Goal: Information Seeking & Learning: Learn about a topic

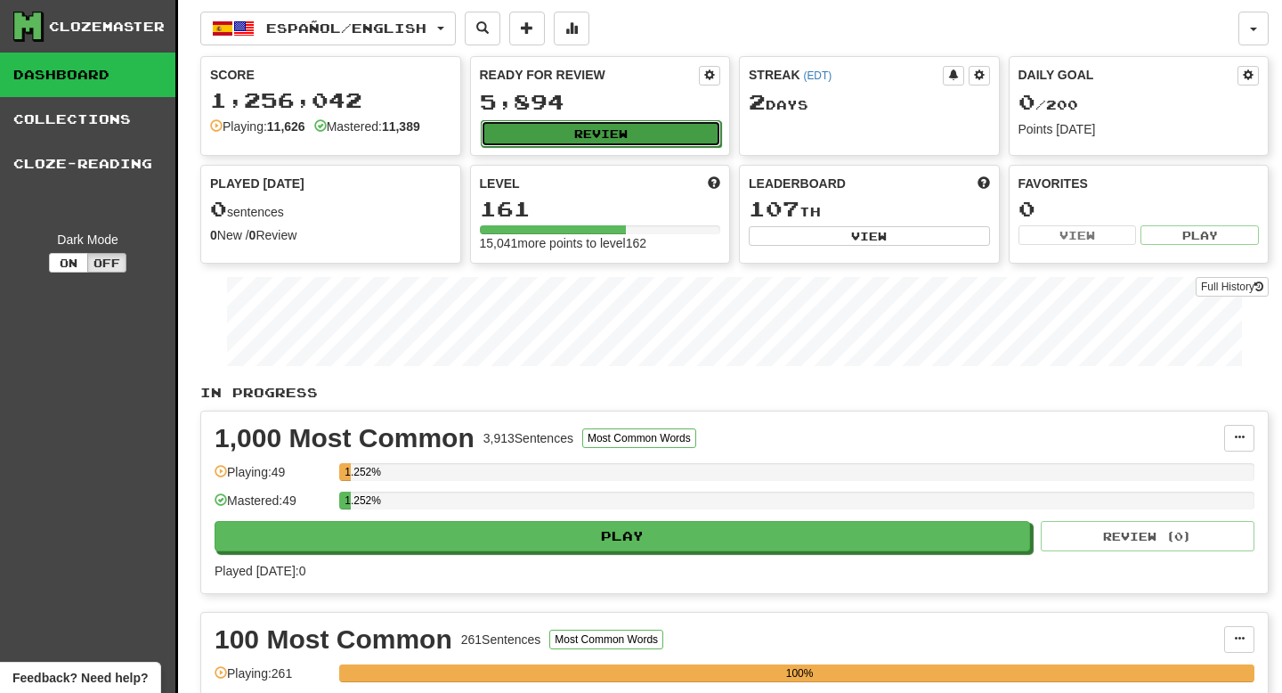
click at [530, 138] on button "Review" at bounding box center [601, 133] width 241 height 27
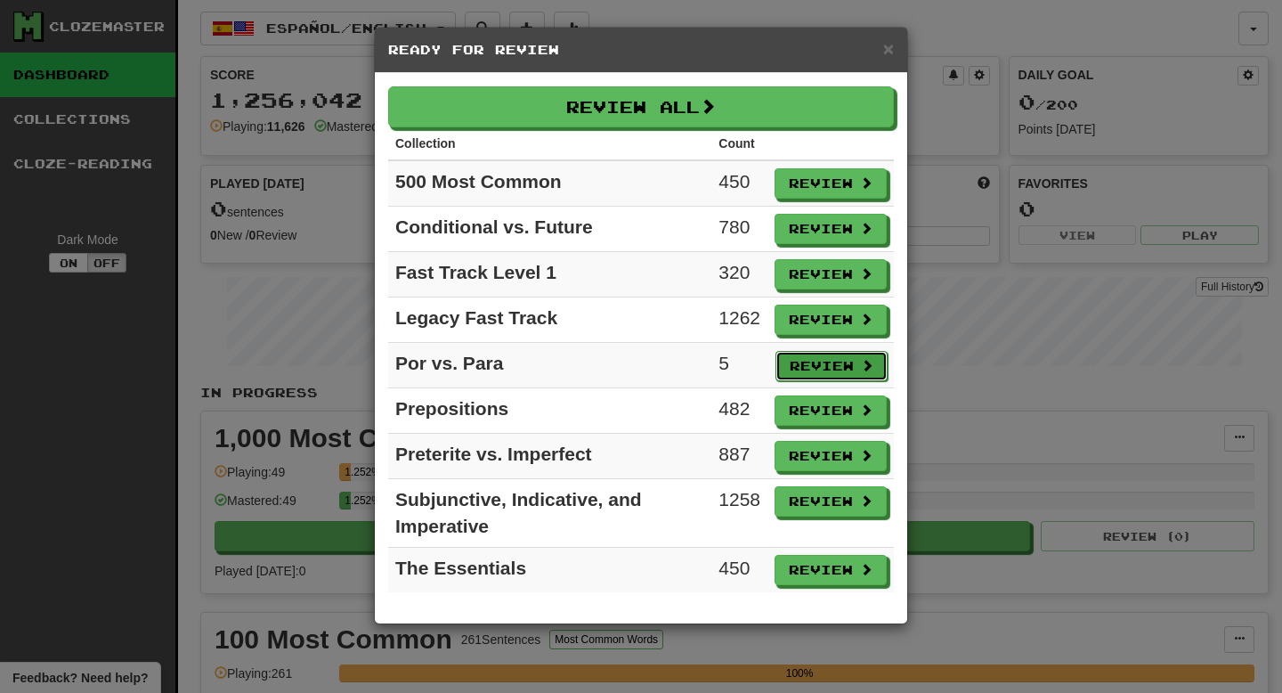
click at [795, 367] on button "Review" at bounding box center [831, 366] width 112 height 30
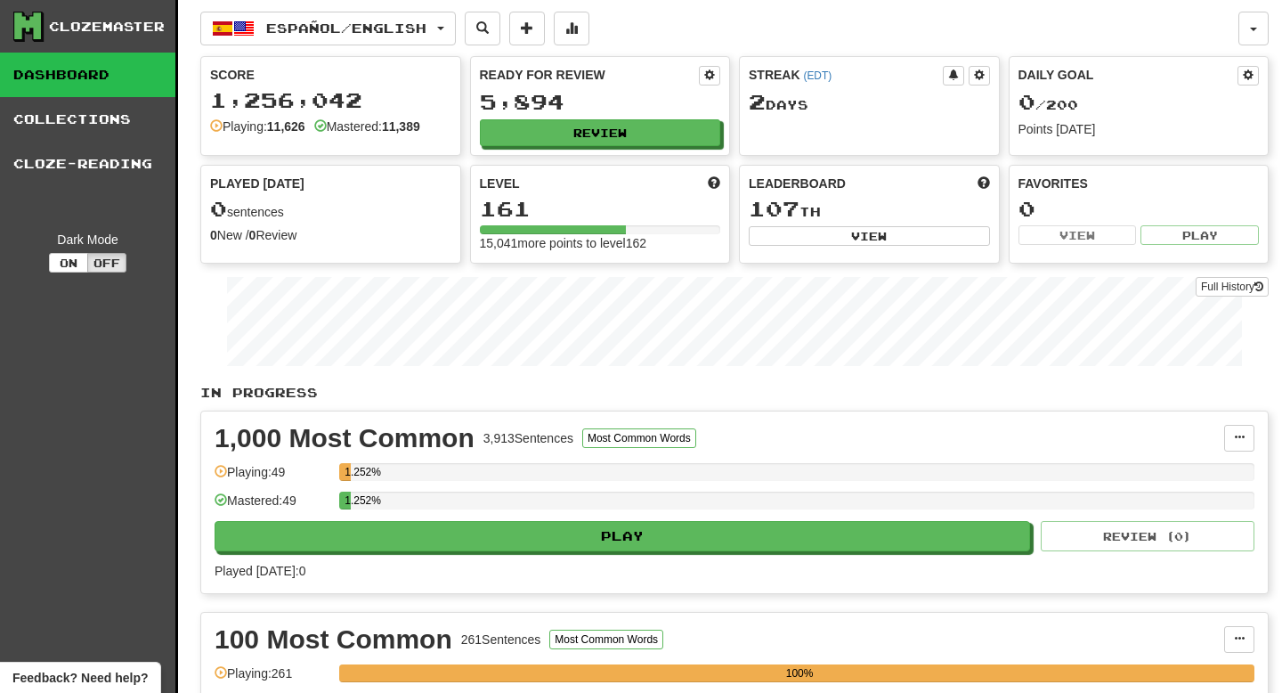
select select "**"
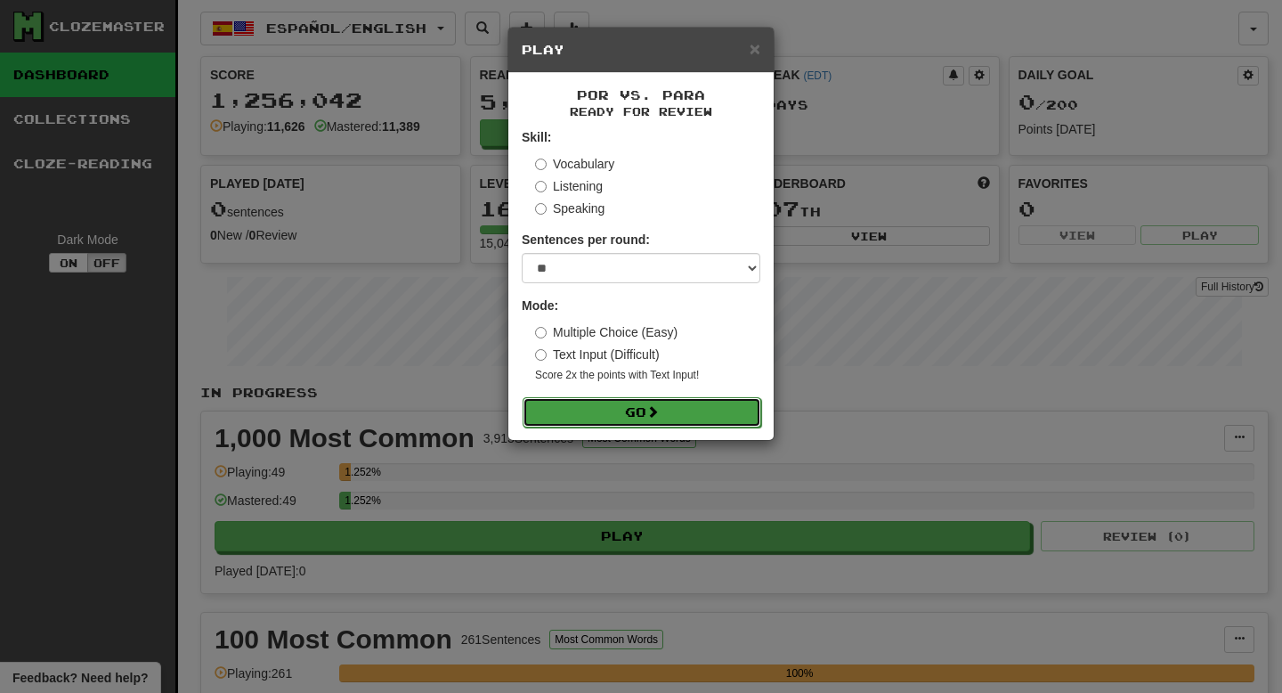
click at [650, 419] on button "Go" at bounding box center [642, 412] width 239 height 30
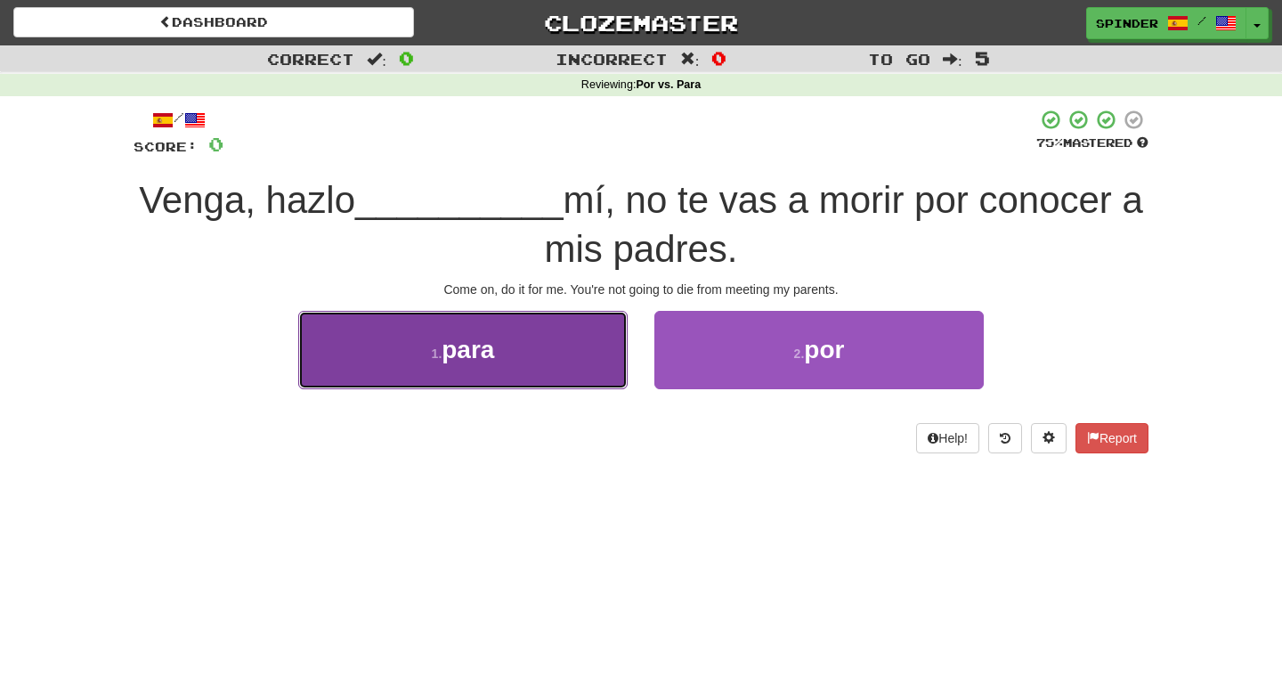
click at [599, 377] on button "1 . para" at bounding box center [462, 349] width 329 height 77
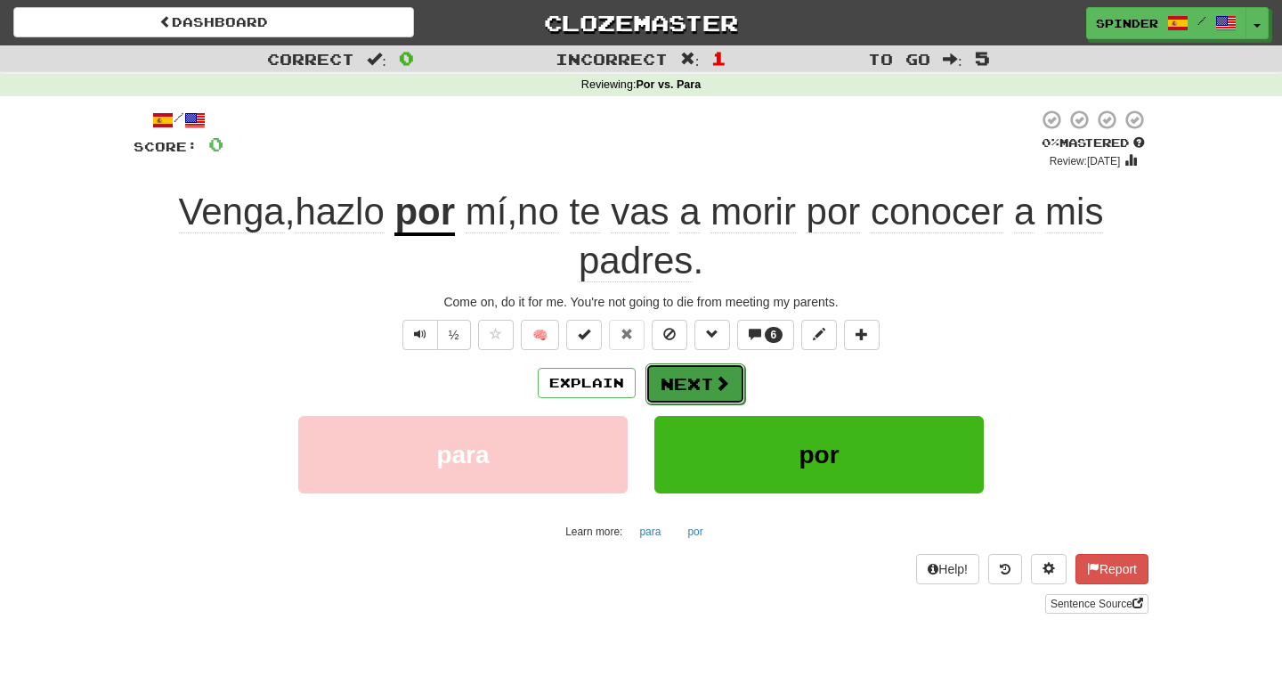
click at [686, 384] on button "Next" at bounding box center [695, 383] width 100 height 41
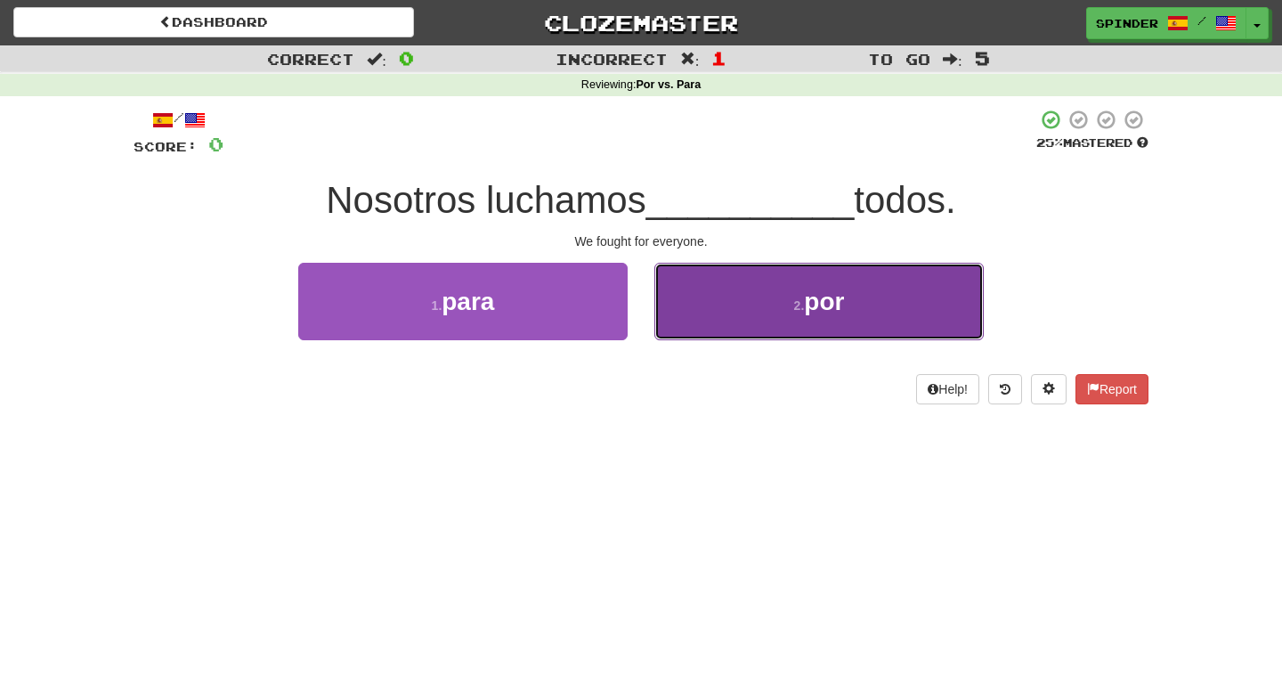
click at [725, 326] on button "2 . por" at bounding box center [818, 301] width 329 height 77
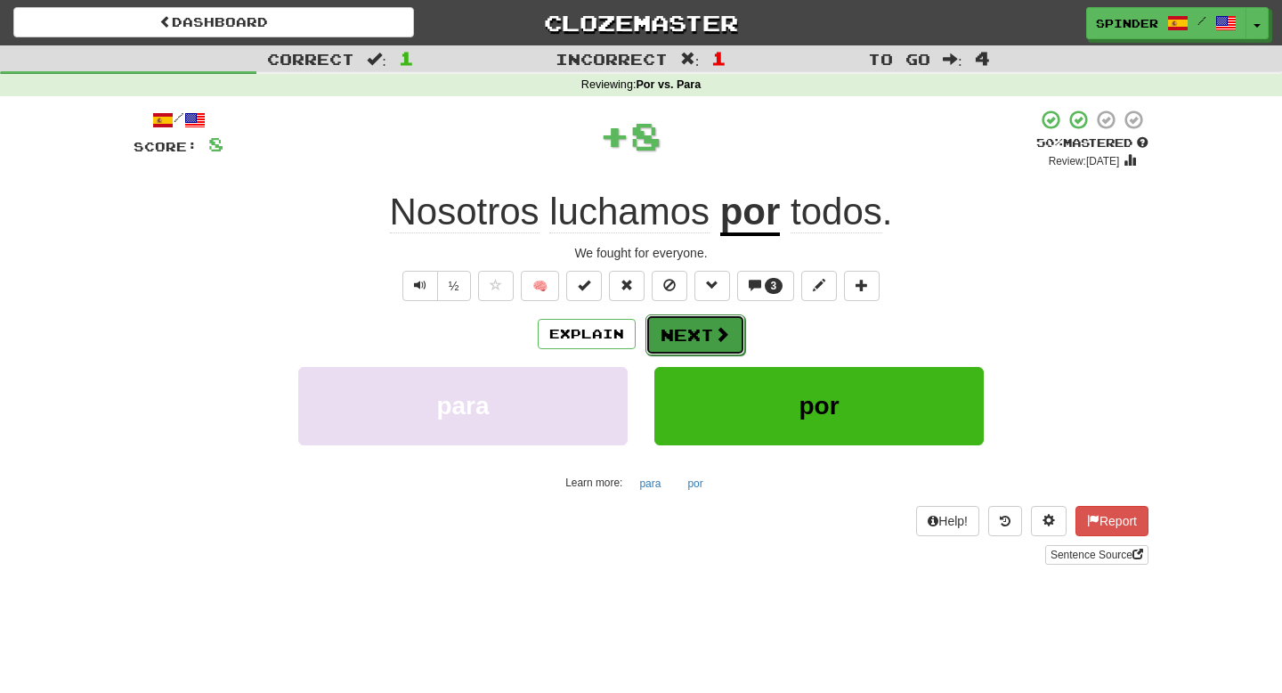
click at [710, 341] on button "Next" at bounding box center [695, 334] width 100 height 41
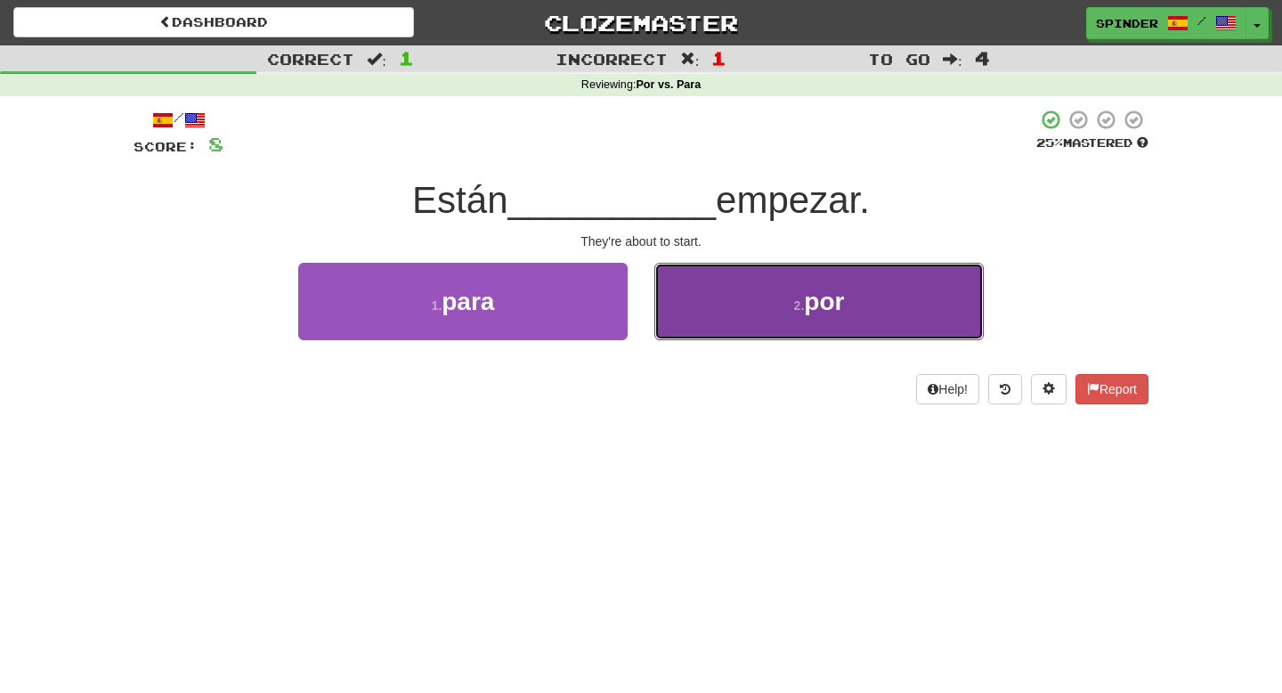
click at [724, 311] on button "2 . por" at bounding box center [818, 301] width 329 height 77
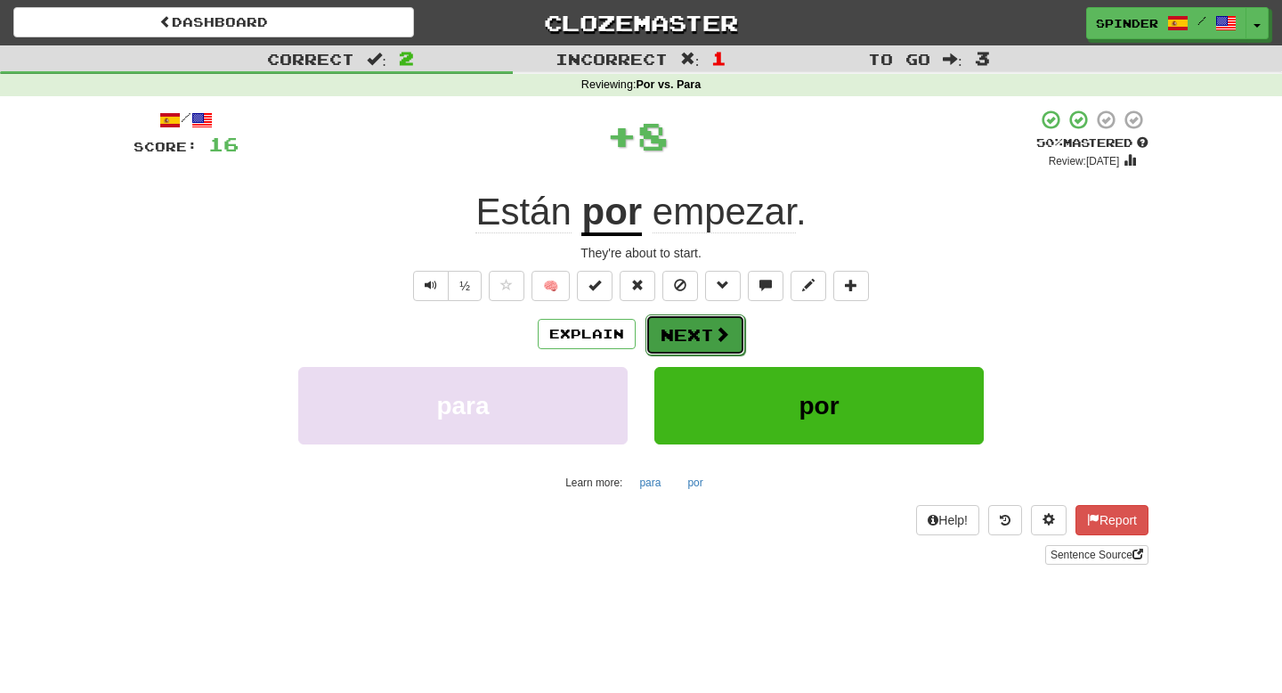
click at [703, 337] on button "Next" at bounding box center [695, 334] width 100 height 41
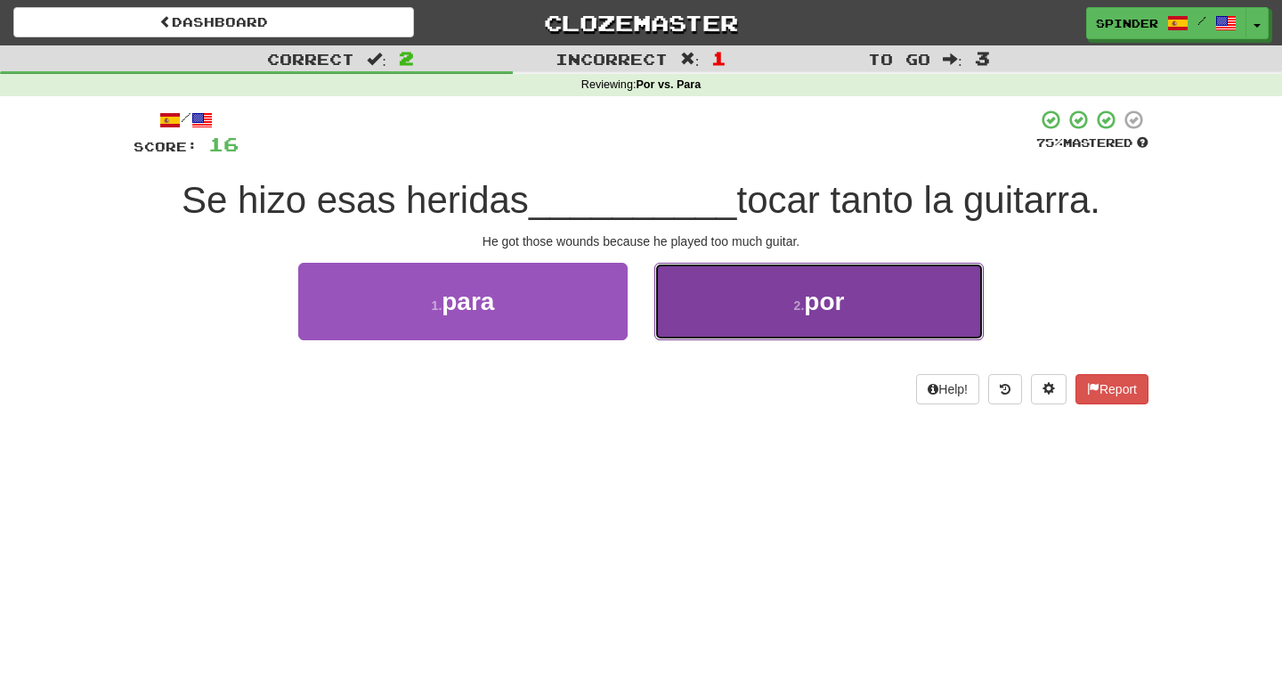
click at [710, 319] on button "2 . por" at bounding box center [818, 301] width 329 height 77
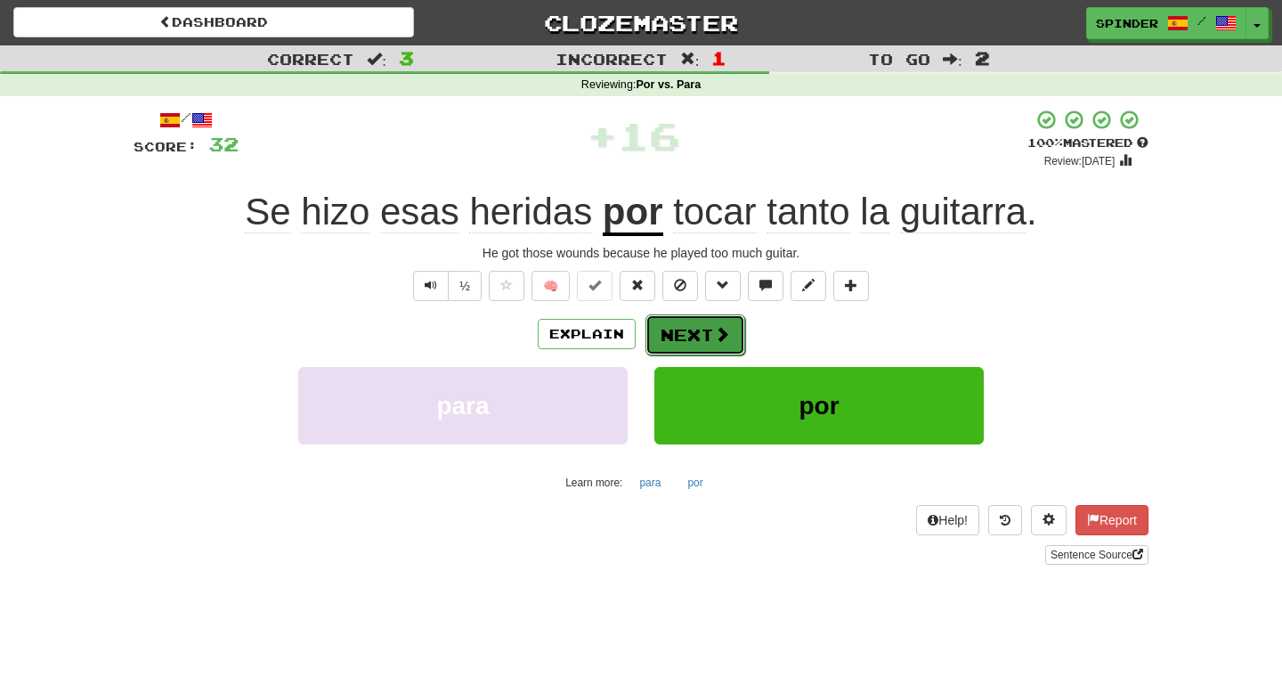
click at [692, 332] on button "Next" at bounding box center [695, 334] width 100 height 41
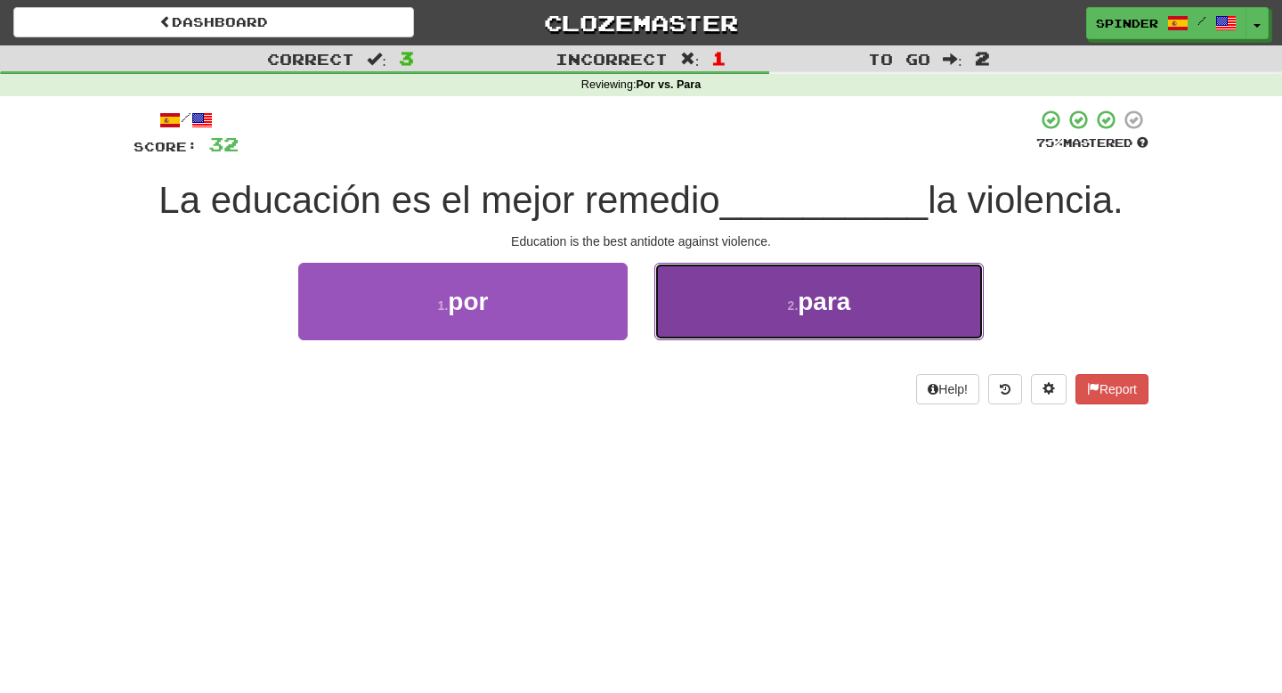
click at [702, 313] on button "2 . para" at bounding box center [818, 301] width 329 height 77
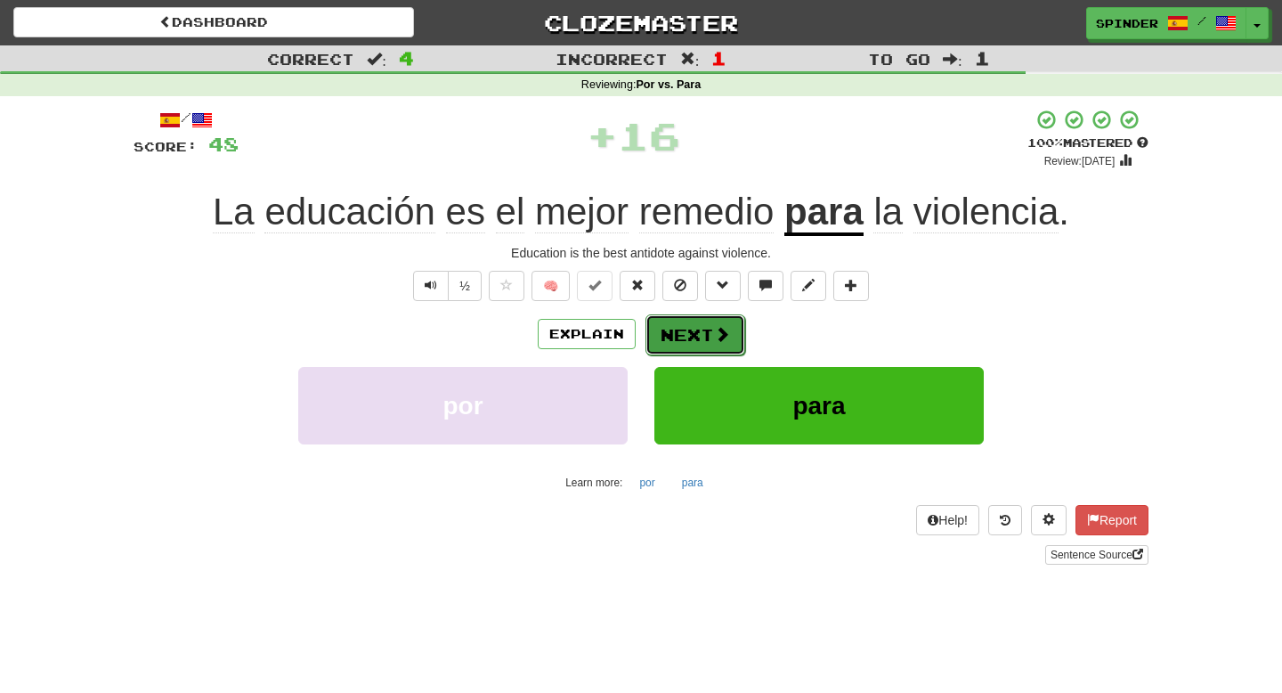
click at [687, 329] on button "Next" at bounding box center [695, 334] width 100 height 41
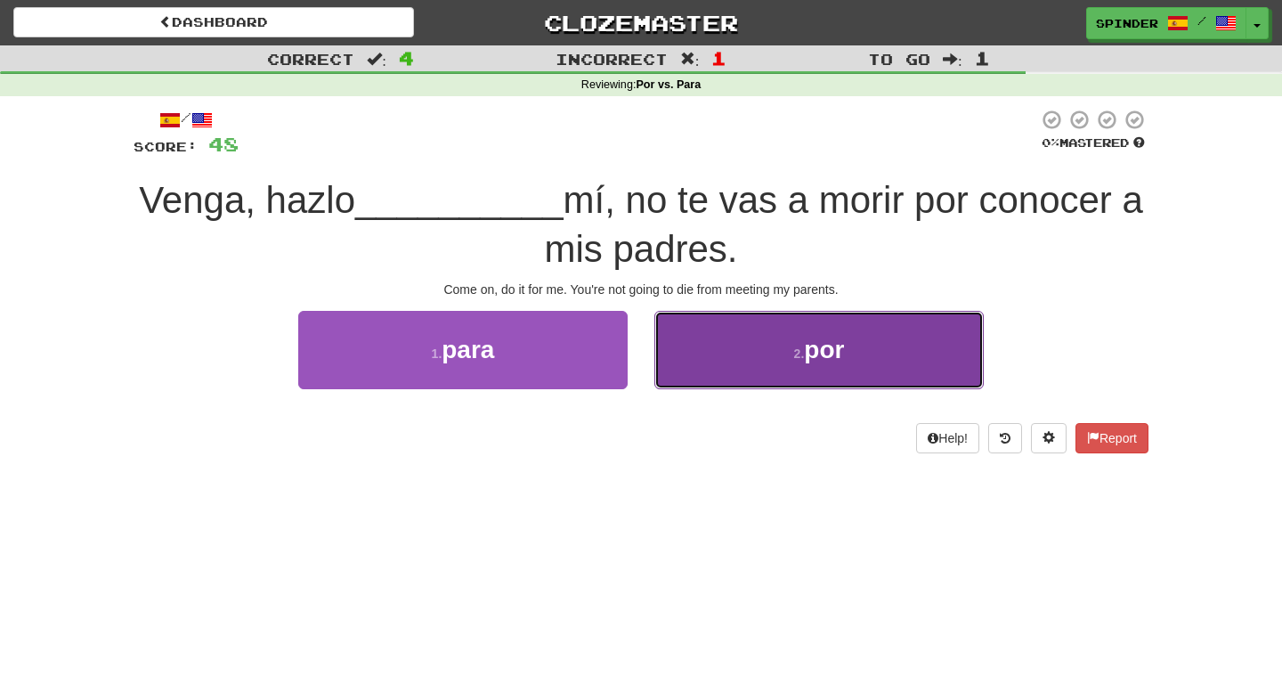
click at [684, 337] on button "2 . por" at bounding box center [818, 349] width 329 height 77
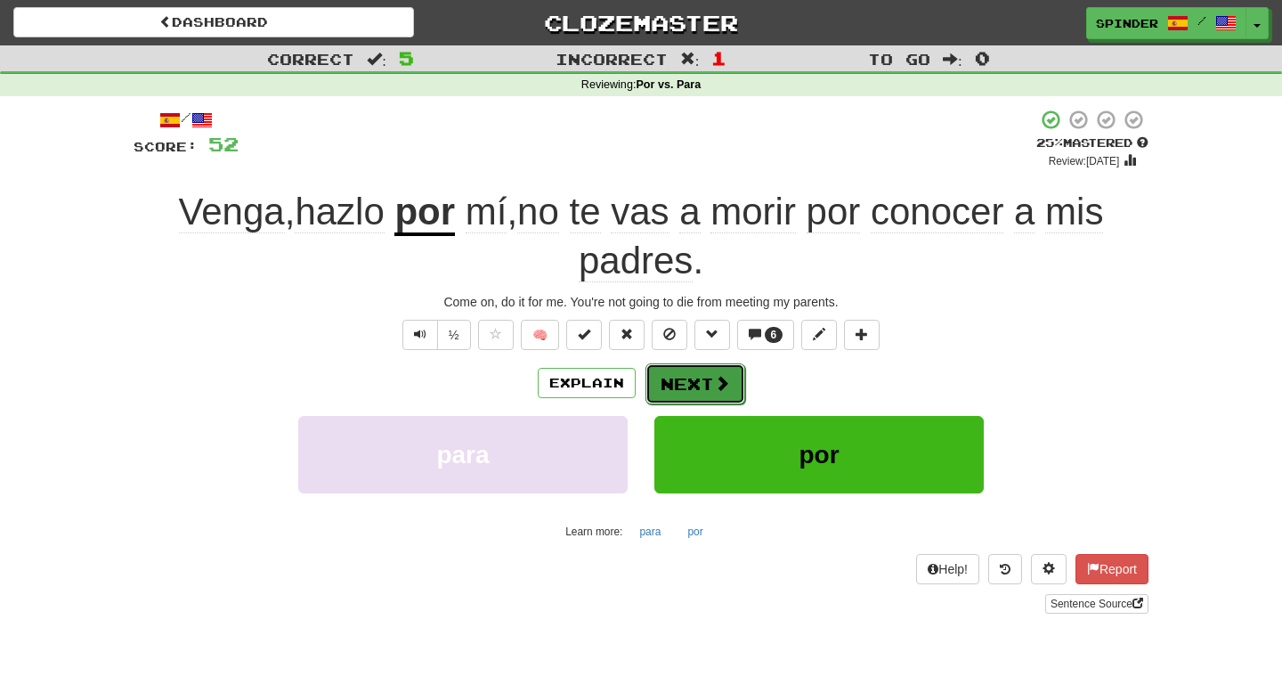
click at [695, 376] on button "Next" at bounding box center [695, 383] width 100 height 41
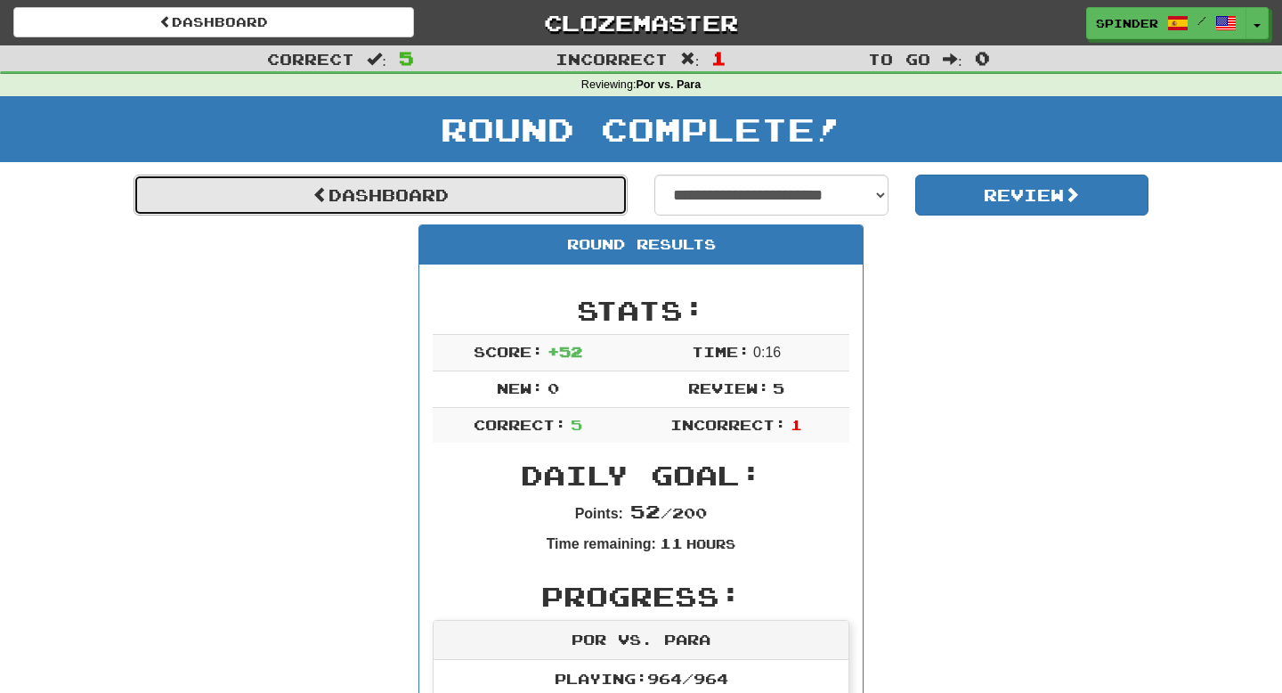
click at [410, 194] on link "Dashboard" at bounding box center [381, 194] width 494 height 41
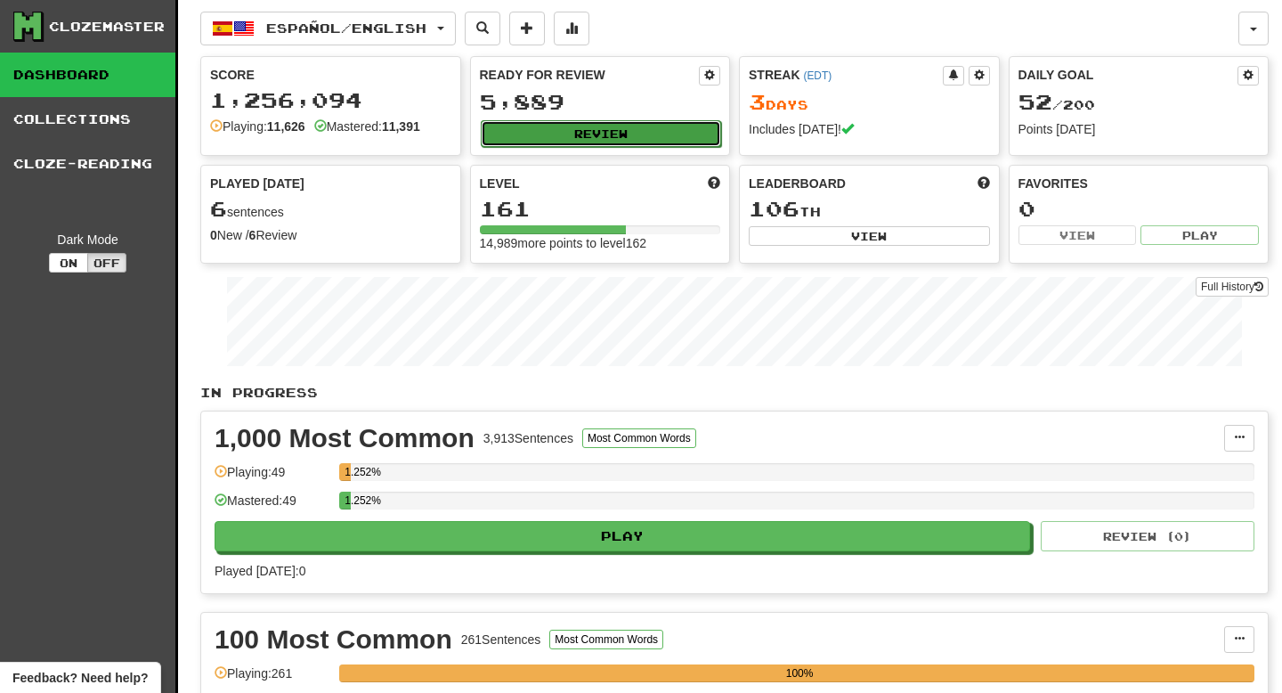
click at [595, 143] on button "Review" at bounding box center [601, 133] width 241 height 27
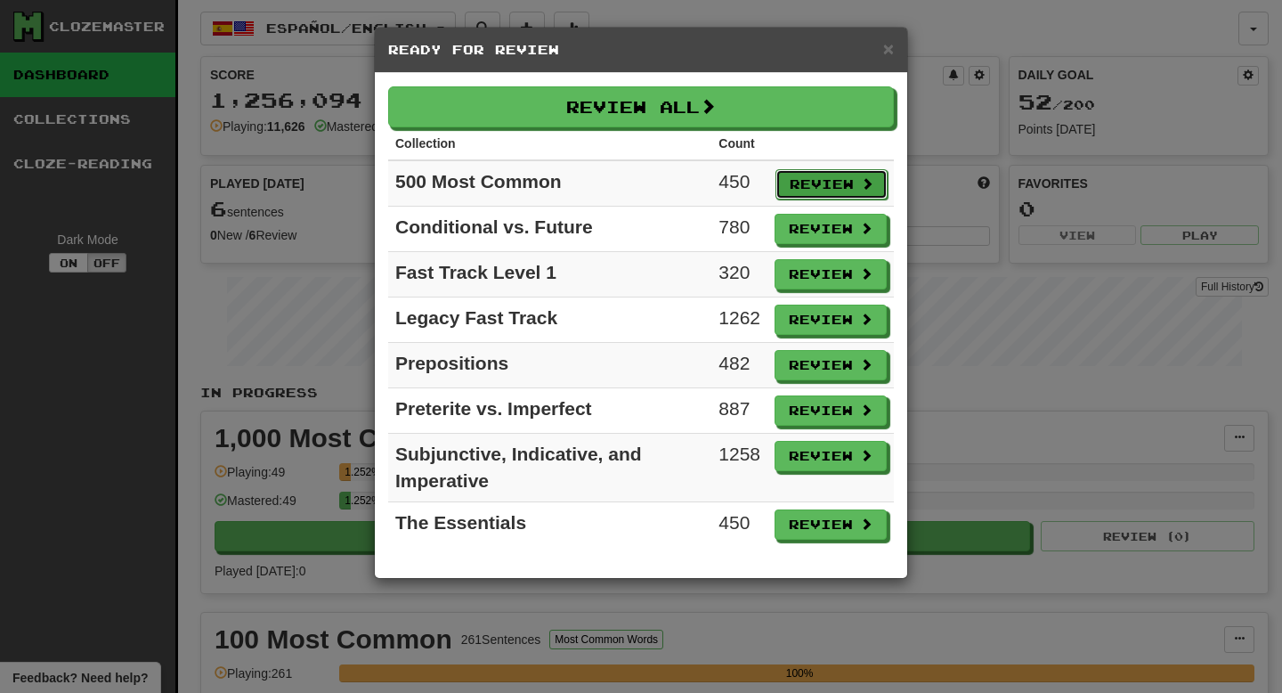
click at [797, 177] on button "Review" at bounding box center [831, 184] width 112 height 30
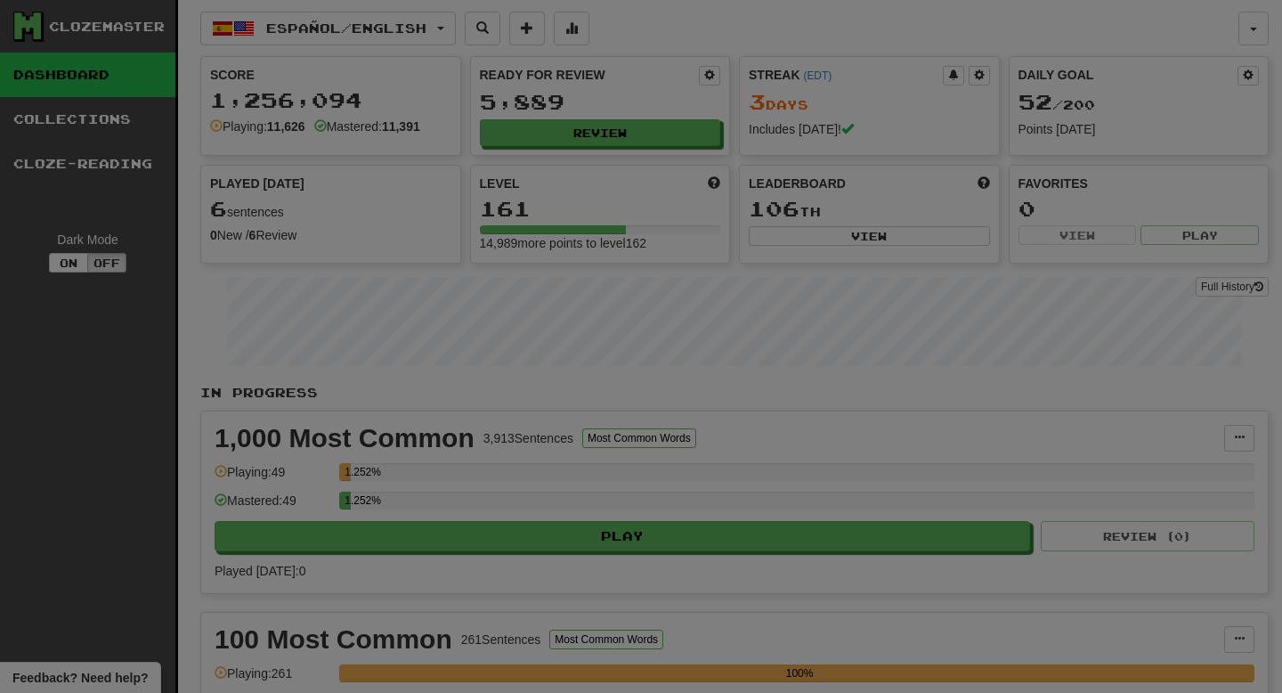
select select "**"
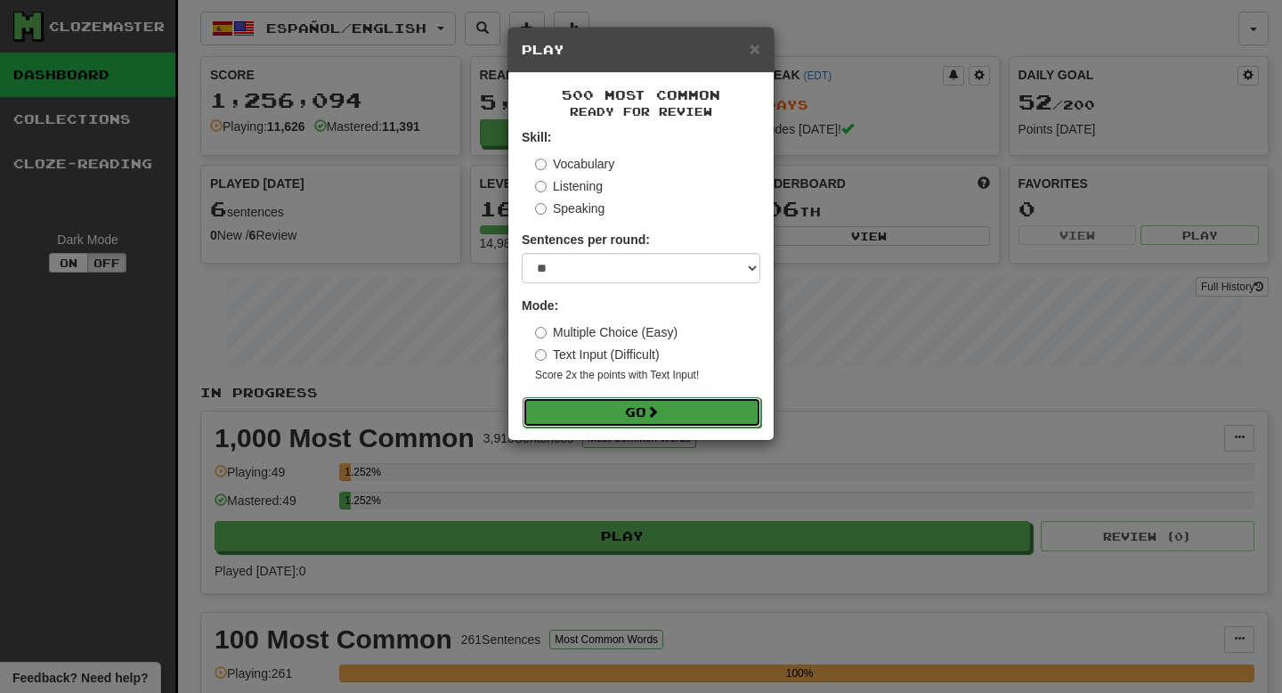
click at [635, 413] on button "Go" at bounding box center [642, 412] width 239 height 30
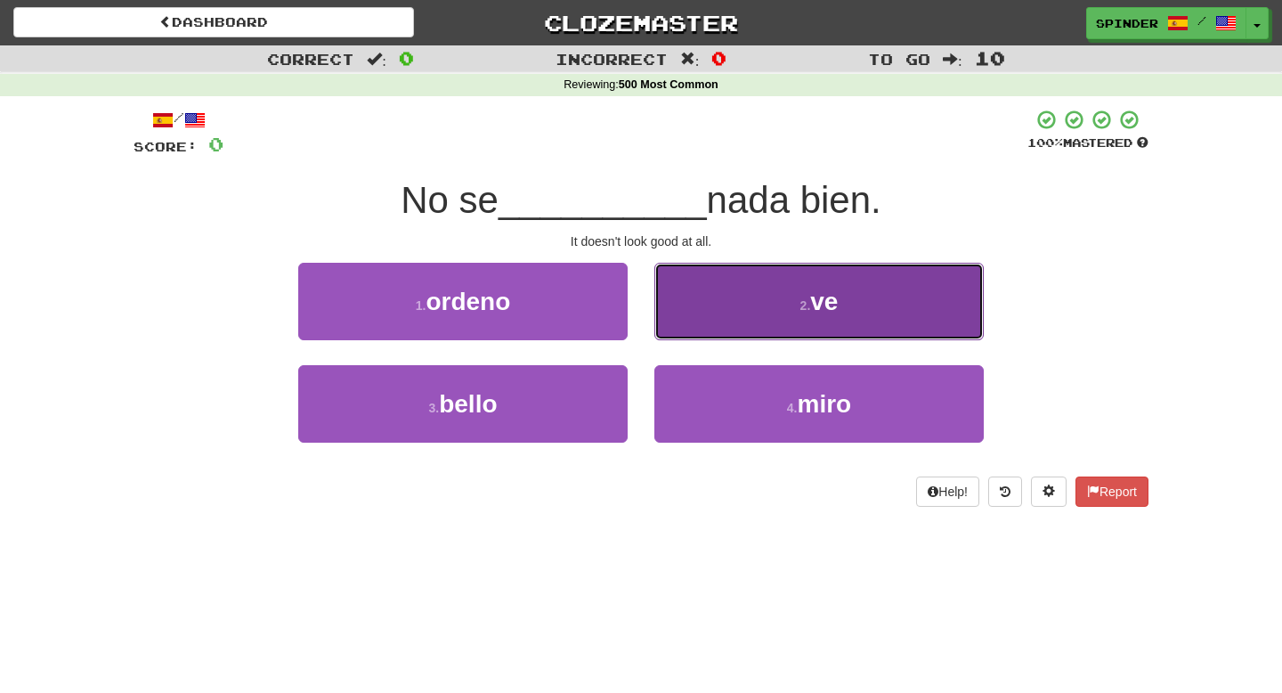
click at [676, 307] on button "2 . ve" at bounding box center [818, 301] width 329 height 77
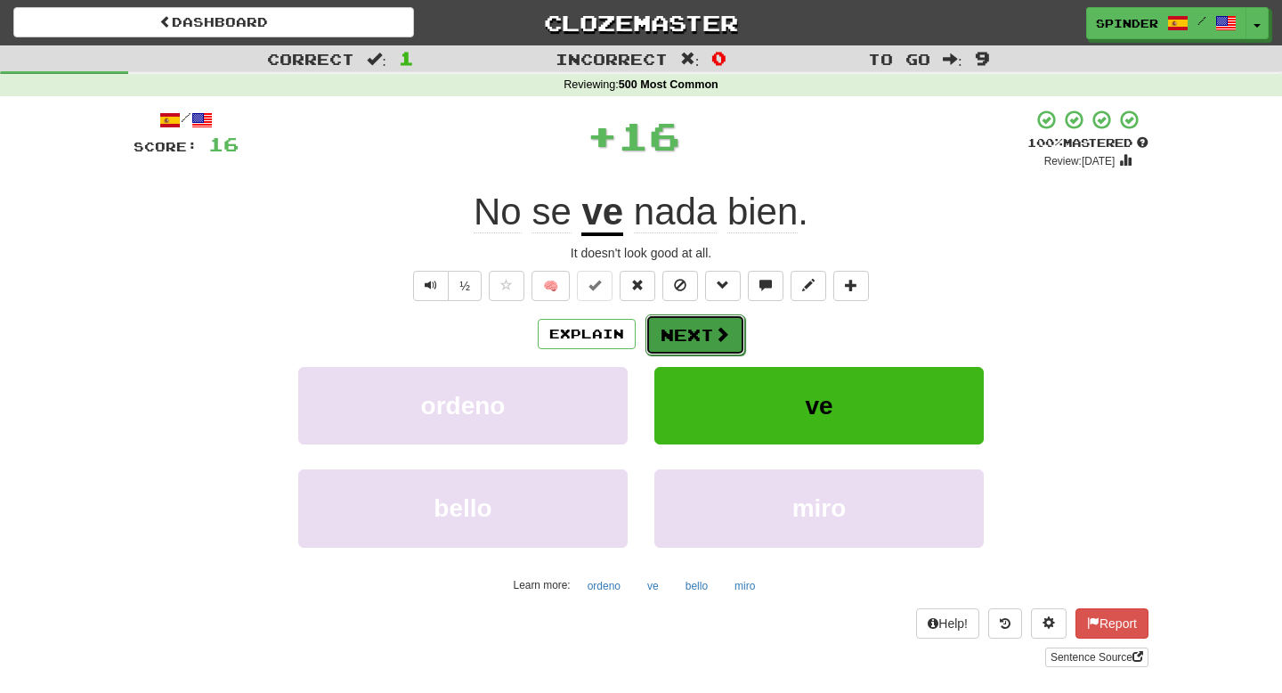
click at [661, 340] on button "Next" at bounding box center [695, 334] width 100 height 41
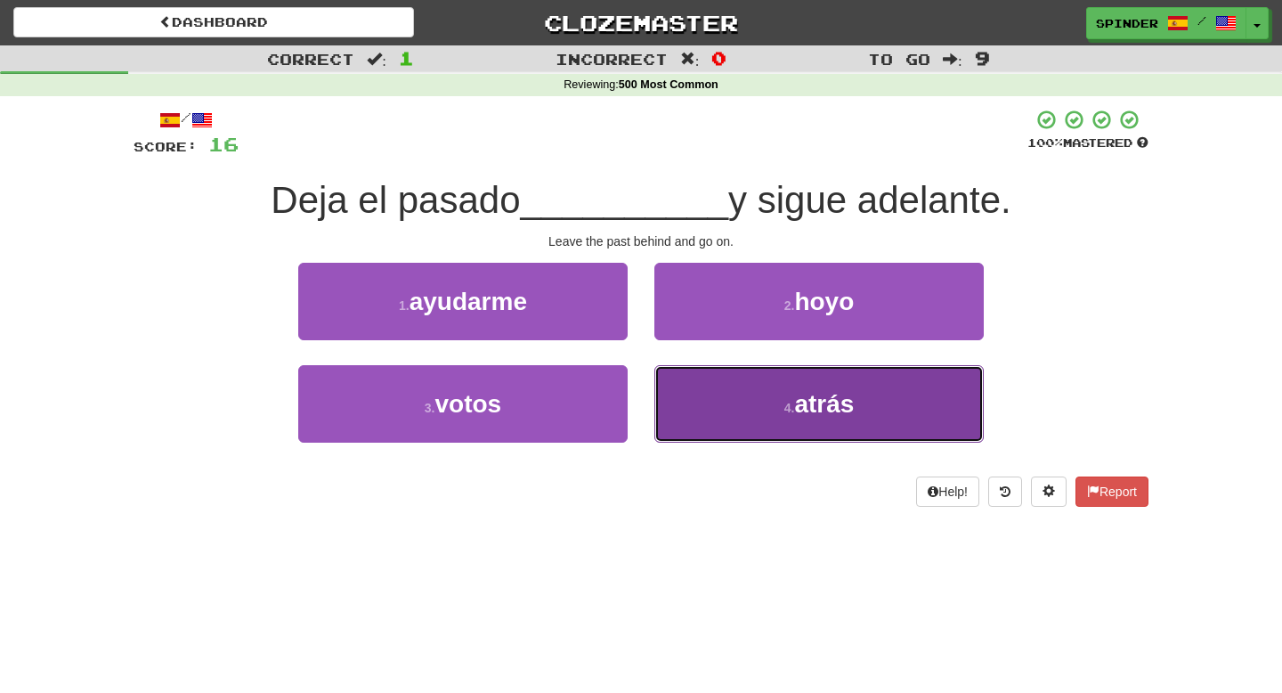
click at [676, 396] on button "4 . atrás" at bounding box center [818, 403] width 329 height 77
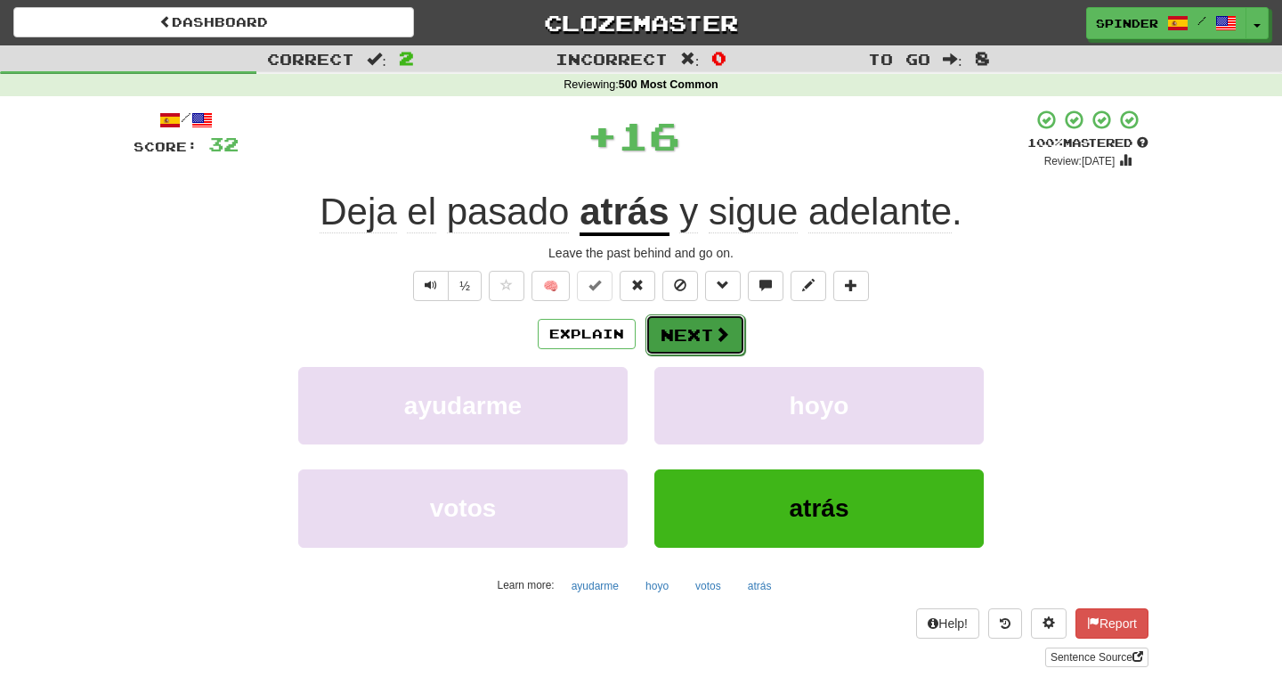
click at [676, 329] on button "Next" at bounding box center [695, 334] width 100 height 41
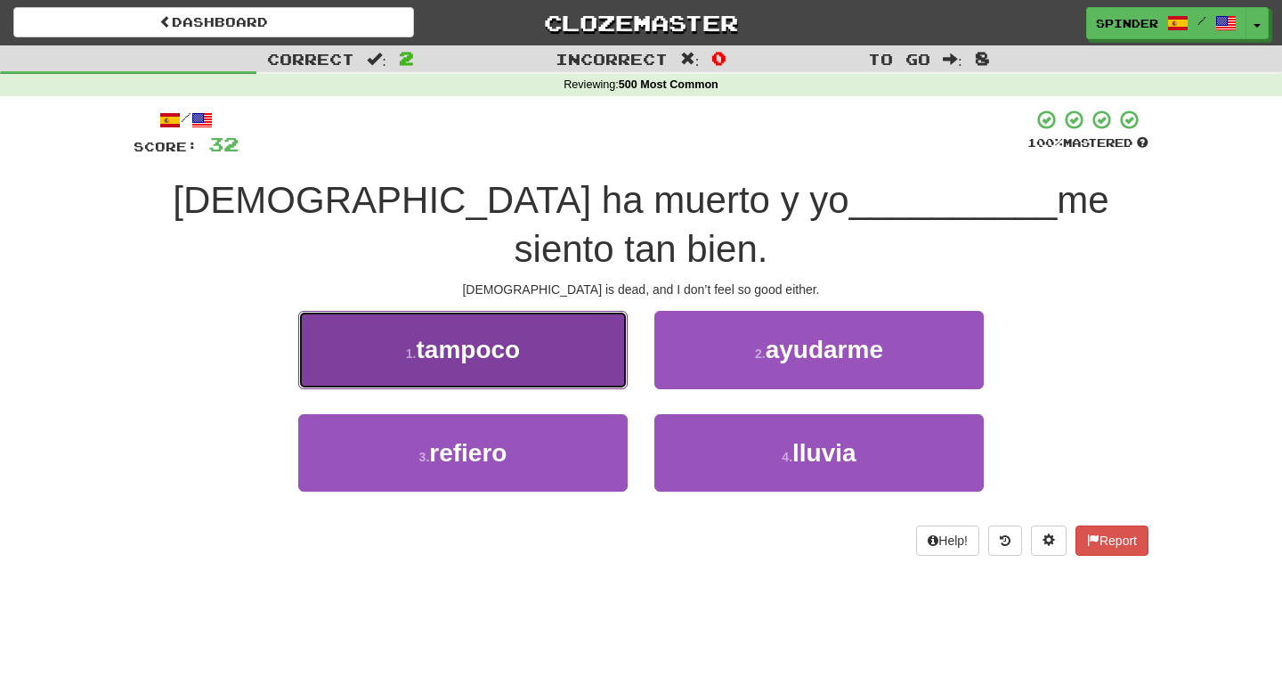
click at [591, 312] on button "1 . tampoco" at bounding box center [462, 349] width 329 height 77
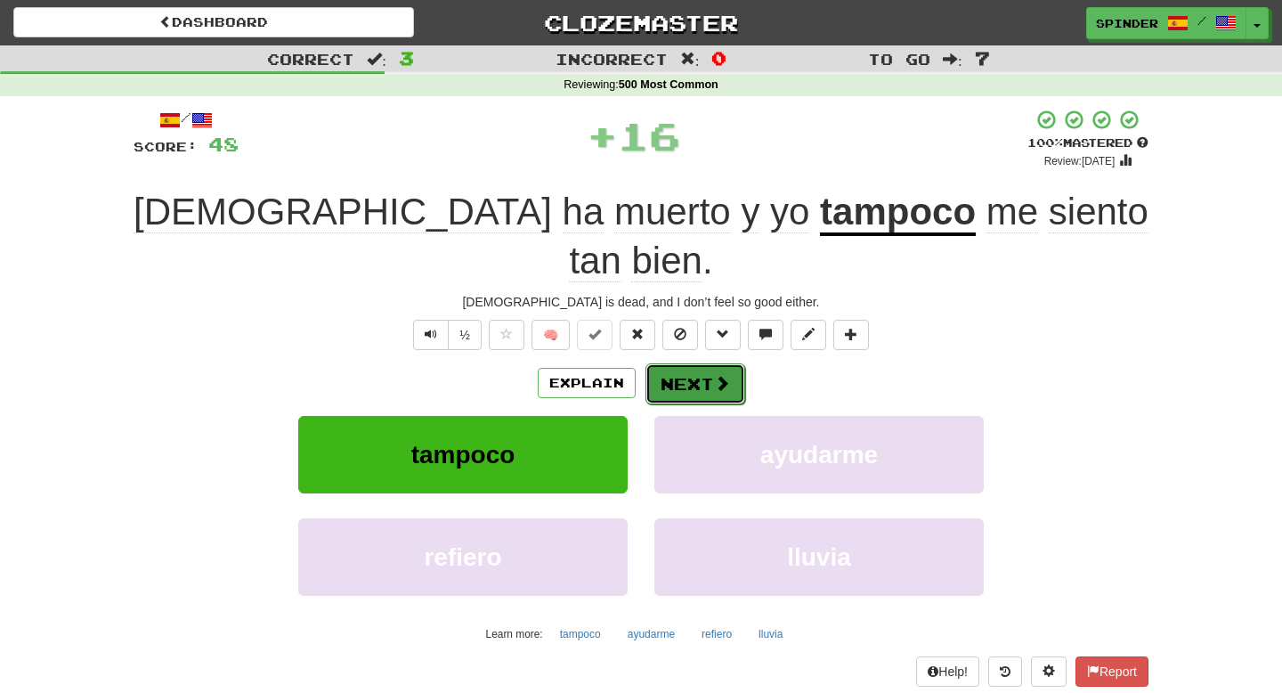
click at [689, 363] on button "Next" at bounding box center [695, 383] width 100 height 41
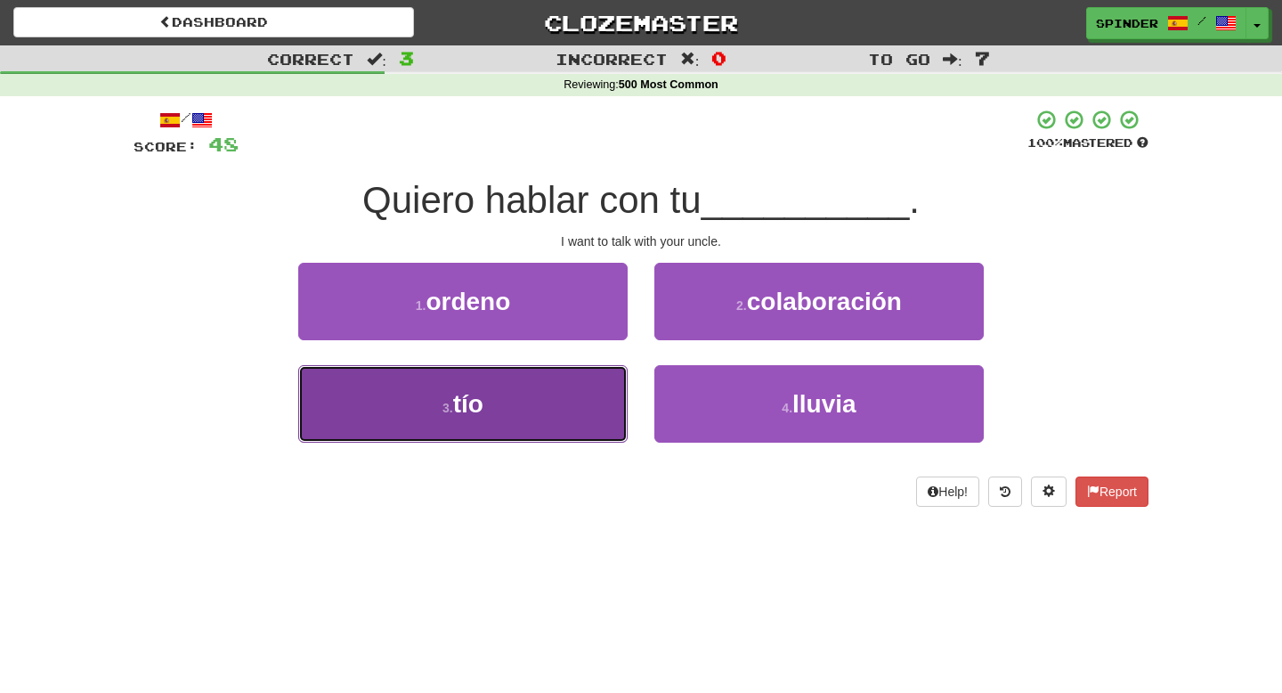
click at [588, 383] on button "3 . tío" at bounding box center [462, 403] width 329 height 77
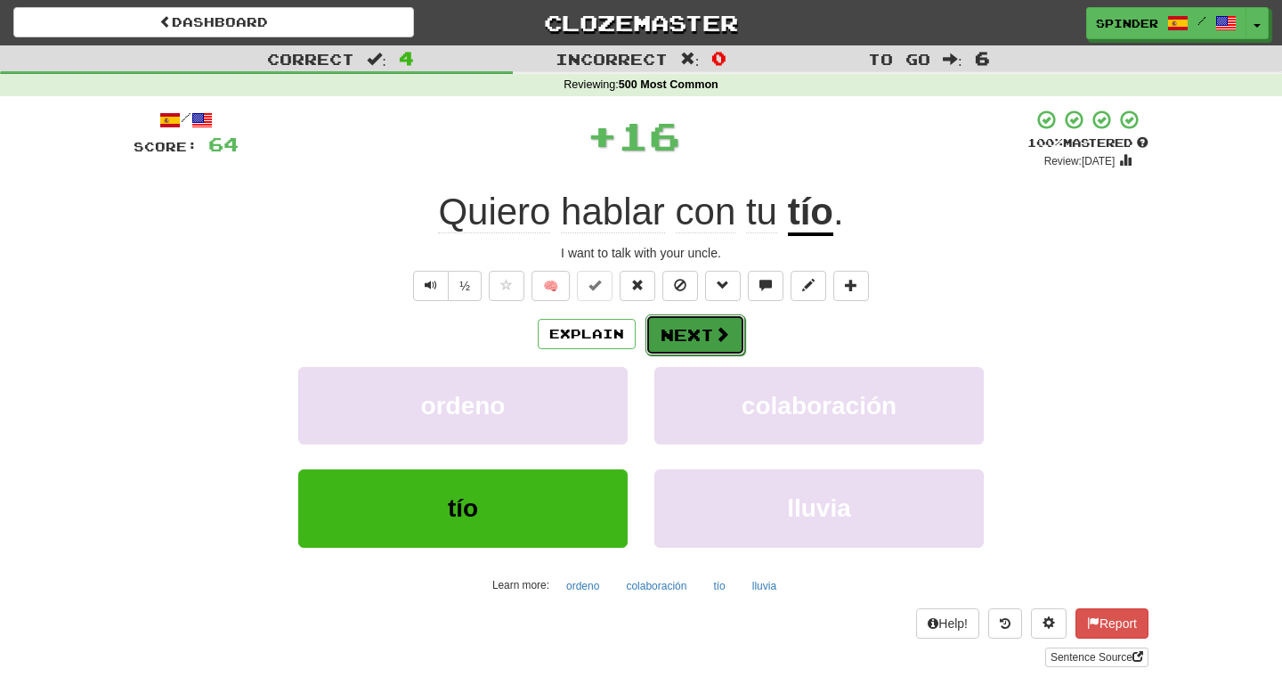
click at [669, 333] on button "Next" at bounding box center [695, 334] width 100 height 41
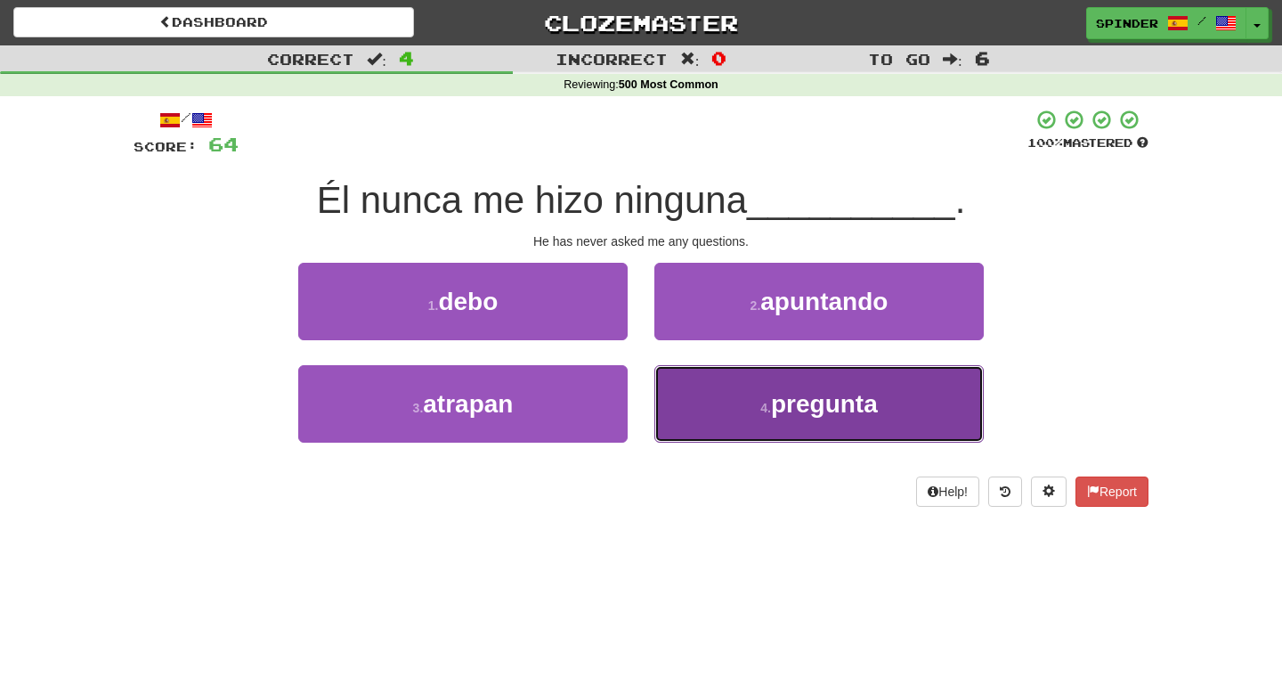
click at [689, 396] on button "4 . pregunta" at bounding box center [818, 403] width 329 height 77
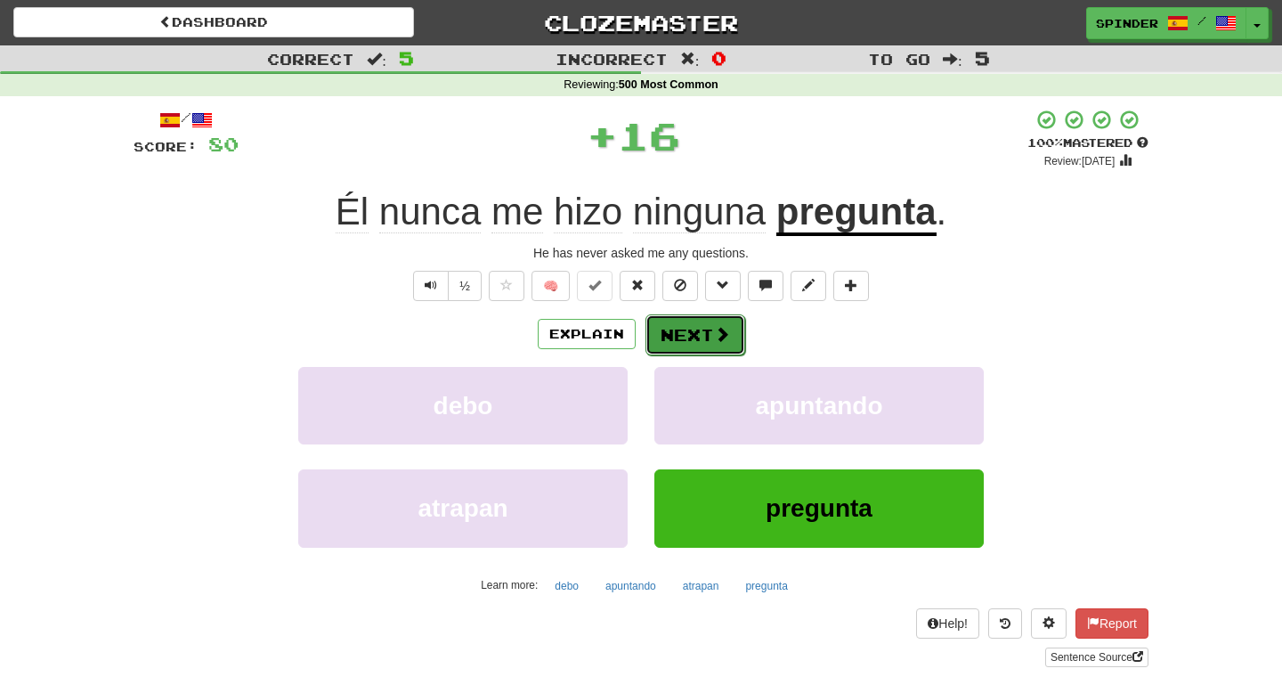
click at [691, 332] on button "Next" at bounding box center [695, 334] width 100 height 41
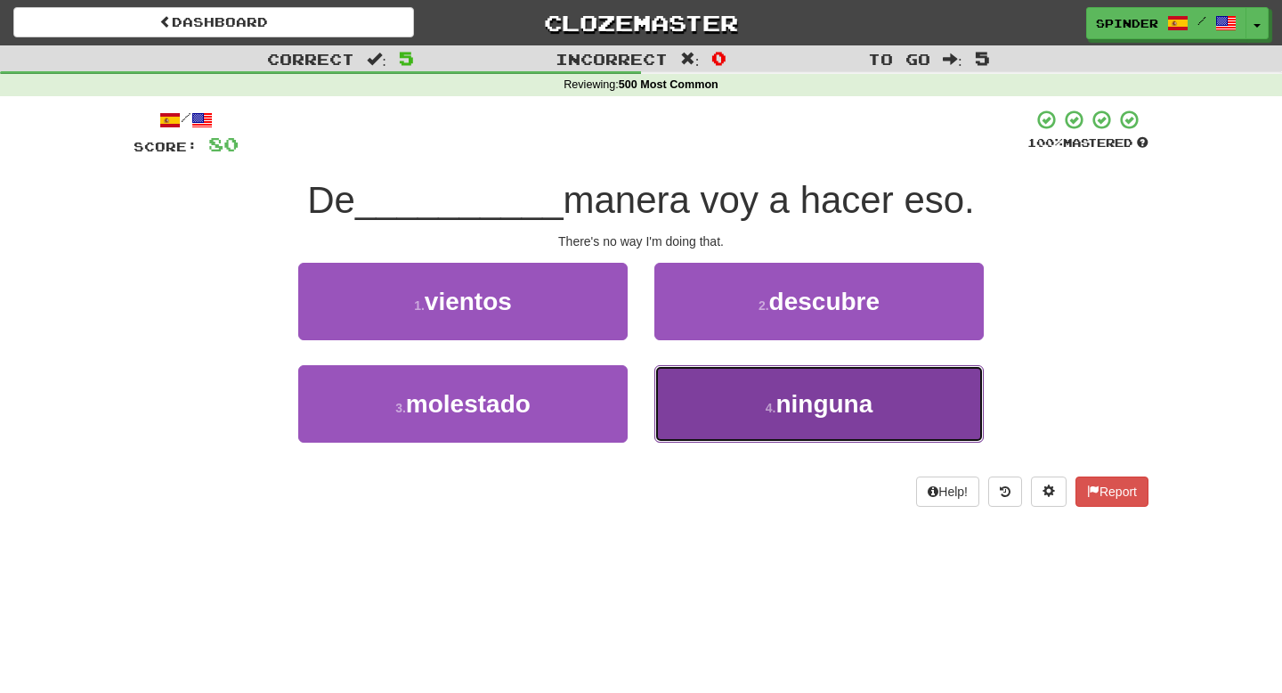
click at [692, 392] on button "4 . ninguna" at bounding box center [818, 403] width 329 height 77
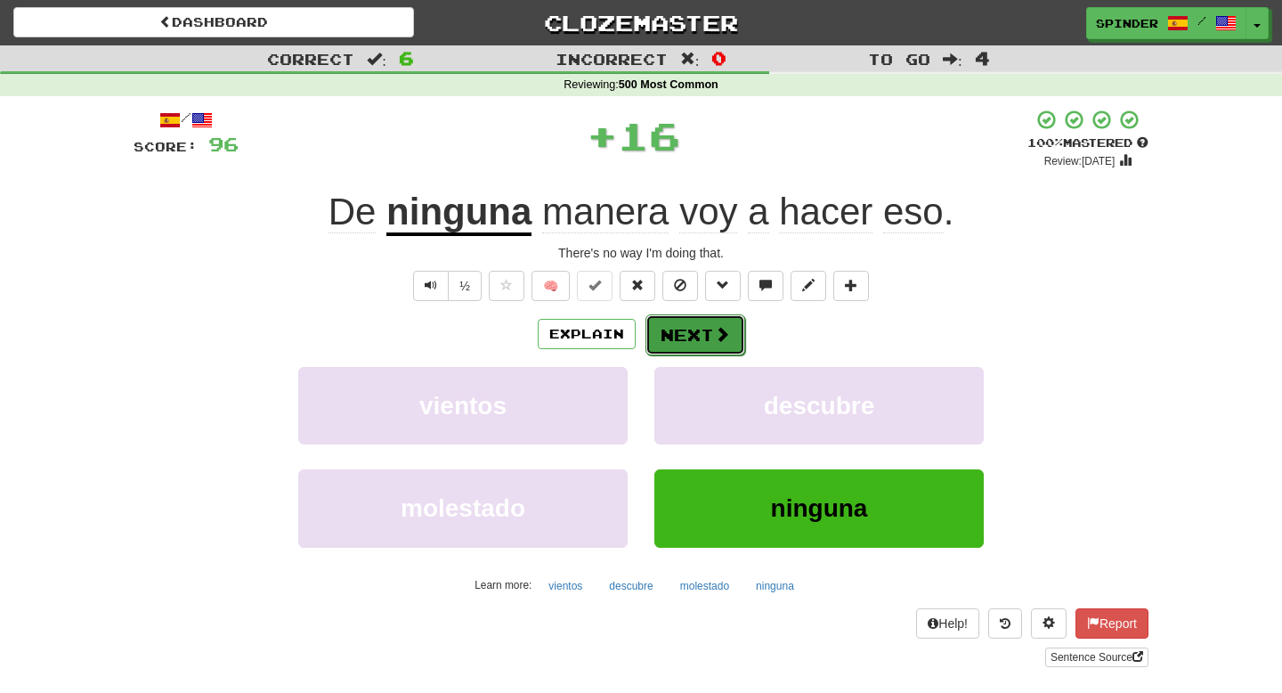
click at [700, 337] on button "Next" at bounding box center [695, 334] width 100 height 41
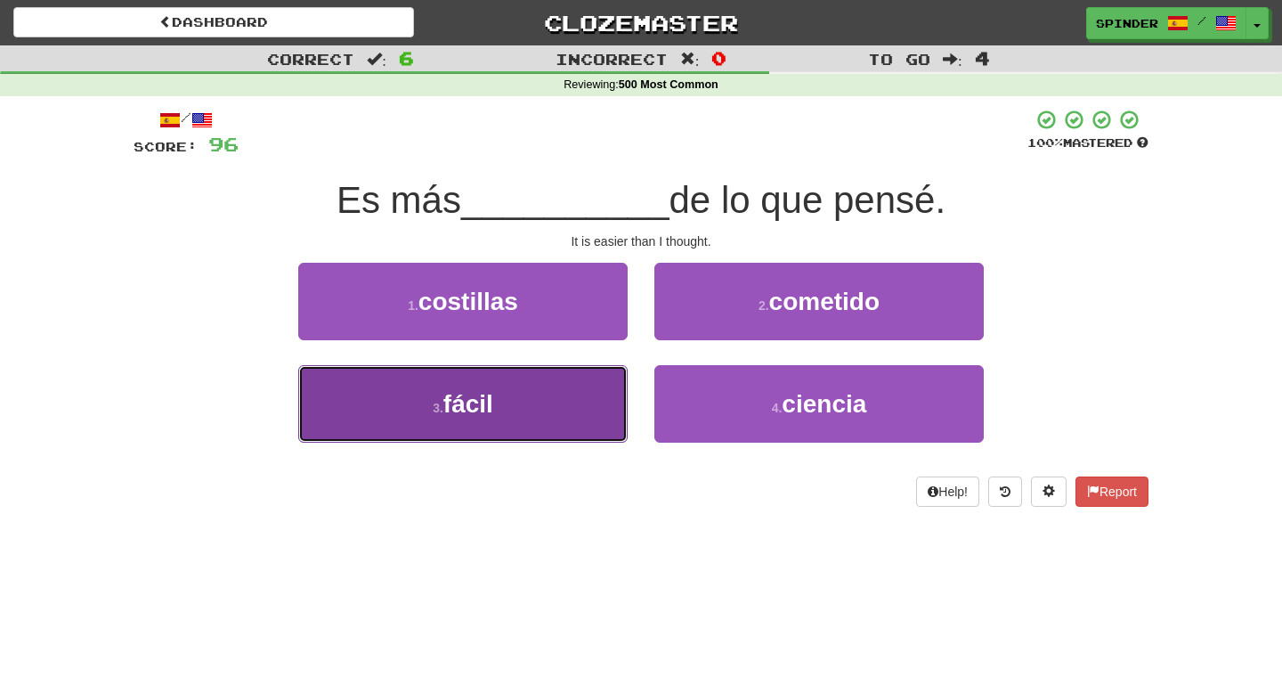
click at [539, 410] on button "3 . fácil" at bounding box center [462, 403] width 329 height 77
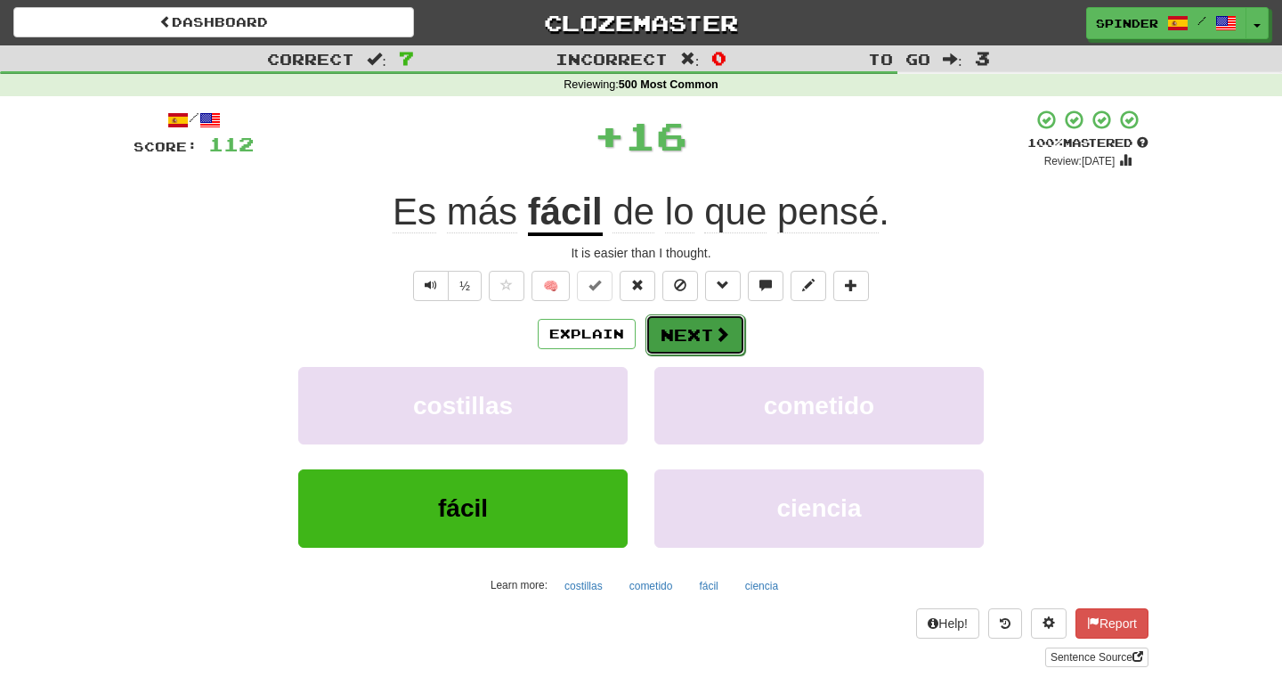
click at [710, 340] on button "Next" at bounding box center [695, 334] width 100 height 41
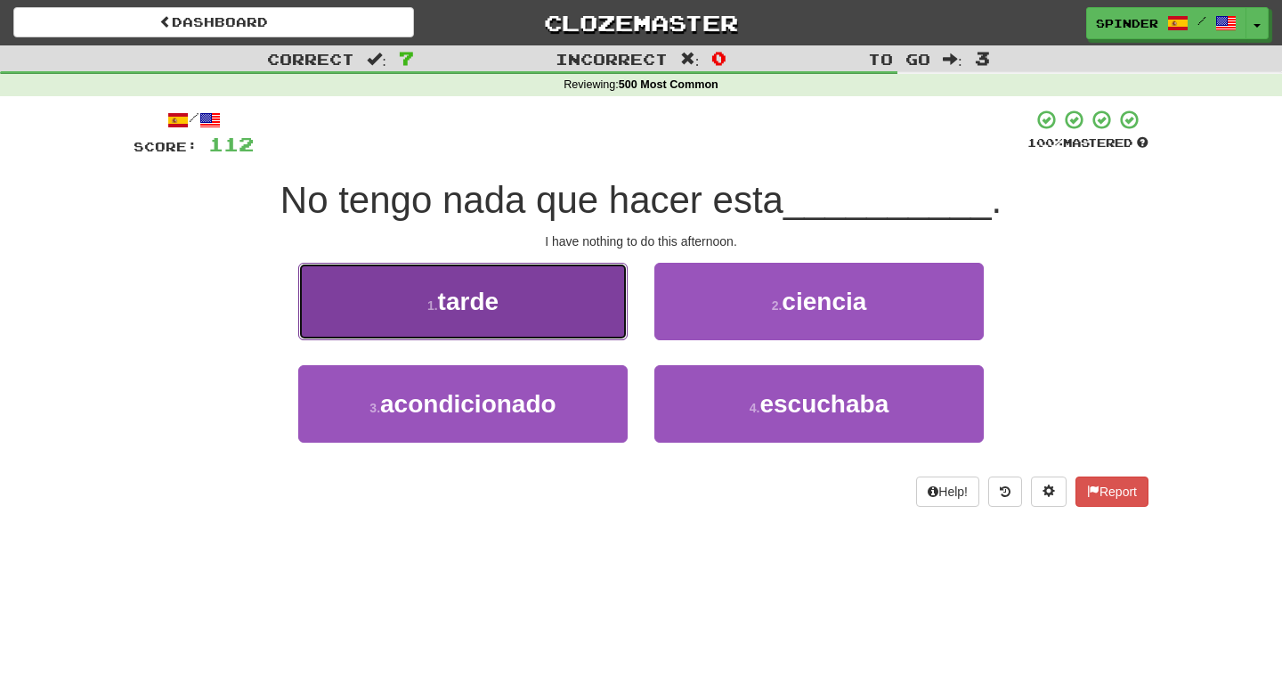
click at [593, 286] on button "1 . tarde" at bounding box center [462, 301] width 329 height 77
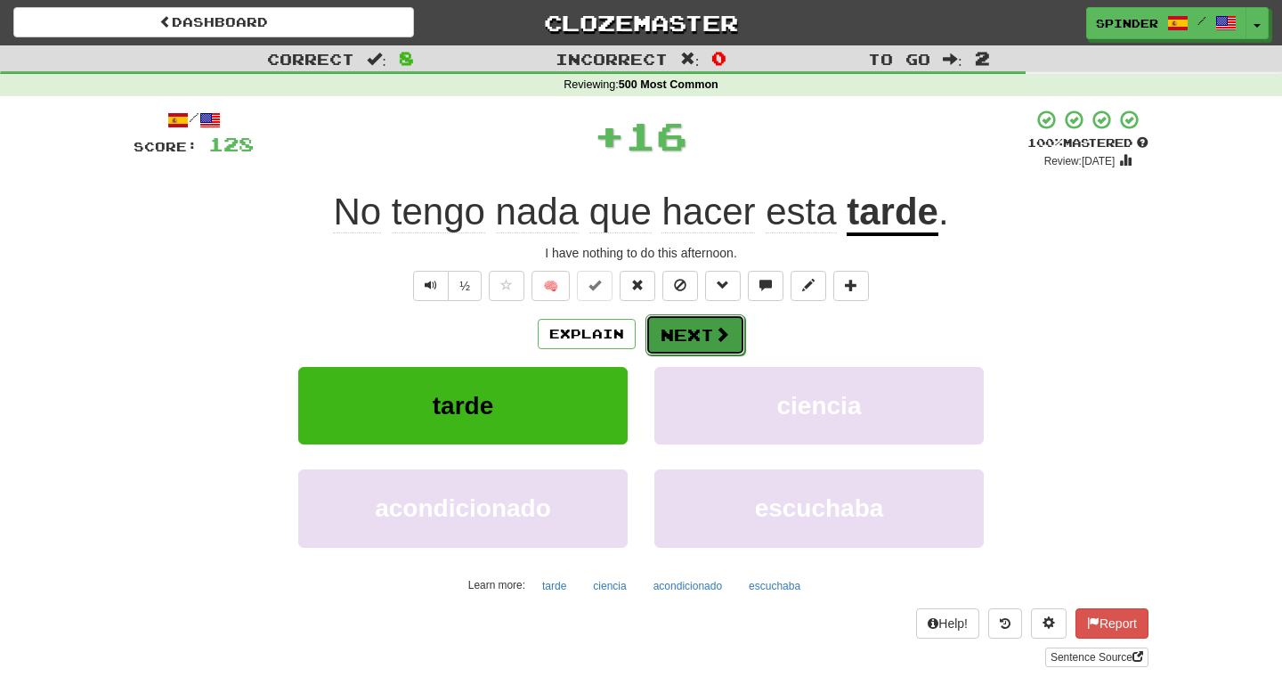
click at [711, 334] on button "Next" at bounding box center [695, 334] width 100 height 41
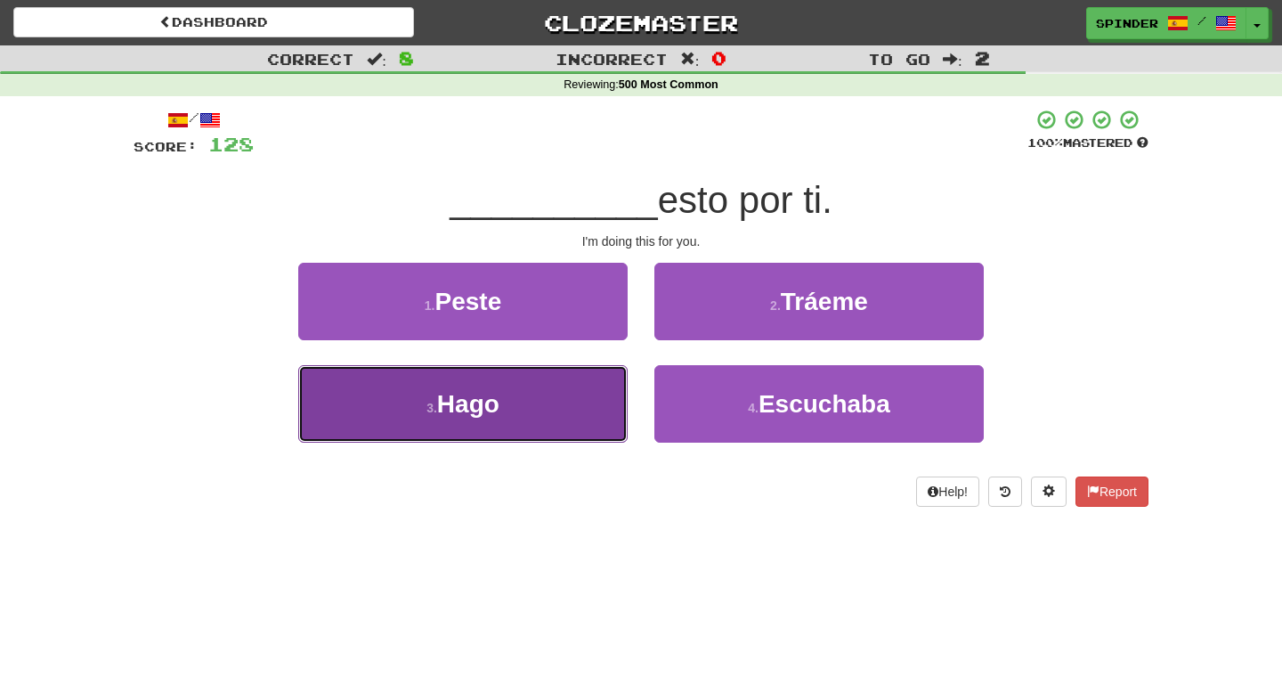
click at [576, 399] on button "3 . Hago" at bounding box center [462, 403] width 329 height 77
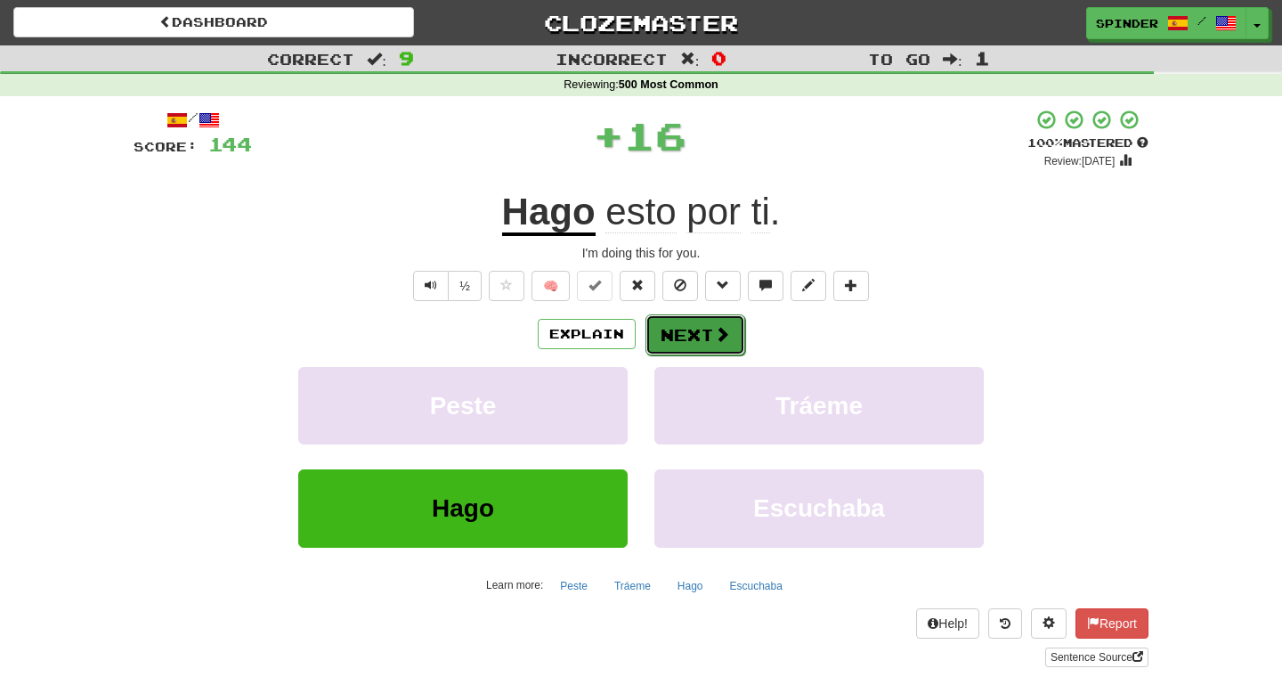
click at [708, 344] on button "Next" at bounding box center [695, 334] width 100 height 41
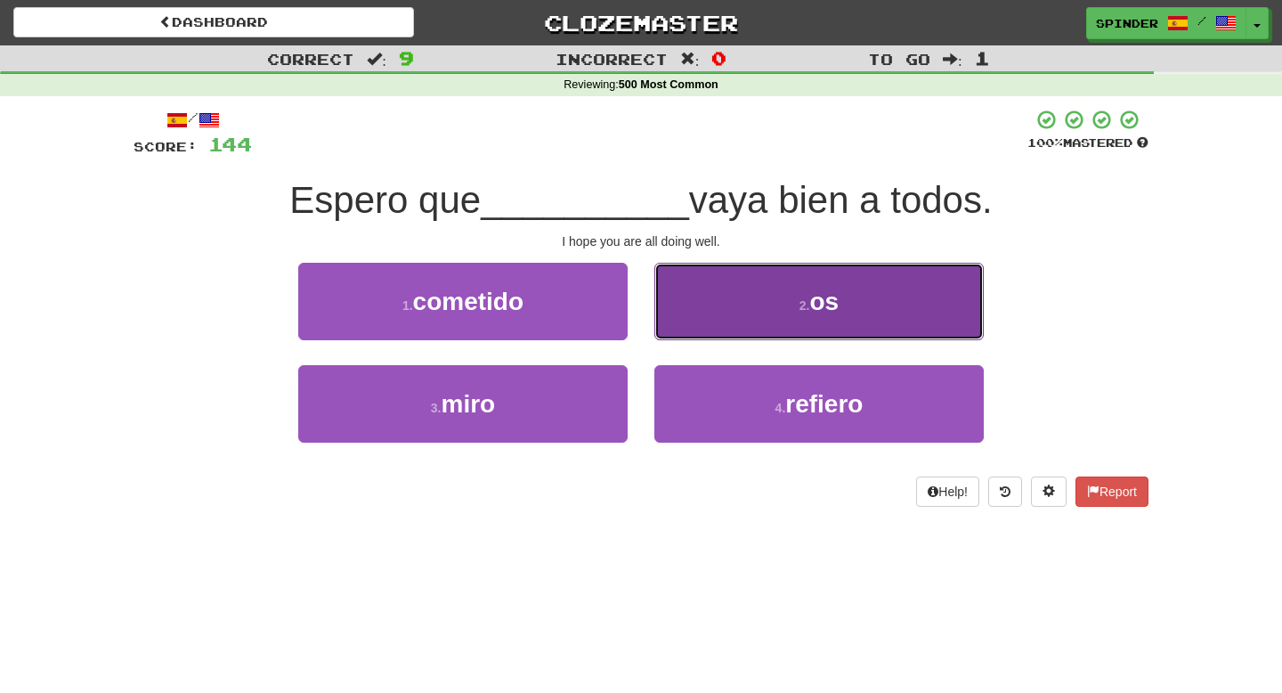
click at [734, 330] on button "2 . os" at bounding box center [818, 301] width 329 height 77
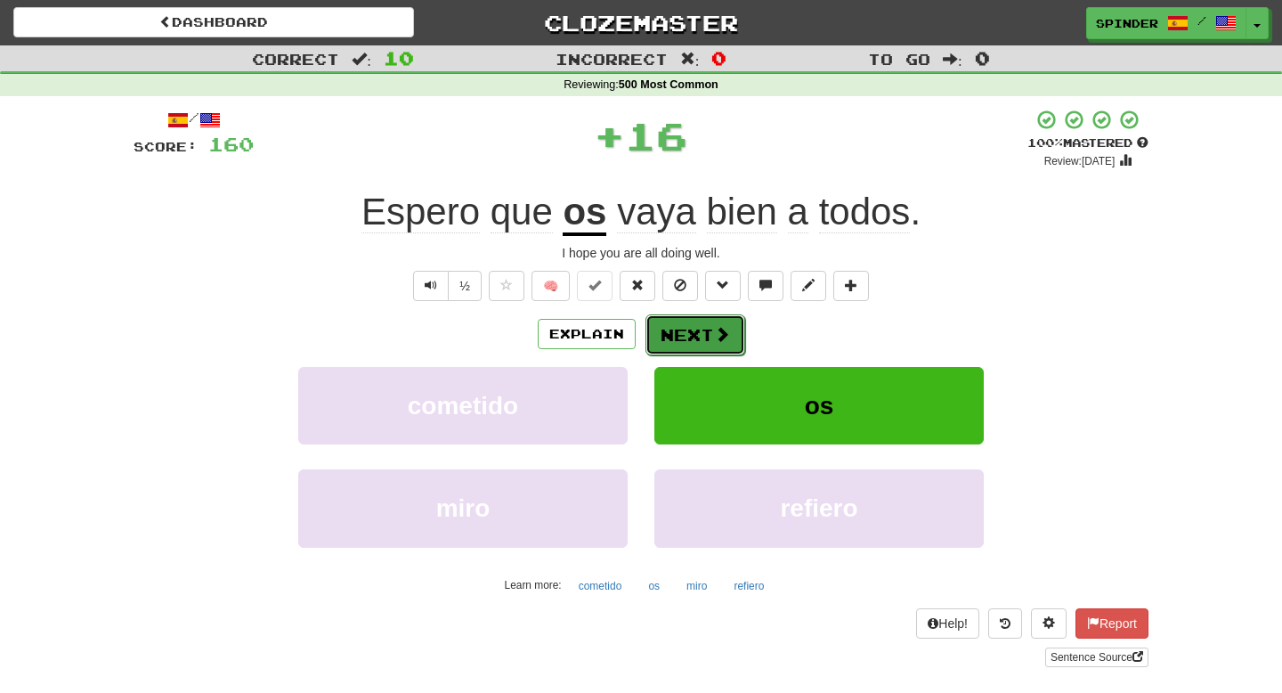
click at [722, 341] on span at bounding box center [722, 334] width 16 height 16
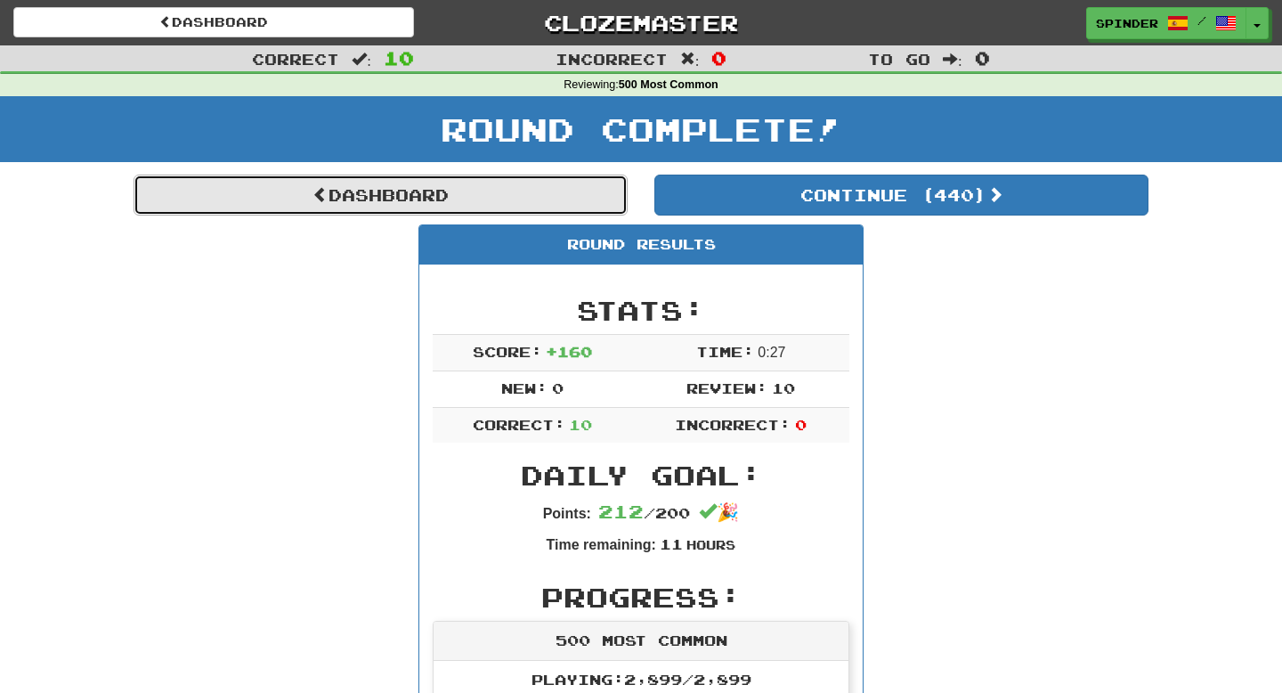
click at [374, 189] on link "Dashboard" at bounding box center [381, 194] width 494 height 41
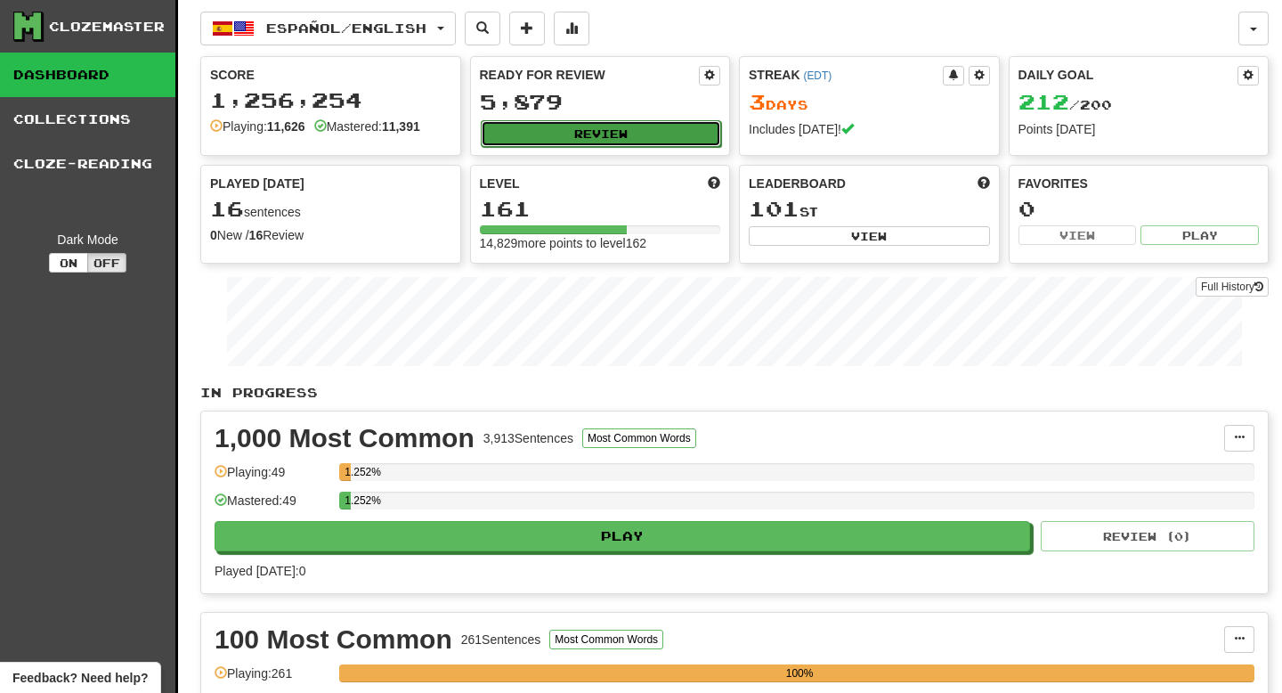
click at [654, 135] on button "Review" at bounding box center [601, 133] width 241 height 27
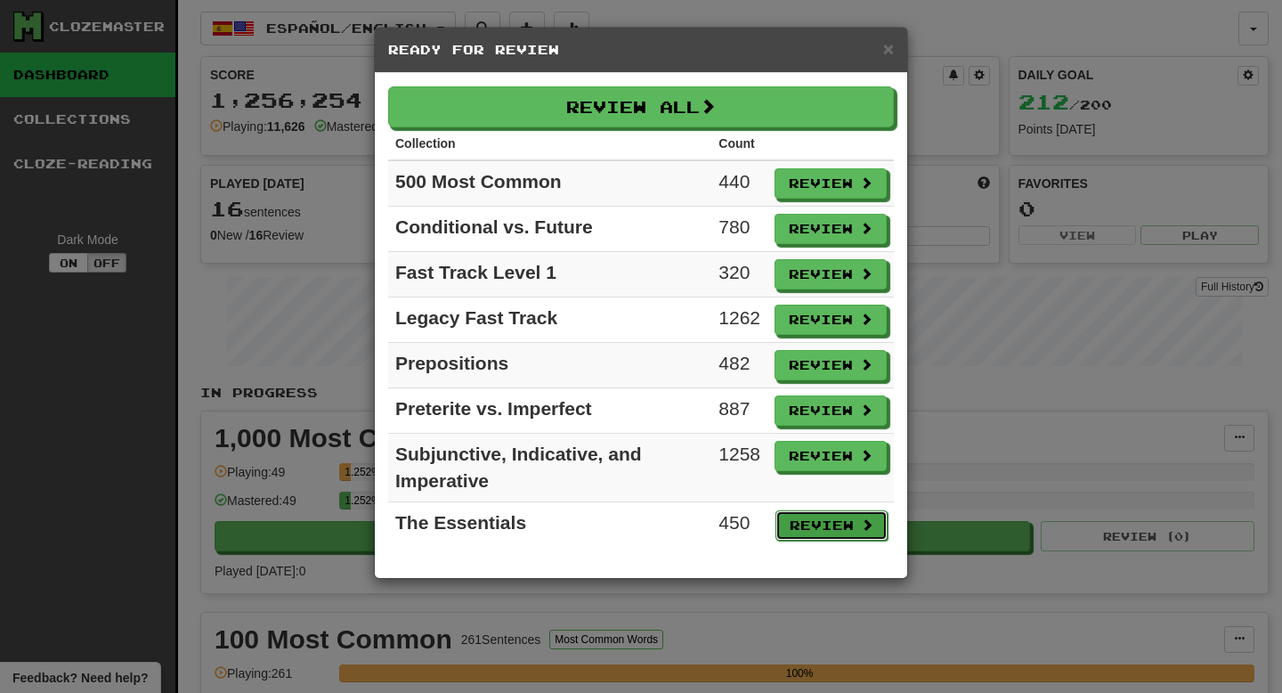
click at [791, 515] on button "Review" at bounding box center [831, 525] width 112 height 30
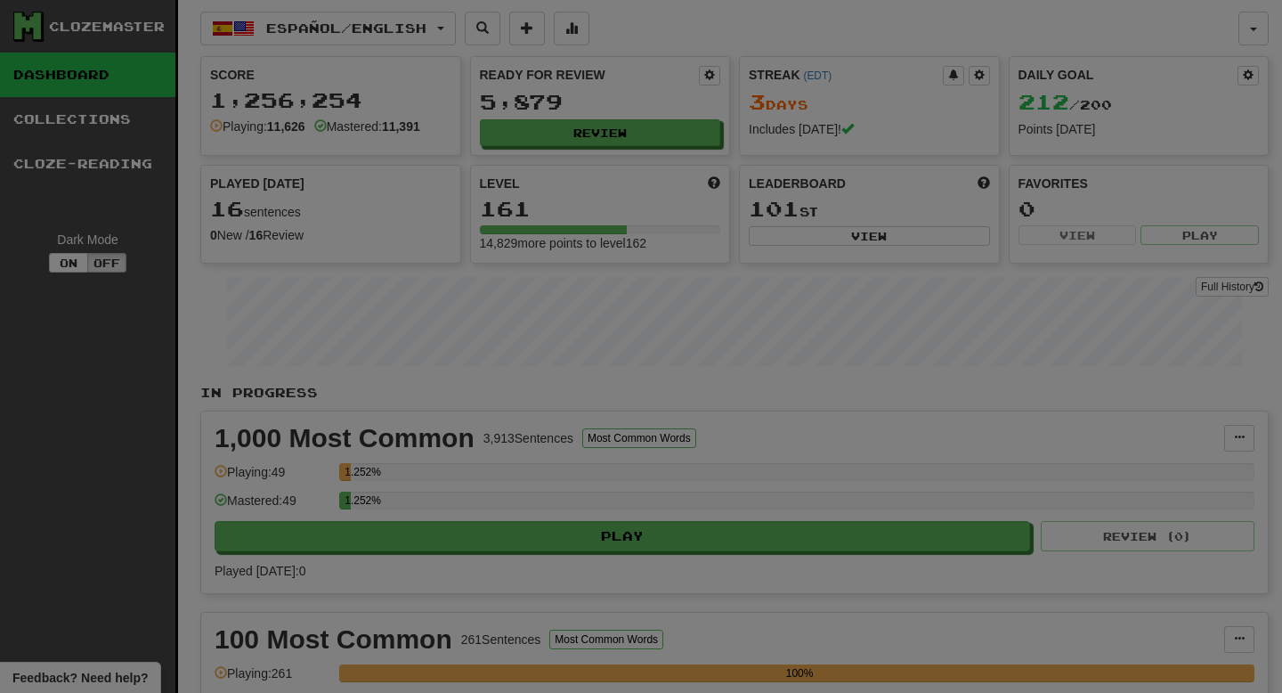
select select "**"
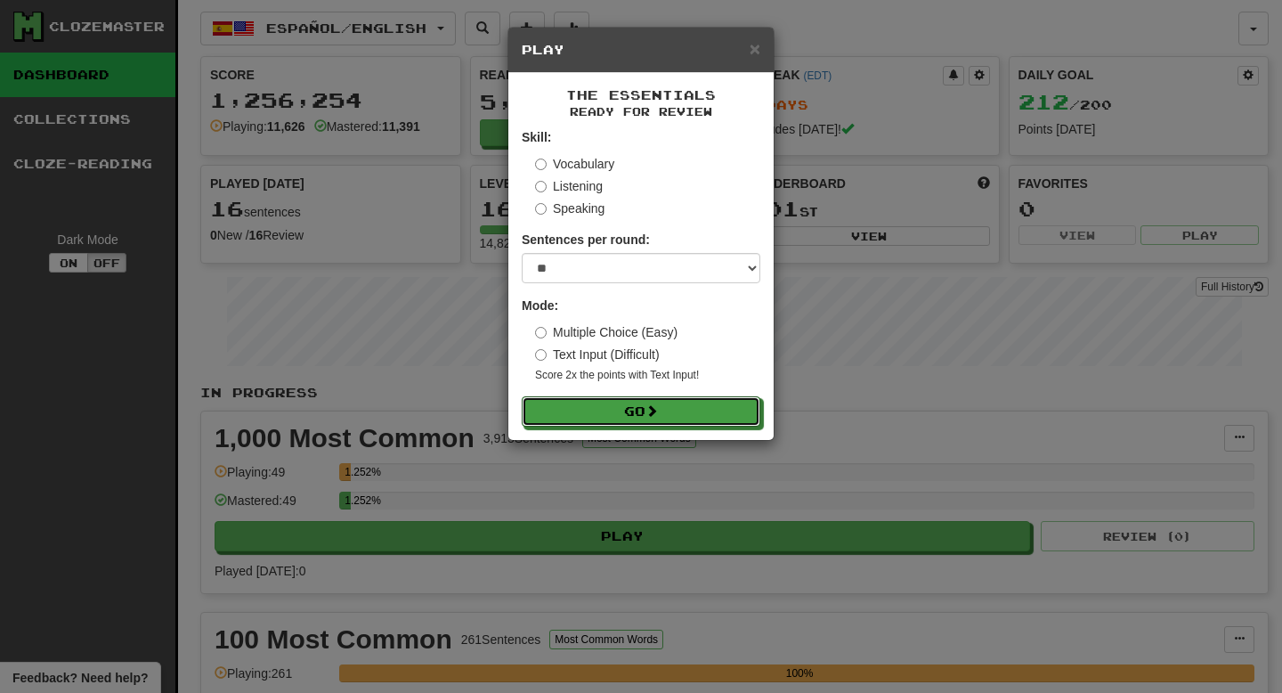
click at [731, 407] on button "Go" at bounding box center [641, 411] width 239 height 30
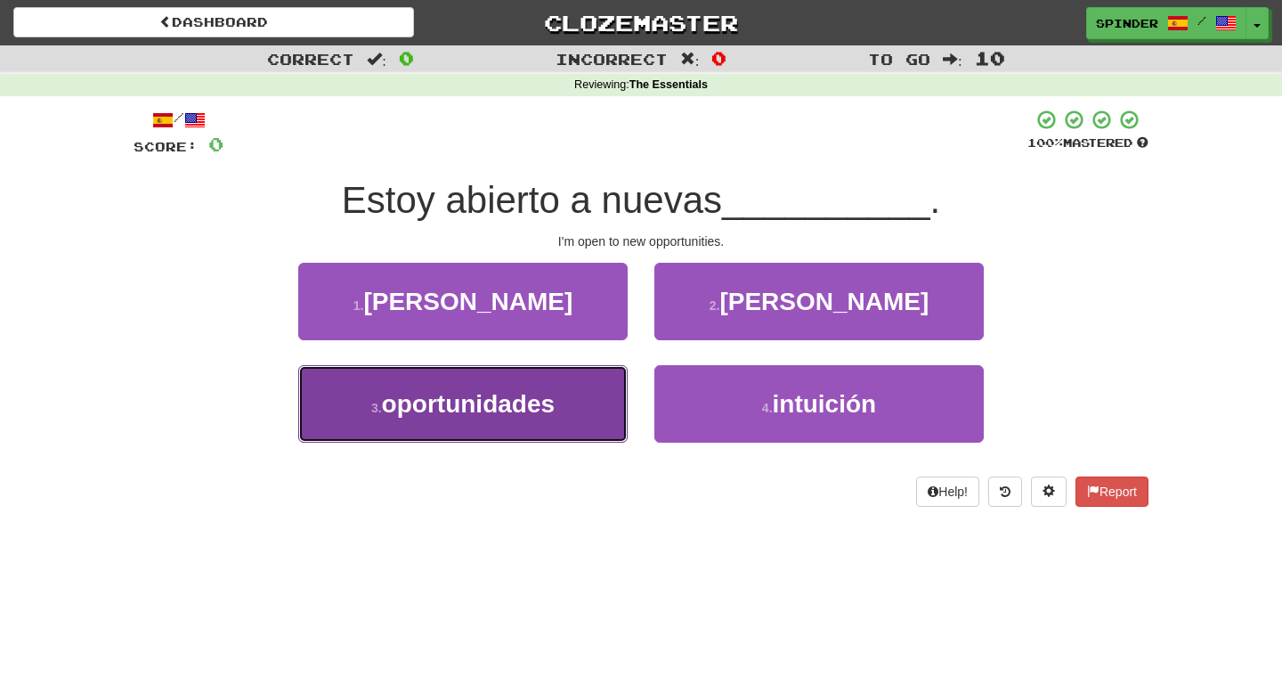
click at [604, 379] on button "3 . oportunidades" at bounding box center [462, 403] width 329 height 77
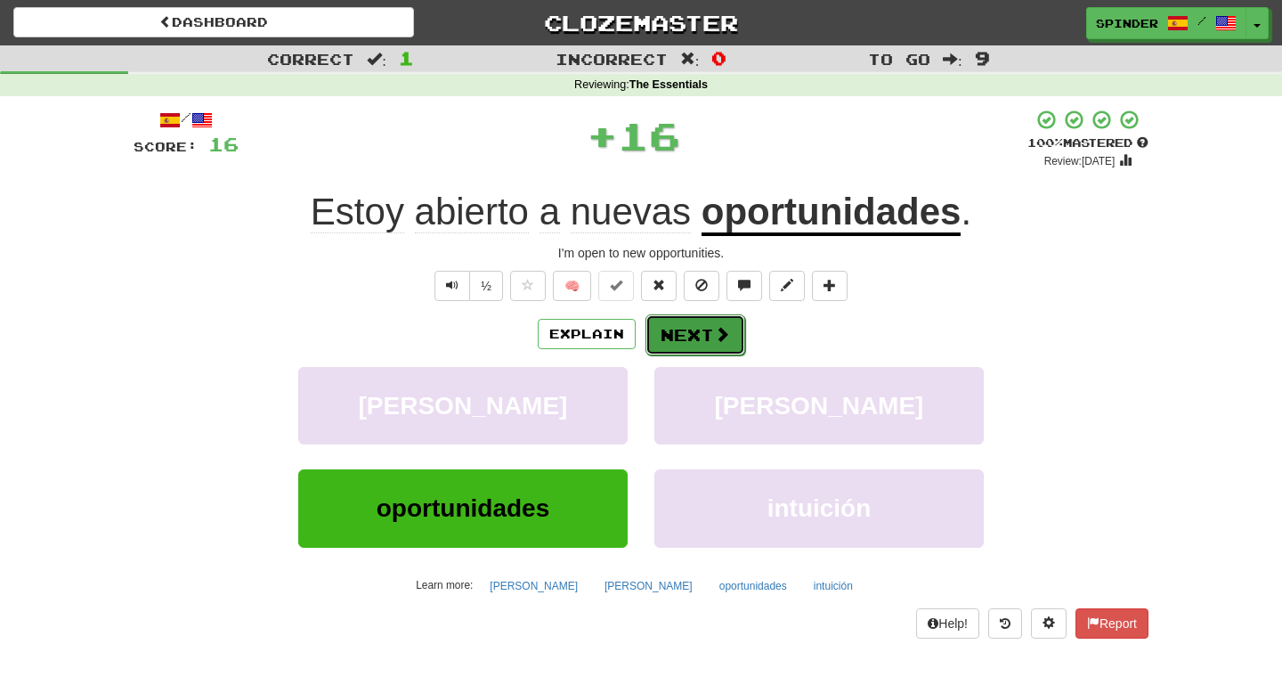
click at [688, 334] on button "Next" at bounding box center [695, 334] width 100 height 41
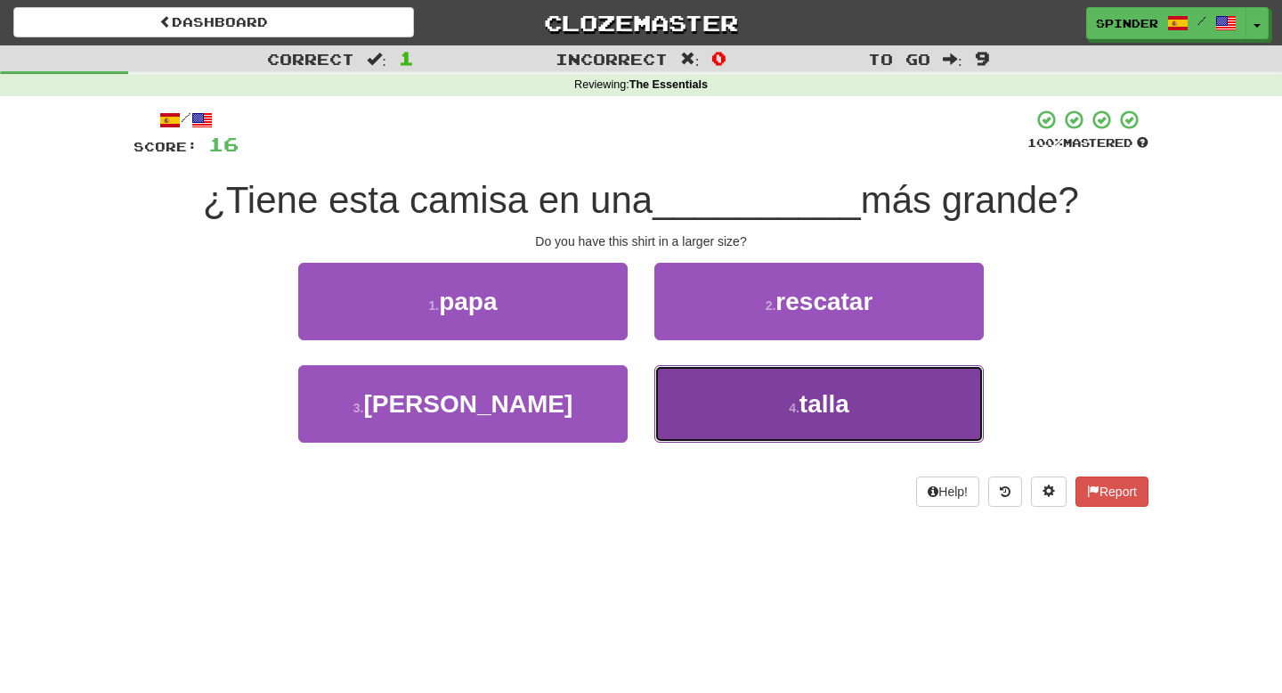
click at [676, 377] on button "4 . talla" at bounding box center [818, 403] width 329 height 77
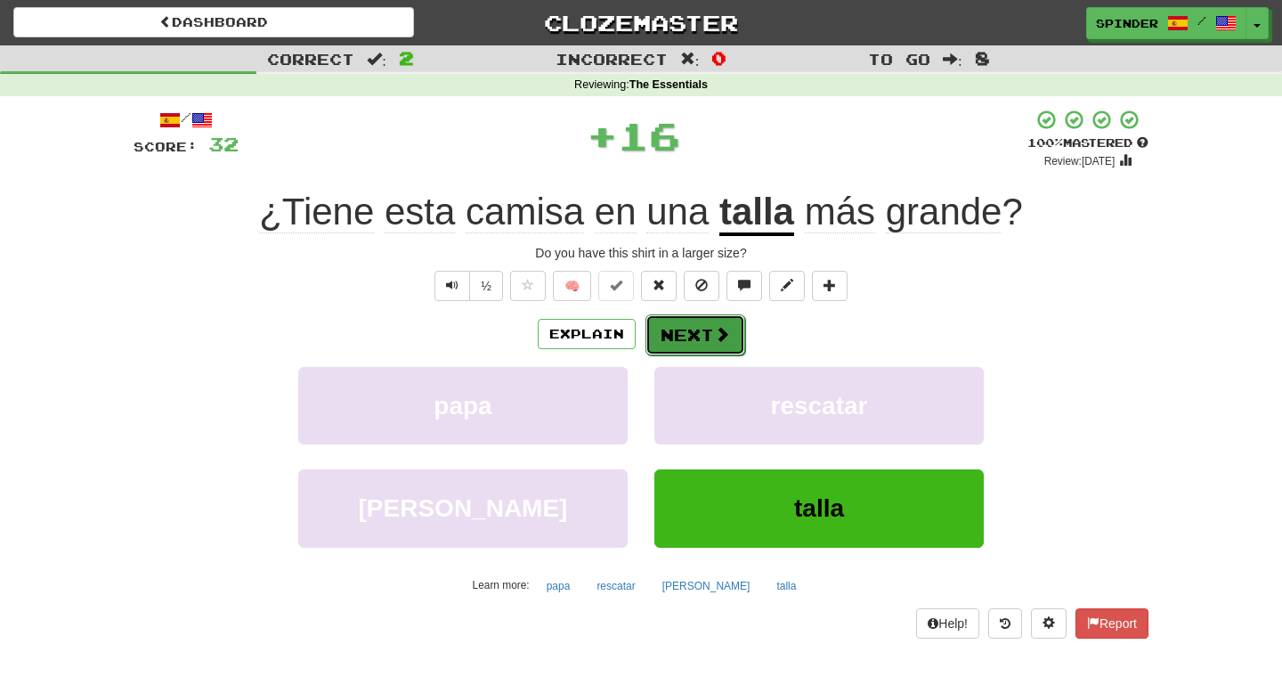
click at [667, 329] on button "Next" at bounding box center [695, 334] width 100 height 41
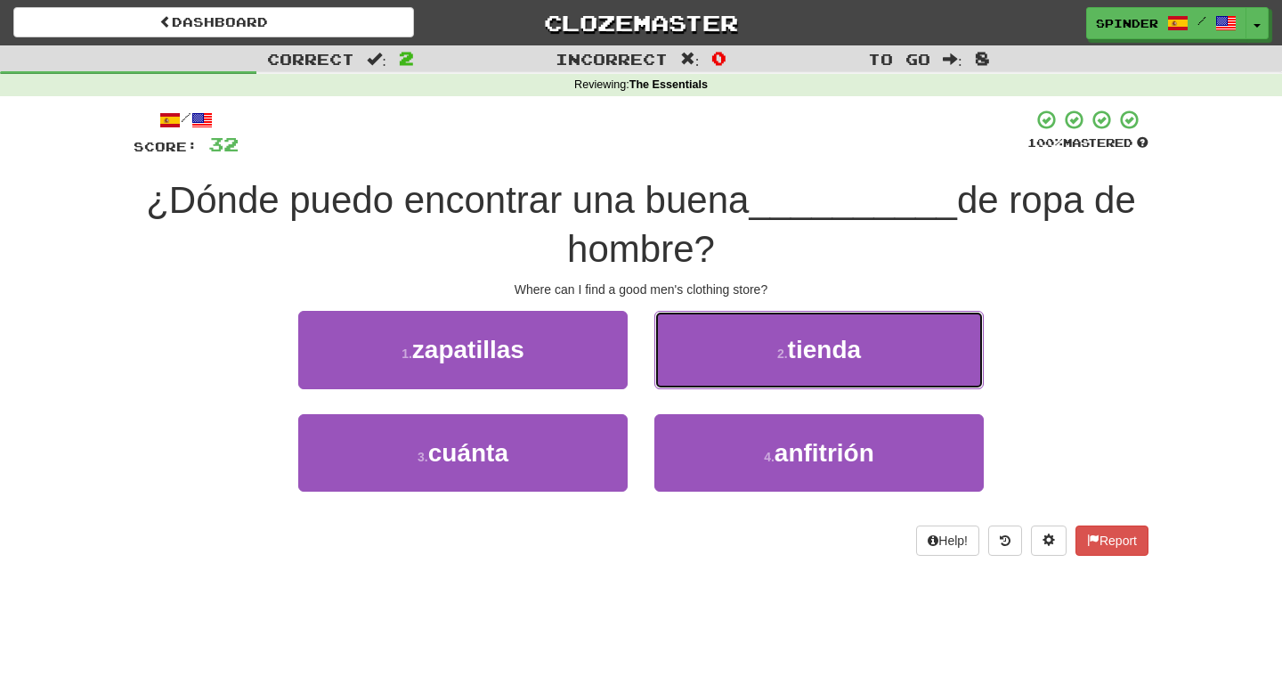
click at [667, 329] on button "2 . tienda" at bounding box center [818, 349] width 329 height 77
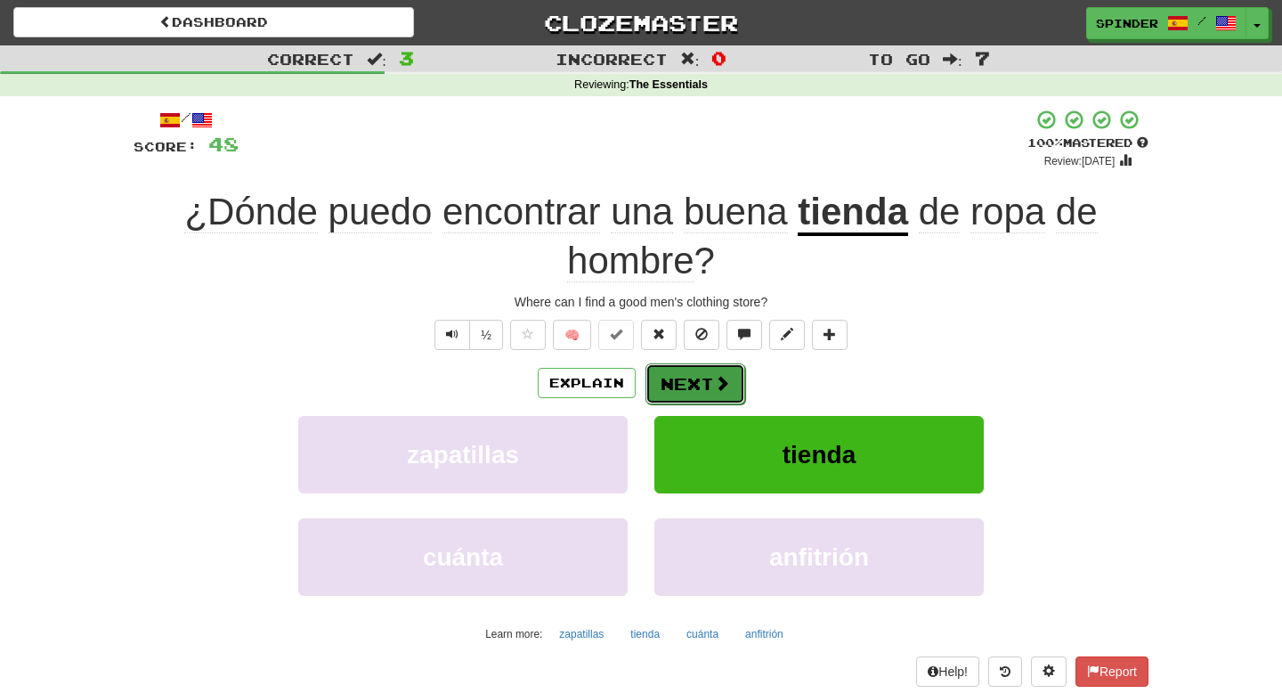
click at [715, 385] on span at bounding box center [722, 383] width 16 height 16
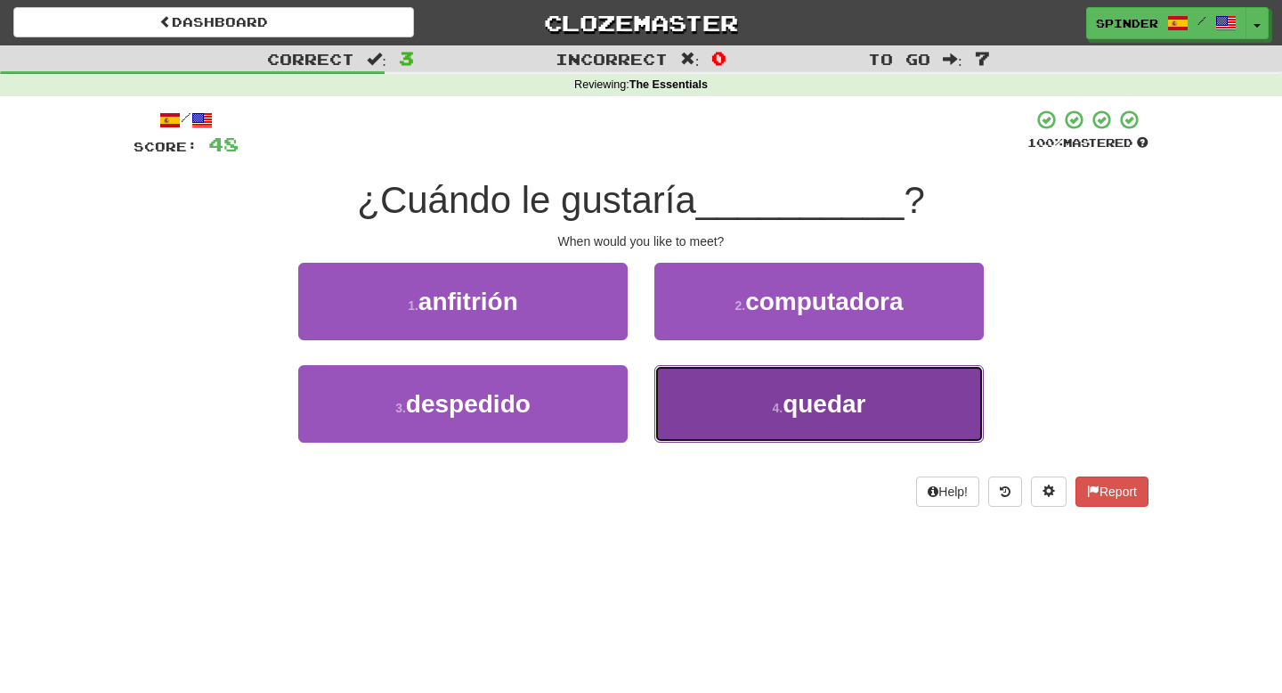
click at [715, 385] on button "4 . quedar" at bounding box center [818, 403] width 329 height 77
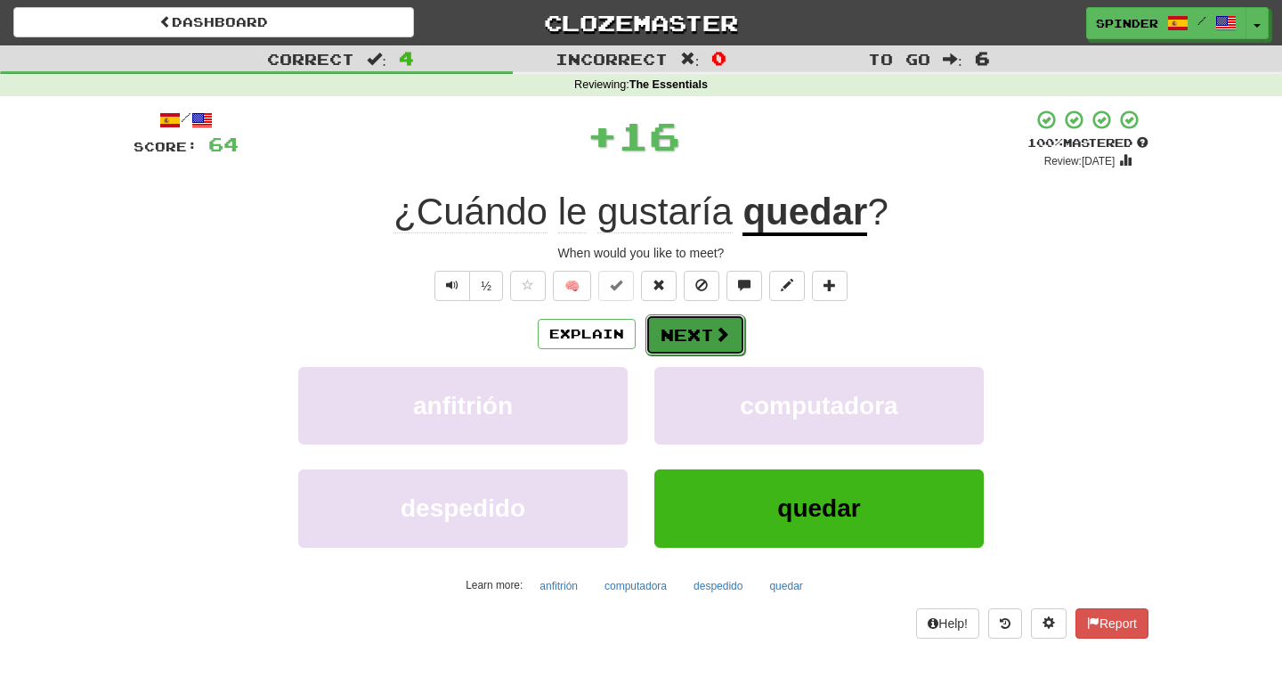
click at [711, 334] on button "Next" at bounding box center [695, 334] width 100 height 41
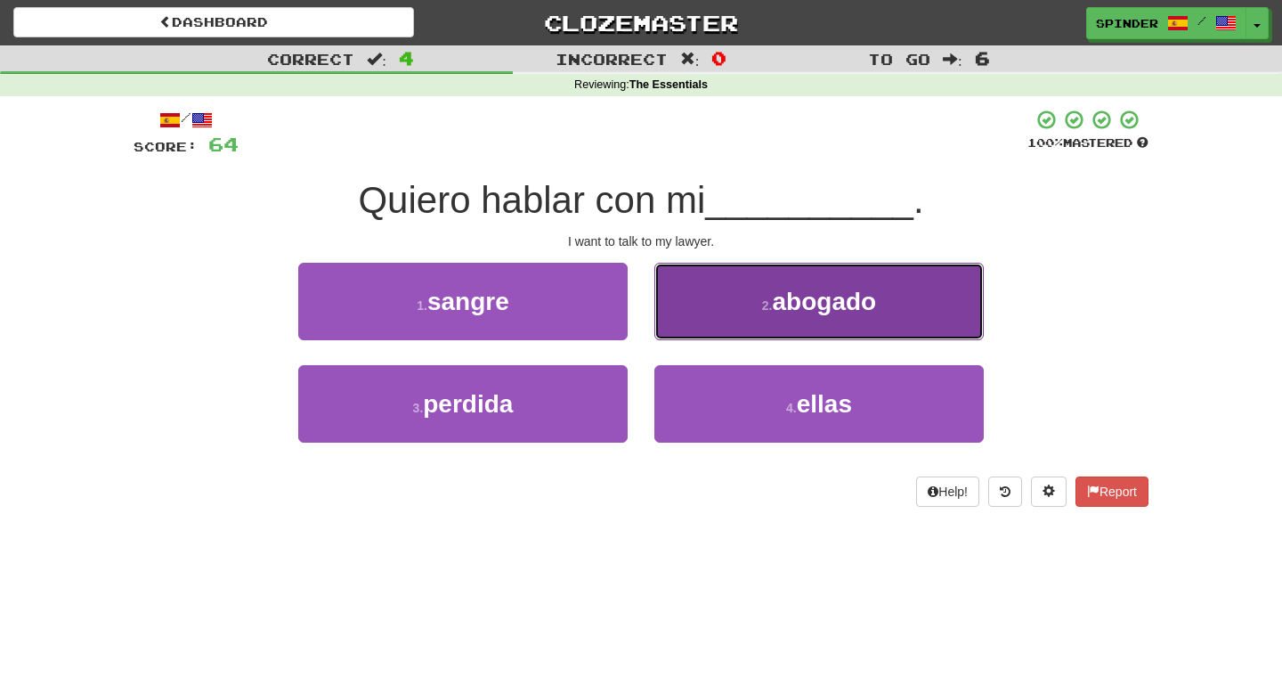
click at [718, 307] on button "2 . abogado" at bounding box center [818, 301] width 329 height 77
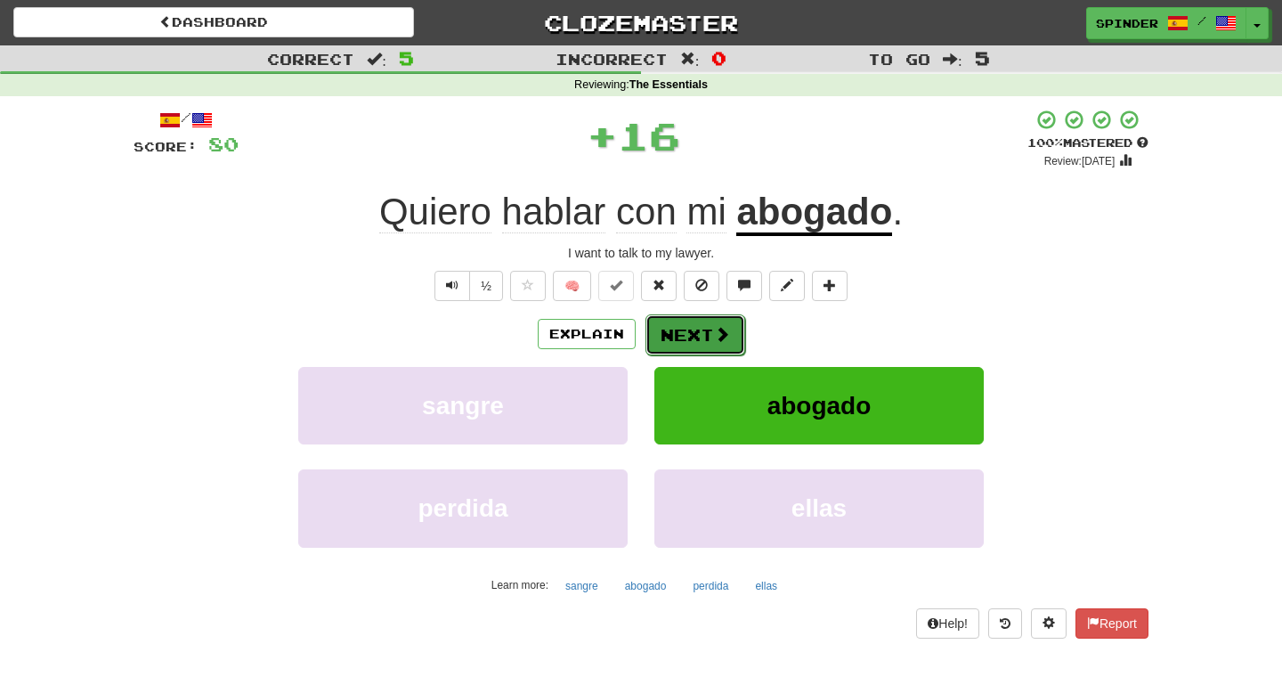
click at [714, 326] on span at bounding box center [722, 334] width 16 height 16
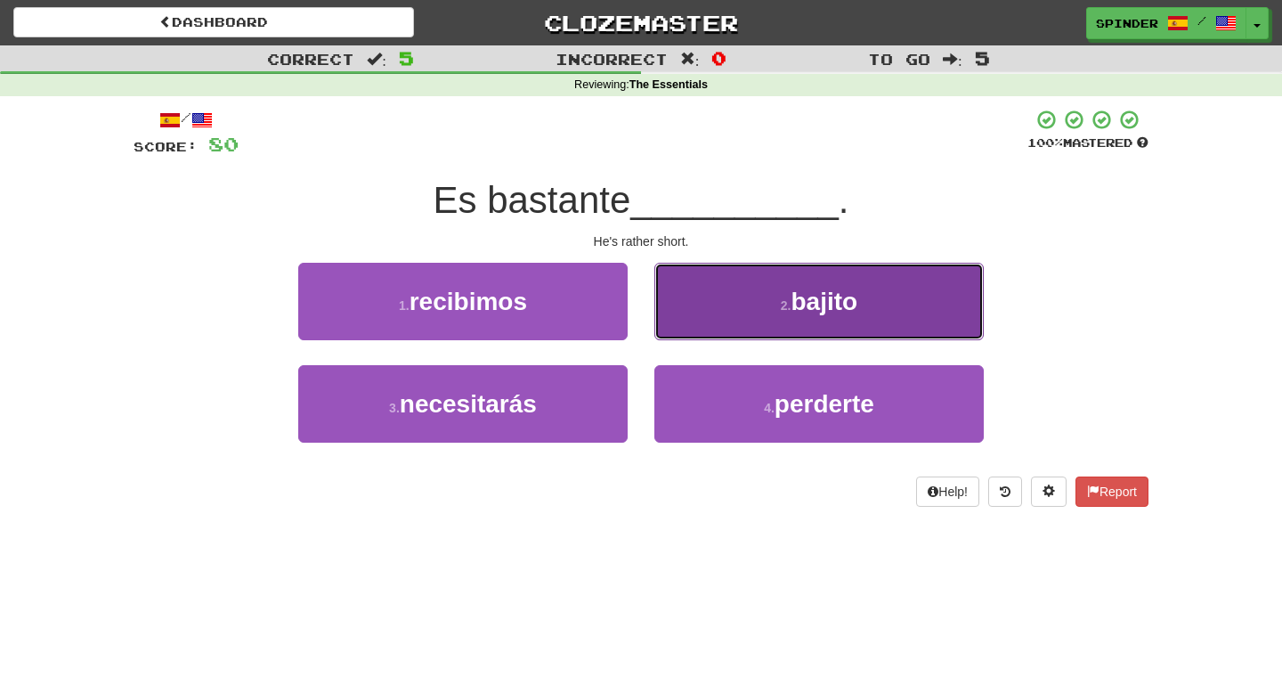
click at [712, 324] on button "2 . bajito" at bounding box center [818, 301] width 329 height 77
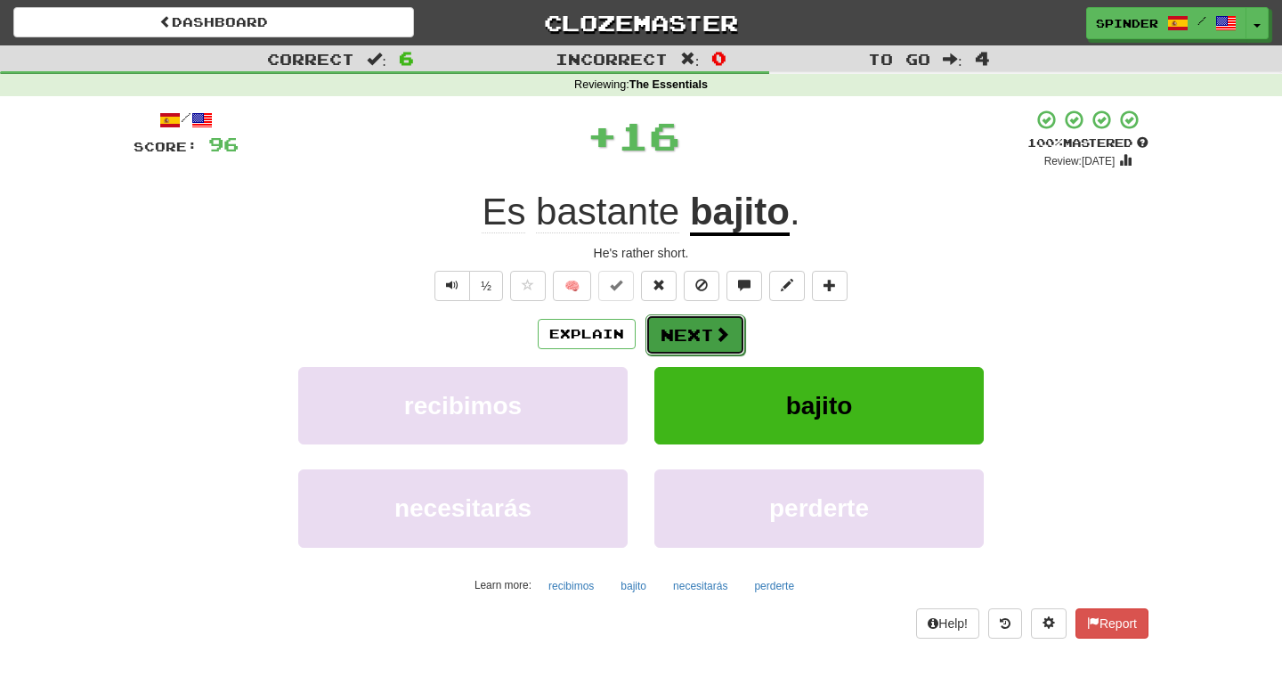
click at [694, 343] on button "Next" at bounding box center [695, 334] width 100 height 41
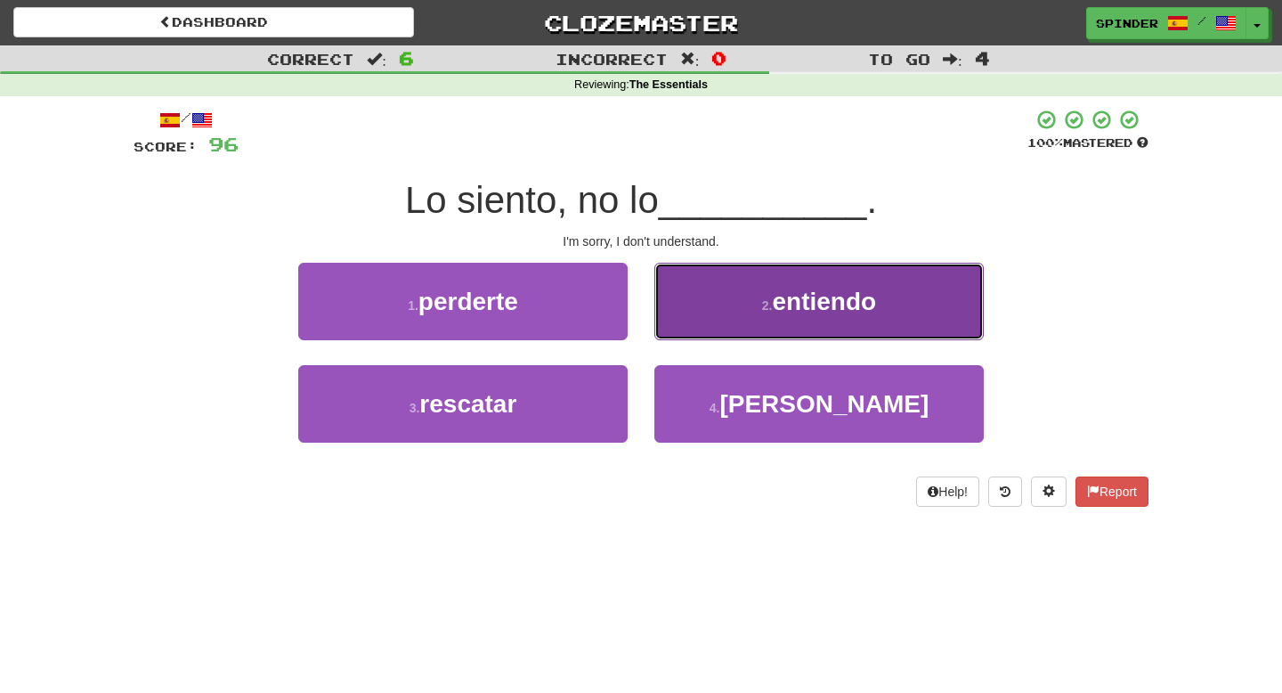
click at [700, 329] on button "2 . entiendo" at bounding box center [818, 301] width 329 height 77
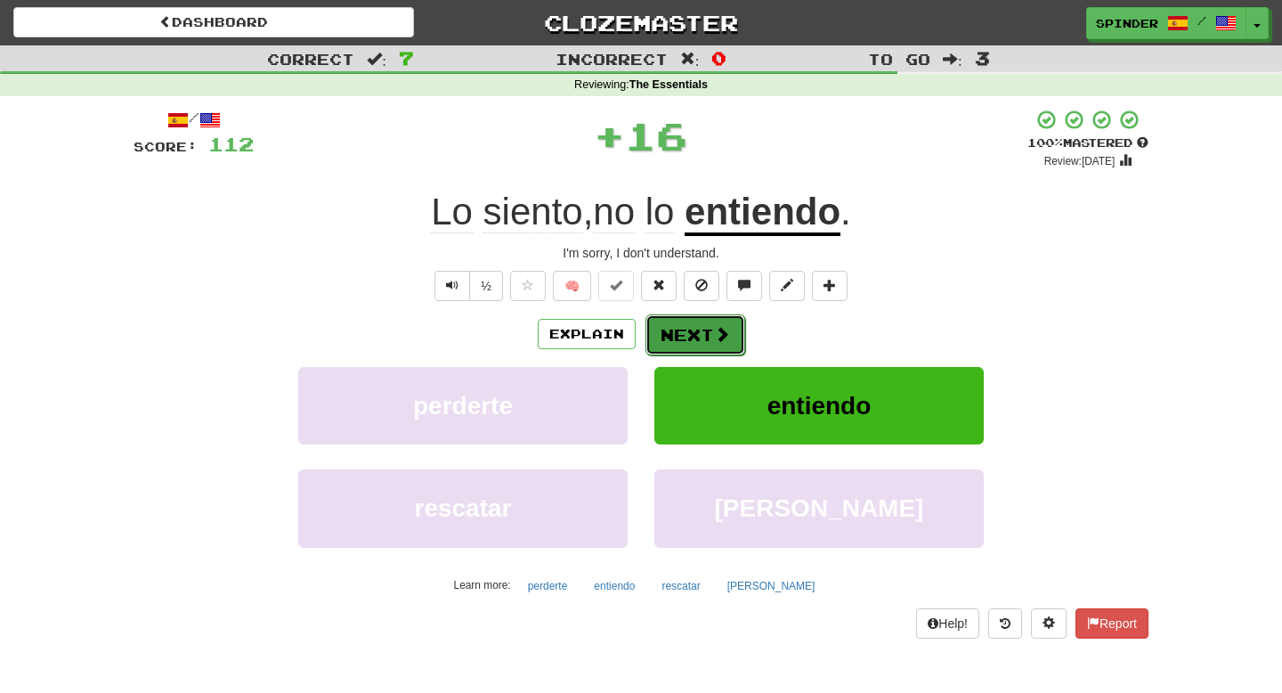
click at [701, 329] on button "Next" at bounding box center [695, 334] width 100 height 41
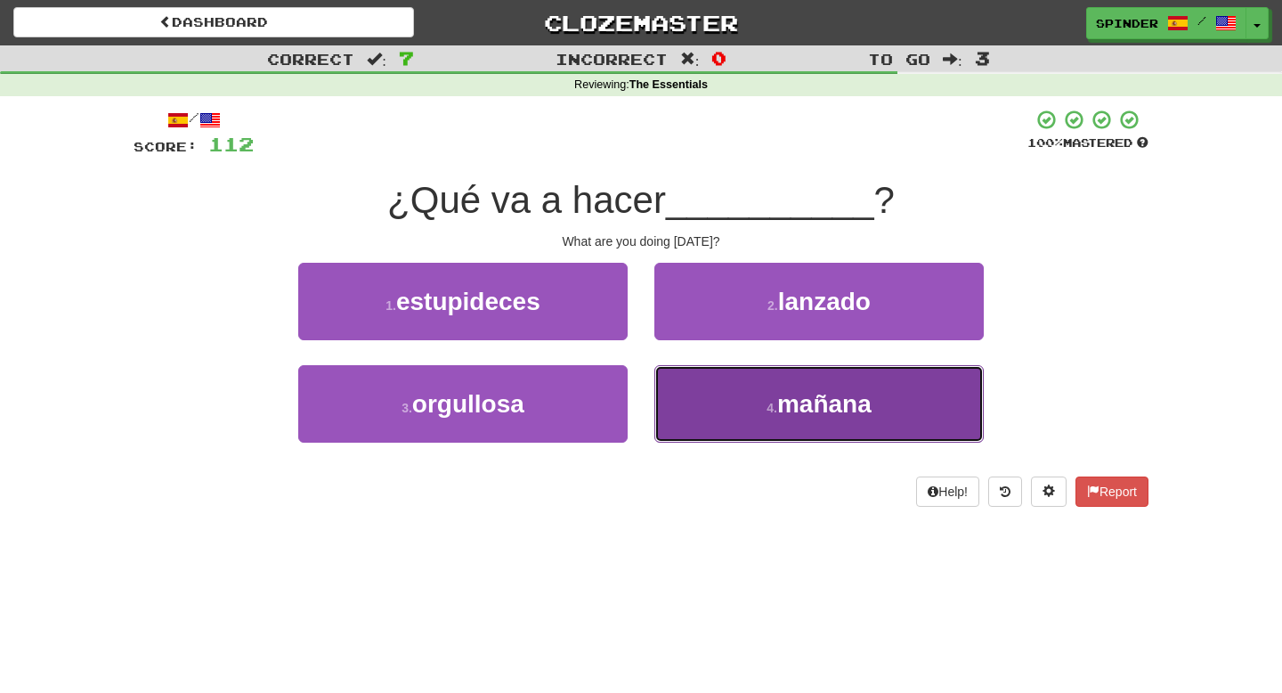
click at [693, 392] on button "4 . mañana" at bounding box center [818, 403] width 329 height 77
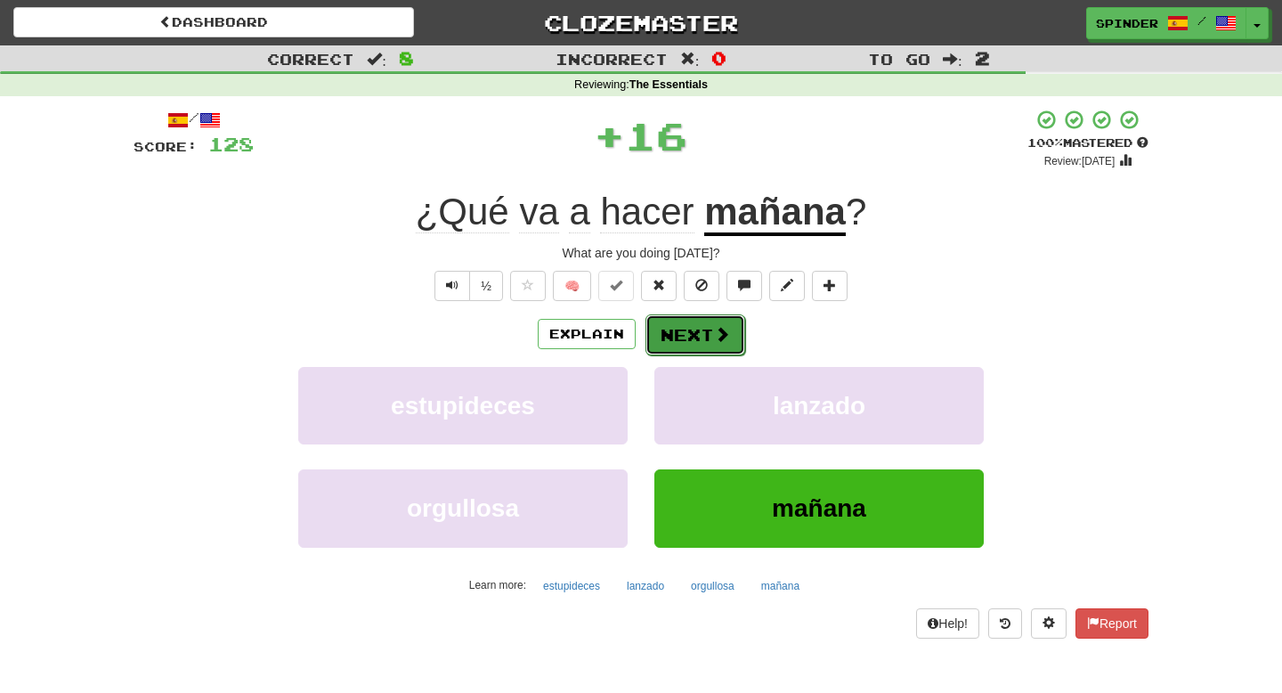
click at [690, 320] on button "Next" at bounding box center [695, 334] width 100 height 41
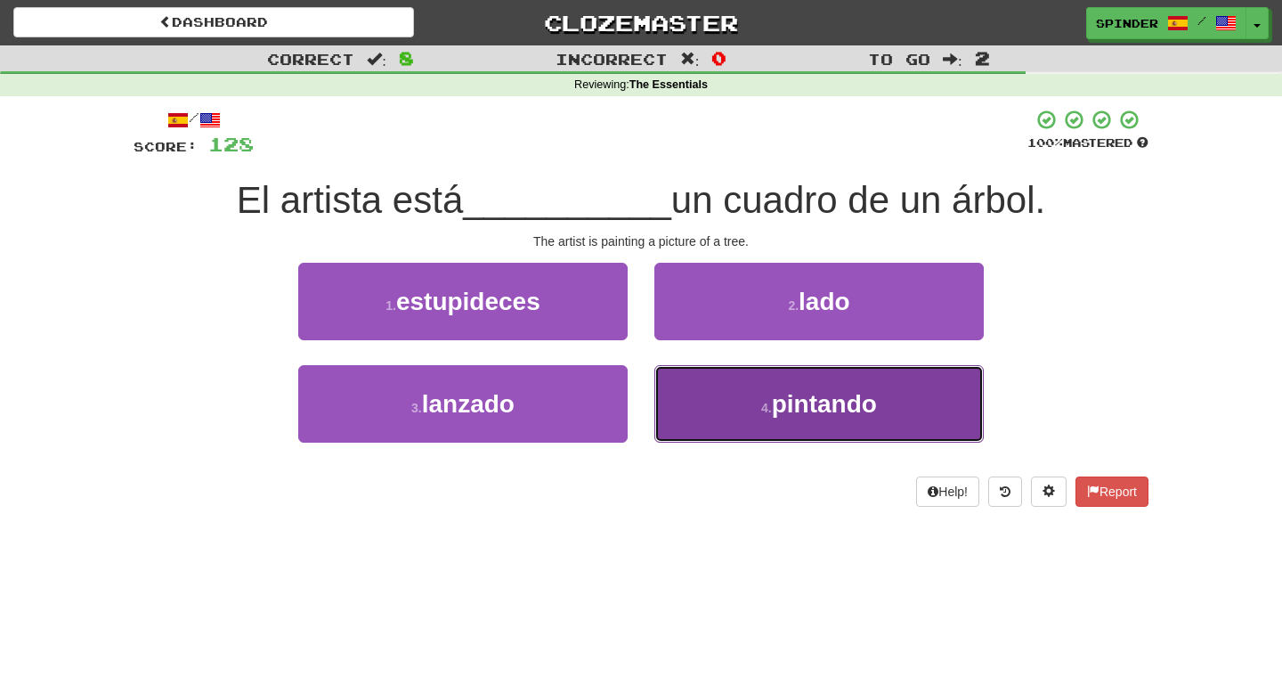
click at [686, 396] on button "4 . pintando" at bounding box center [818, 403] width 329 height 77
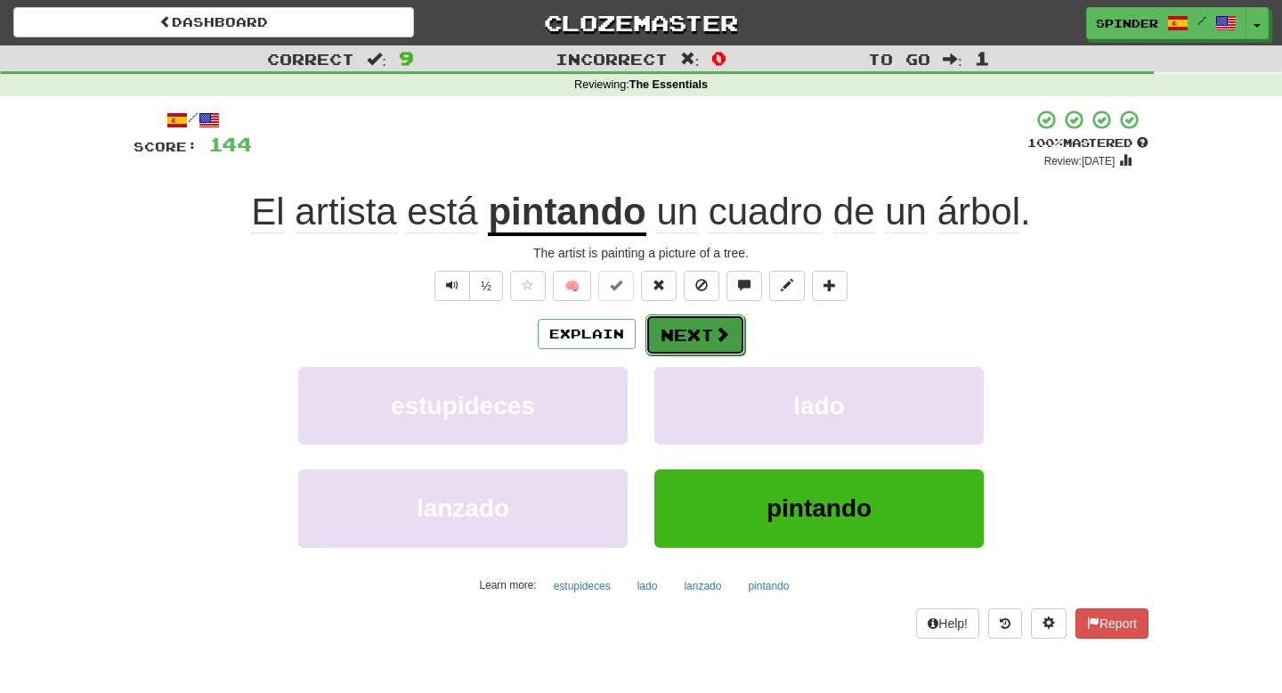
click at [678, 326] on button "Next" at bounding box center [695, 334] width 100 height 41
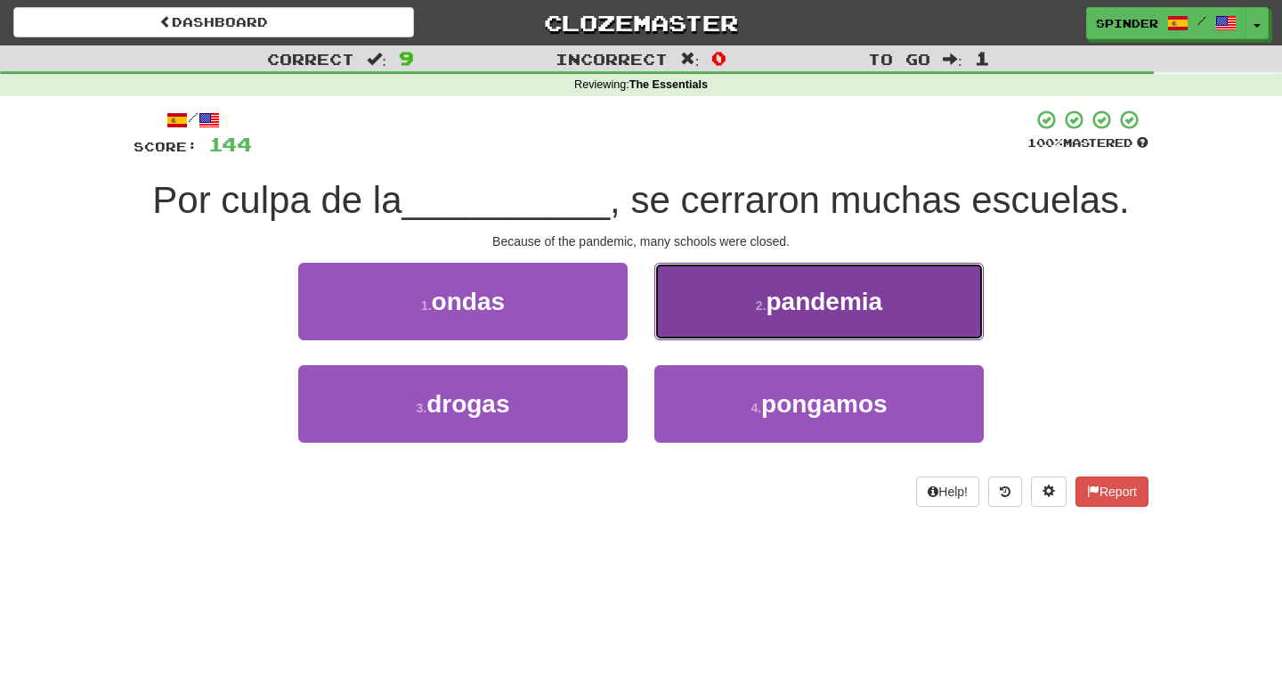
click at [679, 324] on button "2 . pandemia" at bounding box center [818, 301] width 329 height 77
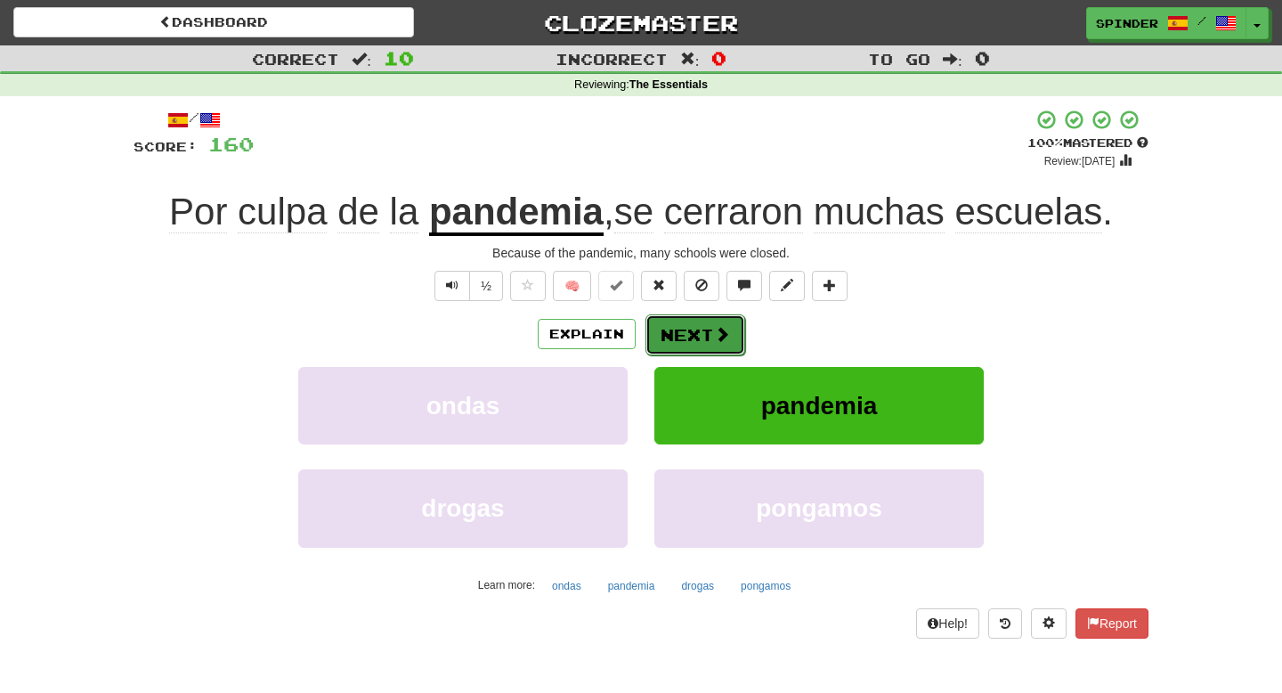
click at [679, 324] on button "Next" at bounding box center [695, 334] width 100 height 41
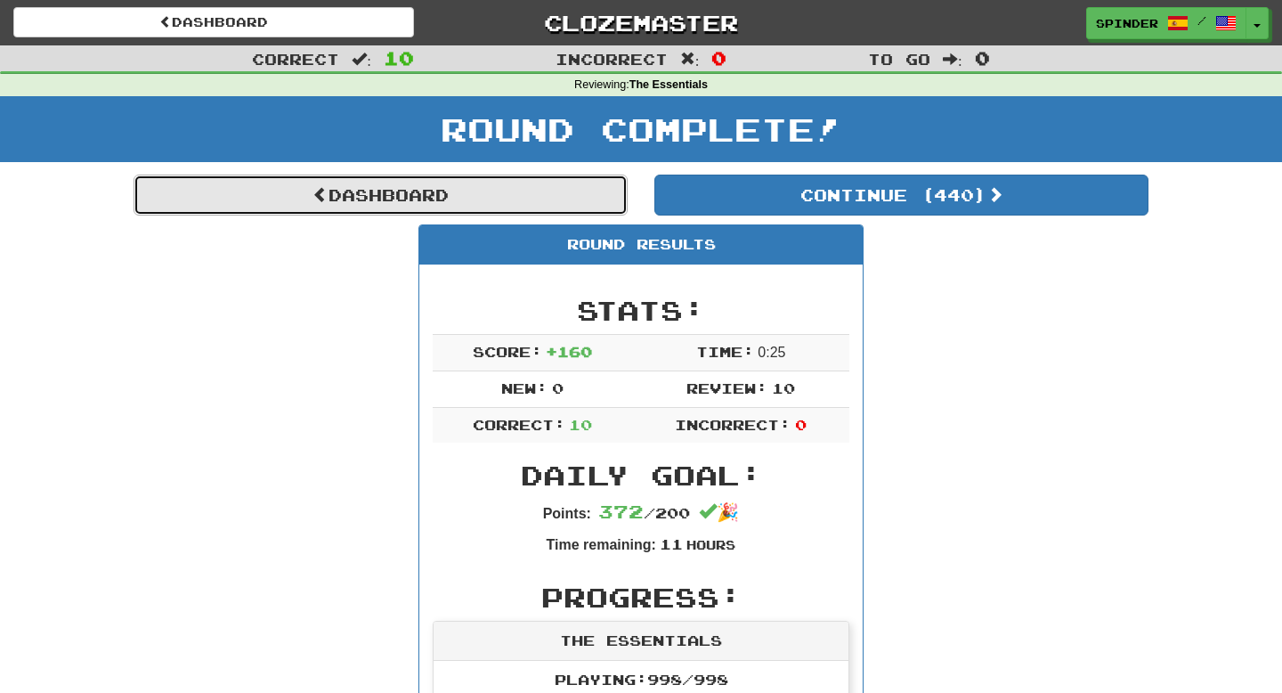
click at [401, 198] on link "Dashboard" at bounding box center [381, 194] width 494 height 41
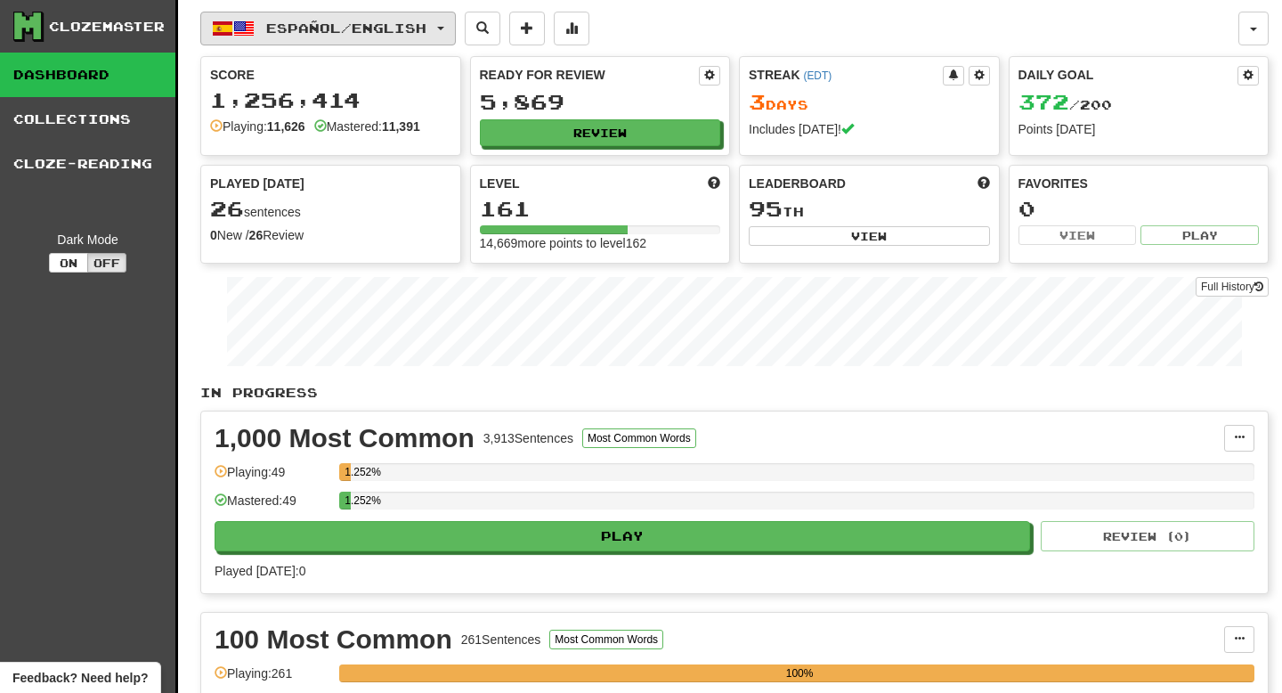
click at [384, 28] on span "Español / English" at bounding box center [346, 27] width 160 height 15
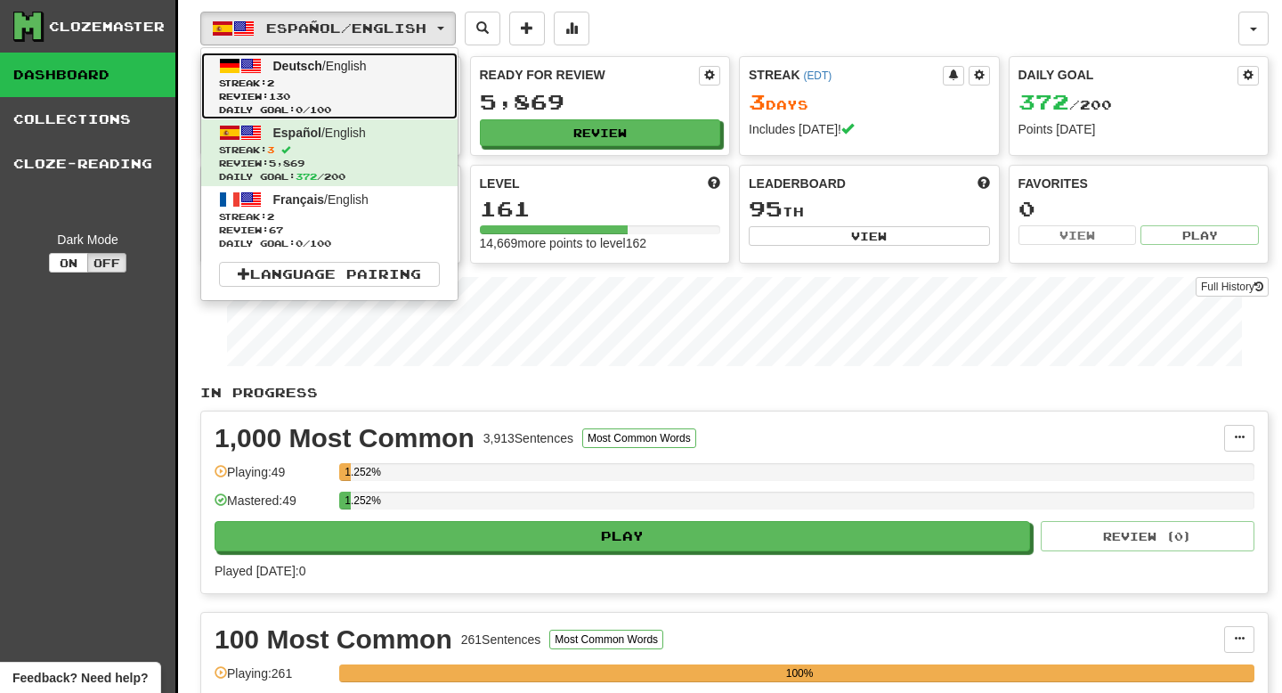
click at [351, 86] on span "Streak: 2" at bounding box center [329, 83] width 221 height 13
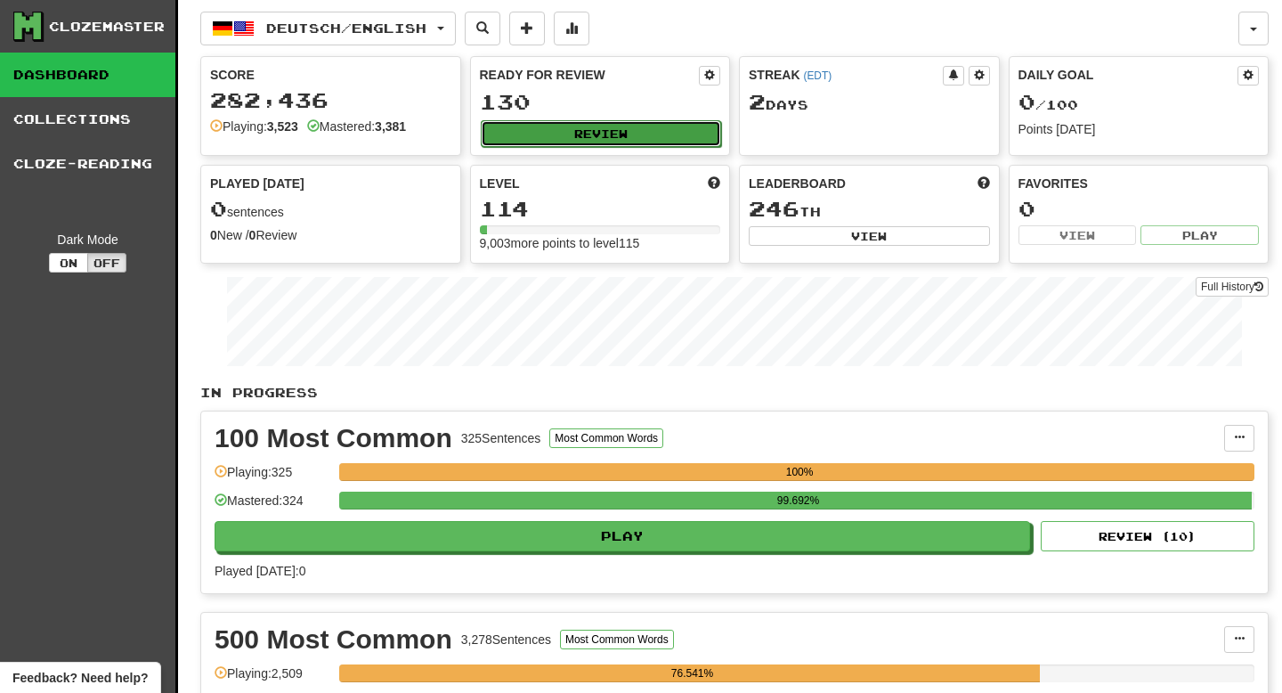
click at [614, 133] on button "Review" at bounding box center [601, 133] width 241 height 27
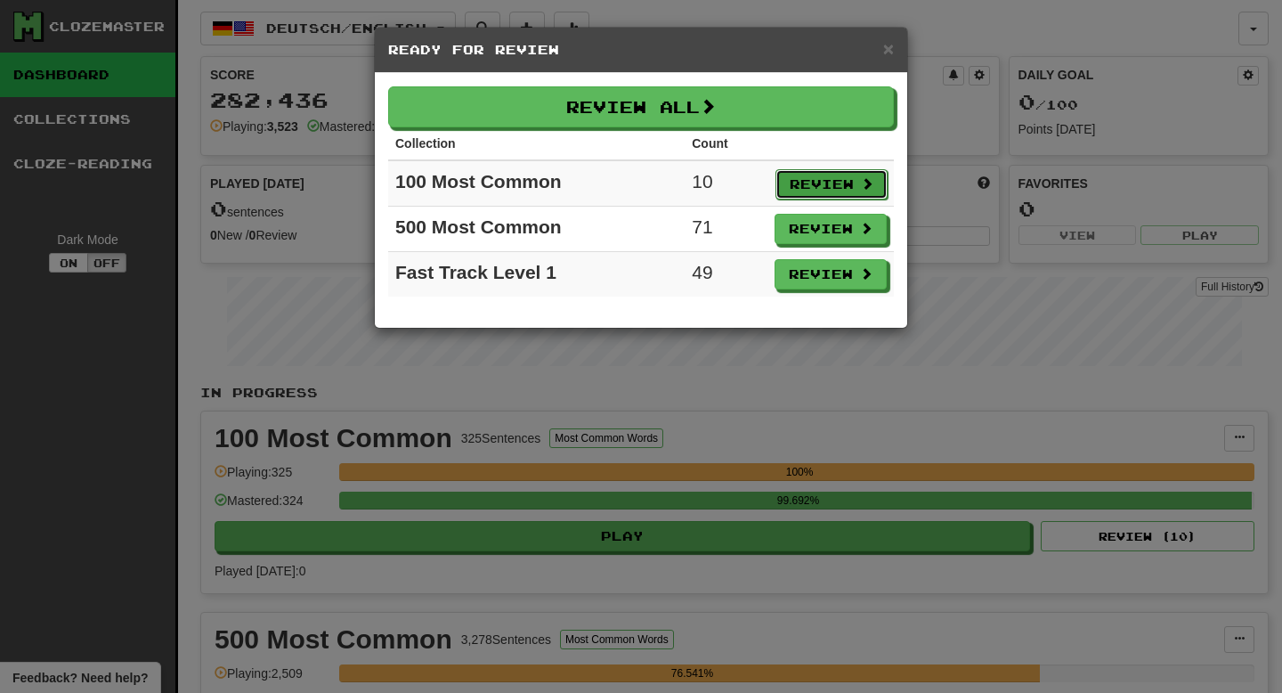
click at [805, 188] on button "Review" at bounding box center [831, 184] width 112 height 30
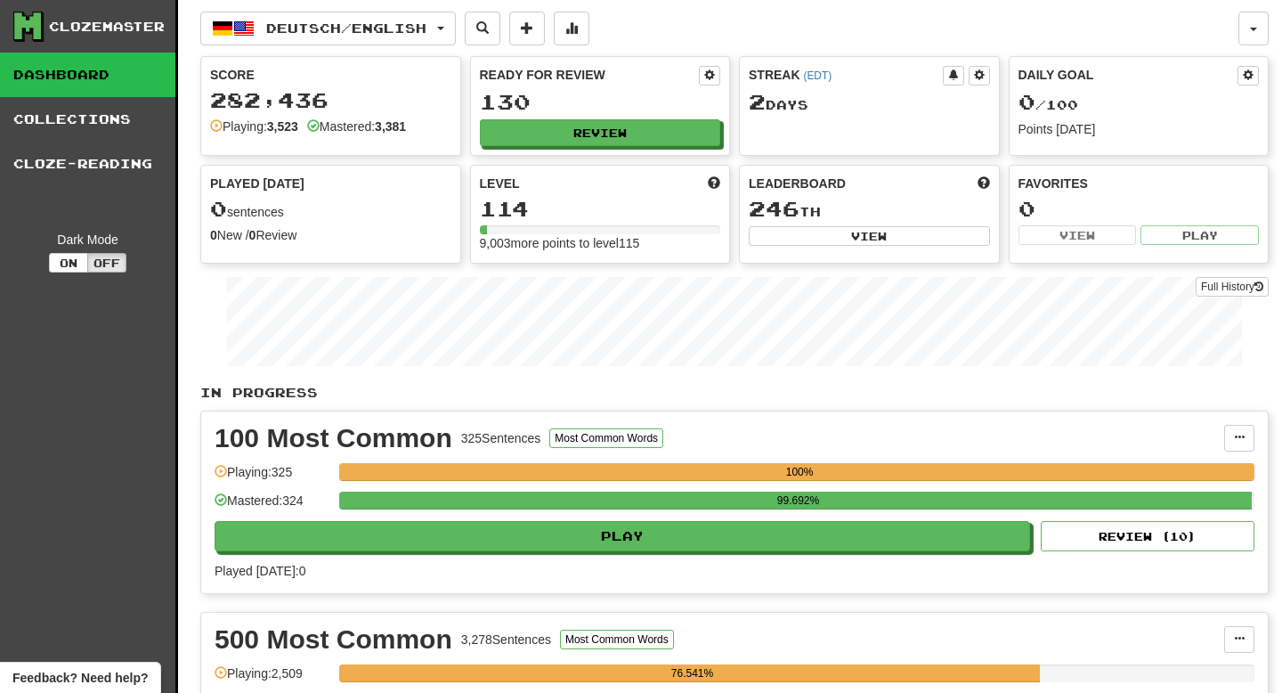
select select "**"
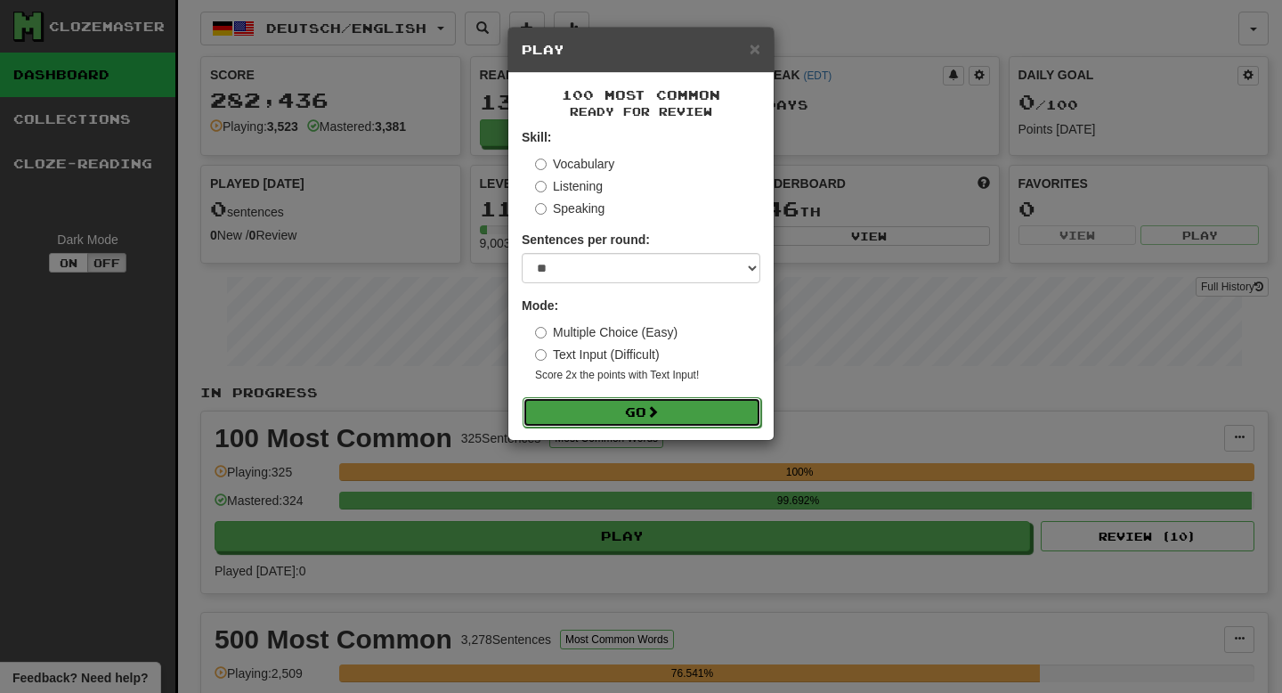
click at [640, 410] on button "Go" at bounding box center [642, 412] width 239 height 30
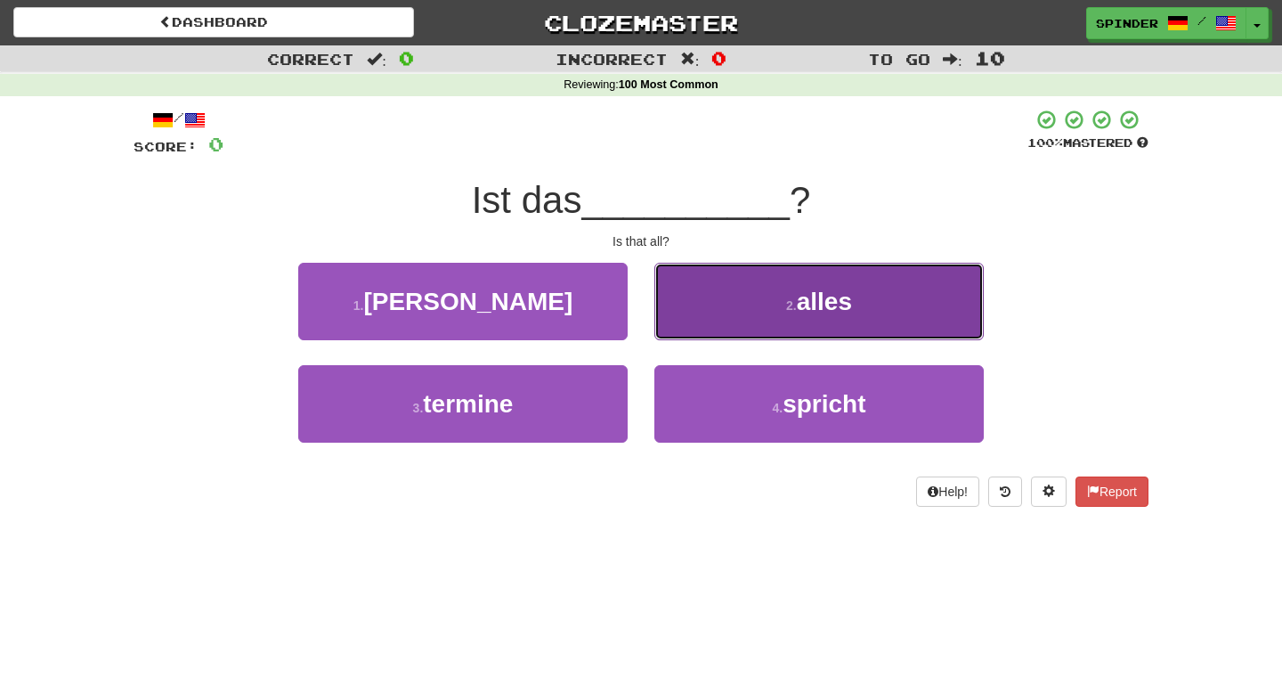
click at [770, 301] on button "2 . alles" at bounding box center [818, 301] width 329 height 77
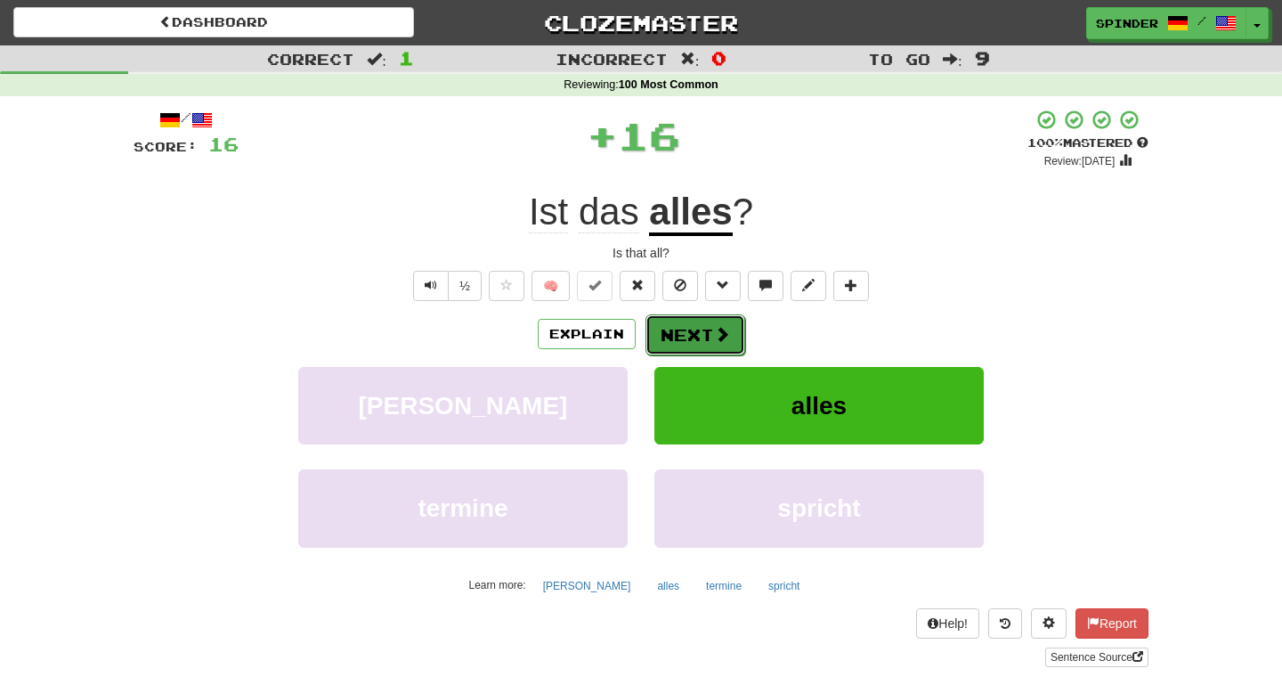
click at [710, 337] on button "Next" at bounding box center [695, 334] width 100 height 41
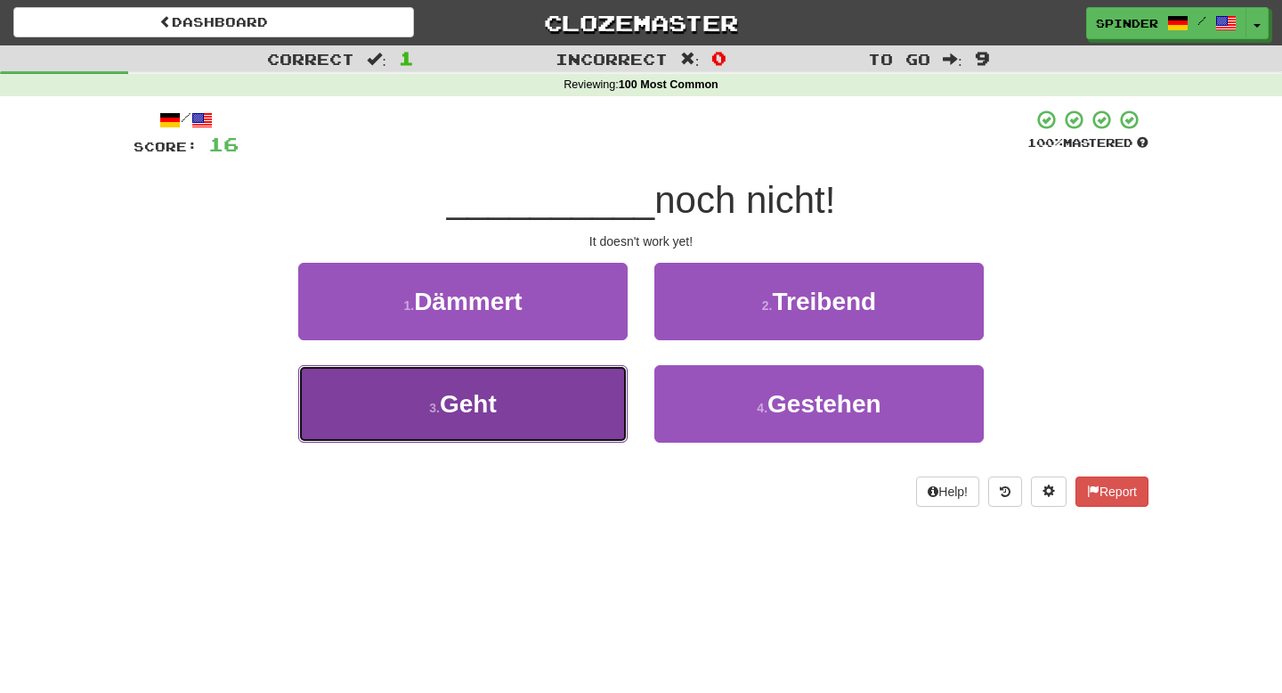
click at [572, 391] on button "3 . Geht" at bounding box center [462, 403] width 329 height 77
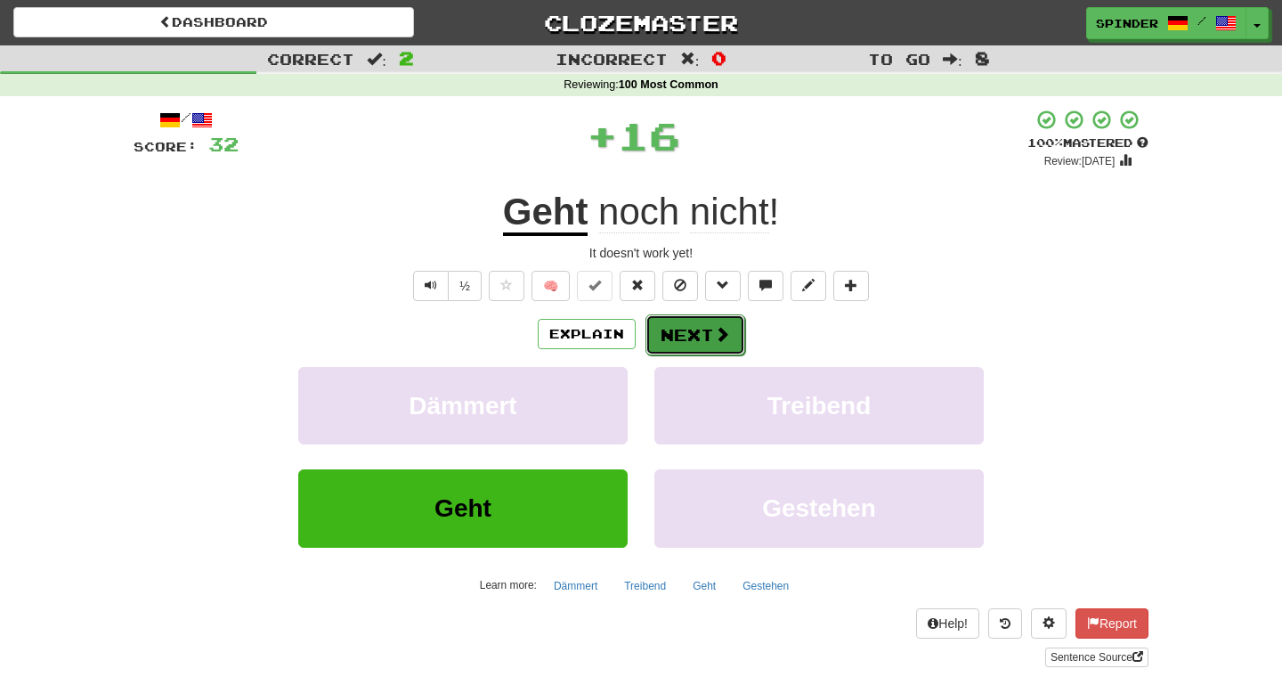
click at [730, 336] on button "Next" at bounding box center [695, 334] width 100 height 41
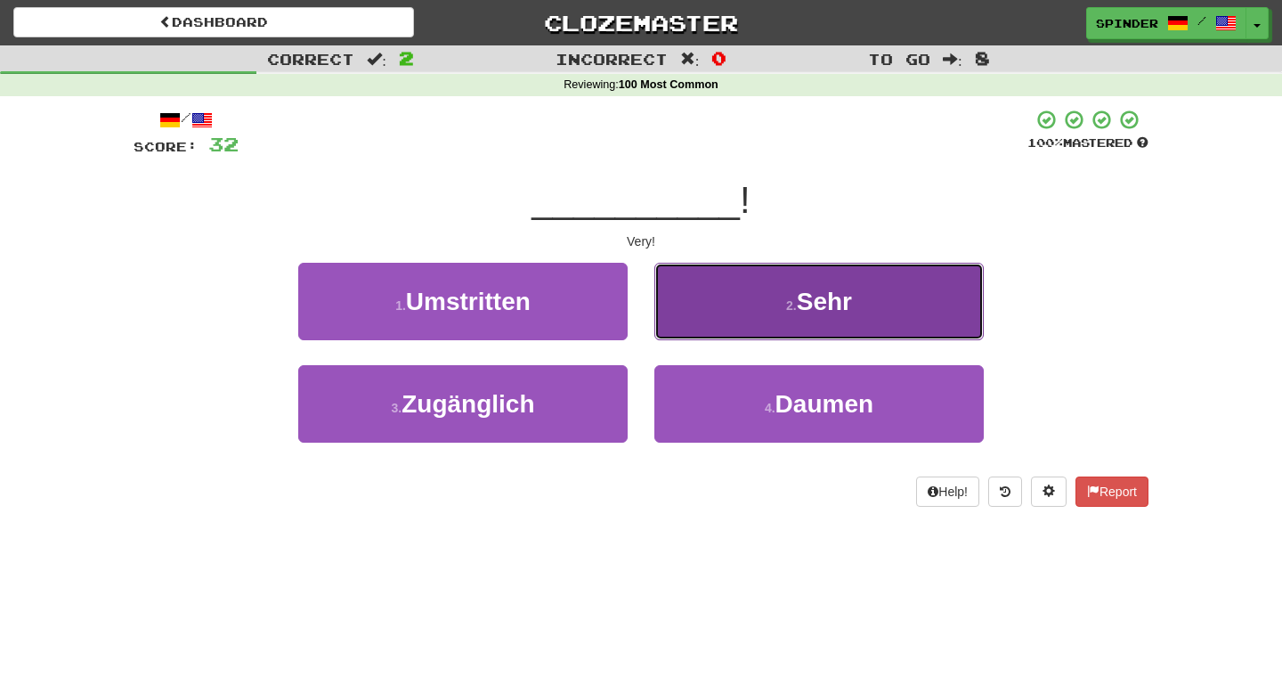
click at [733, 324] on button "2 . Sehr" at bounding box center [818, 301] width 329 height 77
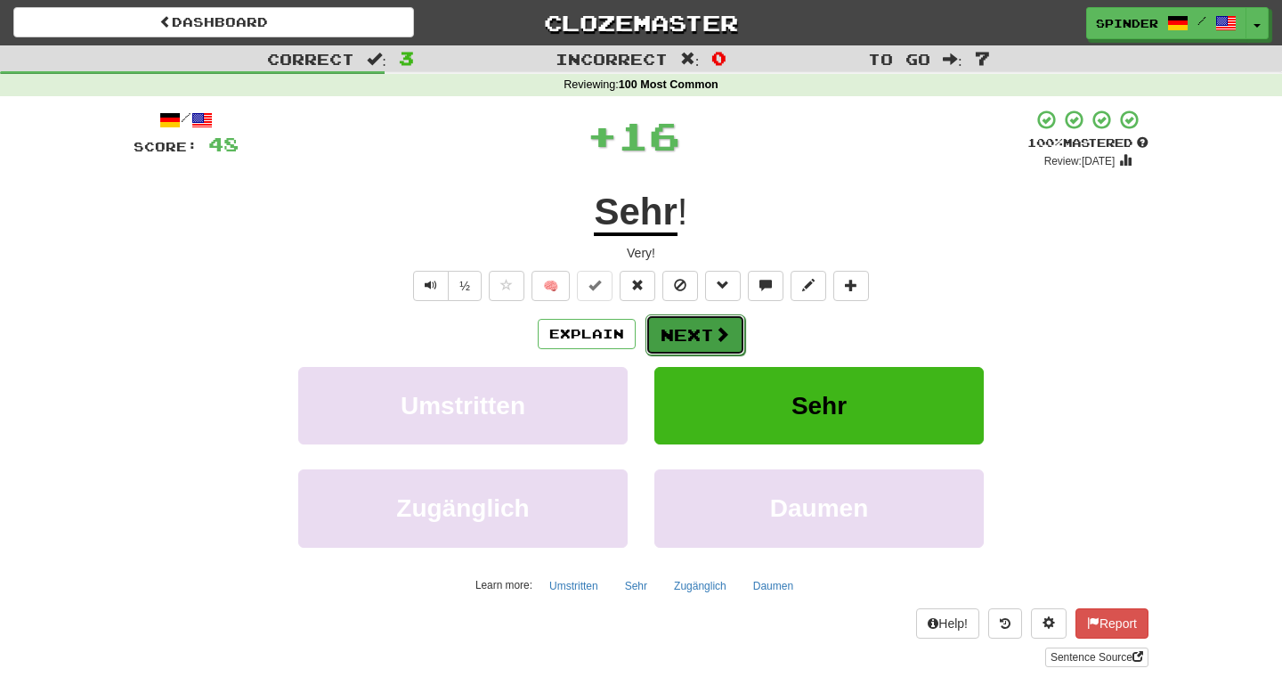
click at [715, 342] on span at bounding box center [722, 334] width 16 height 16
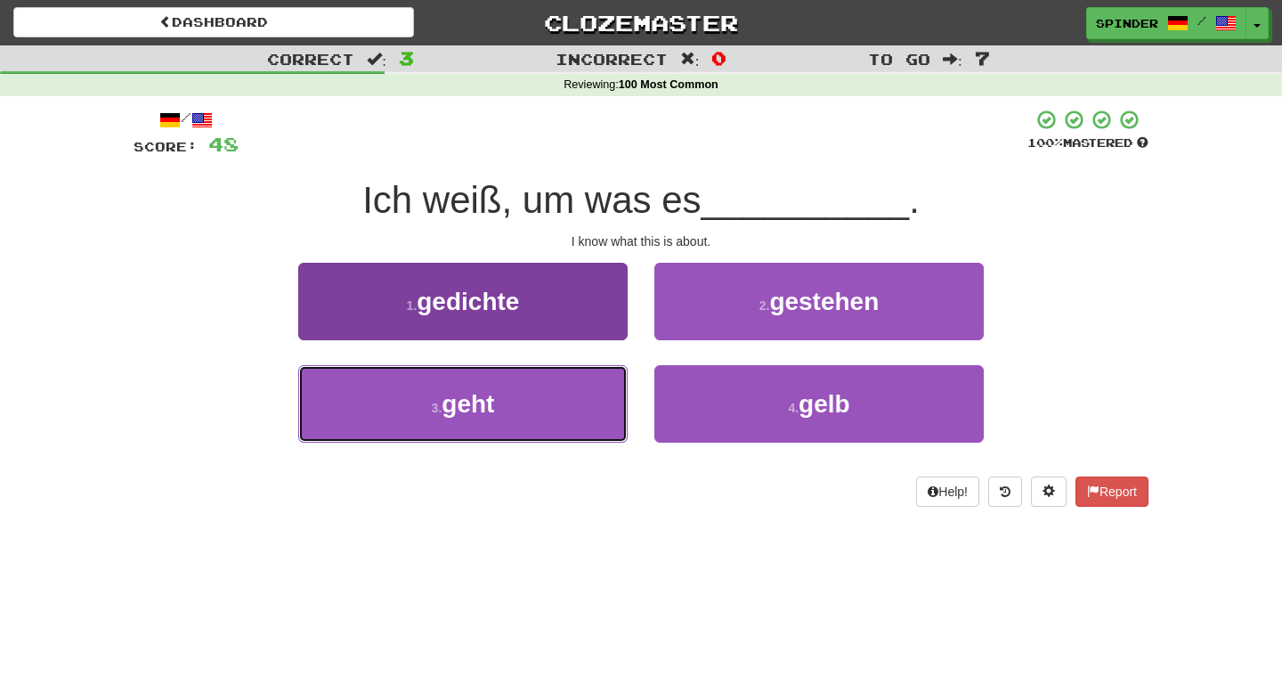
click at [554, 410] on button "3 . geht" at bounding box center [462, 403] width 329 height 77
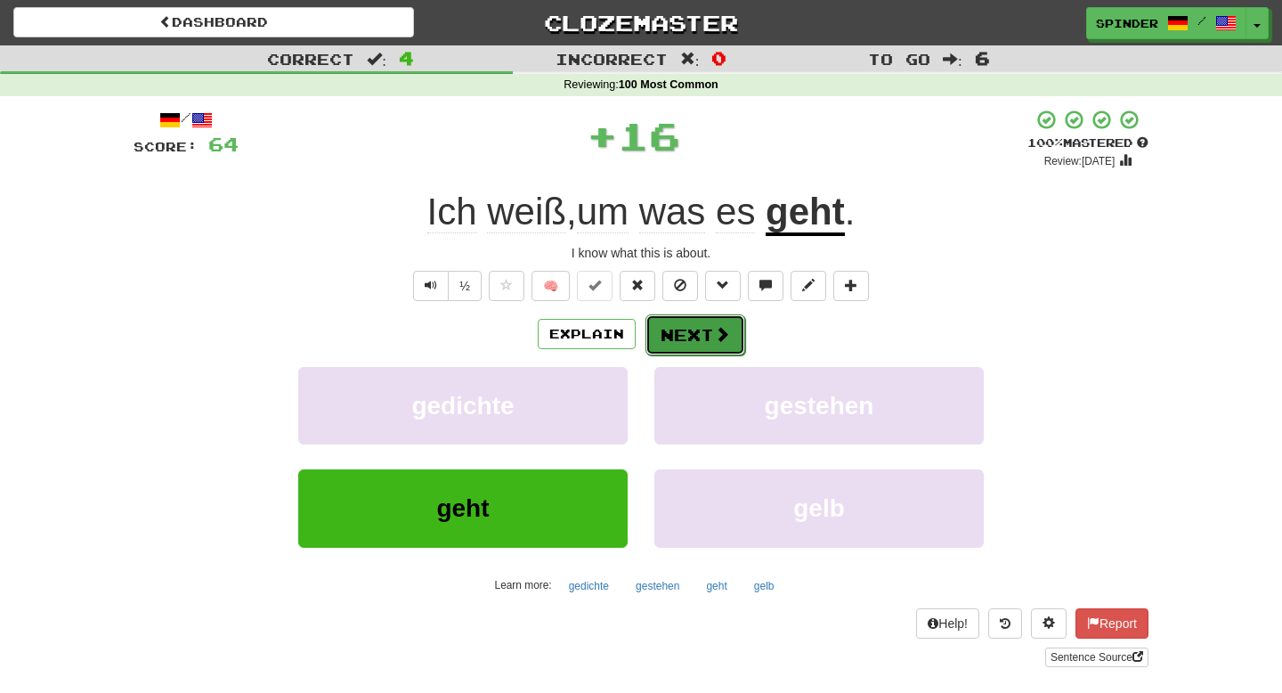
click at [669, 329] on button "Next" at bounding box center [695, 334] width 100 height 41
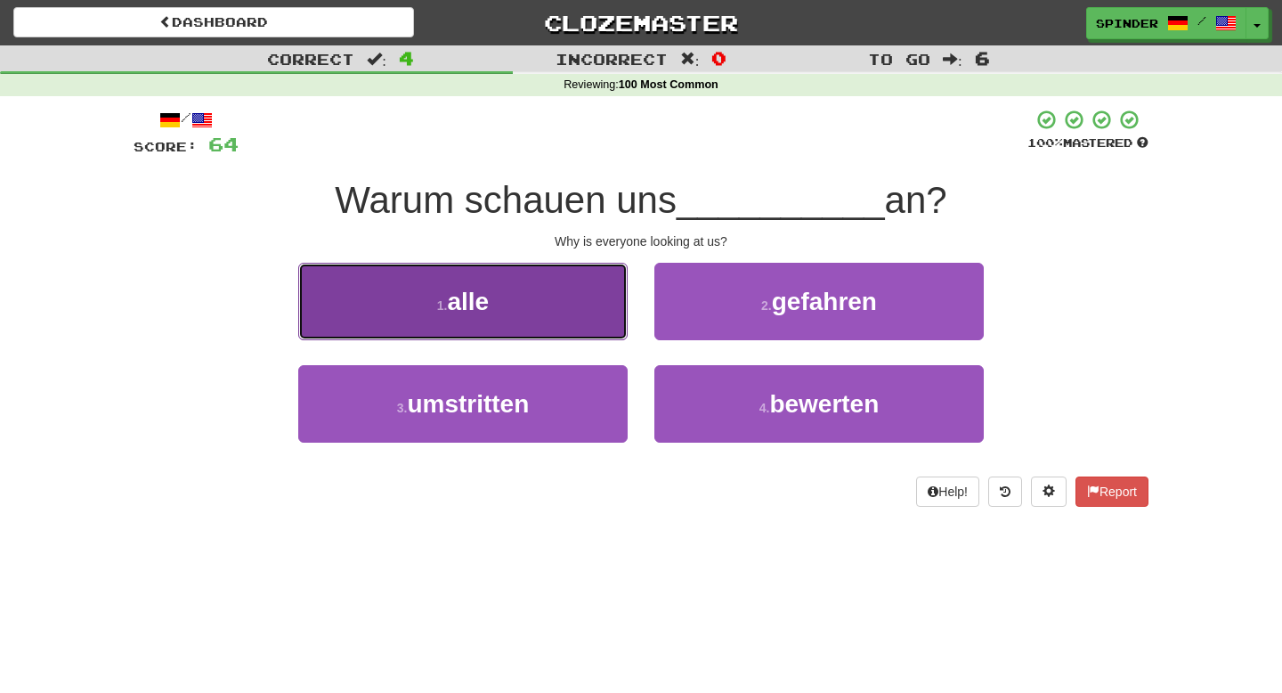
click at [589, 313] on button "1 . alle" at bounding box center [462, 301] width 329 height 77
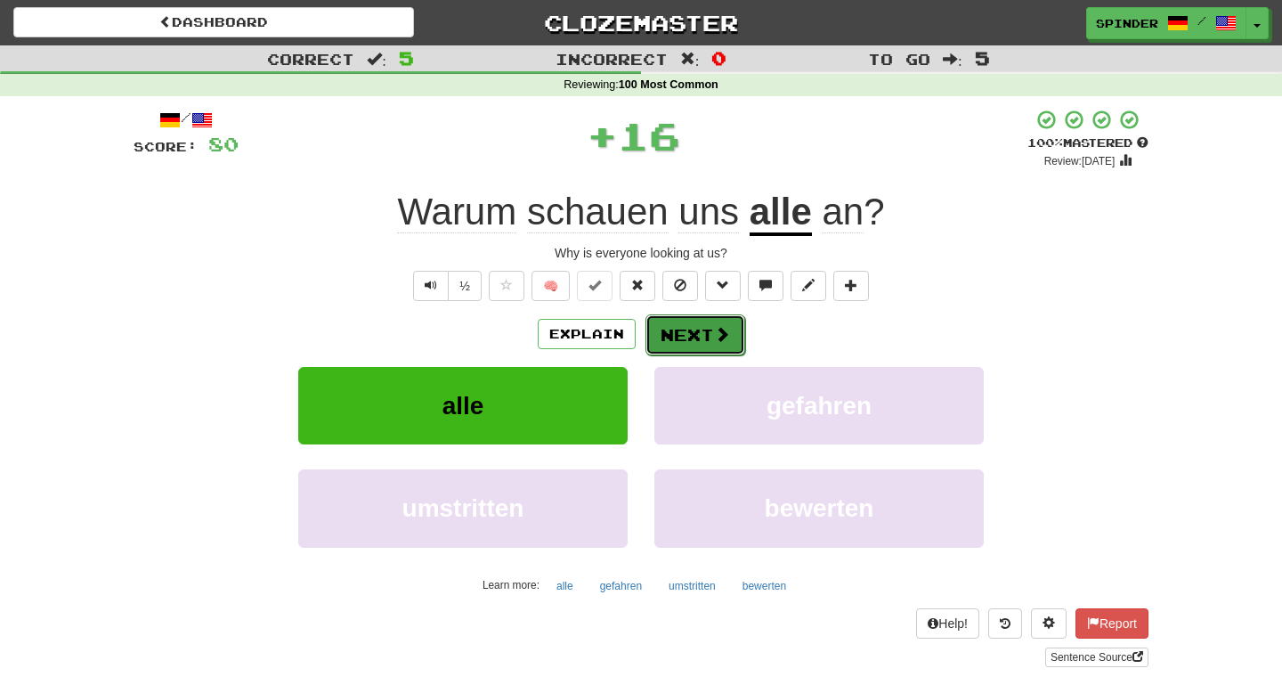
click at [701, 336] on button "Next" at bounding box center [695, 334] width 100 height 41
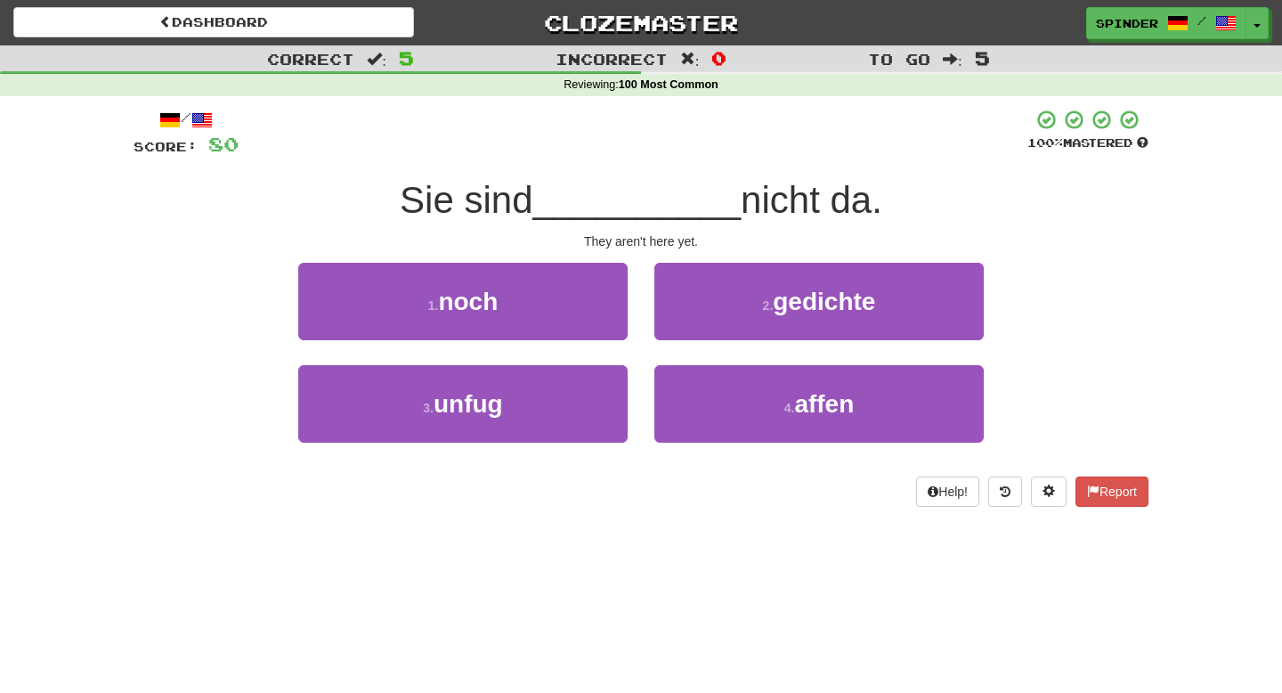
click at [525, 352] on div "1 . noch" at bounding box center [463, 314] width 356 height 102
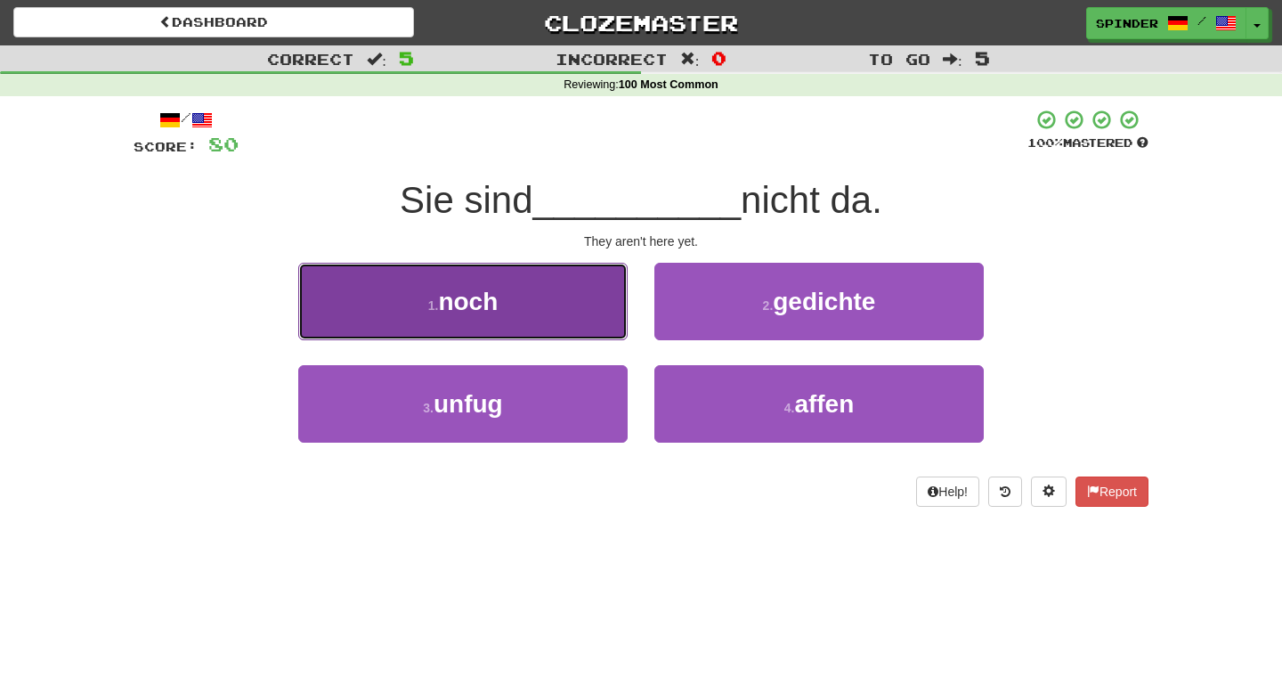
click at [549, 307] on button "1 . noch" at bounding box center [462, 301] width 329 height 77
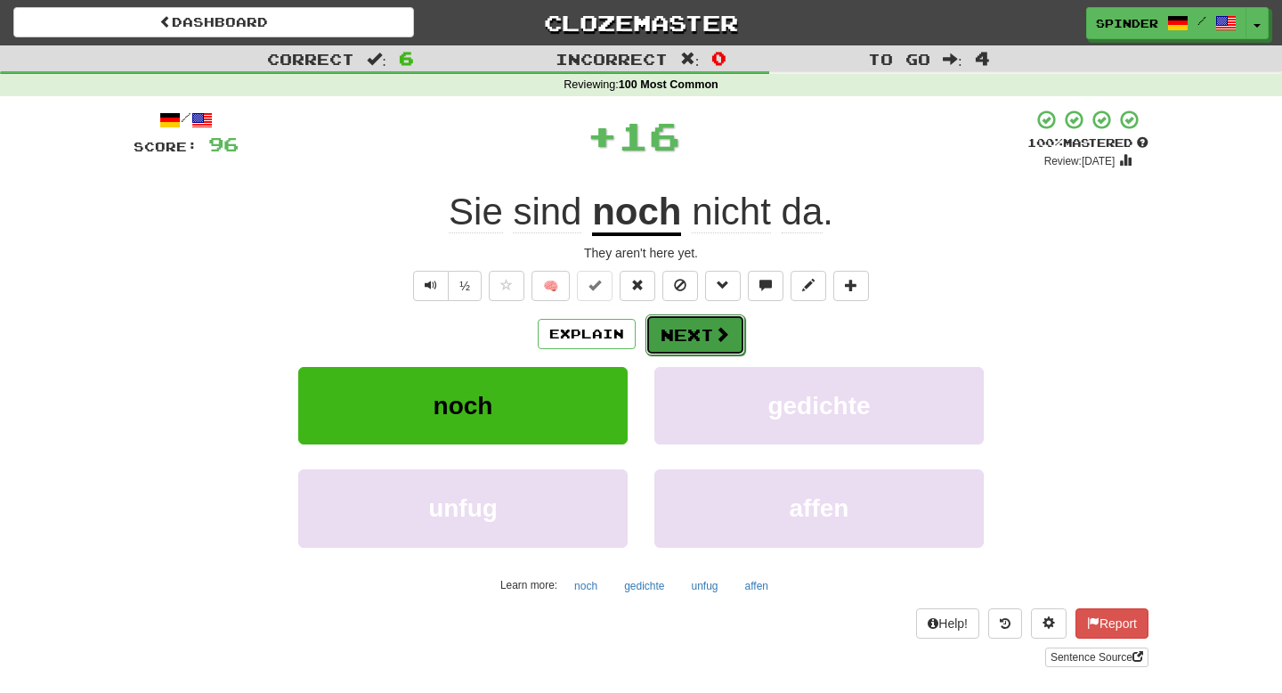
click at [690, 335] on button "Next" at bounding box center [695, 334] width 100 height 41
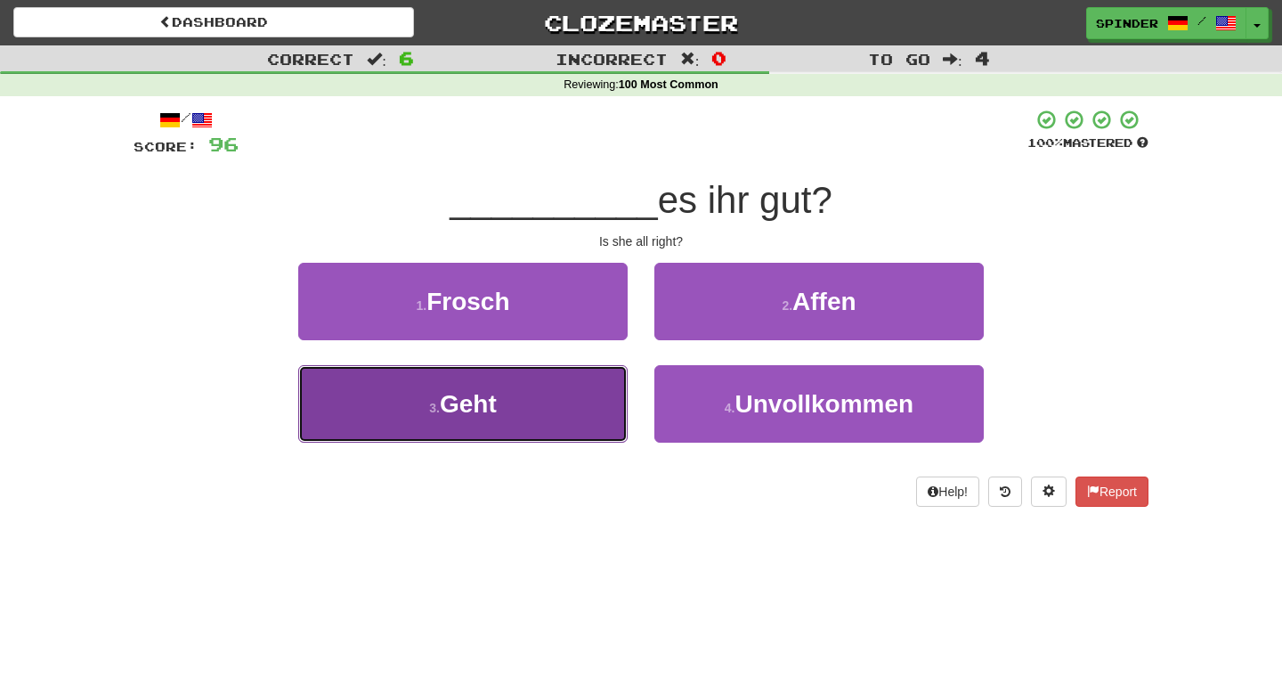
click at [596, 402] on button "3 . Geht" at bounding box center [462, 403] width 329 height 77
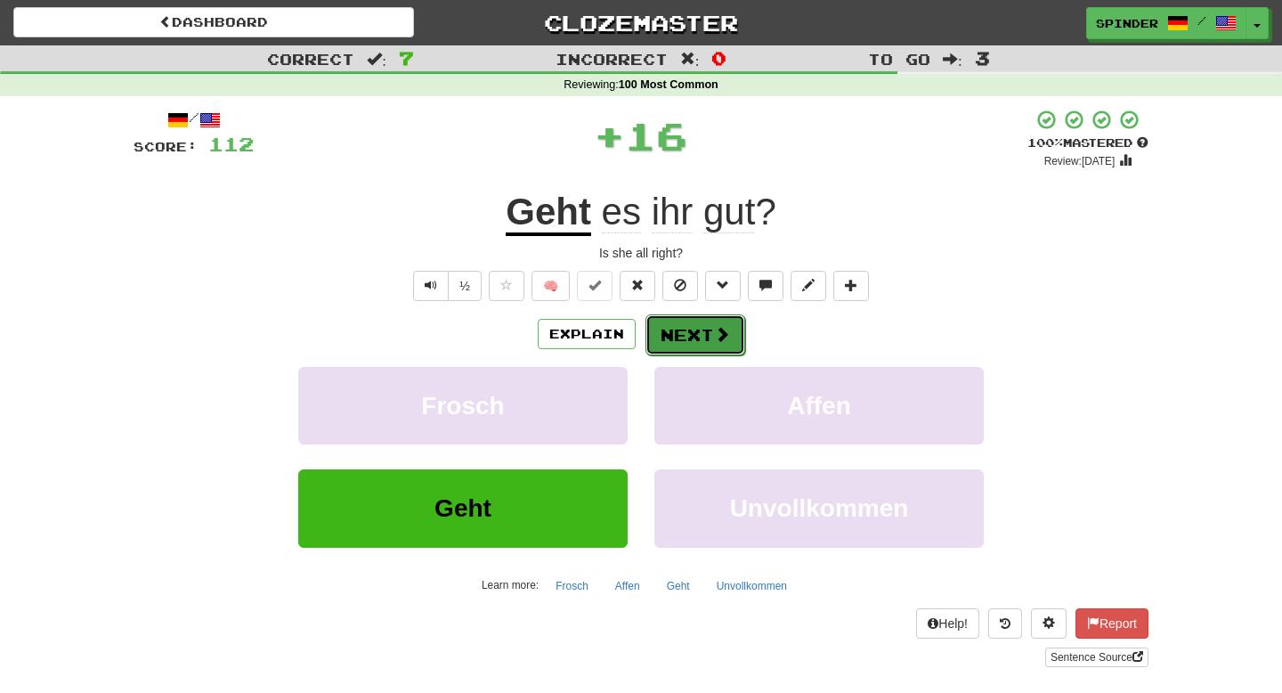
click at [699, 336] on button "Next" at bounding box center [695, 334] width 100 height 41
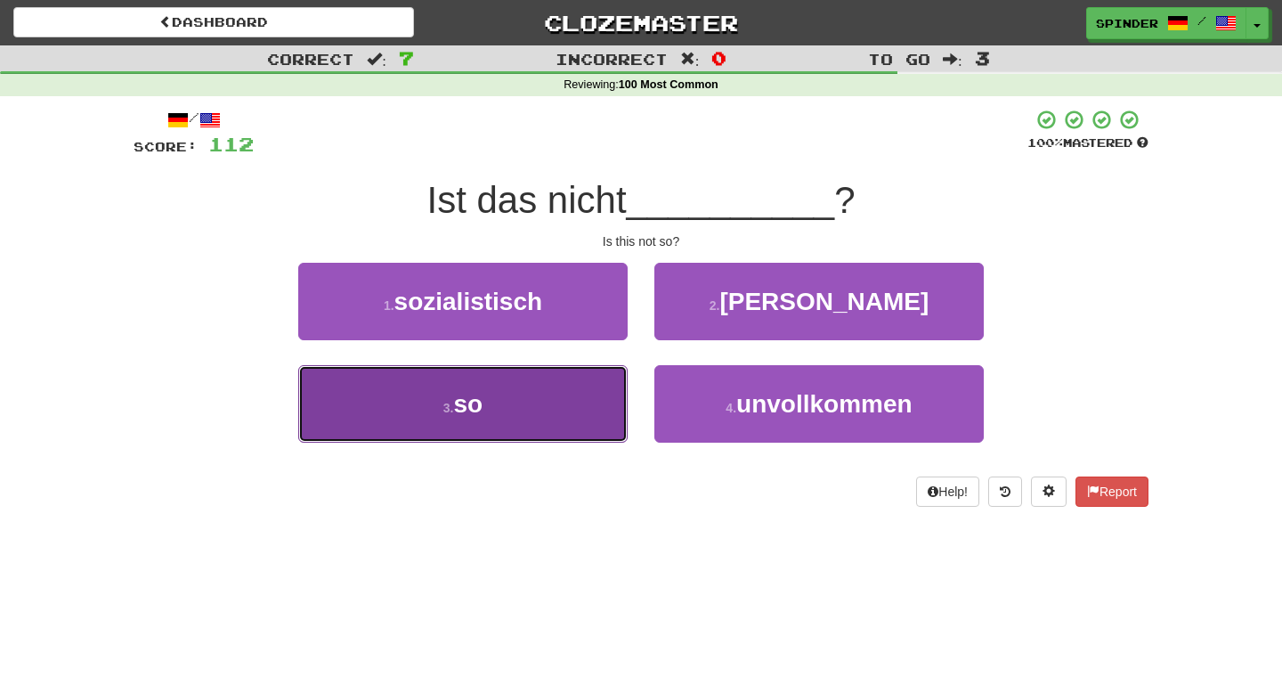
click at [585, 402] on button "3 . so" at bounding box center [462, 403] width 329 height 77
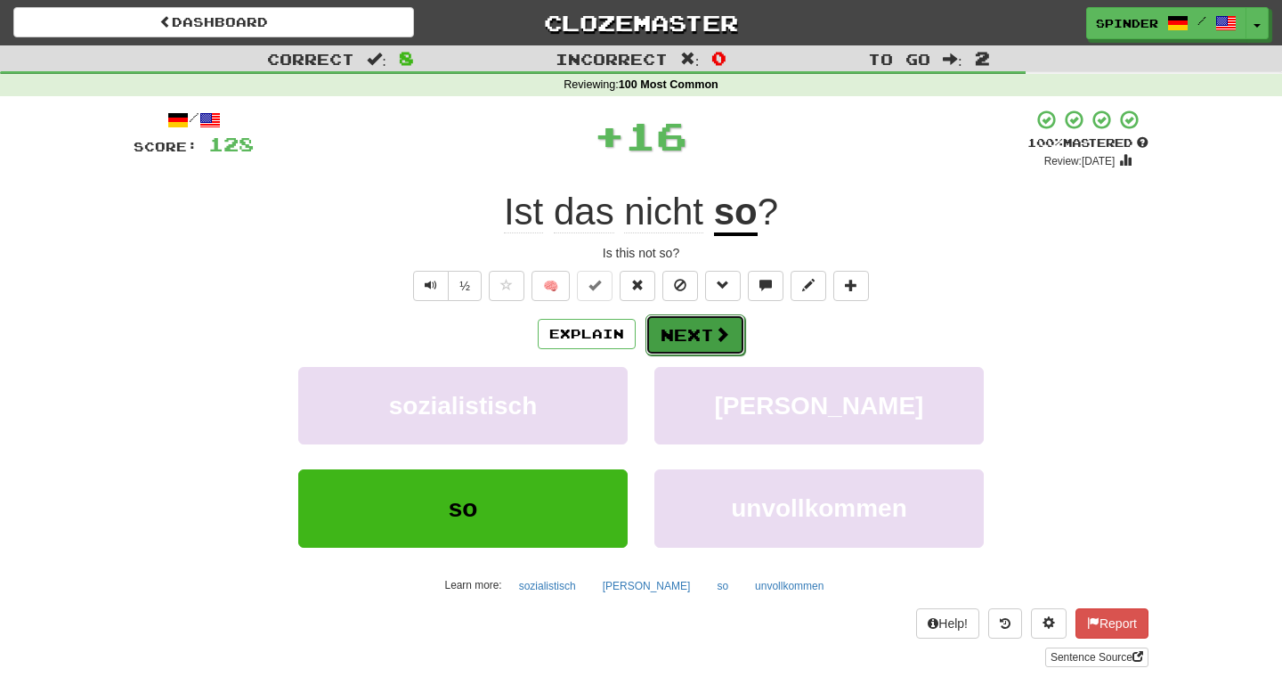
click at [720, 333] on span at bounding box center [722, 334] width 16 height 16
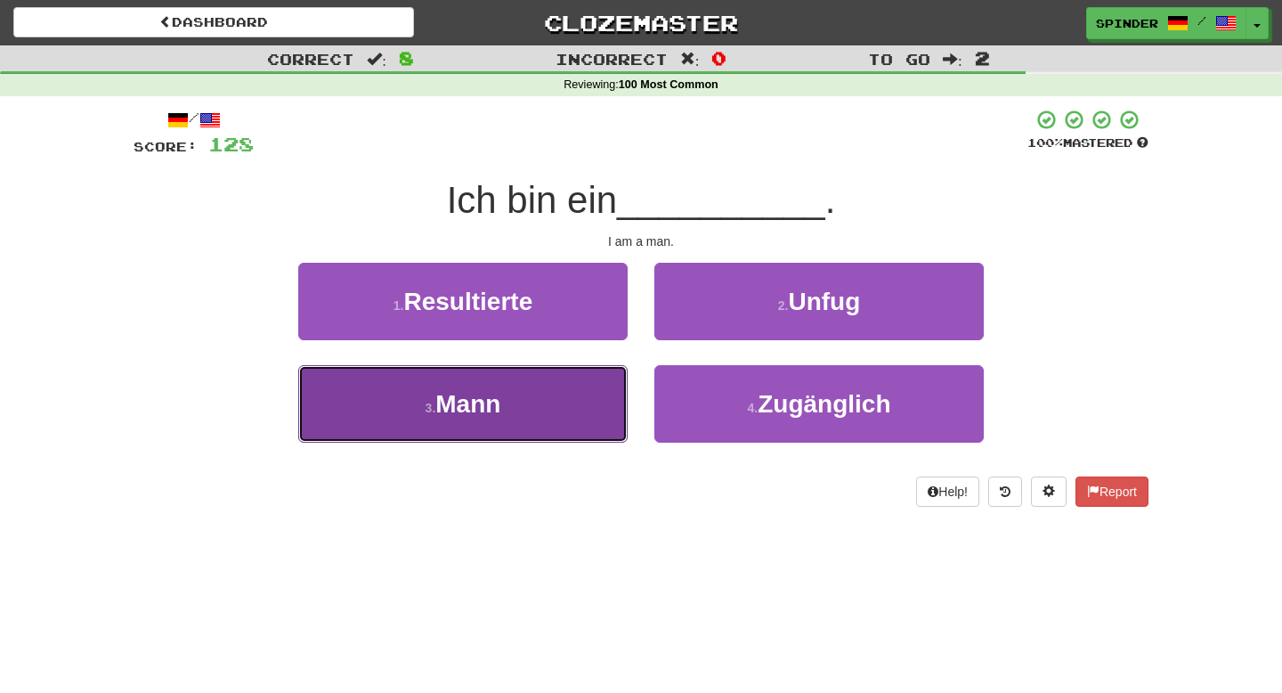
click at [566, 386] on button "3 . Mann" at bounding box center [462, 403] width 329 height 77
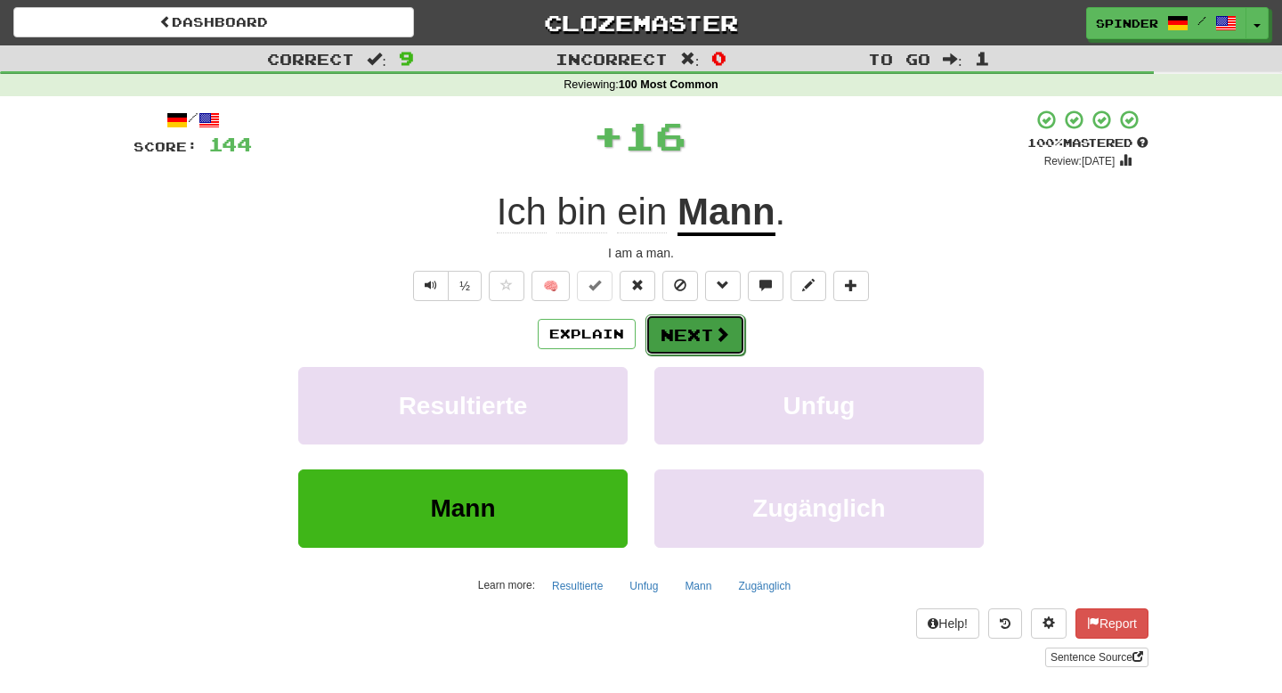
click at [714, 335] on span at bounding box center [722, 334] width 16 height 16
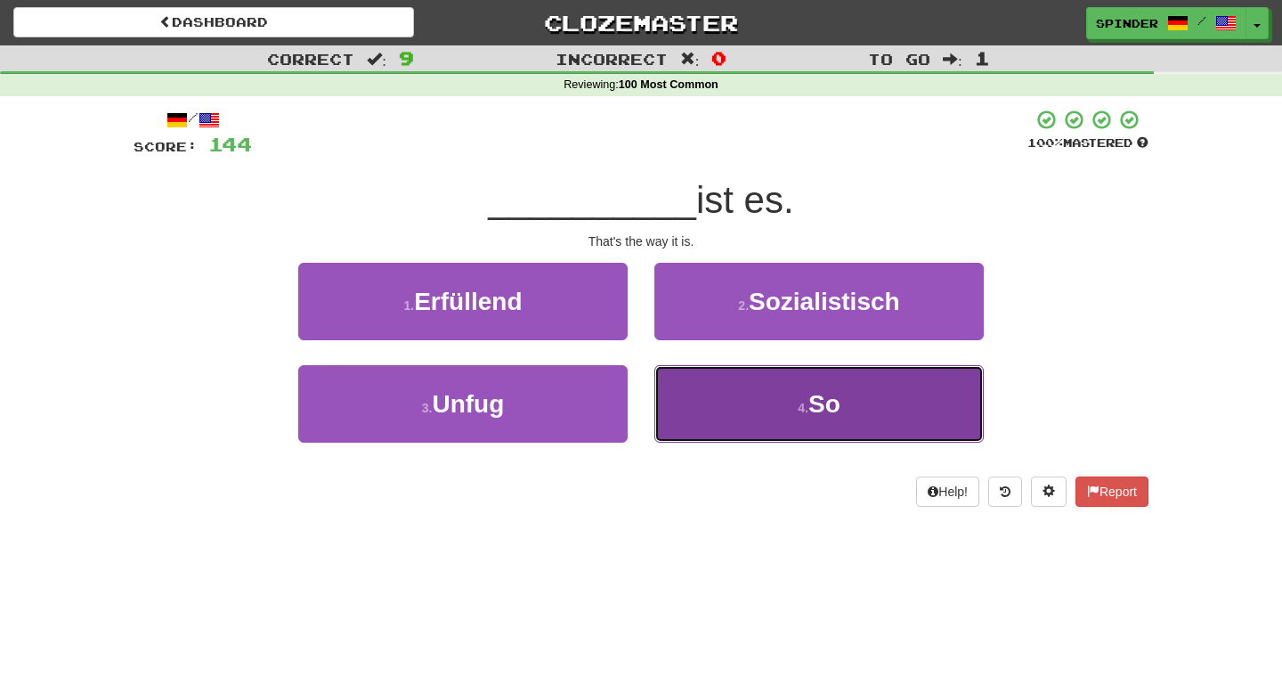
click at [716, 396] on button "4 . So" at bounding box center [818, 403] width 329 height 77
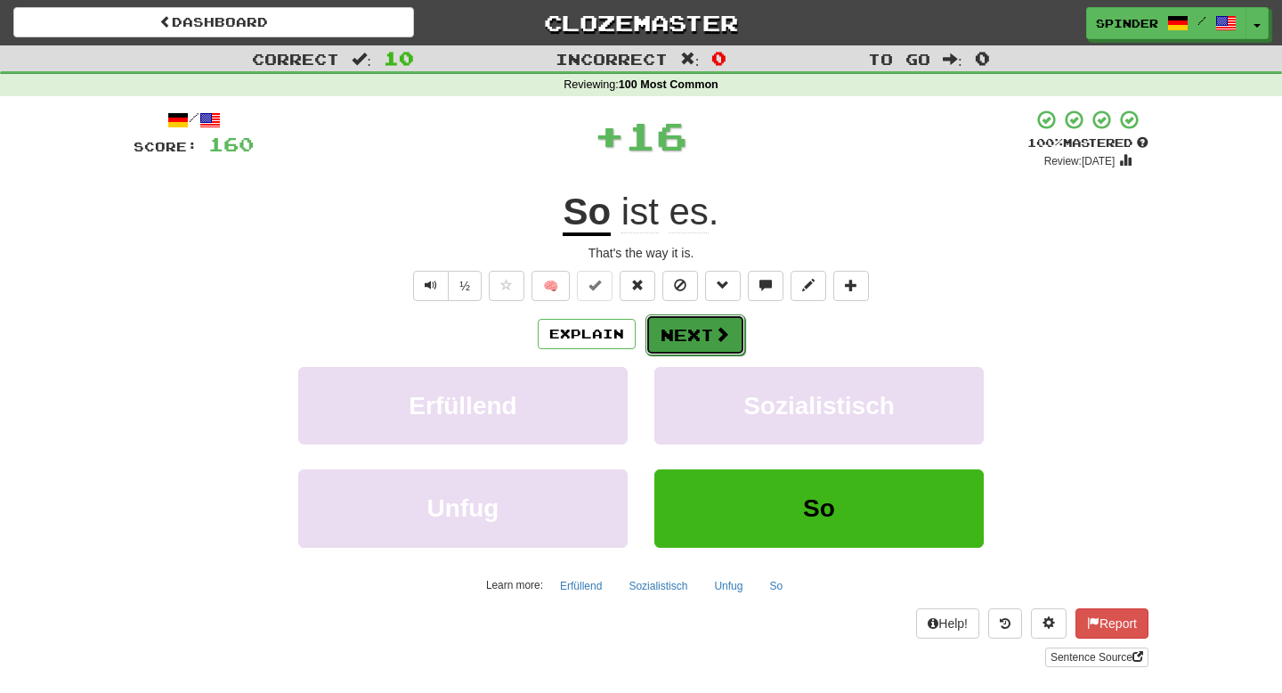
click at [711, 339] on button "Next" at bounding box center [695, 334] width 100 height 41
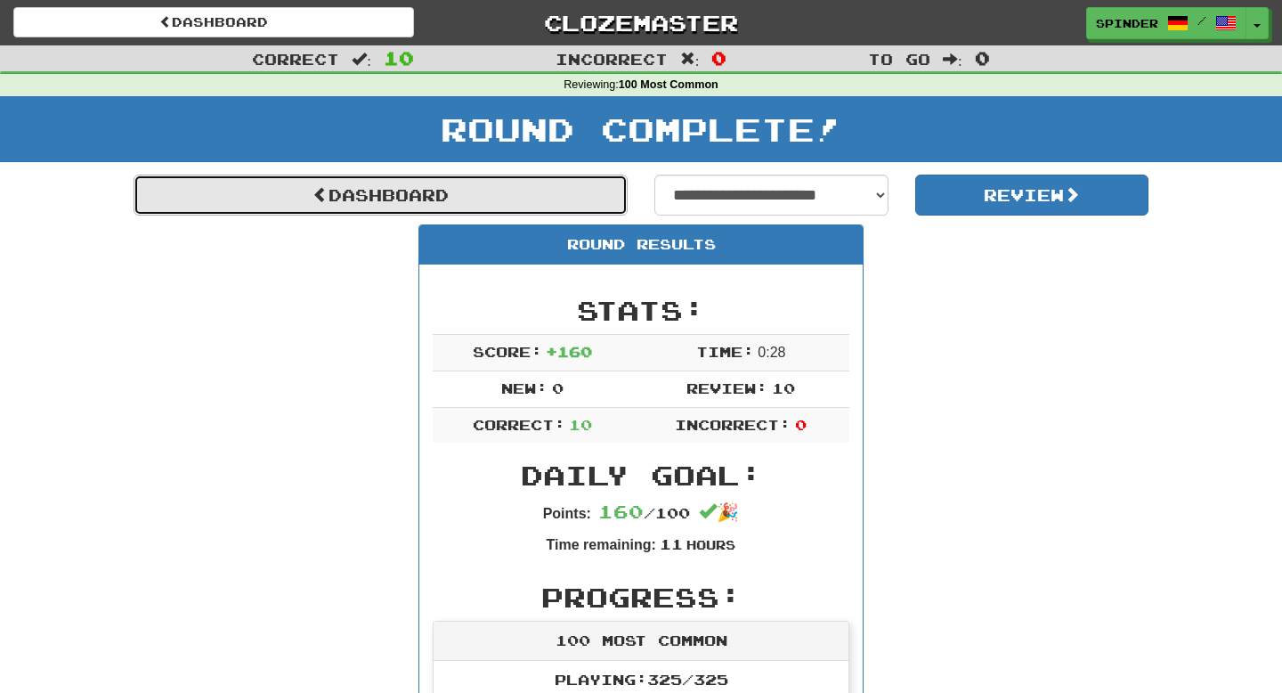
click at [542, 202] on link "Dashboard" at bounding box center [381, 194] width 494 height 41
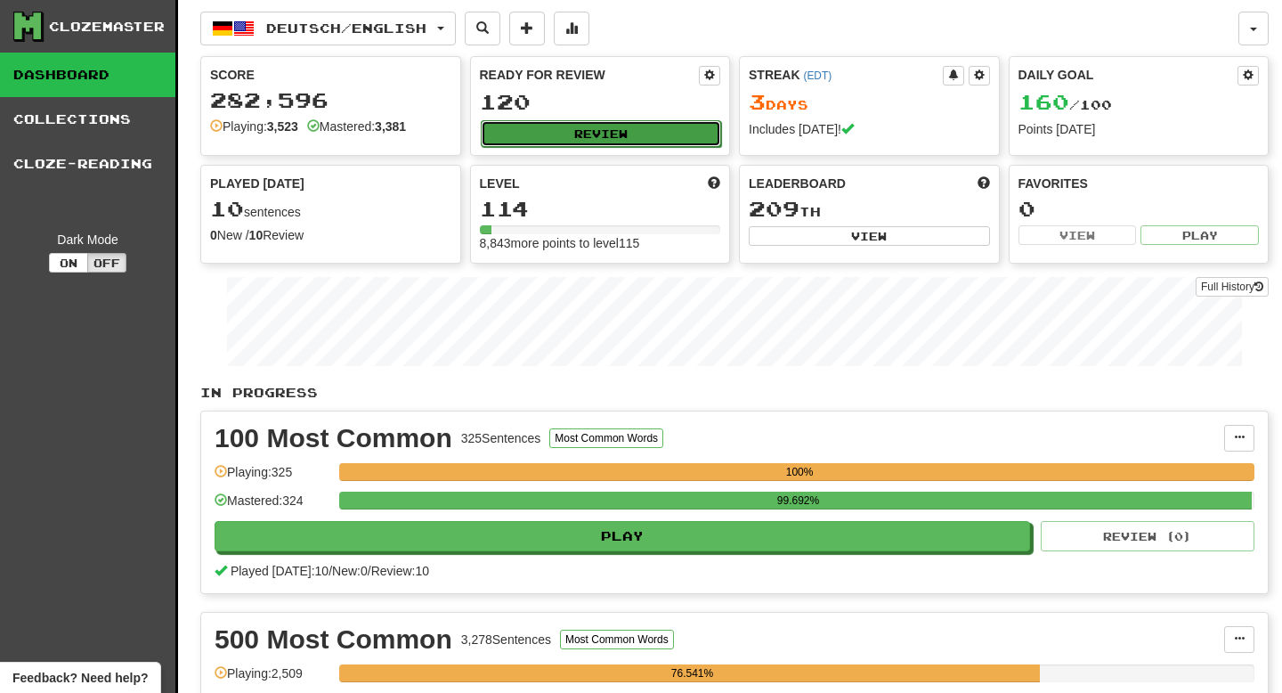
click at [613, 125] on button "Review" at bounding box center [601, 133] width 241 height 27
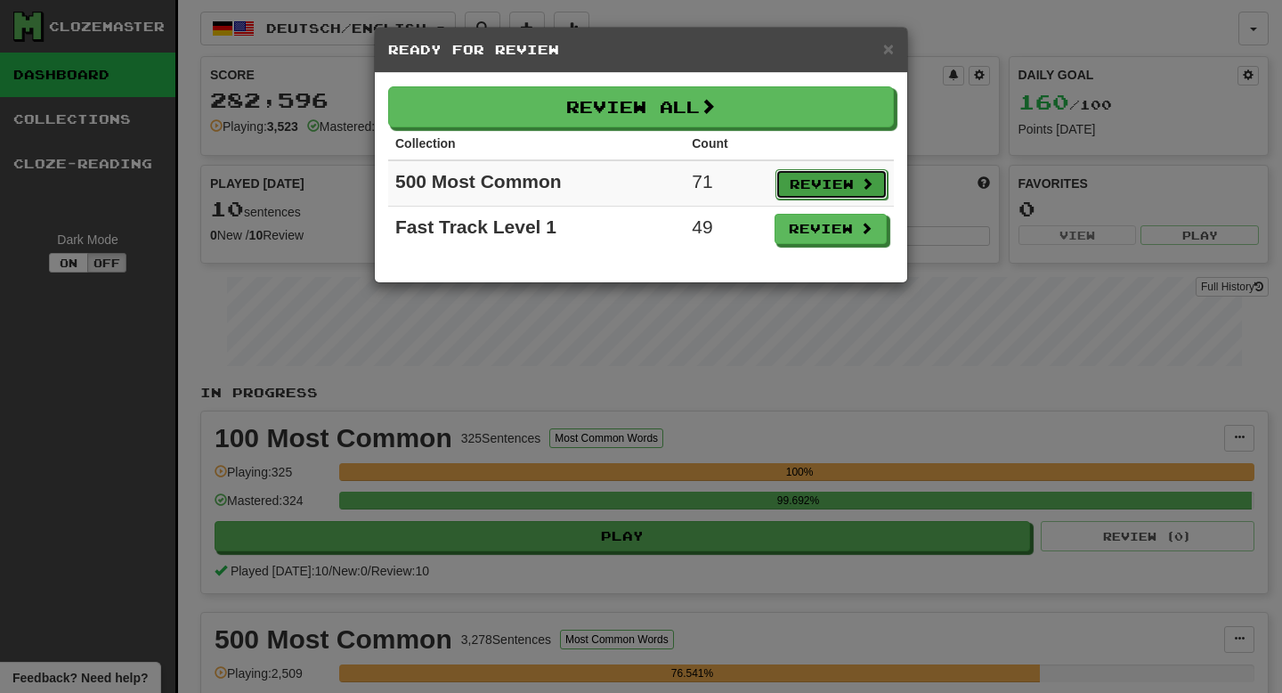
click at [867, 191] on button "Review" at bounding box center [831, 184] width 112 height 30
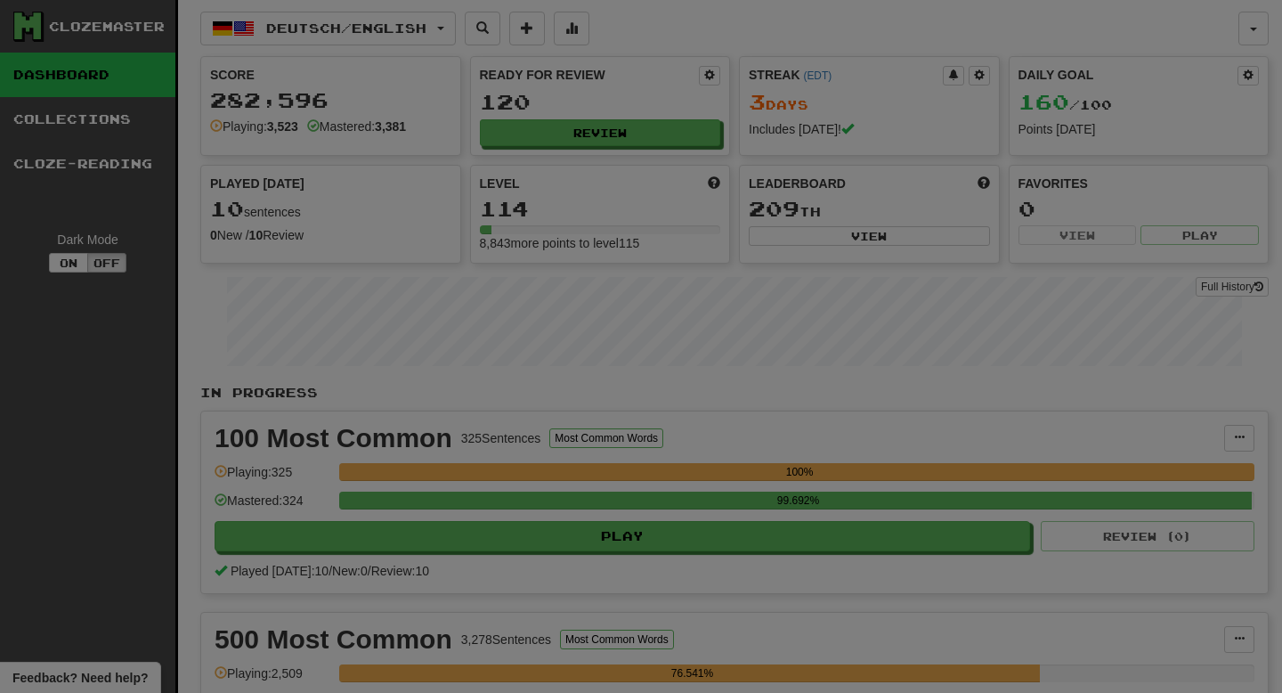
select select "**"
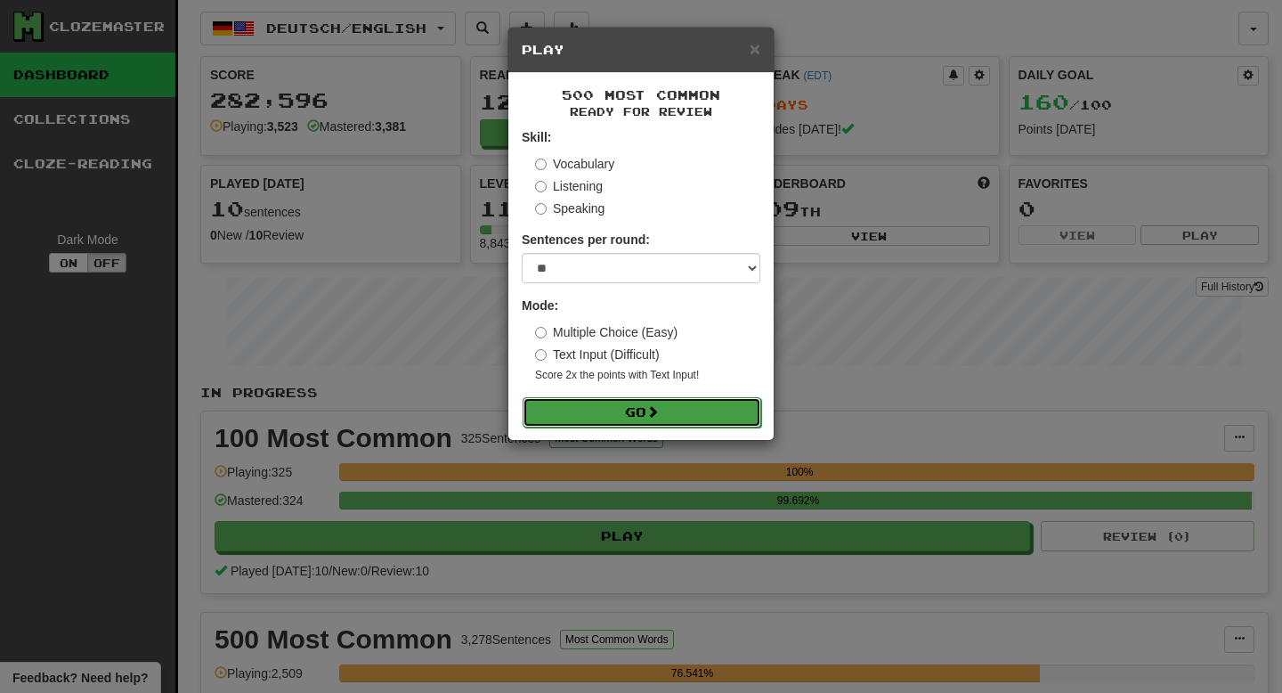
click at [712, 400] on button "Go" at bounding box center [642, 412] width 239 height 30
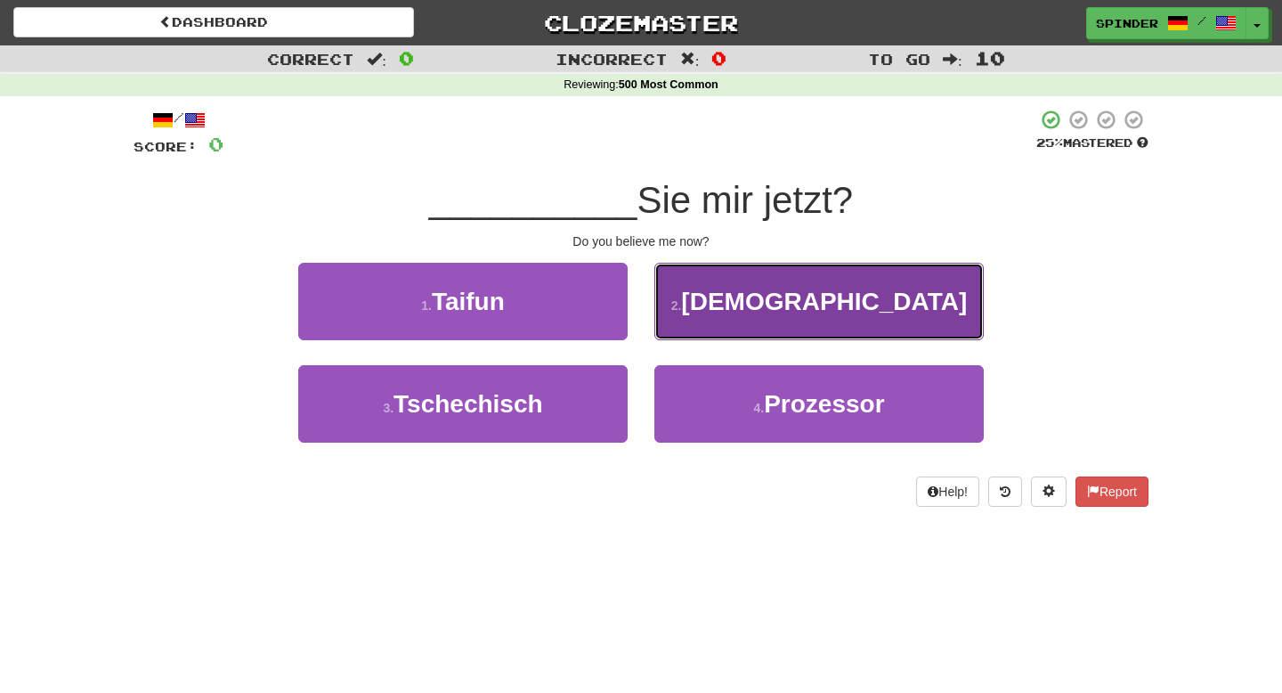
click at [711, 308] on button "2 . [DEMOGRAPHIC_DATA]" at bounding box center [818, 301] width 329 height 77
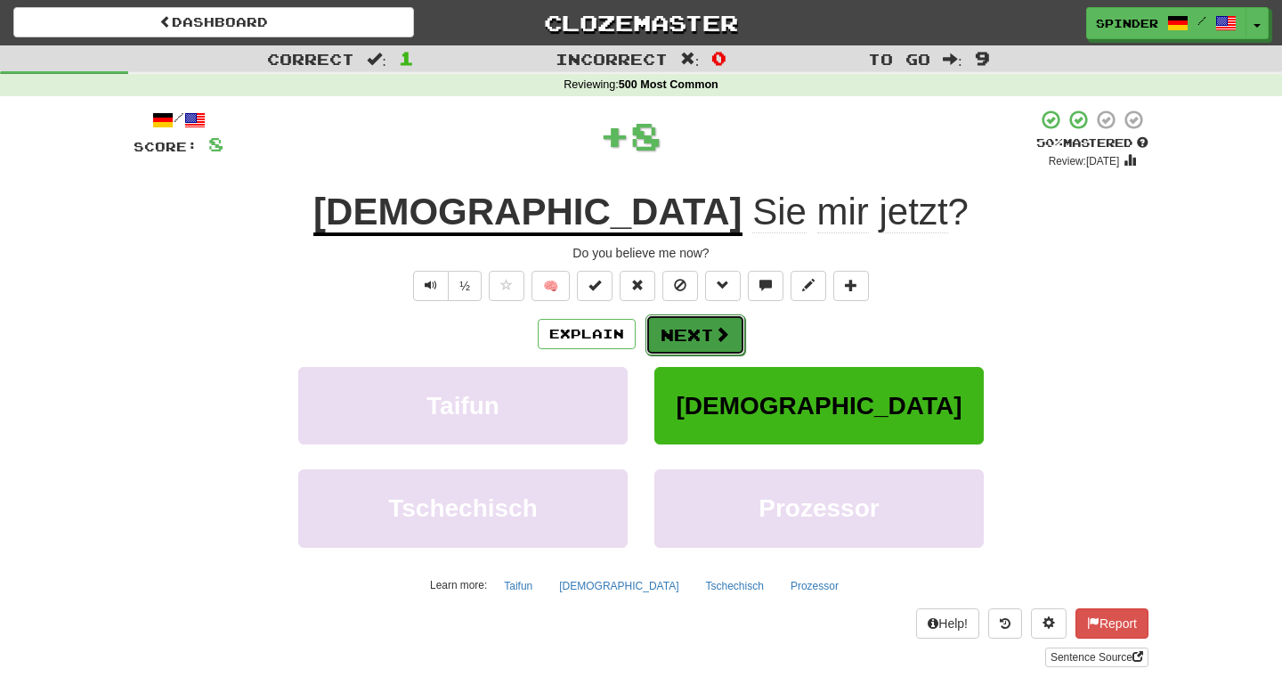
click at [682, 342] on button "Next" at bounding box center [695, 334] width 100 height 41
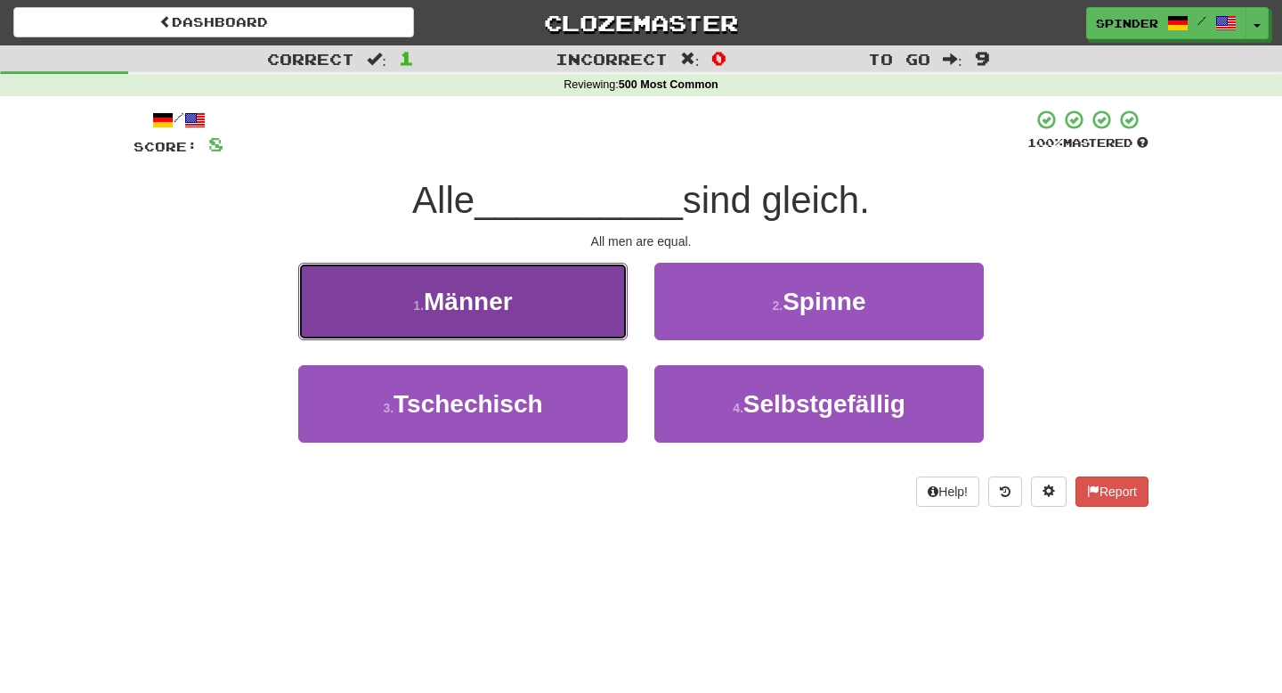
click at [580, 313] on button "1 . Männer" at bounding box center [462, 301] width 329 height 77
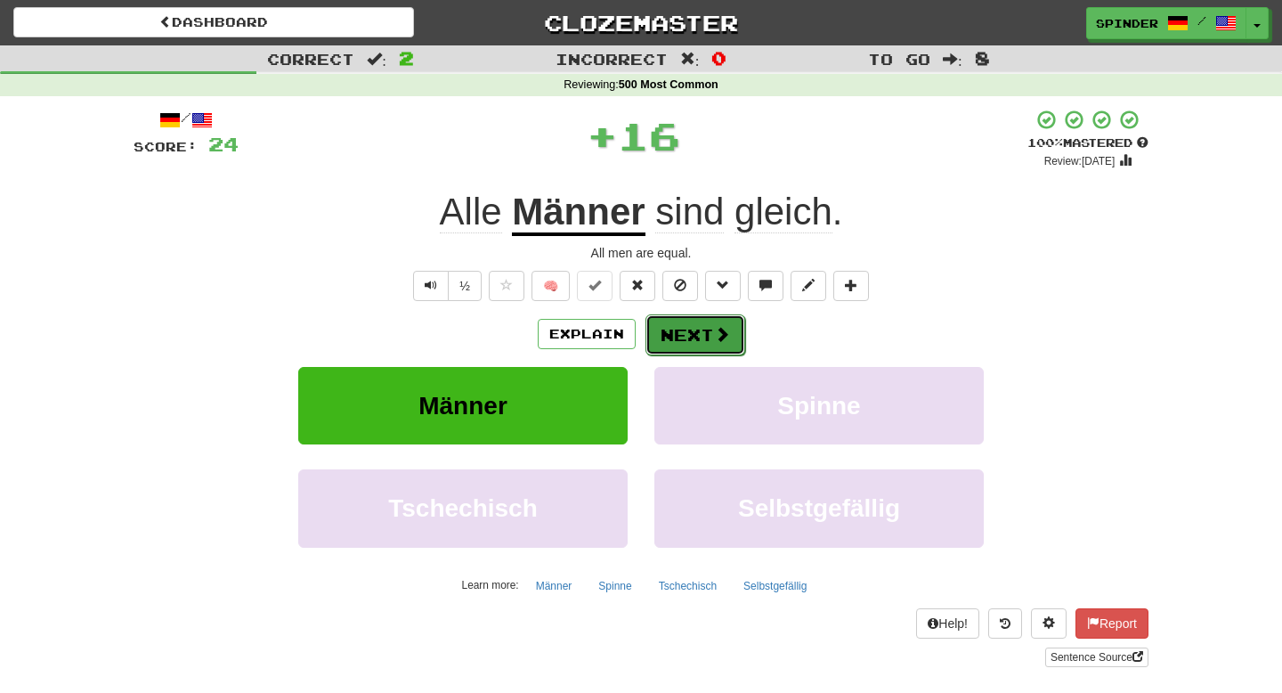
click at [685, 334] on button "Next" at bounding box center [695, 334] width 100 height 41
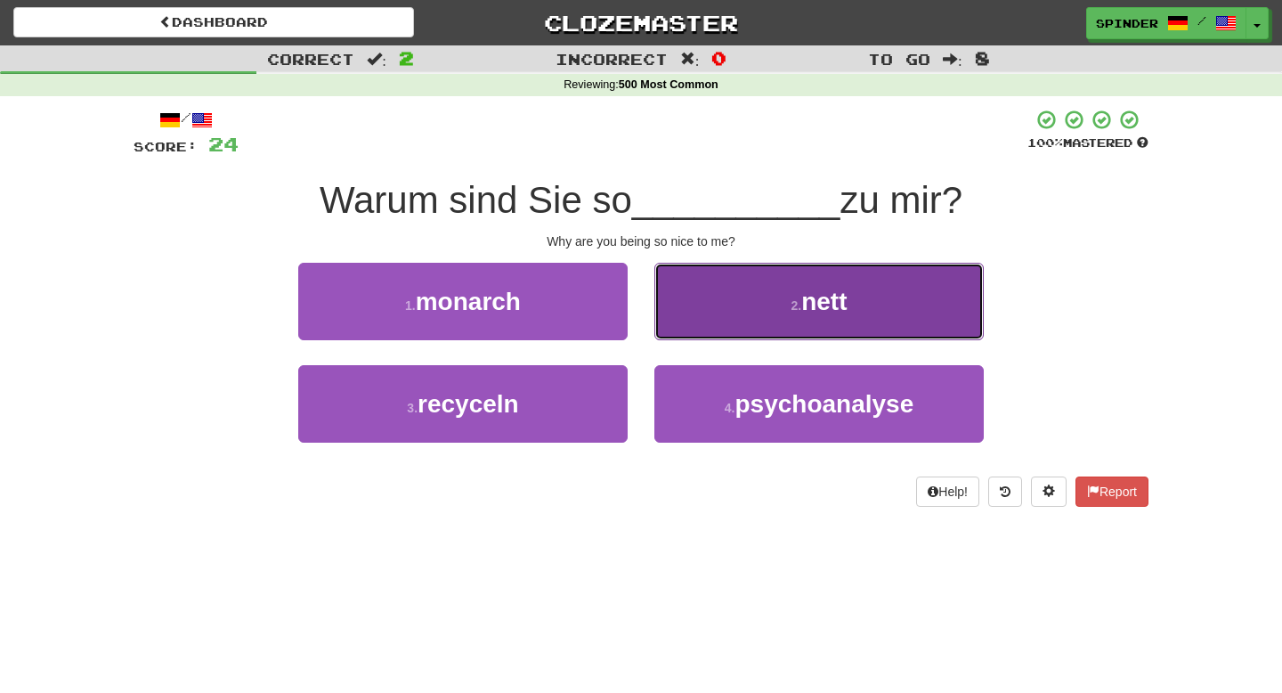
click at [694, 323] on button "2 . nett" at bounding box center [818, 301] width 329 height 77
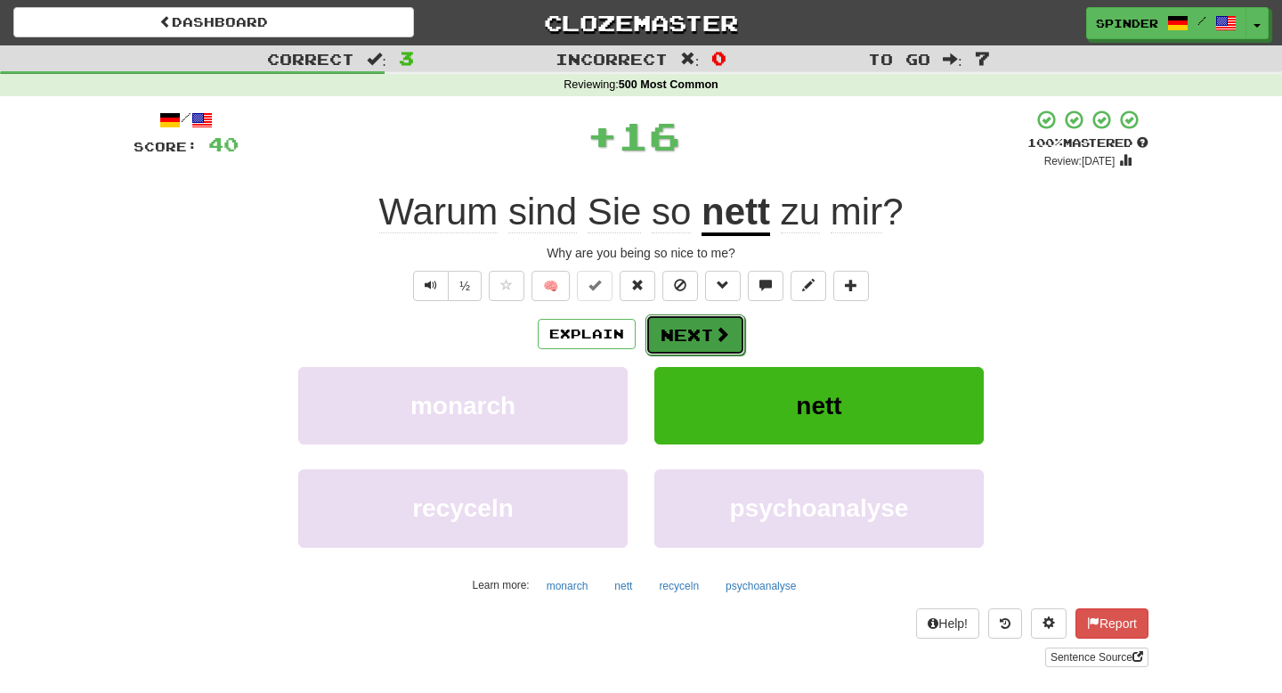
click at [690, 329] on button "Next" at bounding box center [695, 334] width 100 height 41
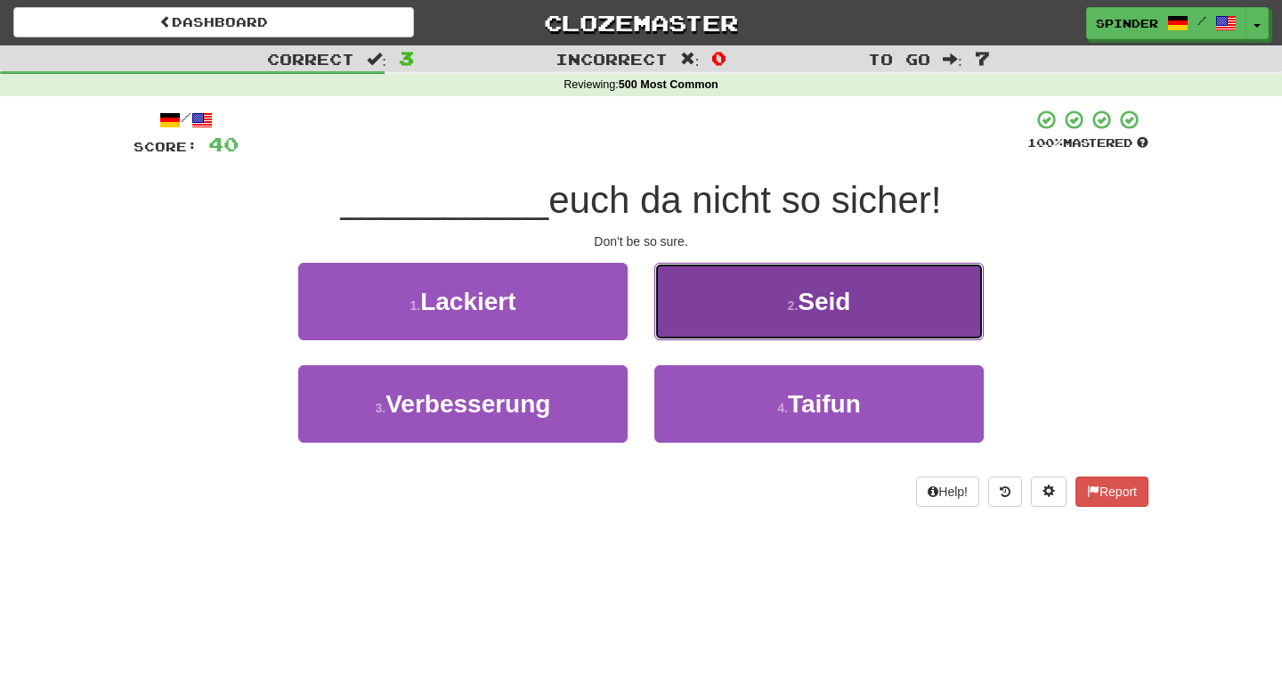
click at [691, 313] on button "2 . Seid" at bounding box center [818, 301] width 329 height 77
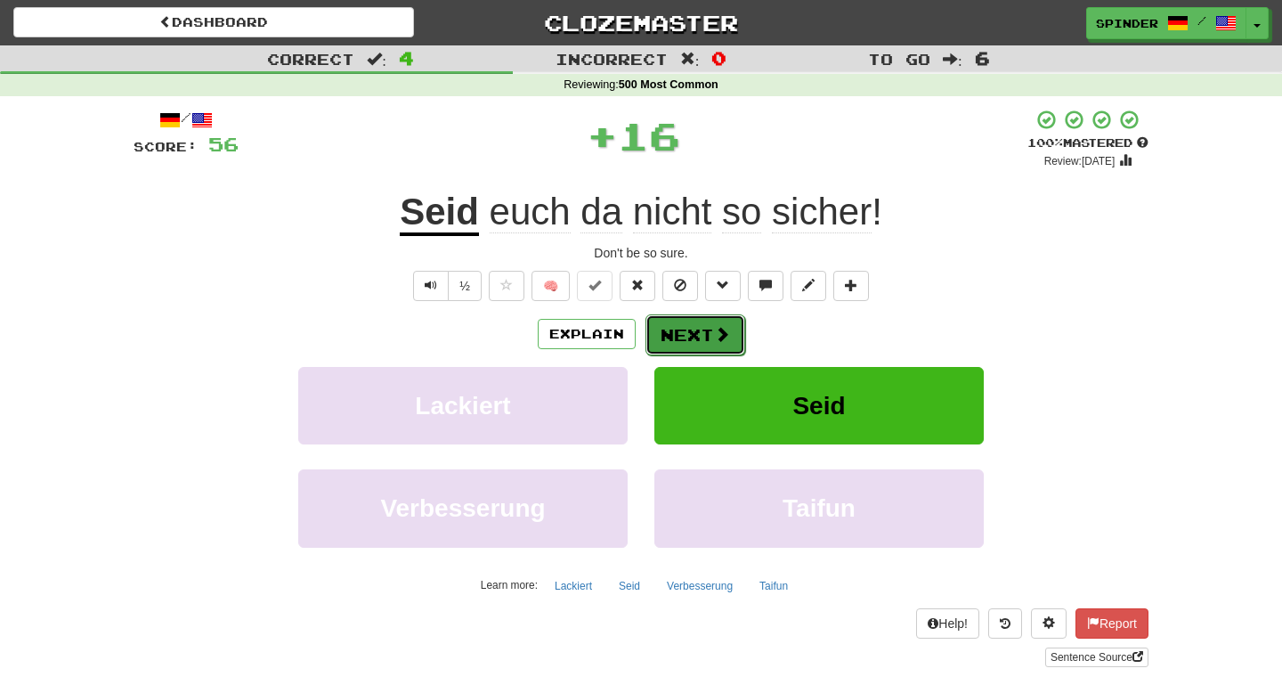
click at [677, 336] on button "Next" at bounding box center [695, 334] width 100 height 41
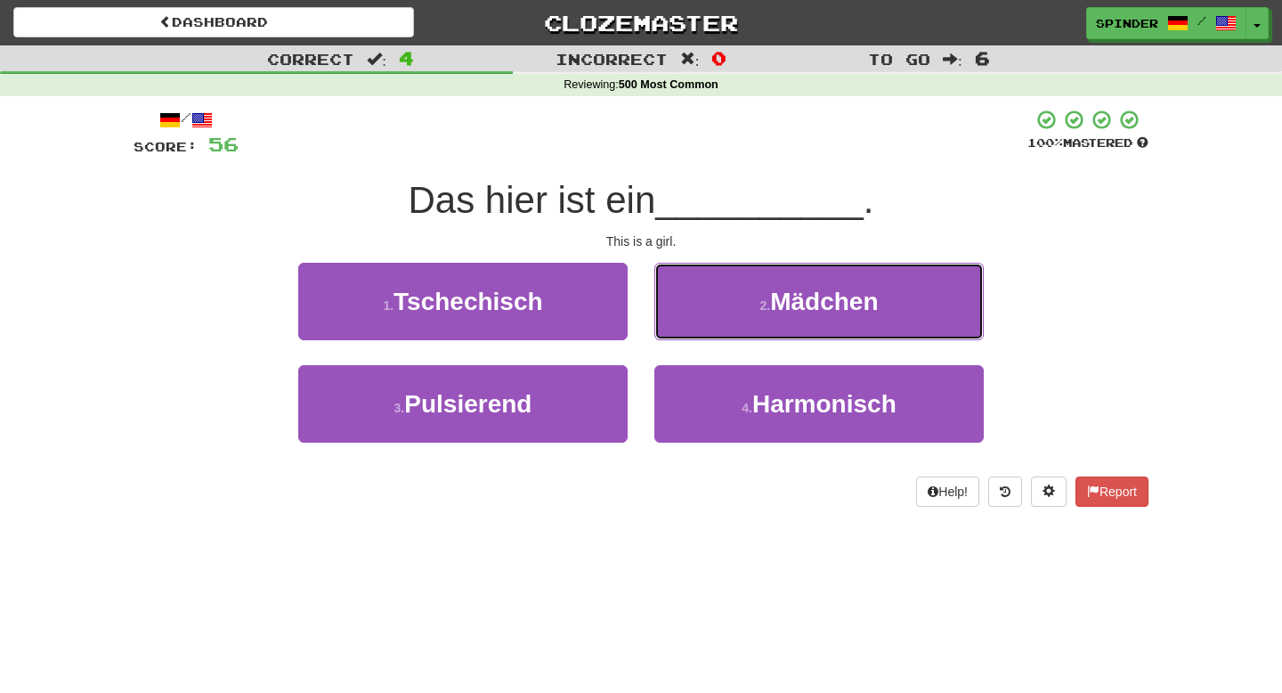
click at [699, 312] on button "2 . Mädchen" at bounding box center [818, 301] width 329 height 77
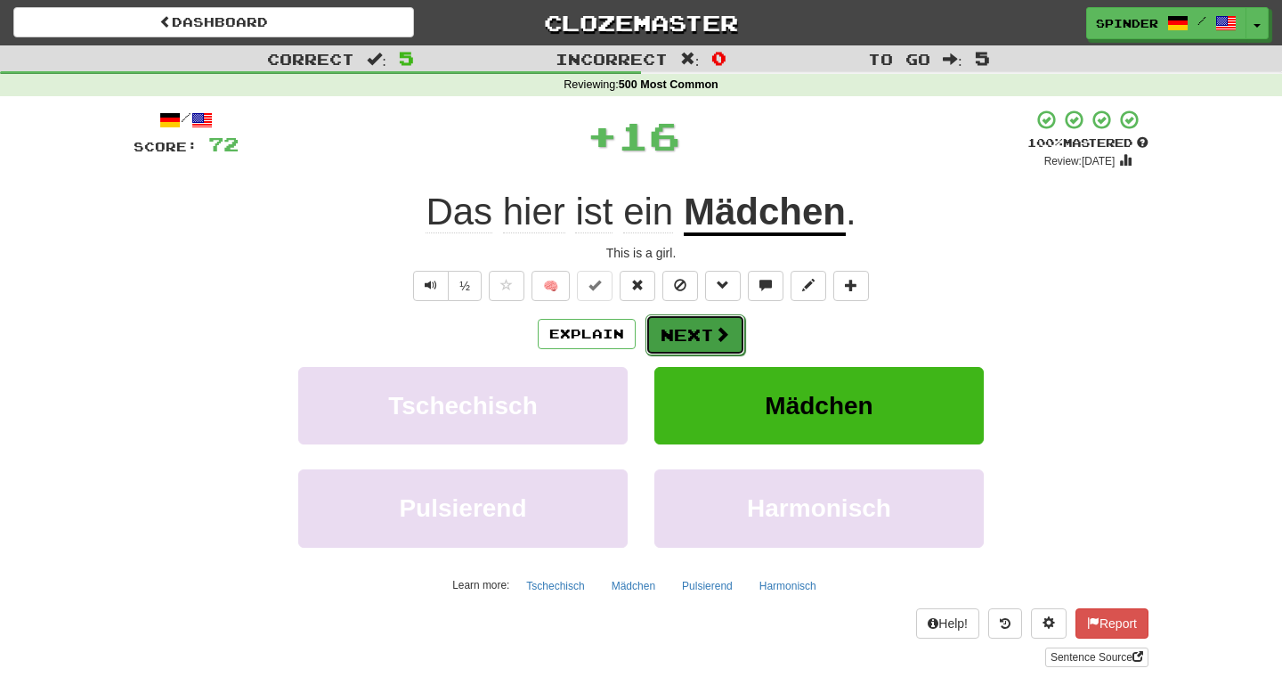
click at [691, 332] on button "Next" at bounding box center [695, 334] width 100 height 41
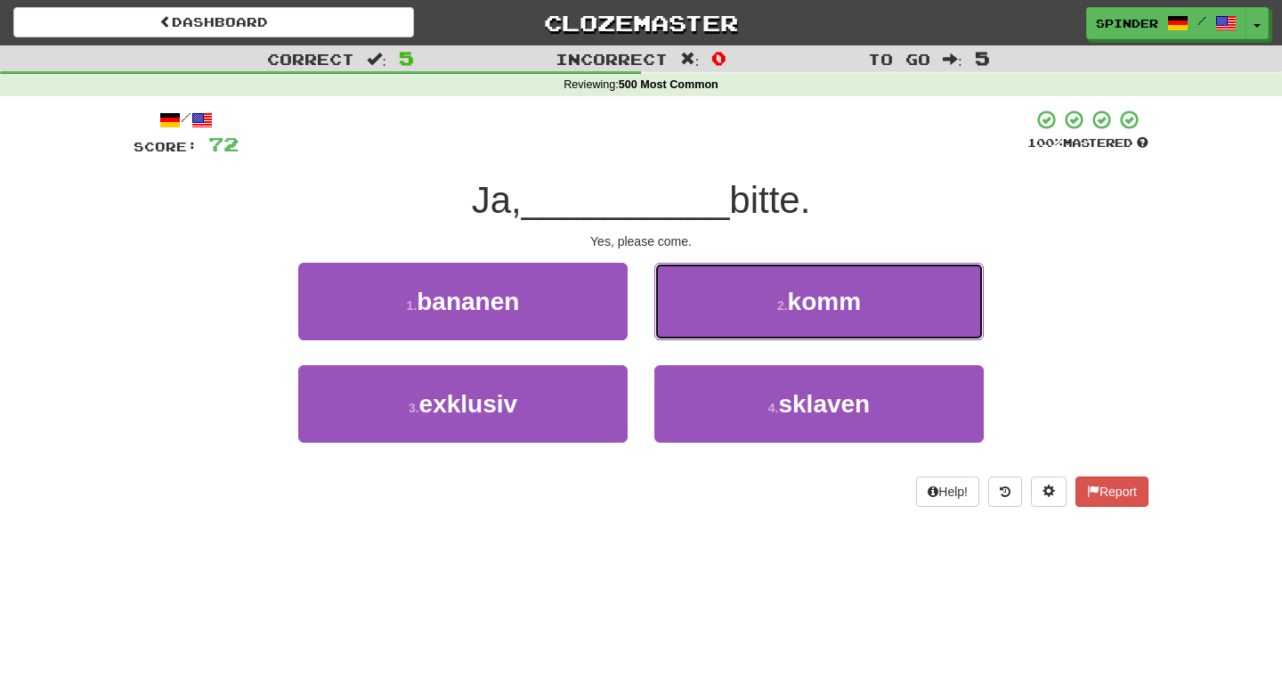
click at [691, 332] on button "2 . komm" at bounding box center [818, 301] width 329 height 77
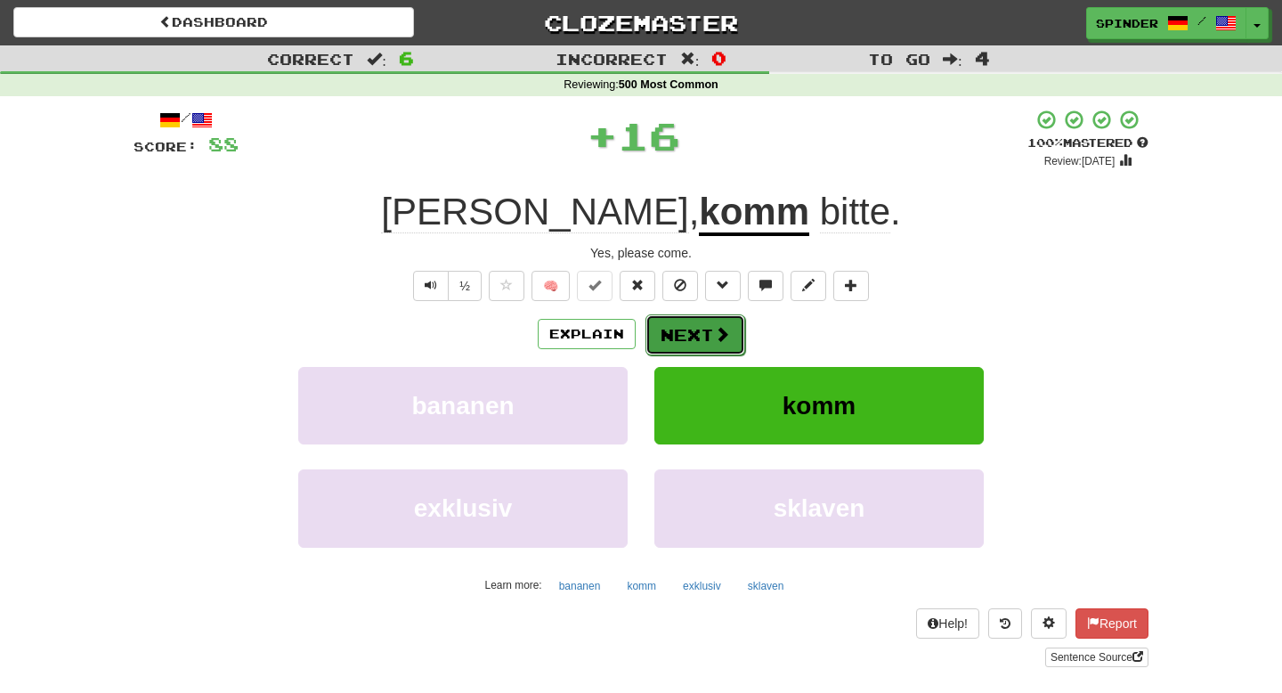
click at [687, 337] on button "Next" at bounding box center [695, 334] width 100 height 41
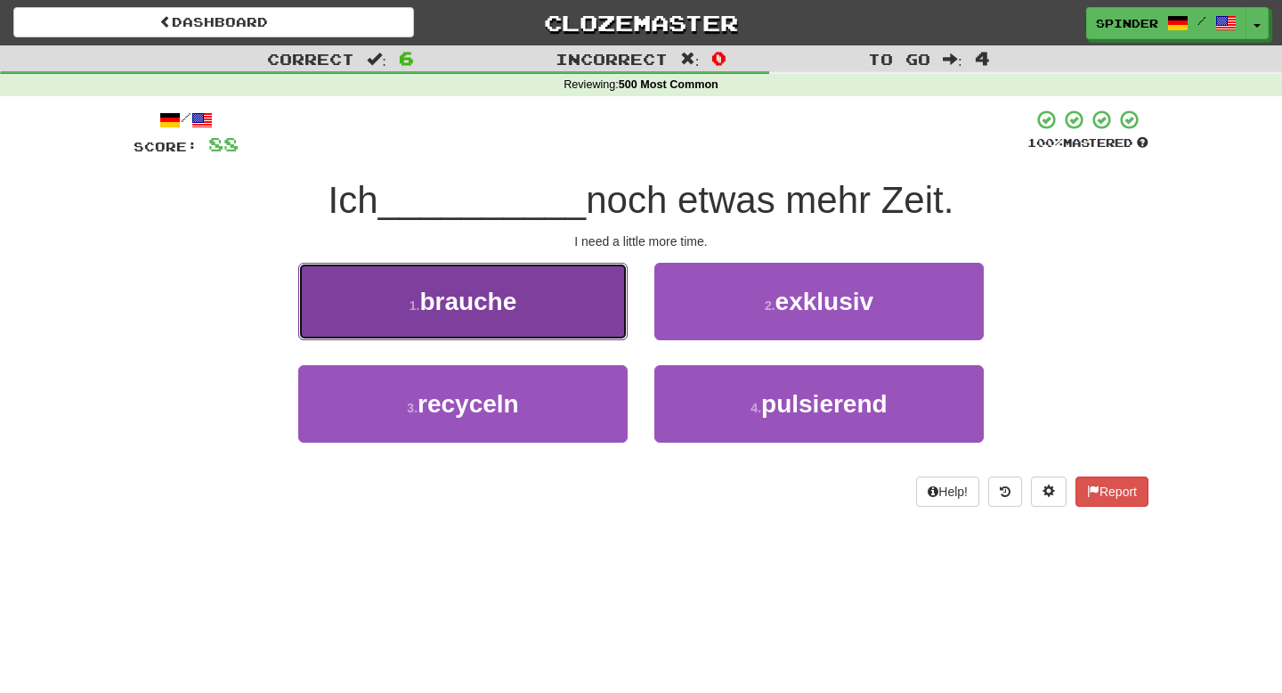
click at [590, 312] on button "1 . brauche" at bounding box center [462, 301] width 329 height 77
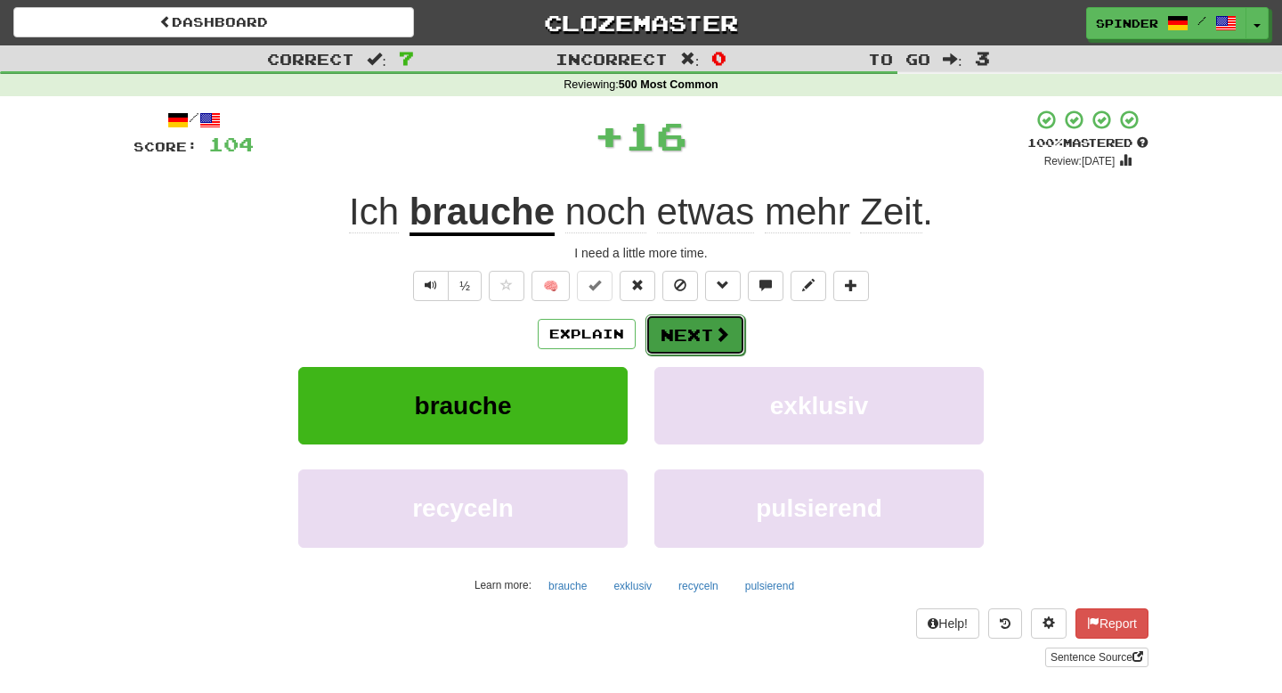
click at [704, 332] on button "Next" at bounding box center [695, 334] width 100 height 41
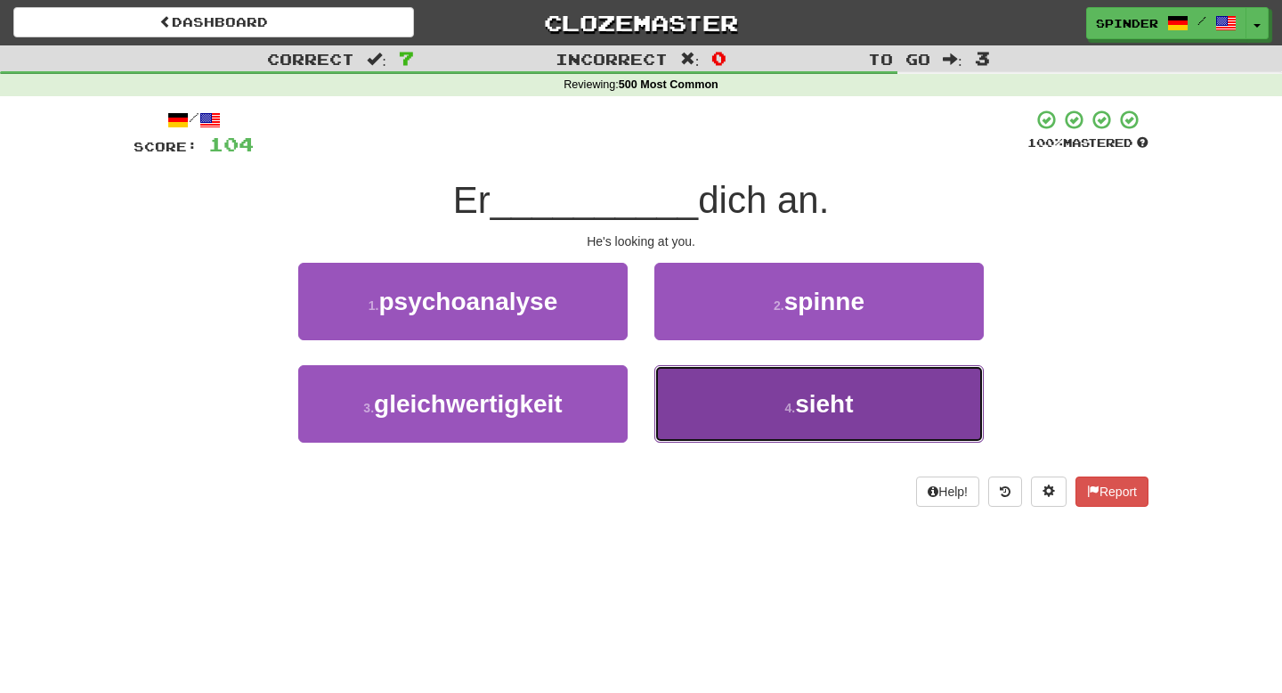
click at [705, 410] on button "4 . sieht" at bounding box center [818, 403] width 329 height 77
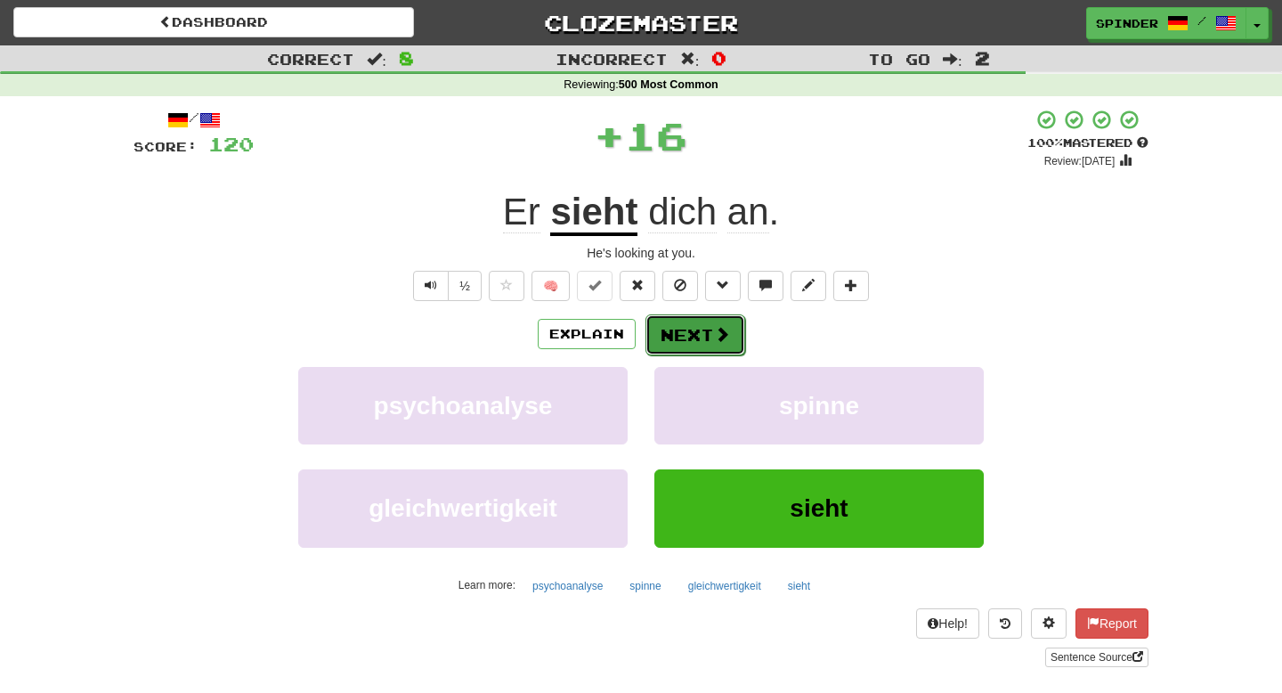
click at [708, 332] on button "Next" at bounding box center [695, 334] width 100 height 41
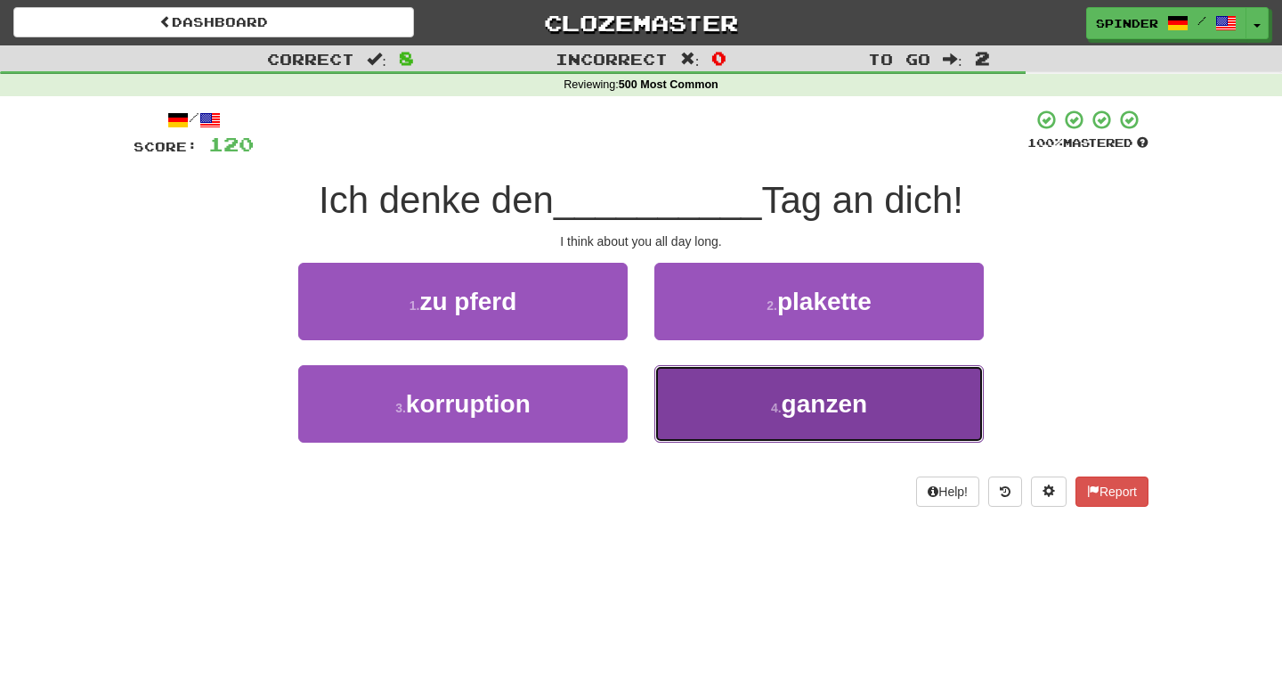
click at [703, 406] on button "4 . ganzen" at bounding box center [818, 403] width 329 height 77
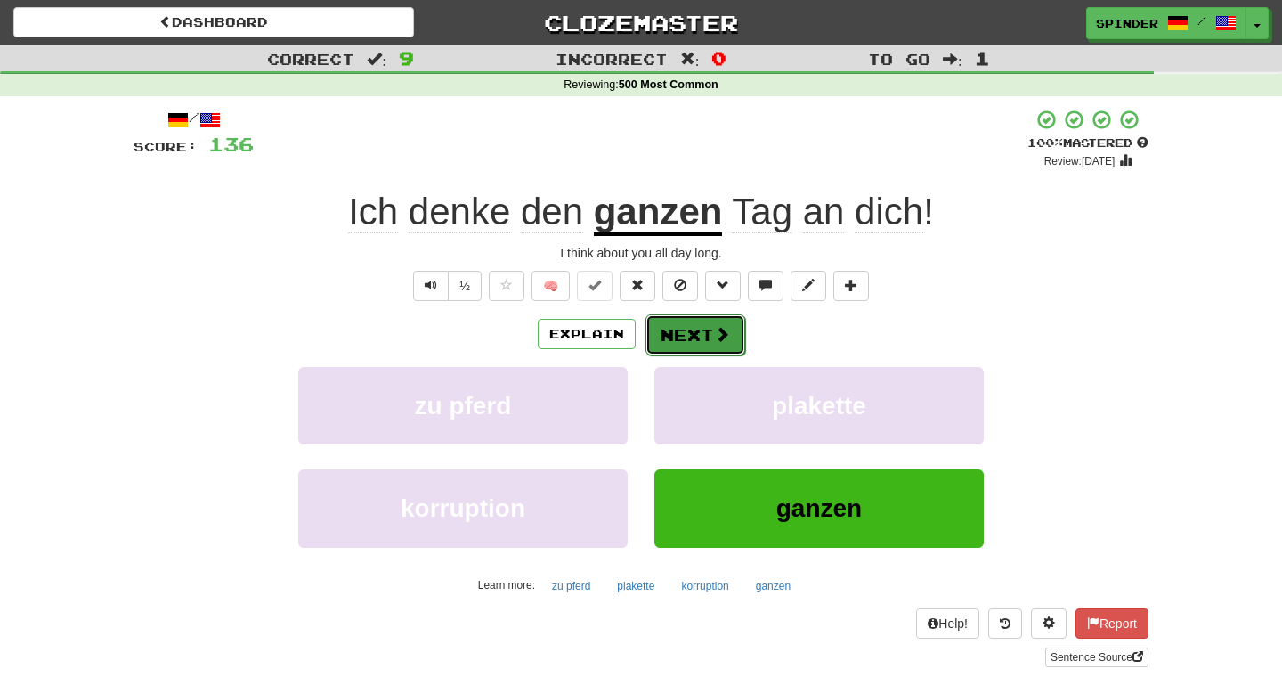
click at [685, 334] on button "Next" at bounding box center [695, 334] width 100 height 41
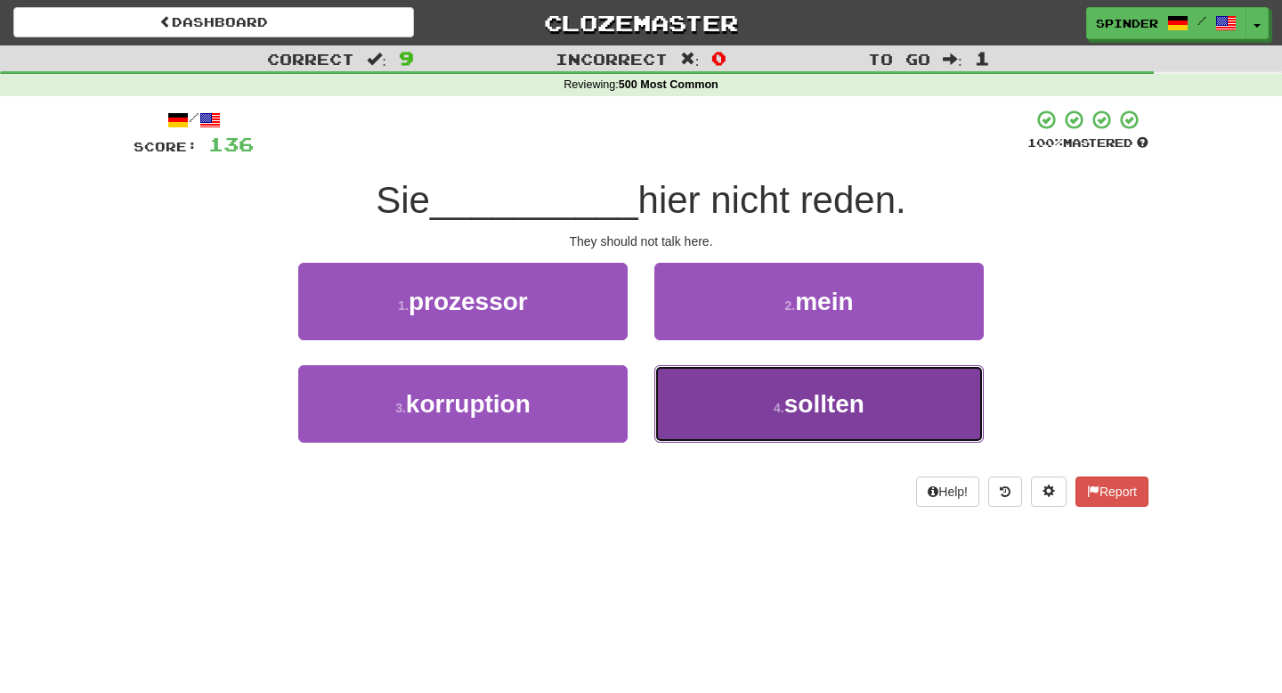
click at [692, 383] on button "4 . sollten" at bounding box center [818, 403] width 329 height 77
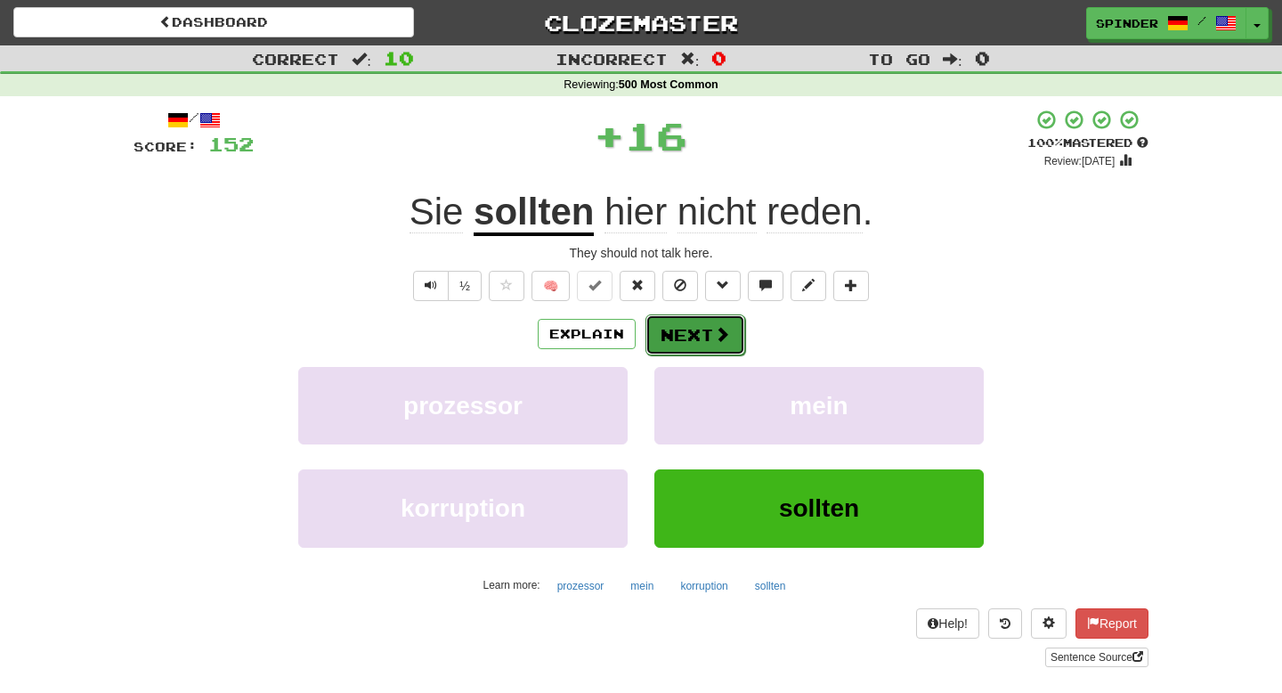
click at [705, 337] on button "Next" at bounding box center [695, 334] width 100 height 41
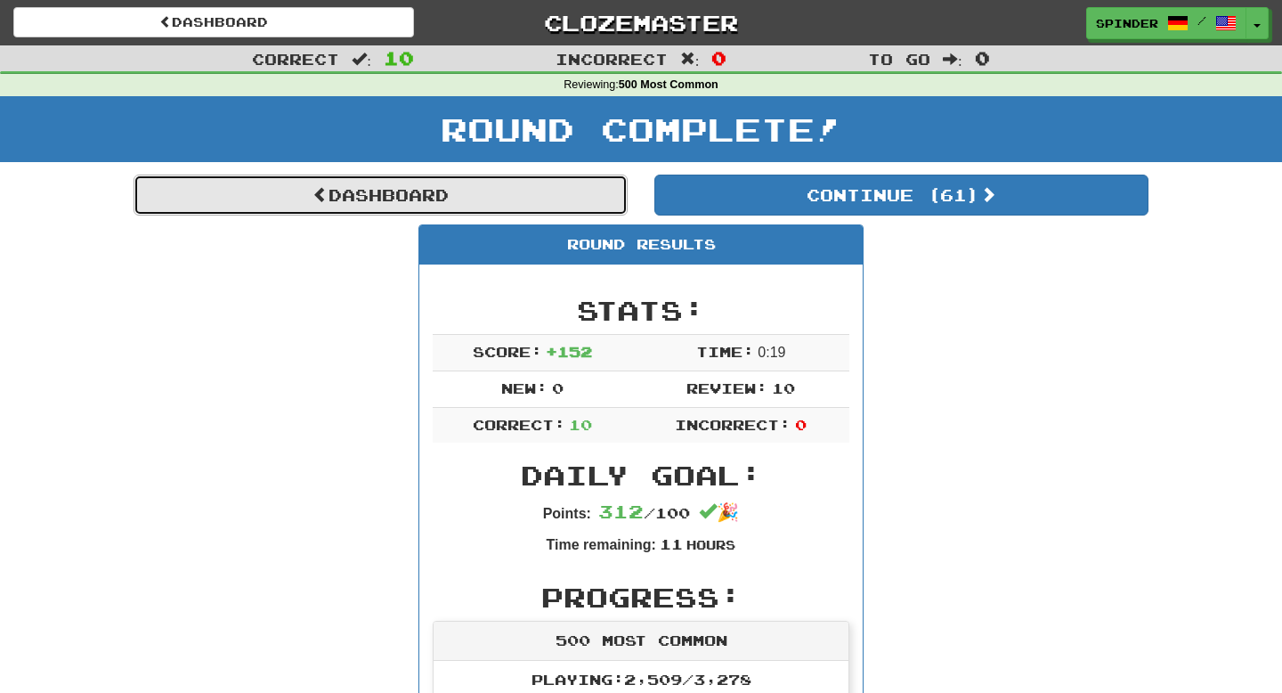
click at [557, 189] on link "Dashboard" at bounding box center [381, 194] width 494 height 41
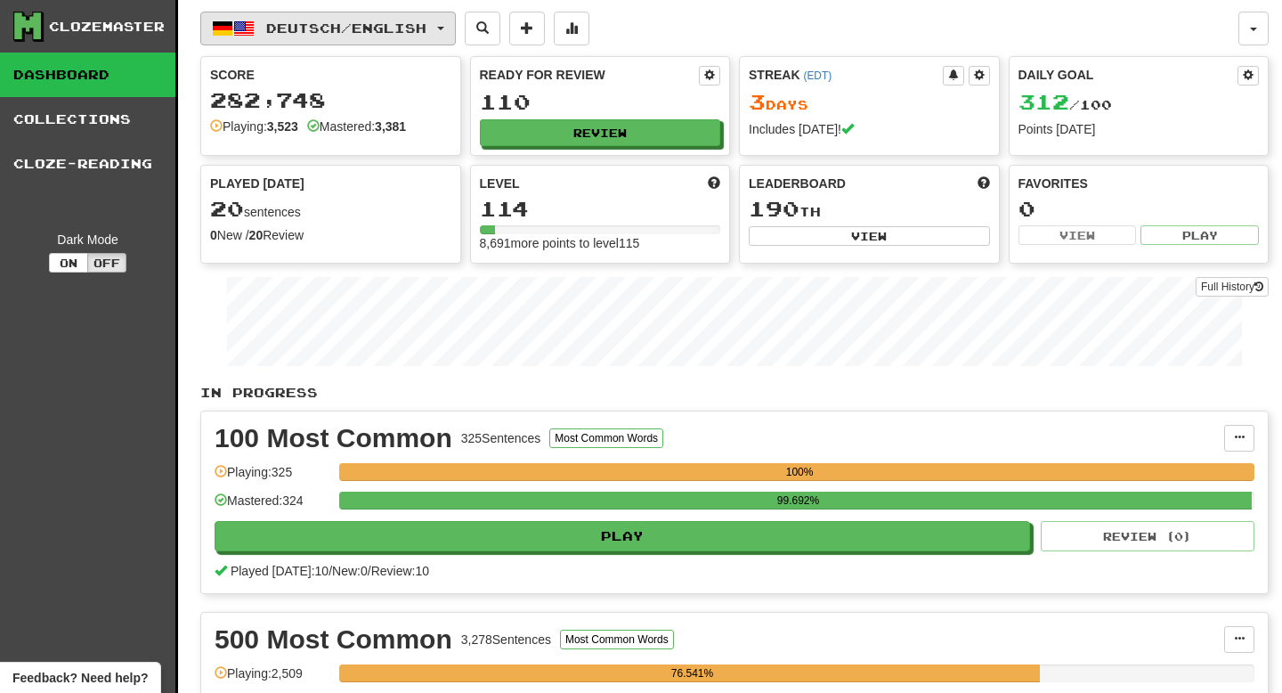
click at [350, 33] on span "Deutsch / English" at bounding box center [346, 27] width 160 height 15
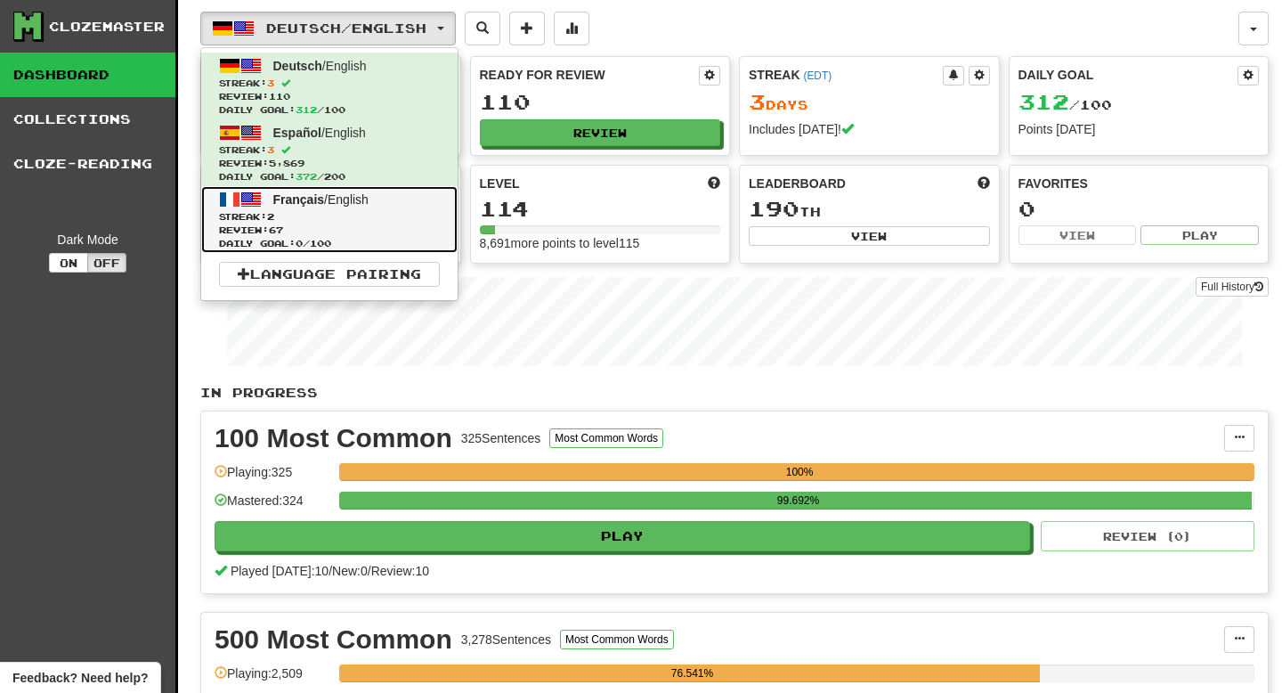
click at [329, 219] on span "Streak: 2" at bounding box center [329, 216] width 221 height 13
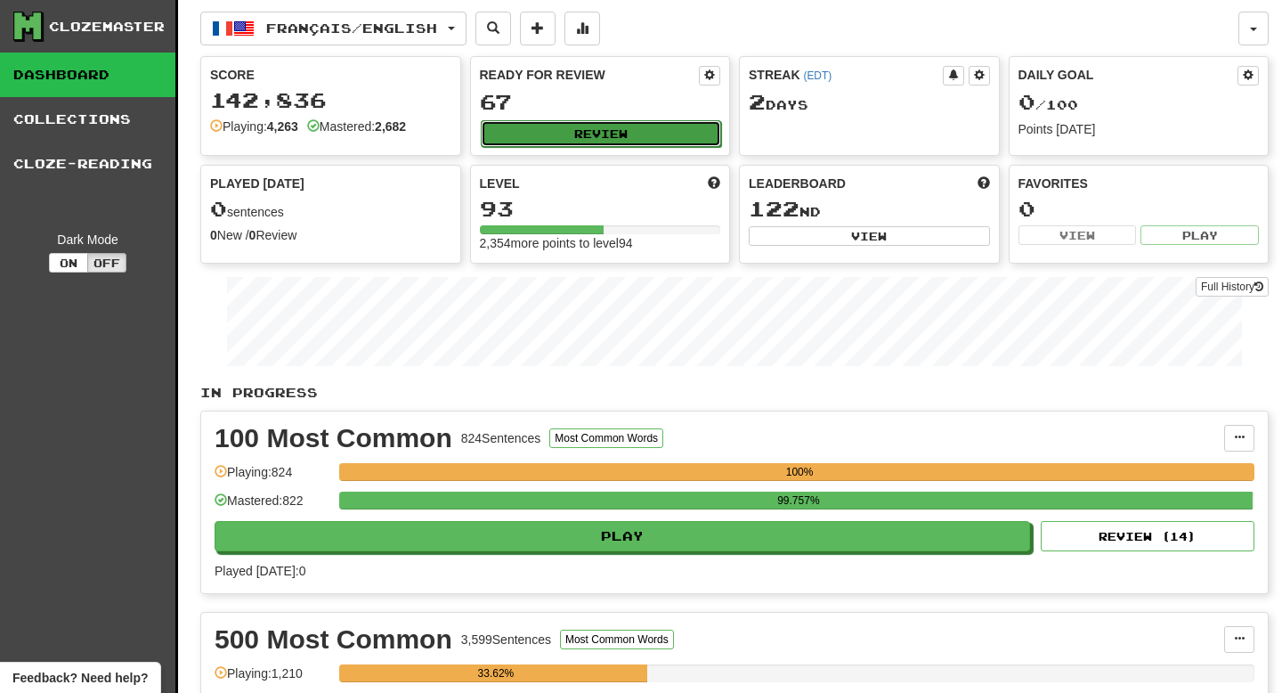
click at [599, 128] on button "Review" at bounding box center [601, 133] width 241 height 27
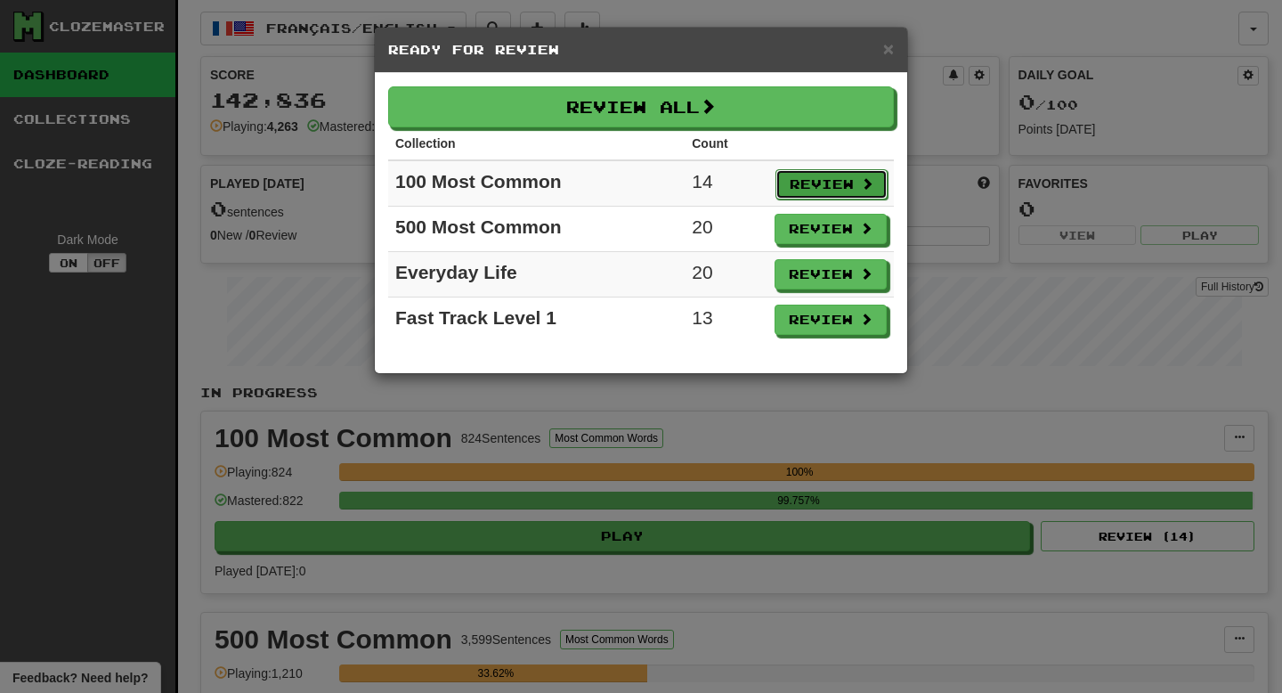
click at [840, 185] on button "Review" at bounding box center [831, 184] width 112 height 30
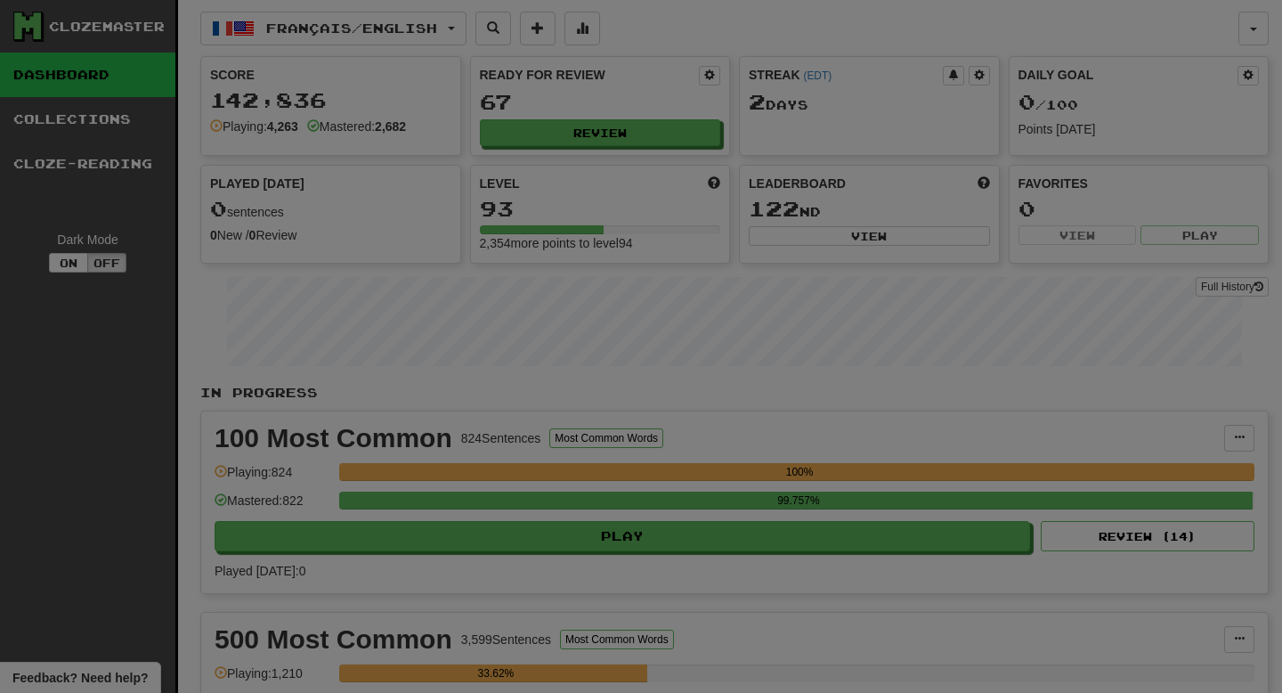
select select "**"
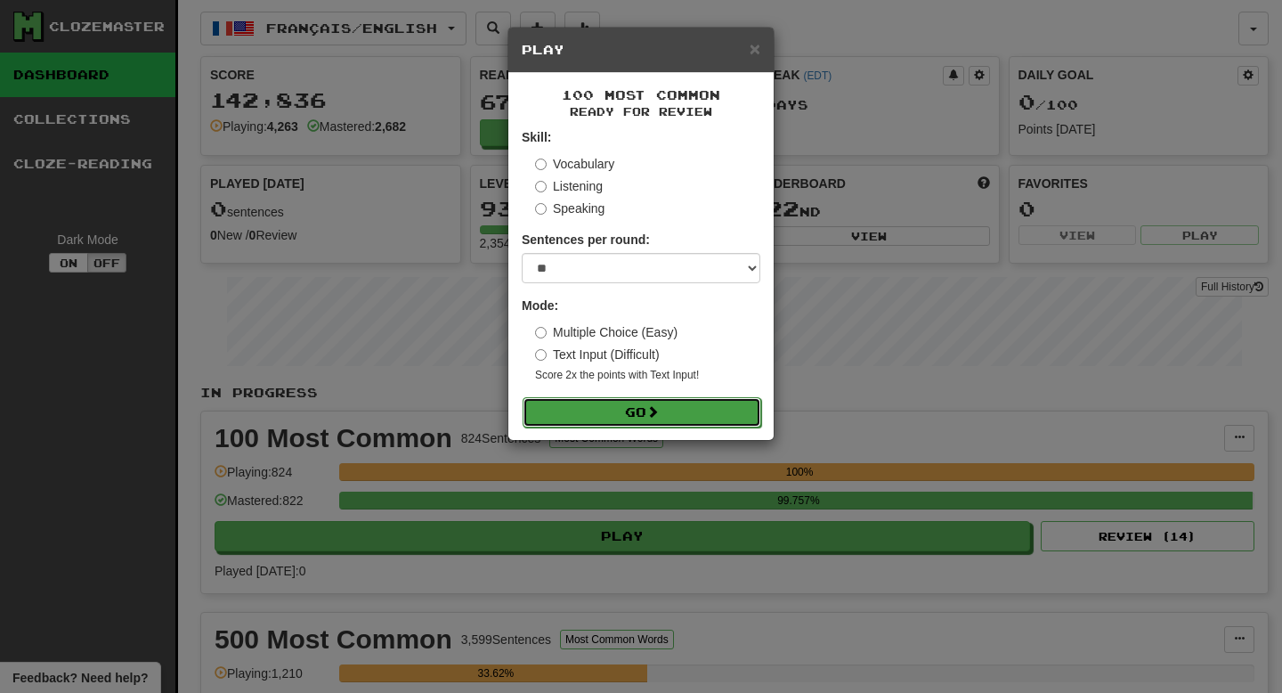
click at [689, 410] on button "Go" at bounding box center [642, 412] width 239 height 30
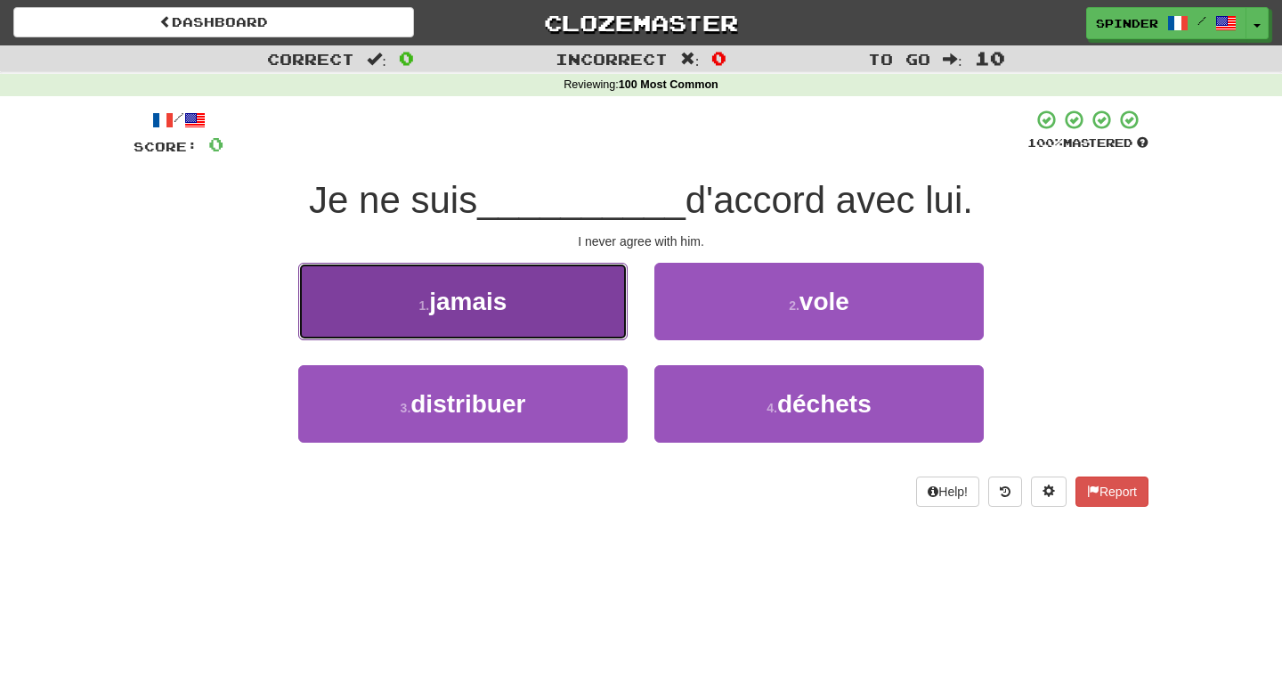
click at [576, 295] on button "1 . jamais" at bounding box center [462, 301] width 329 height 77
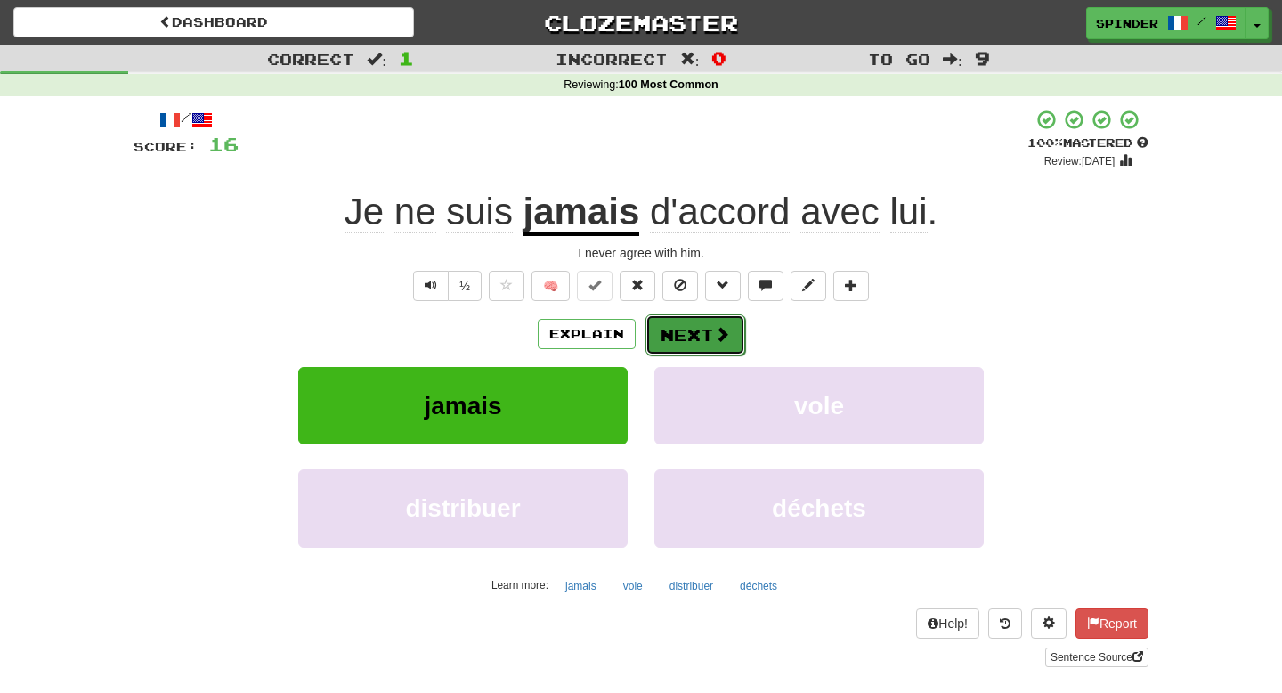
click at [679, 329] on button "Next" at bounding box center [695, 334] width 100 height 41
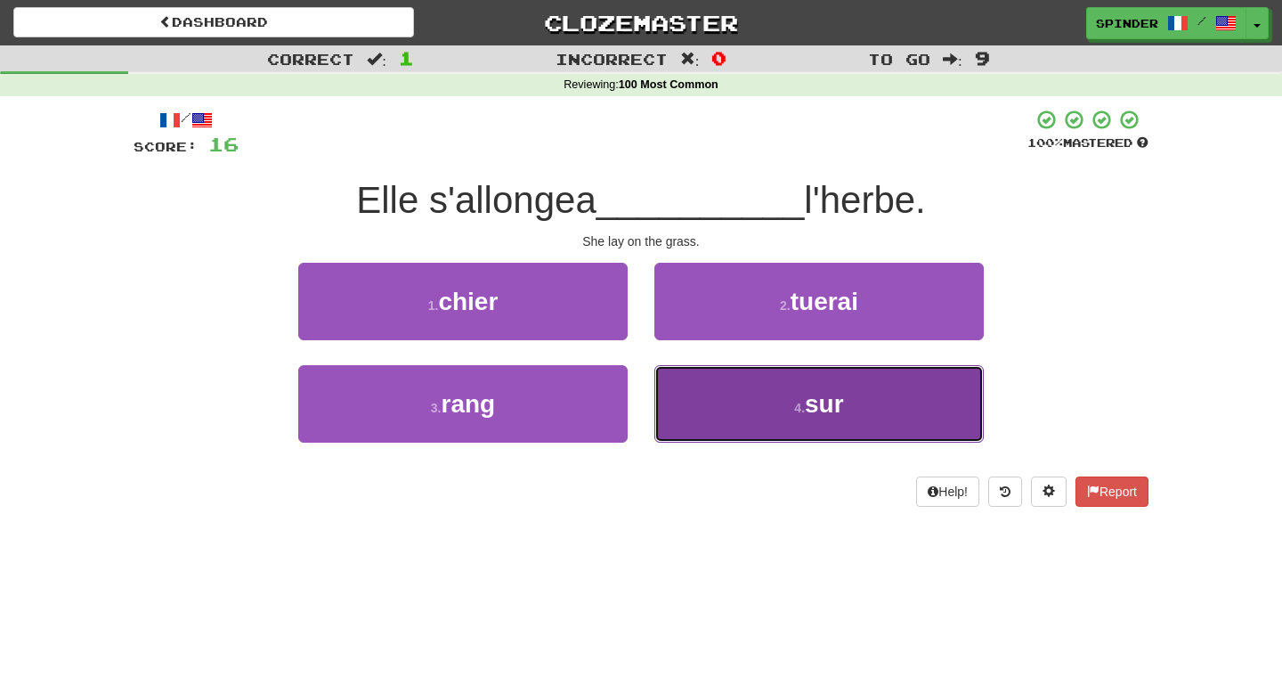
click at [712, 410] on button "4 . sur" at bounding box center [818, 403] width 329 height 77
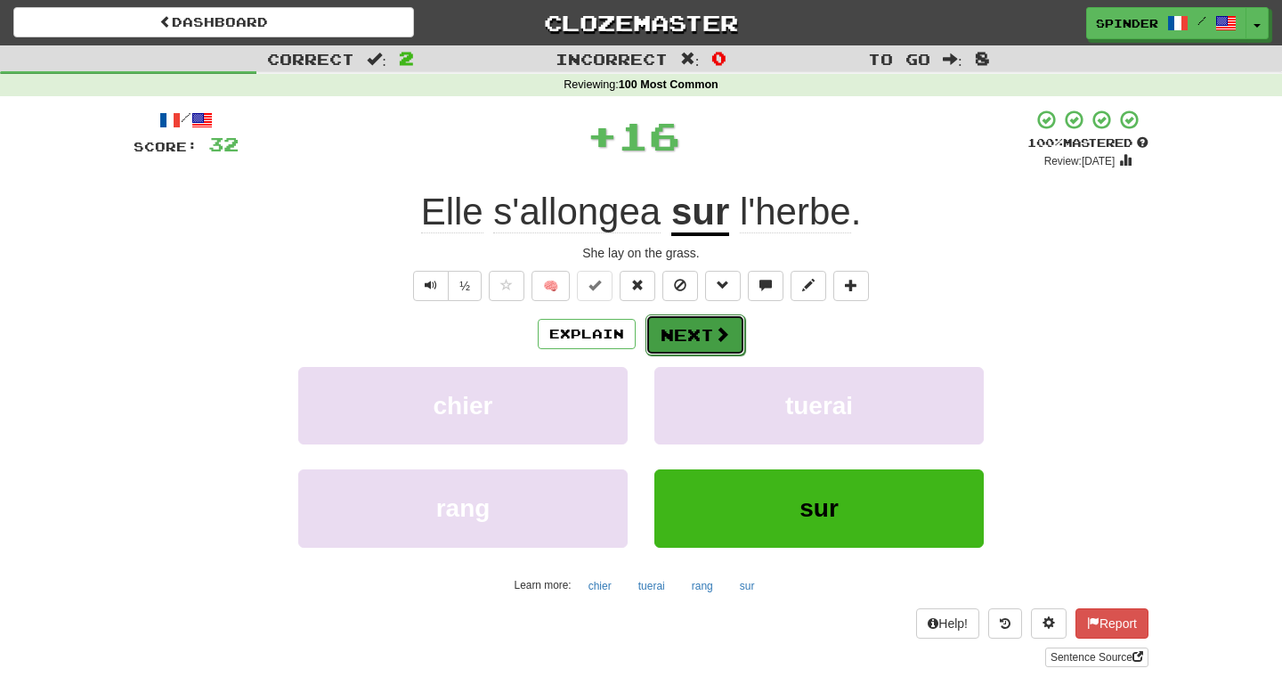
click at [702, 339] on button "Next" at bounding box center [695, 334] width 100 height 41
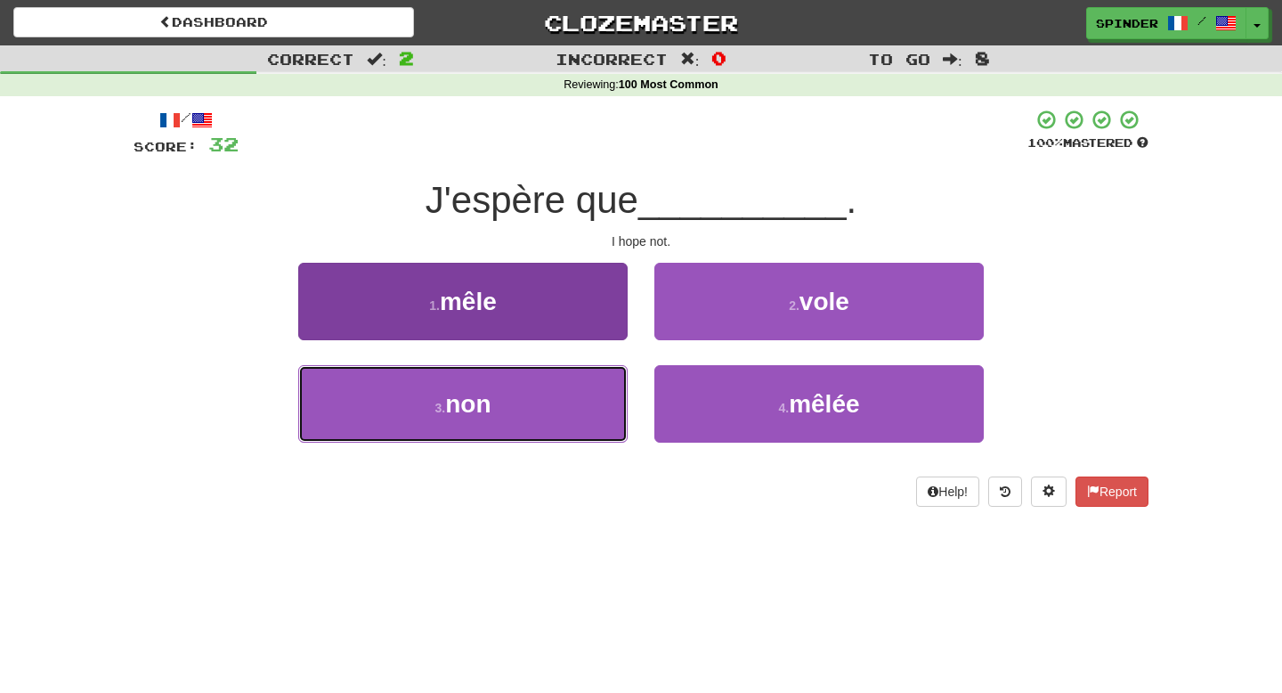
click at [584, 385] on button "3 . non" at bounding box center [462, 403] width 329 height 77
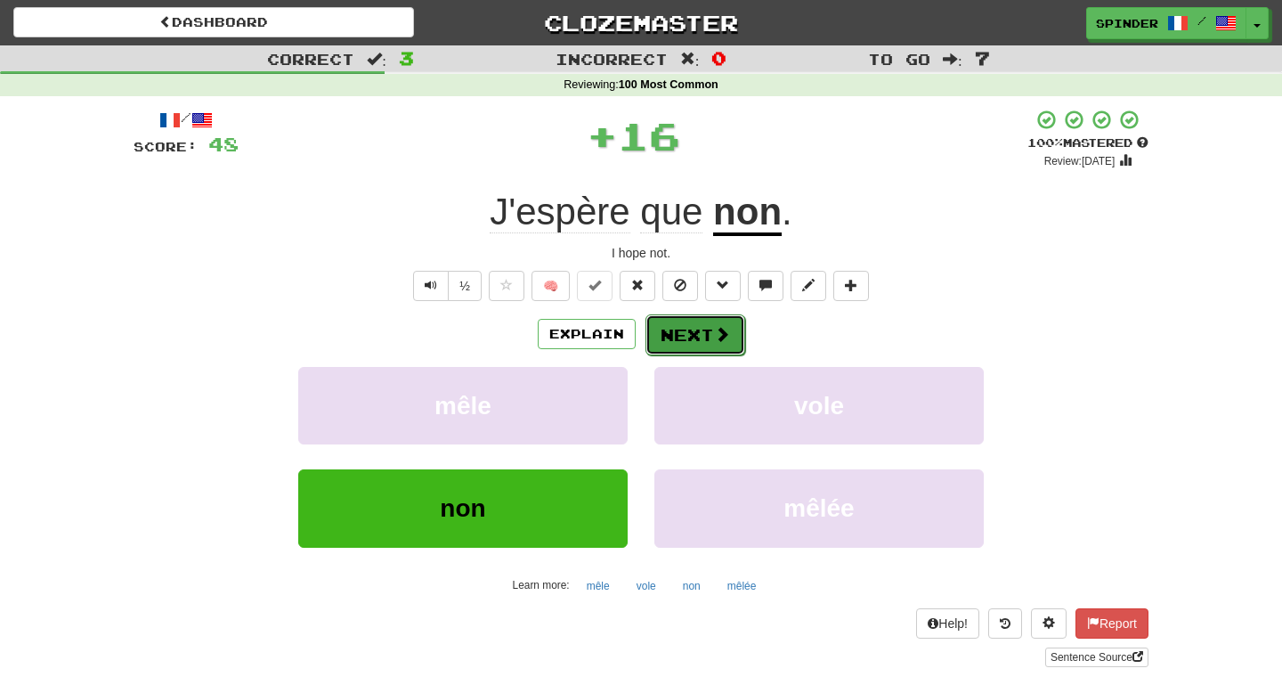
click at [694, 347] on button "Next" at bounding box center [695, 334] width 100 height 41
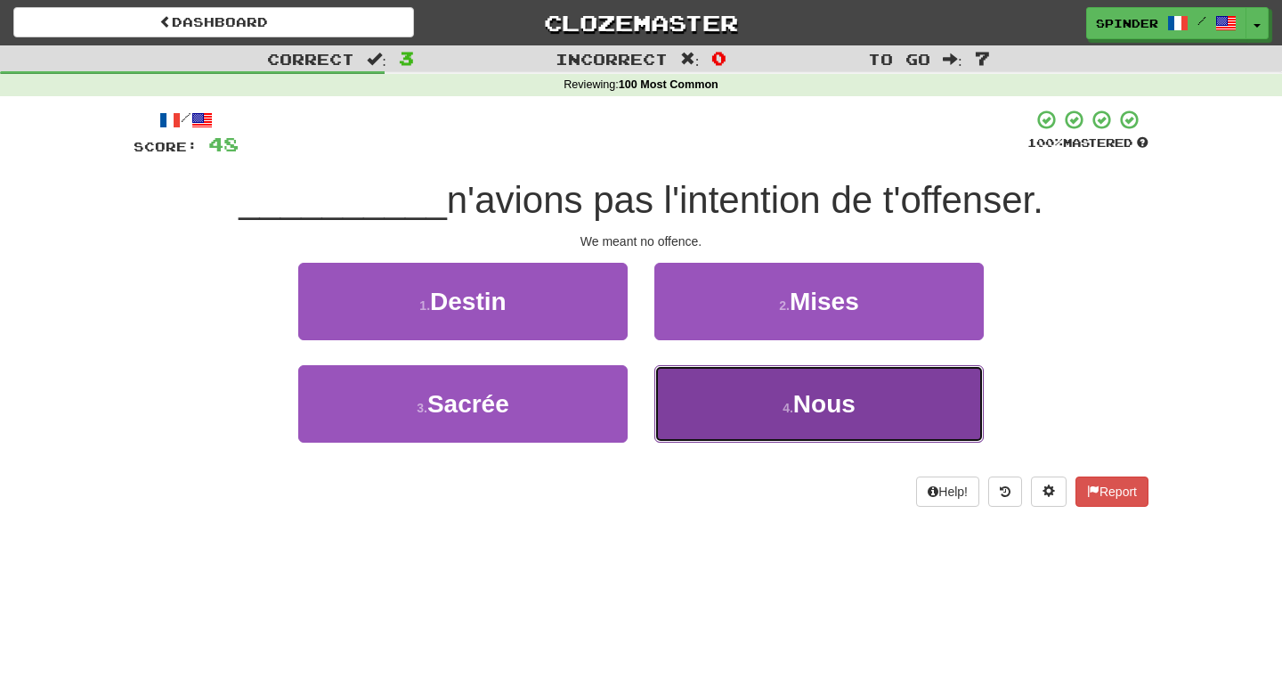
click at [698, 395] on button "4 . Nous" at bounding box center [818, 403] width 329 height 77
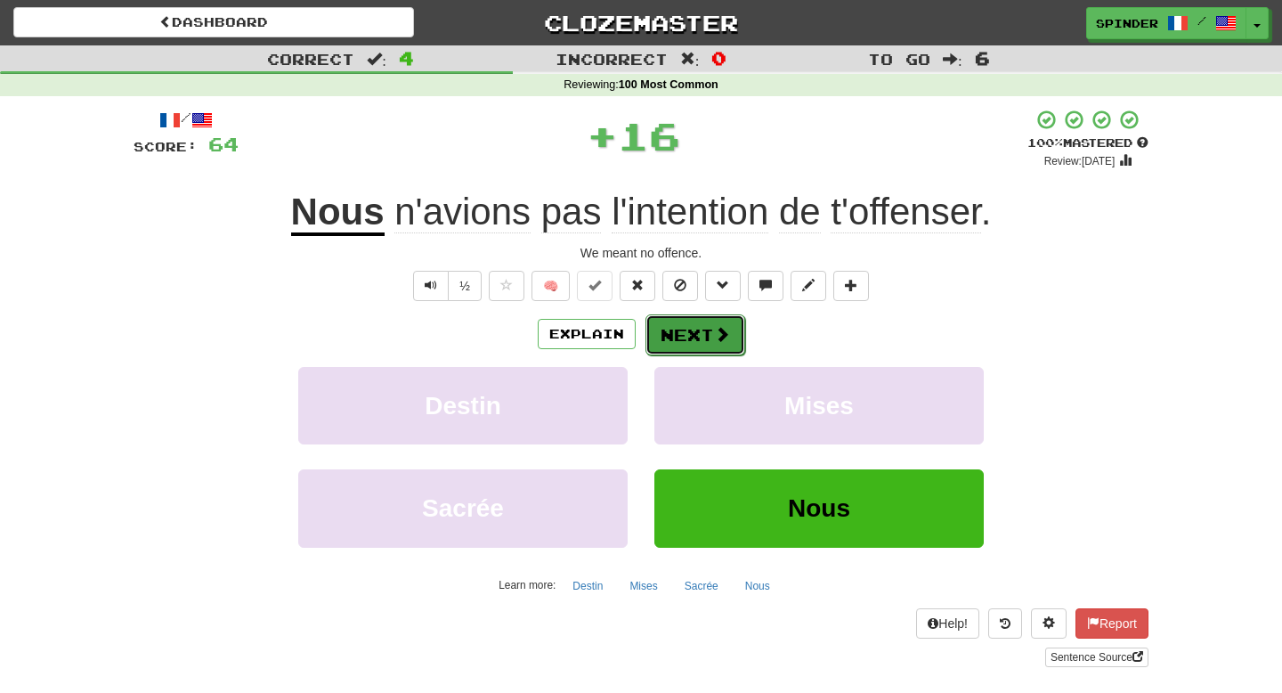
click at [714, 339] on span at bounding box center [722, 334] width 16 height 16
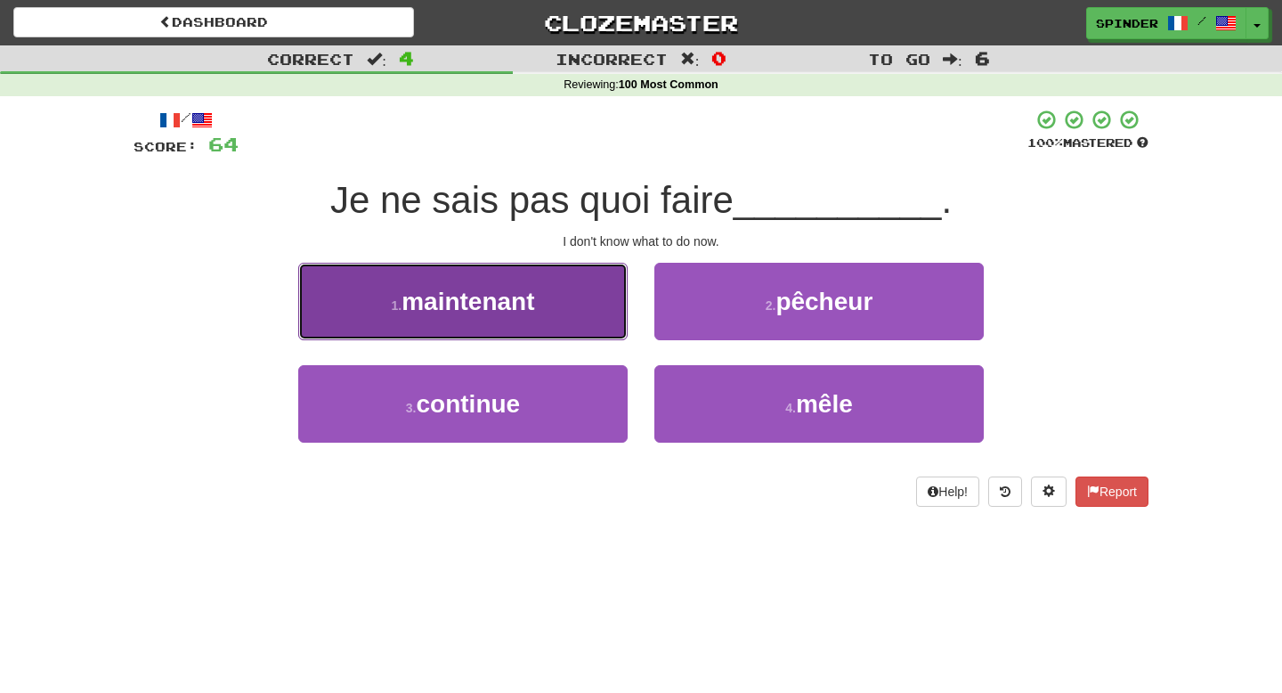
click at [619, 315] on button "1 . maintenant" at bounding box center [462, 301] width 329 height 77
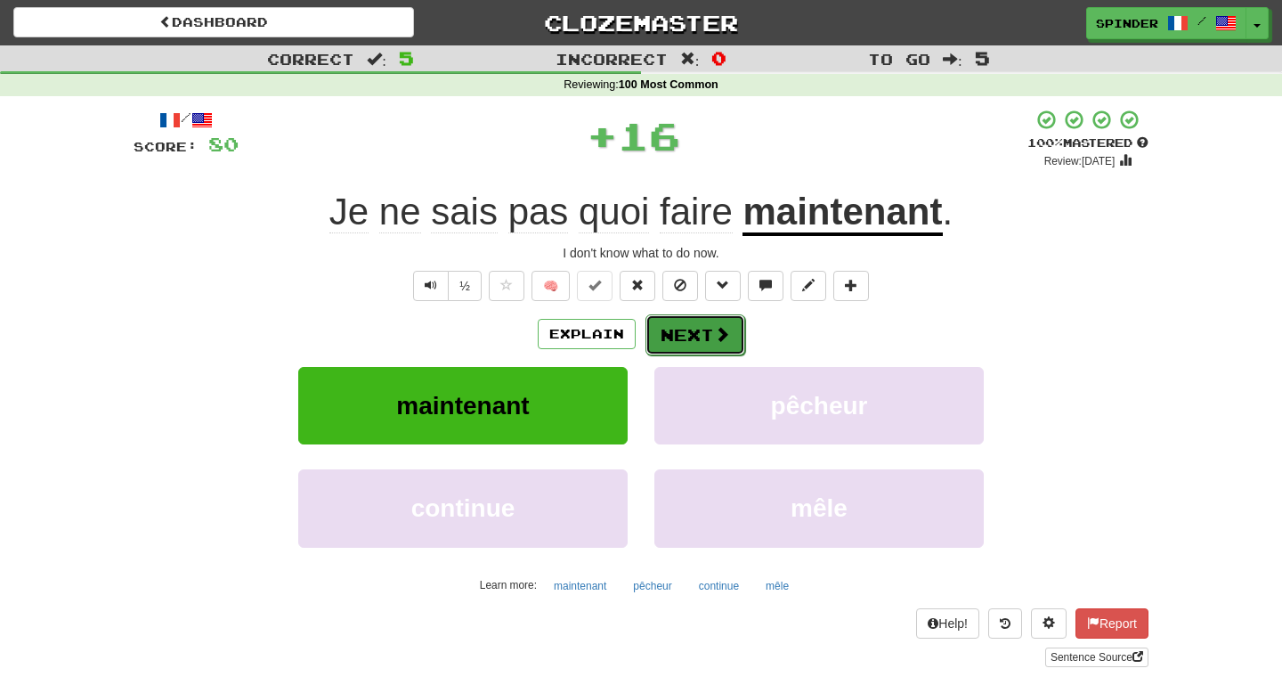
click at [677, 333] on button "Next" at bounding box center [695, 334] width 100 height 41
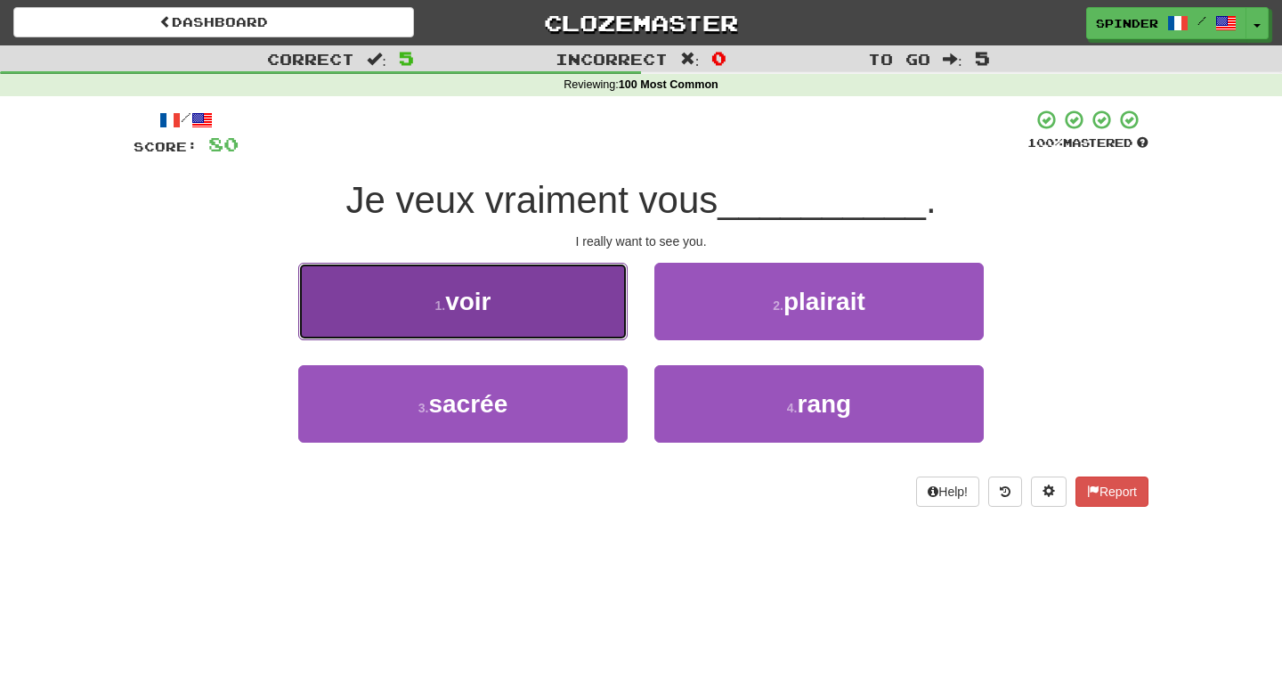
click at [591, 313] on button "1 . voir" at bounding box center [462, 301] width 329 height 77
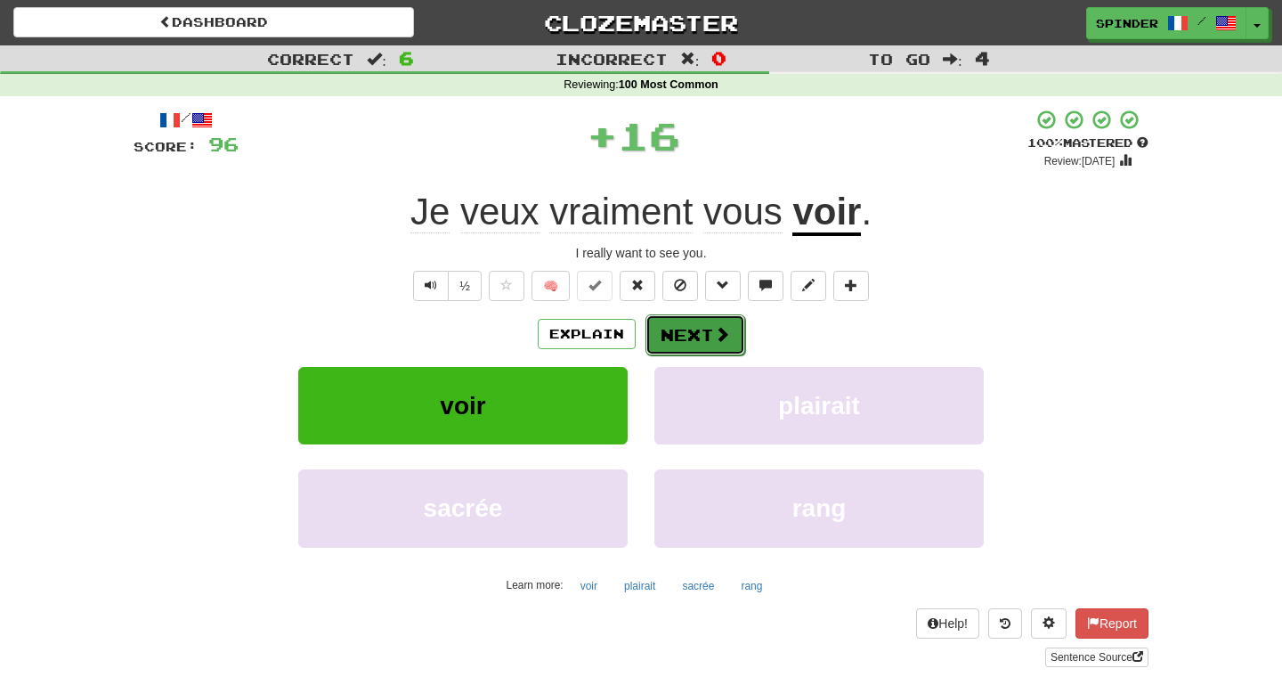
click at [689, 336] on button "Next" at bounding box center [695, 334] width 100 height 41
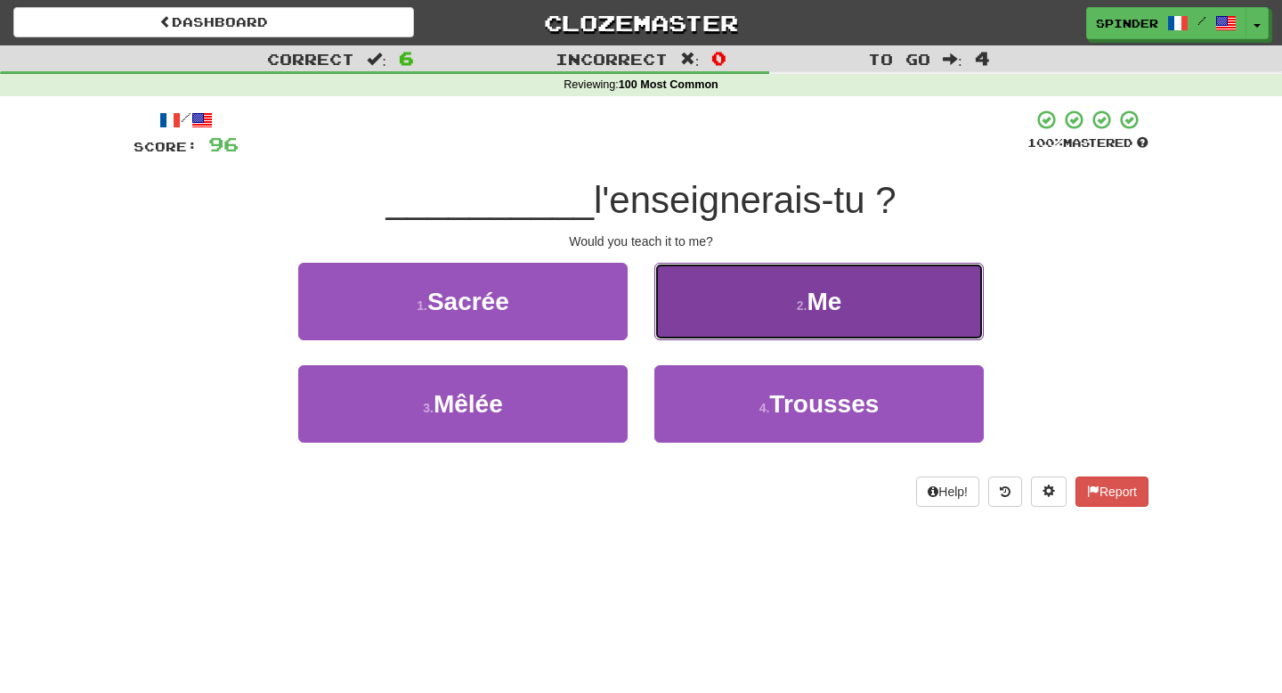
click at [717, 304] on button "2 . Me" at bounding box center [818, 301] width 329 height 77
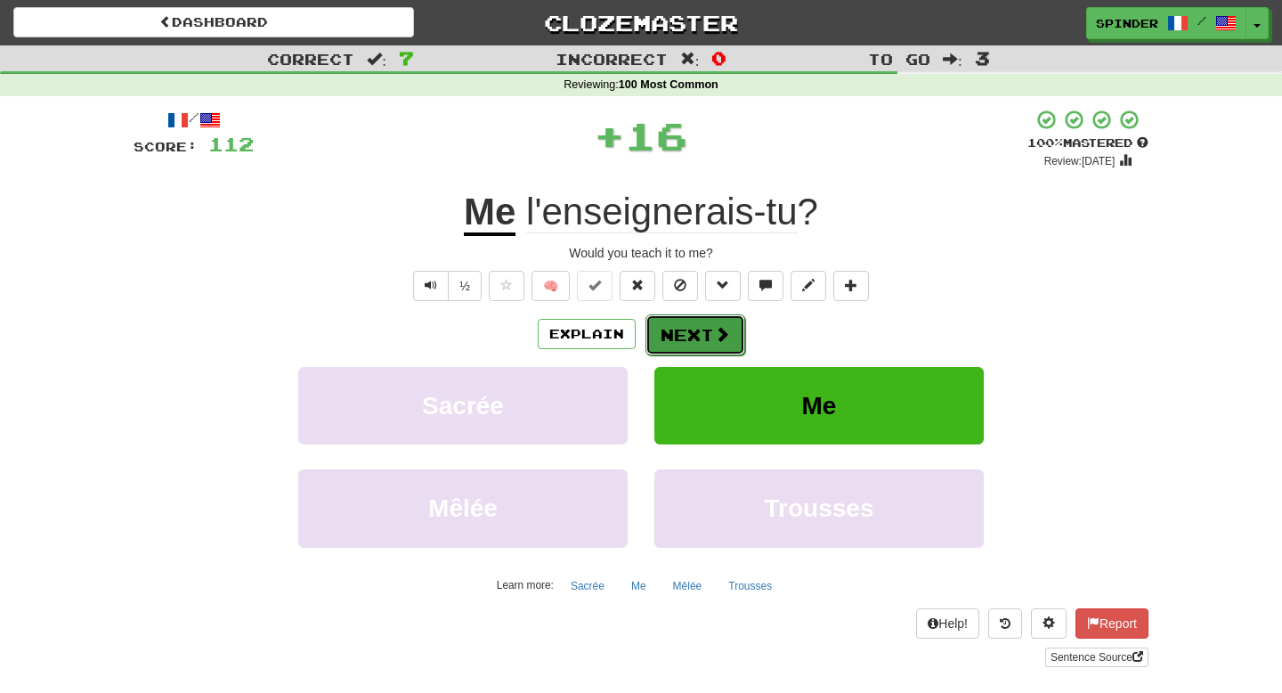
click at [687, 339] on button "Next" at bounding box center [695, 334] width 100 height 41
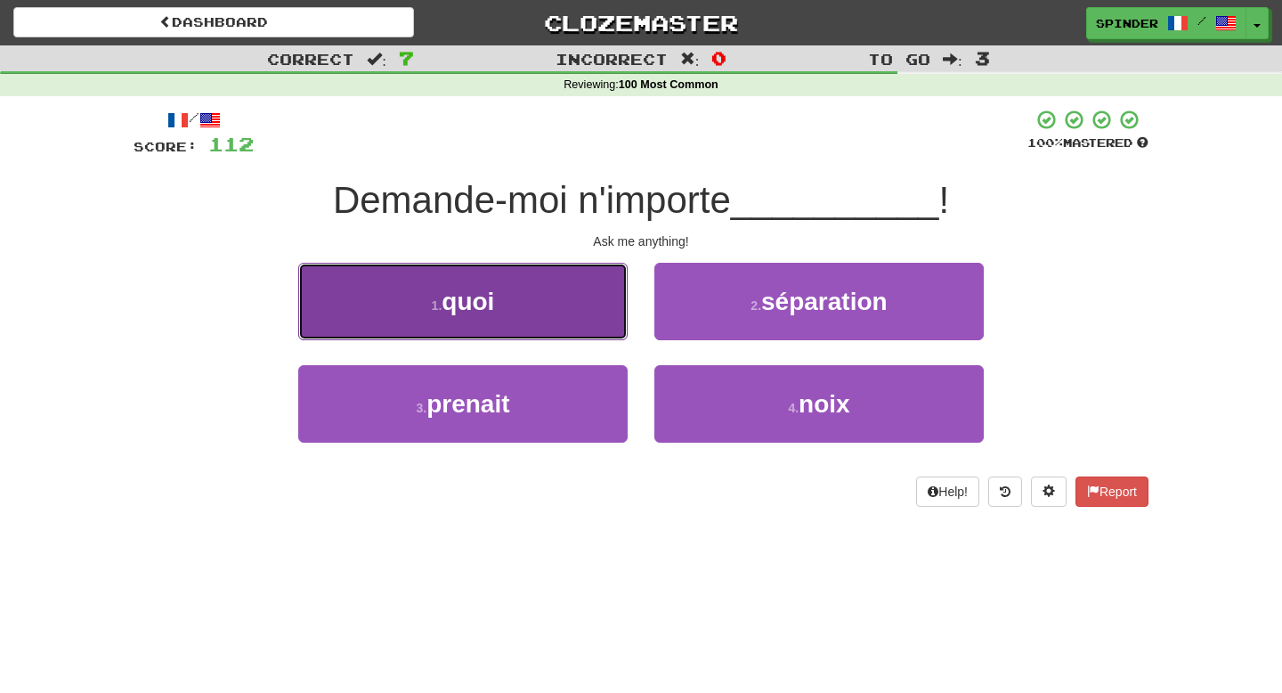
click at [618, 318] on button "1 . quoi" at bounding box center [462, 301] width 329 height 77
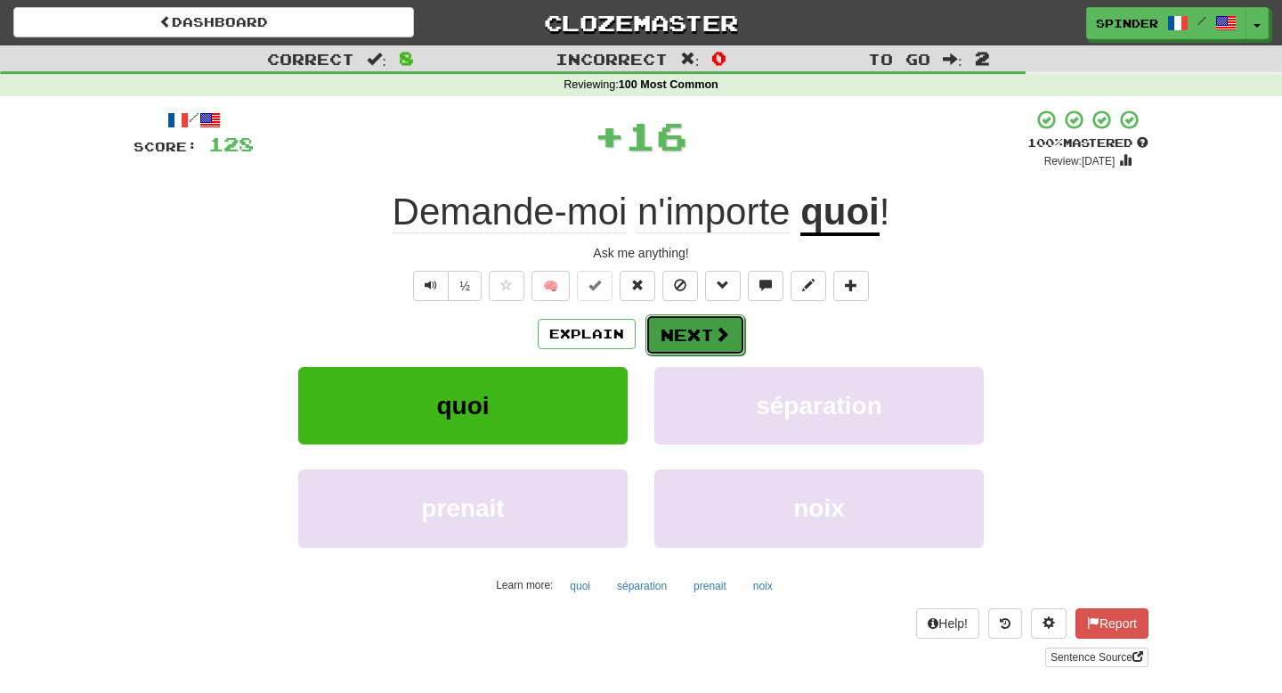
click at [725, 340] on span at bounding box center [722, 334] width 16 height 16
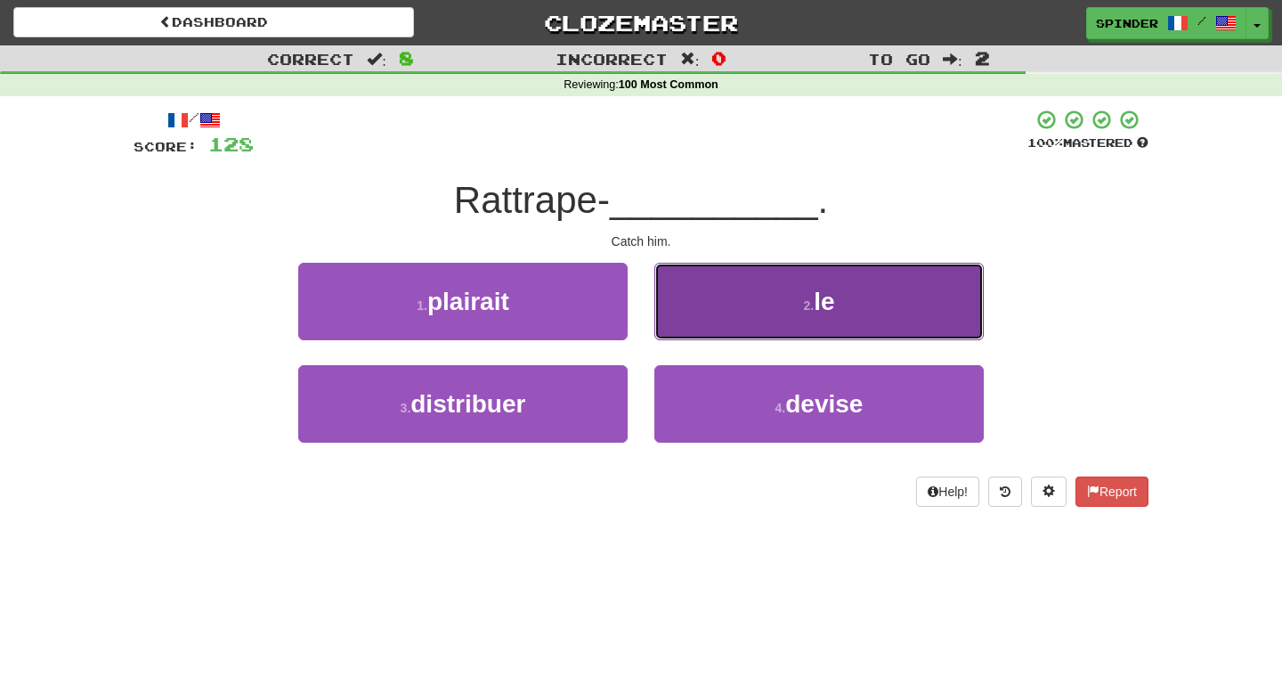
click at [737, 315] on button "2 . le" at bounding box center [818, 301] width 329 height 77
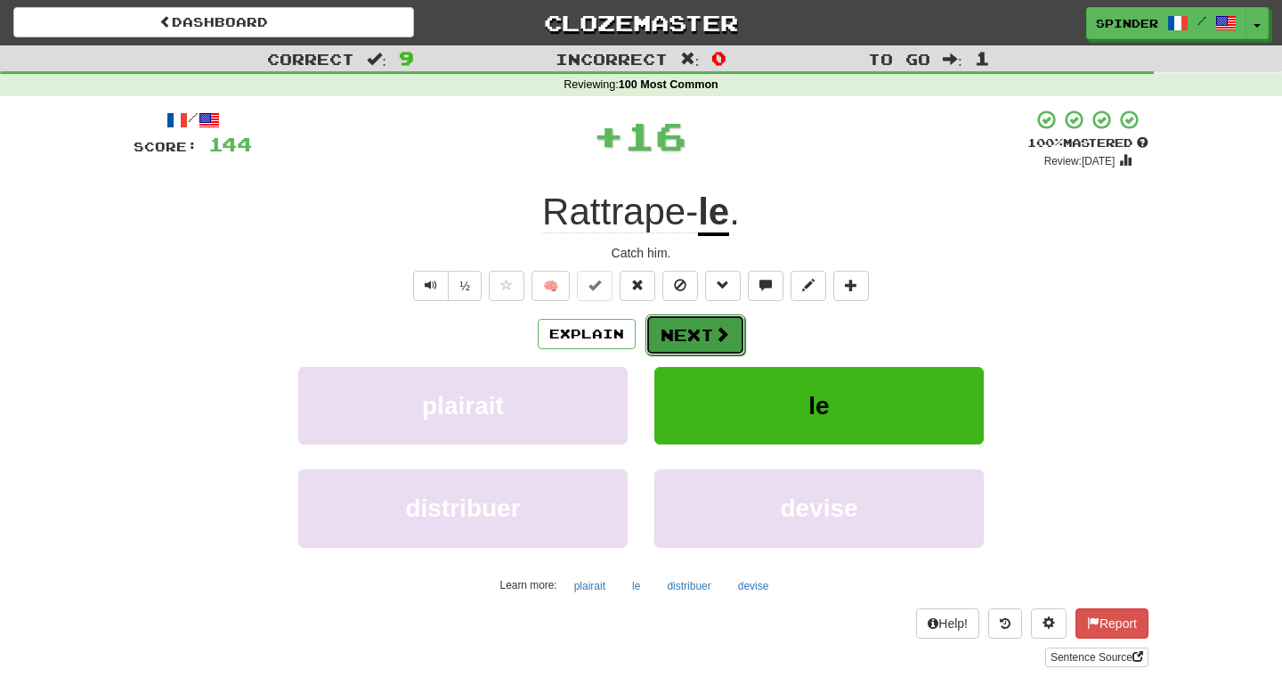
click at [723, 333] on span at bounding box center [722, 334] width 16 height 16
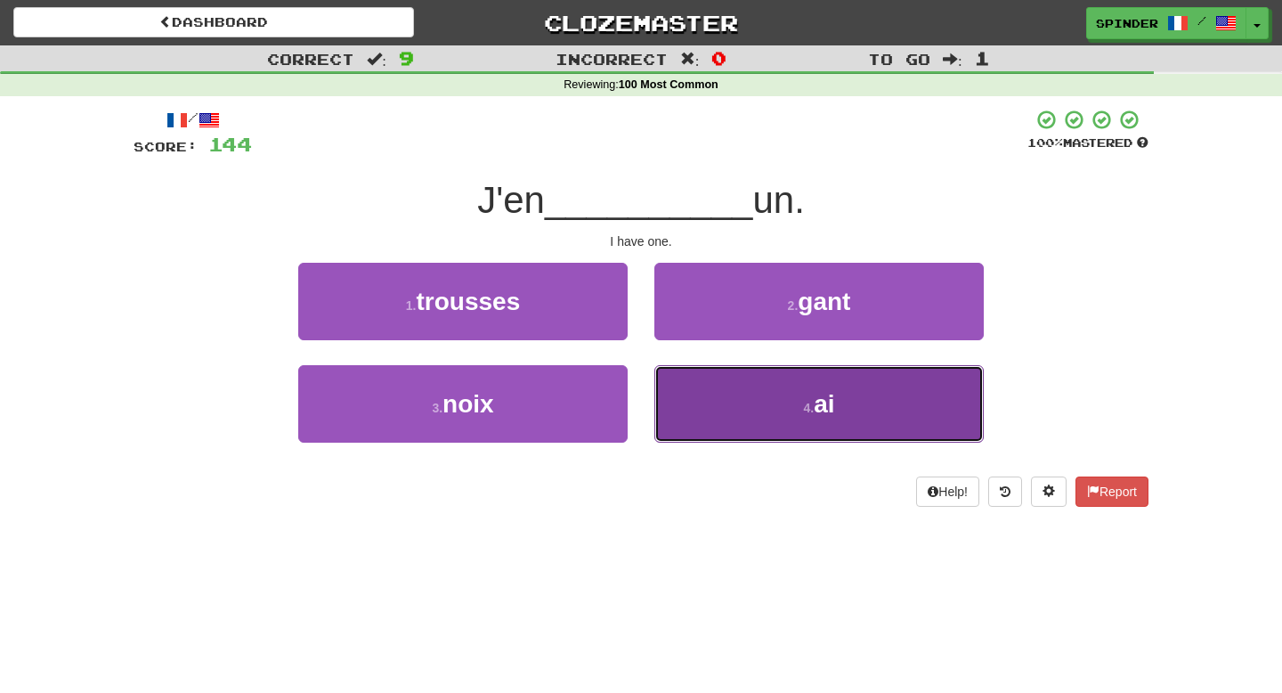
click at [713, 407] on button "4 . ai" at bounding box center [818, 403] width 329 height 77
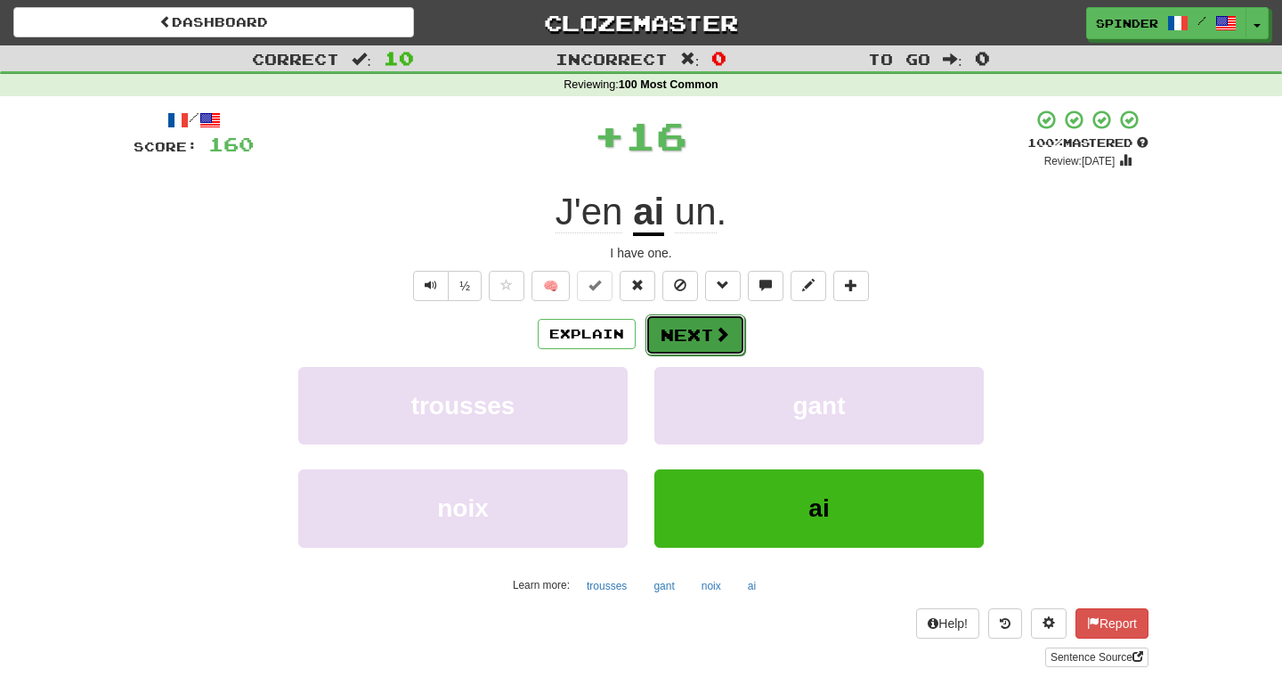
click at [714, 332] on span at bounding box center [722, 334] width 16 height 16
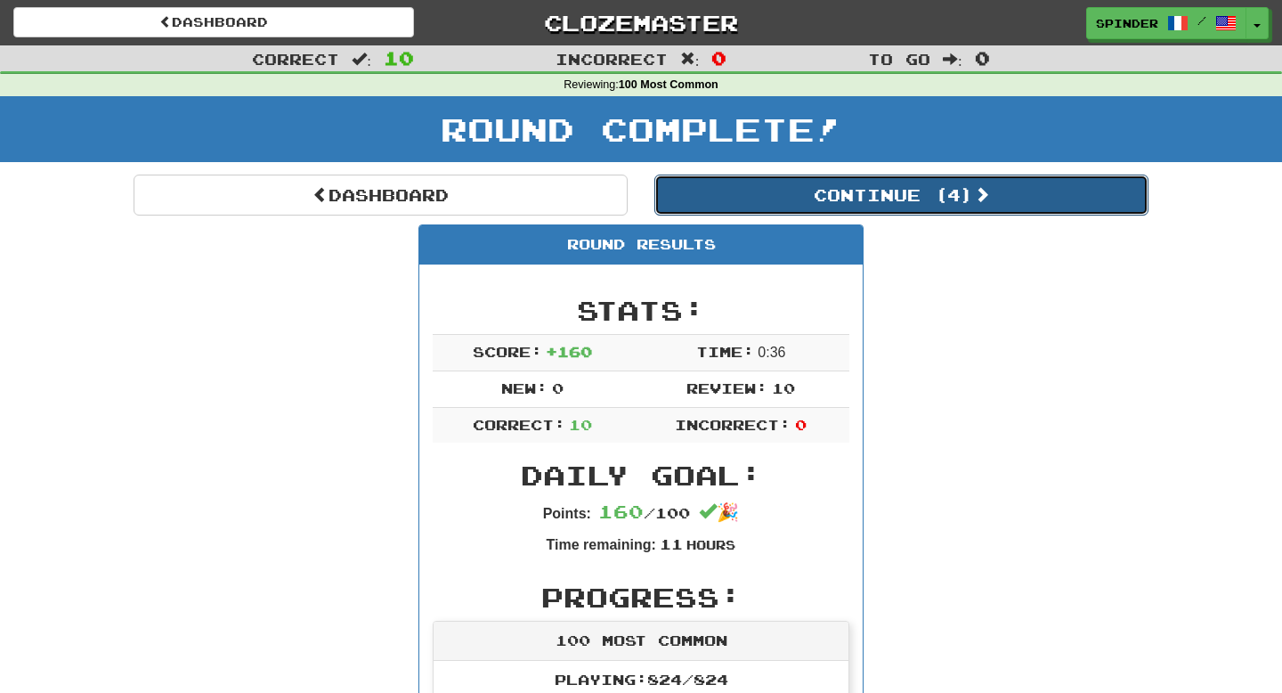
click at [848, 203] on button "Continue ( 4 )" at bounding box center [901, 194] width 494 height 41
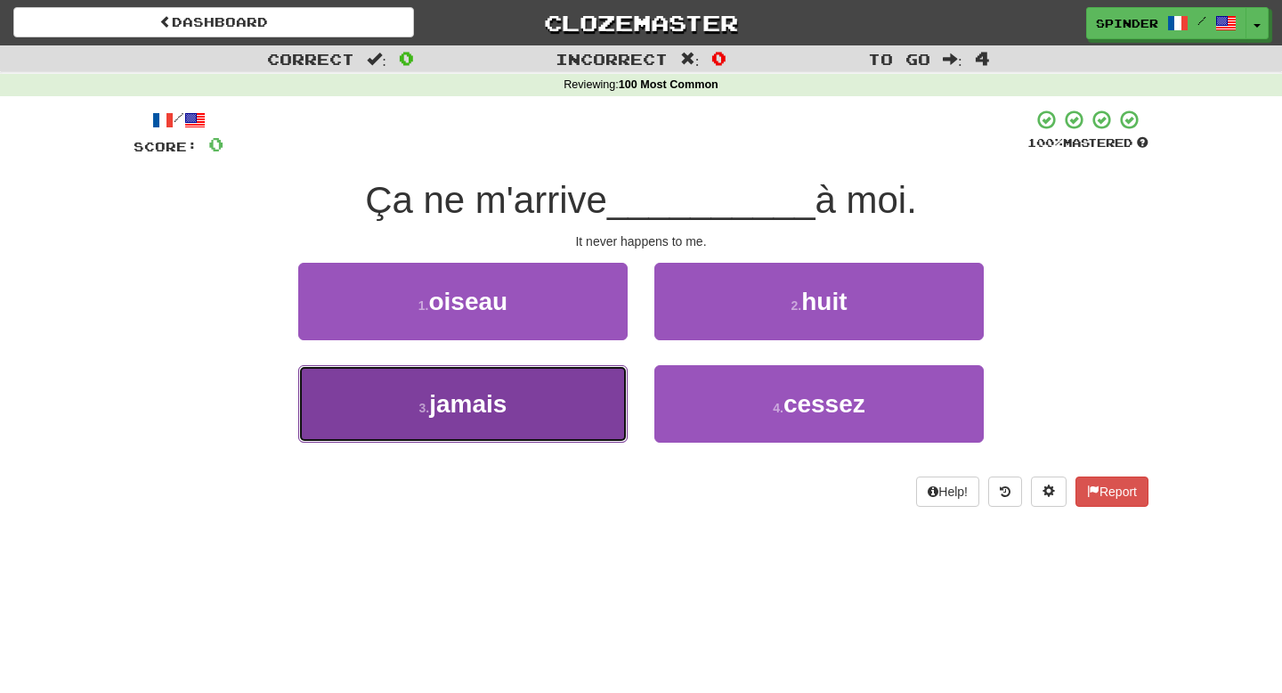
click at [584, 410] on button "3 . jamais" at bounding box center [462, 403] width 329 height 77
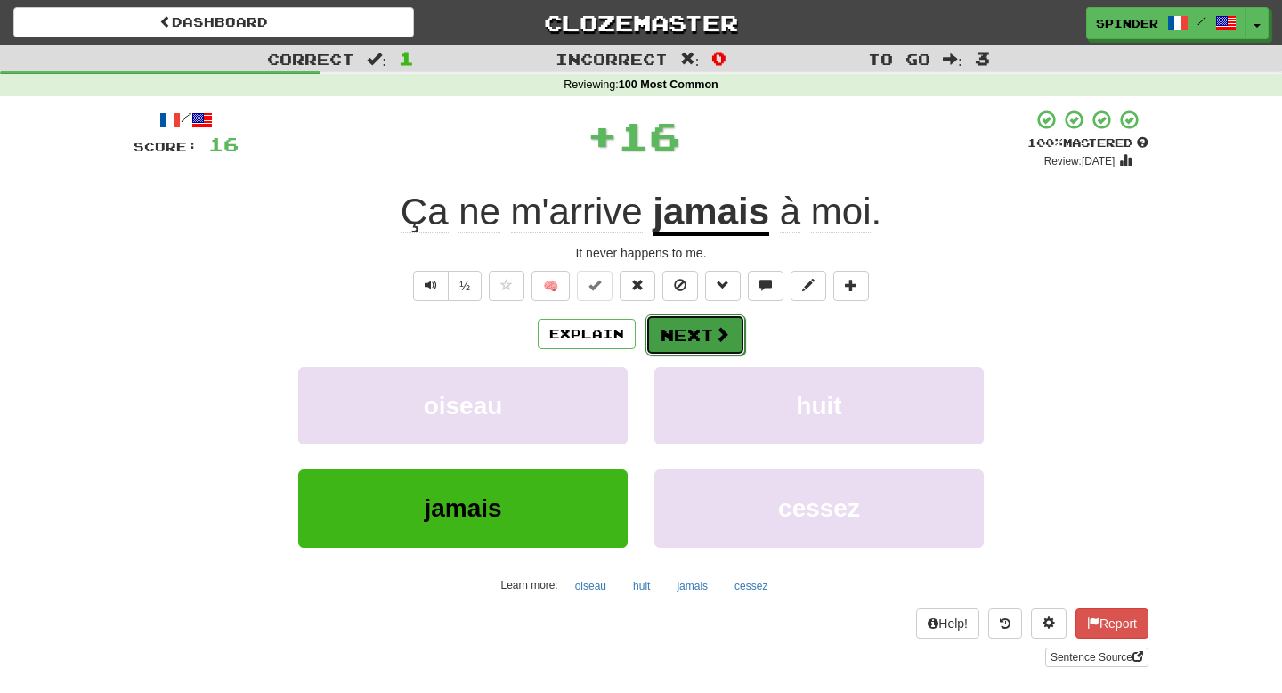
click at [706, 326] on button "Next" at bounding box center [695, 334] width 100 height 41
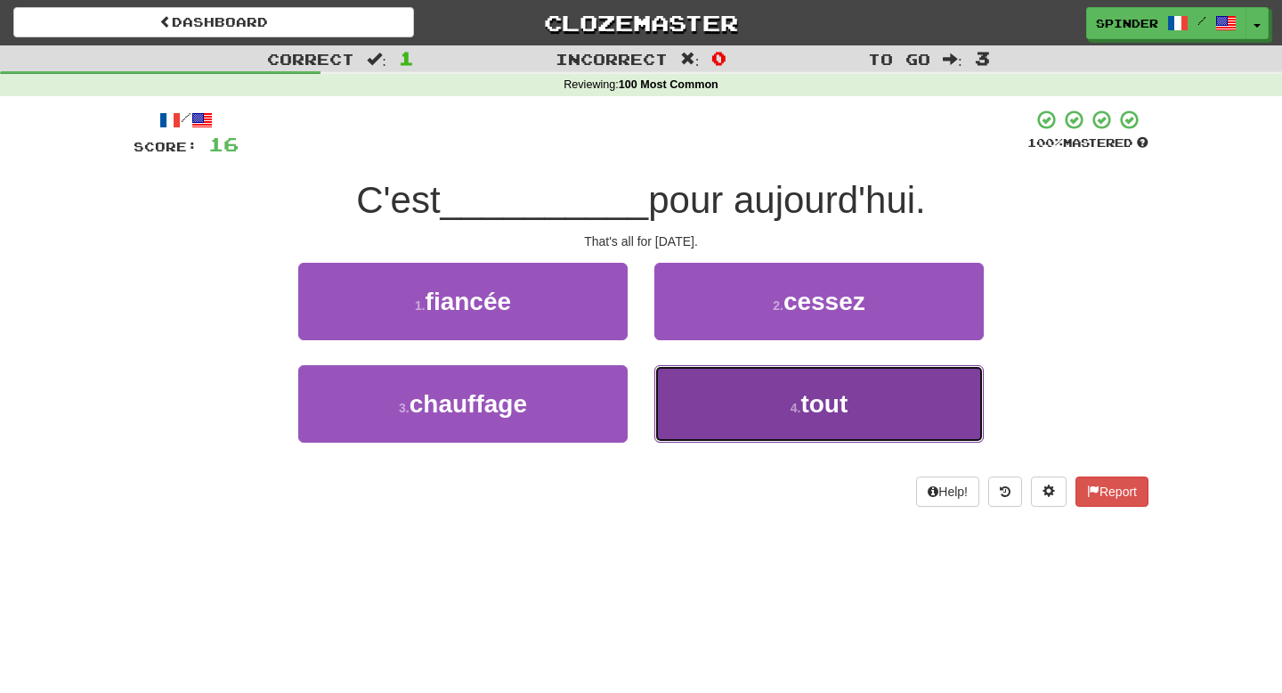
click at [708, 392] on button "4 . tout" at bounding box center [818, 403] width 329 height 77
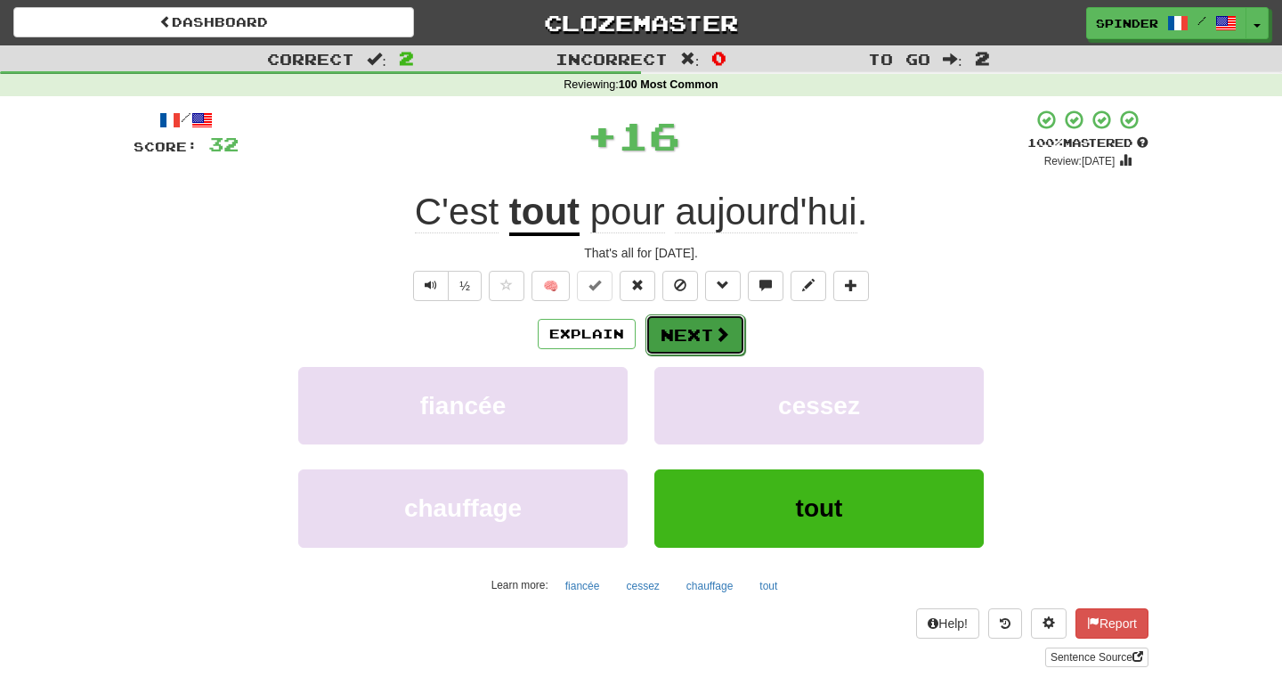
click at [708, 334] on button "Next" at bounding box center [695, 334] width 100 height 41
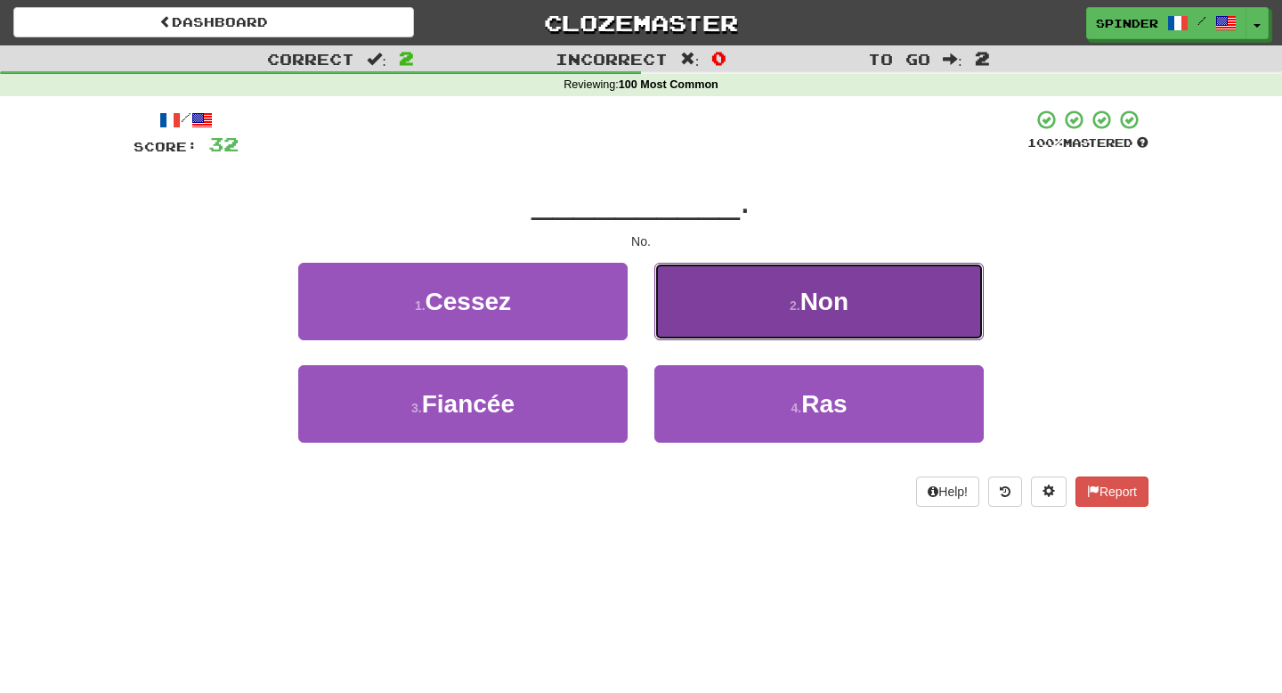
click at [719, 312] on button "2 . Non" at bounding box center [818, 301] width 329 height 77
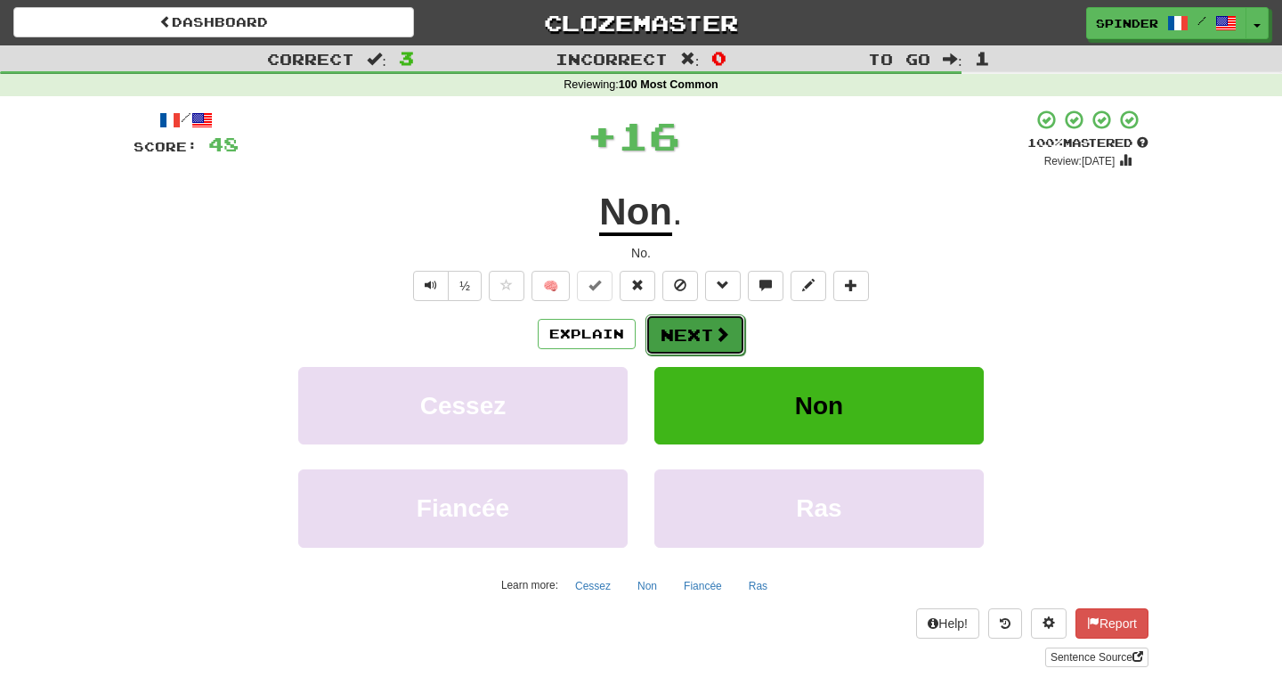
click at [702, 332] on button "Next" at bounding box center [695, 334] width 100 height 41
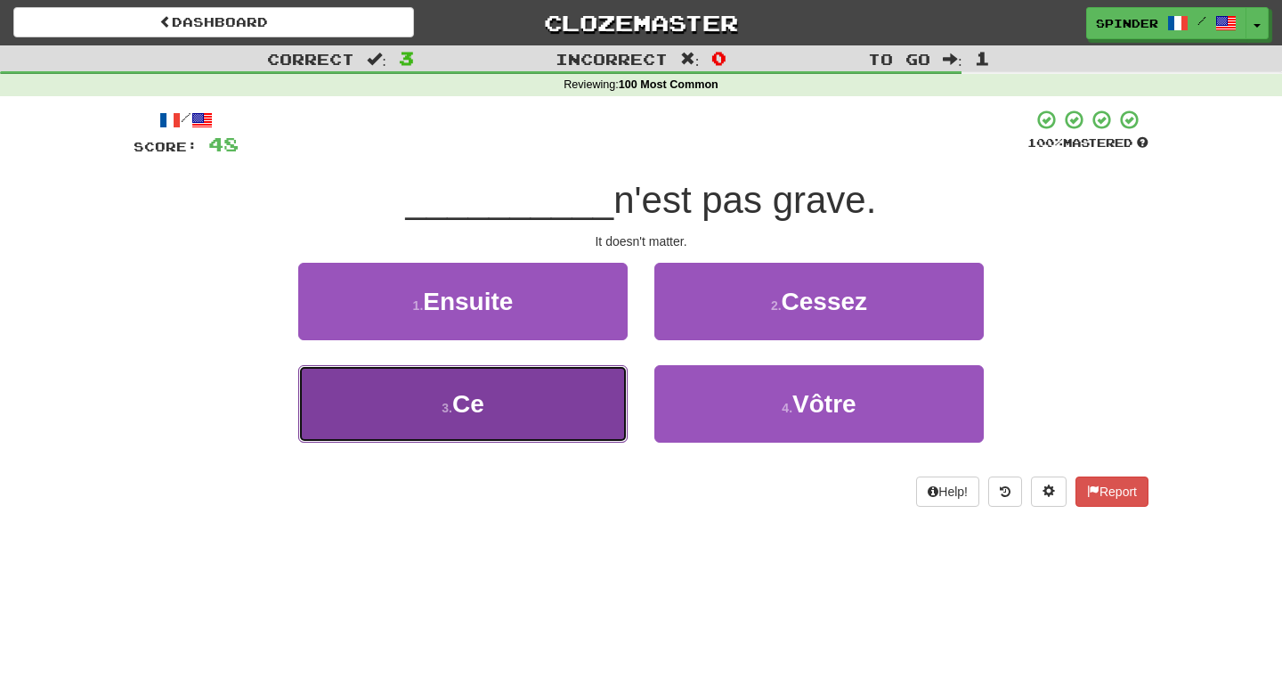
click at [552, 393] on button "3 . Ce" at bounding box center [462, 403] width 329 height 77
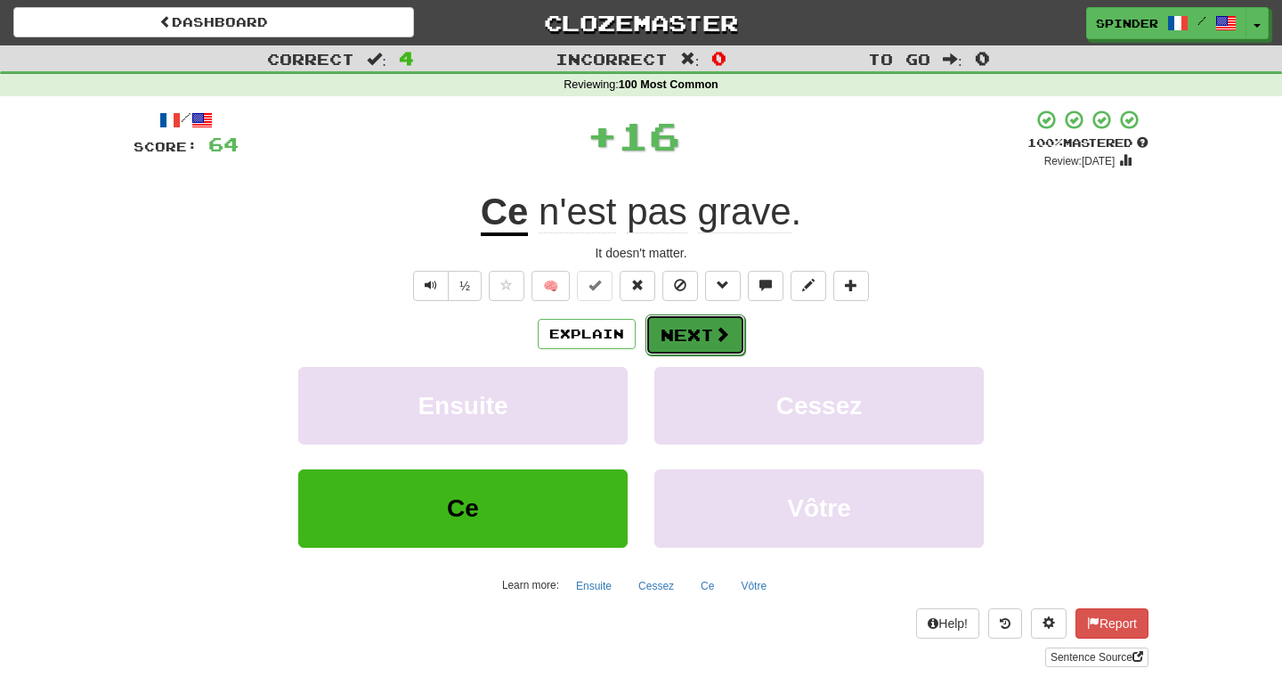
click at [687, 341] on button "Next" at bounding box center [695, 334] width 100 height 41
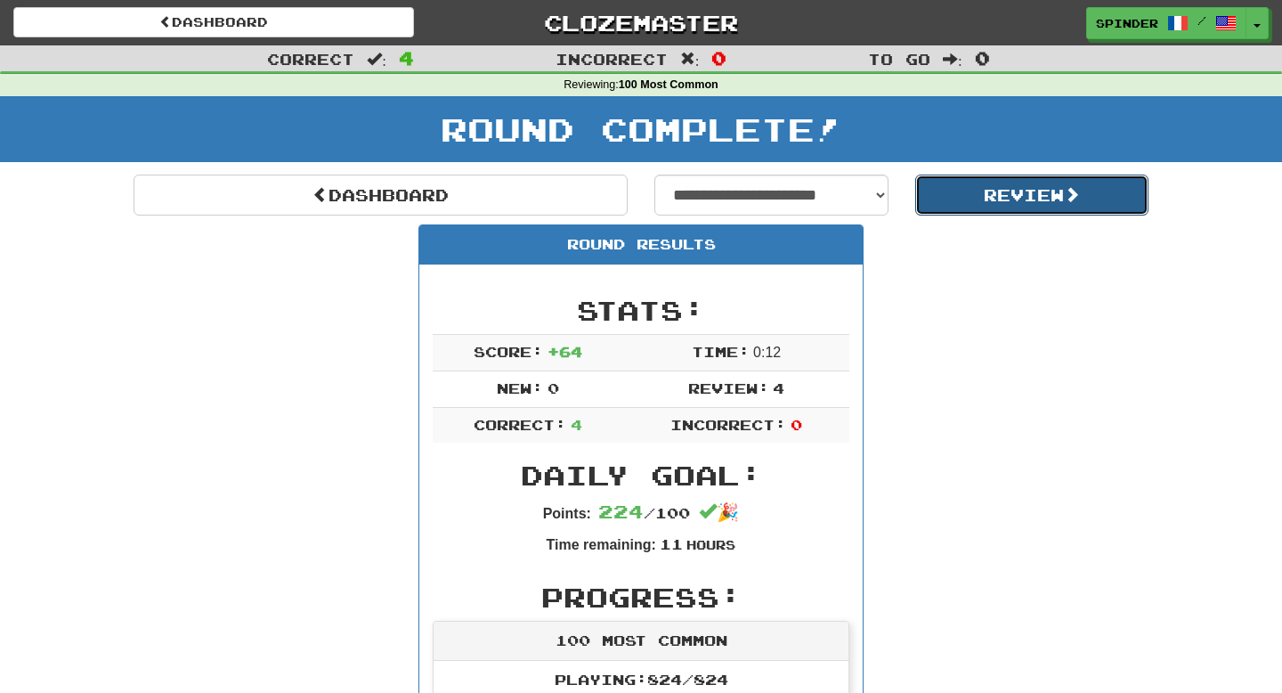
click at [985, 202] on button "Review" at bounding box center [1032, 194] width 234 height 41
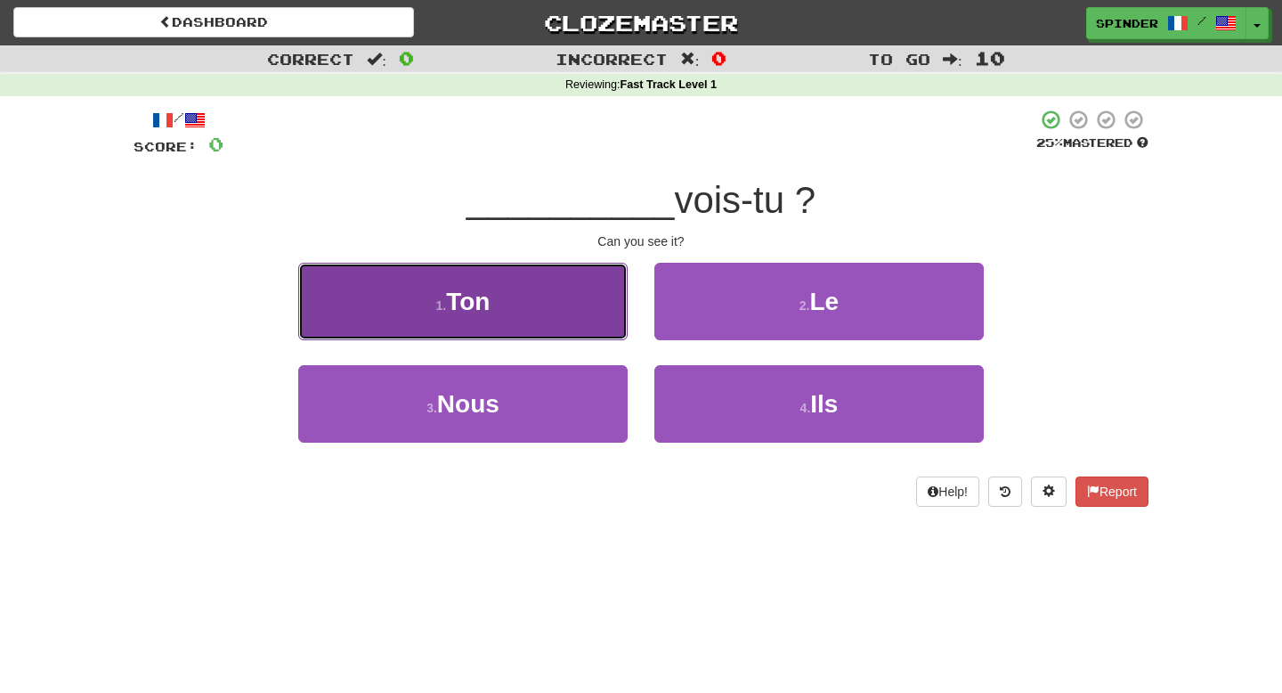
click at [564, 325] on button "1 . Ton" at bounding box center [462, 301] width 329 height 77
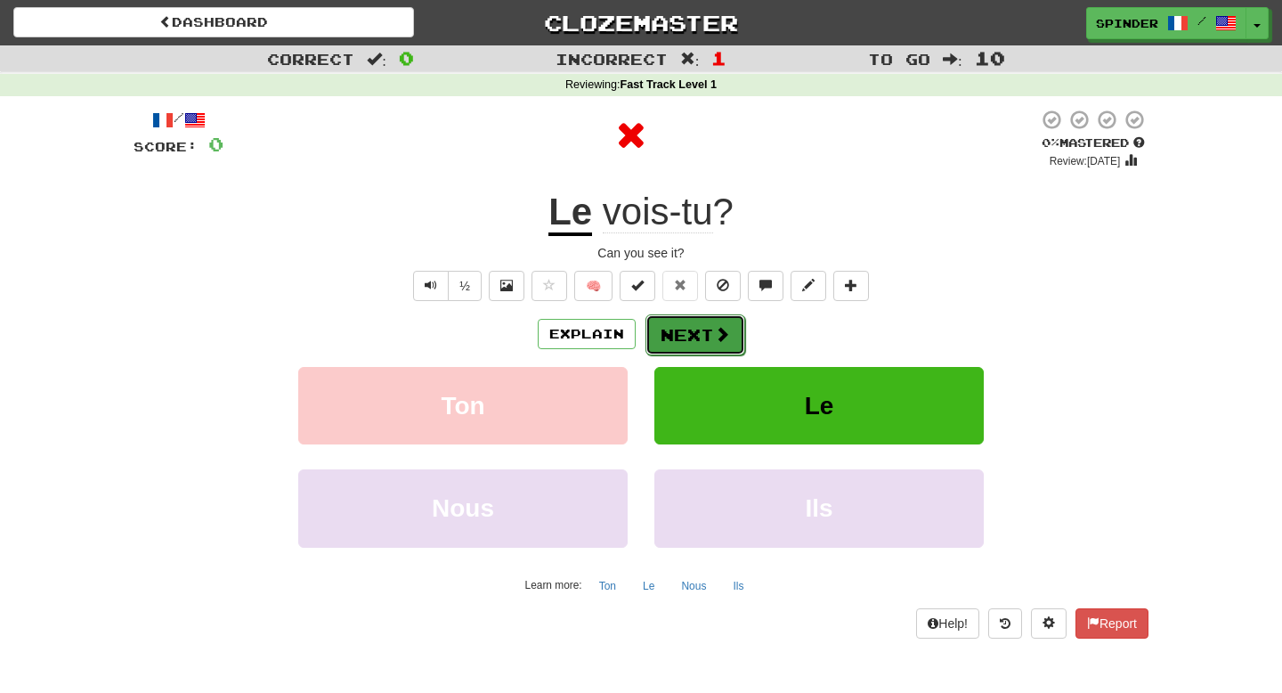
click at [705, 345] on button "Next" at bounding box center [695, 334] width 100 height 41
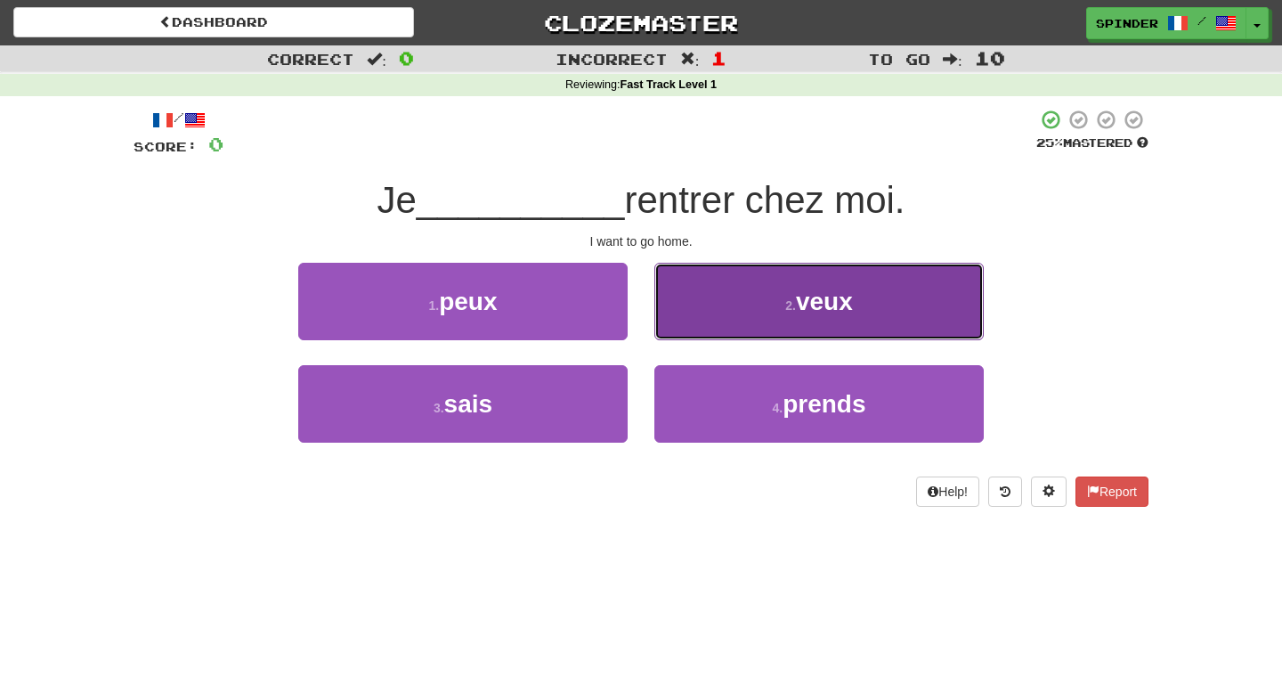
click at [702, 319] on button "2 . veux" at bounding box center [818, 301] width 329 height 77
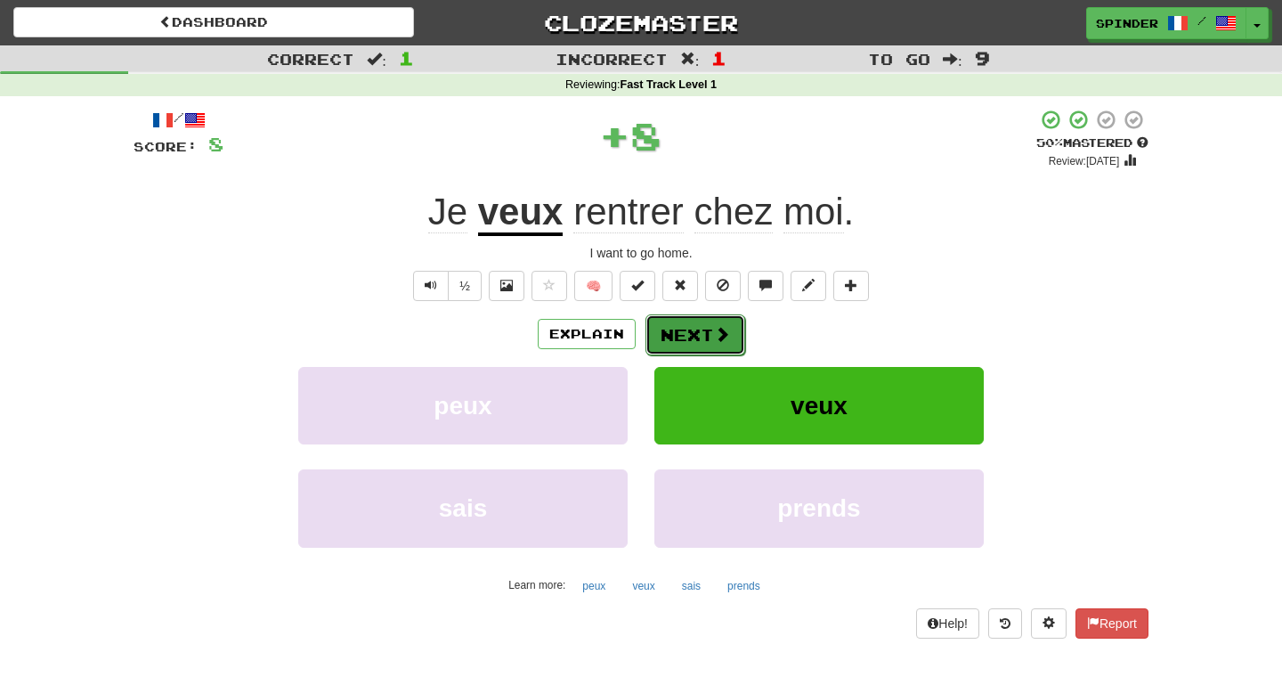
click at [688, 337] on button "Next" at bounding box center [695, 334] width 100 height 41
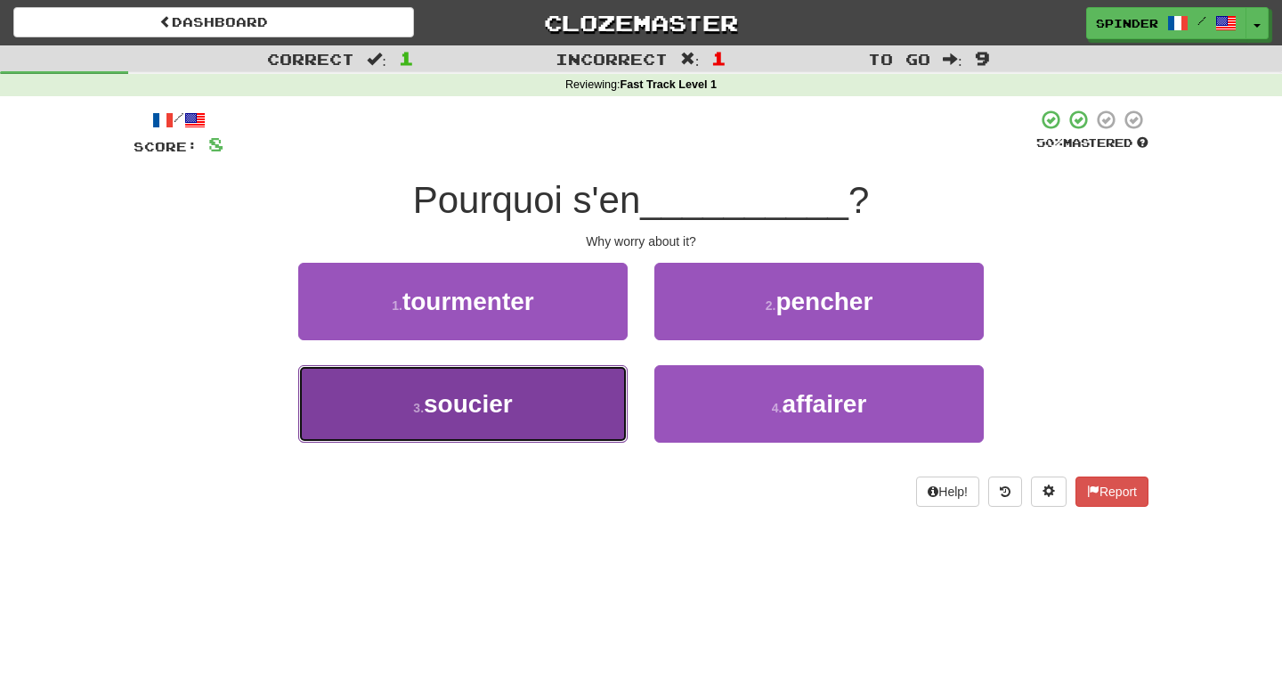
click at [596, 377] on button "3 . soucier" at bounding box center [462, 403] width 329 height 77
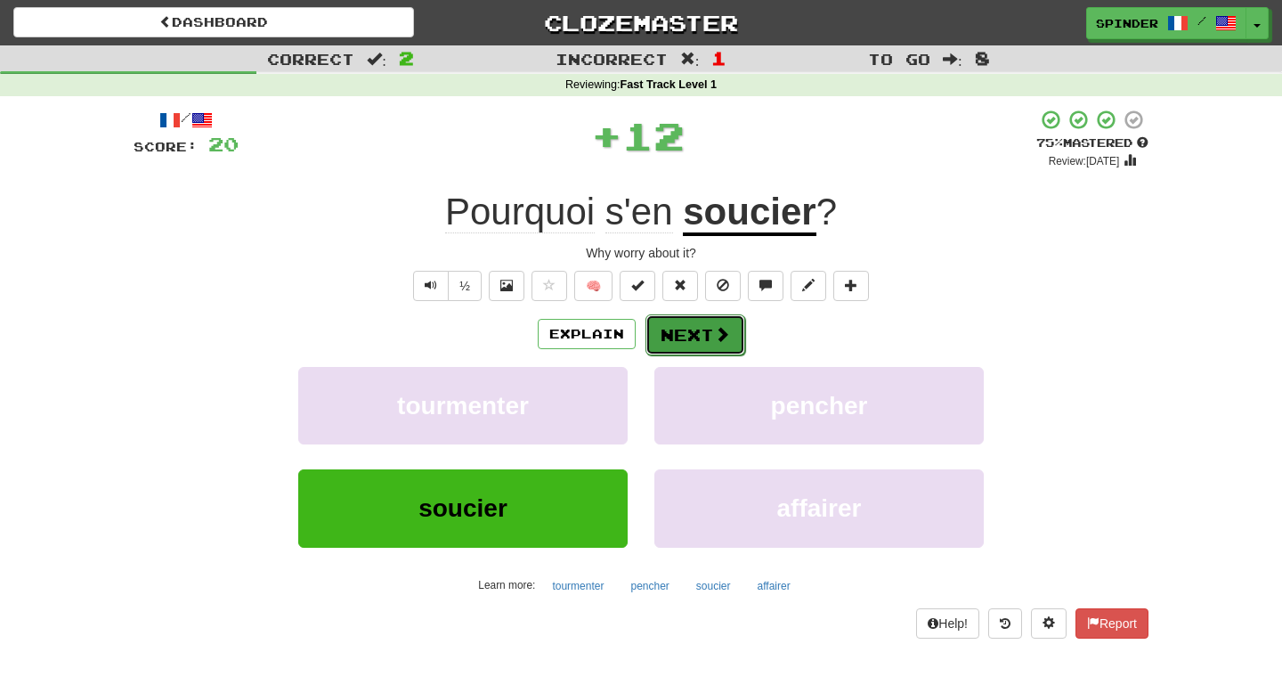
click at [726, 332] on span at bounding box center [722, 334] width 16 height 16
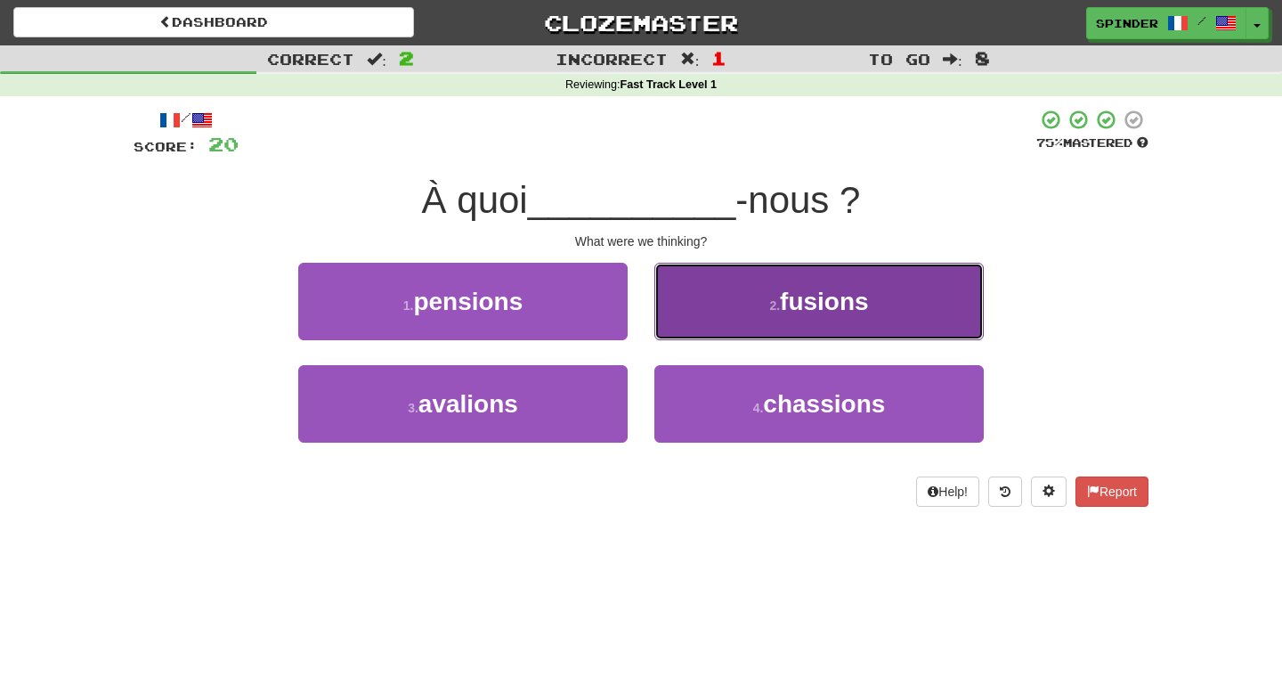
click at [720, 334] on button "2 . fusions" at bounding box center [818, 301] width 329 height 77
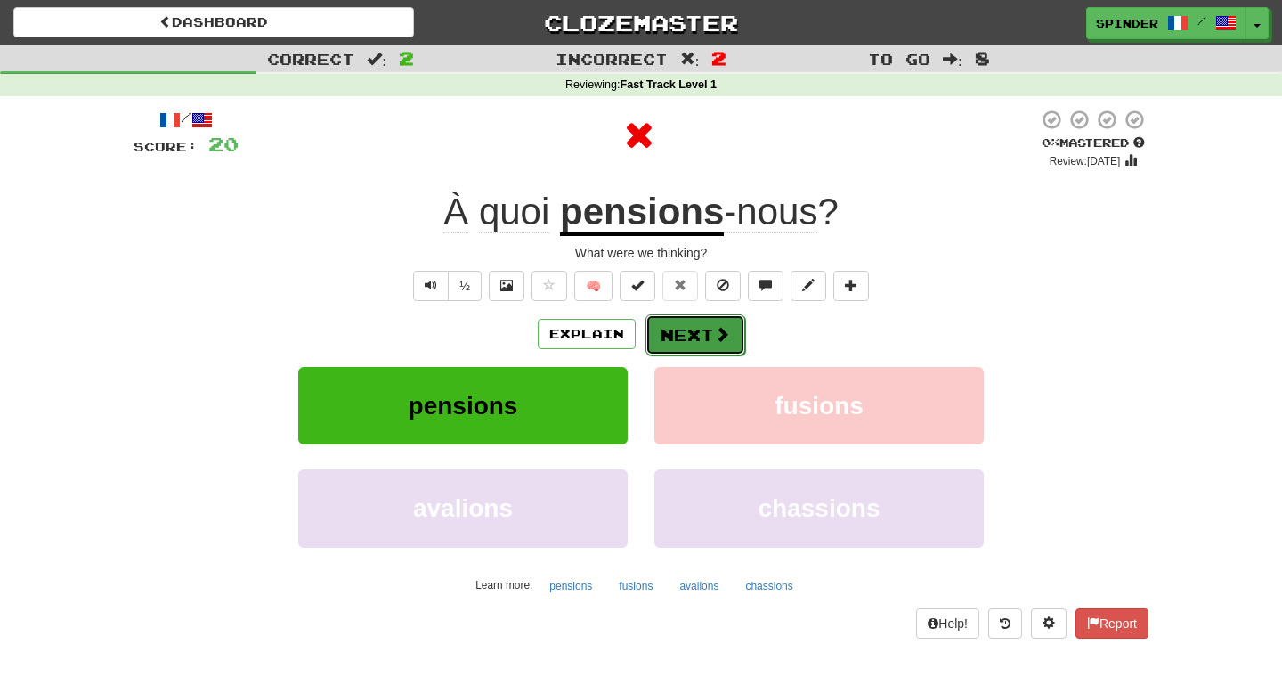
click at [720, 337] on span at bounding box center [722, 334] width 16 height 16
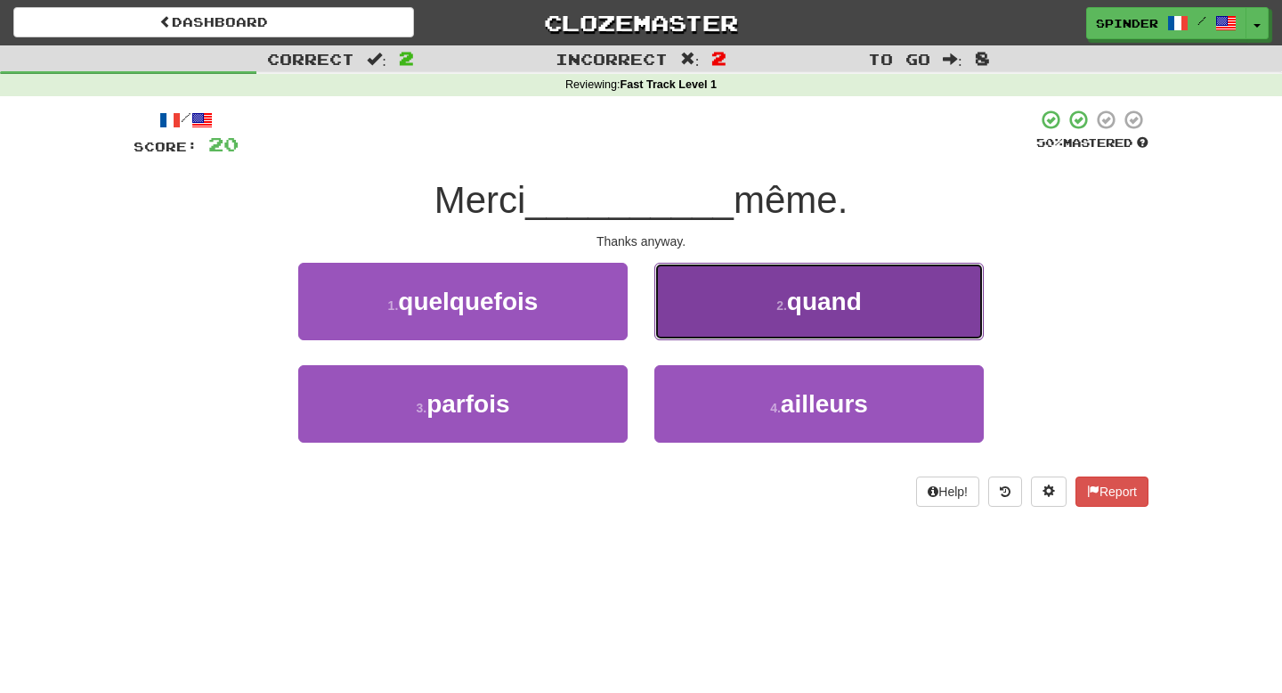
click at [726, 310] on button "2 . quand" at bounding box center [818, 301] width 329 height 77
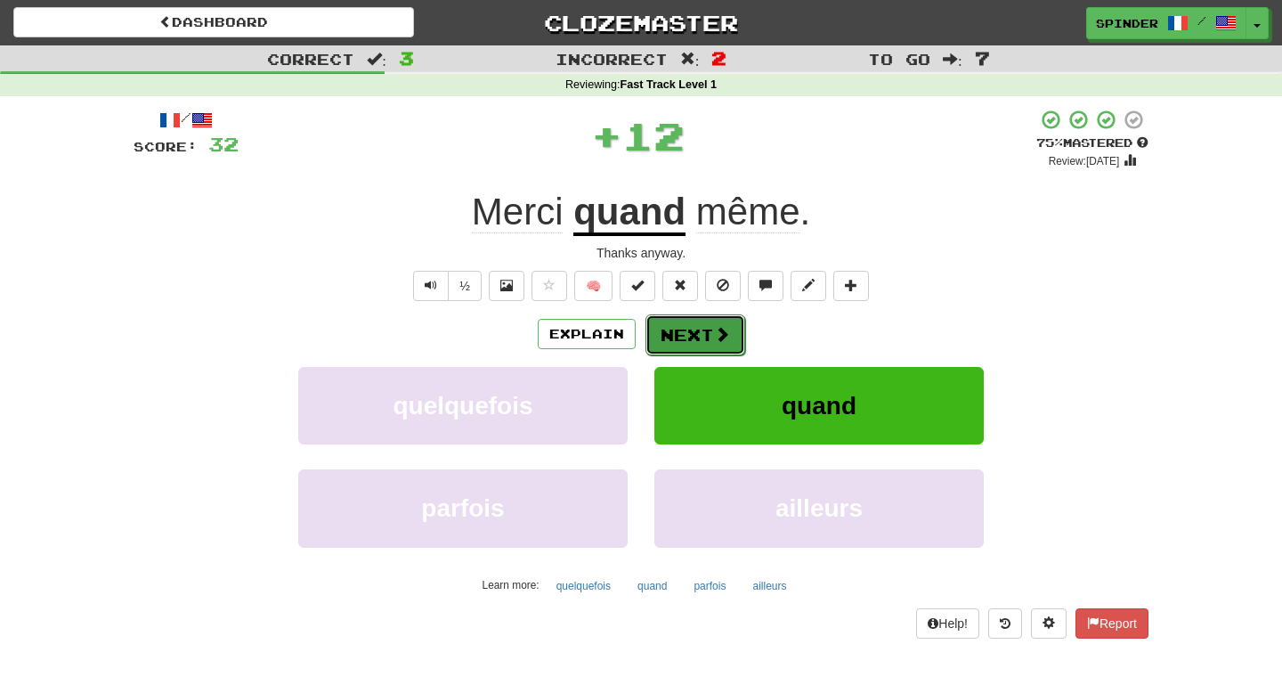
click at [711, 337] on button "Next" at bounding box center [695, 334] width 100 height 41
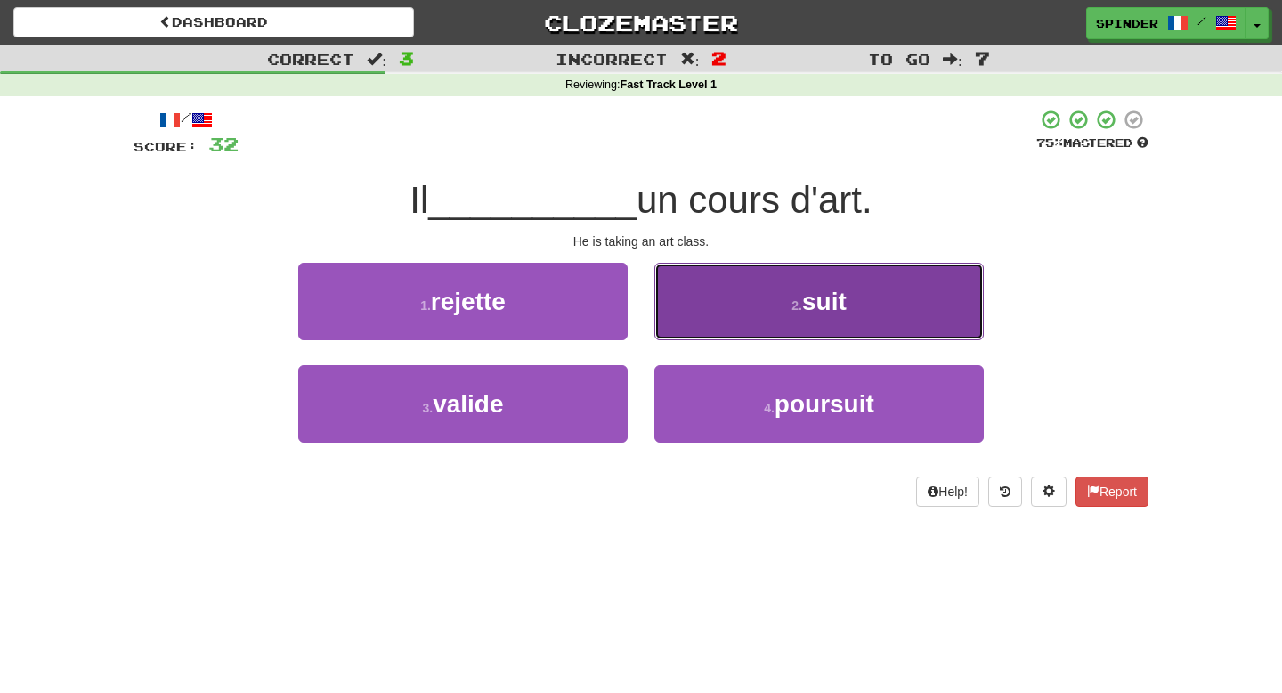
click at [705, 322] on button "2 . suit" at bounding box center [818, 301] width 329 height 77
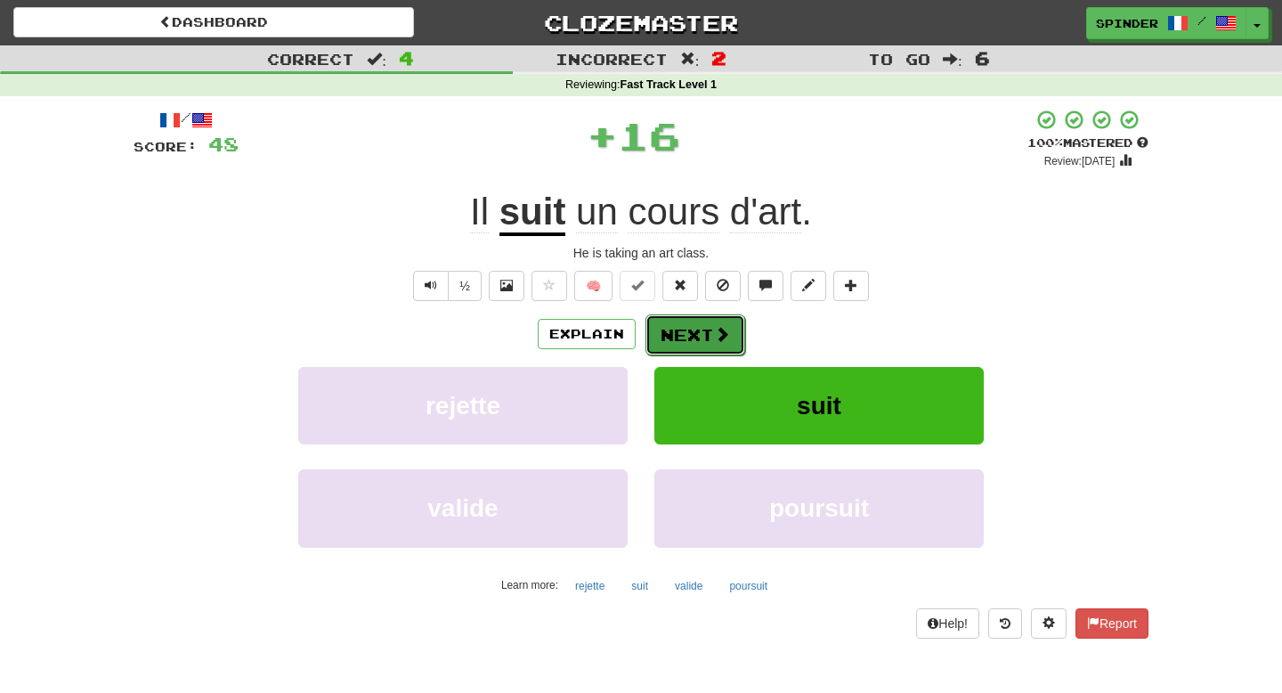
click at [703, 327] on button "Next" at bounding box center [695, 334] width 100 height 41
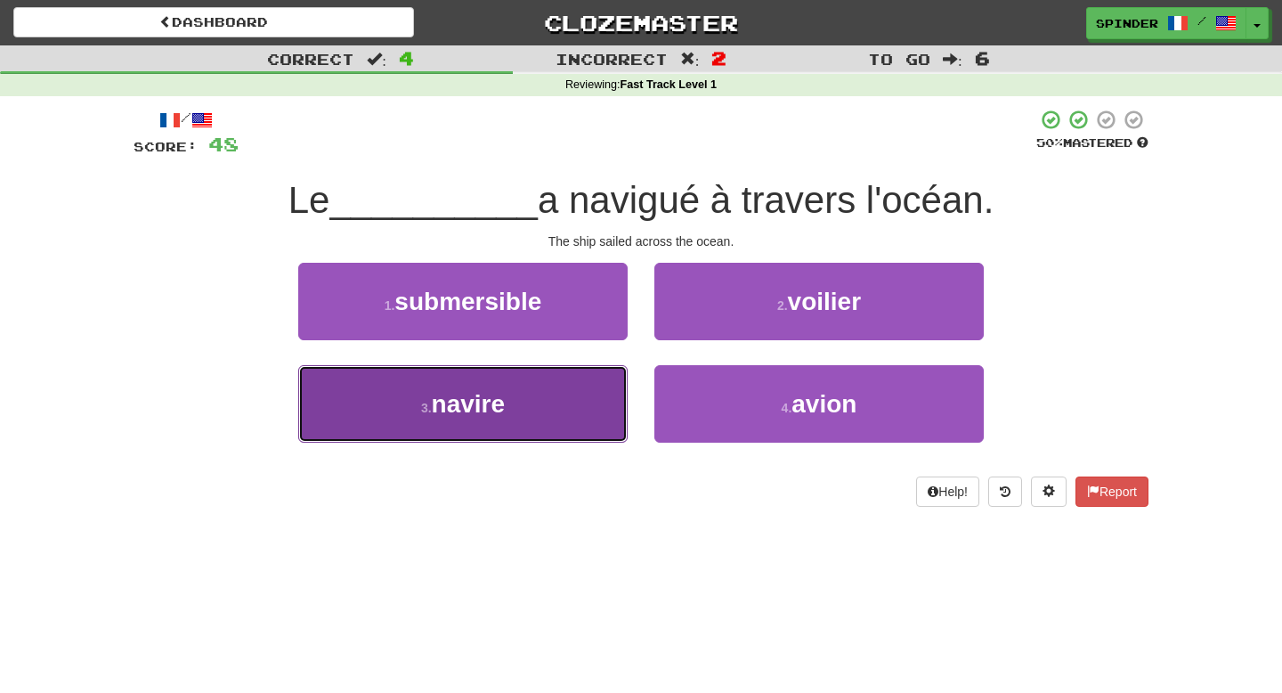
click at [538, 412] on button "3 . navire" at bounding box center [462, 403] width 329 height 77
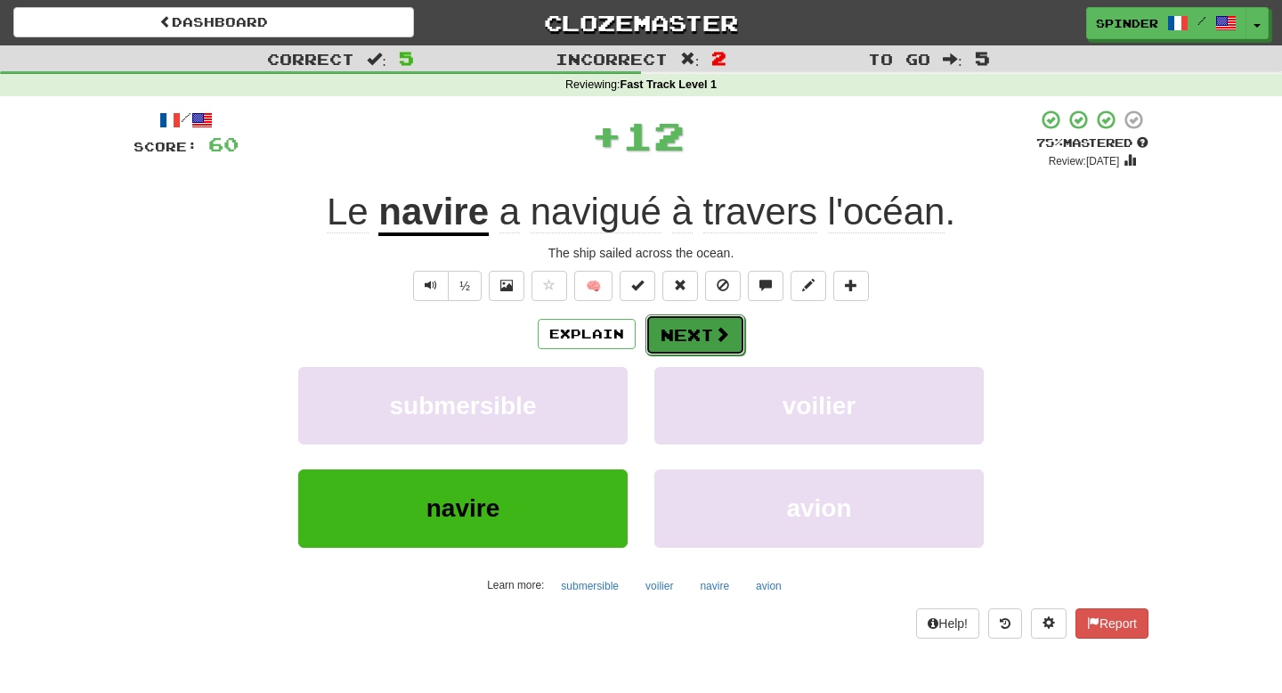
click at [678, 336] on button "Next" at bounding box center [695, 334] width 100 height 41
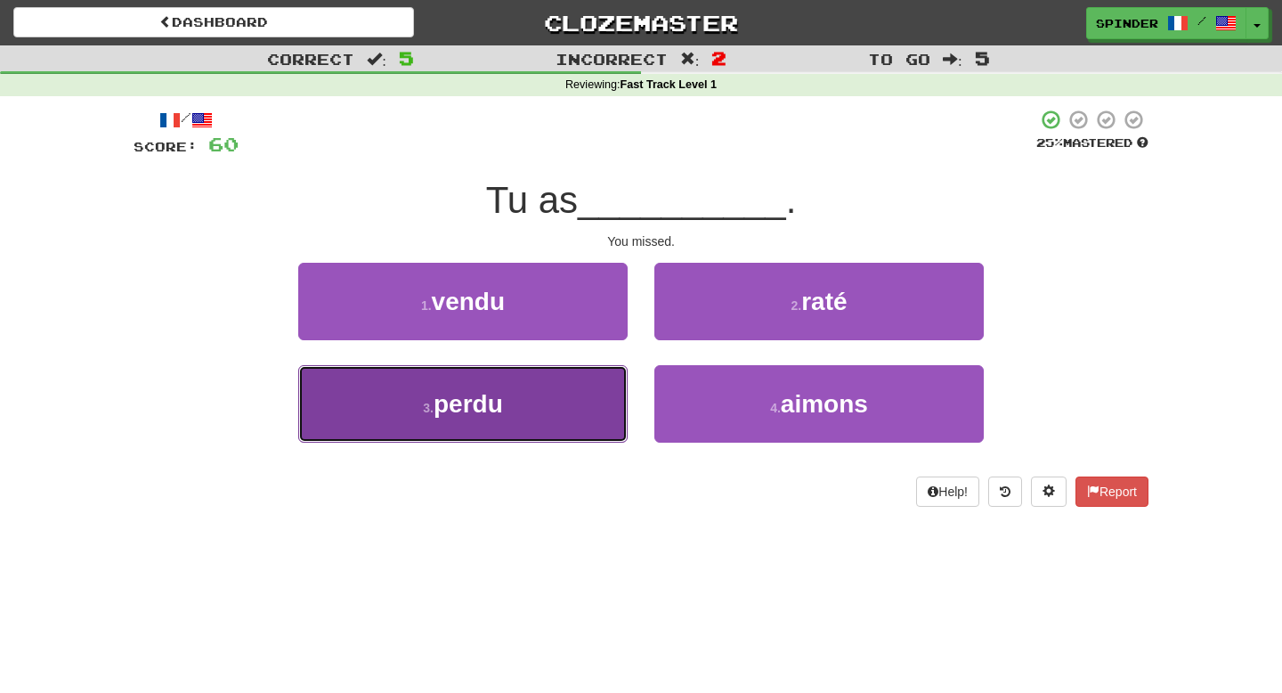
click at [548, 398] on button "3 . perdu" at bounding box center [462, 403] width 329 height 77
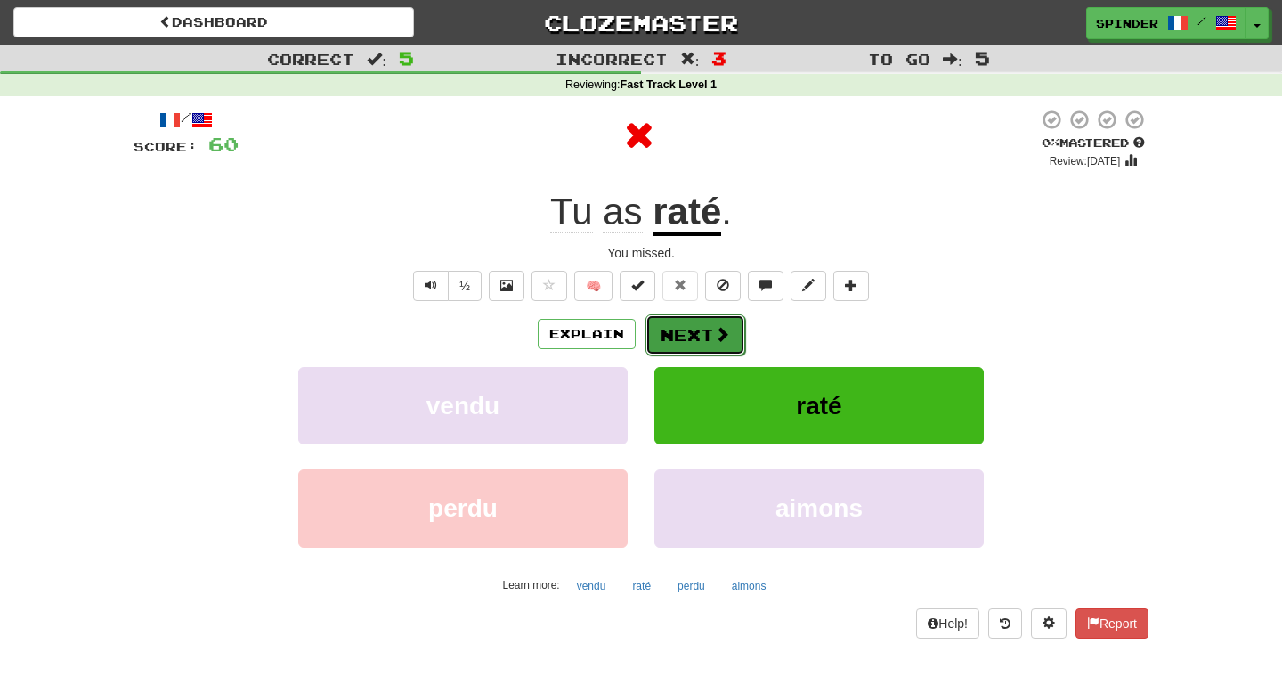
click at [718, 337] on span at bounding box center [722, 334] width 16 height 16
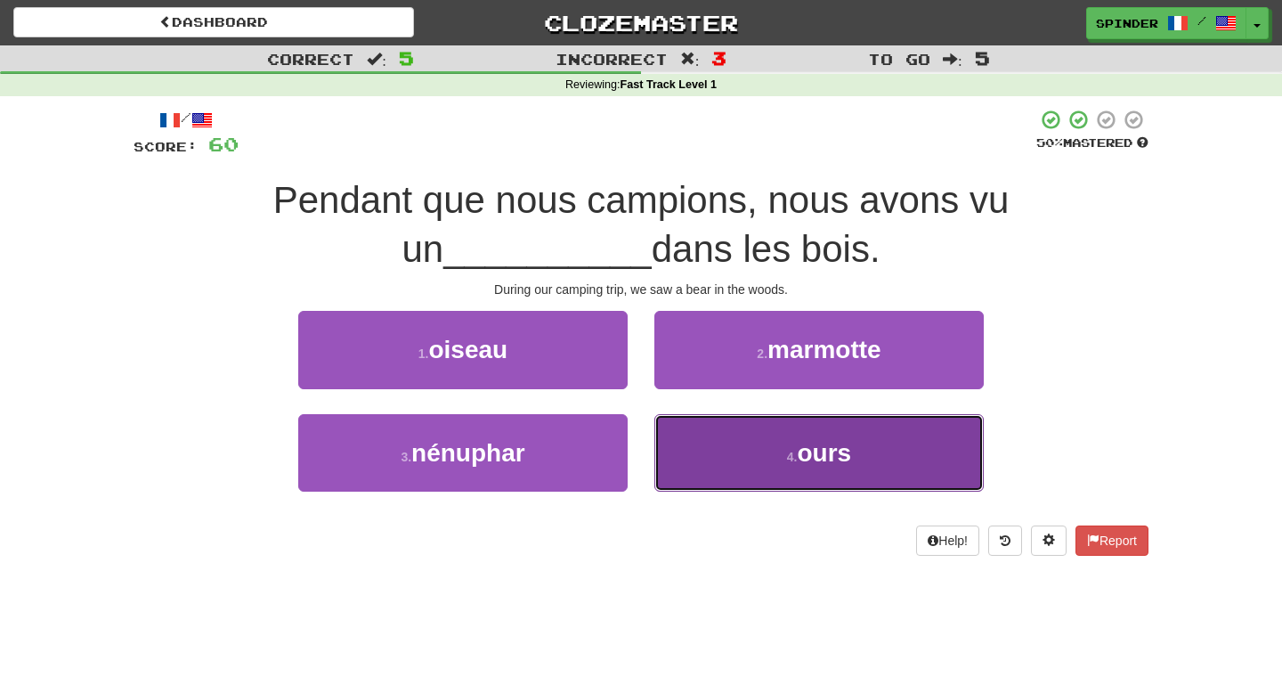
click at [710, 426] on button "4 . ours" at bounding box center [818, 452] width 329 height 77
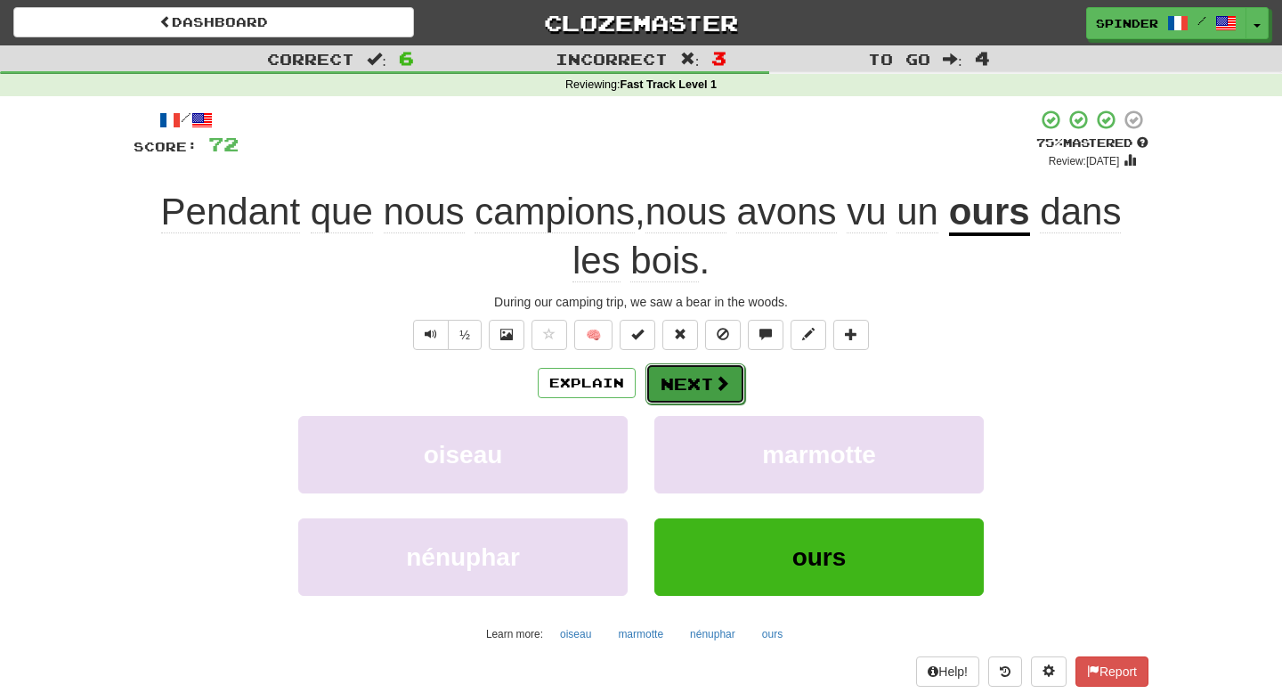
click at [705, 374] on button "Next" at bounding box center [695, 383] width 100 height 41
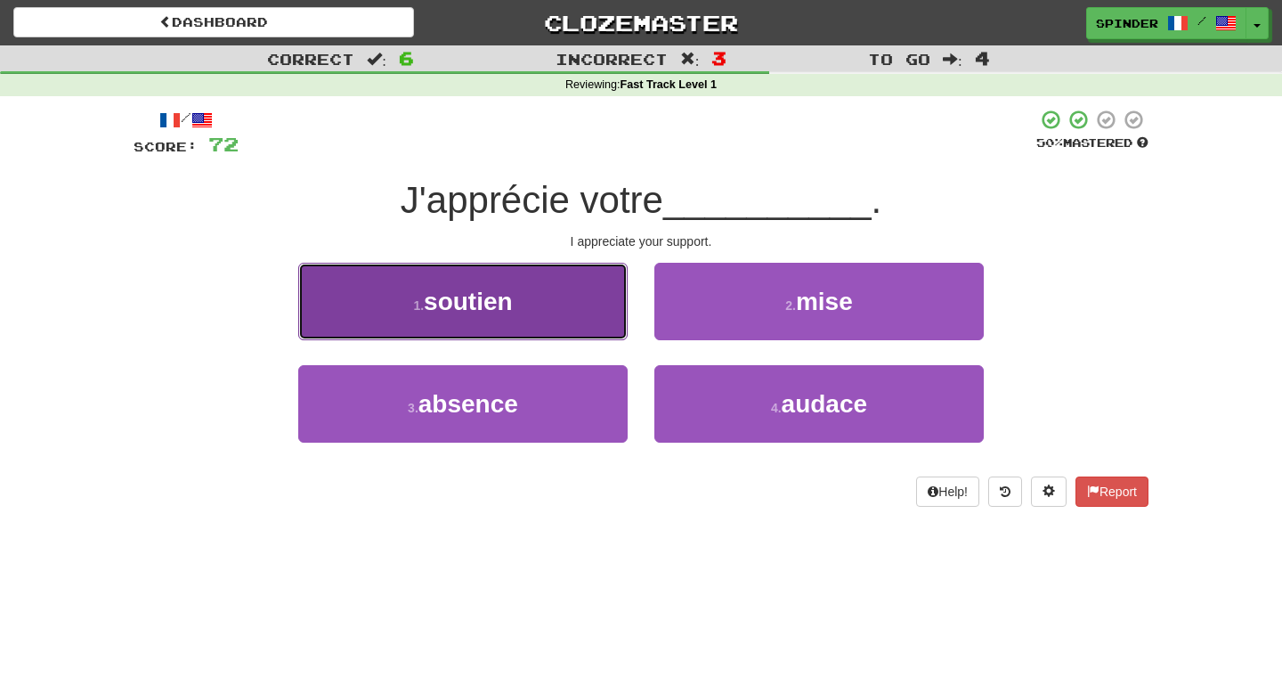
click at [572, 316] on button "1 . soutien" at bounding box center [462, 301] width 329 height 77
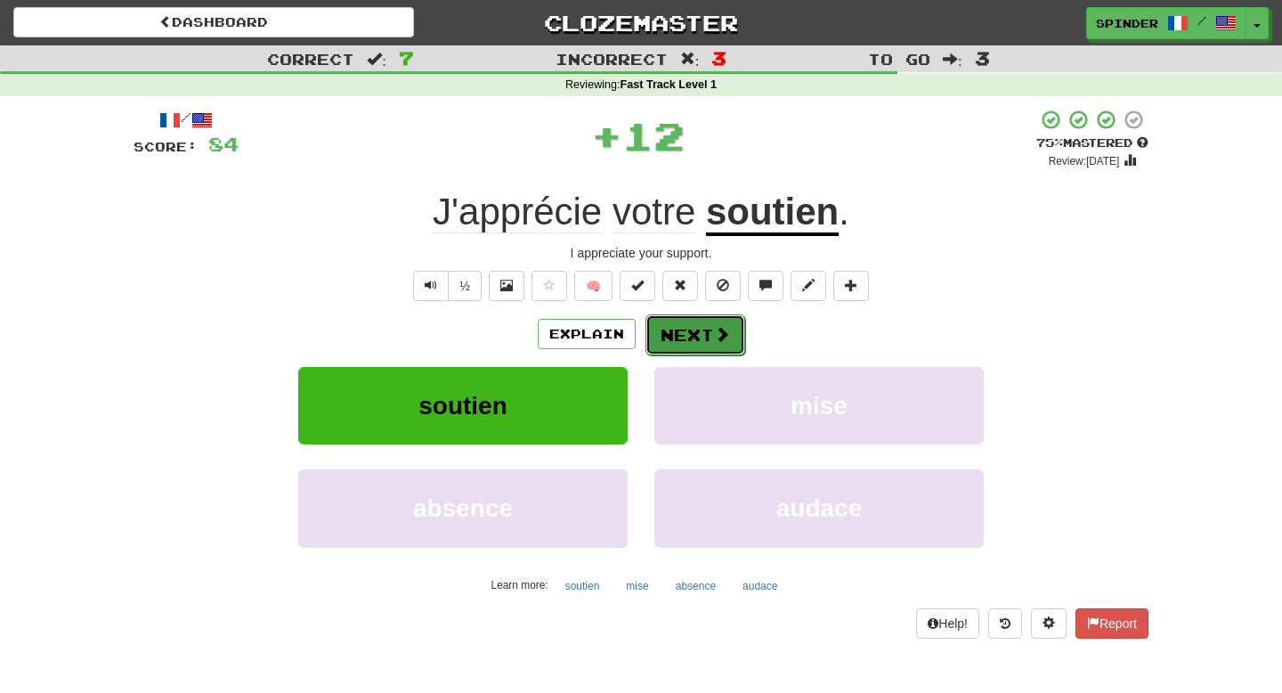
click at [690, 340] on button "Next" at bounding box center [695, 334] width 100 height 41
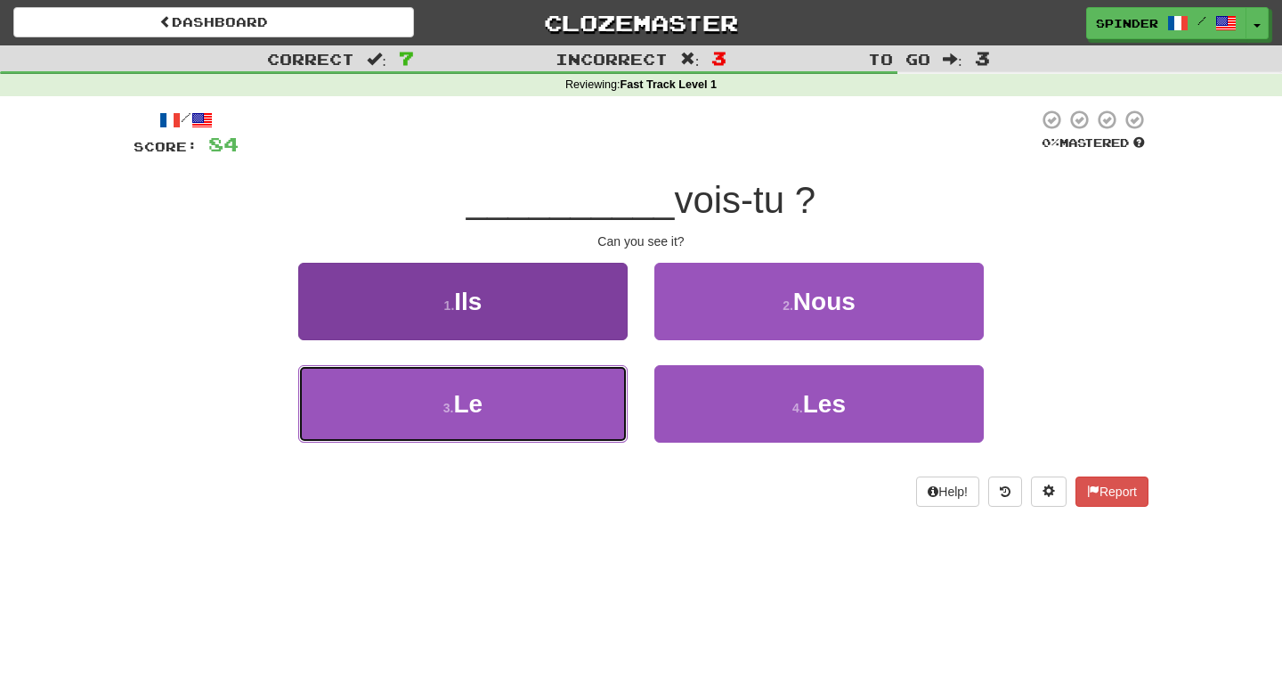
click at [564, 391] on button "3 . Le" at bounding box center [462, 403] width 329 height 77
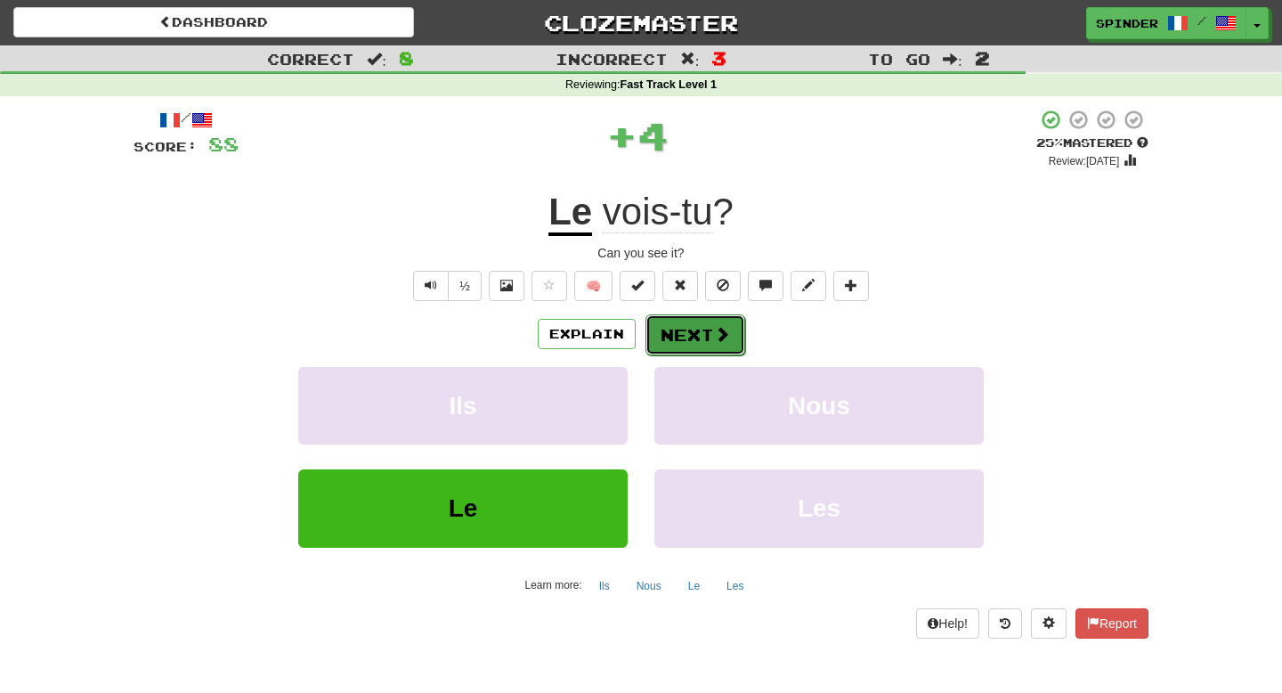
click at [701, 332] on button "Next" at bounding box center [695, 334] width 100 height 41
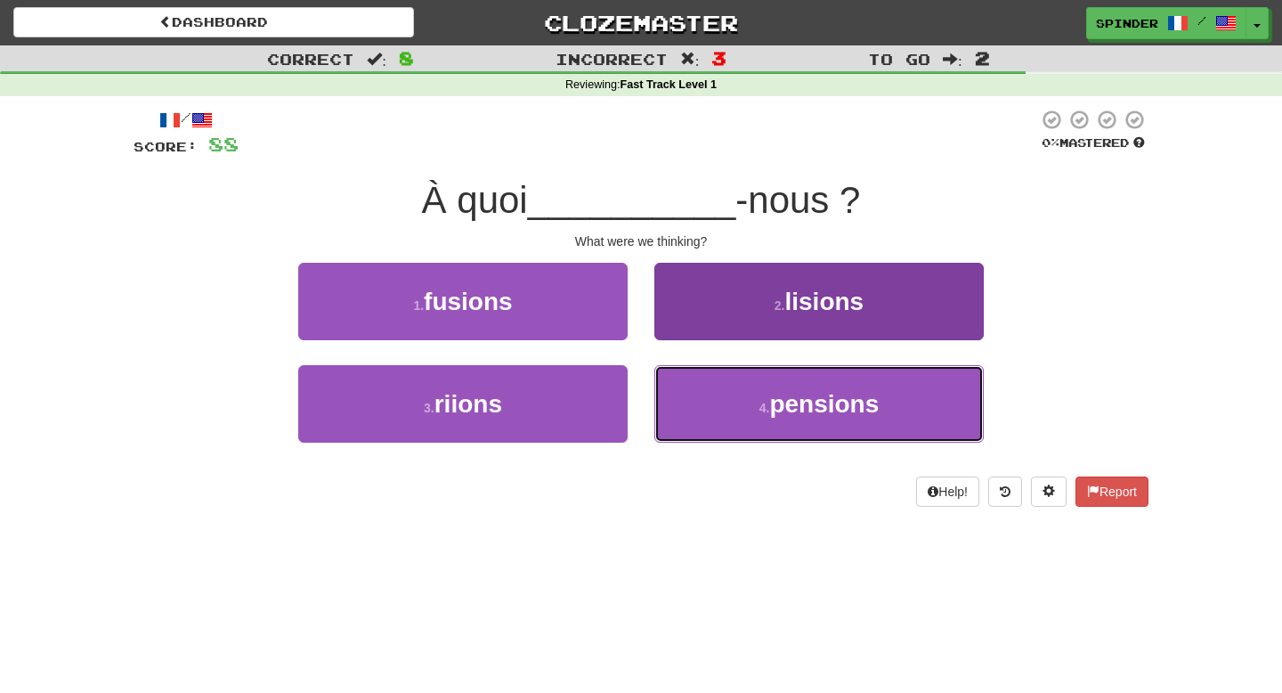
click at [700, 385] on button "4 . pensions" at bounding box center [818, 403] width 329 height 77
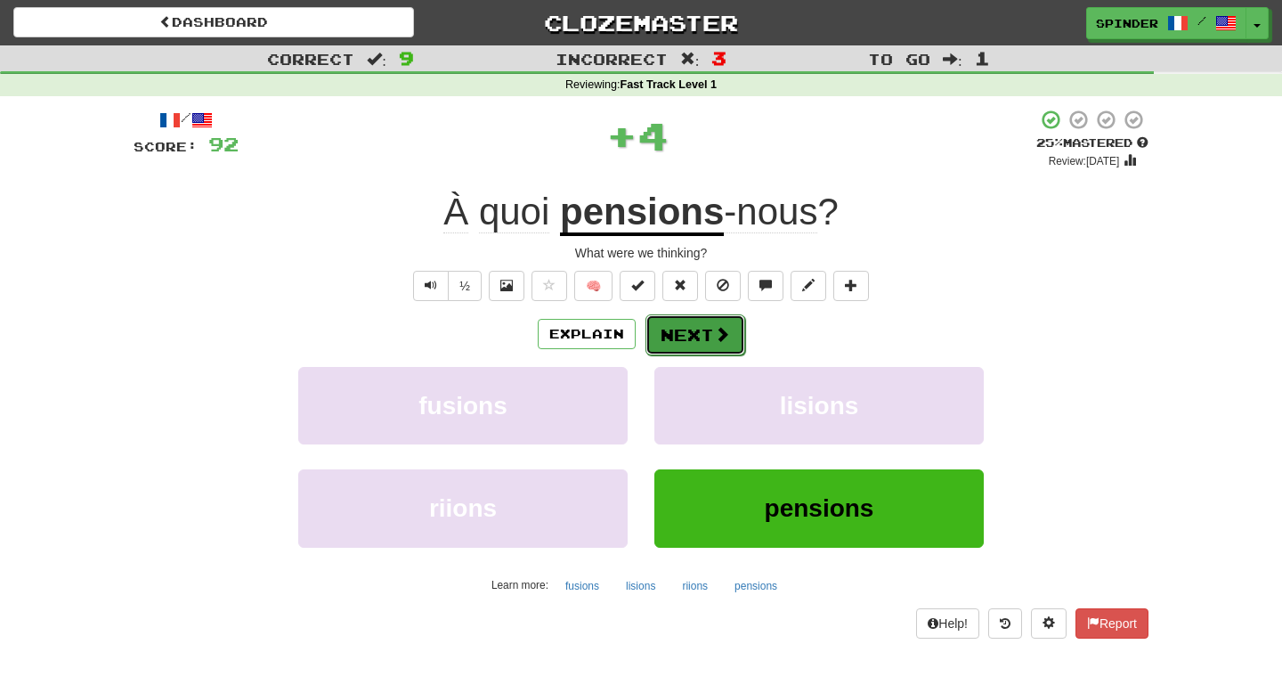
click at [697, 338] on button "Next" at bounding box center [695, 334] width 100 height 41
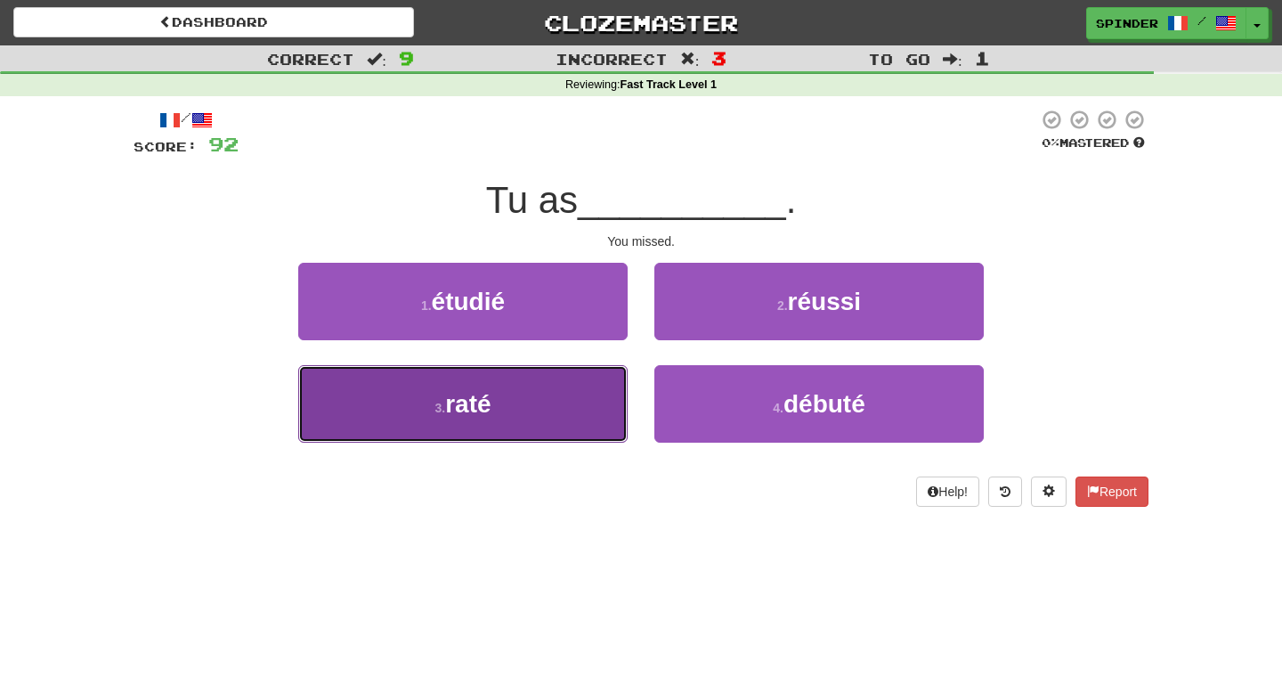
click at [555, 402] on button "3 . raté" at bounding box center [462, 403] width 329 height 77
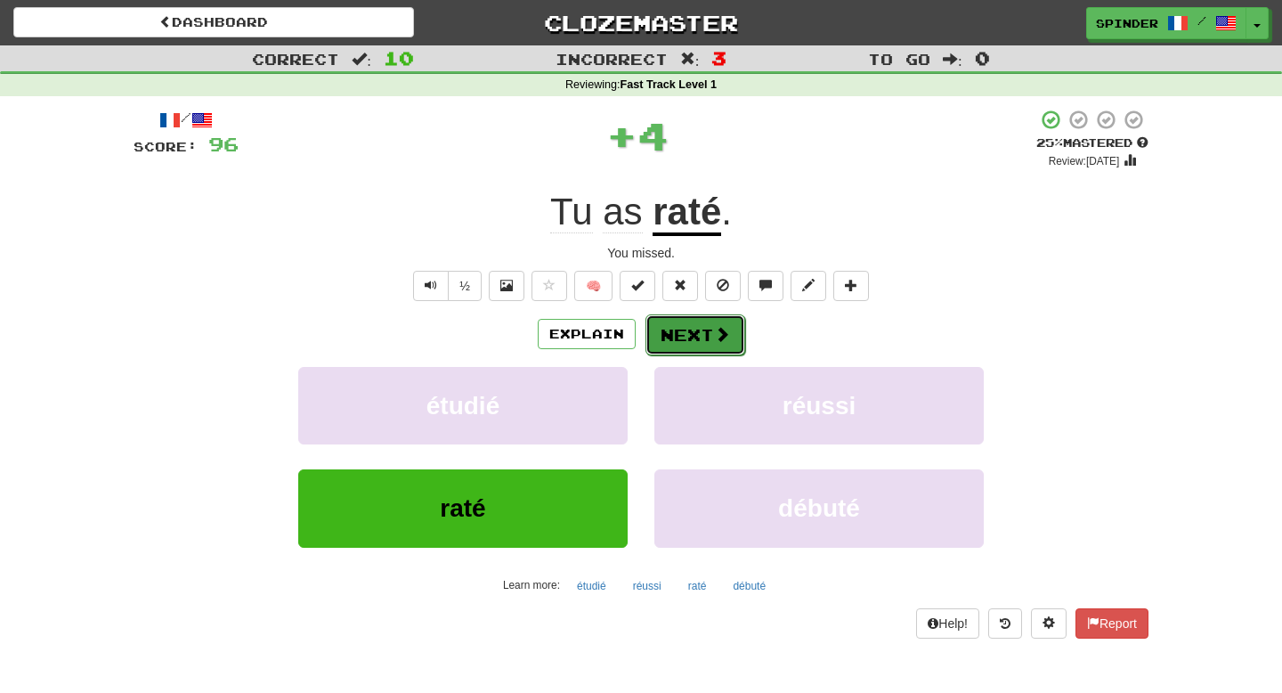
click at [715, 337] on span at bounding box center [722, 334] width 16 height 16
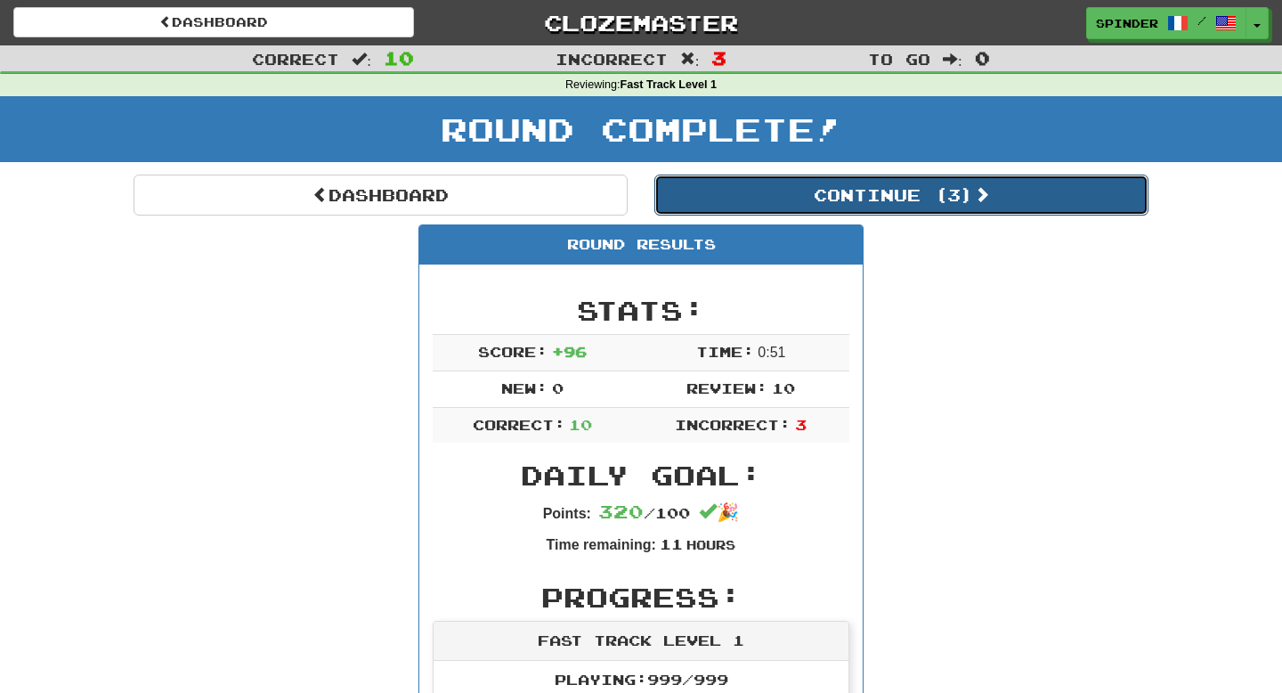
click at [823, 189] on button "Continue ( 3 )" at bounding box center [901, 194] width 494 height 41
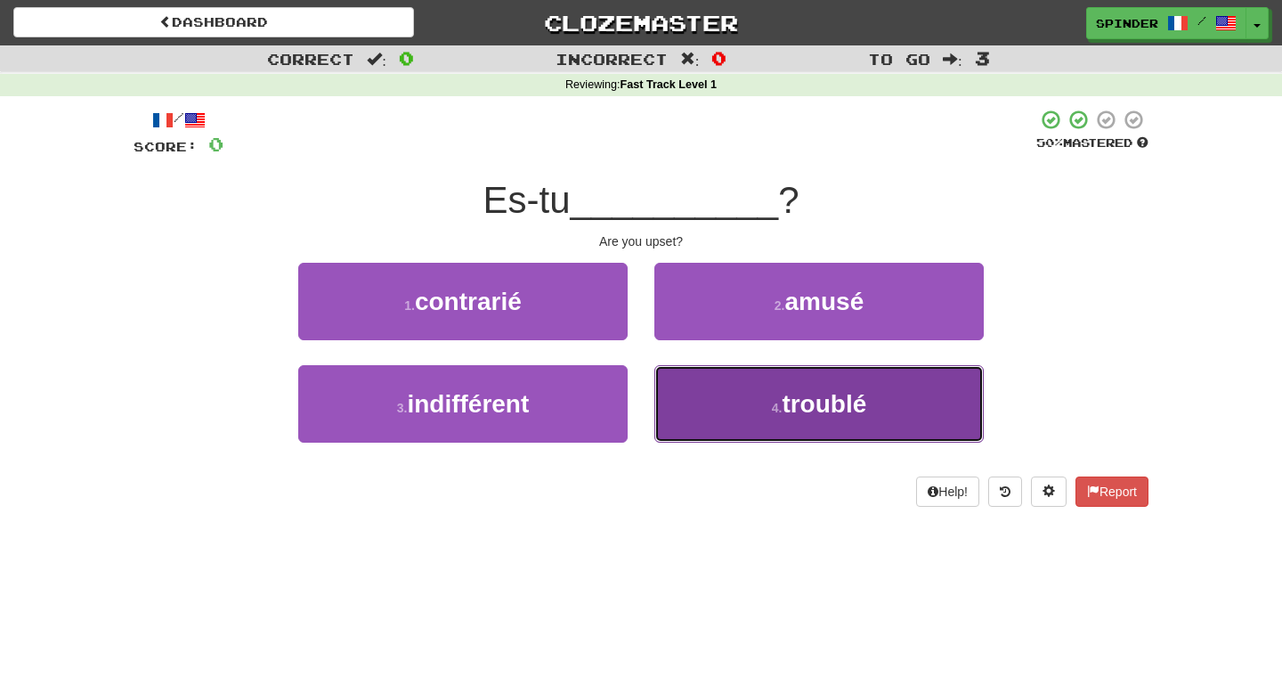
click at [792, 373] on button "4 . troublé" at bounding box center [818, 403] width 329 height 77
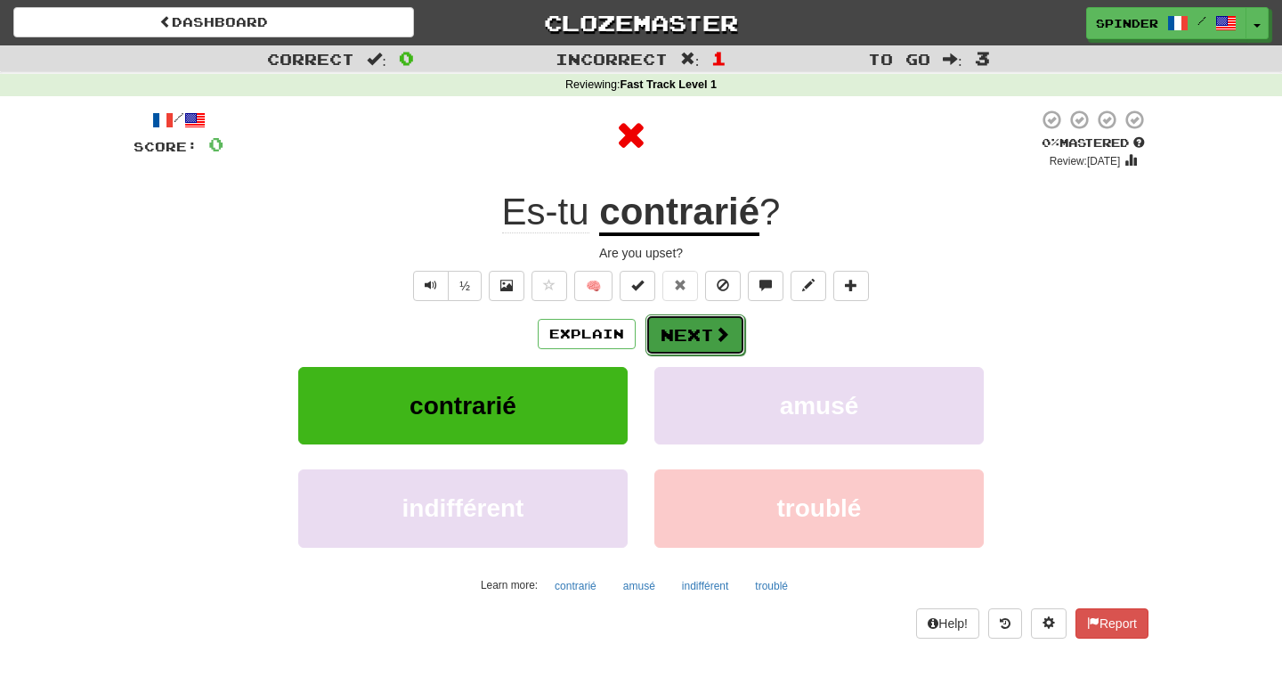
click at [733, 340] on button "Next" at bounding box center [695, 334] width 100 height 41
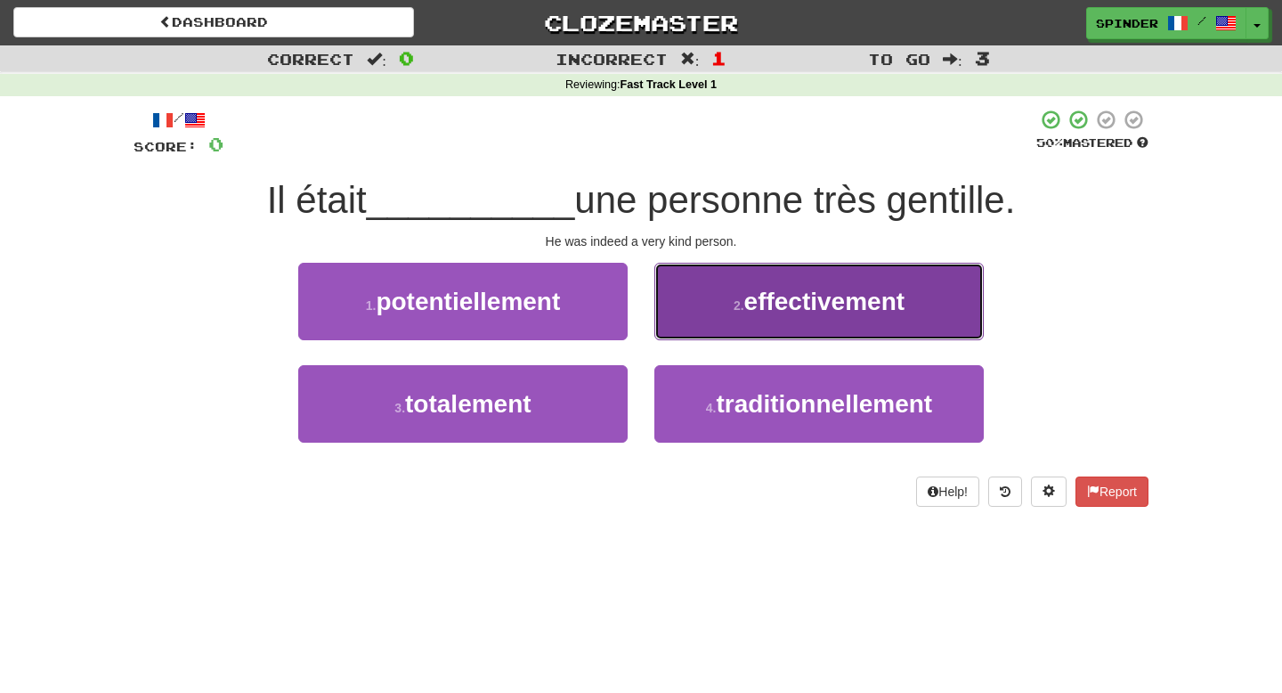
click at [735, 320] on button "2 . effectivement" at bounding box center [818, 301] width 329 height 77
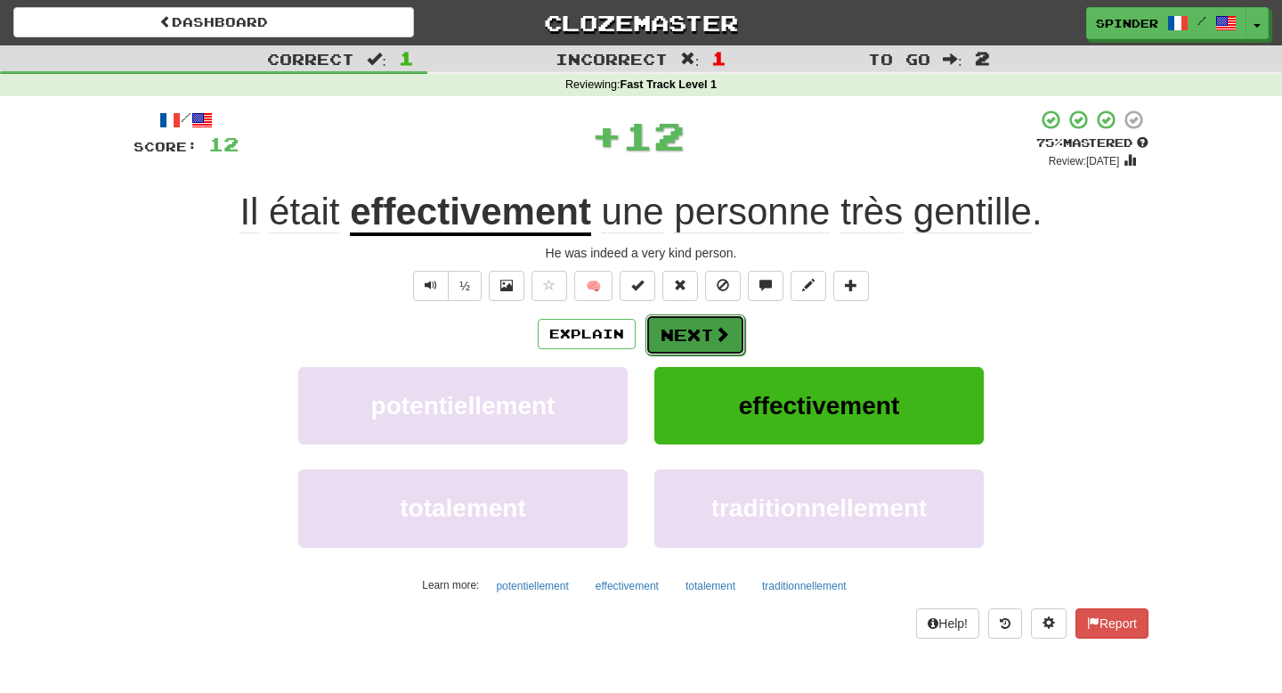
click at [724, 340] on span at bounding box center [722, 334] width 16 height 16
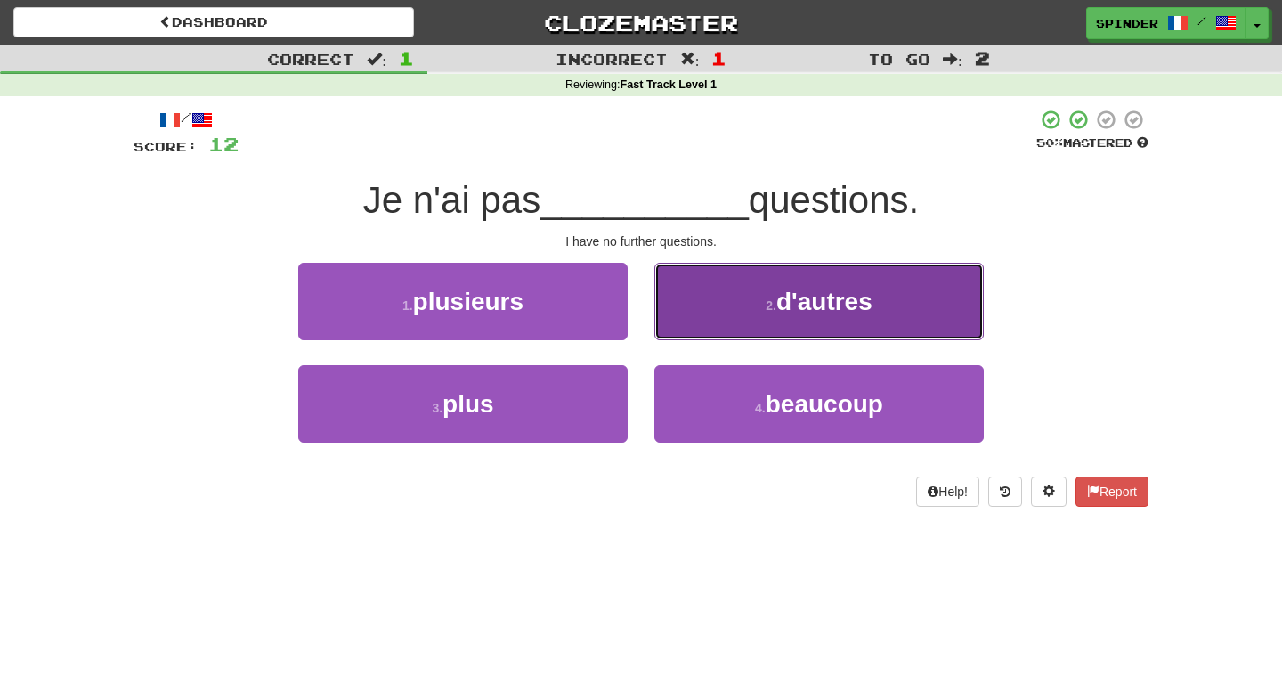
click at [726, 304] on button "2 . d'autres" at bounding box center [818, 301] width 329 height 77
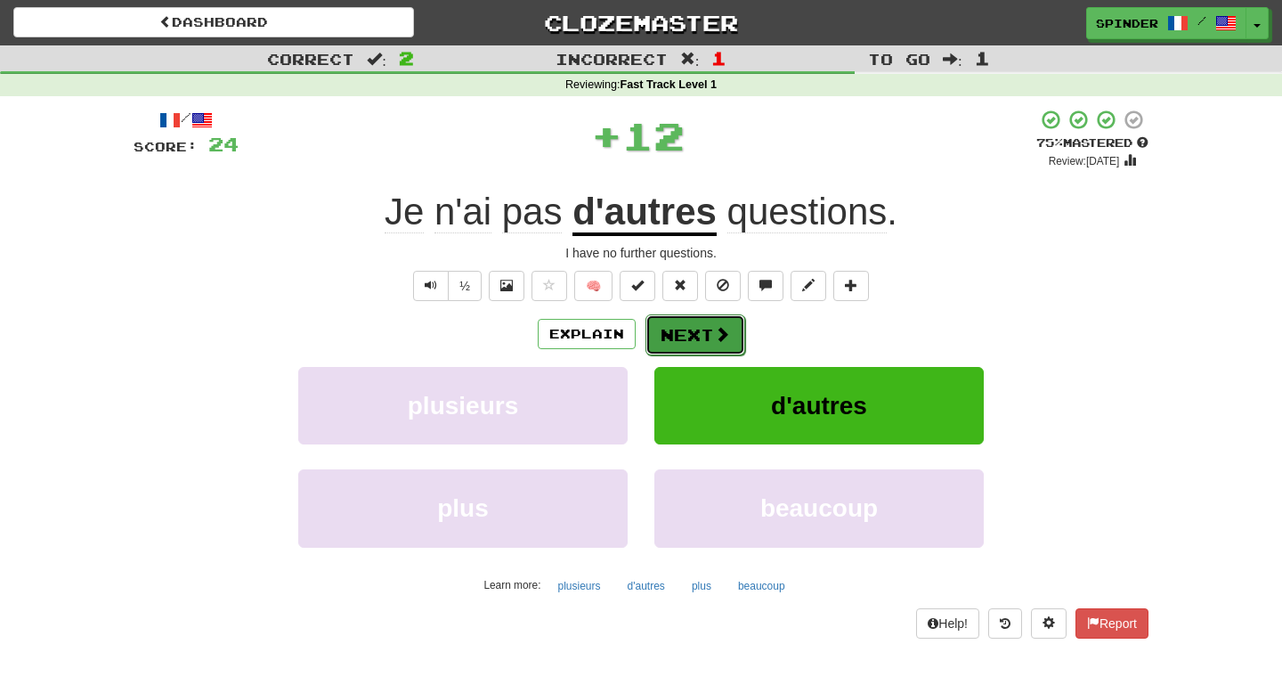
click at [718, 329] on span at bounding box center [722, 334] width 16 height 16
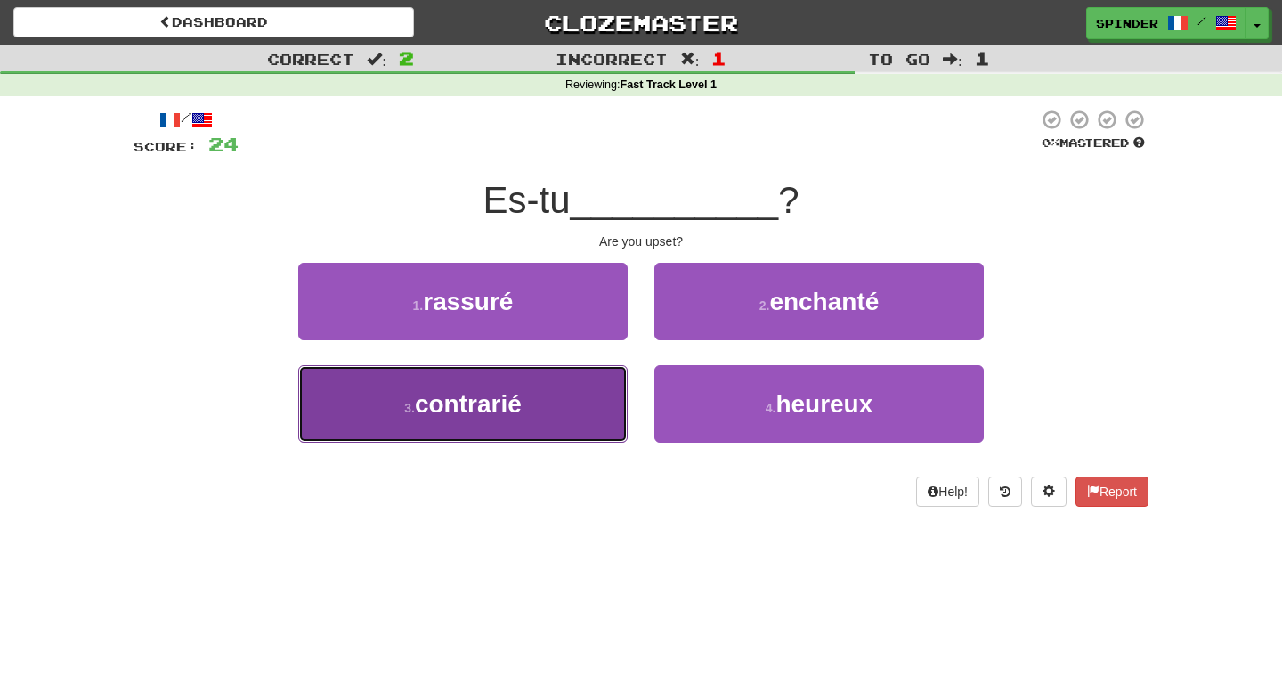
click at [566, 400] on button "3 . contrarié" at bounding box center [462, 403] width 329 height 77
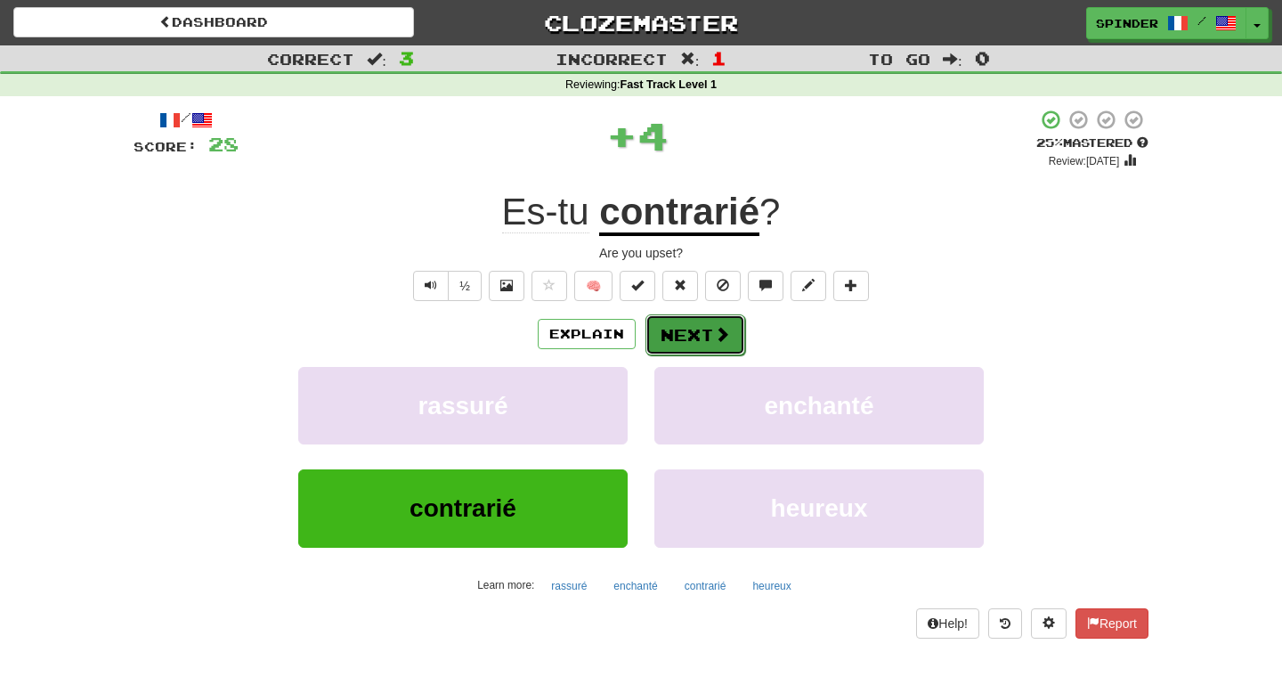
click at [725, 339] on span at bounding box center [722, 334] width 16 height 16
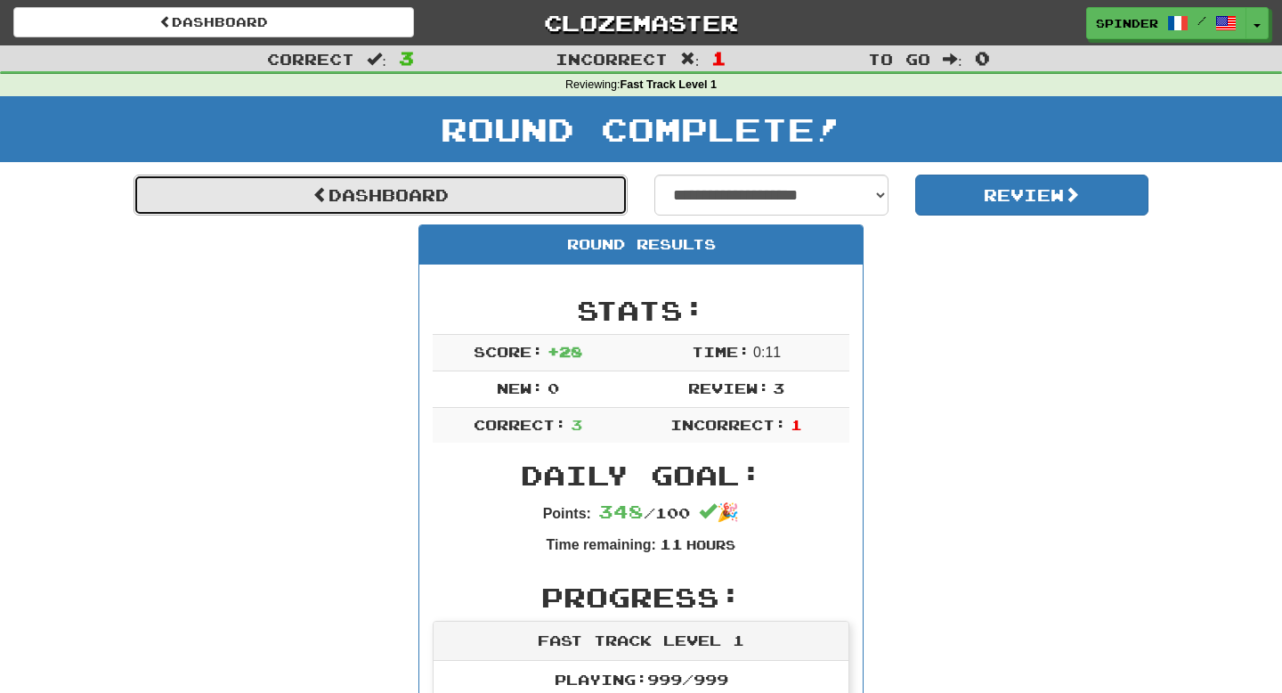
click at [478, 188] on link "Dashboard" at bounding box center [381, 194] width 494 height 41
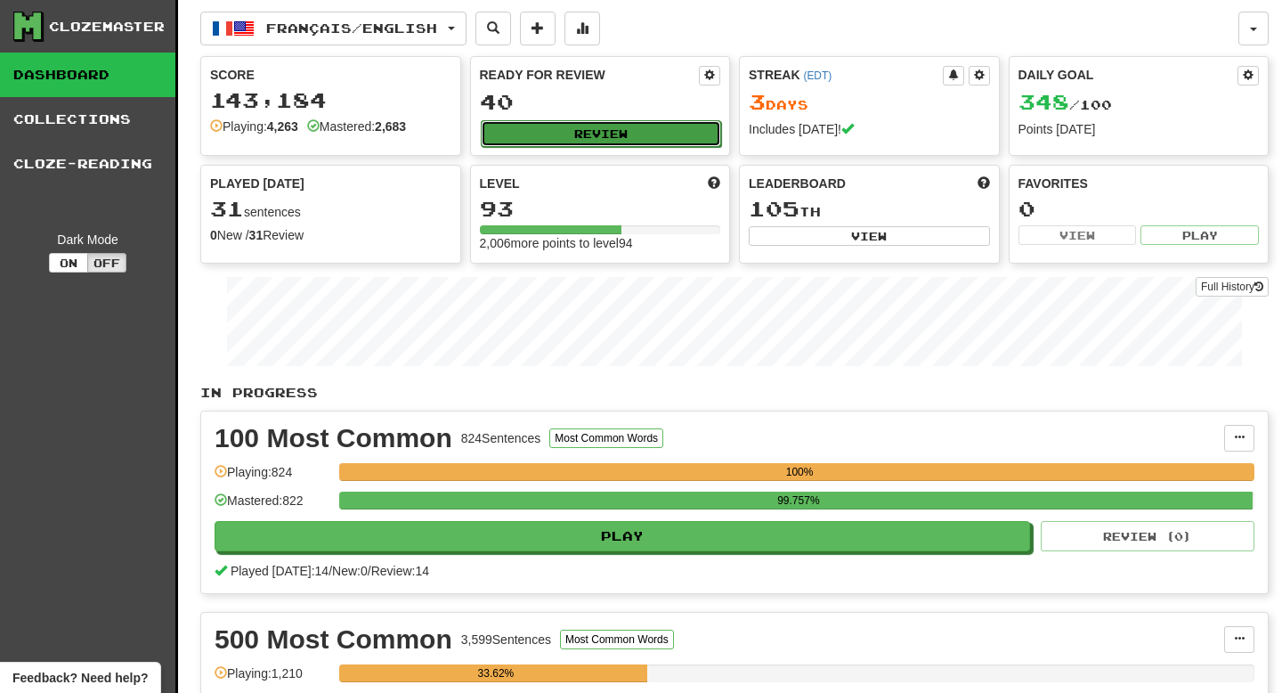
click at [648, 135] on button "Review" at bounding box center [601, 133] width 241 height 27
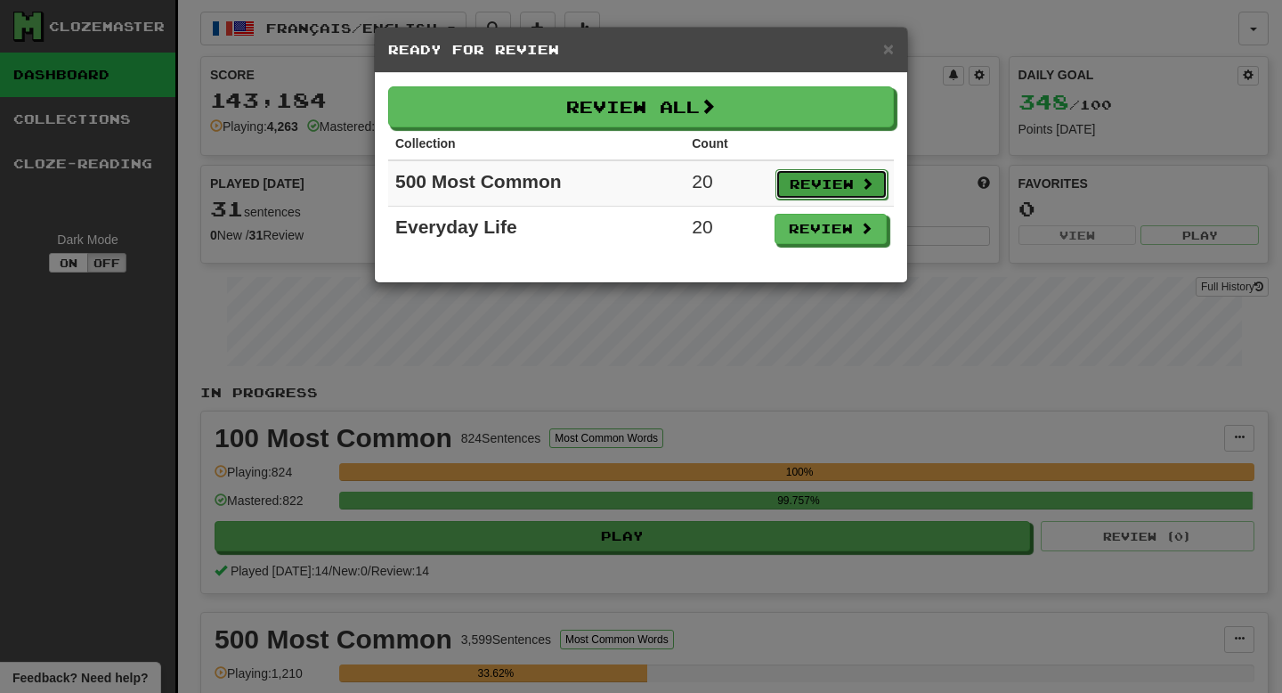
click at [841, 181] on button "Review" at bounding box center [831, 184] width 112 height 30
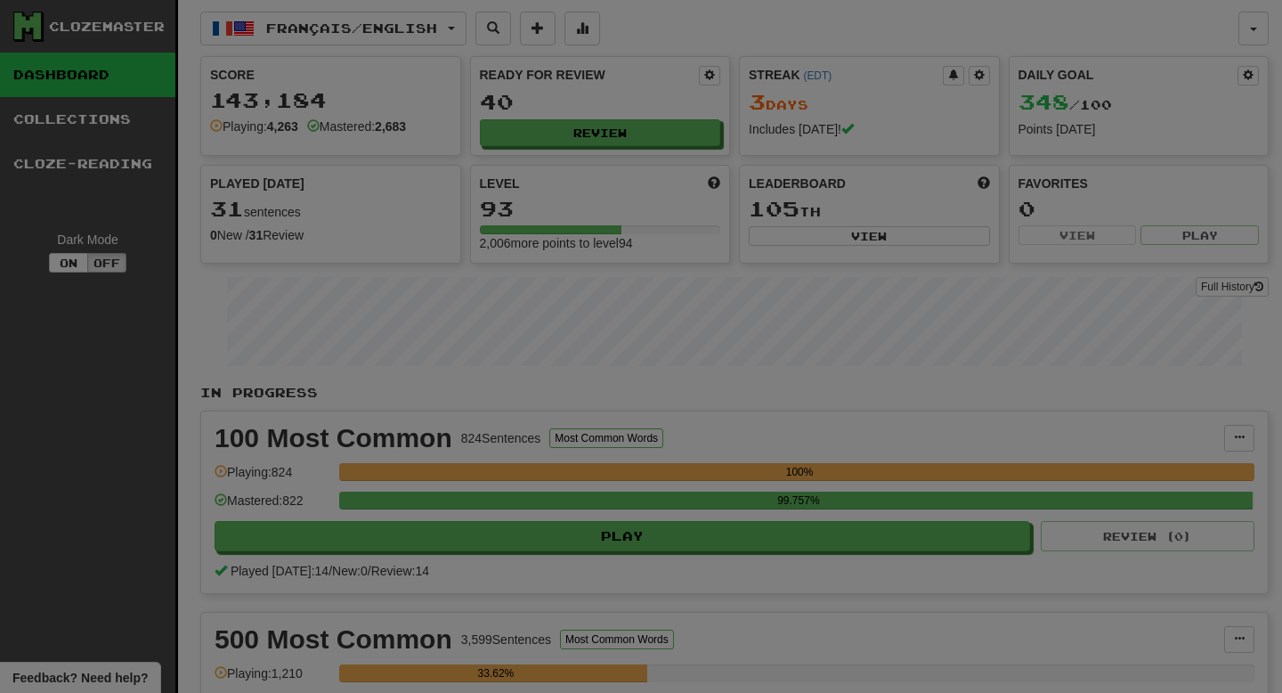
select select "**"
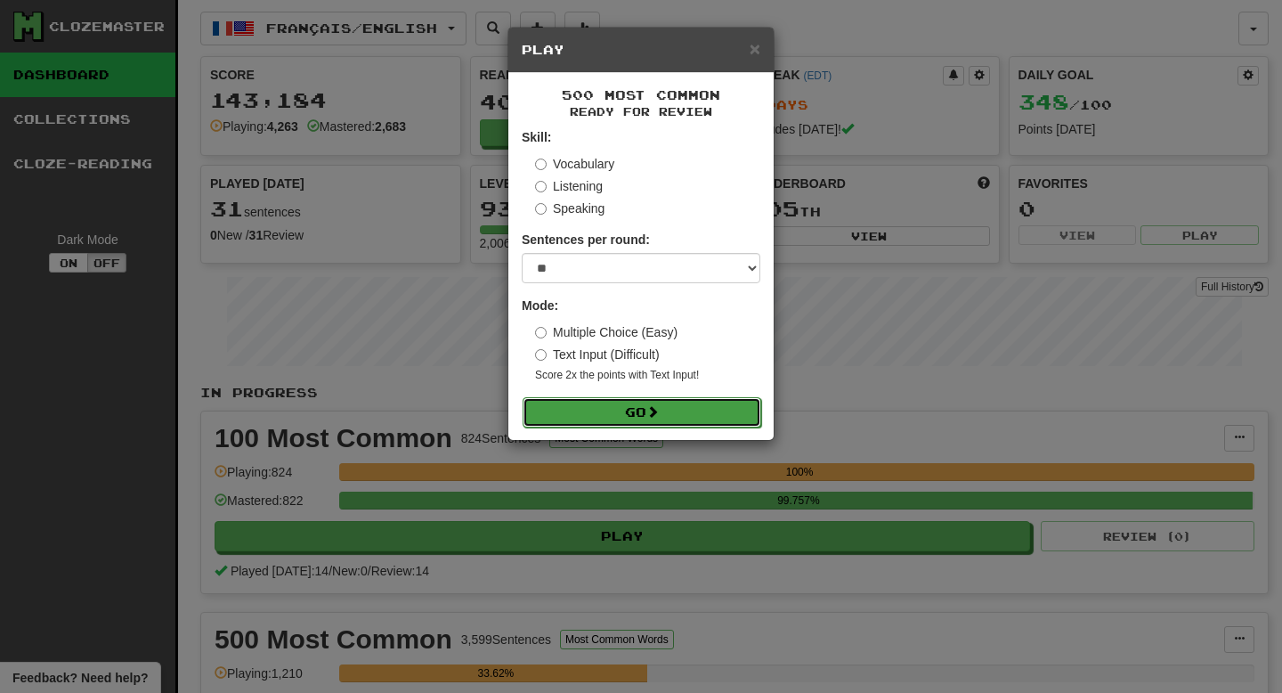
click at [697, 398] on button "Go" at bounding box center [642, 412] width 239 height 30
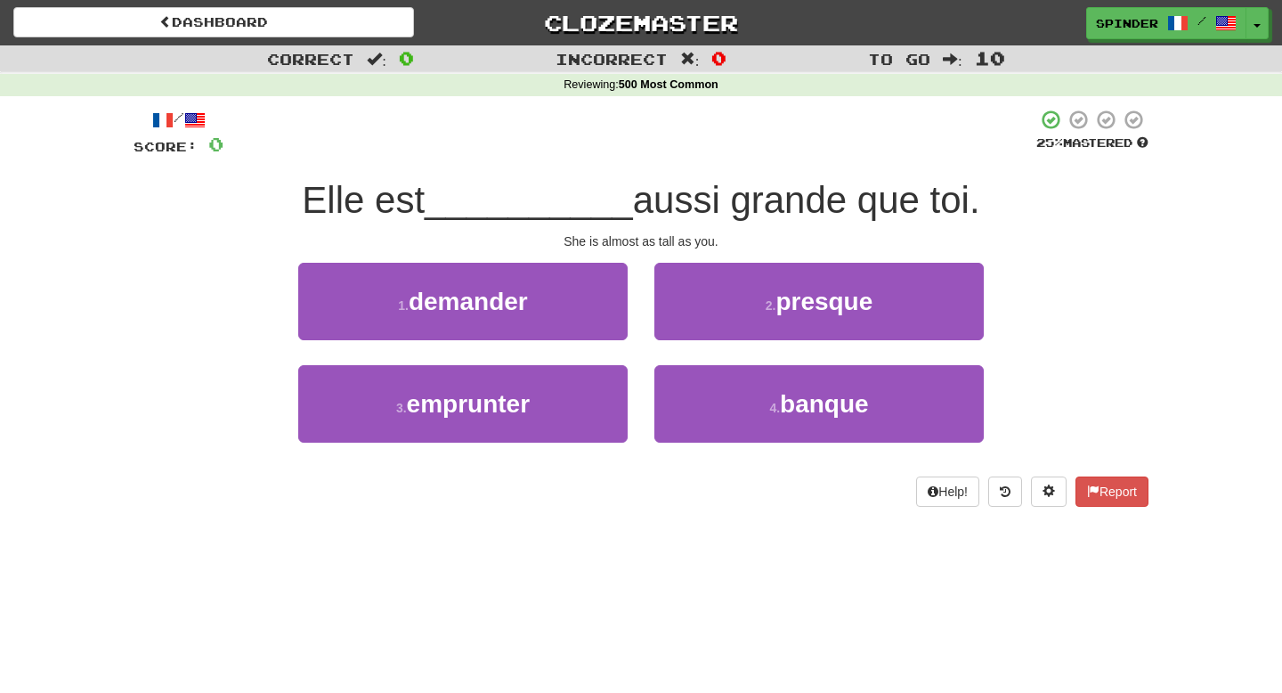
click at [653, 285] on div "2 . presque" at bounding box center [819, 314] width 356 height 102
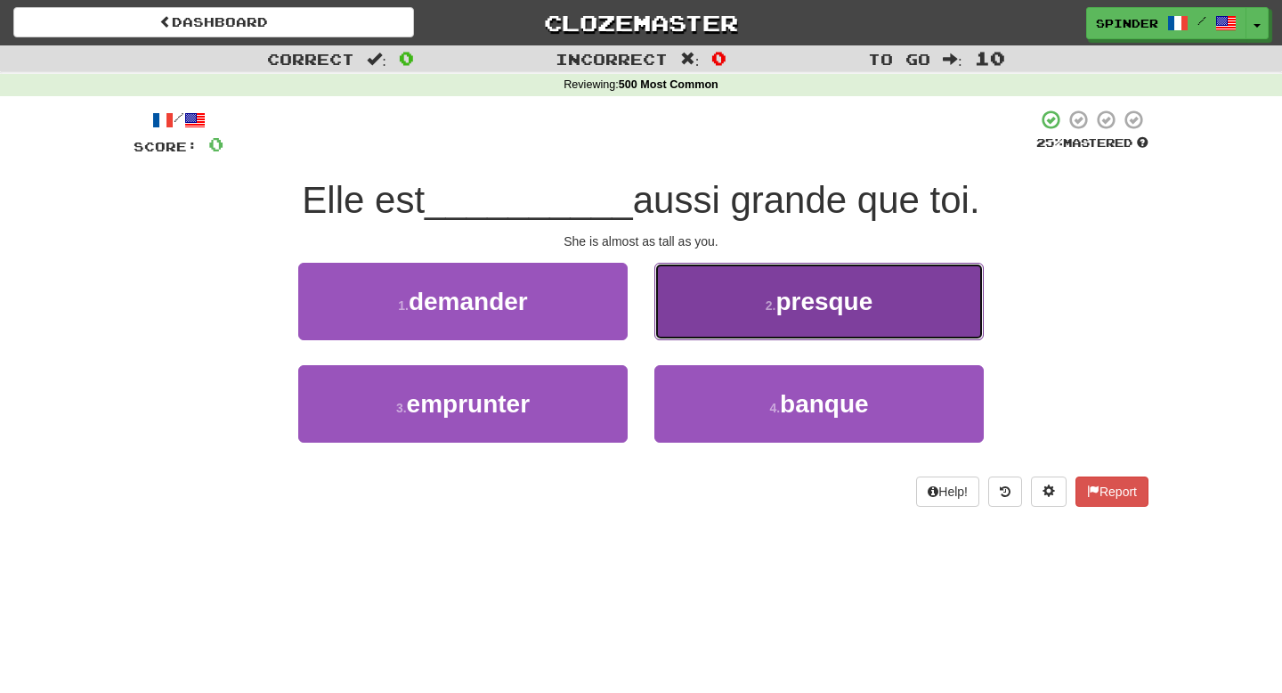
click at [691, 288] on button "2 . presque" at bounding box center [818, 301] width 329 height 77
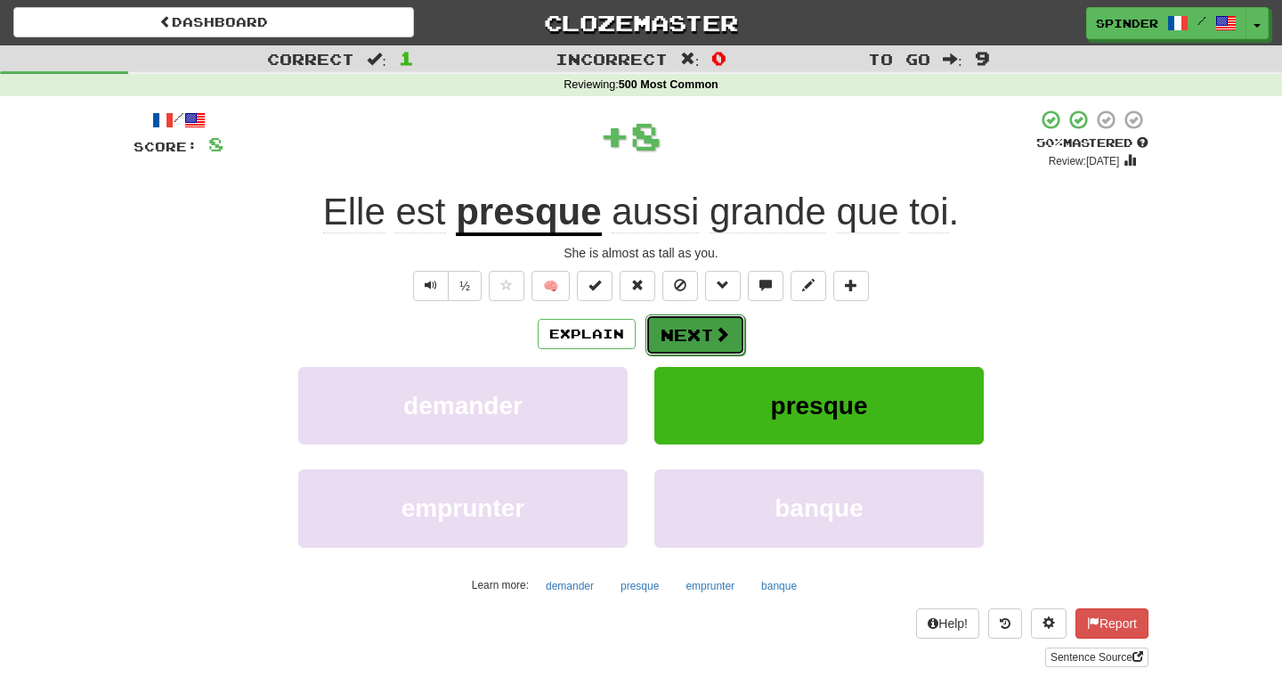
click at [686, 338] on button "Next" at bounding box center [695, 334] width 100 height 41
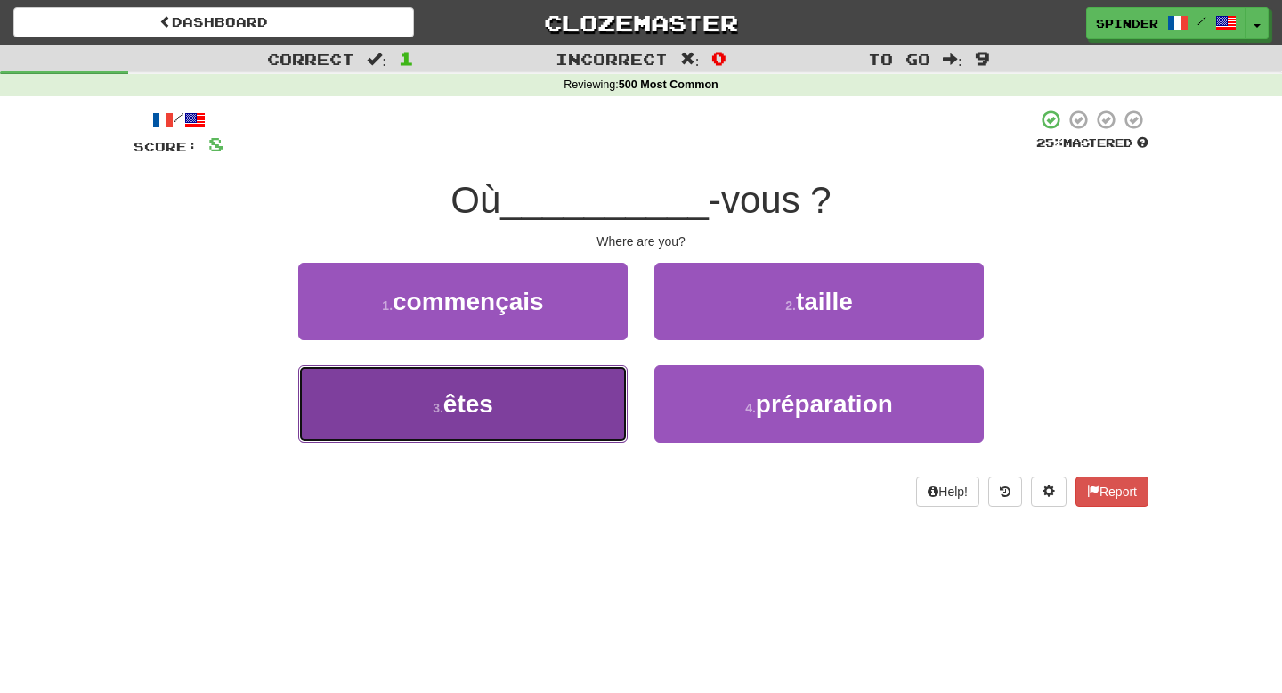
click at [566, 385] on button "3 . êtes" at bounding box center [462, 403] width 329 height 77
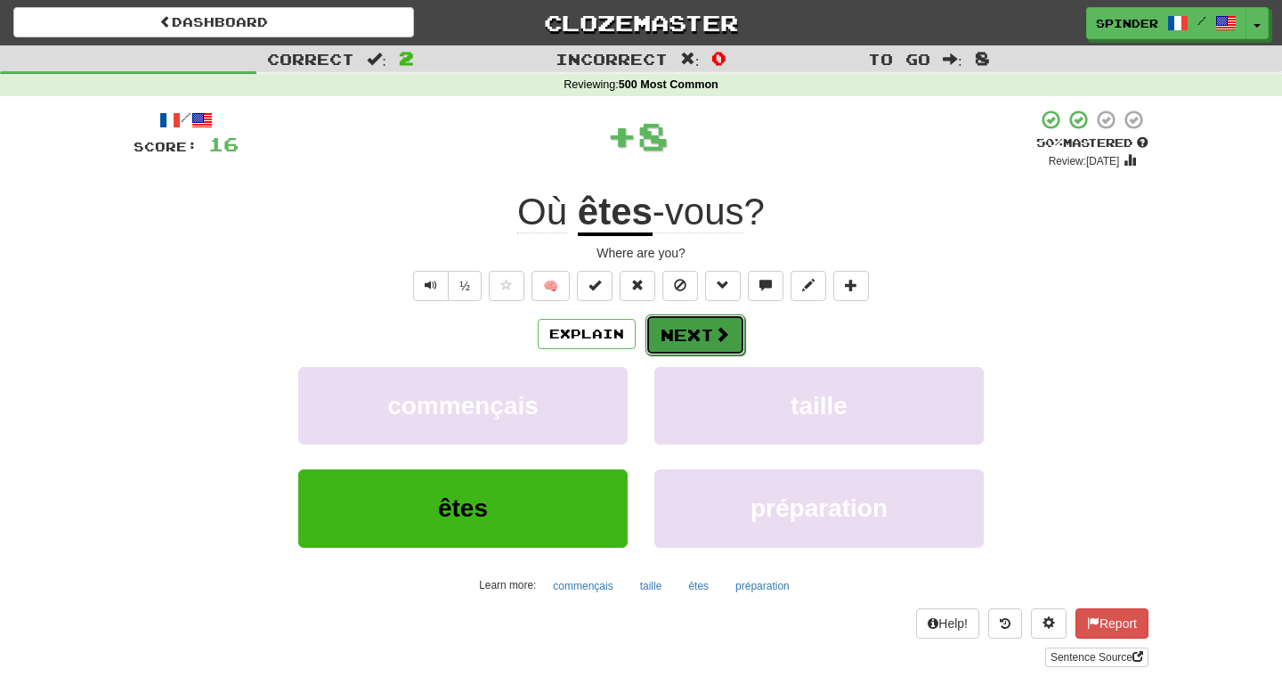
click at [706, 331] on button "Next" at bounding box center [695, 334] width 100 height 41
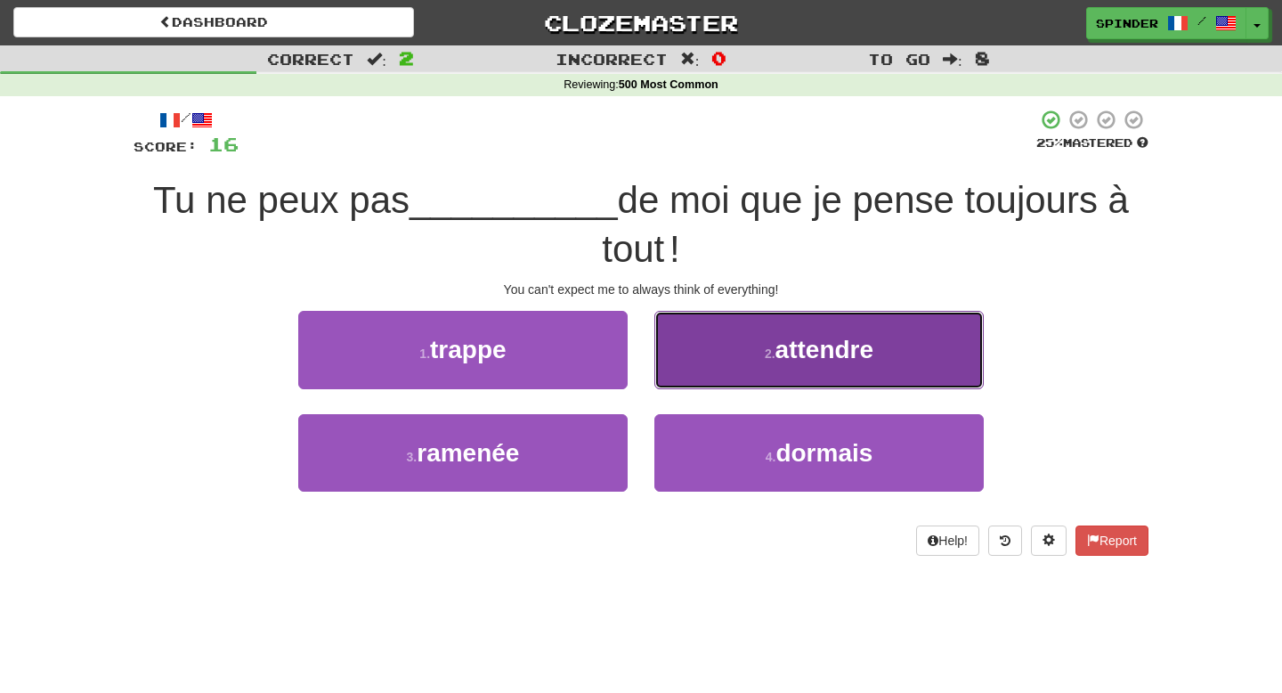
click at [687, 352] on button "2 . attendre" at bounding box center [818, 349] width 329 height 77
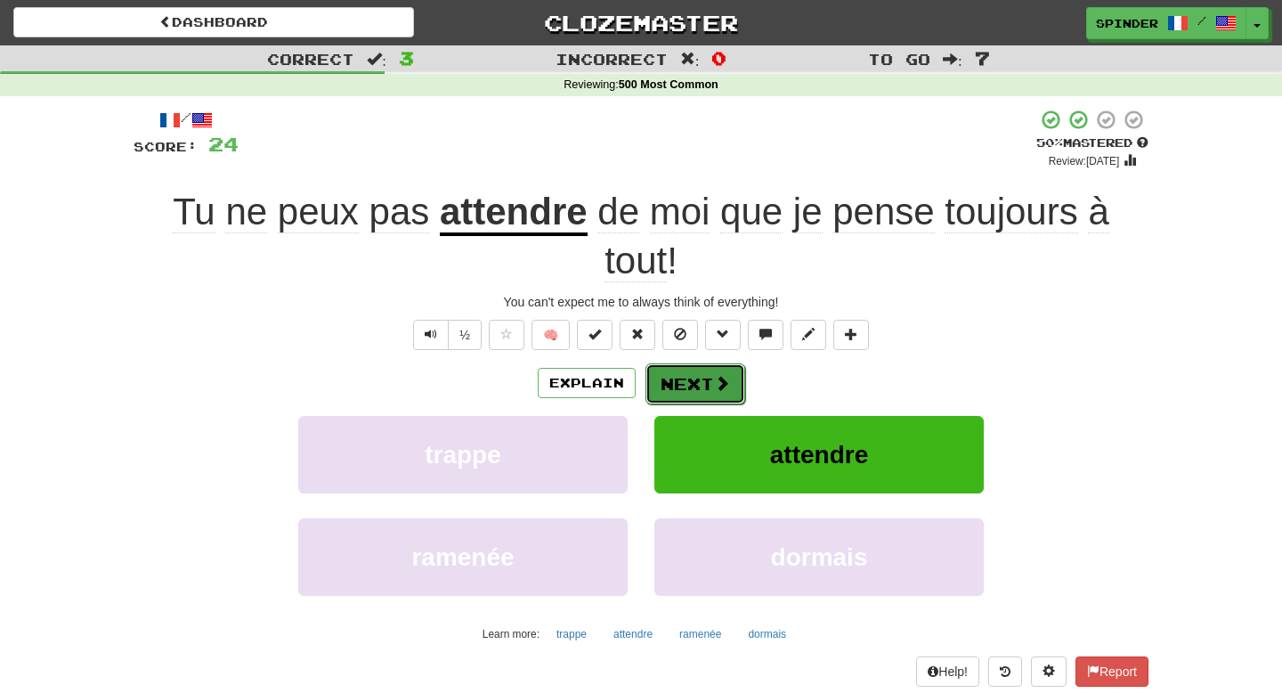
click at [669, 381] on button "Next" at bounding box center [695, 383] width 100 height 41
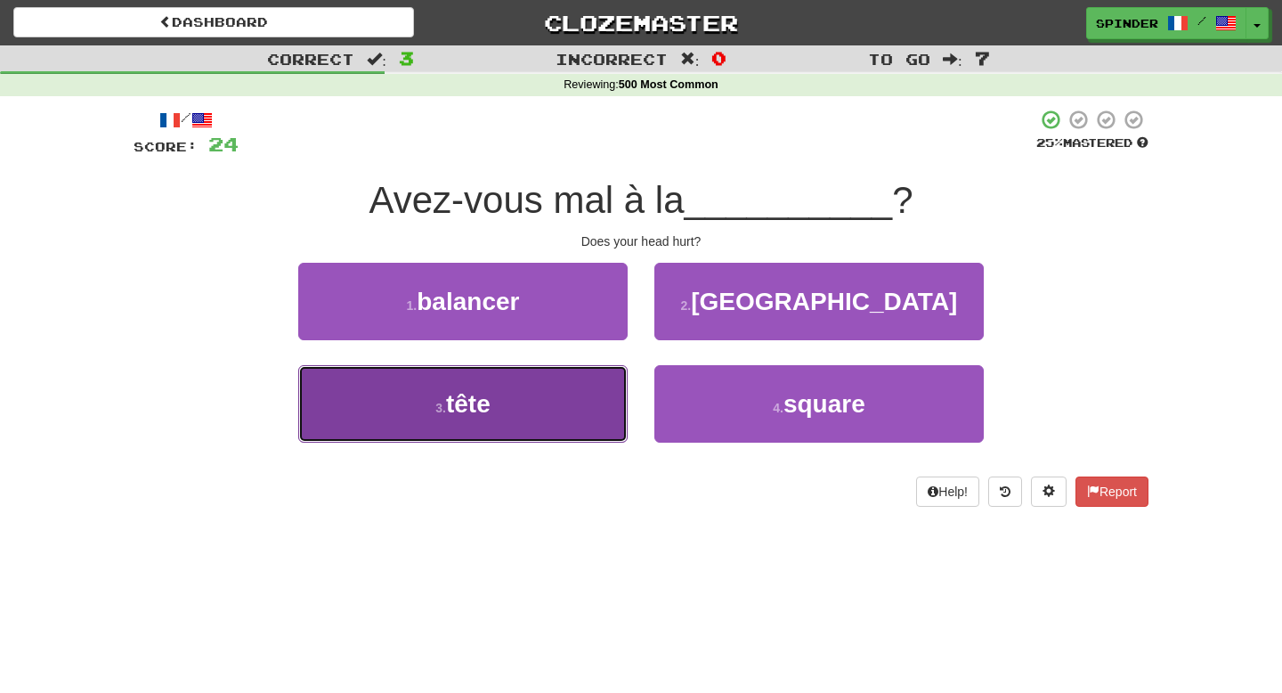
click at [615, 400] on button "3 . tête" at bounding box center [462, 403] width 329 height 77
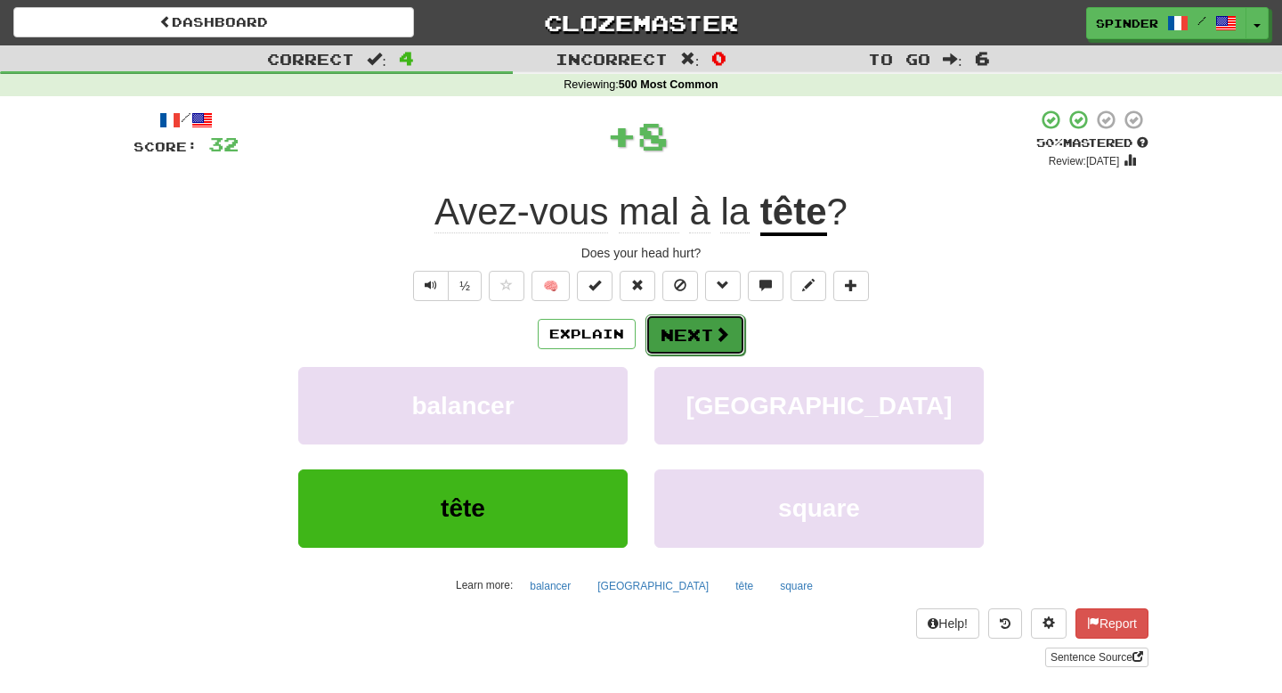
click at [715, 342] on span at bounding box center [722, 334] width 16 height 16
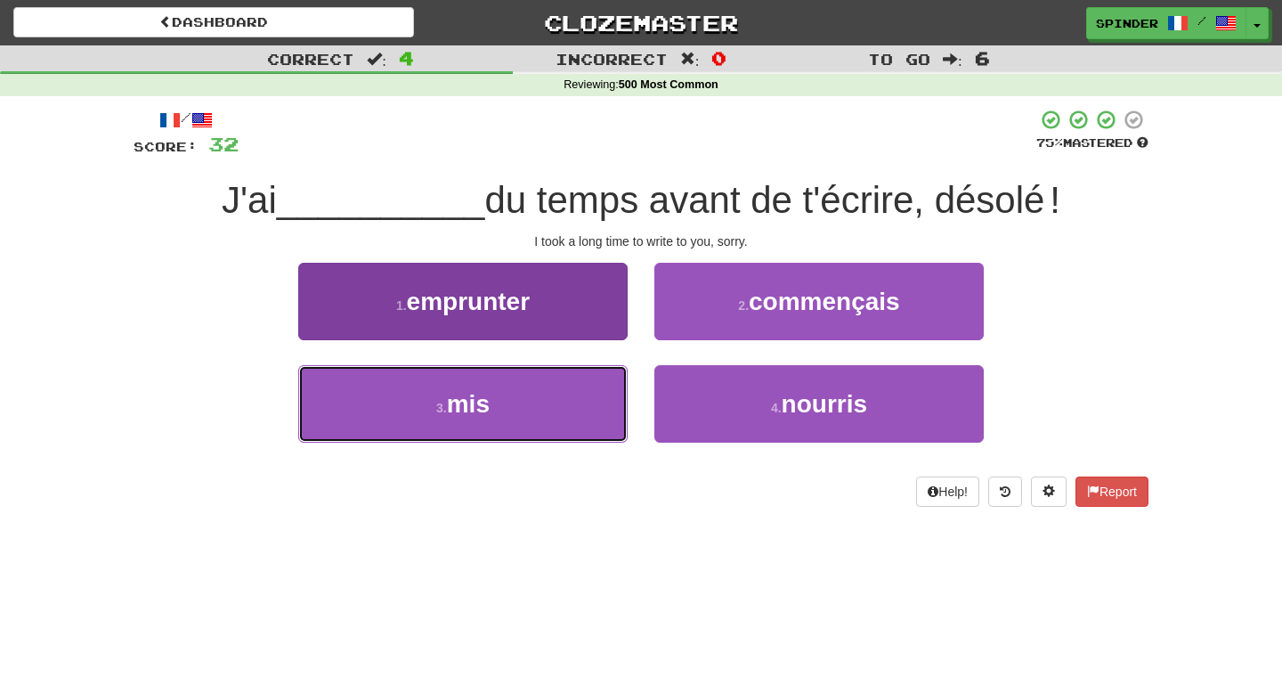
click at [580, 404] on button "3 . mis" at bounding box center [462, 403] width 329 height 77
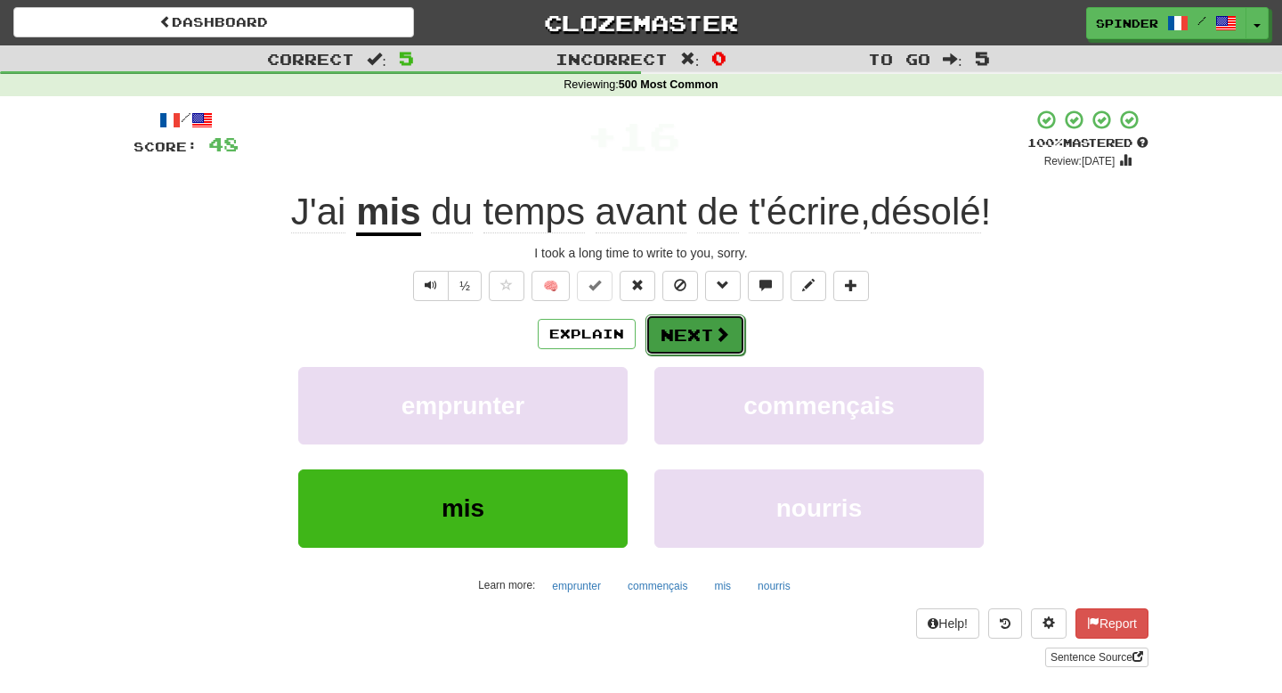
click at [698, 324] on button "Next" at bounding box center [695, 334] width 100 height 41
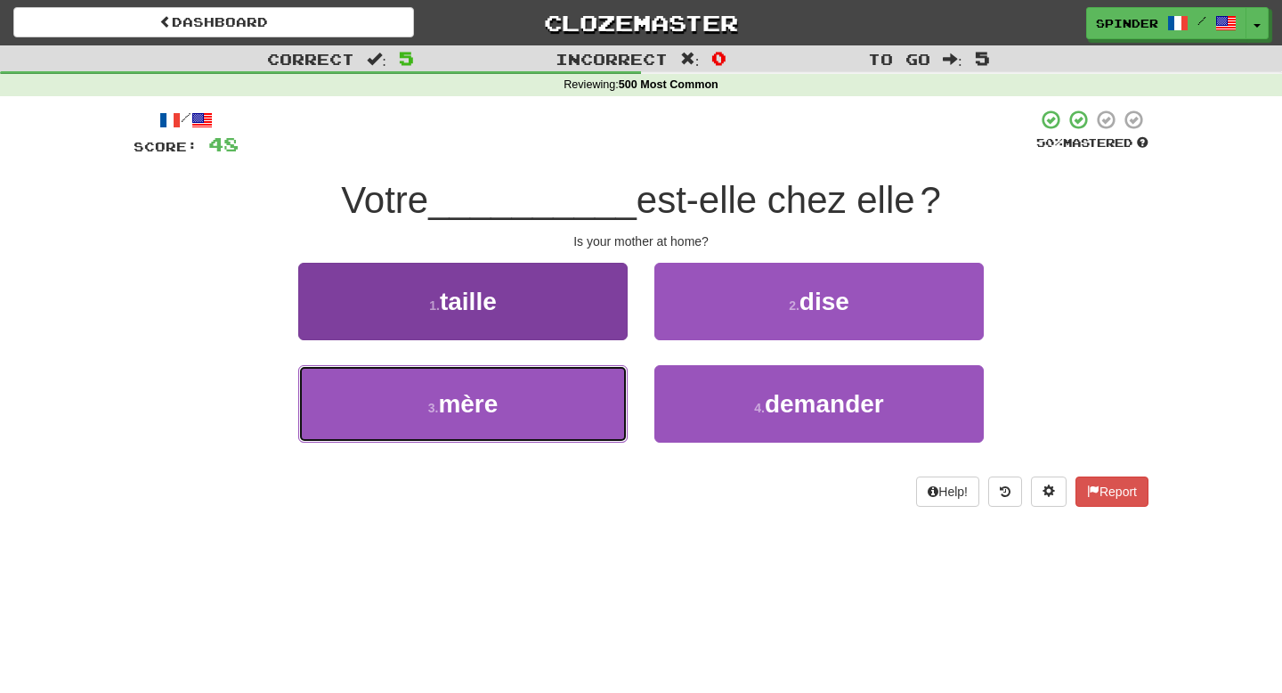
click at [580, 401] on button "3 . mère" at bounding box center [462, 403] width 329 height 77
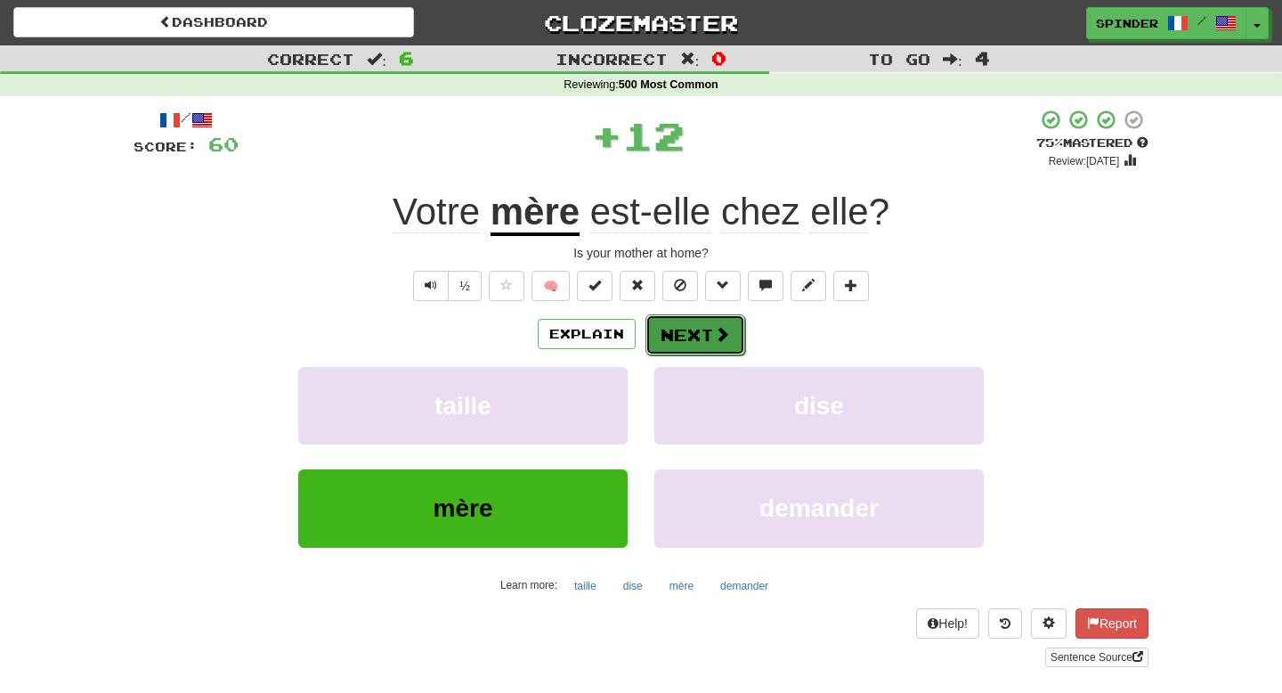
click at [717, 341] on span at bounding box center [722, 334] width 16 height 16
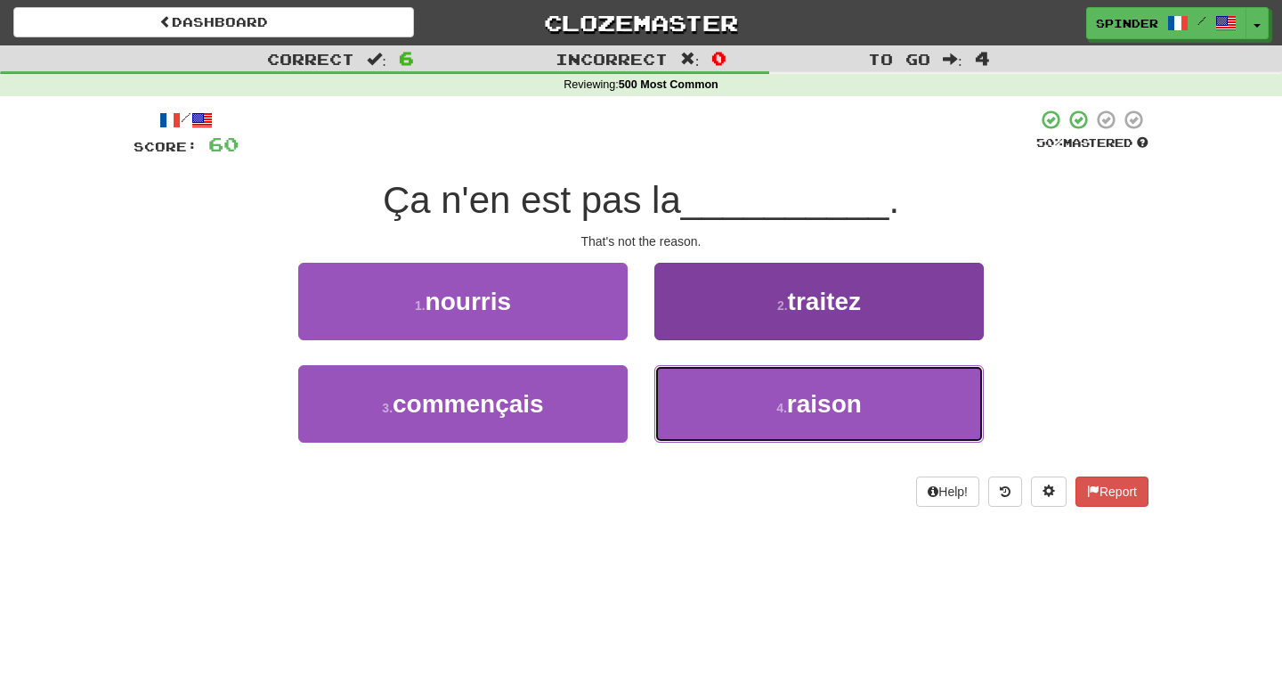
click at [726, 408] on button "4 . raison" at bounding box center [818, 403] width 329 height 77
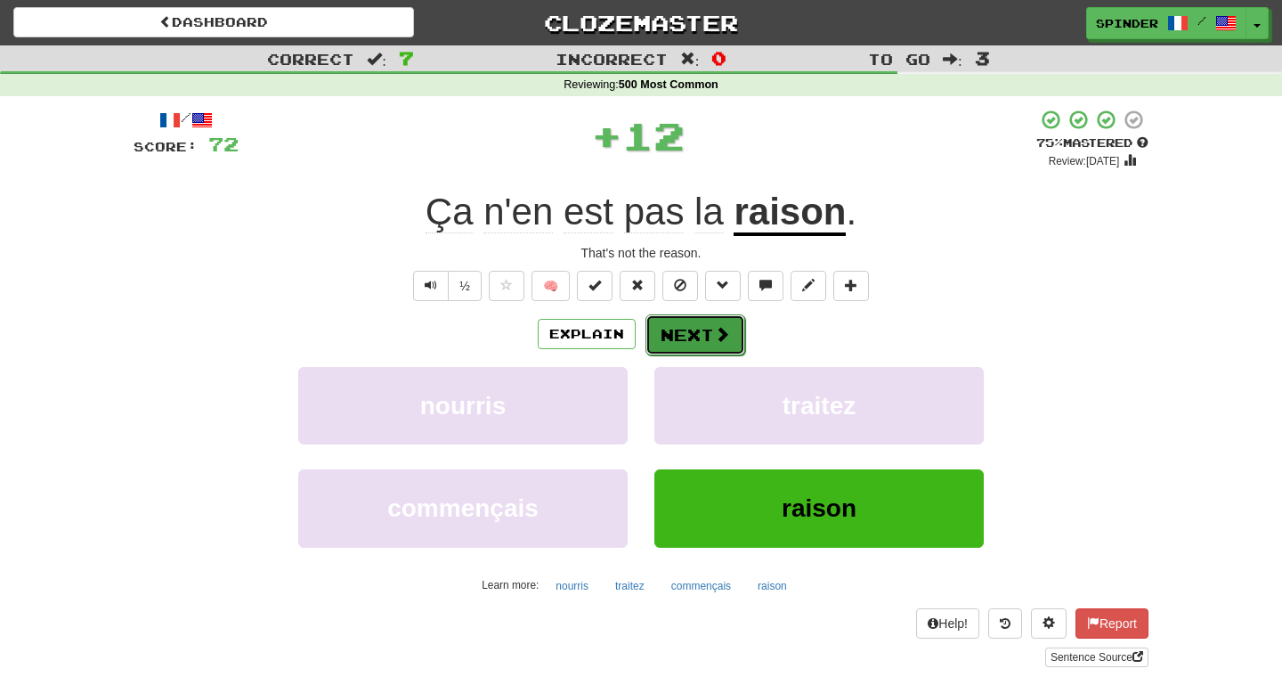
click at [722, 342] on span at bounding box center [722, 334] width 16 height 16
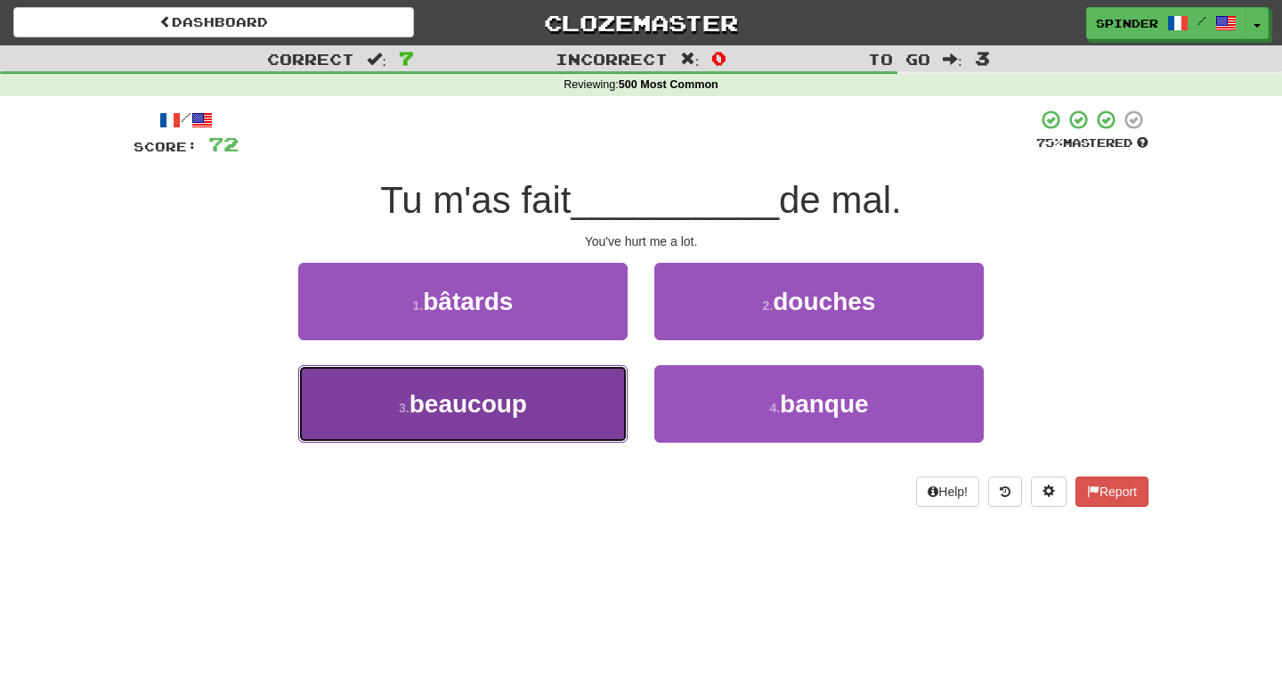
click at [585, 384] on button "3 . beaucoup" at bounding box center [462, 403] width 329 height 77
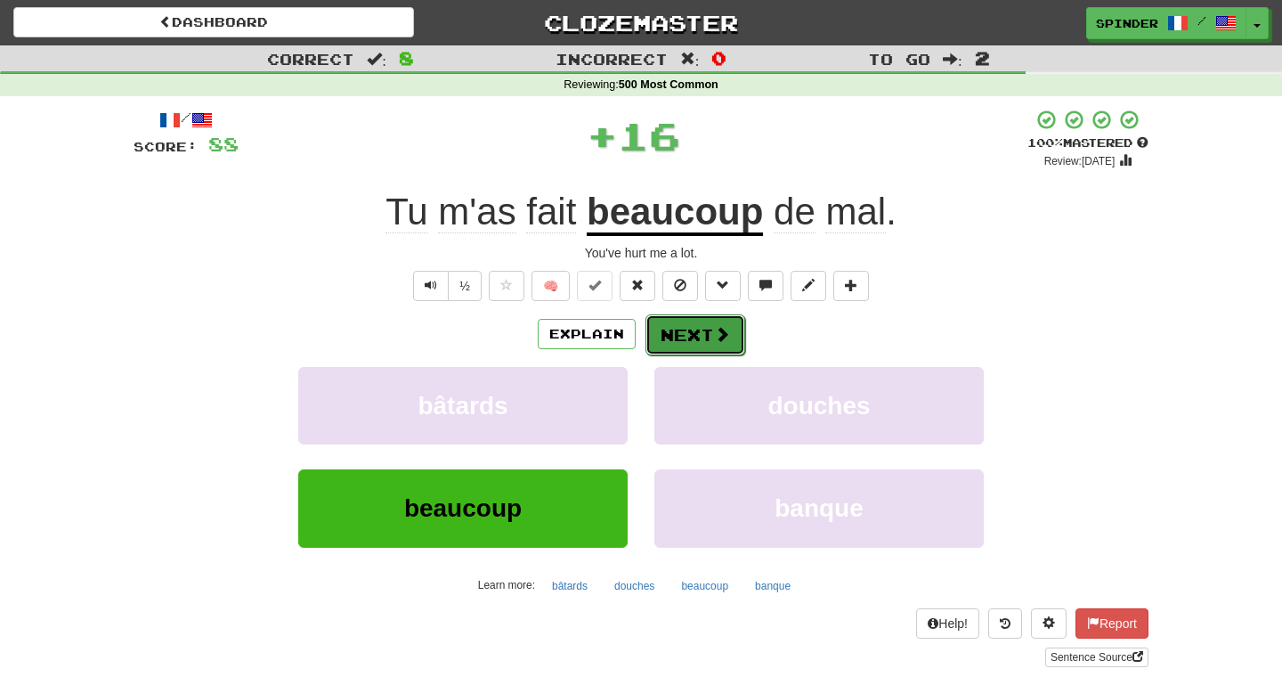
click at [709, 332] on button "Next" at bounding box center [695, 334] width 100 height 41
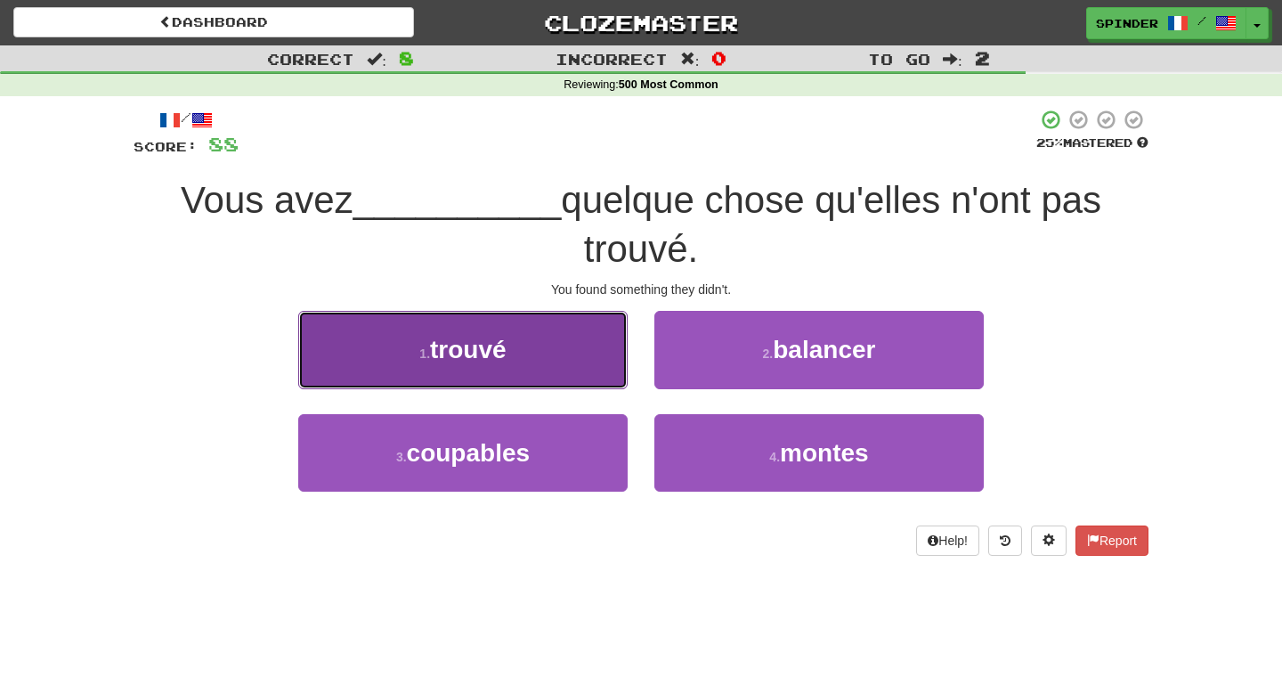
click at [562, 357] on button "1 . trouvé" at bounding box center [462, 349] width 329 height 77
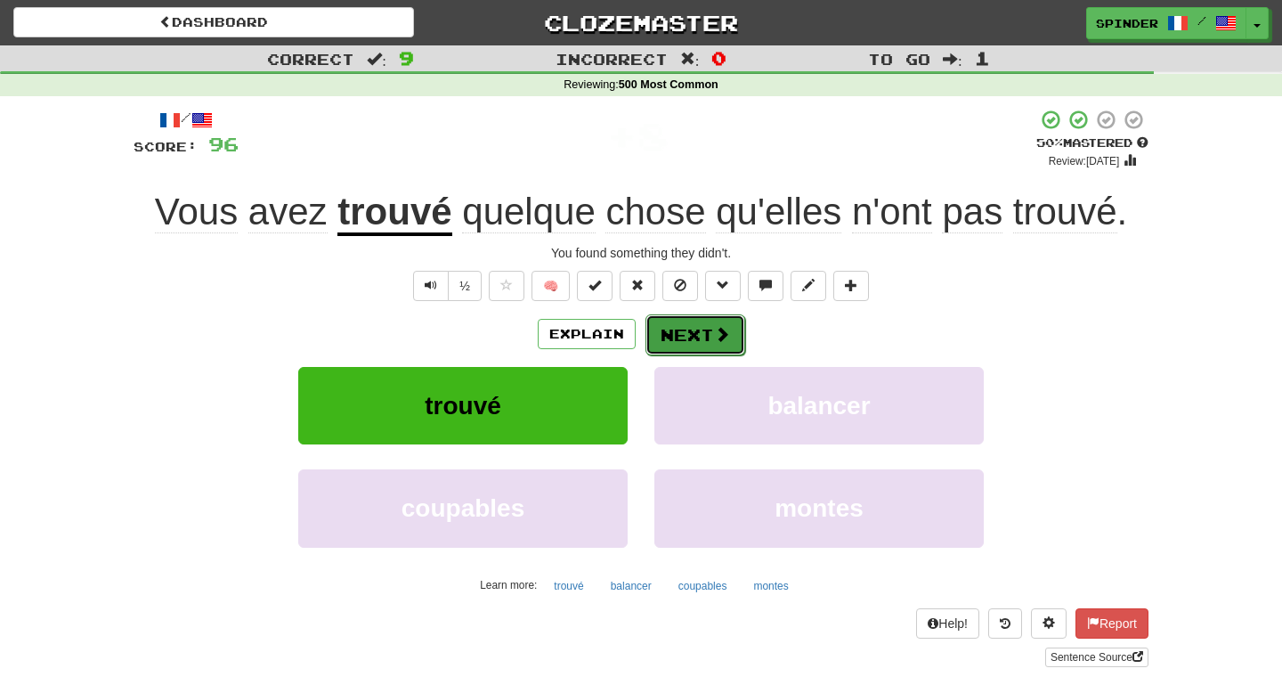
click at [705, 339] on button "Next" at bounding box center [695, 334] width 100 height 41
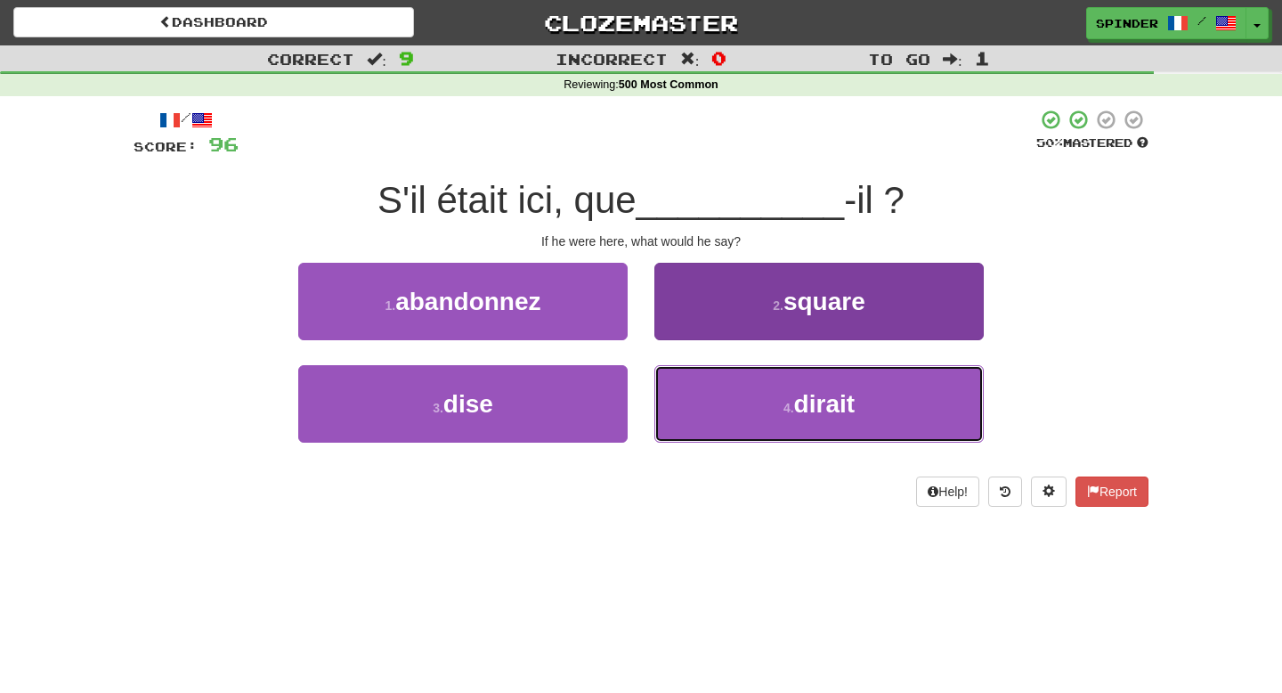
click at [690, 397] on button "4 . dirait" at bounding box center [818, 403] width 329 height 77
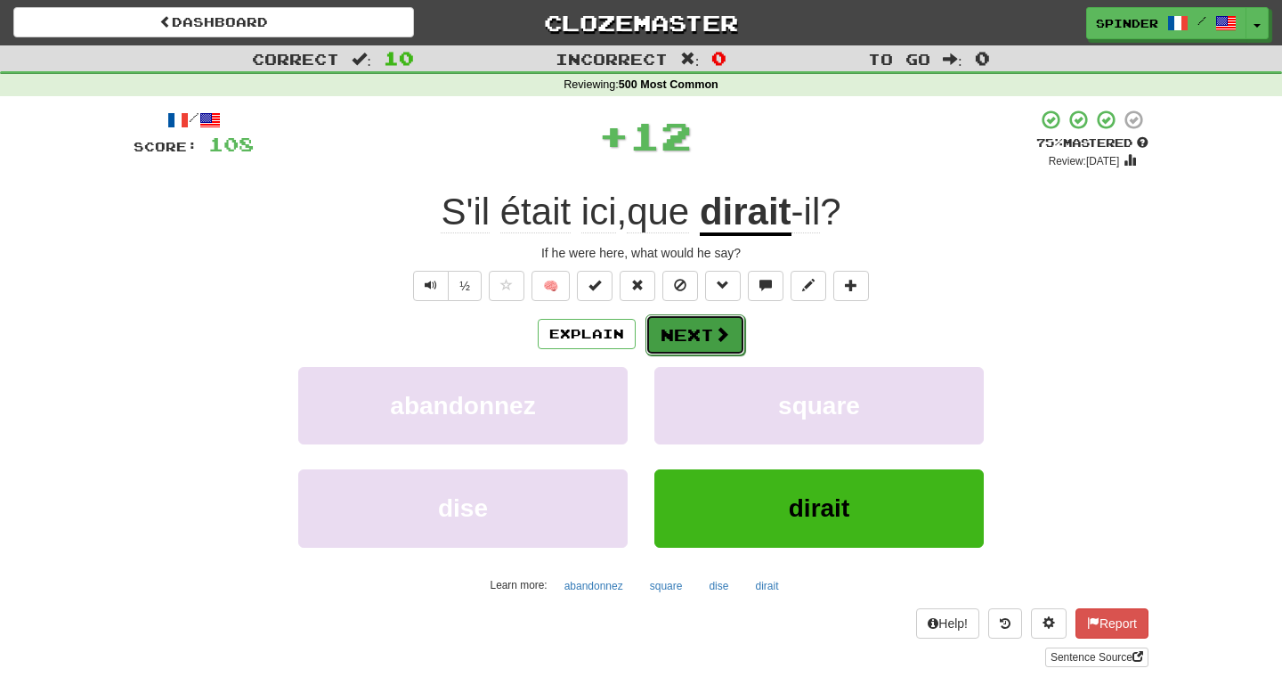
click at [703, 325] on button "Next" at bounding box center [695, 334] width 100 height 41
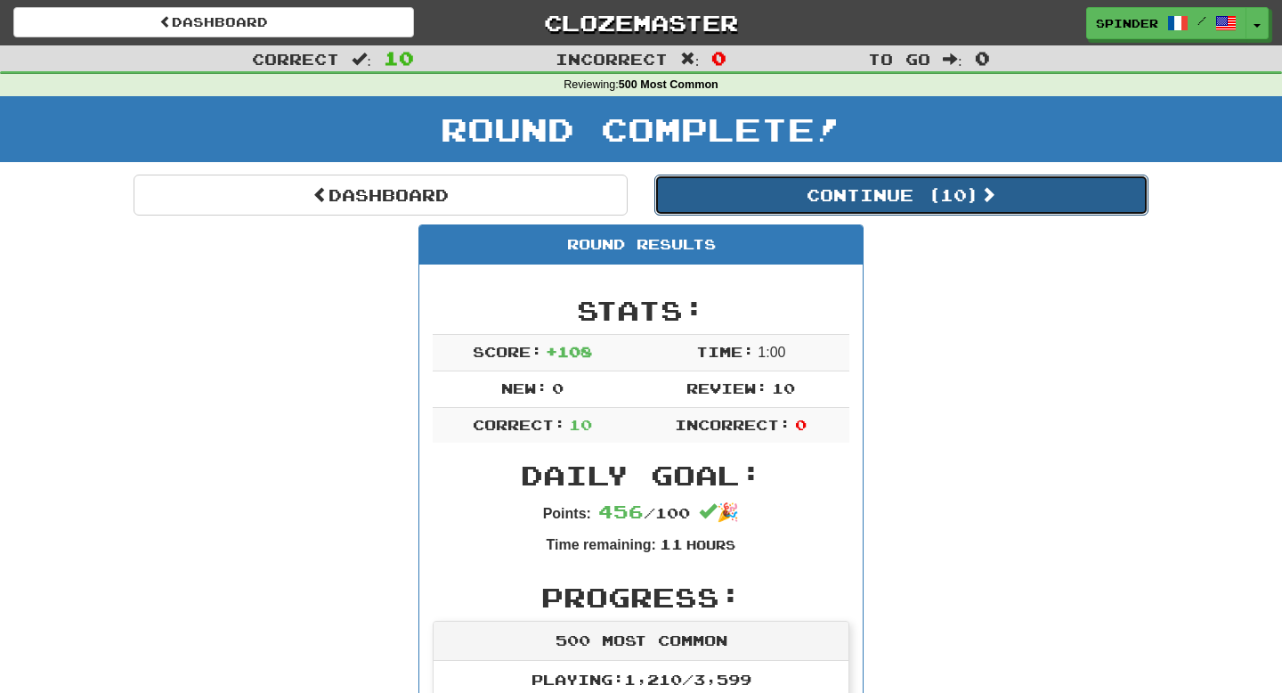
click at [863, 197] on button "Continue ( 10 )" at bounding box center [901, 194] width 494 height 41
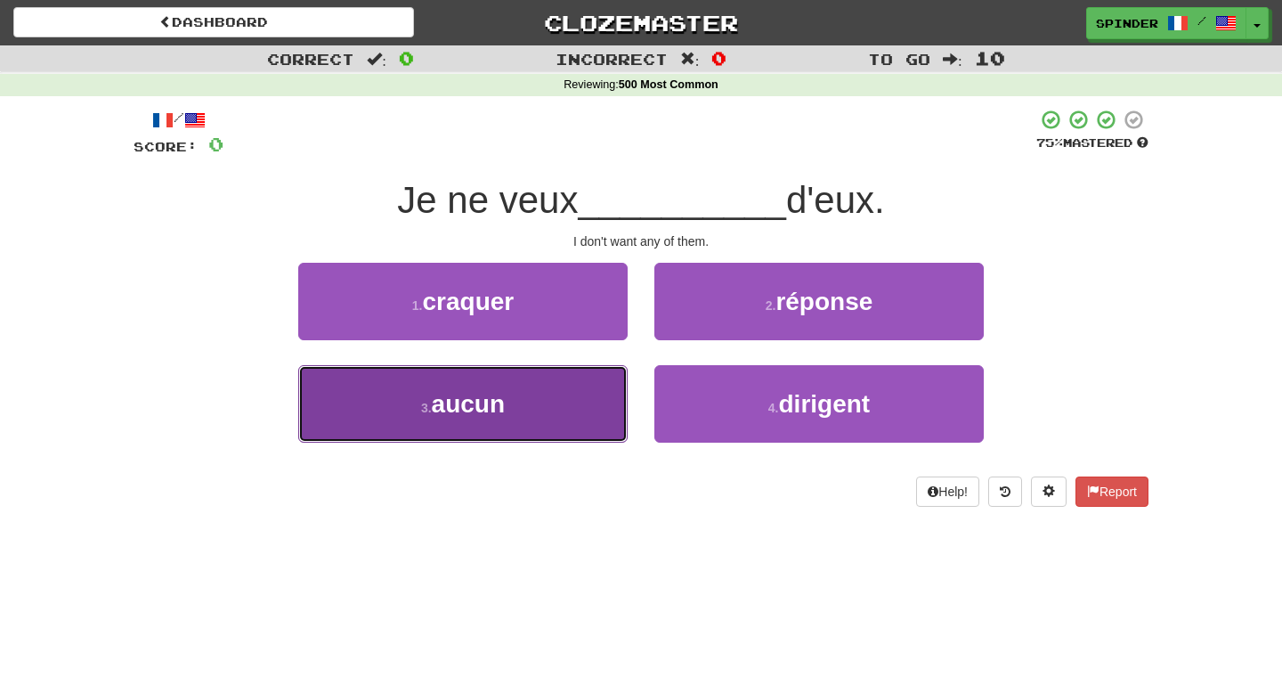
click at [610, 414] on button "3 . aucun" at bounding box center [462, 403] width 329 height 77
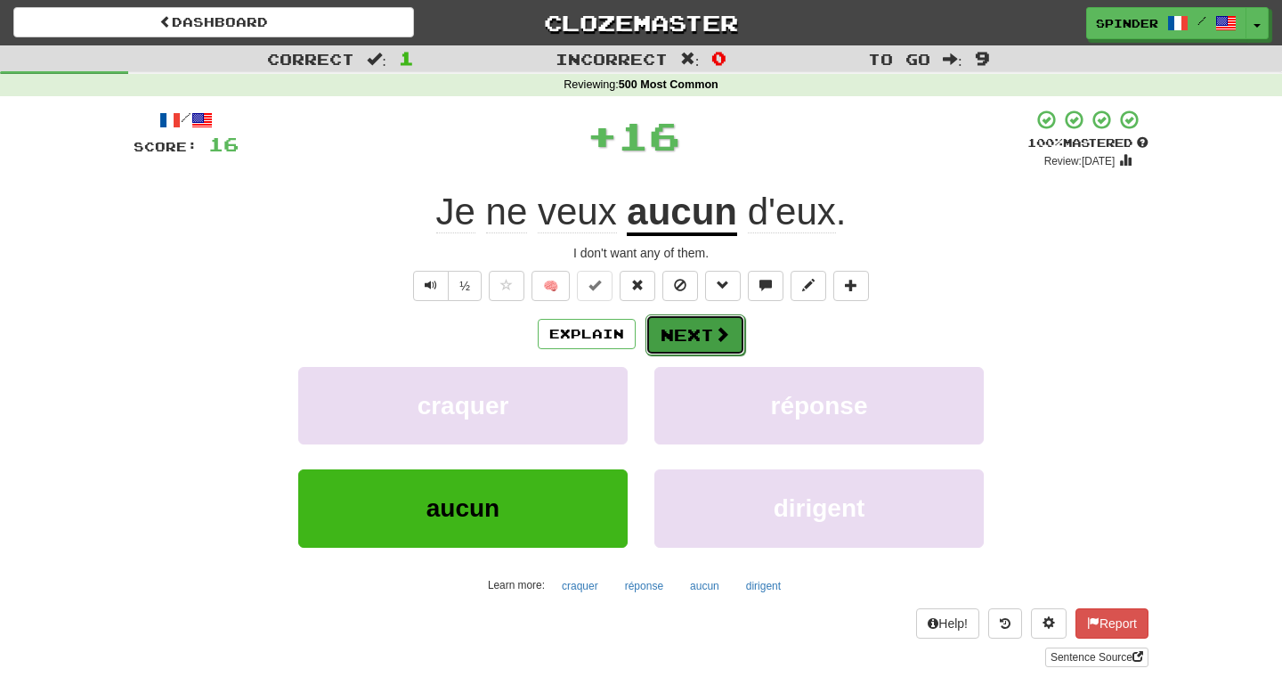
click at [716, 345] on button "Next" at bounding box center [695, 334] width 100 height 41
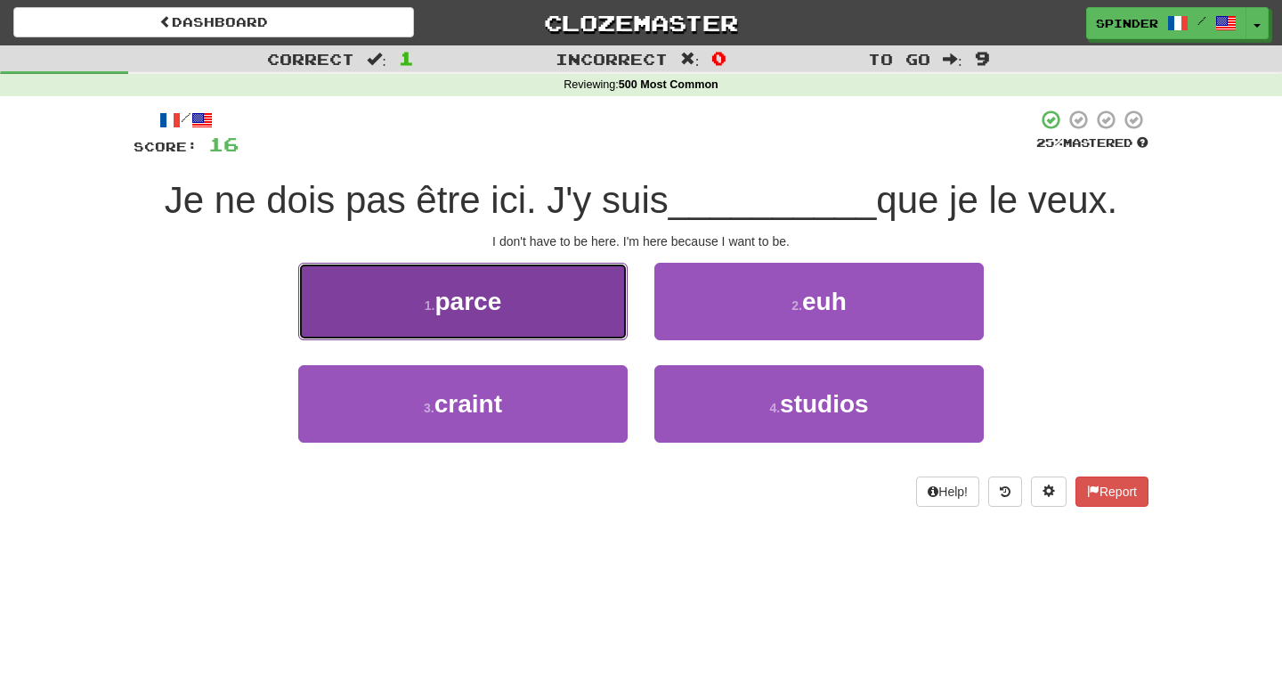
click at [581, 315] on button "1 . parce" at bounding box center [462, 301] width 329 height 77
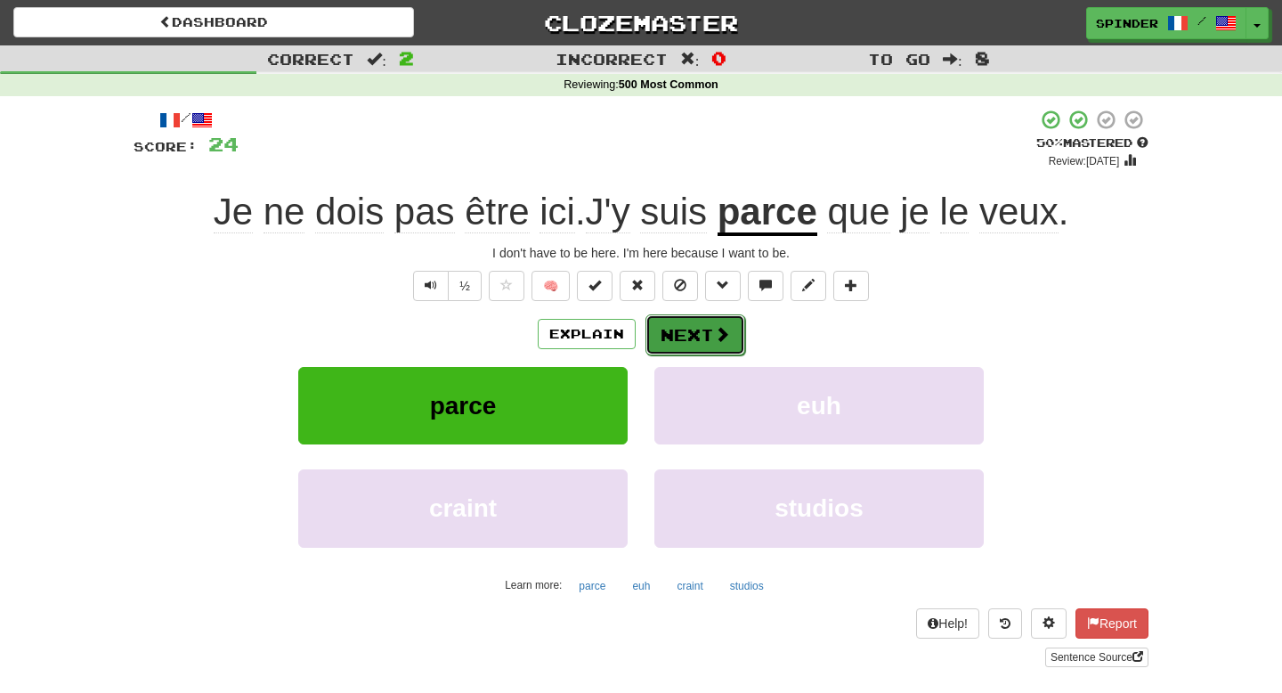
click at [674, 333] on button "Next" at bounding box center [695, 334] width 100 height 41
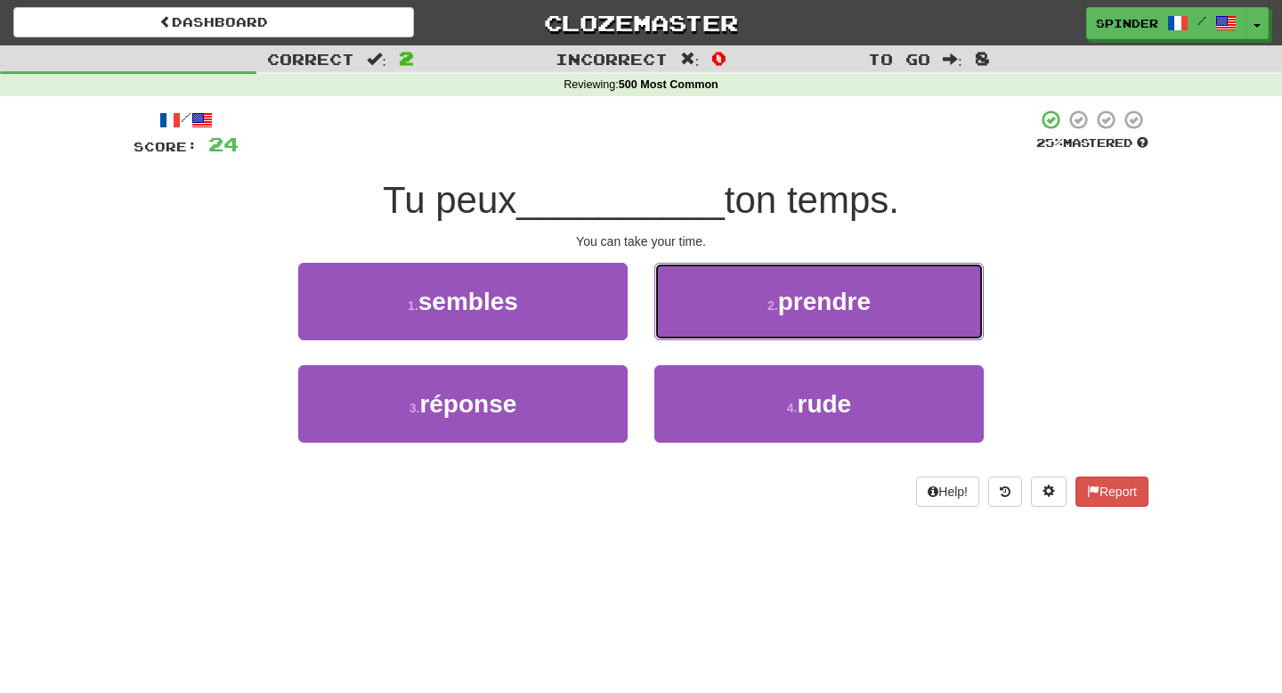
click at [686, 311] on button "2 . prendre" at bounding box center [818, 301] width 329 height 77
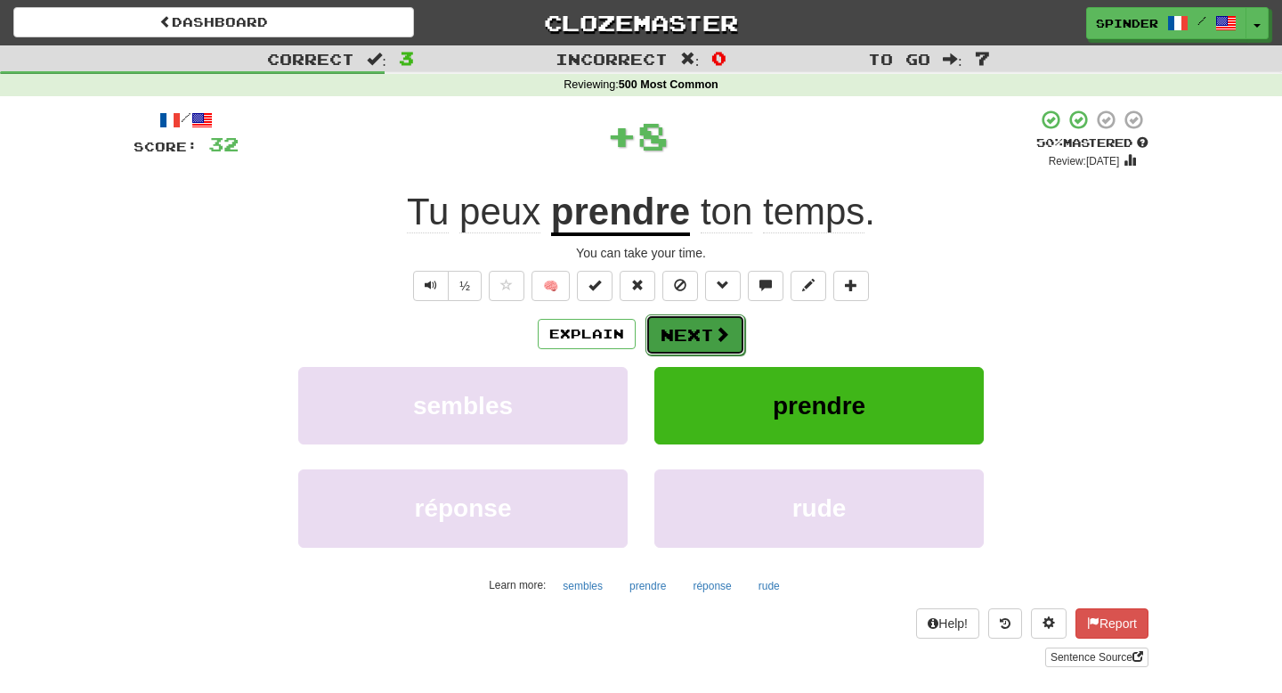
click at [674, 333] on button "Next" at bounding box center [695, 334] width 100 height 41
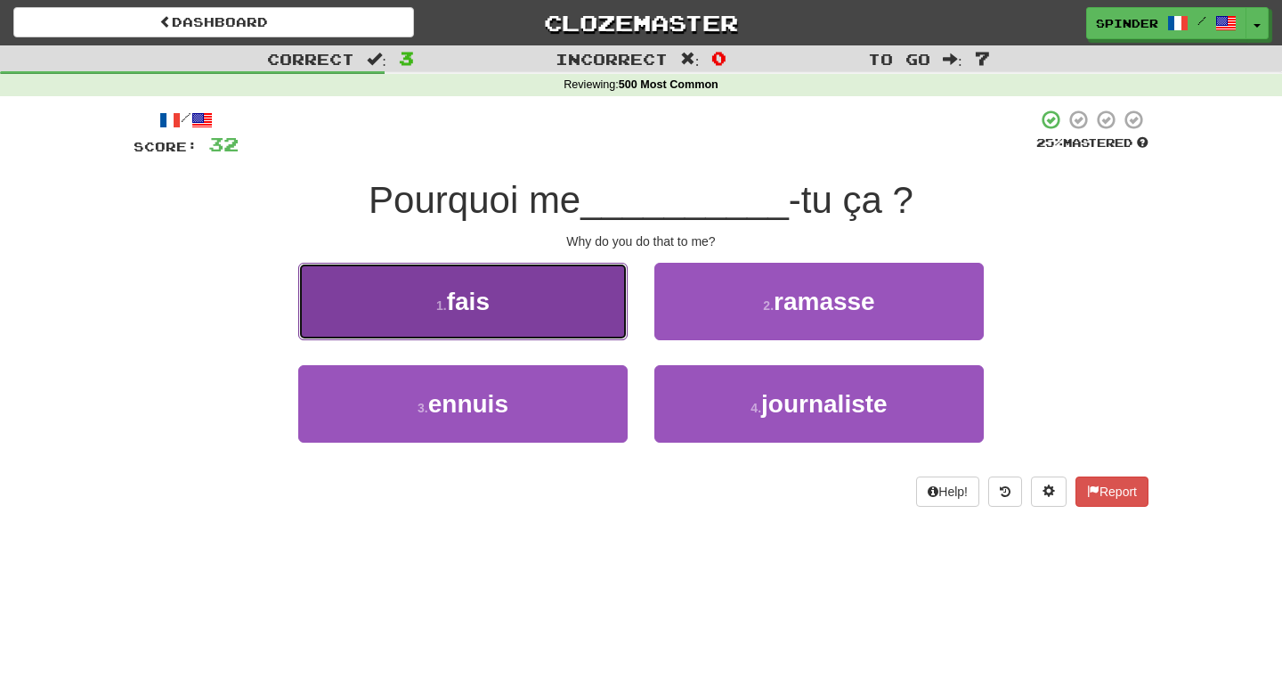
click at [546, 312] on button "1 . fais" at bounding box center [462, 301] width 329 height 77
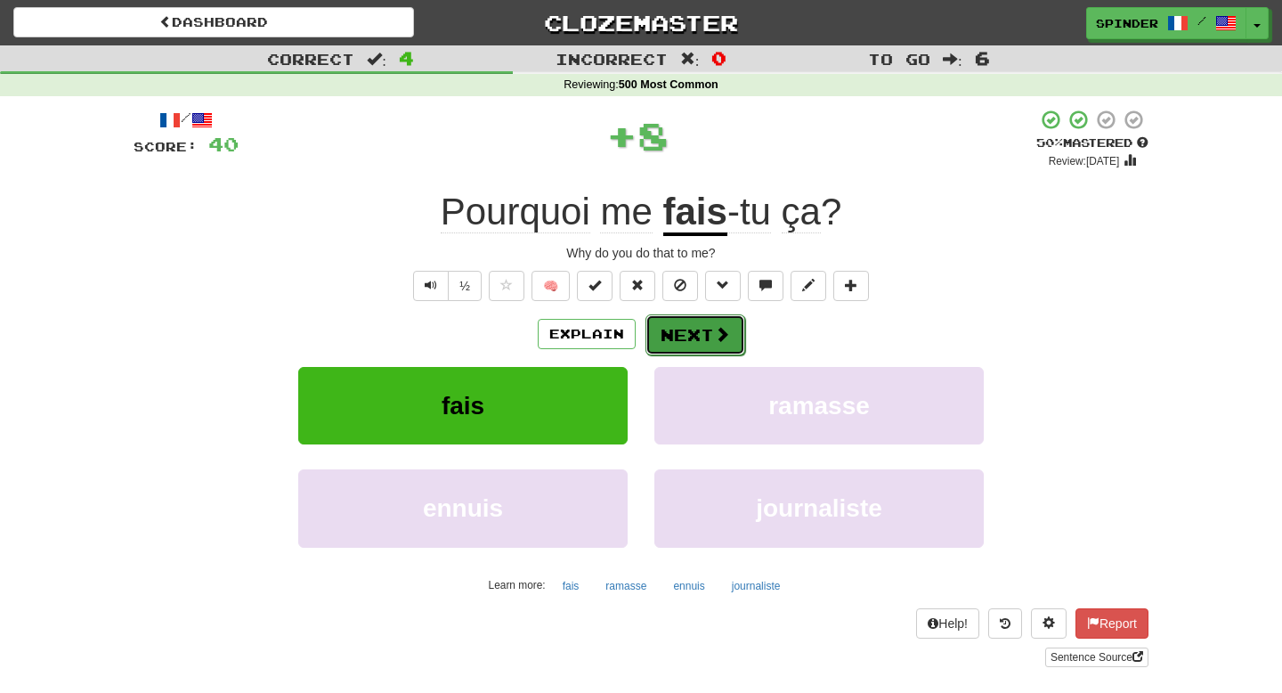
click at [700, 330] on button "Next" at bounding box center [695, 334] width 100 height 41
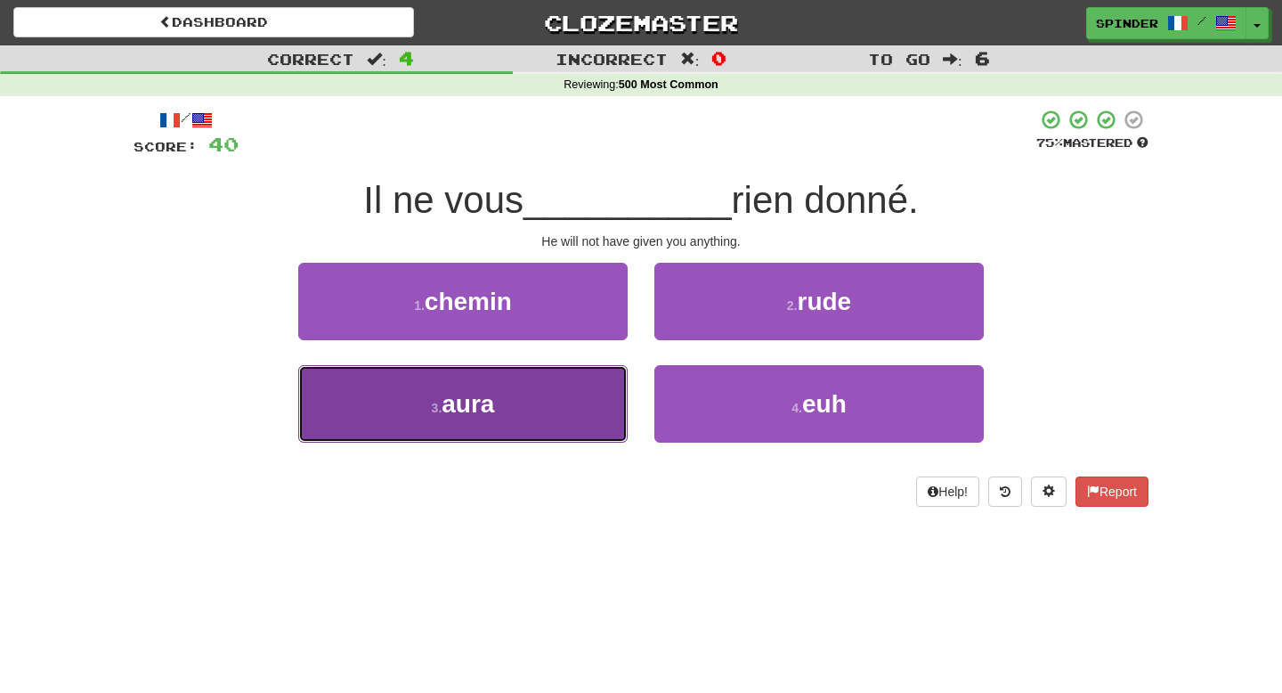
click at [569, 407] on button "3 . aura" at bounding box center [462, 403] width 329 height 77
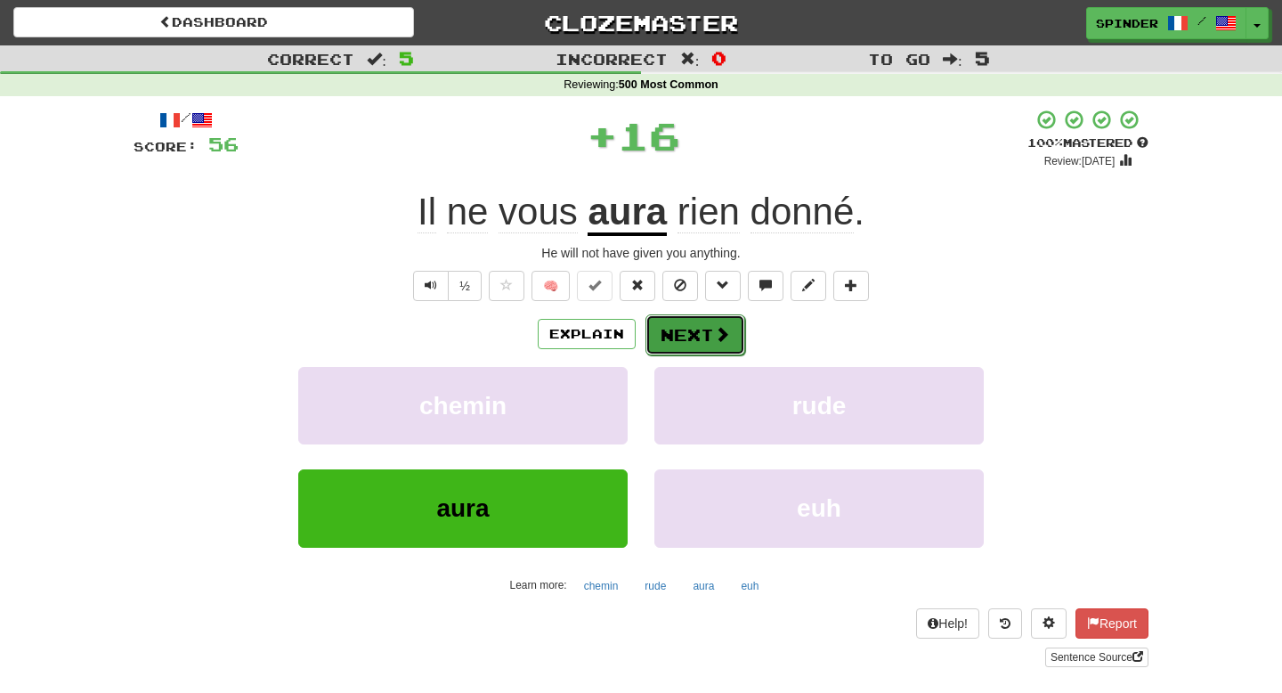
click at [702, 337] on button "Next" at bounding box center [695, 334] width 100 height 41
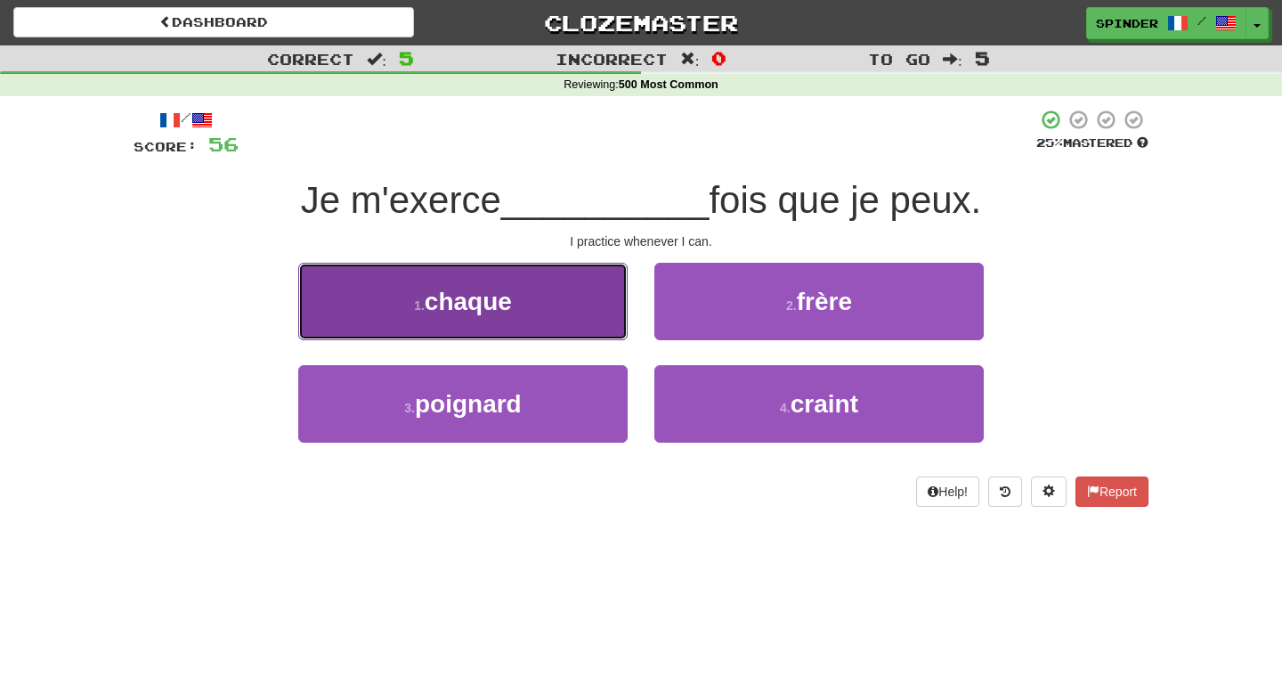
click at [580, 320] on button "1 . chaque" at bounding box center [462, 301] width 329 height 77
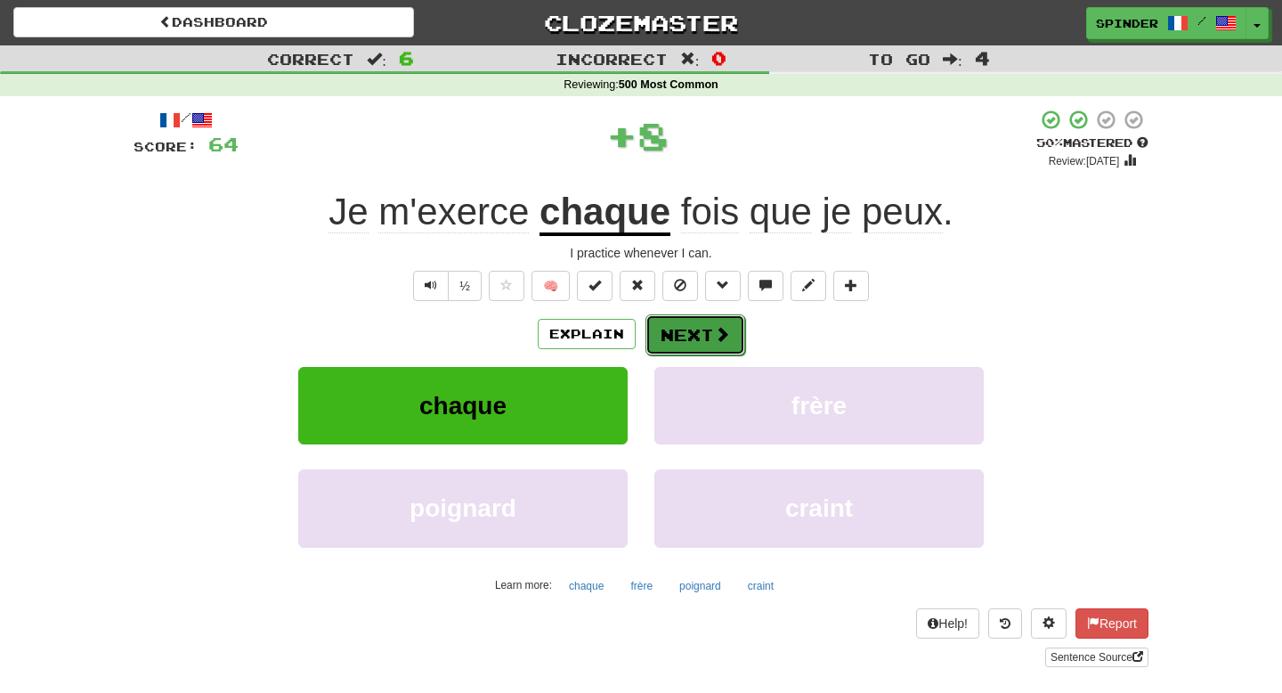
click at [691, 337] on button "Next" at bounding box center [695, 334] width 100 height 41
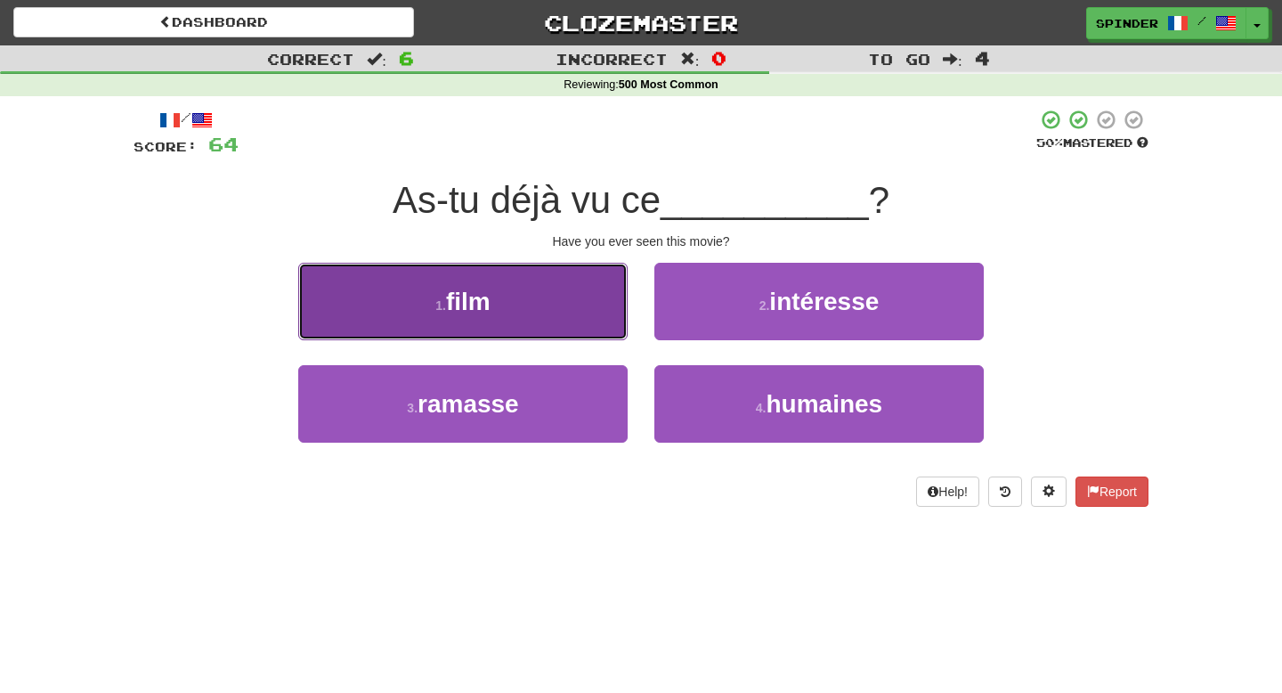
click at [546, 321] on button "1 . film" at bounding box center [462, 301] width 329 height 77
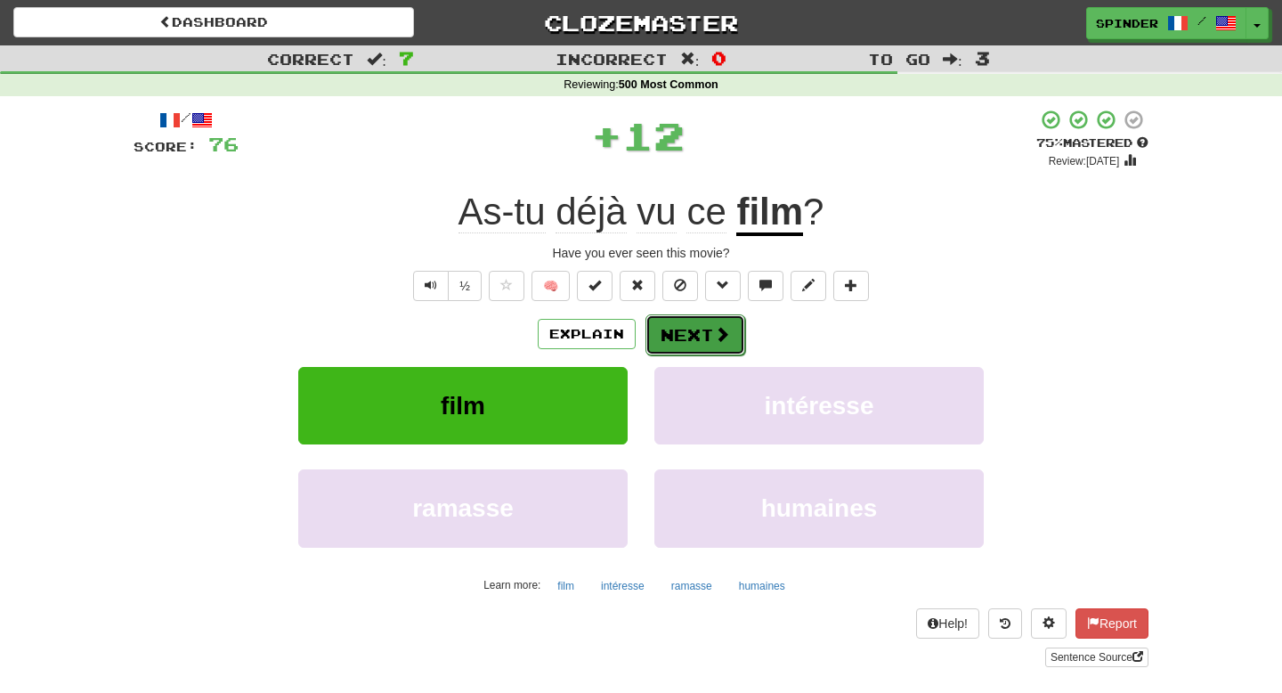
click at [683, 339] on button "Next" at bounding box center [695, 334] width 100 height 41
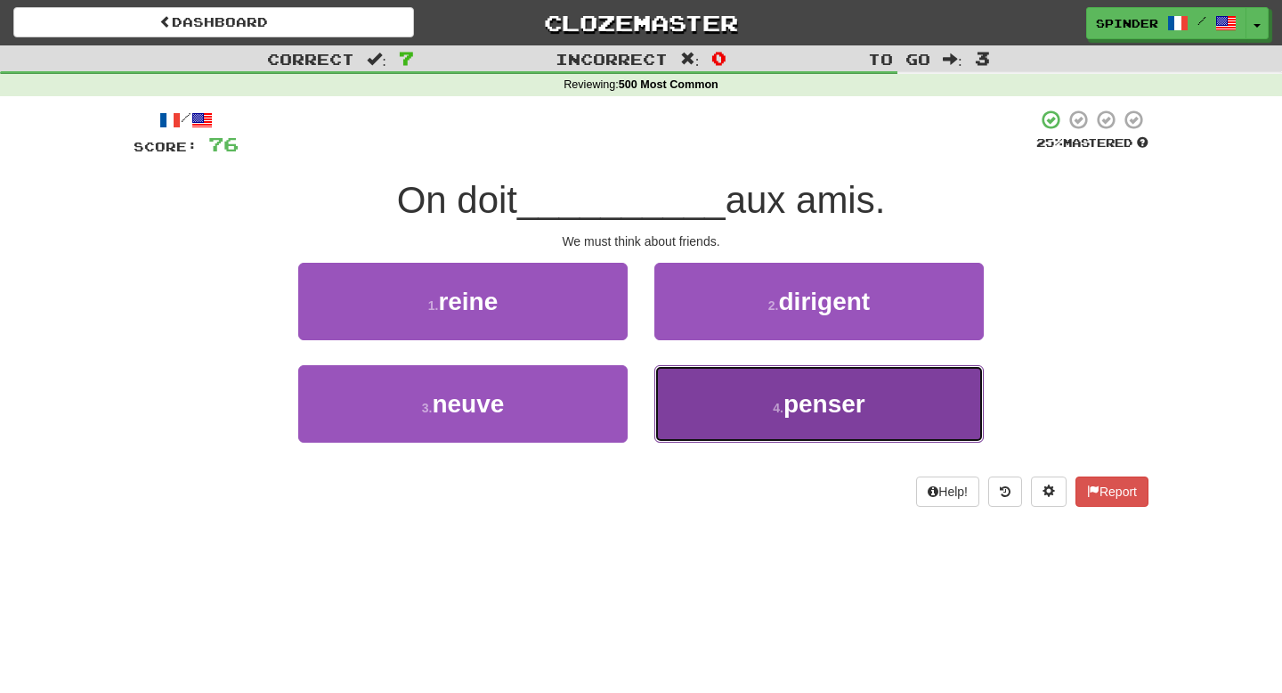
click at [720, 409] on button "4 . penser" at bounding box center [818, 403] width 329 height 77
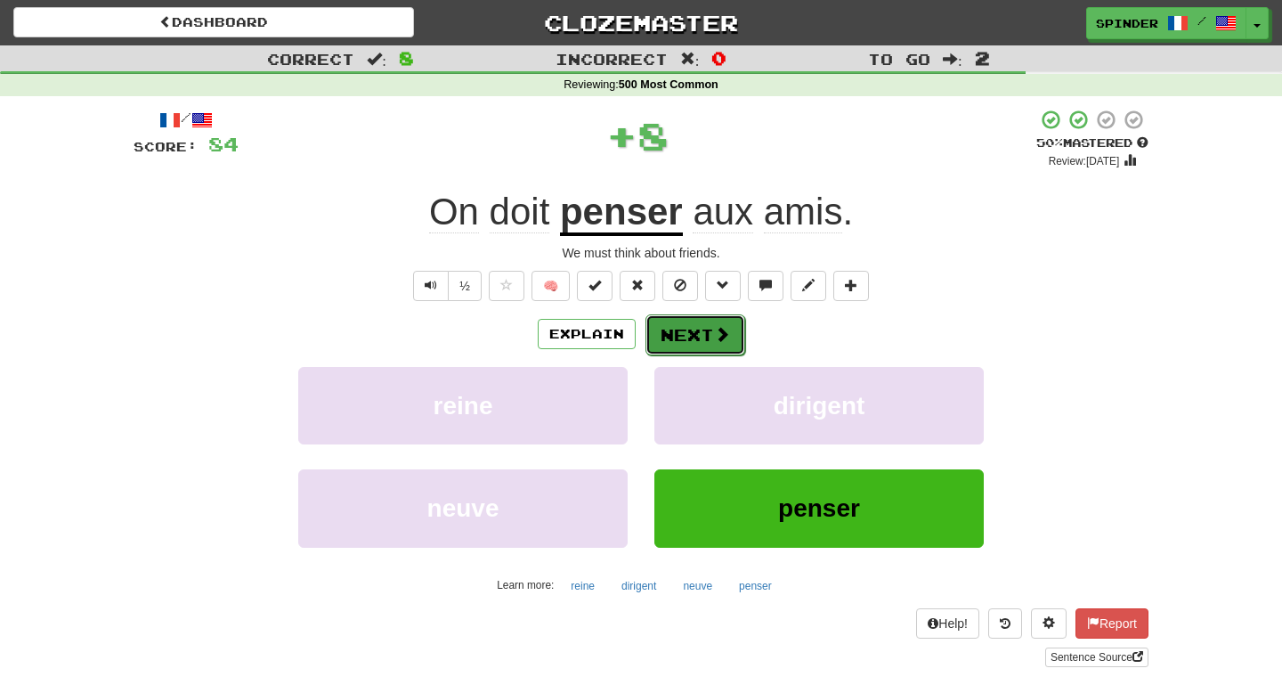
click at [710, 338] on button "Next" at bounding box center [695, 334] width 100 height 41
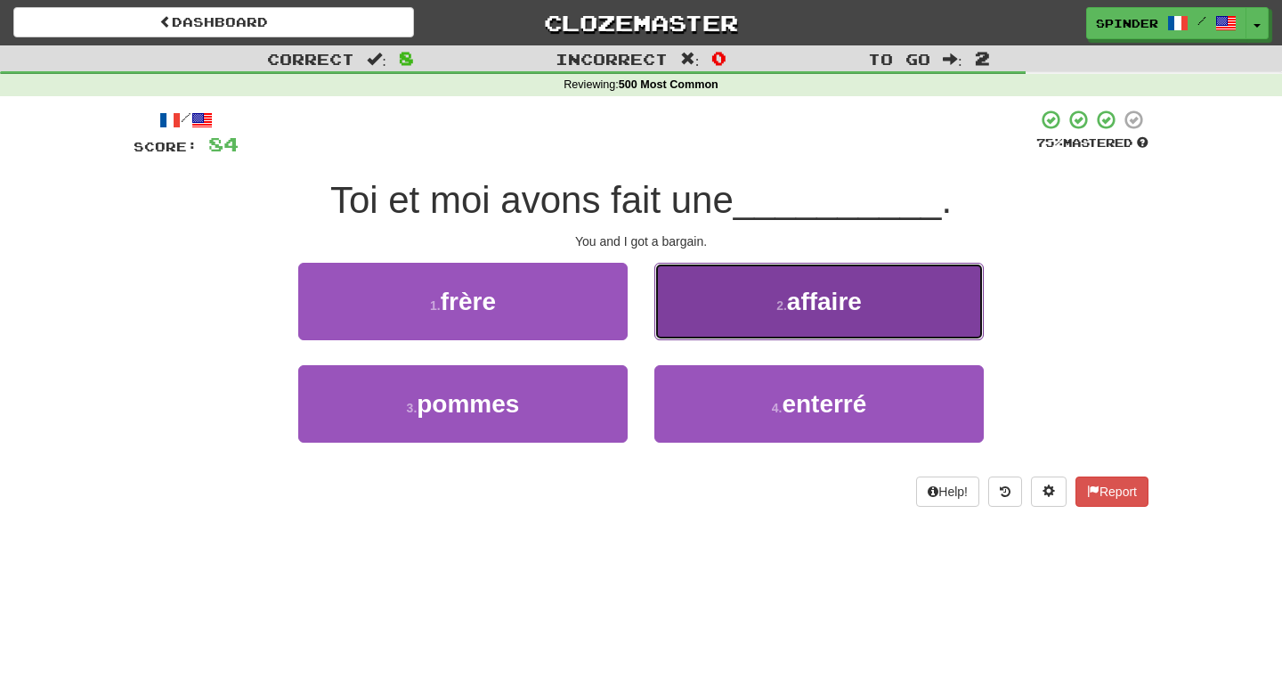
click at [718, 313] on button "2 . affaire" at bounding box center [818, 301] width 329 height 77
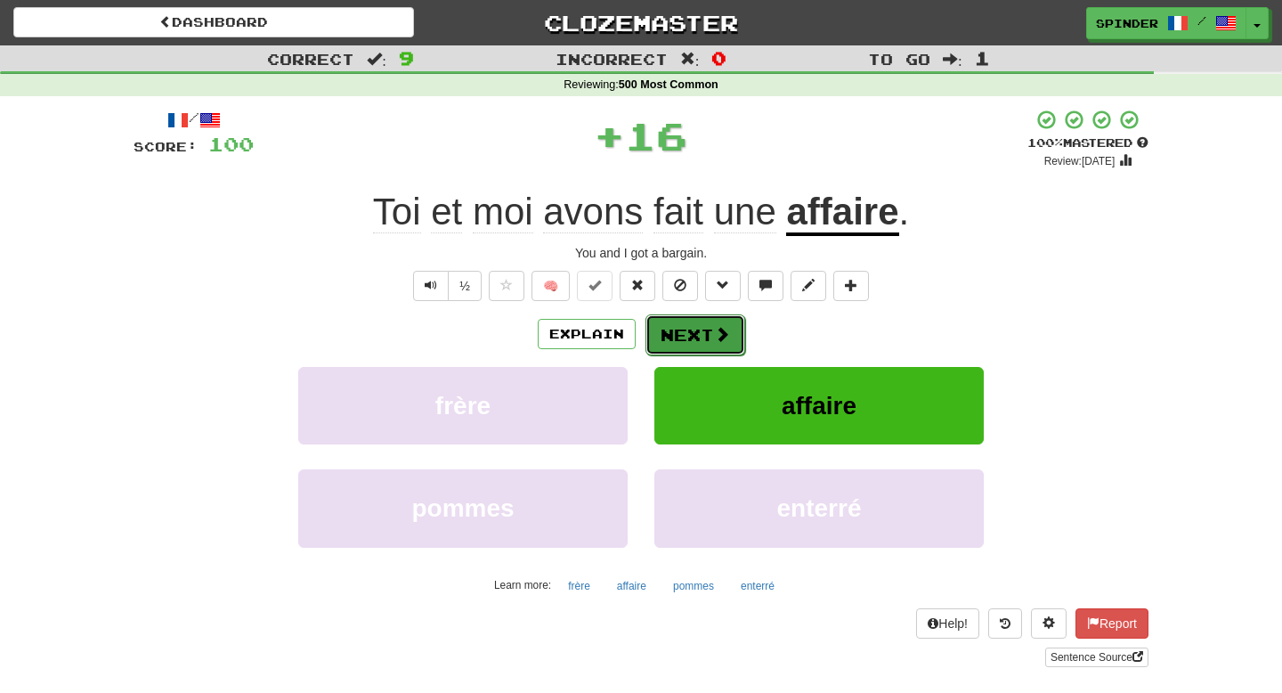
click at [710, 332] on button "Next" at bounding box center [695, 334] width 100 height 41
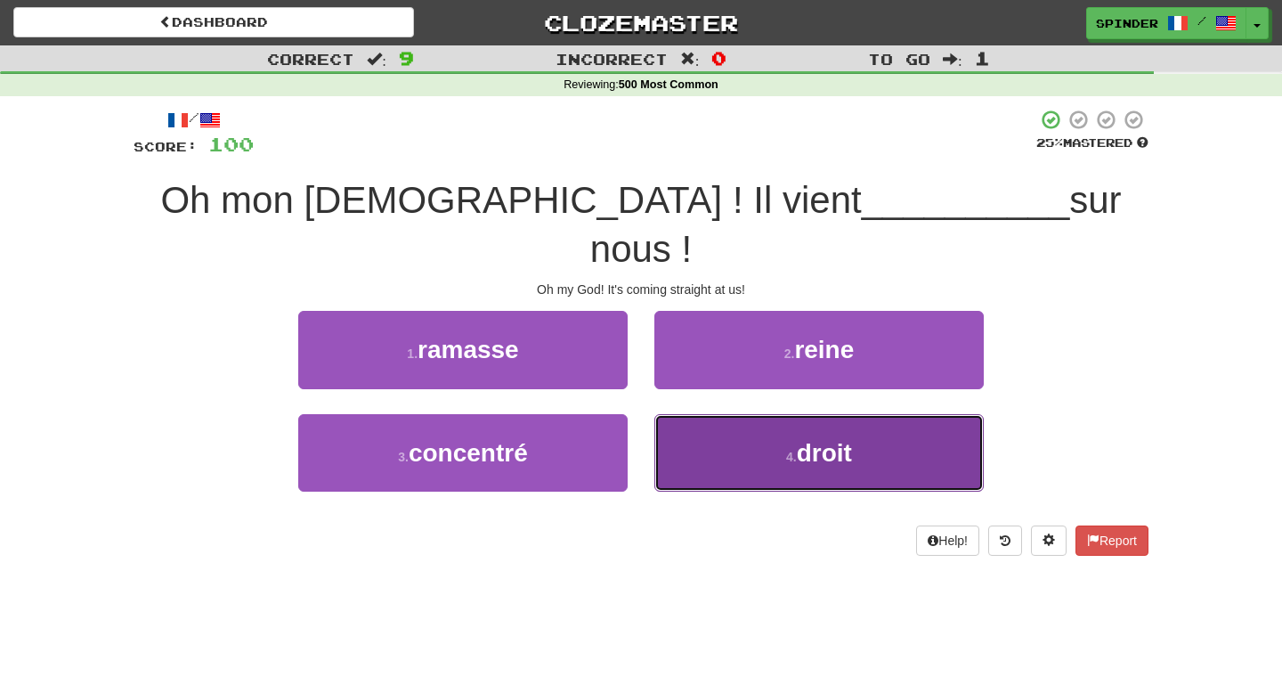
click at [714, 414] on button "4 . droit" at bounding box center [818, 452] width 329 height 77
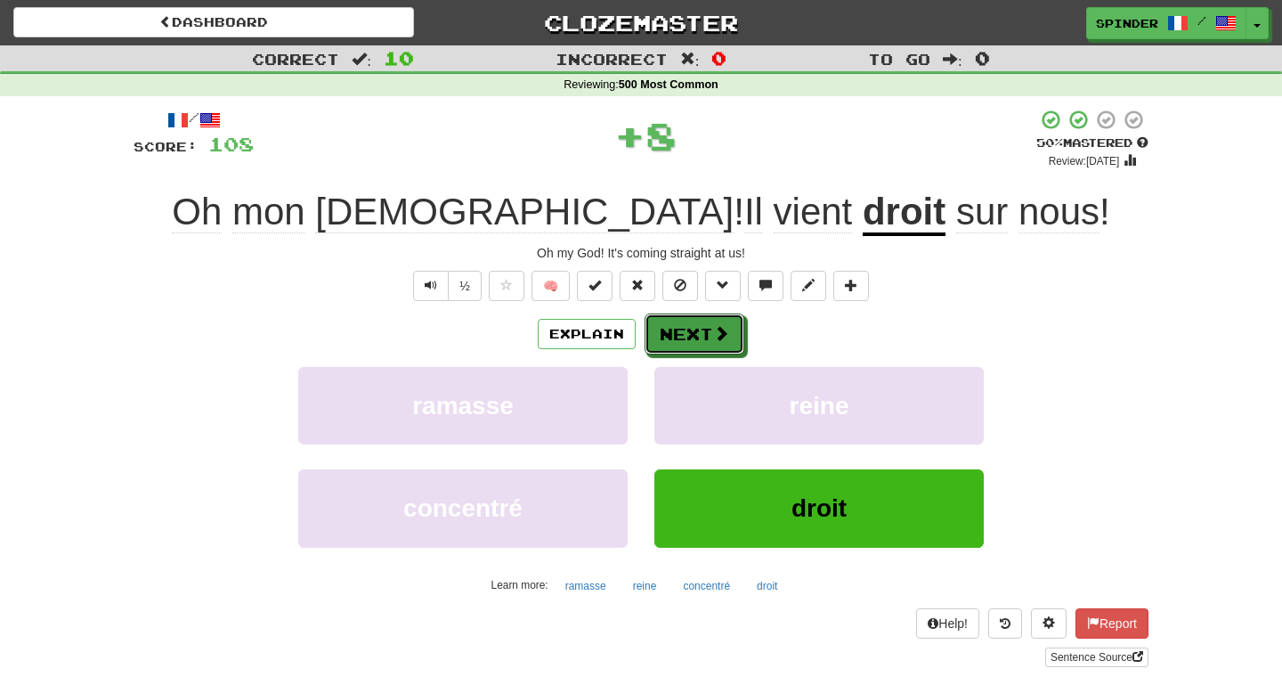
click at [715, 334] on span at bounding box center [721, 333] width 16 height 16
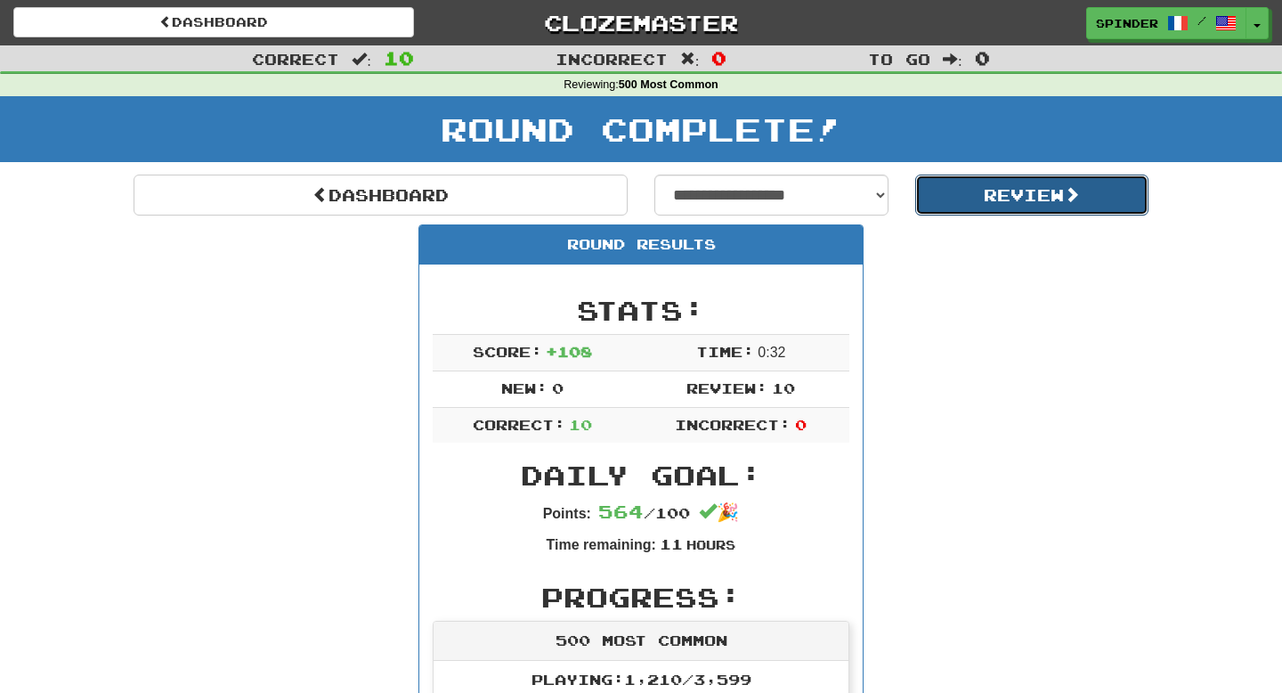
click at [997, 186] on button "Review" at bounding box center [1032, 194] width 234 height 41
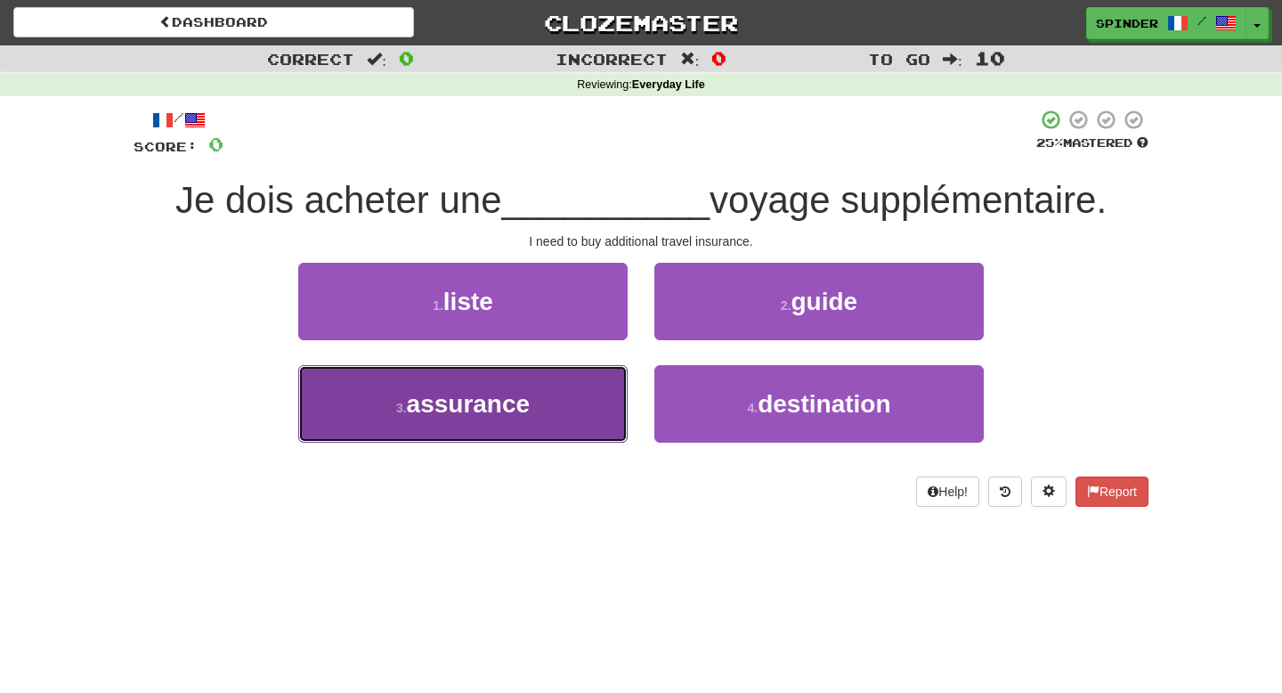
click at [600, 418] on button "3 . assurance" at bounding box center [462, 403] width 329 height 77
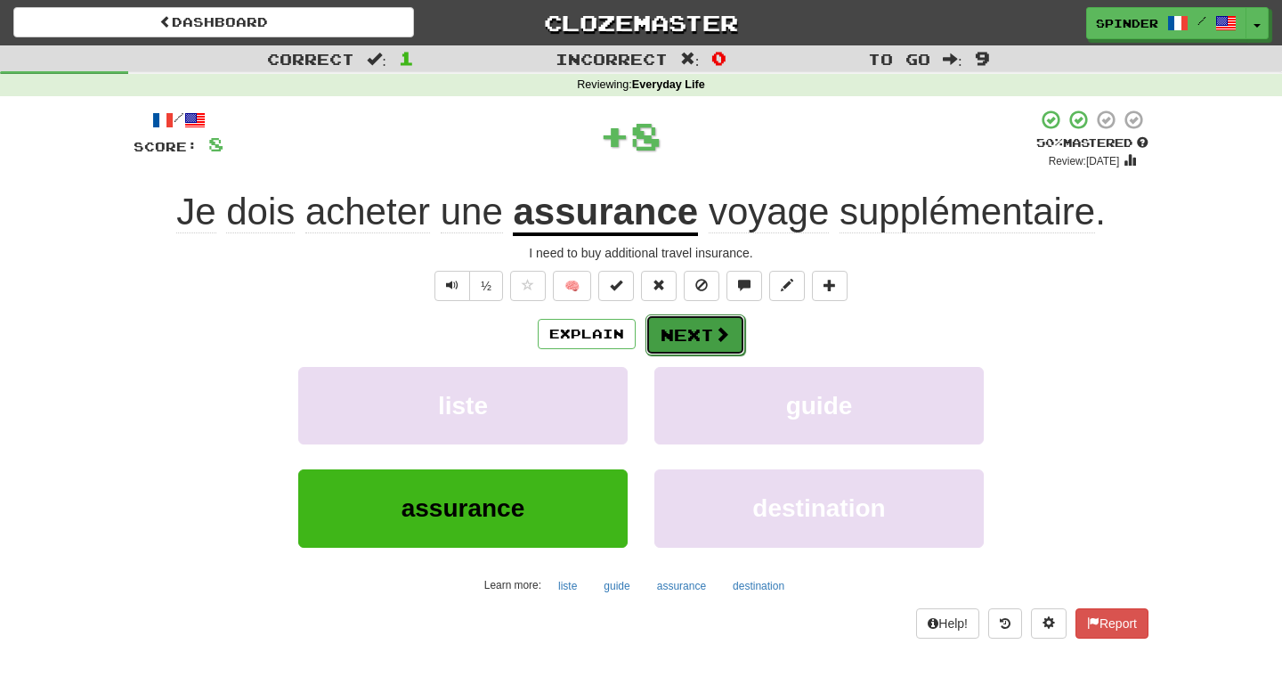
click at [690, 344] on button "Next" at bounding box center [695, 334] width 100 height 41
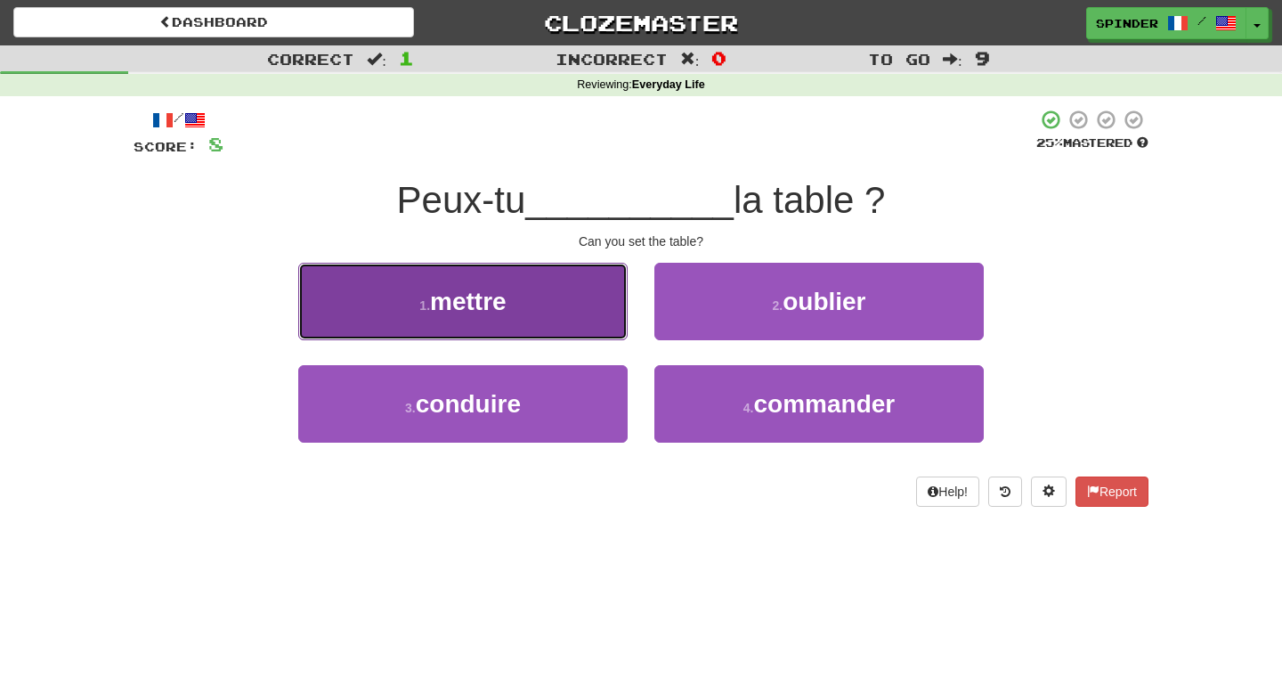
click at [564, 323] on button "1 . mettre" at bounding box center [462, 301] width 329 height 77
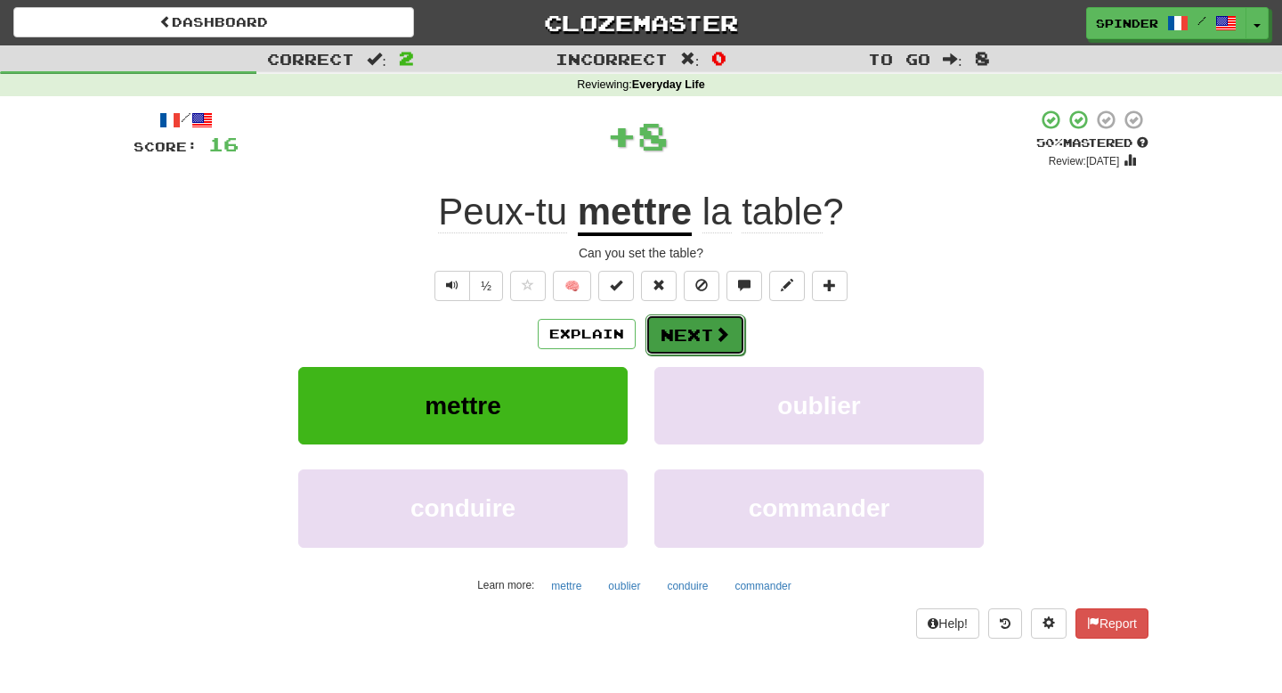
click at [679, 329] on button "Next" at bounding box center [695, 334] width 100 height 41
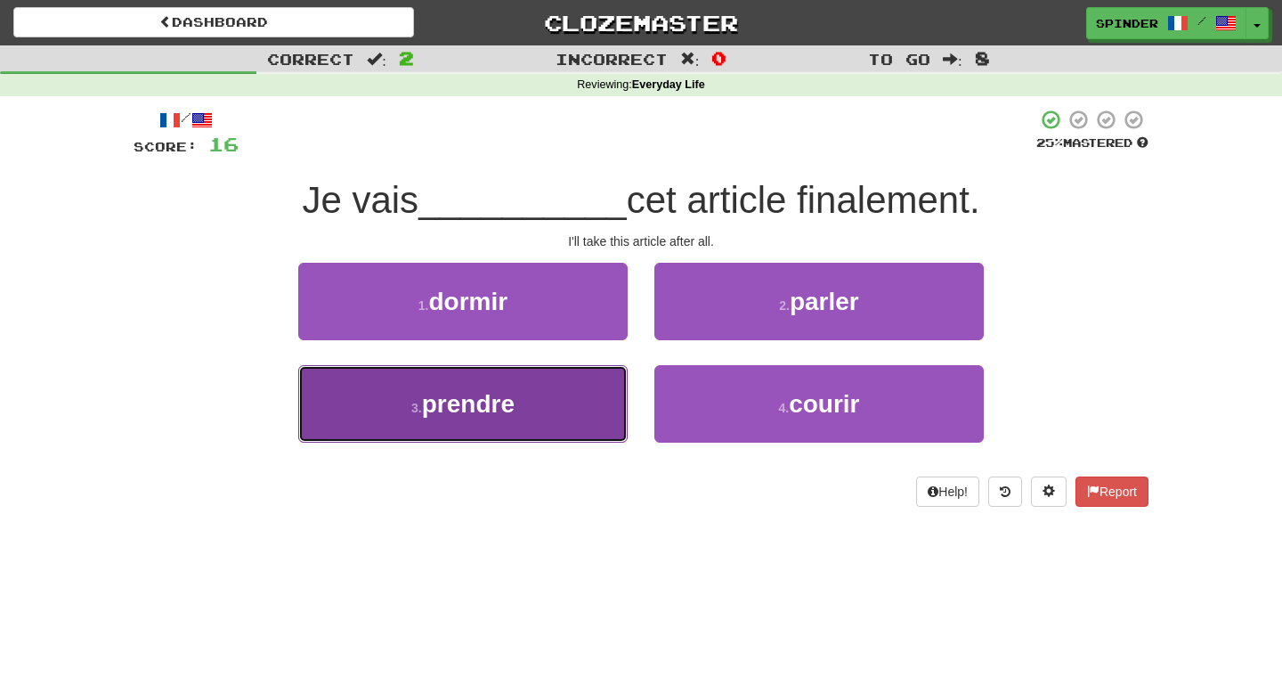
click at [564, 400] on button "3 . prendre" at bounding box center [462, 403] width 329 height 77
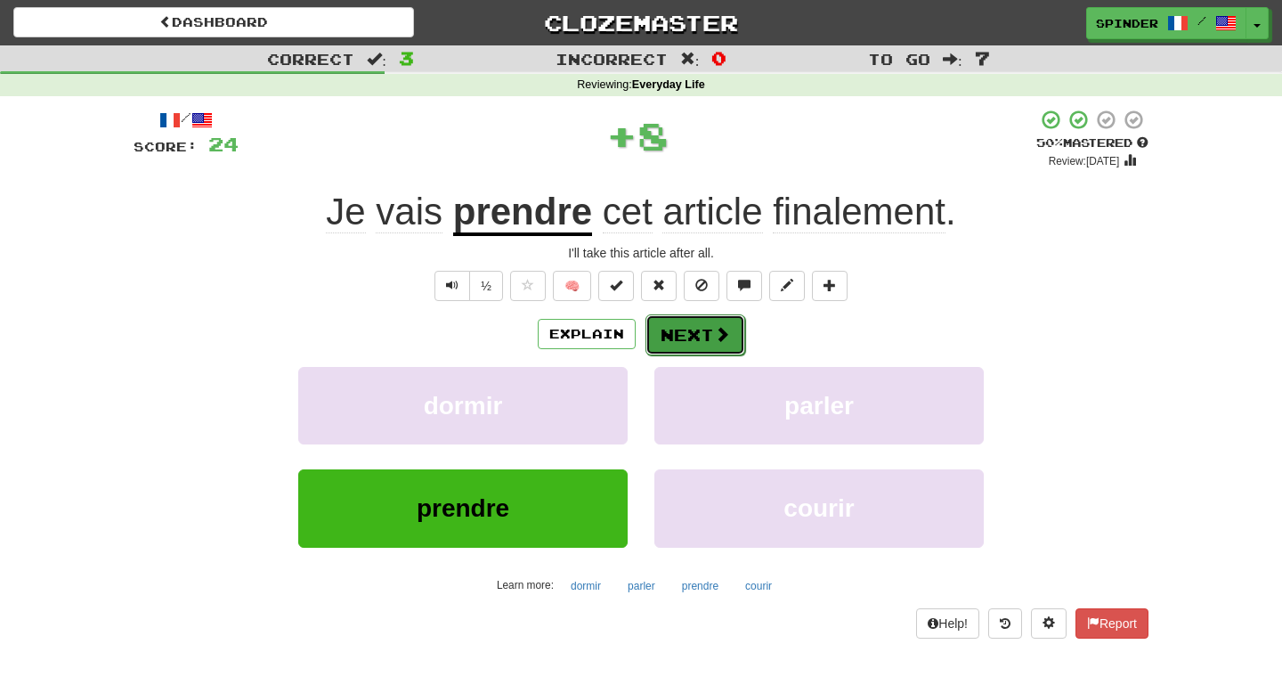
click at [699, 336] on button "Next" at bounding box center [695, 334] width 100 height 41
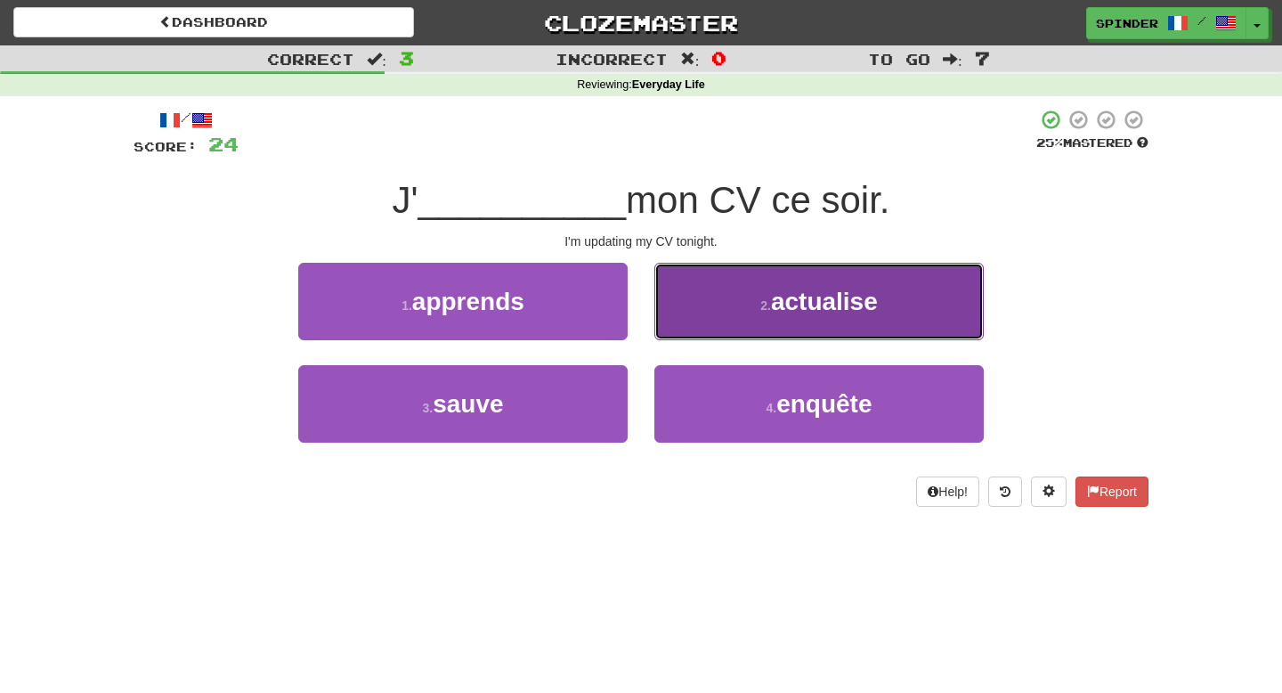
click at [711, 315] on button "2 . actualise" at bounding box center [818, 301] width 329 height 77
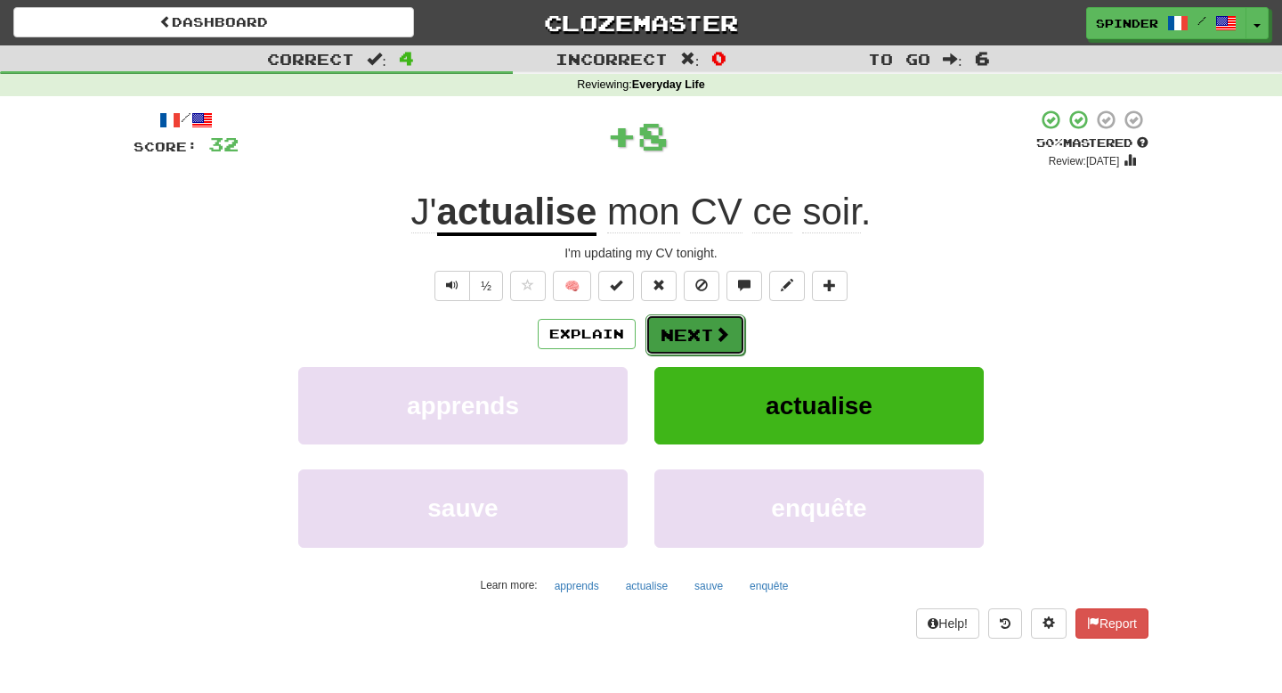
click at [692, 335] on button "Next" at bounding box center [695, 334] width 100 height 41
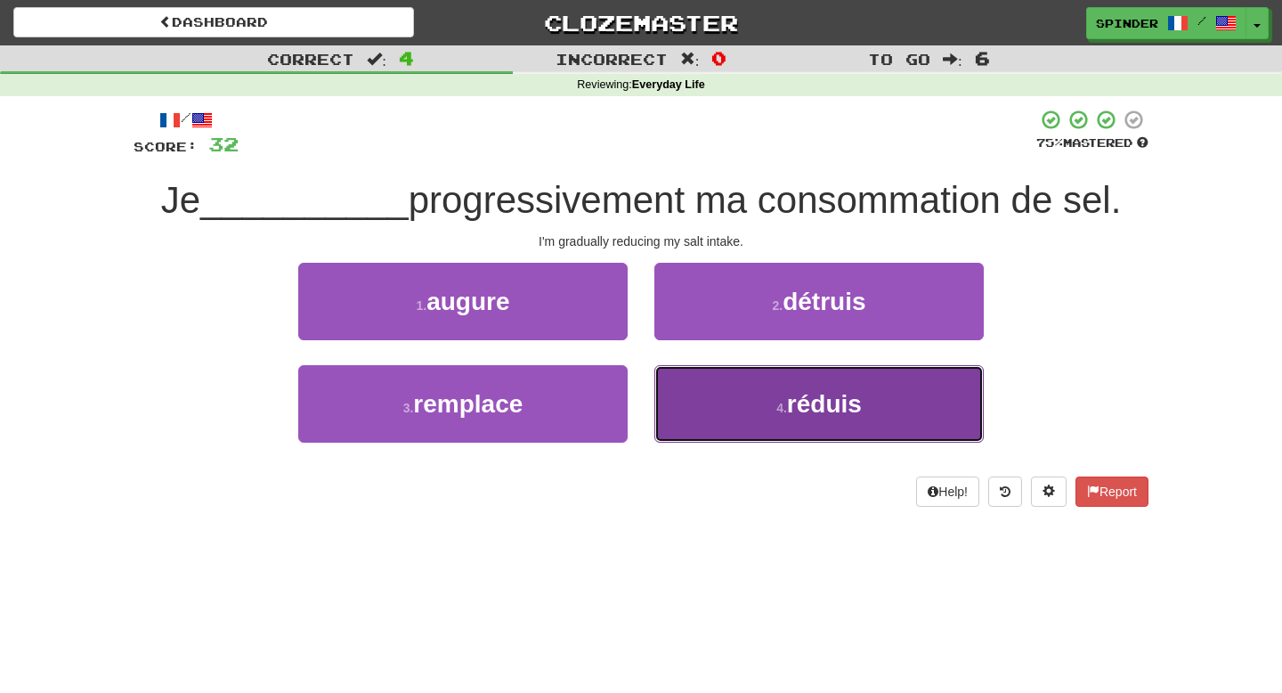
click at [692, 382] on button "4 . réduis" at bounding box center [818, 403] width 329 height 77
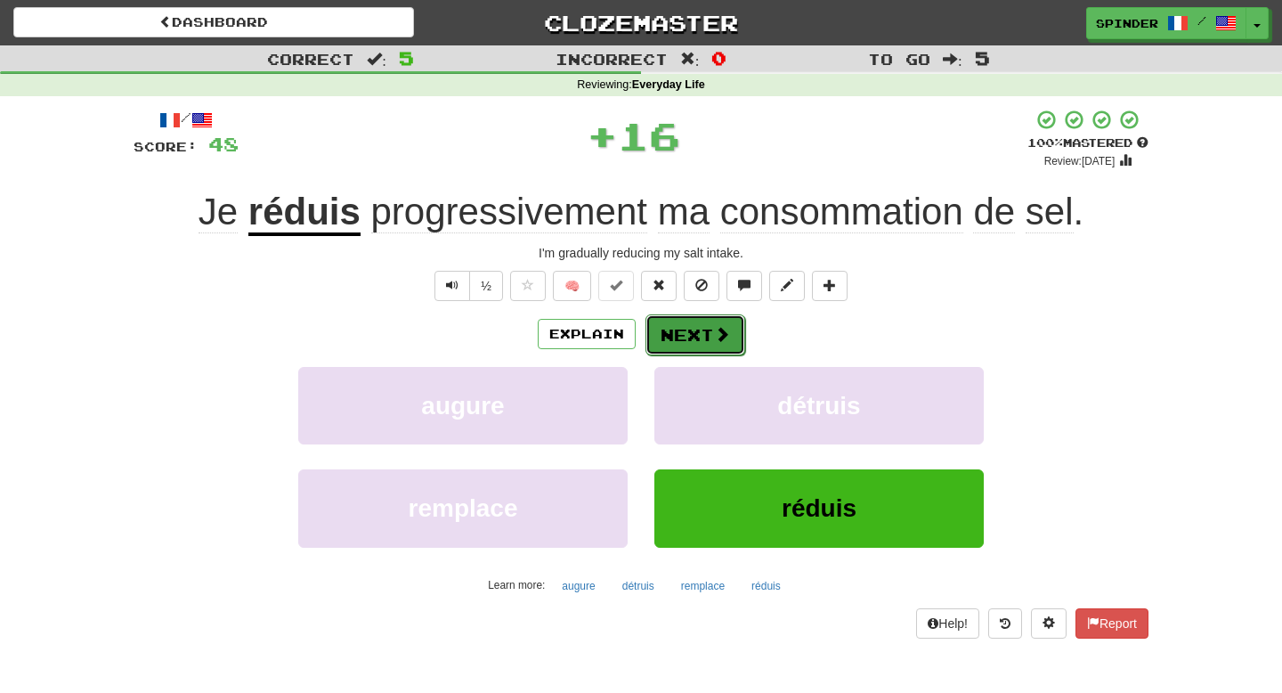
click at [702, 334] on button "Next" at bounding box center [695, 334] width 100 height 41
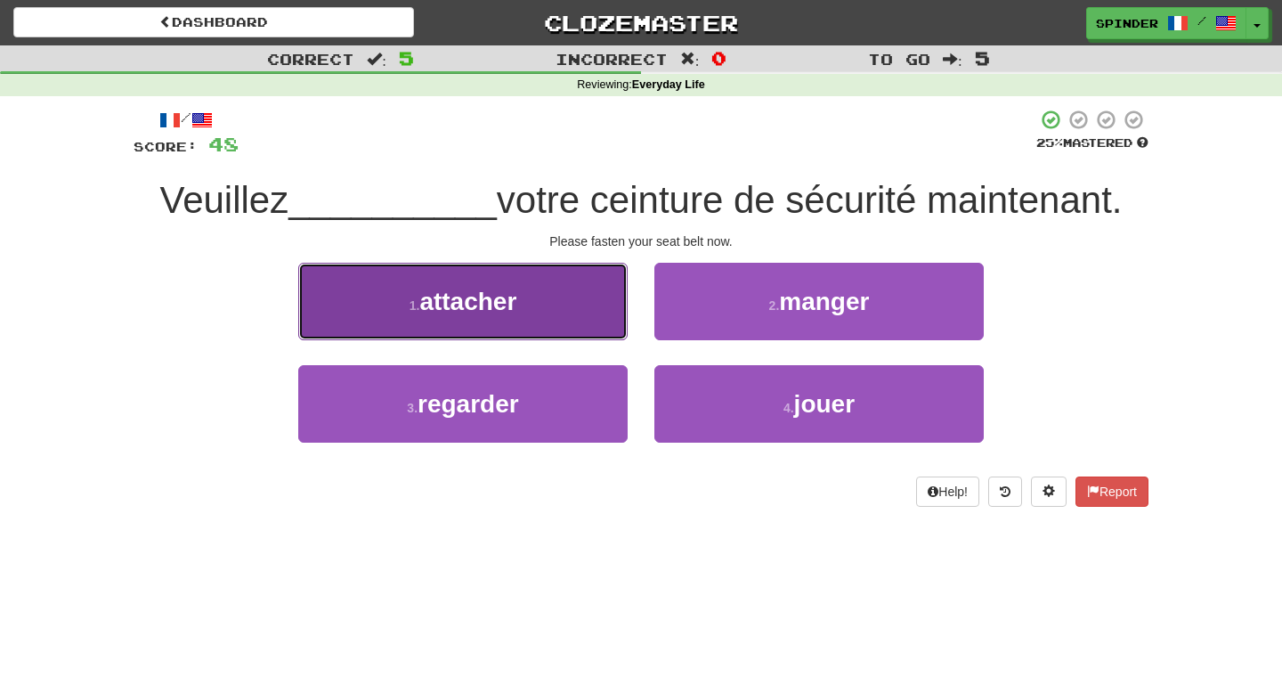
click at [562, 315] on button "1 . attacher" at bounding box center [462, 301] width 329 height 77
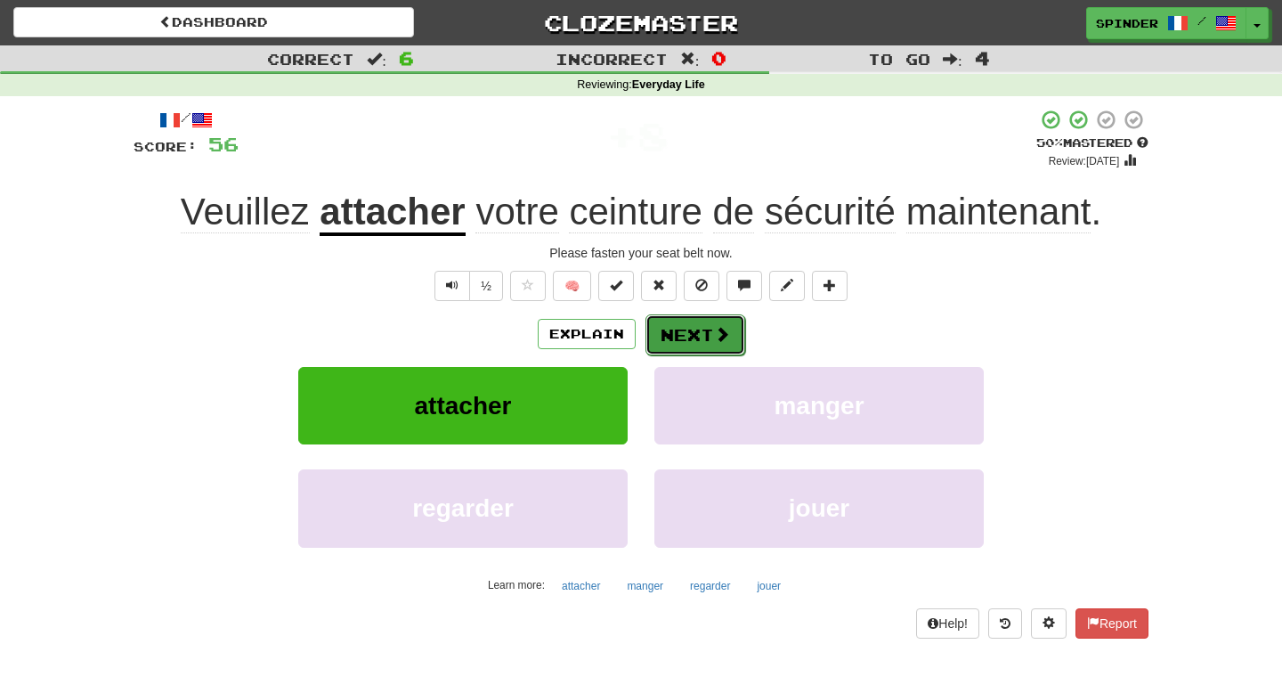
click at [680, 338] on button "Next" at bounding box center [695, 334] width 100 height 41
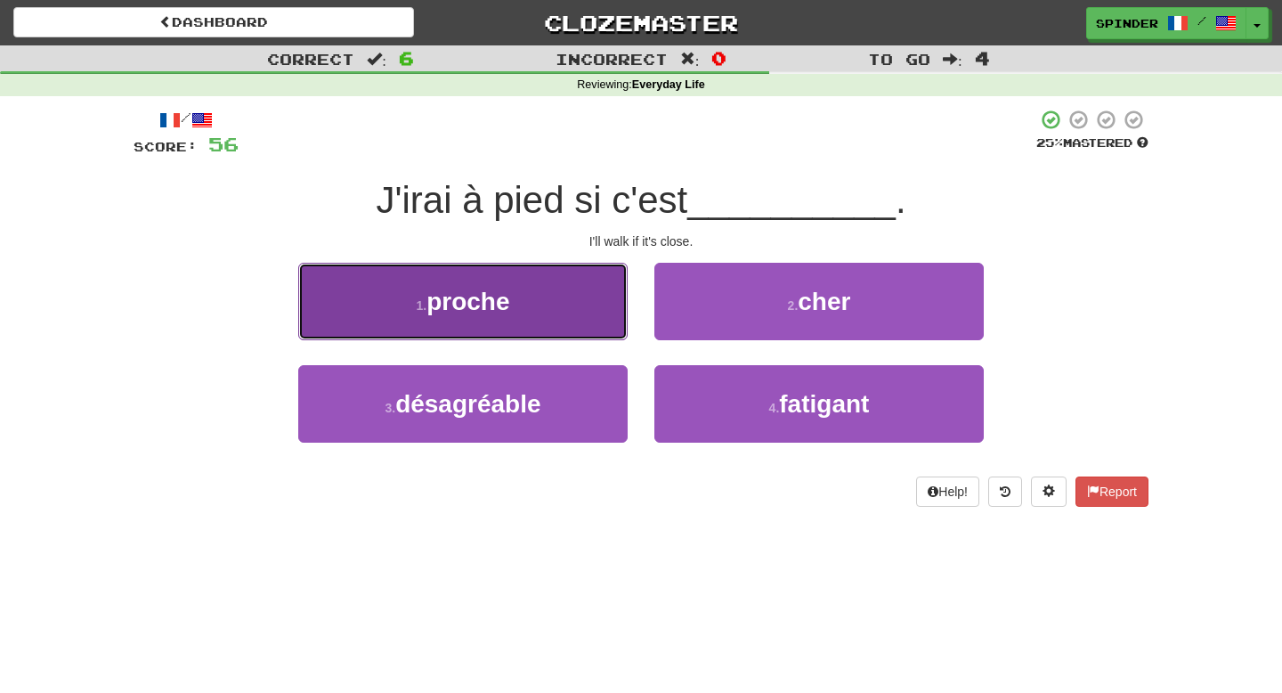
click at [556, 310] on button "1 . proche" at bounding box center [462, 301] width 329 height 77
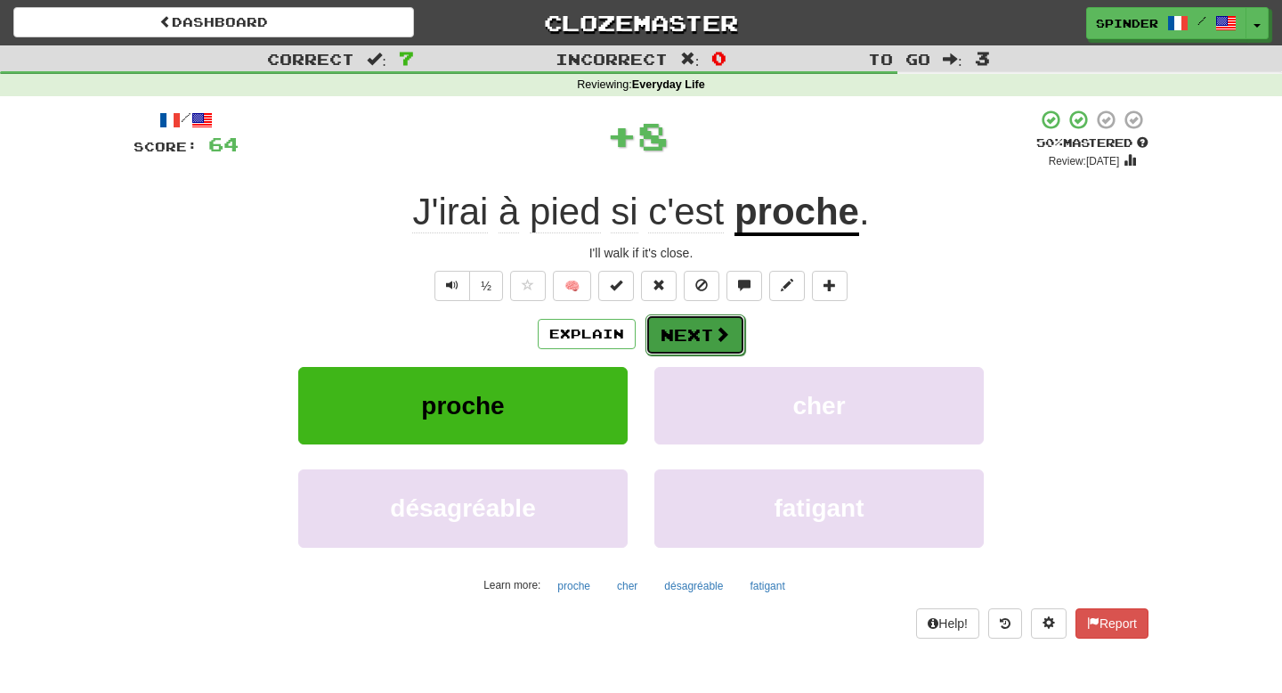
click at [711, 328] on button "Next" at bounding box center [695, 334] width 100 height 41
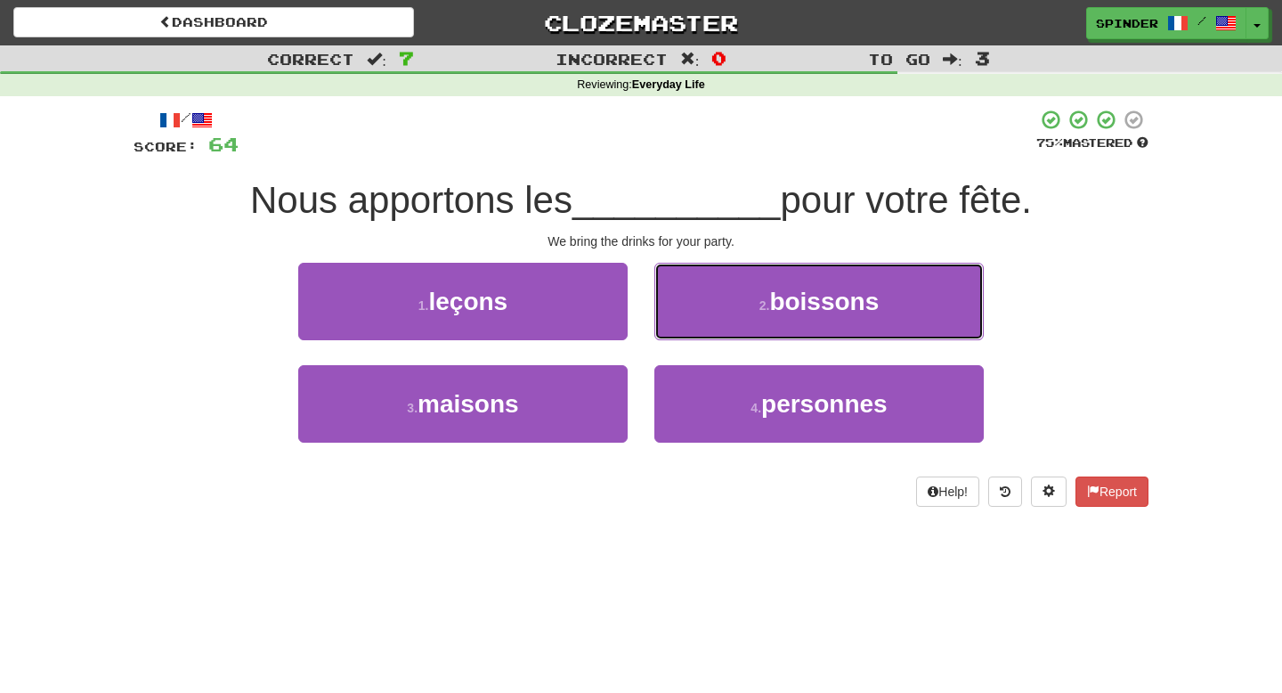
click at [711, 328] on button "2 . boissons" at bounding box center [818, 301] width 329 height 77
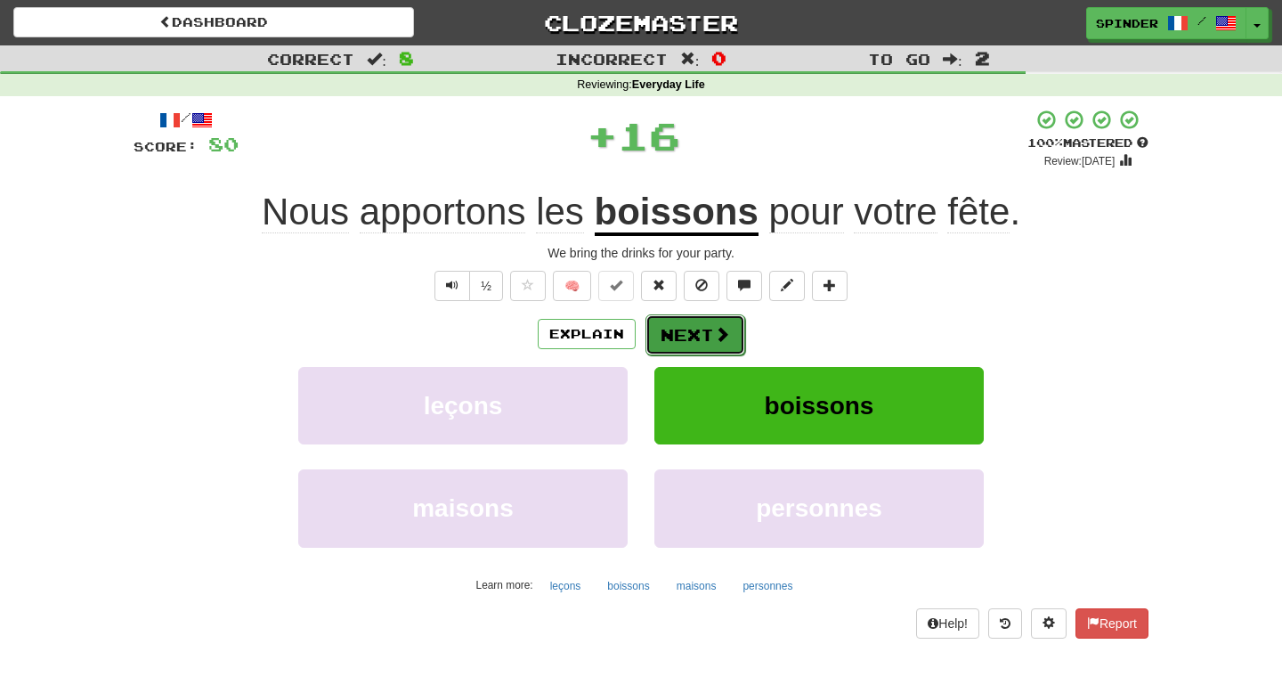
click at [704, 337] on button "Next" at bounding box center [695, 334] width 100 height 41
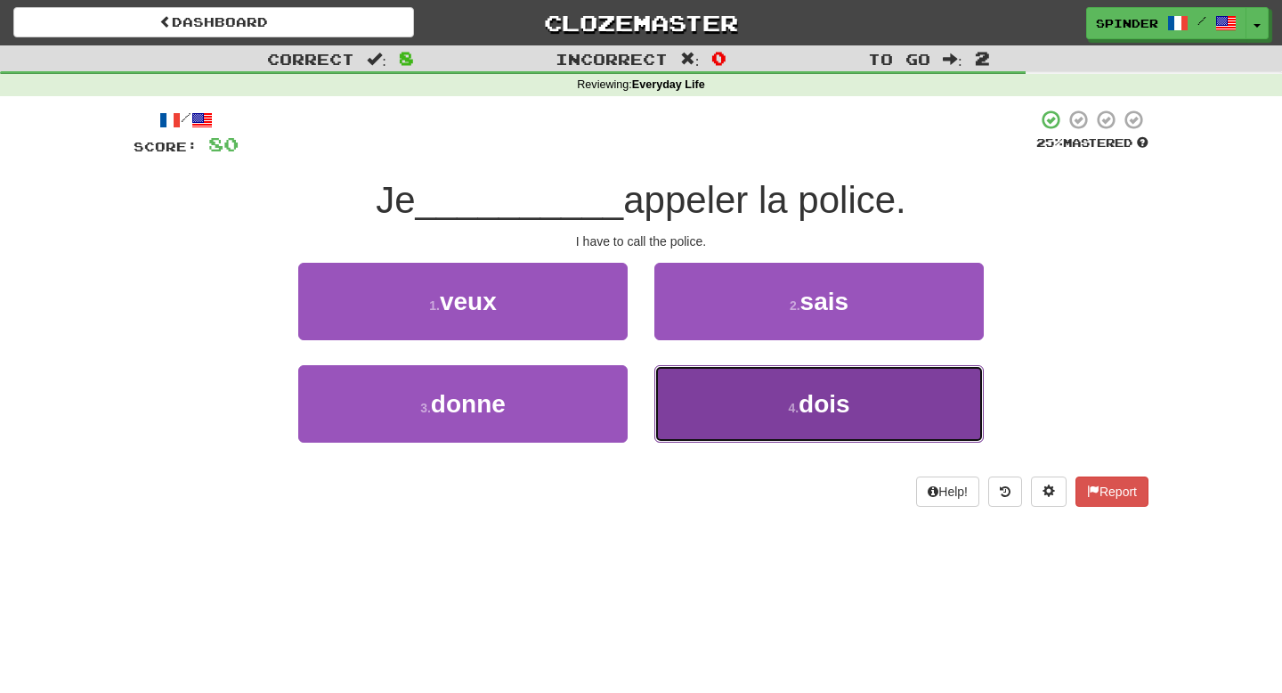
click at [700, 390] on button "4 . dois" at bounding box center [818, 403] width 329 height 77
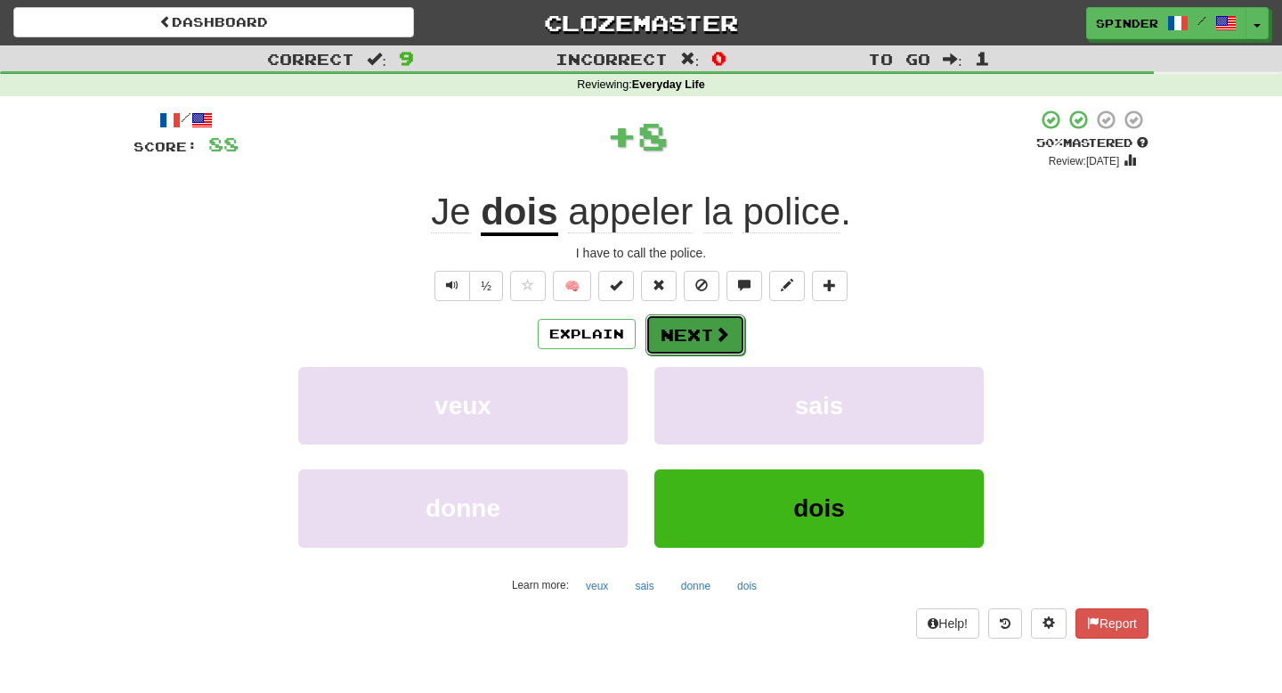
click at [701, 324] on button "Next" at bounding box center [695, 334] width 100 height 41
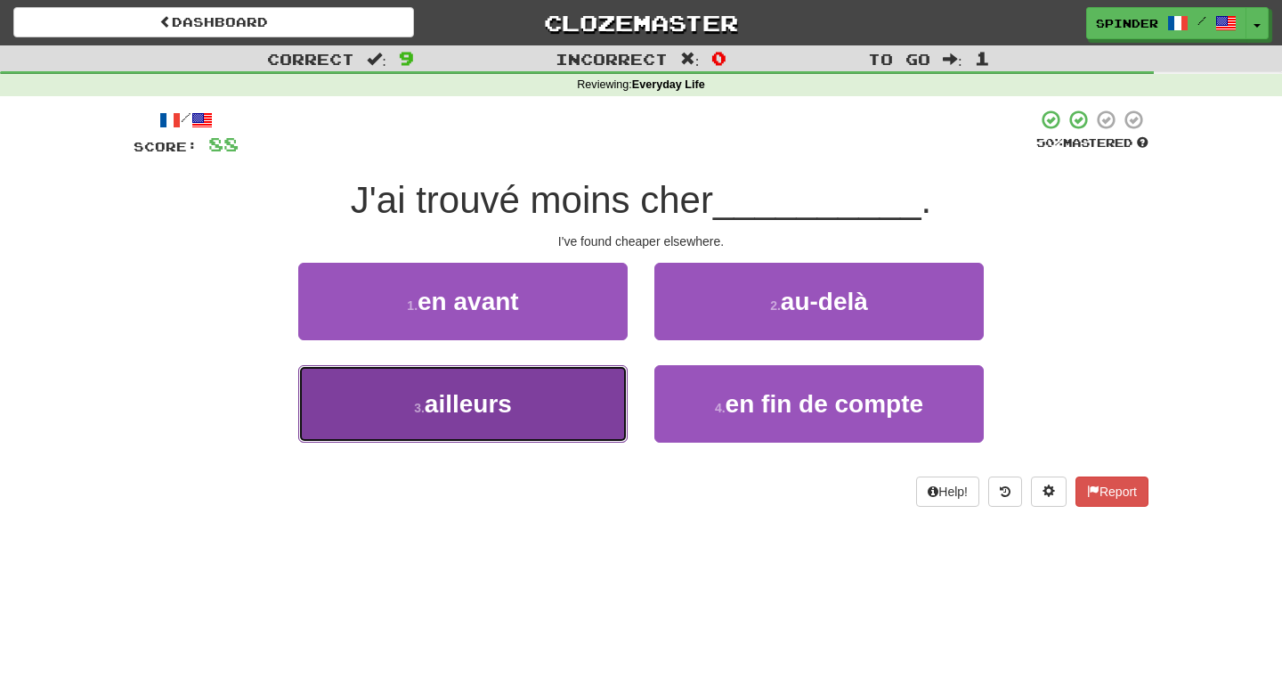
click at [564, 393] on button "3 . ailleurs" at bounding box center [462, 403] width 329 height 77
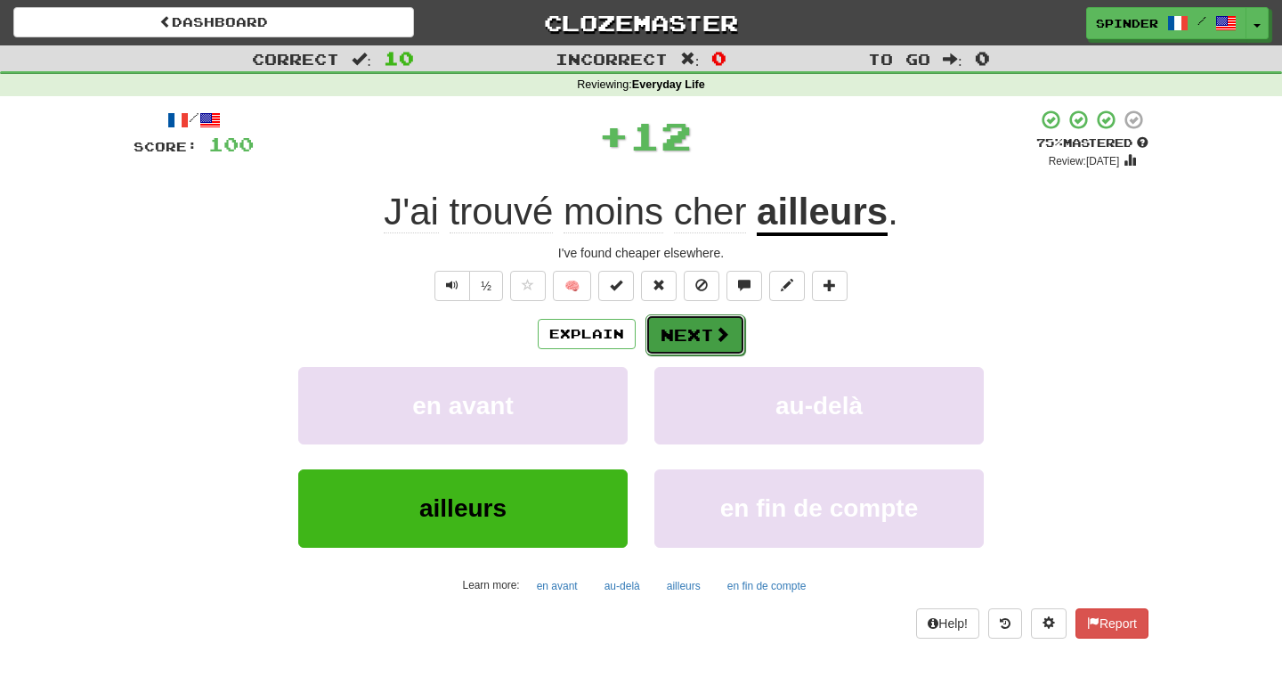
click at [710, 336] on button "Next" at bounding box center [695, 334] width 100 height 41
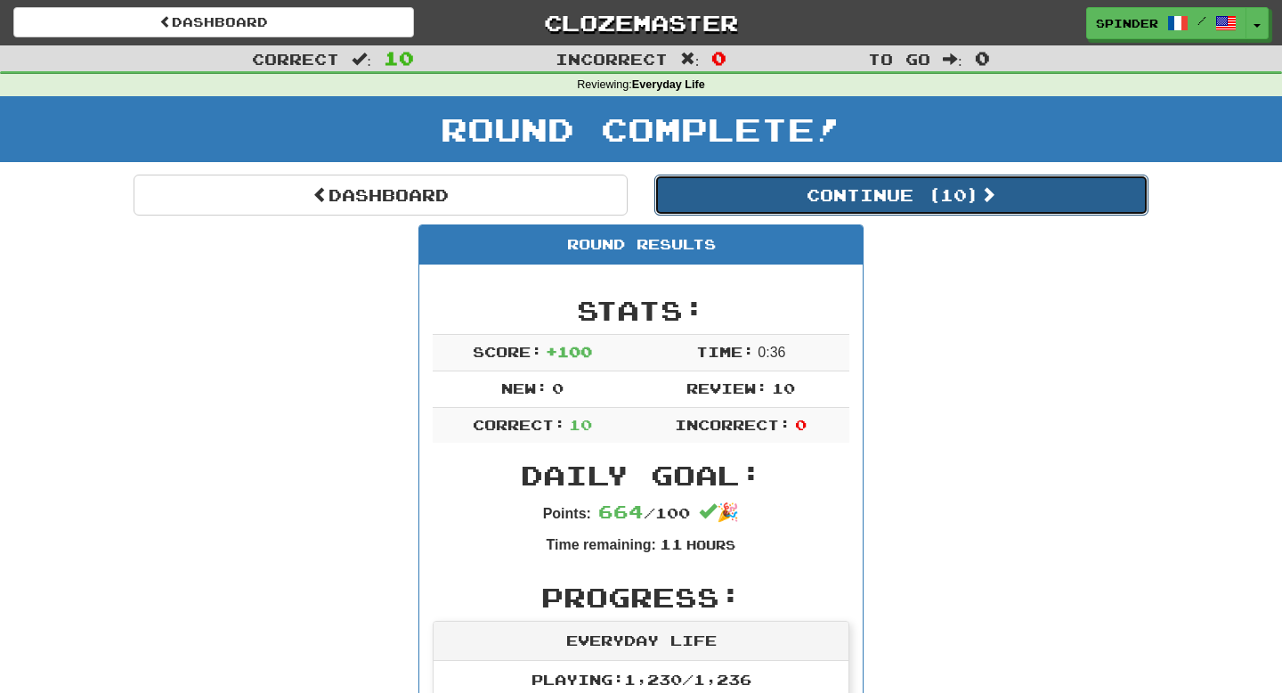
click at [870, 209] on button "Continue ( 10 )" at bounding box center [901, 194] width 494 height 41
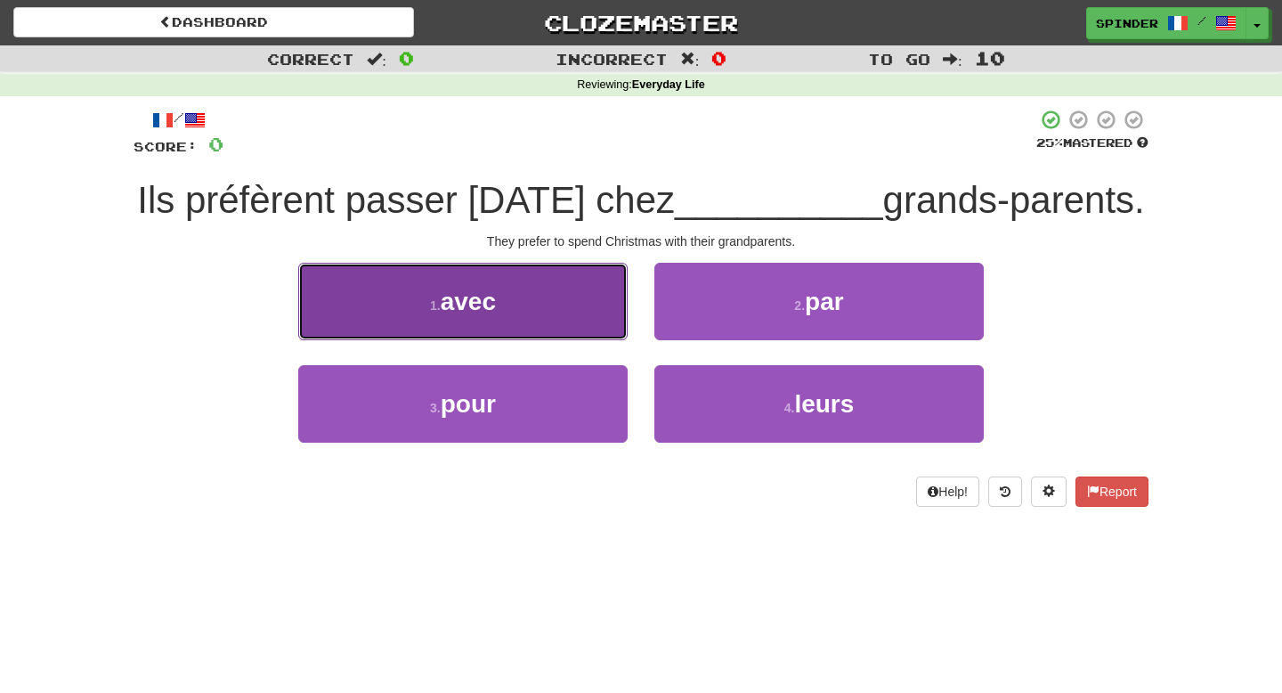
click at [552, 305] on button "1 . avec" at bounding box center [462, 301] width 329 height 77
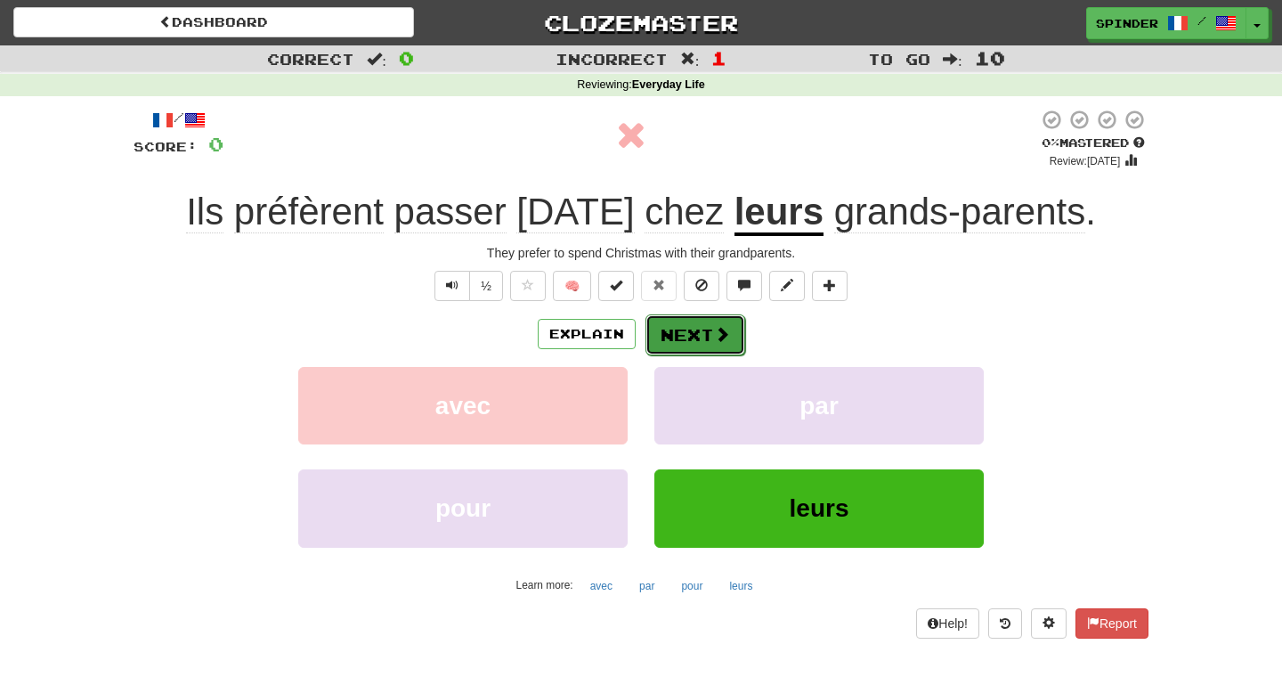
click at [717, 336] on span at bounding box center [722, 334] width 16 height 16
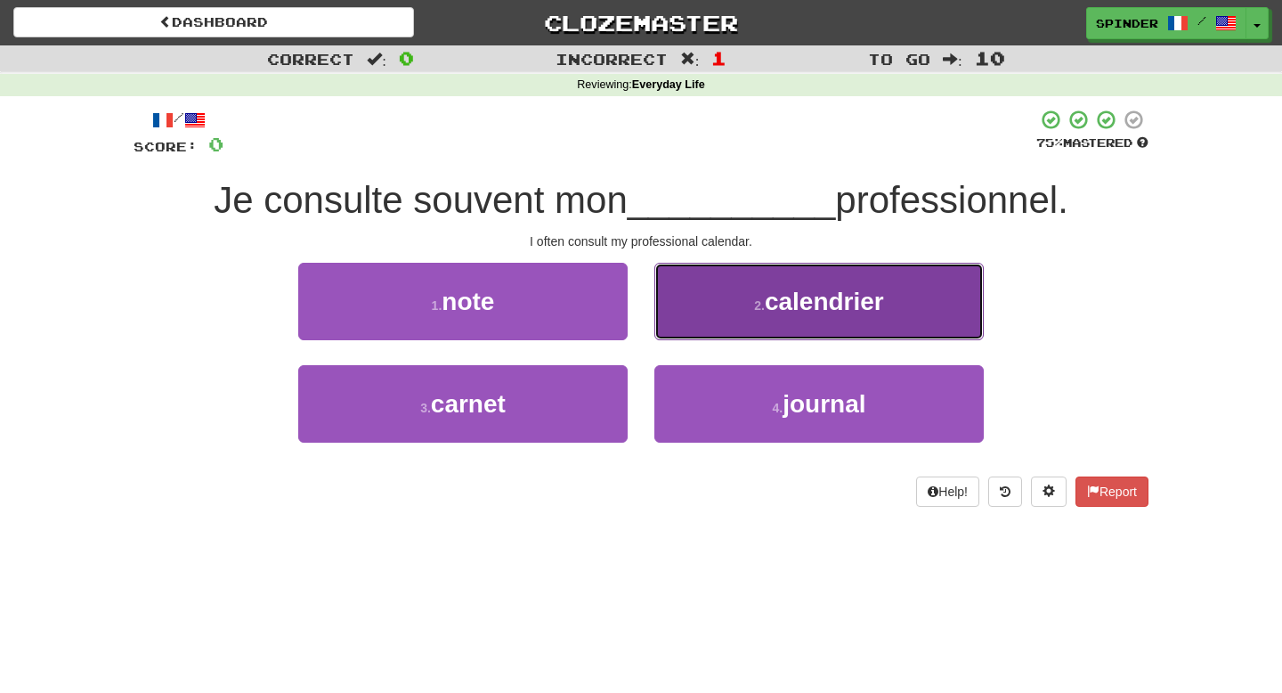
click at [726, 312] on button "2 . calendrier" at bounding box center [818, 301] width 329 height 77
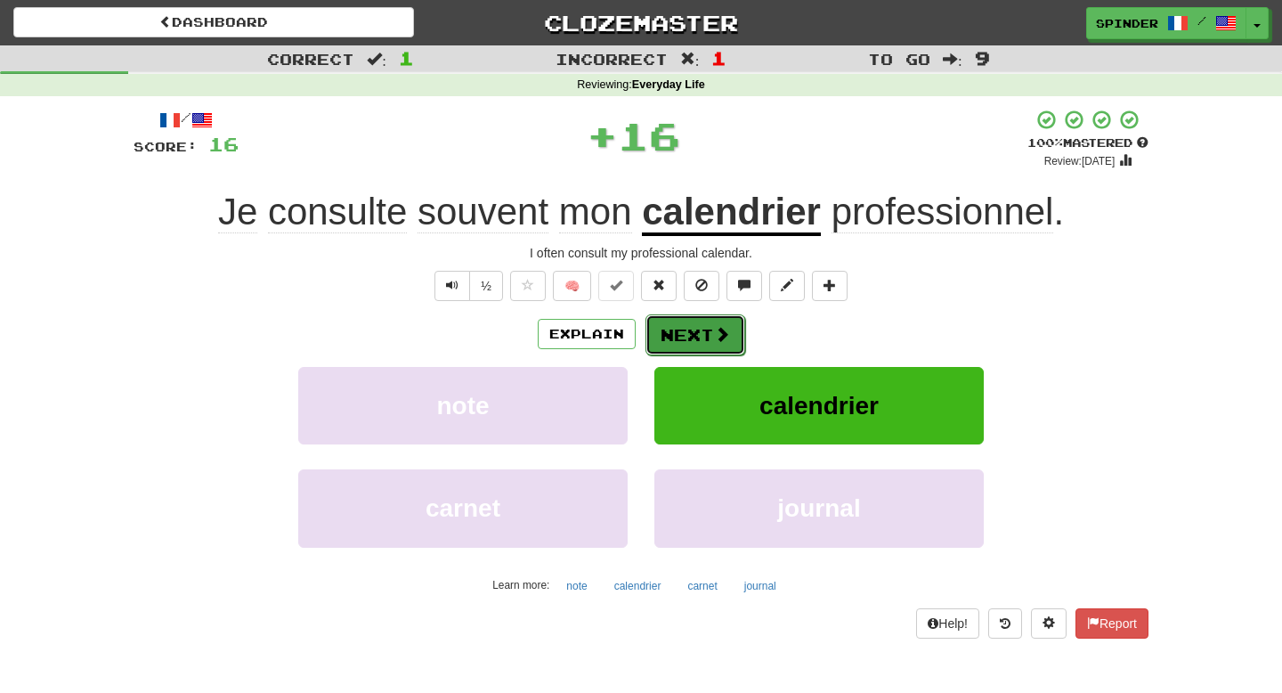
click at [707, 333] on button "Next" at bounding box center [695, 334] width 100 height 41
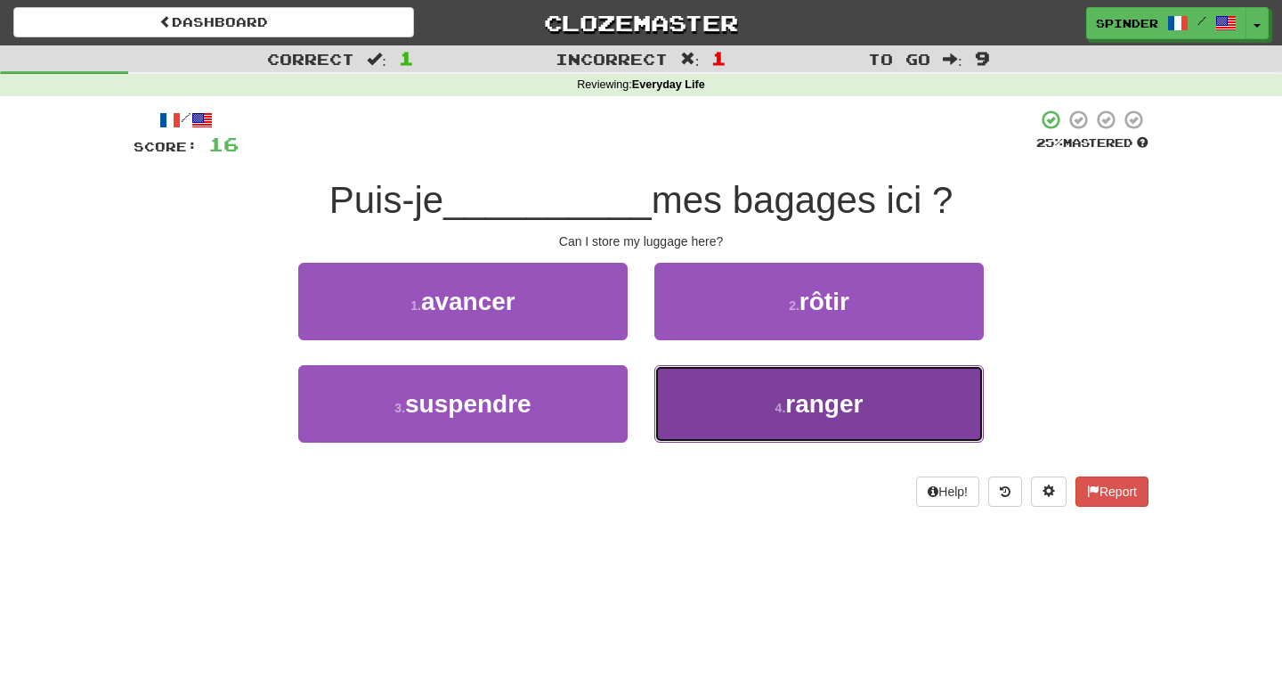
click at [709, 392] on button "4 . ranger" at bounding box center [818, 403] width 329 height 77
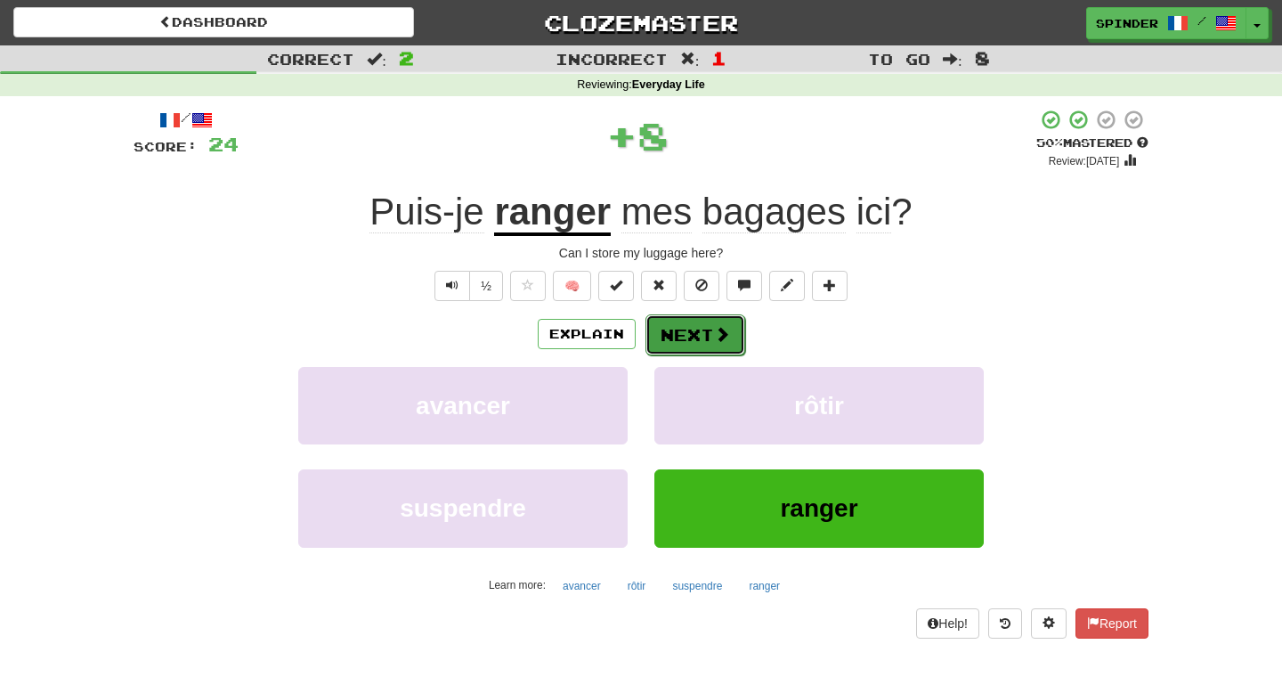
click at [708, 339] on button "Next" at bounding box center [695, 334] width 100 height 41
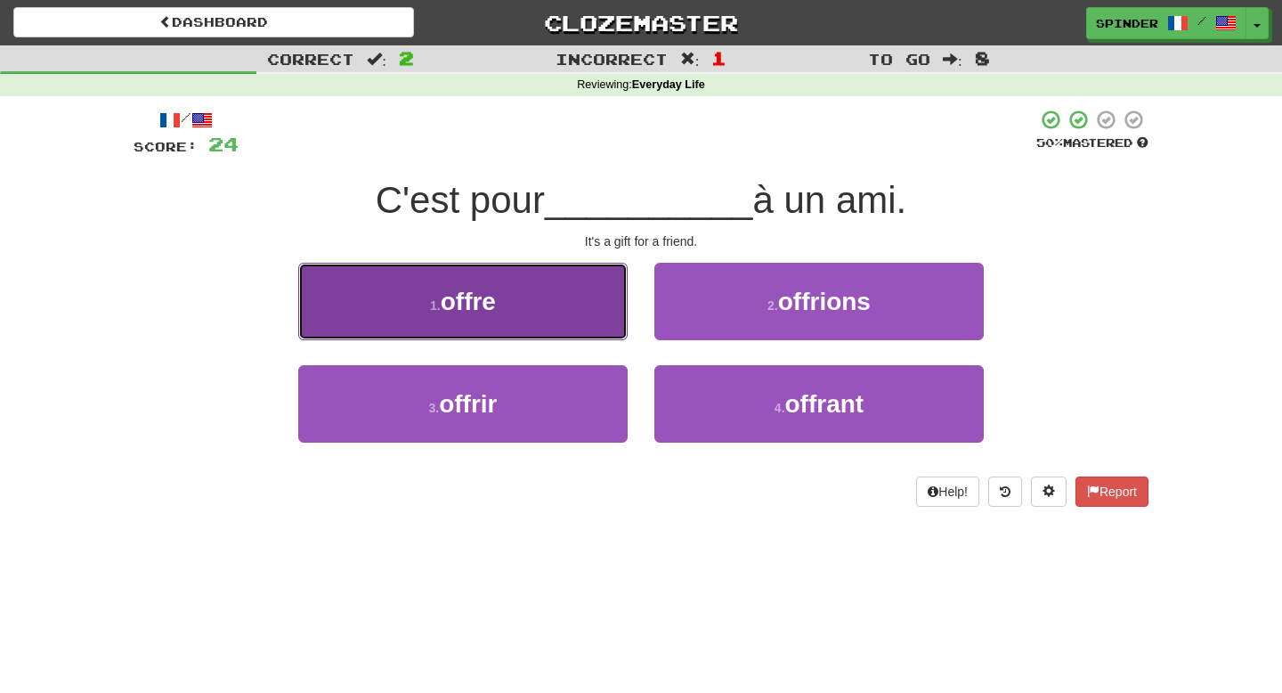
click at [603, 319] on button "1 . offre" at bounding box center [462, 301] width 329 height 77
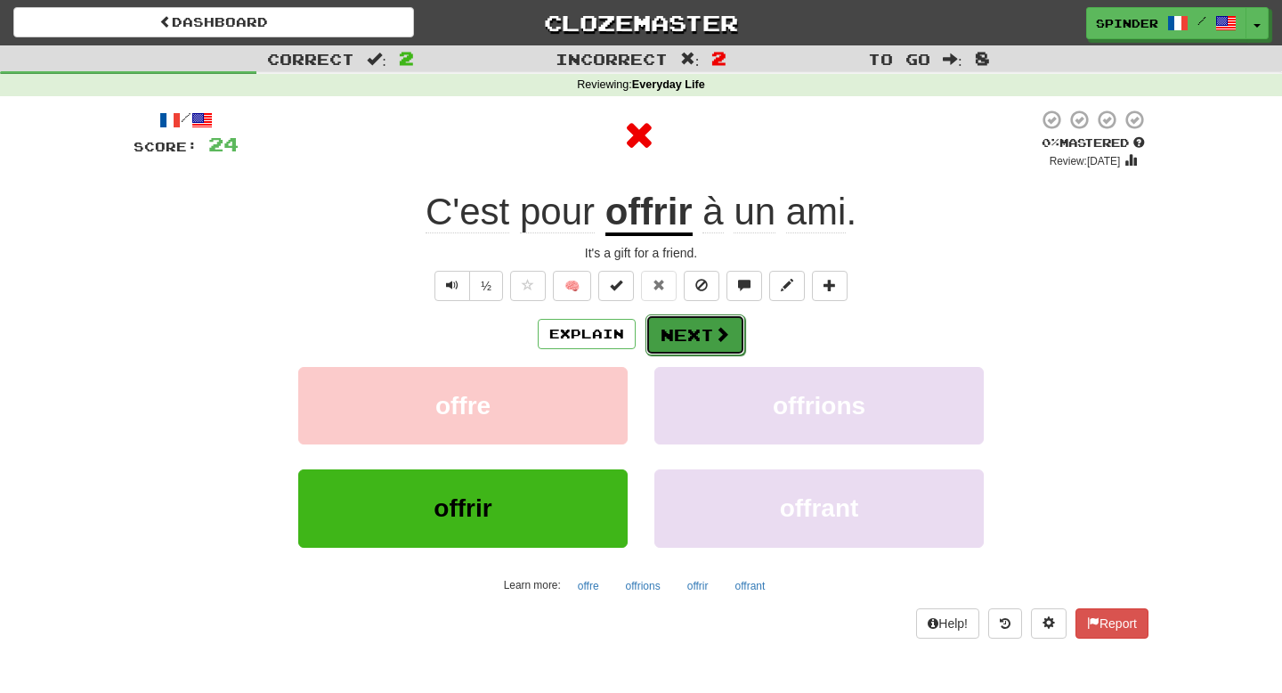
click at [727, 337] on span at bounding box center [722, 334] width 16 height 16
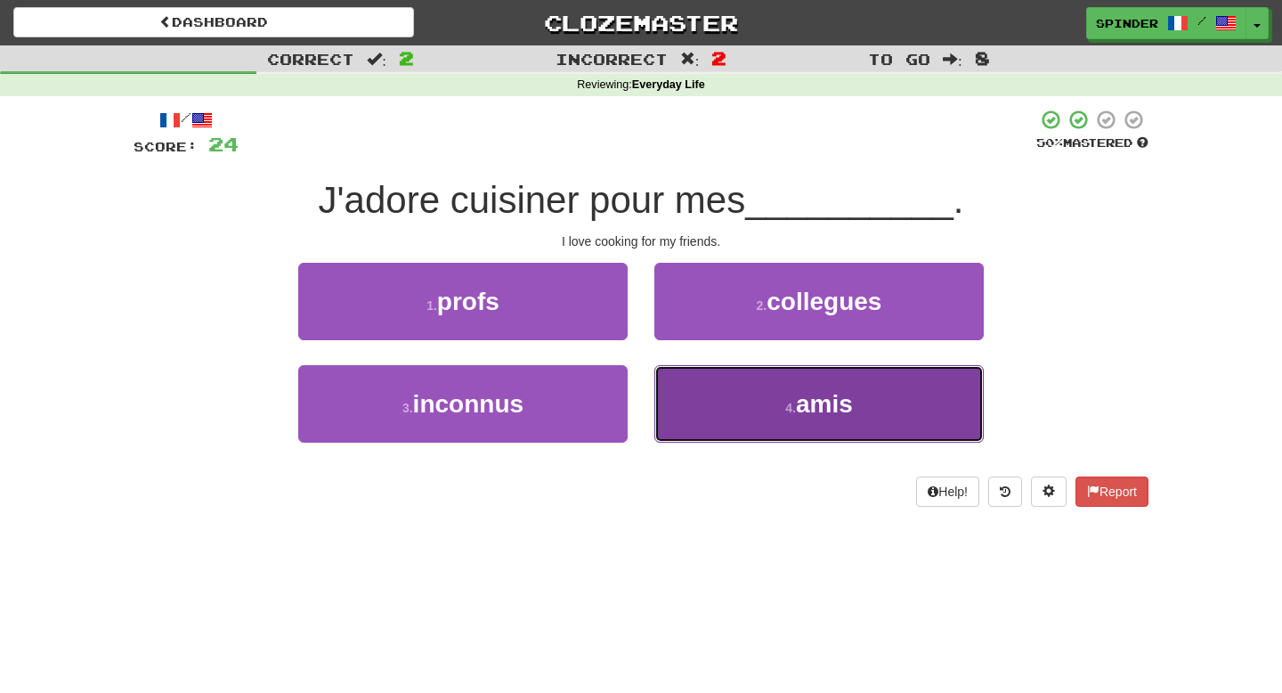
click at [724, 386] on button "4 . amis" at bounding box center [818, 403] width 329 height 77
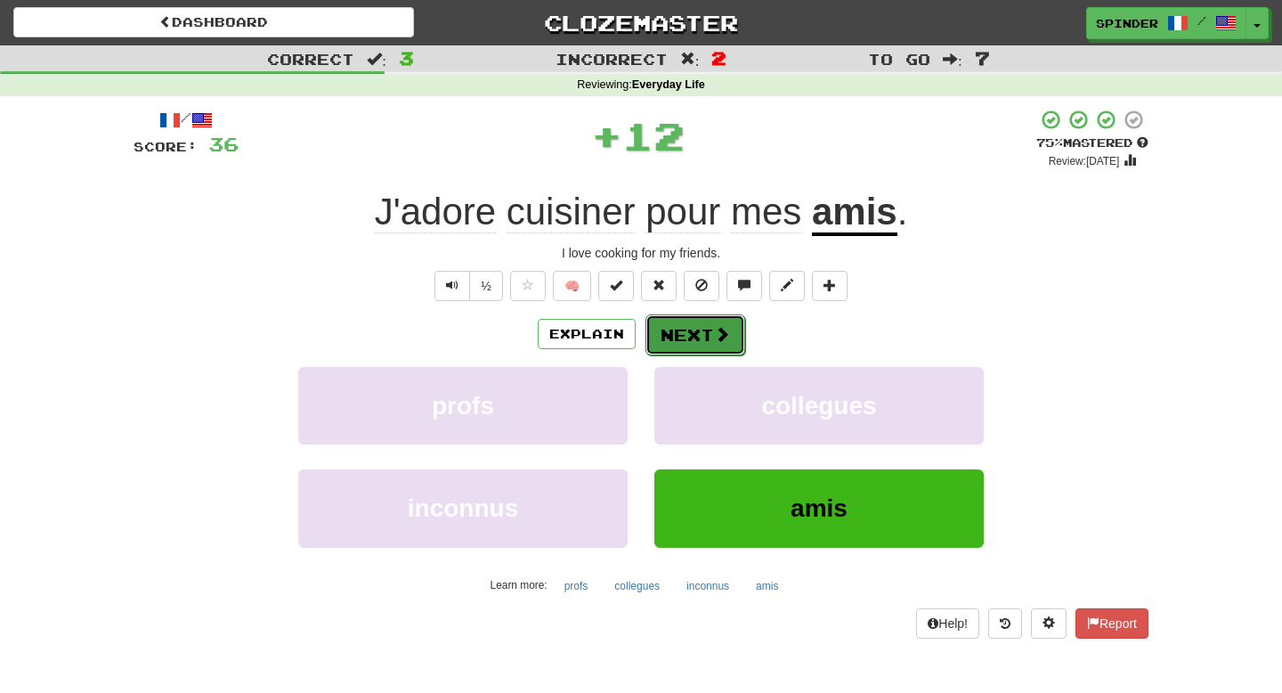
click at [708, 327] on button "Next" at bounding box center [695, 334] width 100 height 41
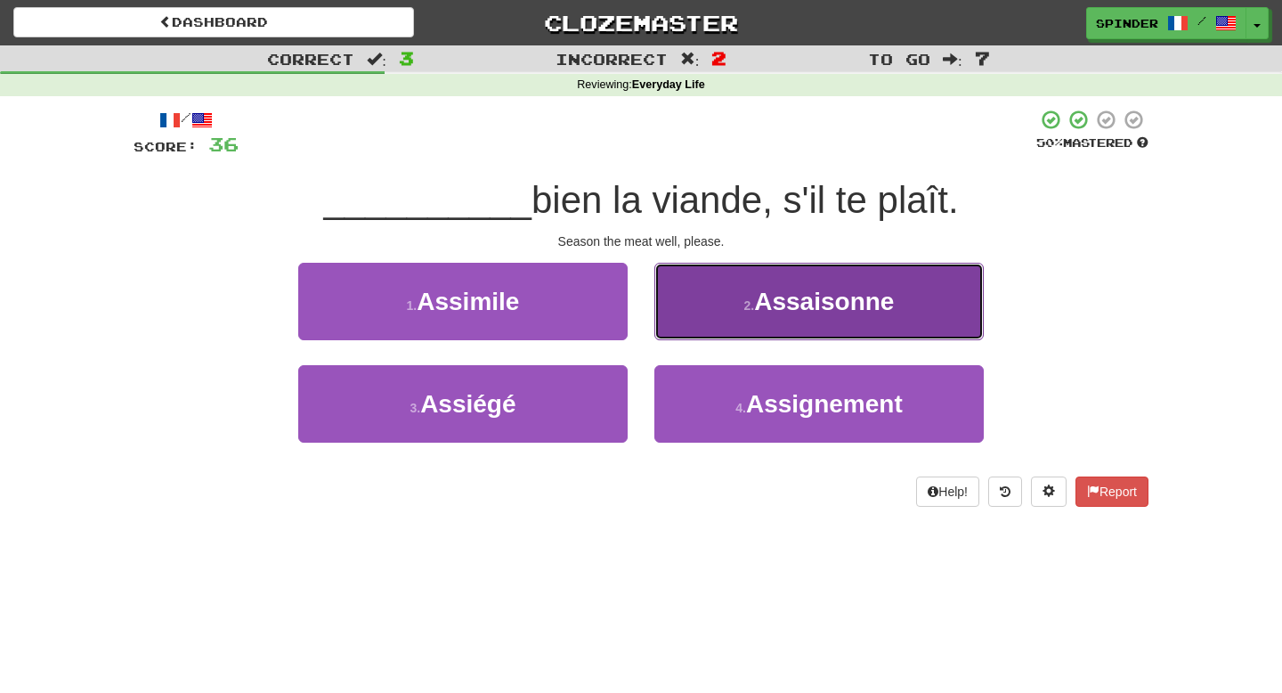
click at [710, 320] on button "2 . Assaisonne" at bounding box center [818, 301] width 329 height 77
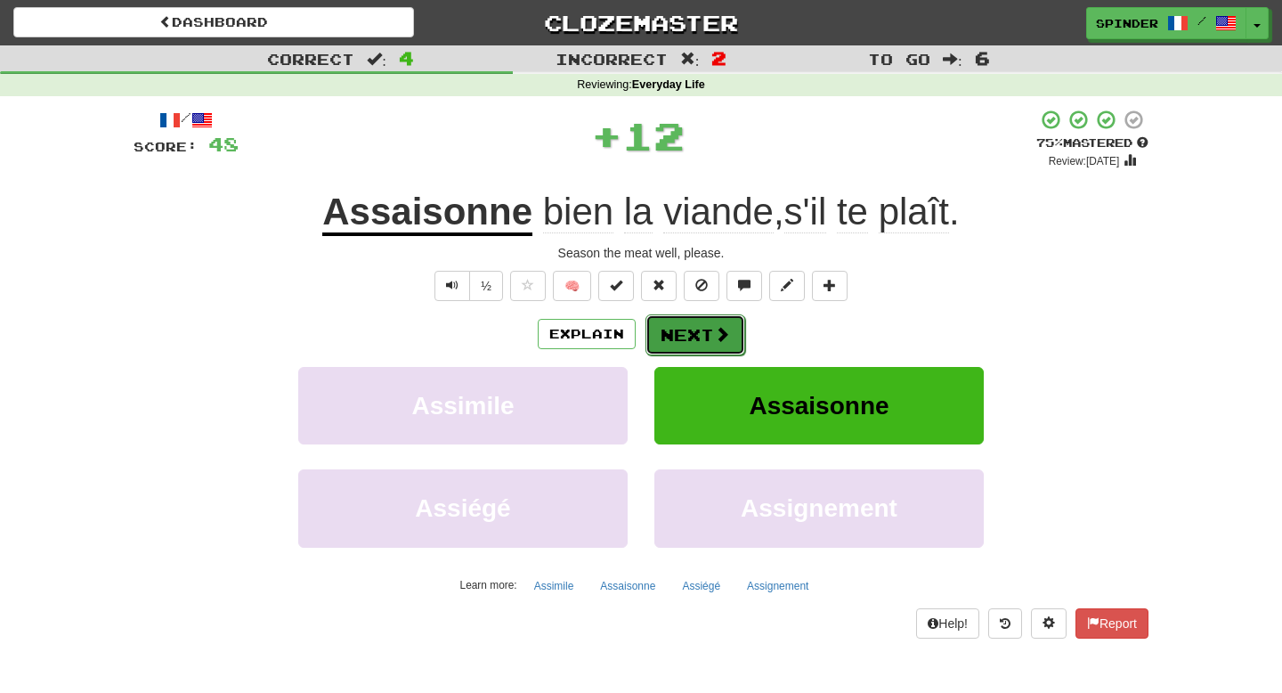
click at [700, 330] on button "Next" at bounding box center [695, 334] width 100 height 41
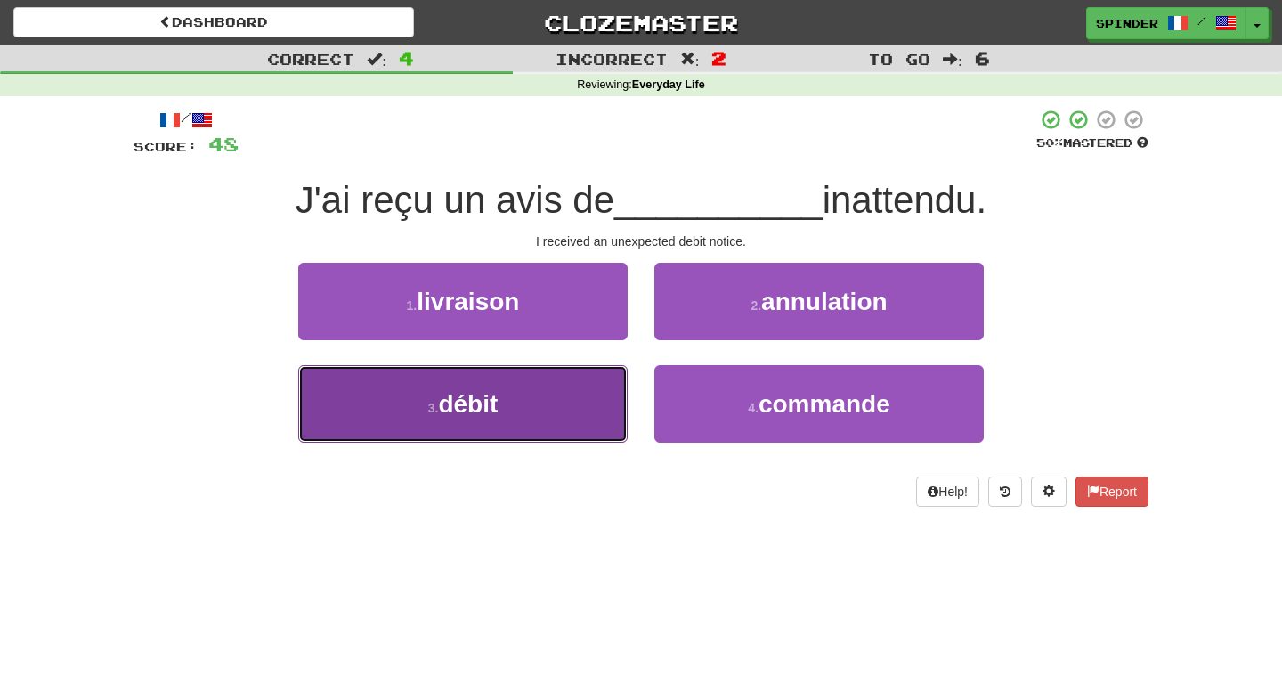
click at [589, 398] on button "3 . débit" at bounding box center [462, 403] width 329 height 77
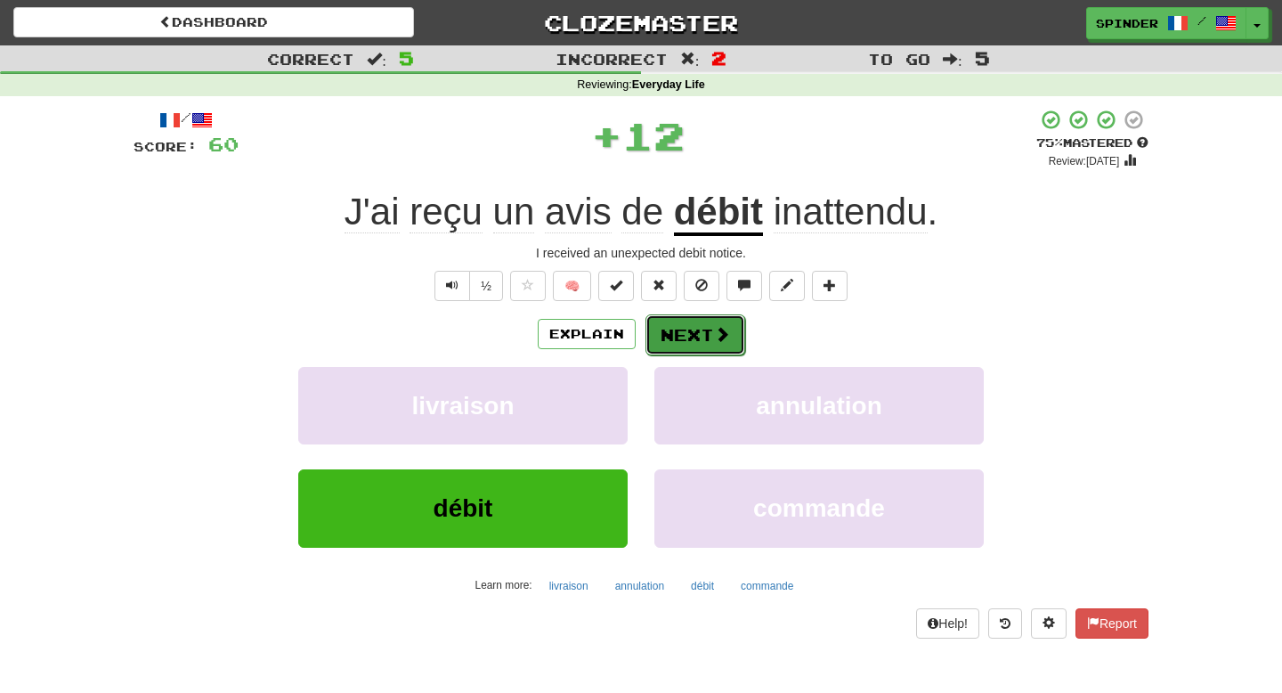
click at [727, 340] on span at bounding box center [722, 334] width 16 height 16
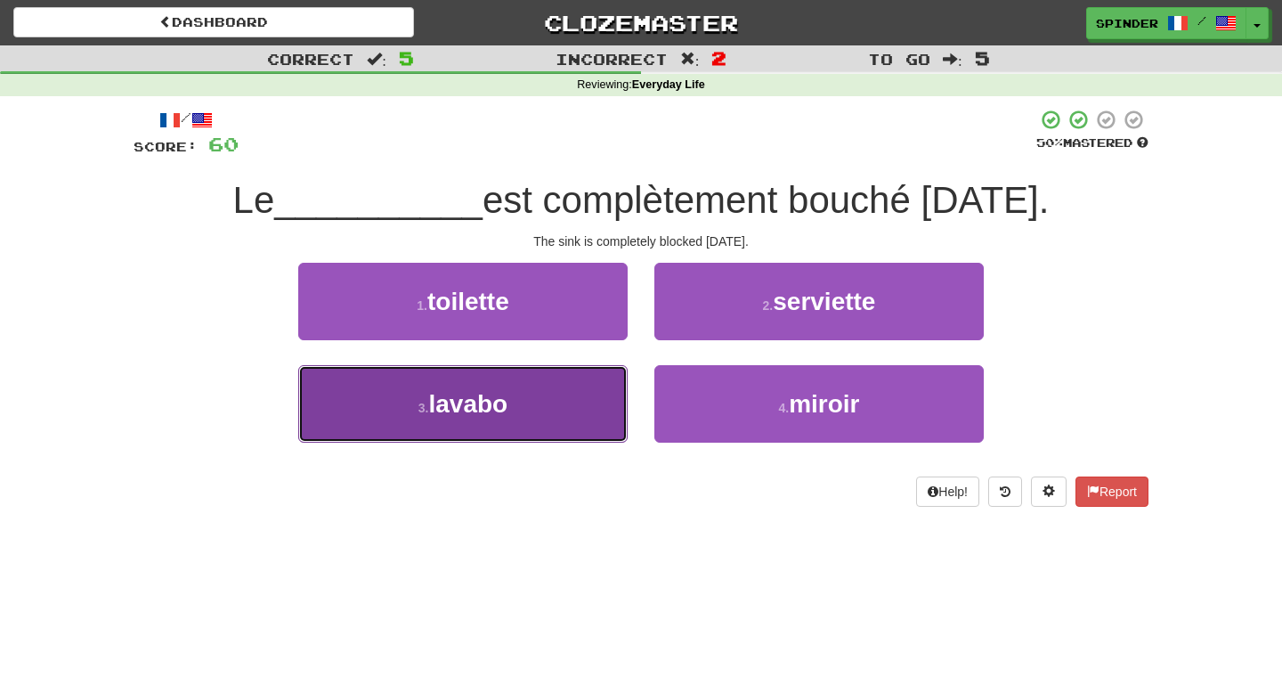
click at [611, 396] on button "3 . lavabo" at bounding box center [462, 403] width 329 height 77
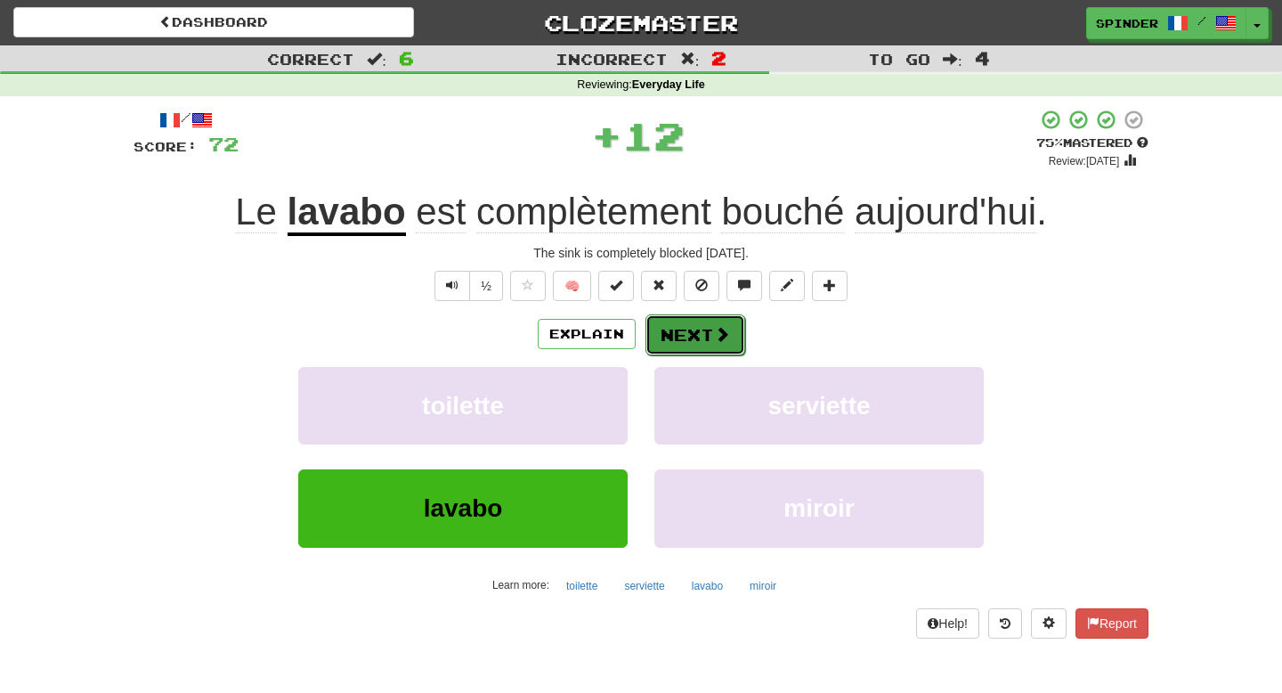
click at [699, 335] on button "Next" at bounding box center [695, 334] width 100 height 41
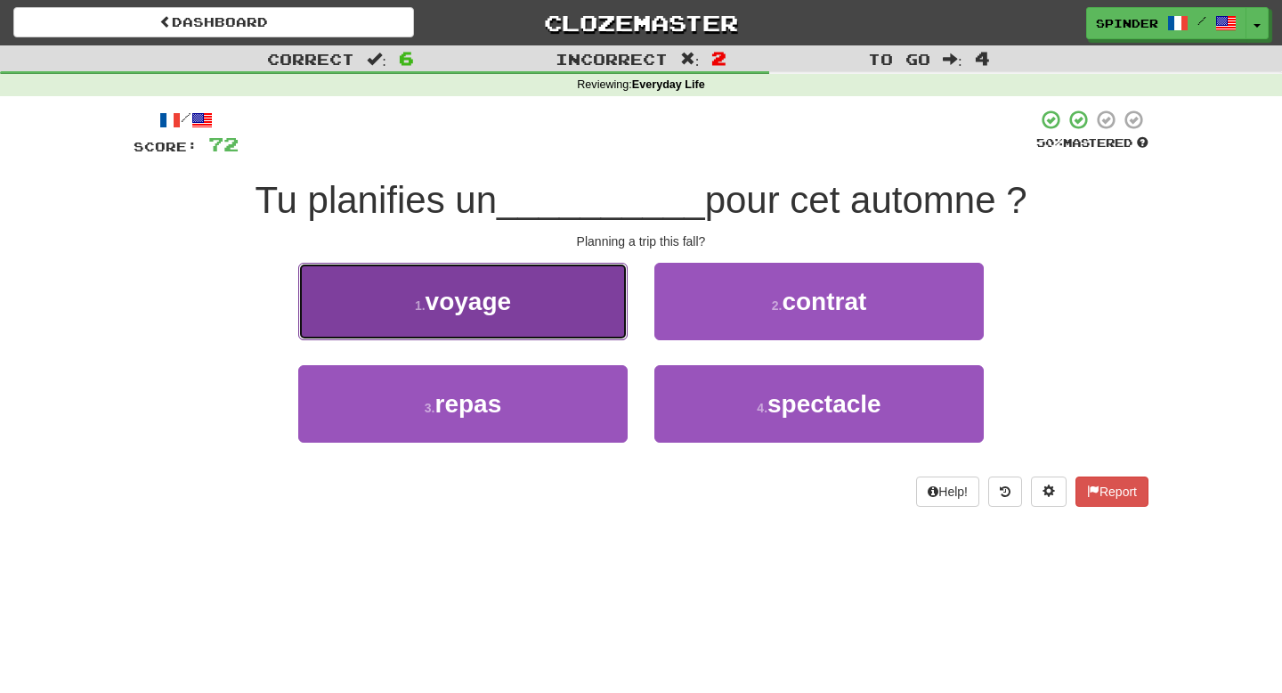
click at [566, 304] on button "1 . voyage" at bounding box center [462, 301] width 329 height 77
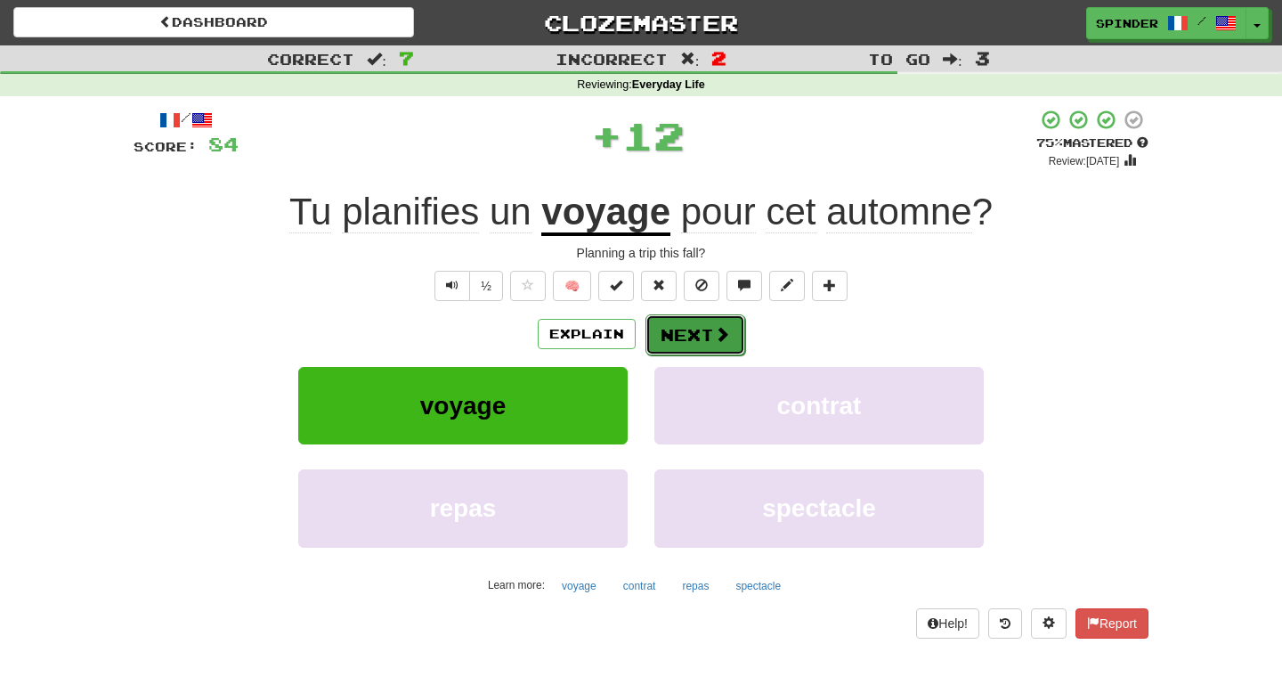
click at [702, 329] on button "Next" at bounding box center [695, 334] width 100 height 41
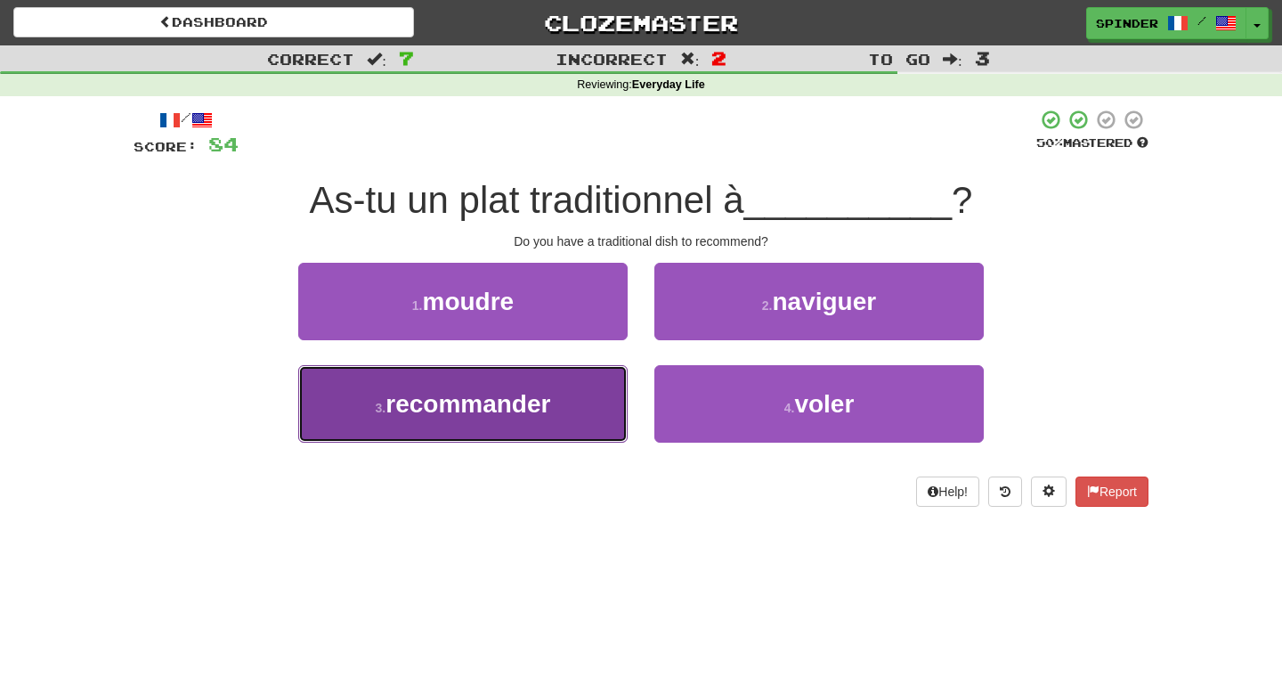
click at [572, 405] on button "3 . recommander" at bounding box center [462, 403] width 329 height 77
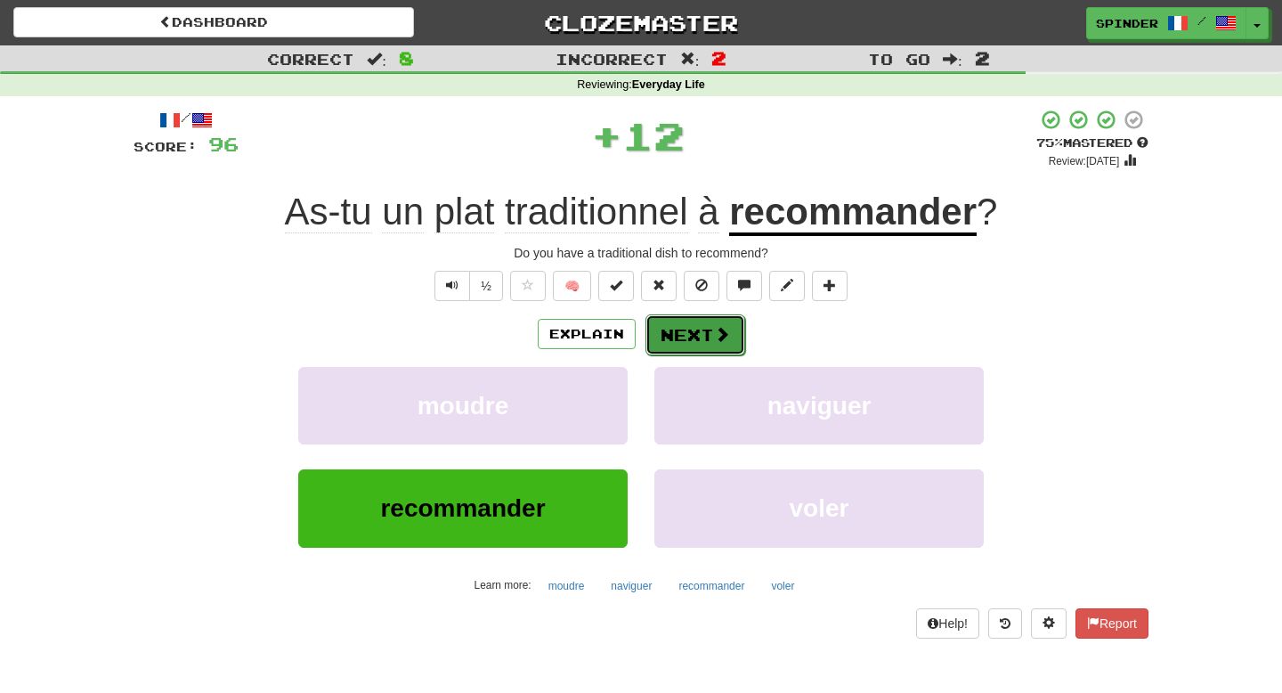
click at [710, 348] on button "Next" at bounding box center [695, 334] width 100 height 41
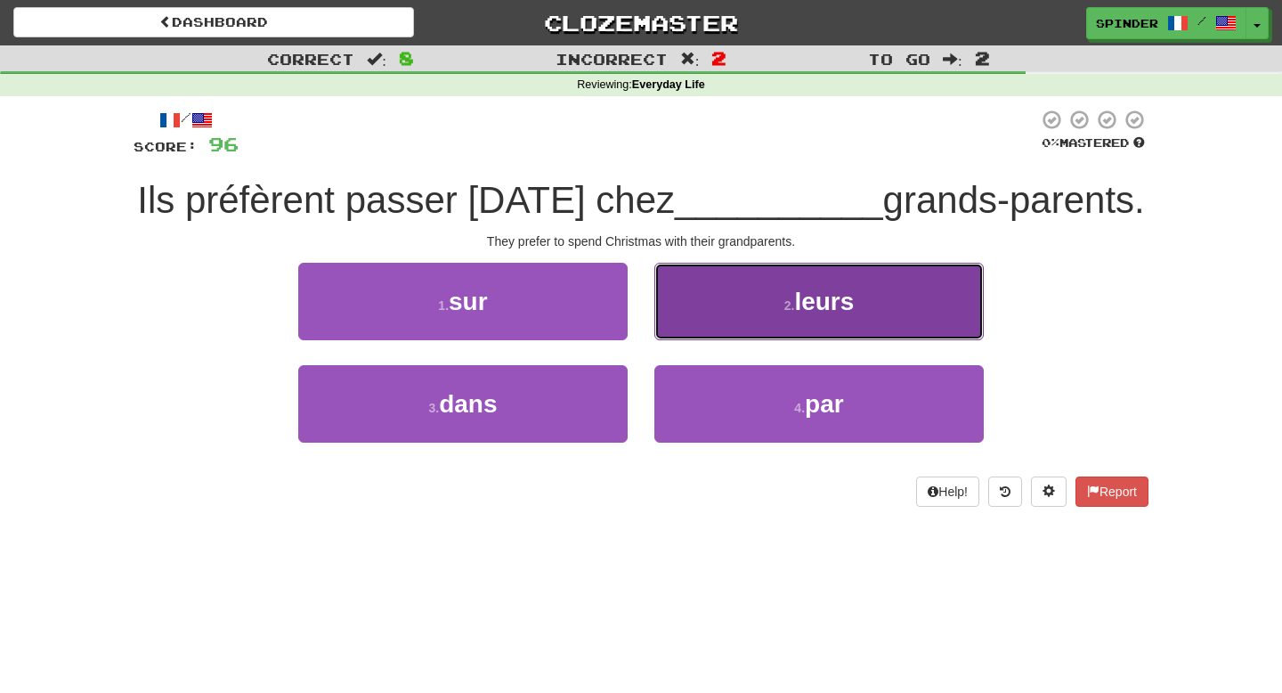
click at [715, 337] on button "2 . leurs" at bounding box center [818, 301] width 329 height 77
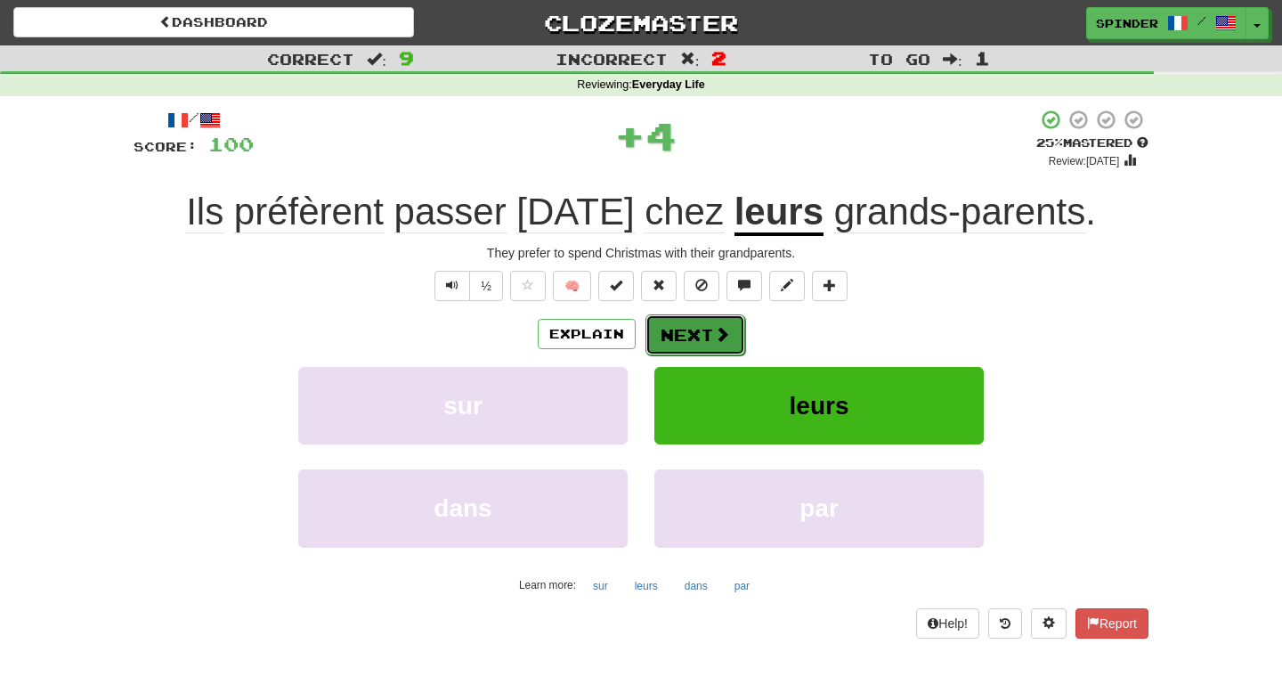
click at [706, 347] on button "Next" at bounding box center [695, 334] width 100 height 41
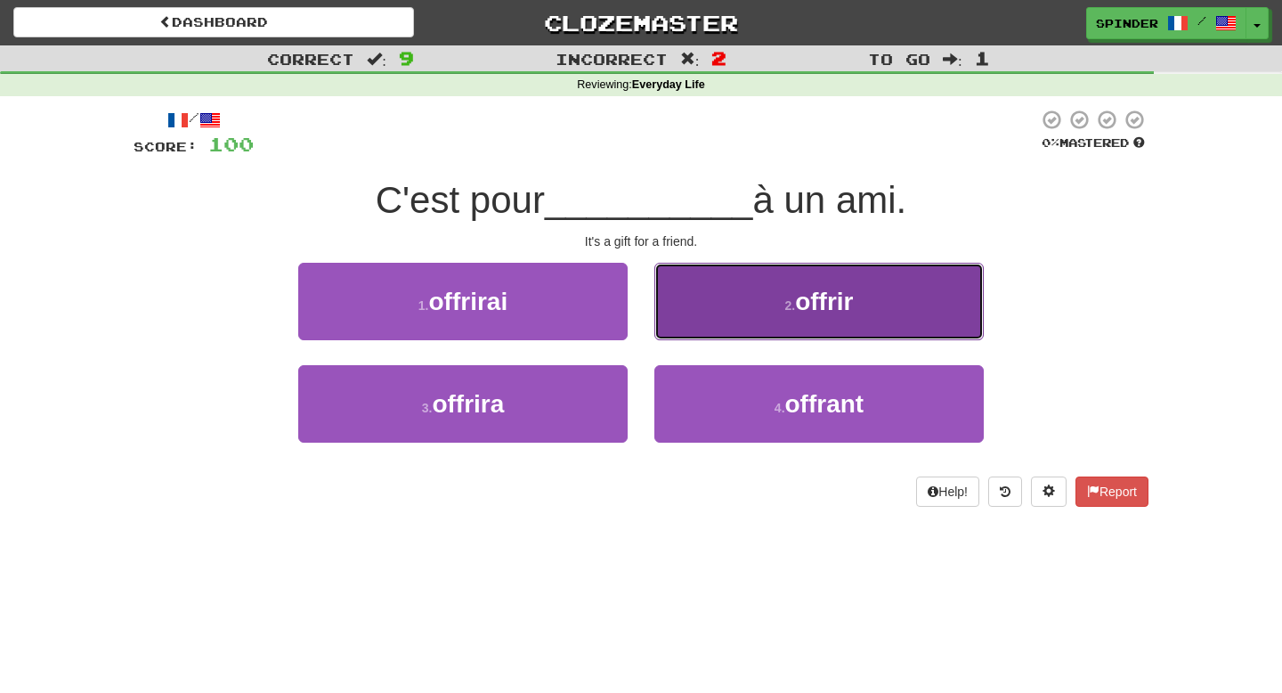
click at [715, 329] on button "2 . offrir" at bounding box center [818, 301] width 329 height 77
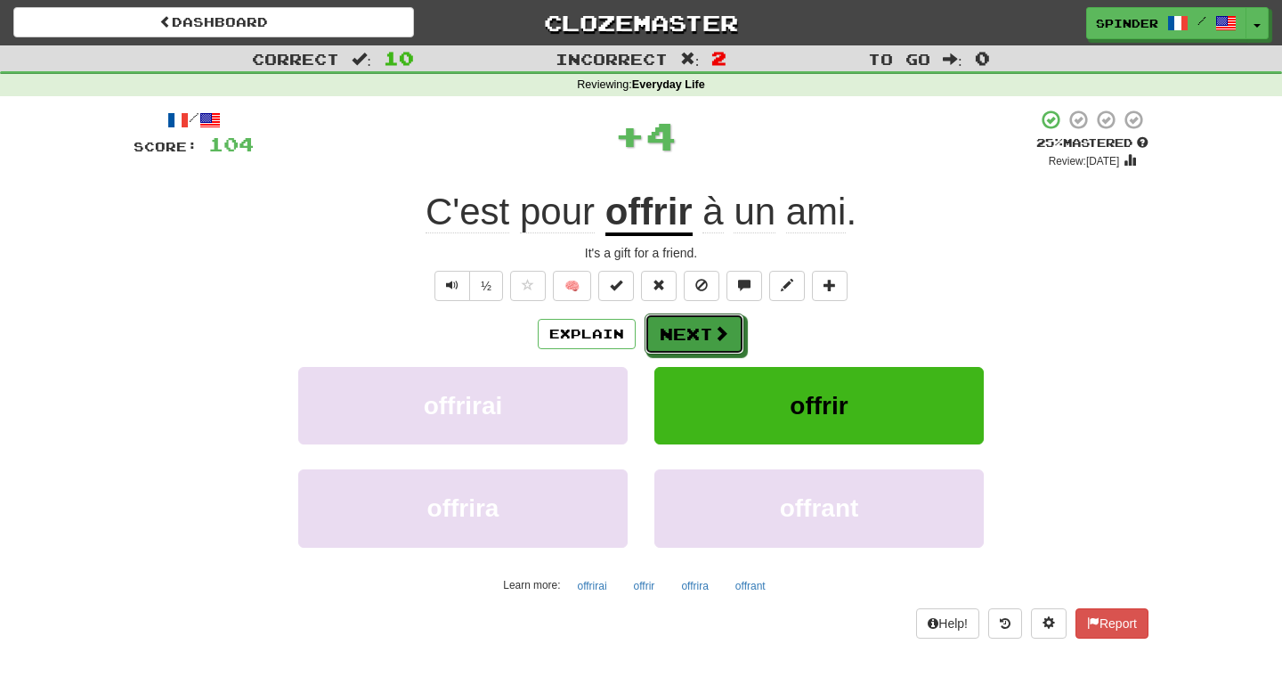
click at [703, 344] on button "Next" at bounding box center [695, 333] width 100 height 41
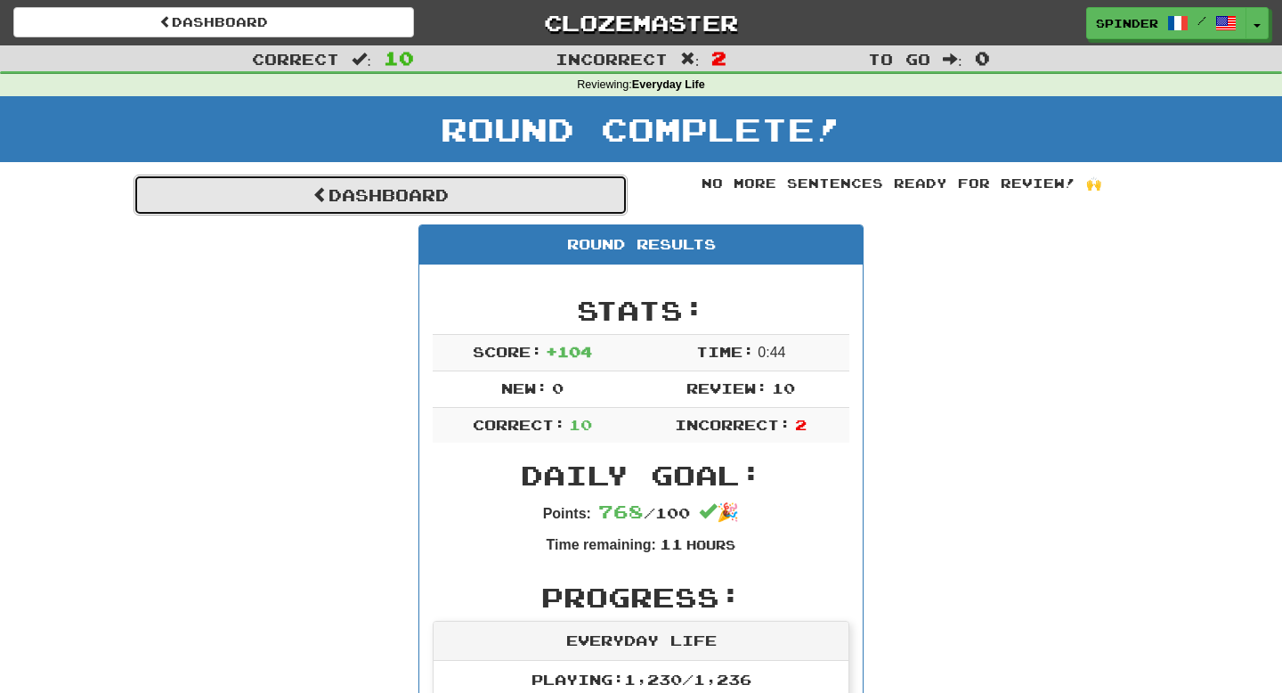
click at [505, 190] on link "Dashboard" at bounding box center [381, 194] width 494 height 41
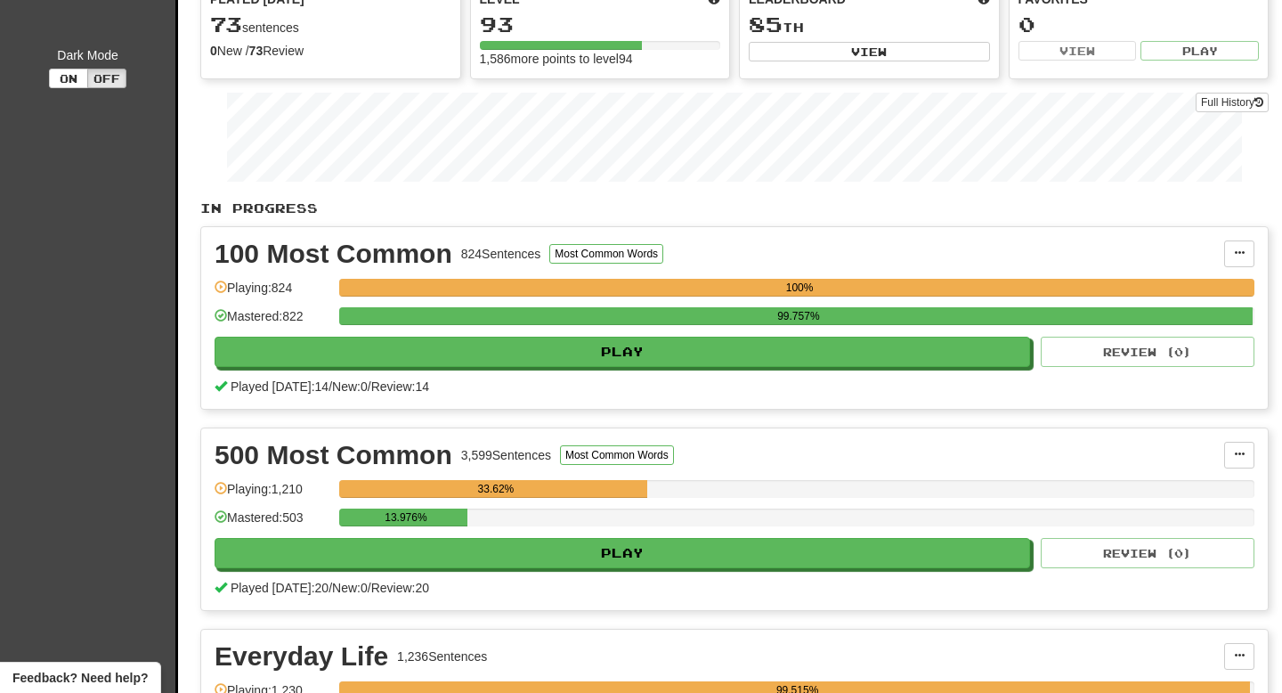
scroll to position [189, 0]
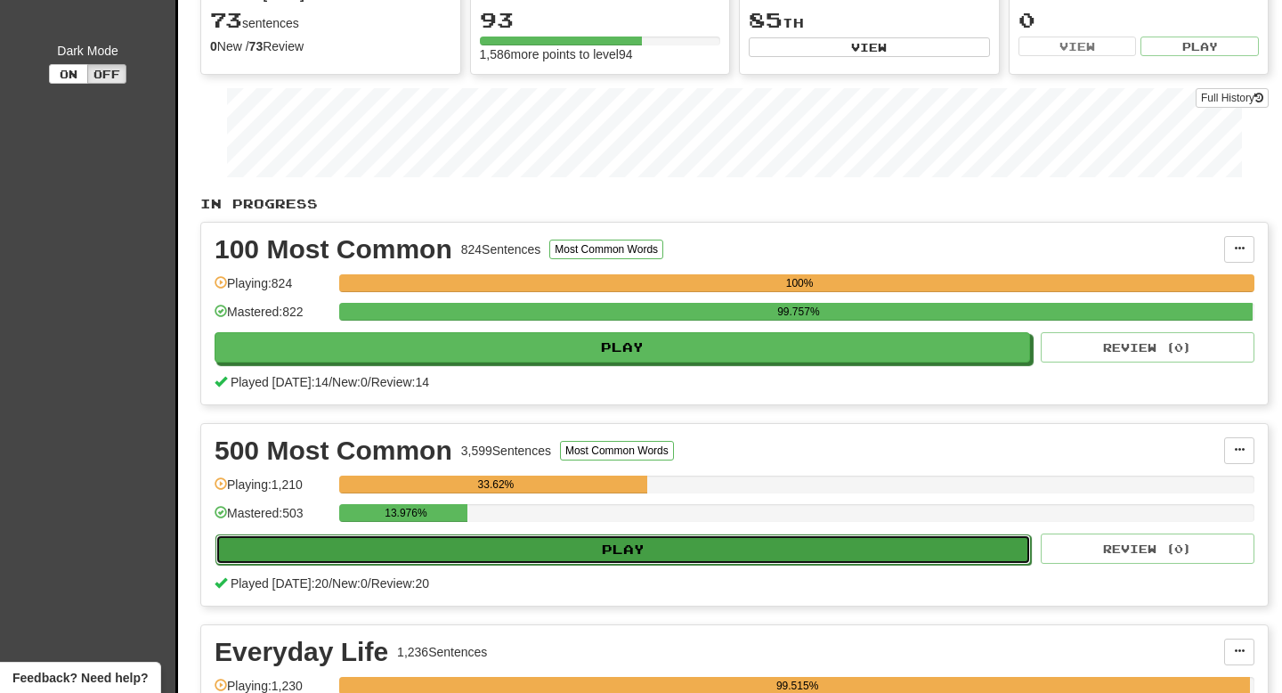
click at [570, 550] on button "Play" at bounding box center [622, 549] width 815 height 30
select select "**"
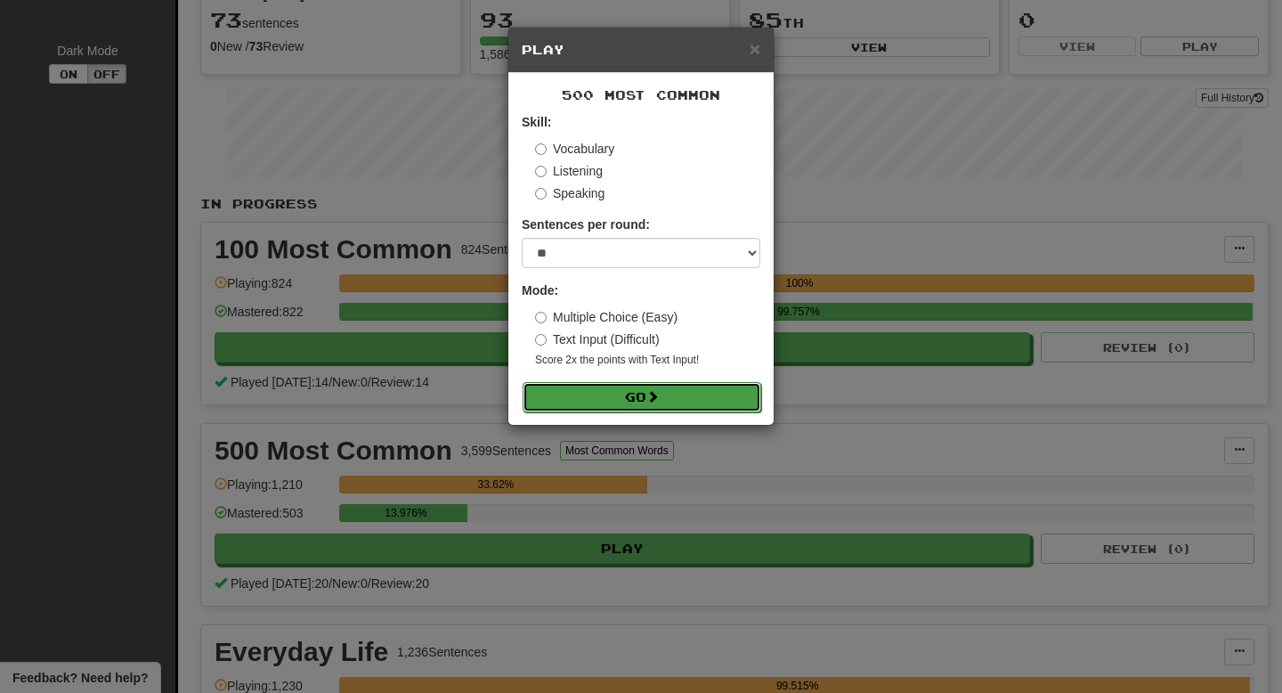
click at [638, 408] on button "Go" at bounding box center [642, 397] width 239 height 30
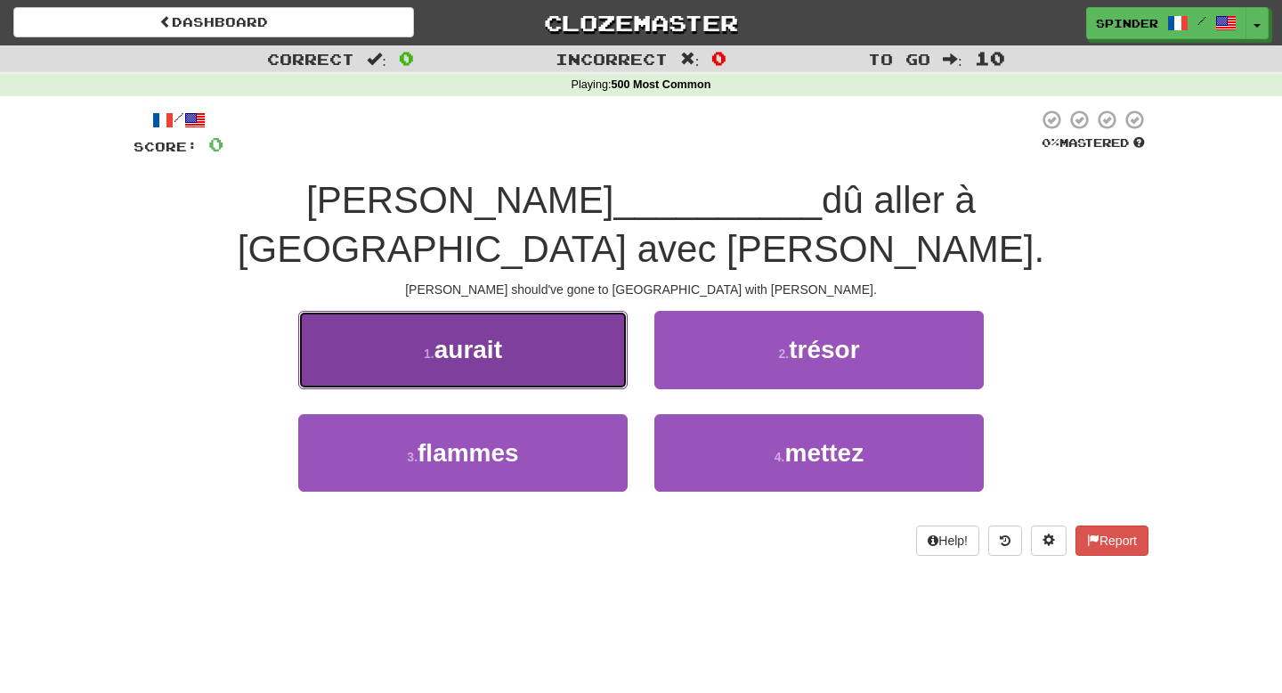
click at [548, 311] on button "1 . aurait" at bounding box center [462, 349] width 329 height 77
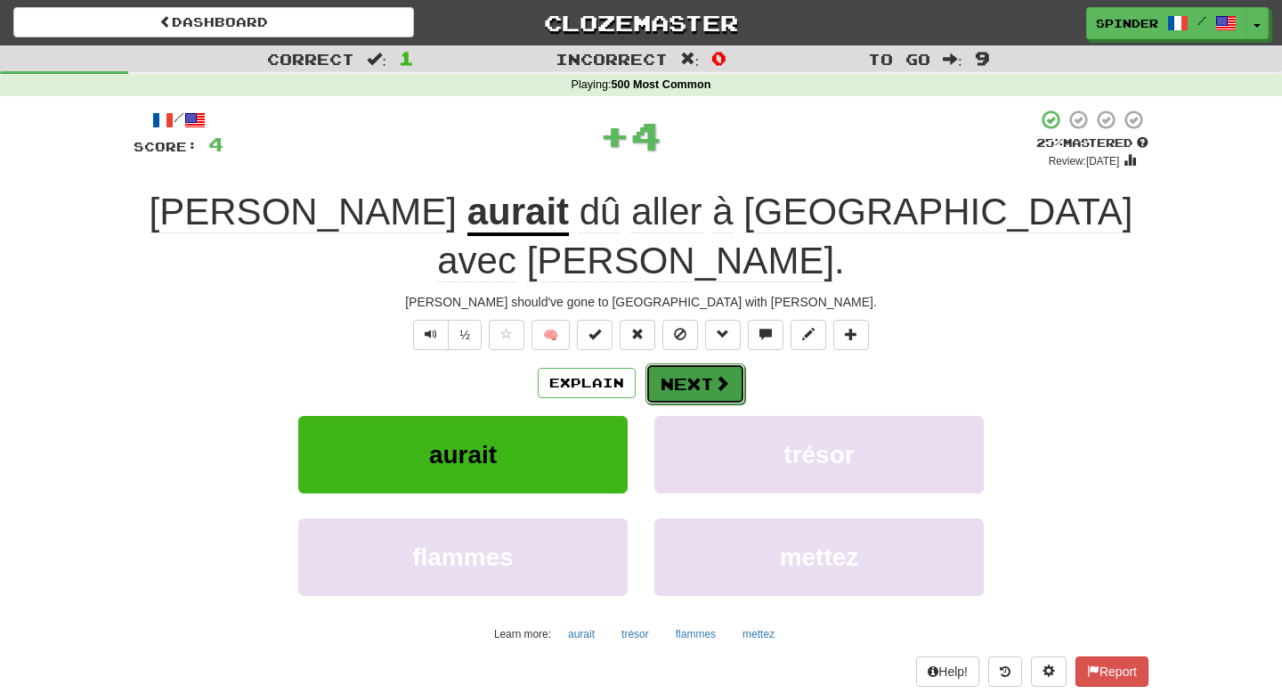
click at [688, 363] on button "Next" at bounding box center [695, 383] width 100 height 41
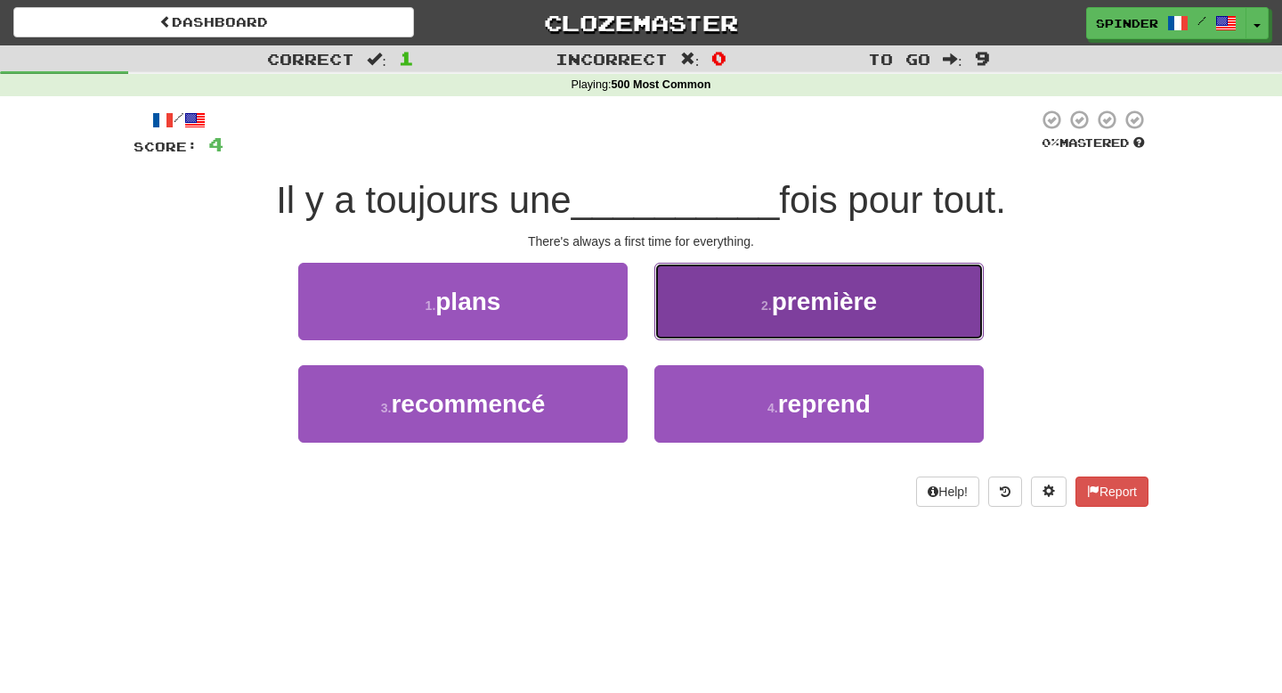
click at [695, 331] on button "2 . première" at bounding box center [818, 301] width 329 height 77
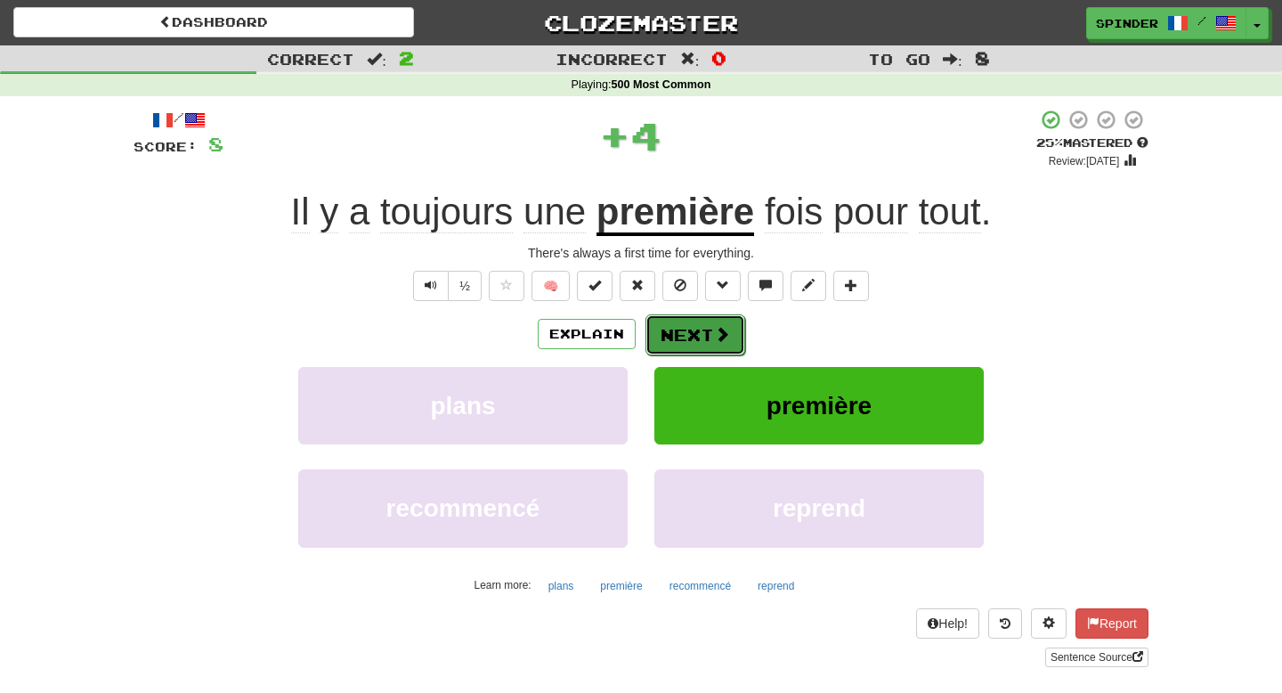
click at [694, 335] on button "Next" at bounding box center [695, 334] width 100 height 41
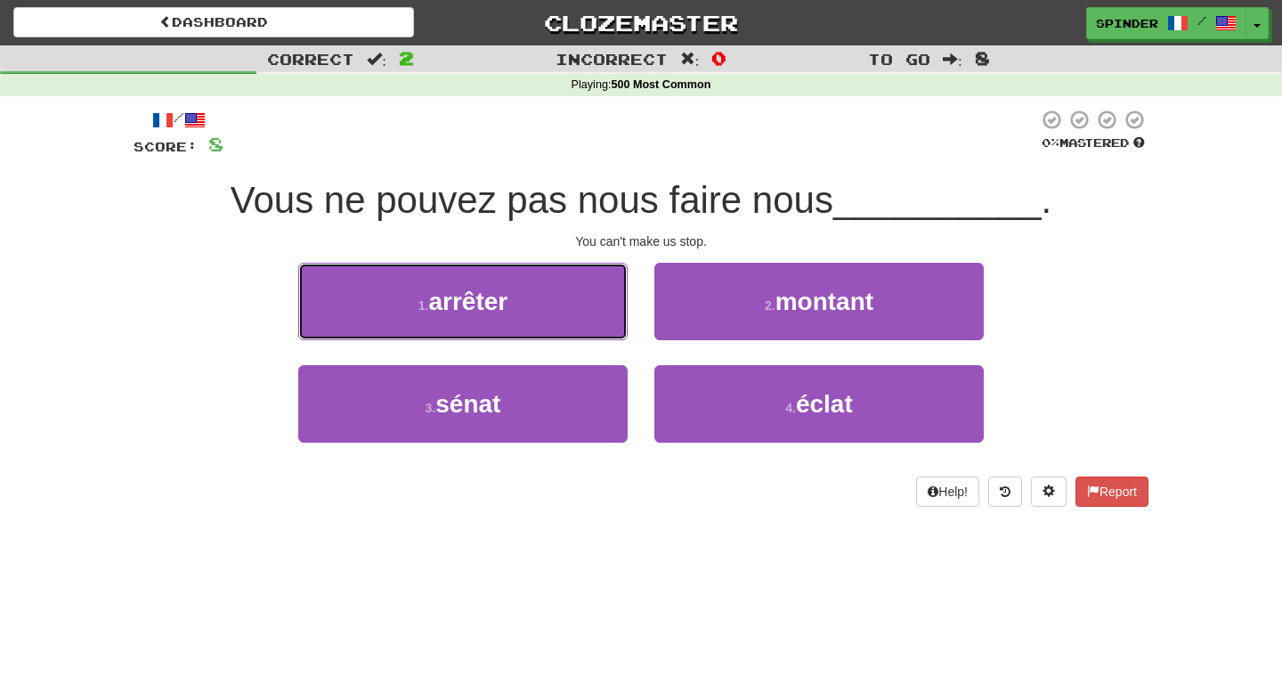
click at [548, 306] on button "1 . arrêter" at bounding box center [462, 301] width 329 height 77
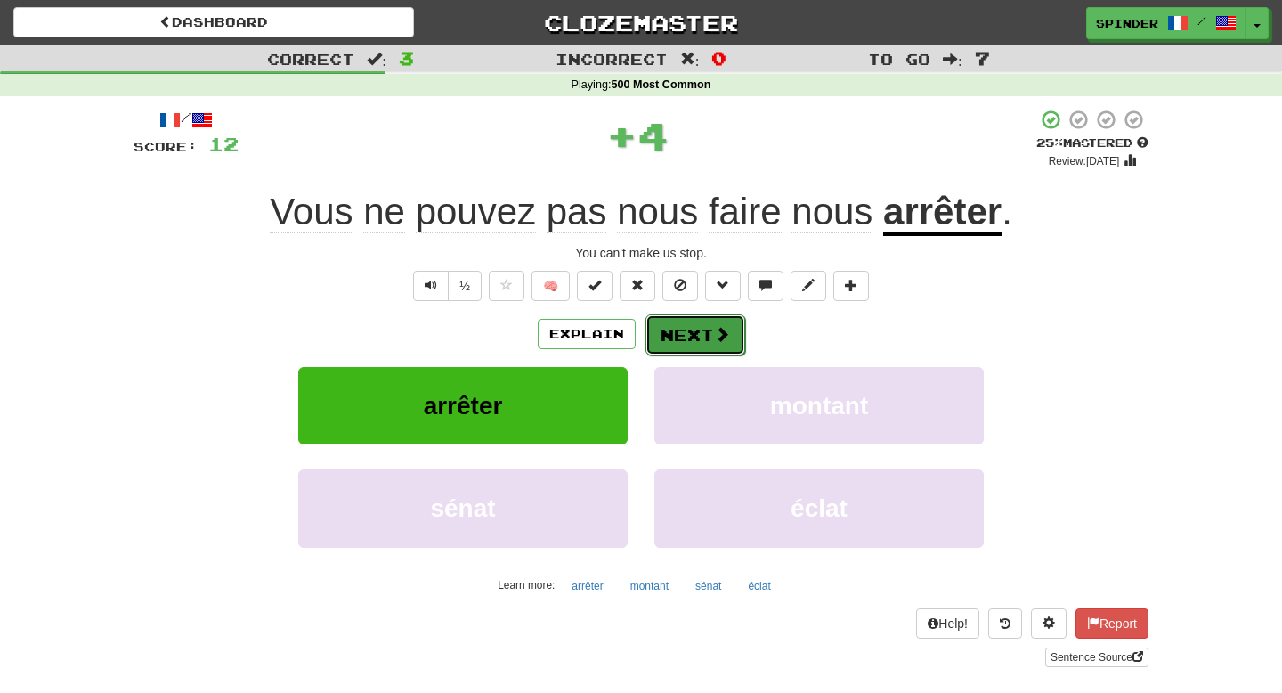
click at [689, 335] on button "Next" at bounding box center [695, 334] width 100 height 41
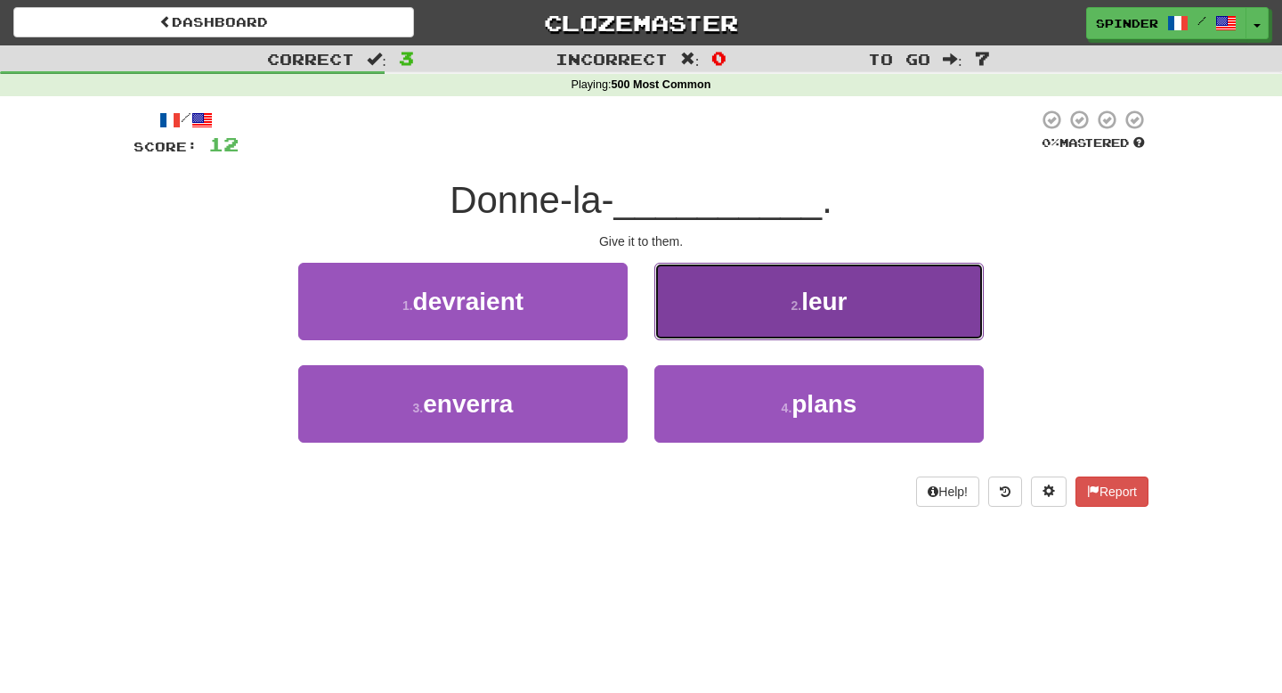
click at [689, 335] on button "2 . leur" at bounding box center [818, 301] width 329 height 77
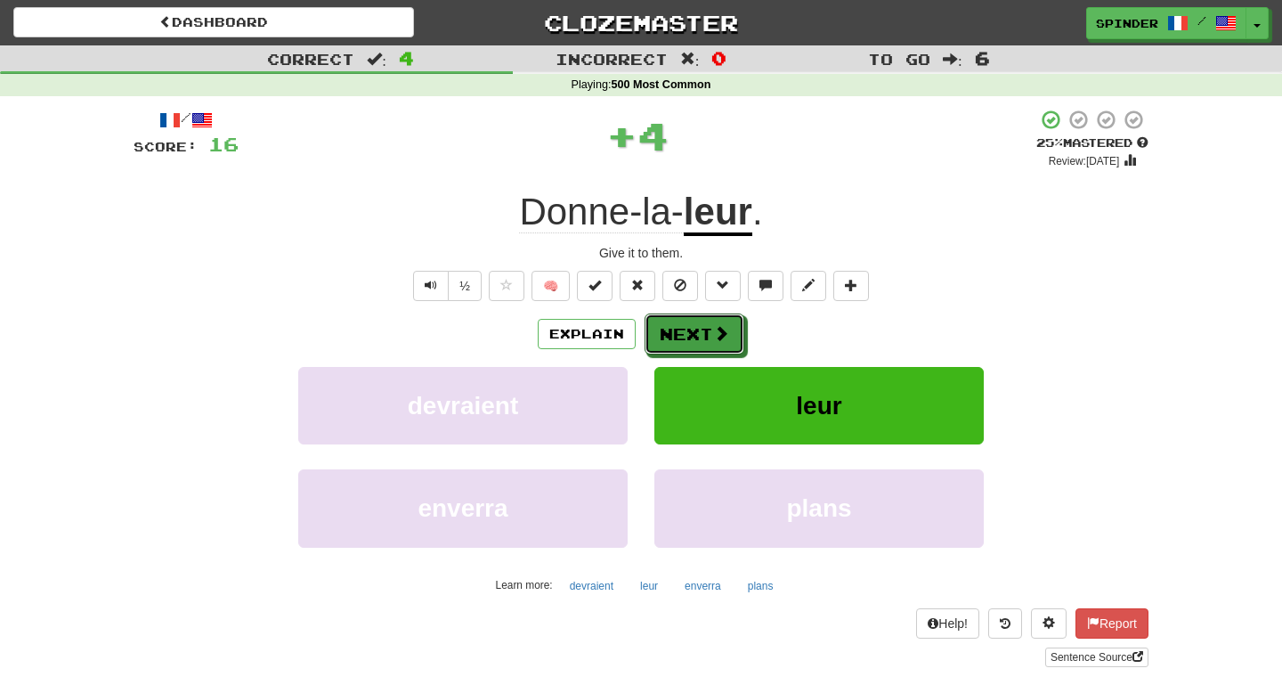
click at [689, 335] on button "Next" at bounding box center [695, 333] width 100 height 41
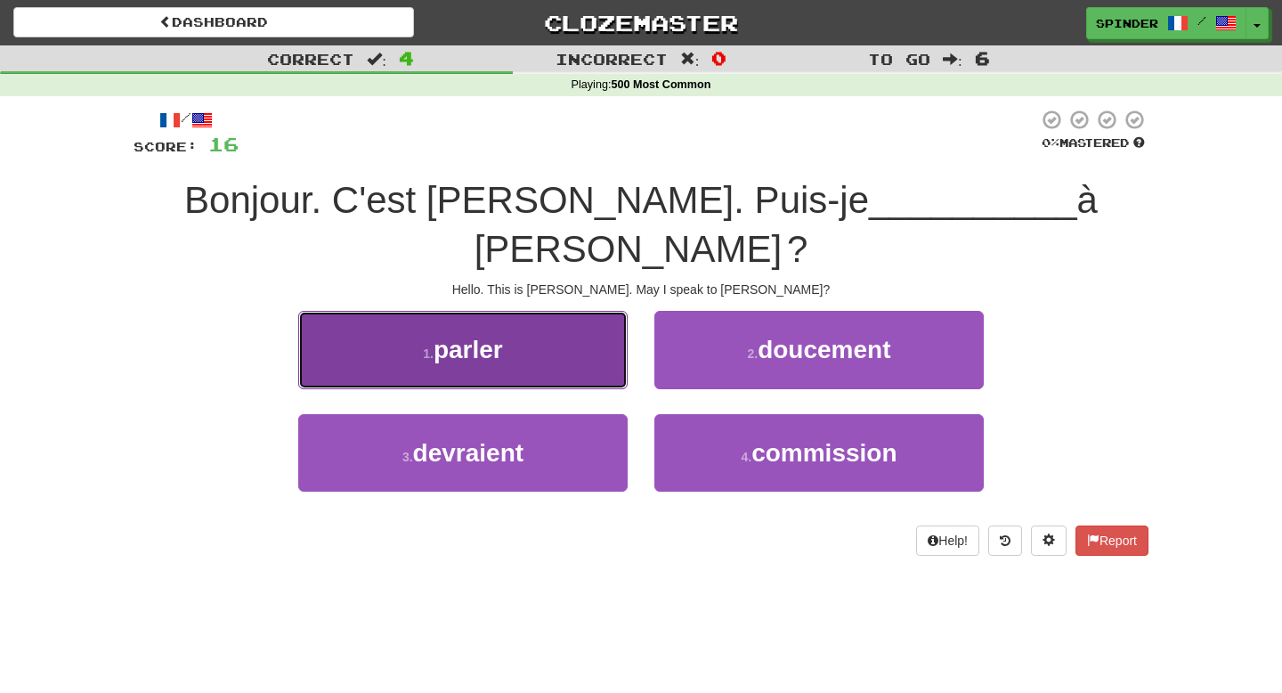
click at [570, 314] on button "1 . parler" at bounding box center [462, 349] width 329 height 77
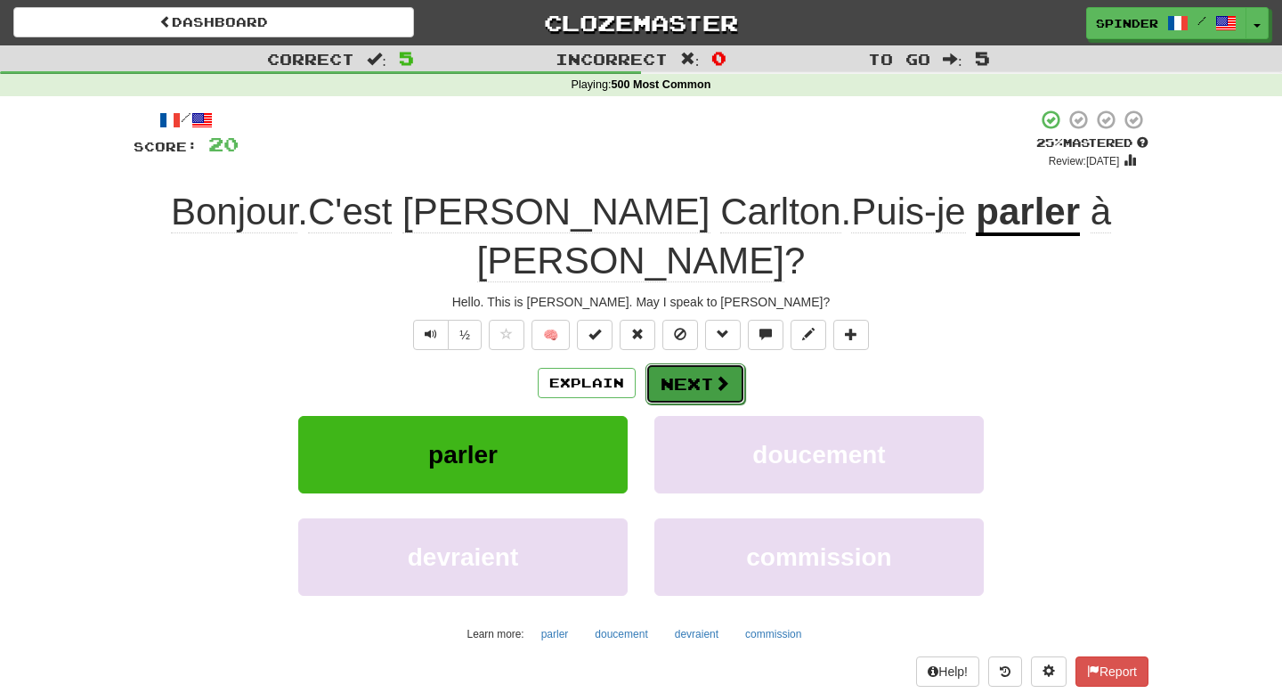
click at [686, 363] on button "Next" at bounding box center [695, 383] width 100 height 41
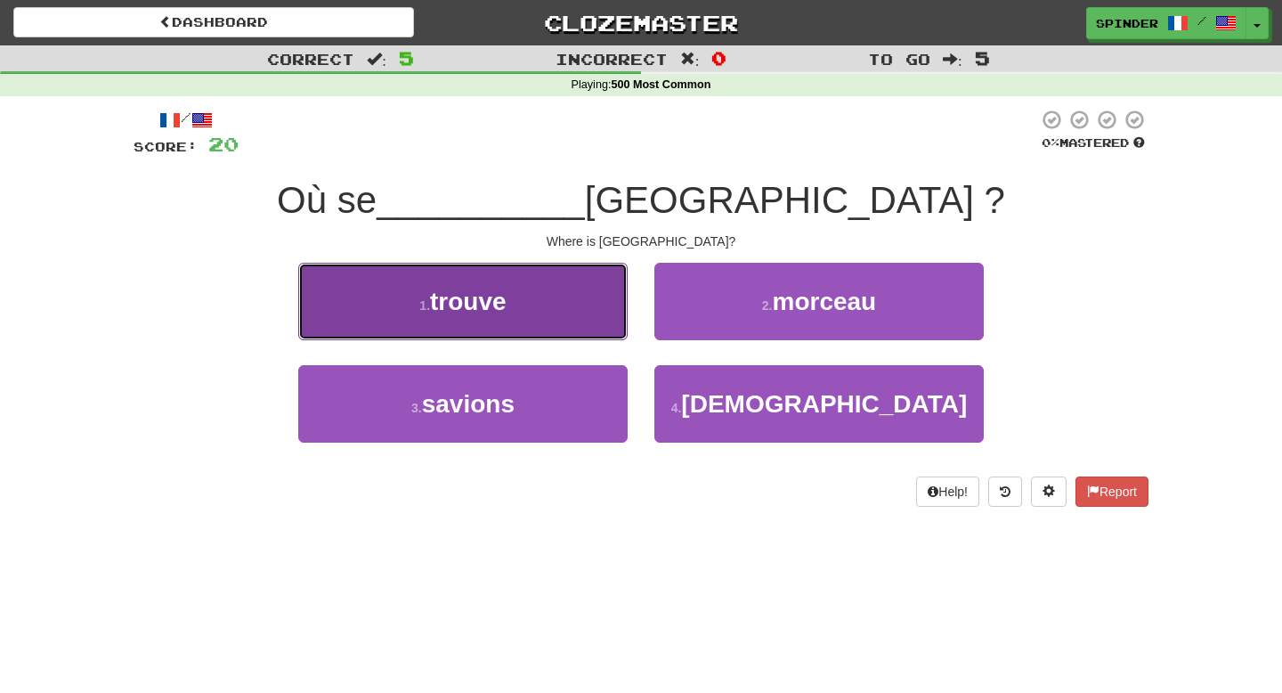
click at [593, 310] on button "1 . trouve" at bounding box center [462, 301] width 329 height 77
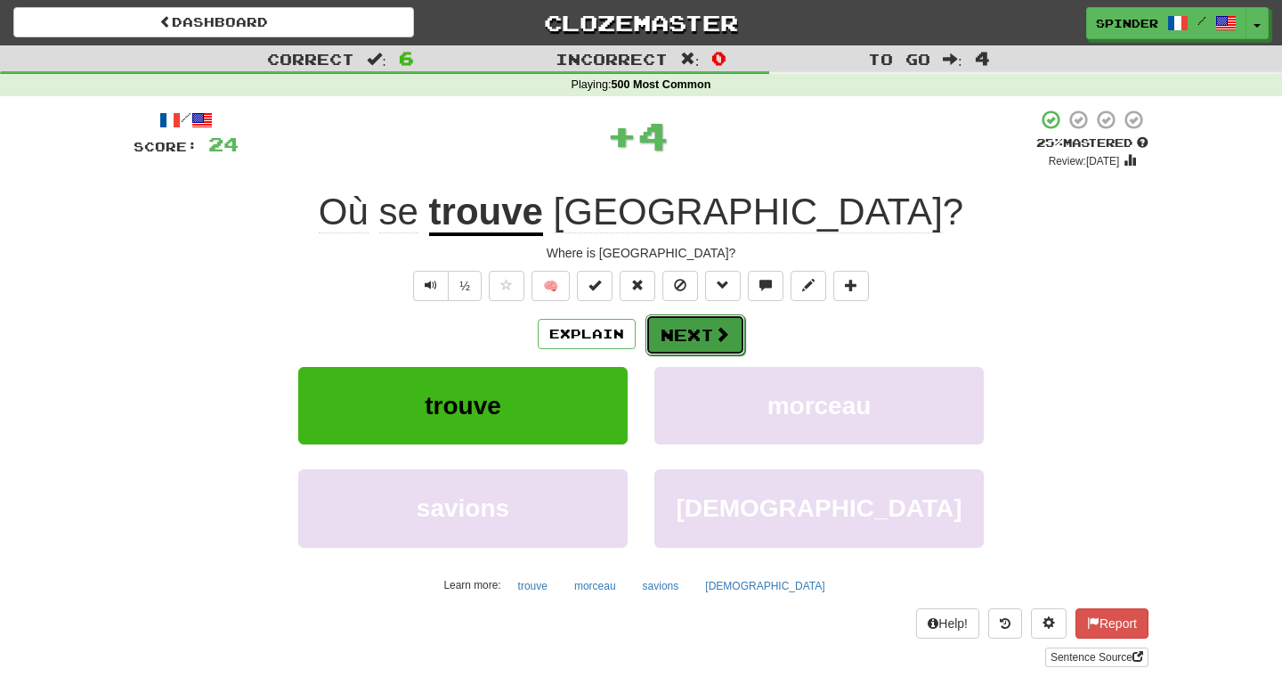
click at [686, 339] on button "Next" at bounding box center [695, 334] width 100 height 41
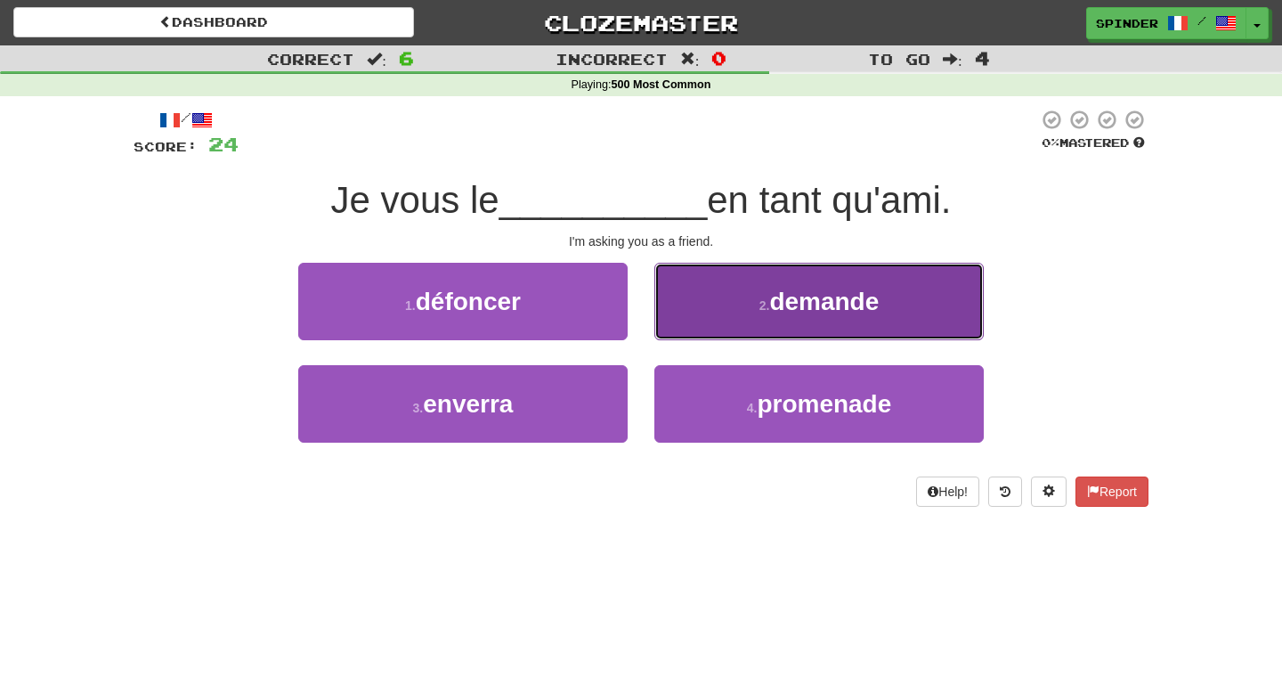
click at [706, 306] on button "2 . demande" at bounding box center [818, 301] width 329 height 77
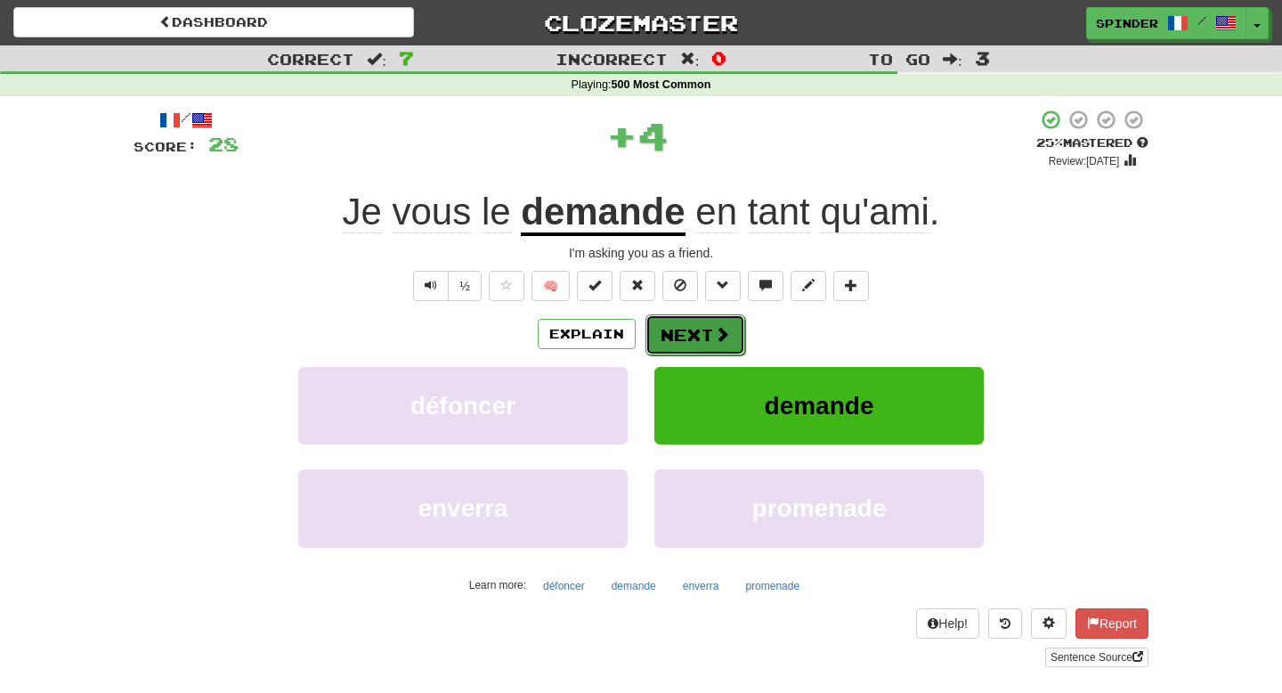
click at [680, 331] on button "Next" at bounding box center [695, 334] width 100 height 41
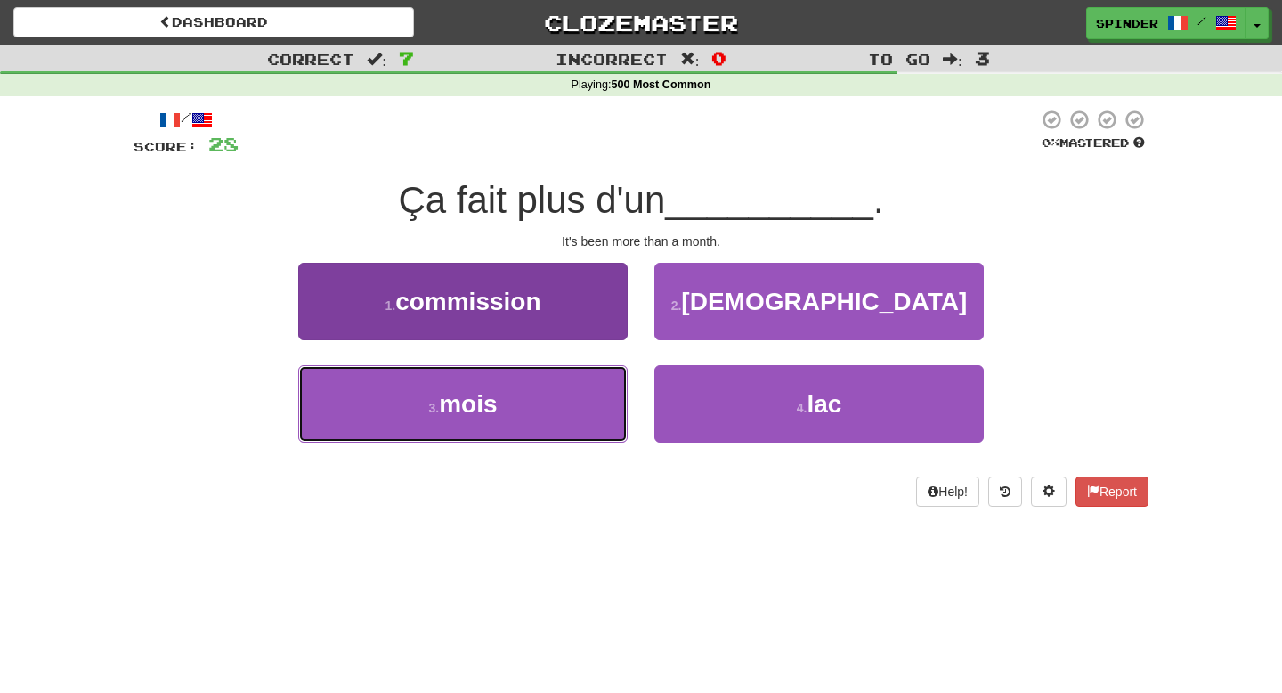
click at [537, 412] on button "3 . mois" at bounding box center [462, 403] width 329 height 77
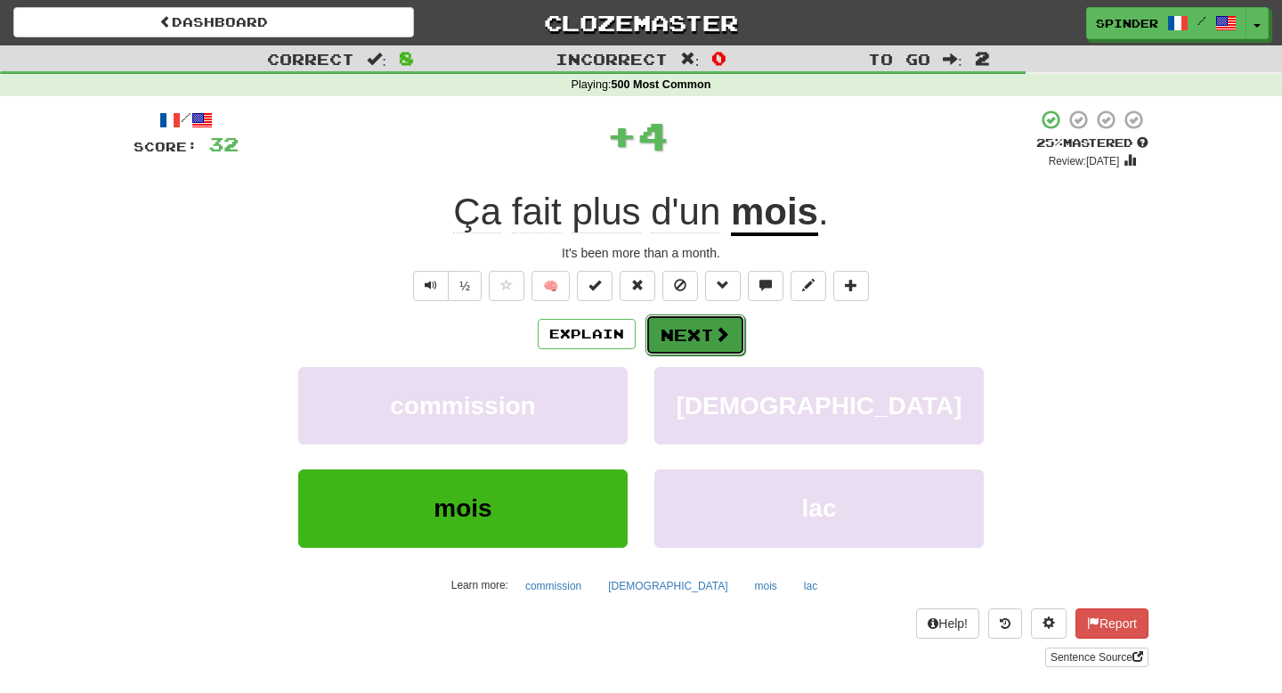
click at [710, 333] on button "Next" at bounding box center [695, 334] width 100 height 41
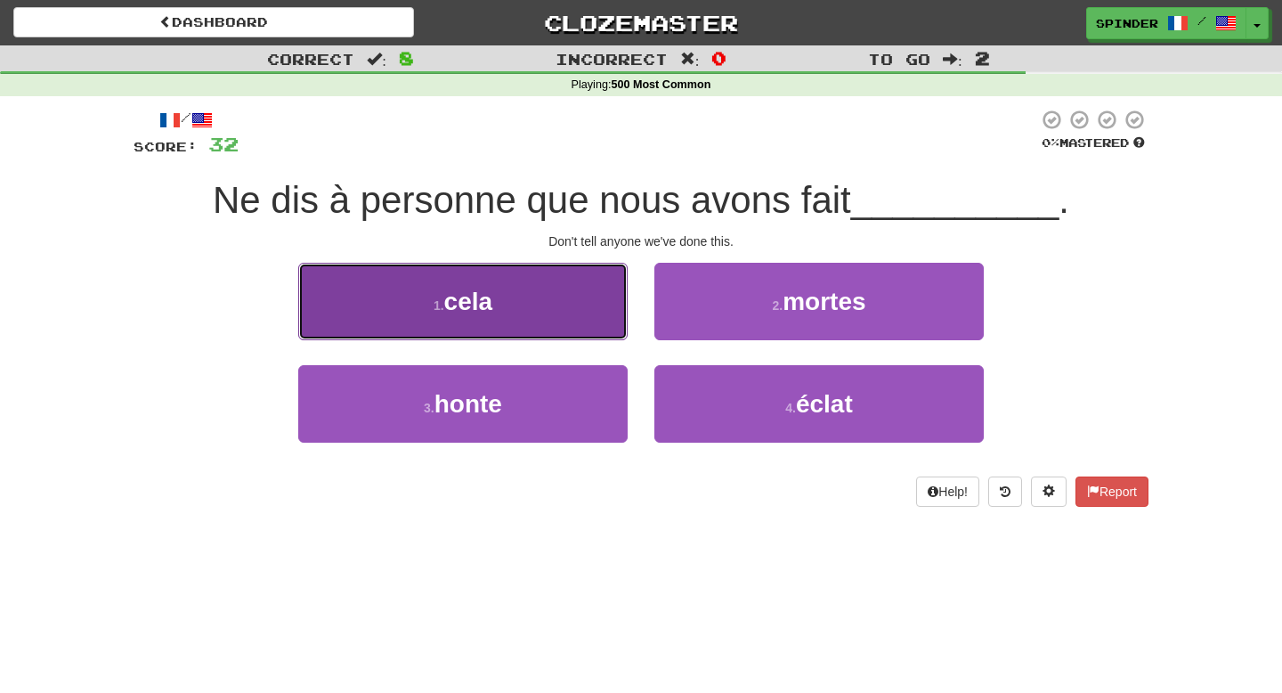
click at [587, 298] on button "1 . cela" at bounding box center [462, 301] width 329 height 77
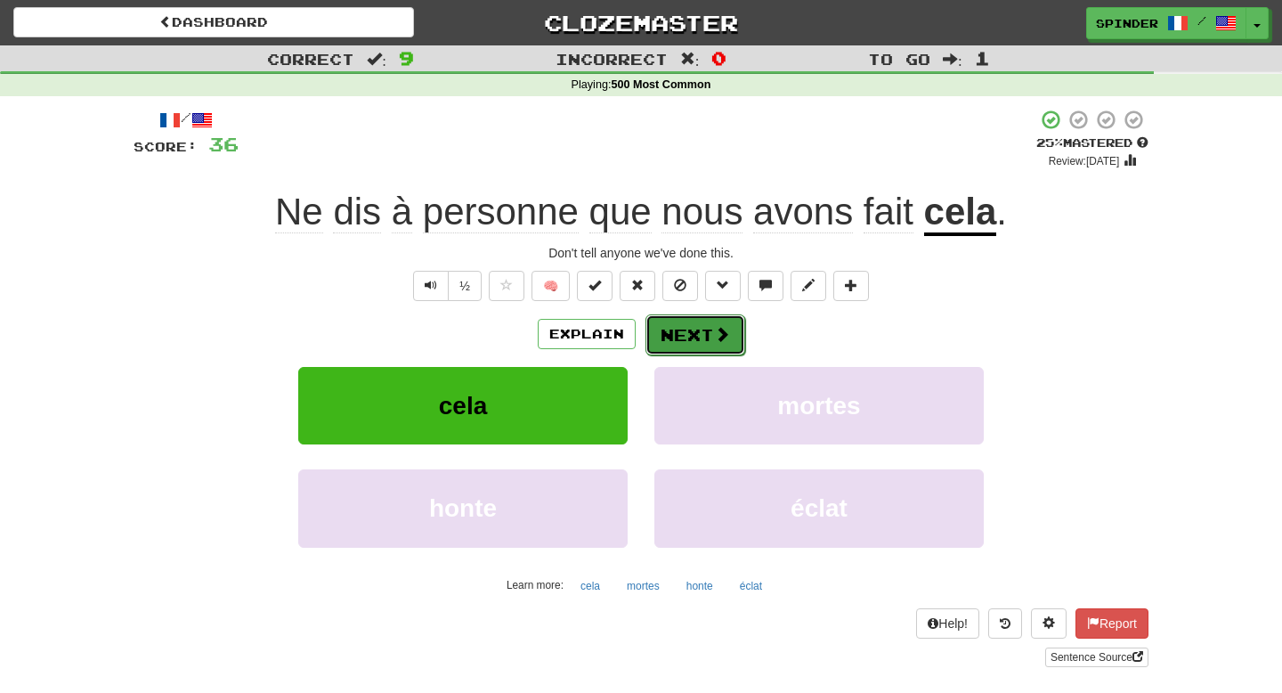
click at [703, 340] on button "Next" at bounding box center [695, 334] width 100 height 41
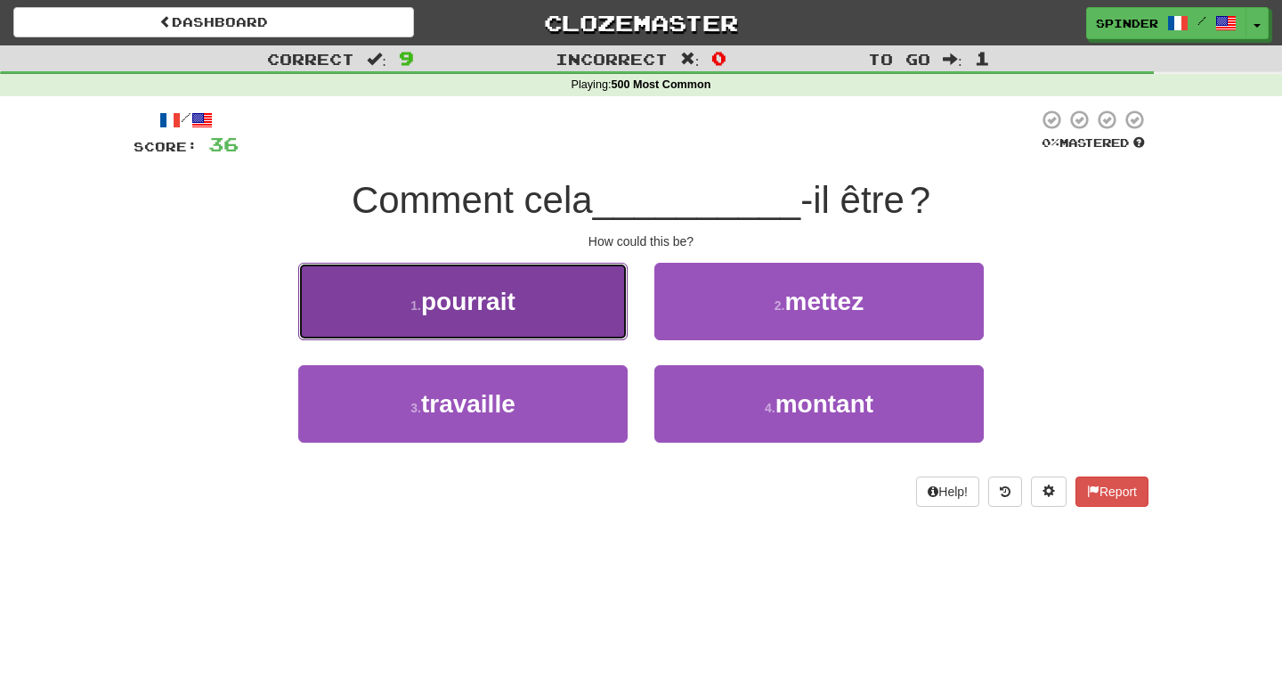
click at [575, 335] on button "1 . pourrait" at bounding box center [462, 301] width 329 height 77
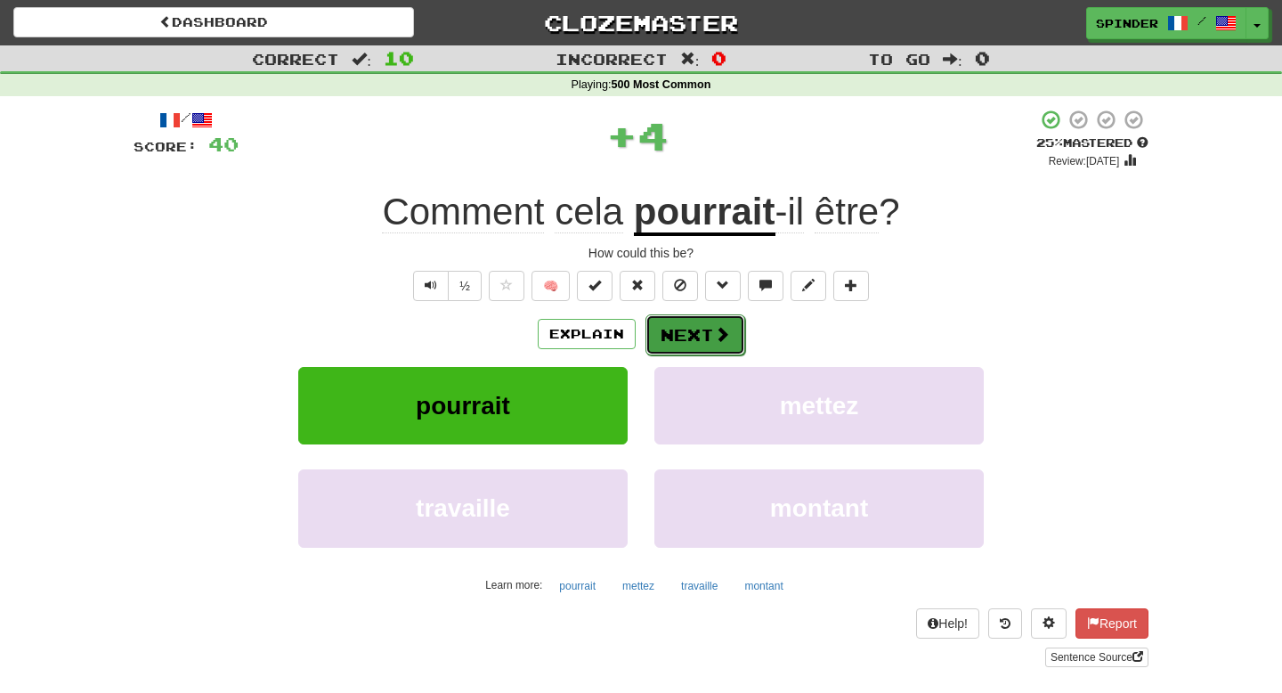
click at [728, 346] on button "Next" at bounding box center [695, 334] width 100 height 41
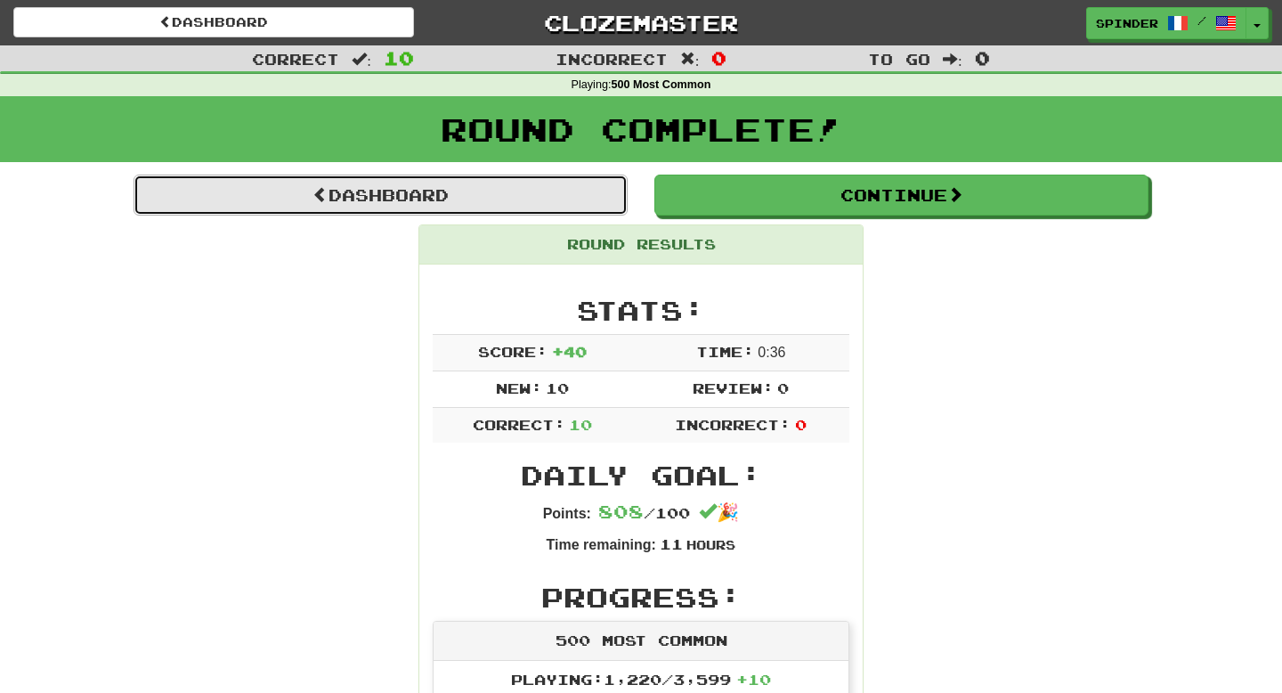
click at [441, 199] on link "Dashboard" at bounding box center [381, 194] width 494 height 41
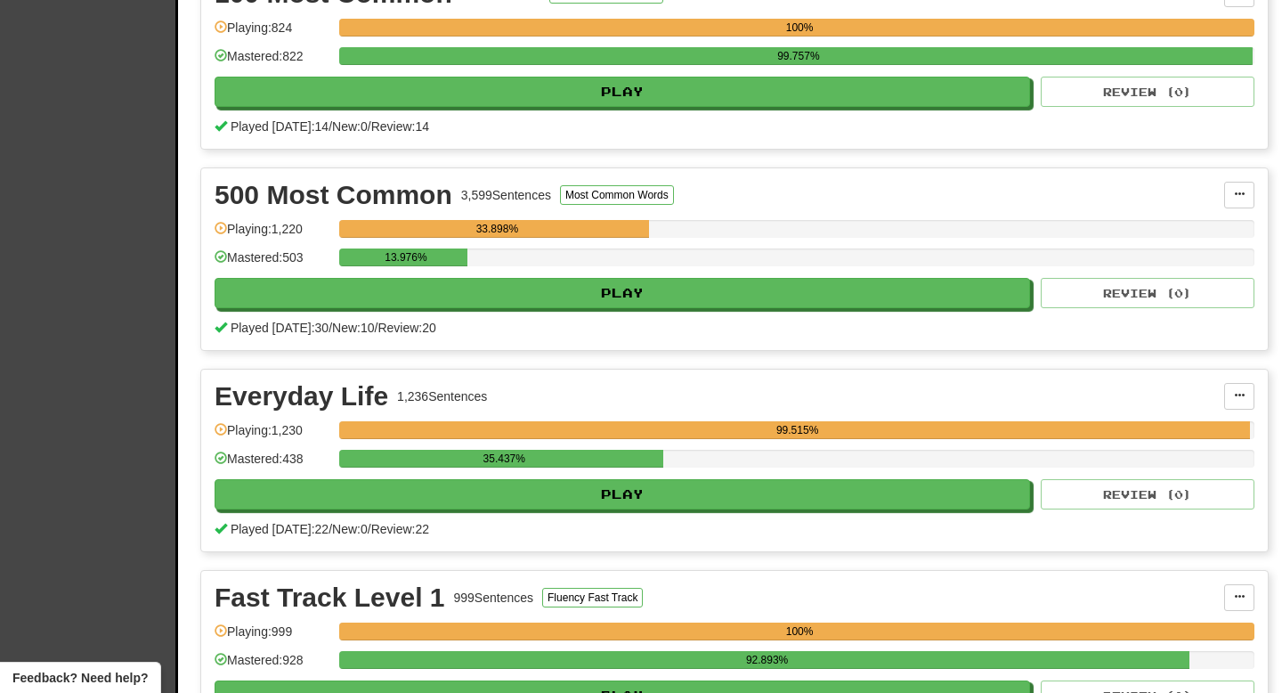
scroll to position [457, 0]
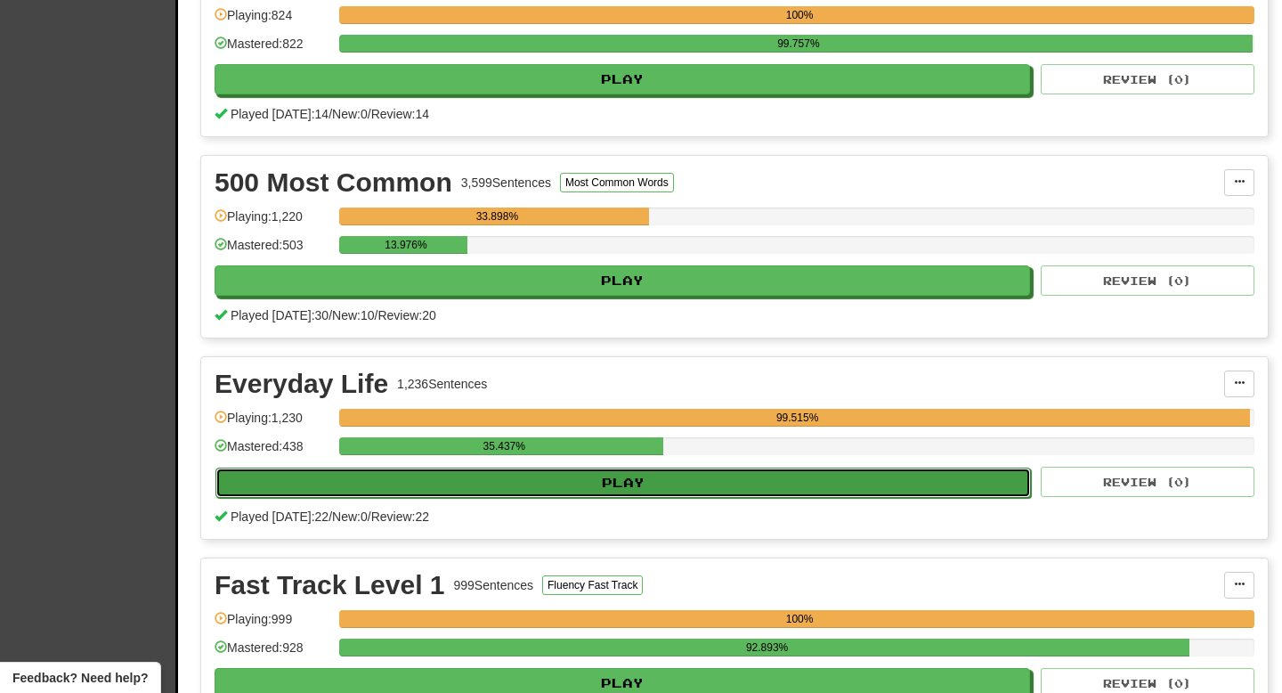
click at [536, 478] on button "Play" at bounding box center [622, 482] width 815 height 30
select select "**"
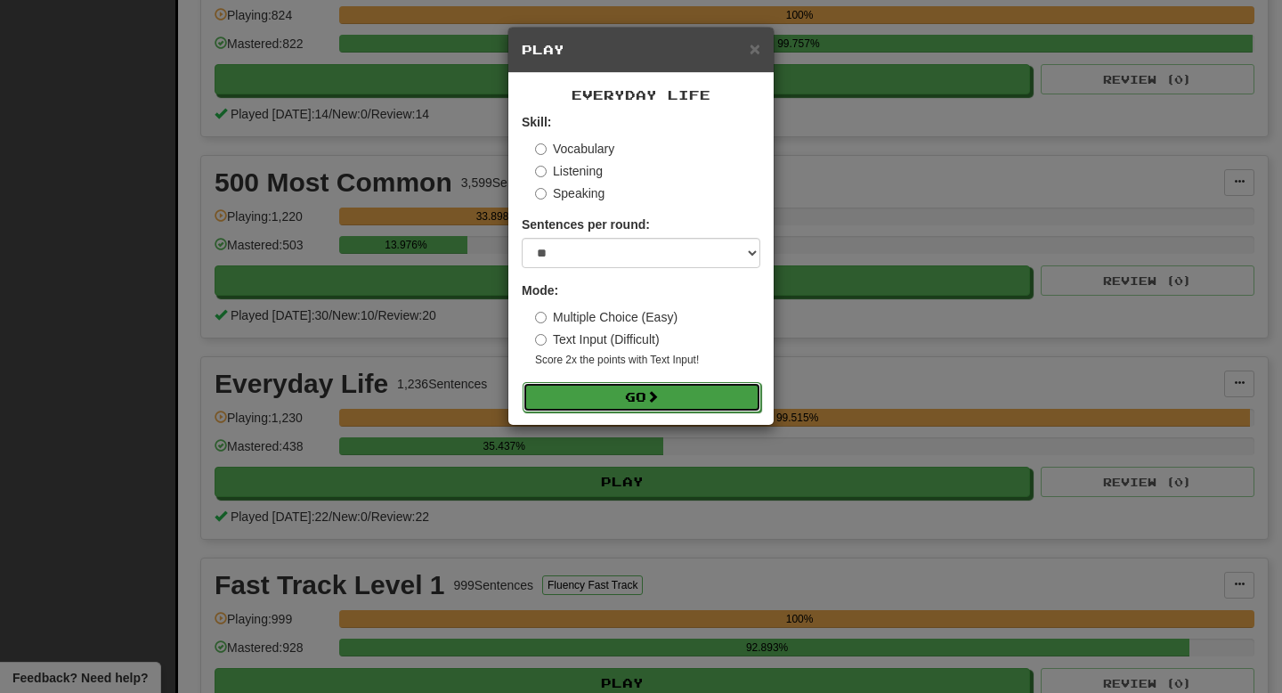
click at [651, 407] on button "Go" at bounding box center [642, 397] width 239 height 30
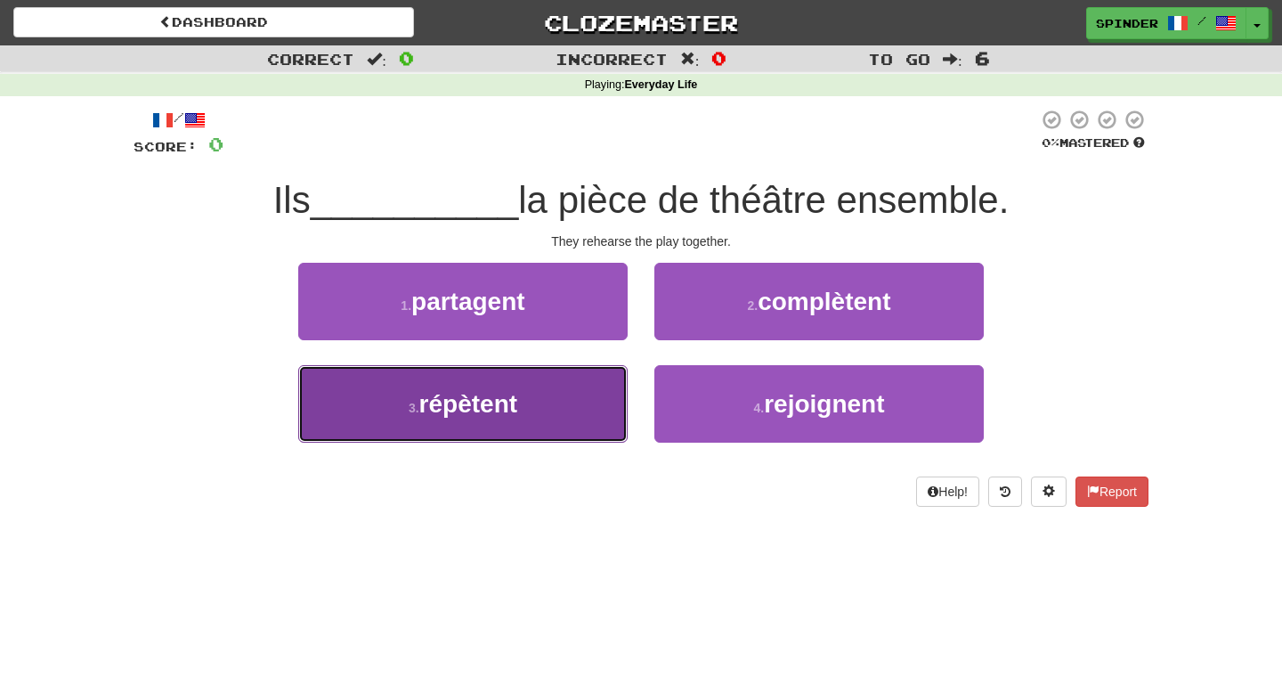
click at [578, 402] on button "3 . répètent" at bounding box center [462, 403] width 329 height 77
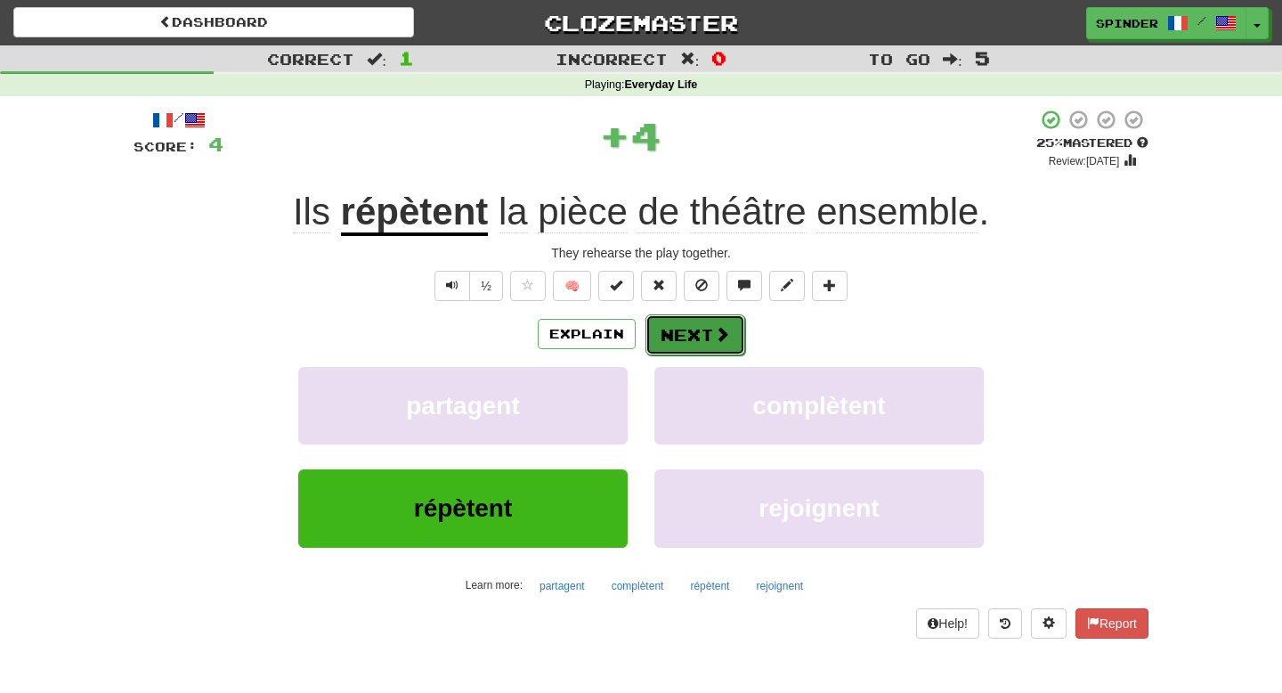
click at [668, 337] on button "Next" at bounding box center [695, 334] width 100 height 41
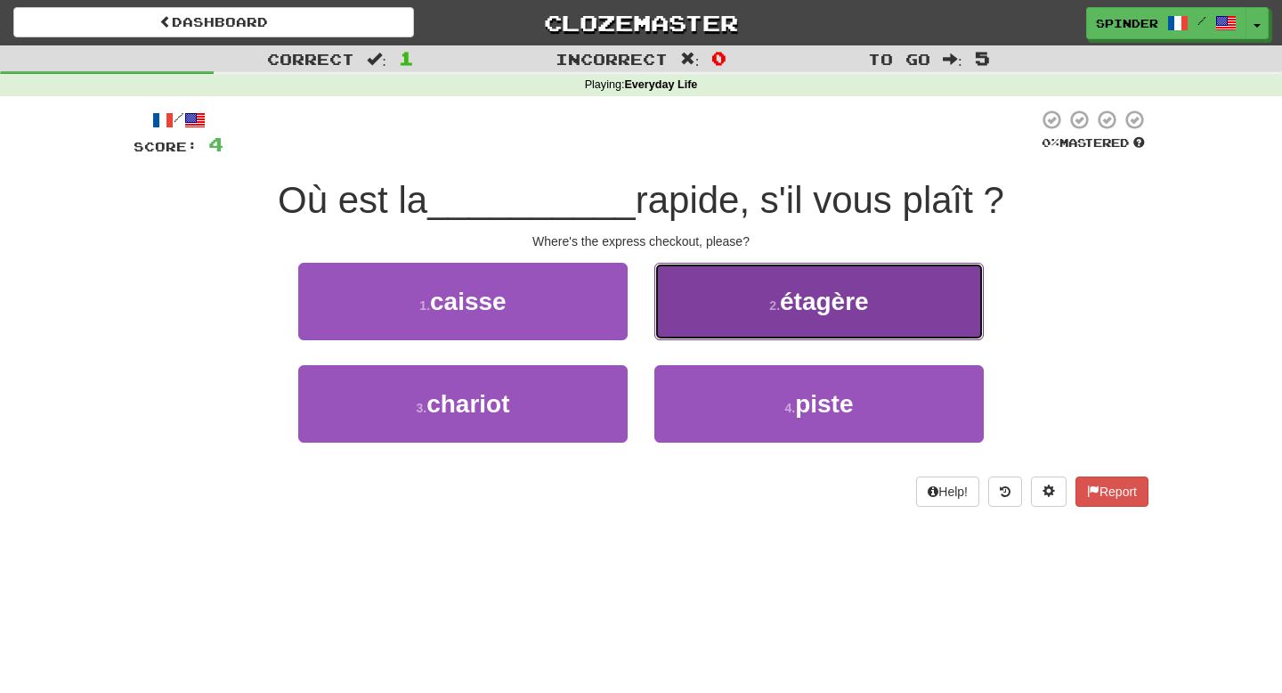
click at [689, 323] on button "2 . étagère" at bounding box center [818, 301] width 329 height 77
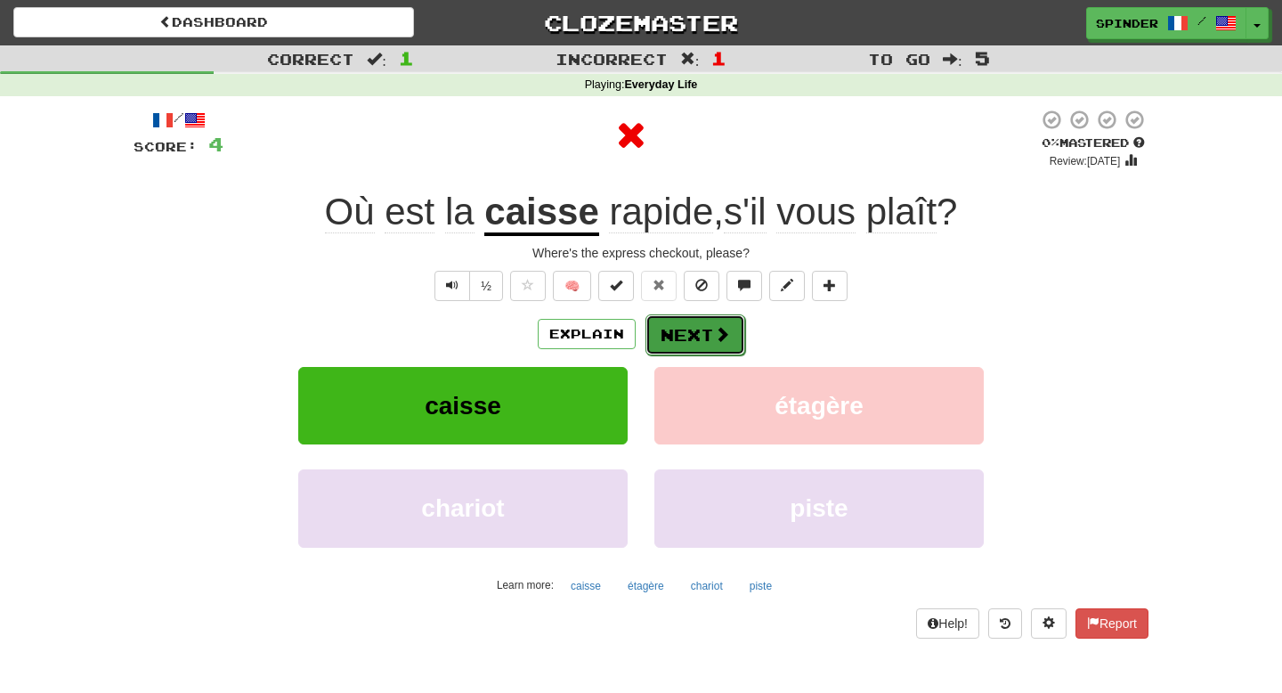
click at [681, 337] on button "Next" at bounding box center [695, 334] width 100 height 41
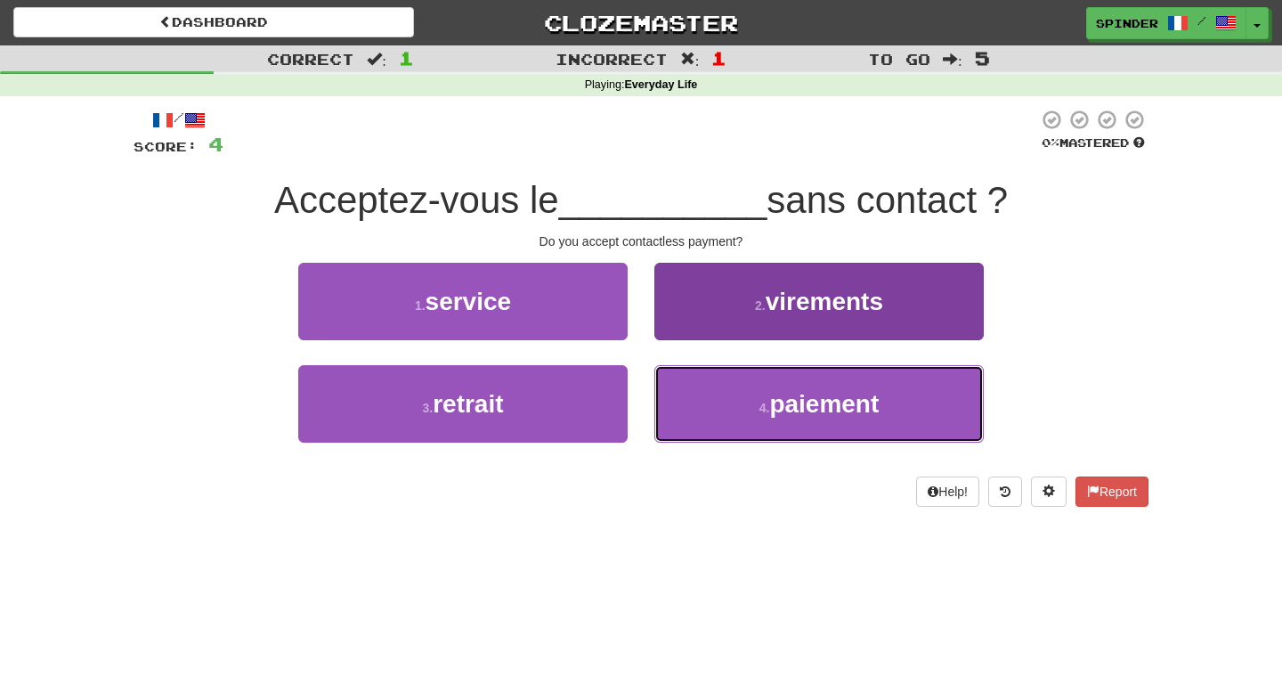
click at [688, 387] on button "4 . paiement" at bounding box center [818, 403] width 329 height 77
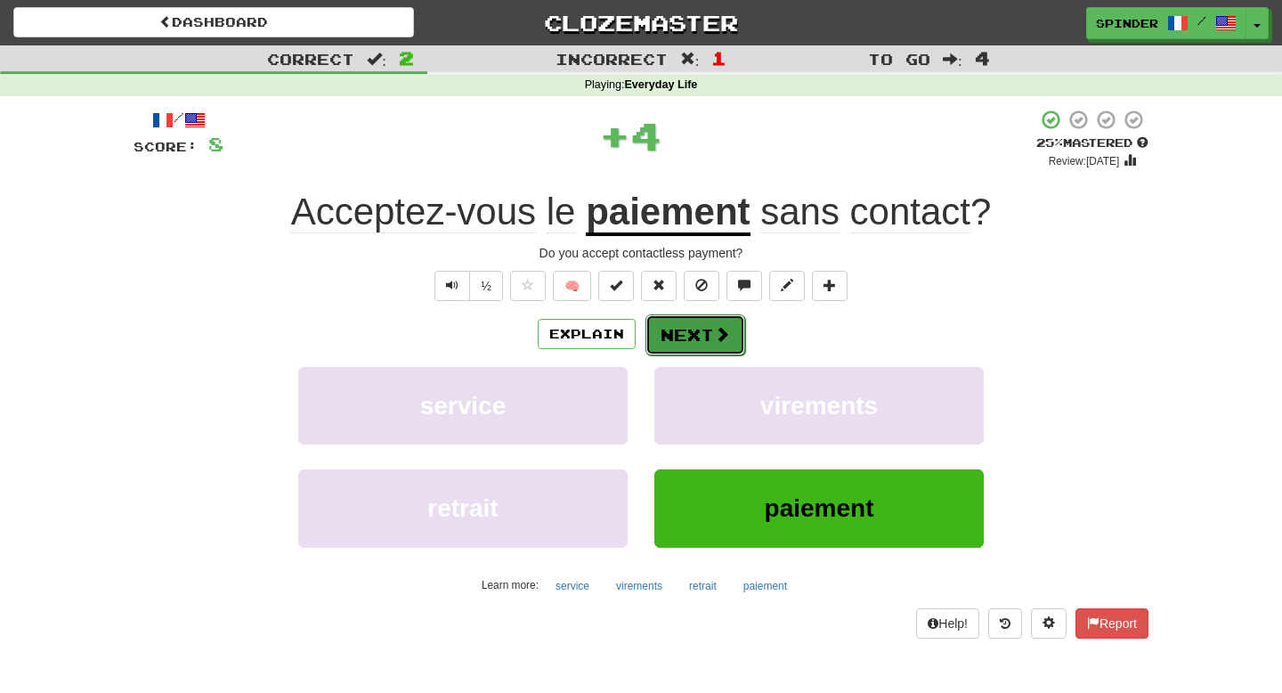
click at [694, 336] on button "Next" at bounding box center [695, 334] width 100 height 41
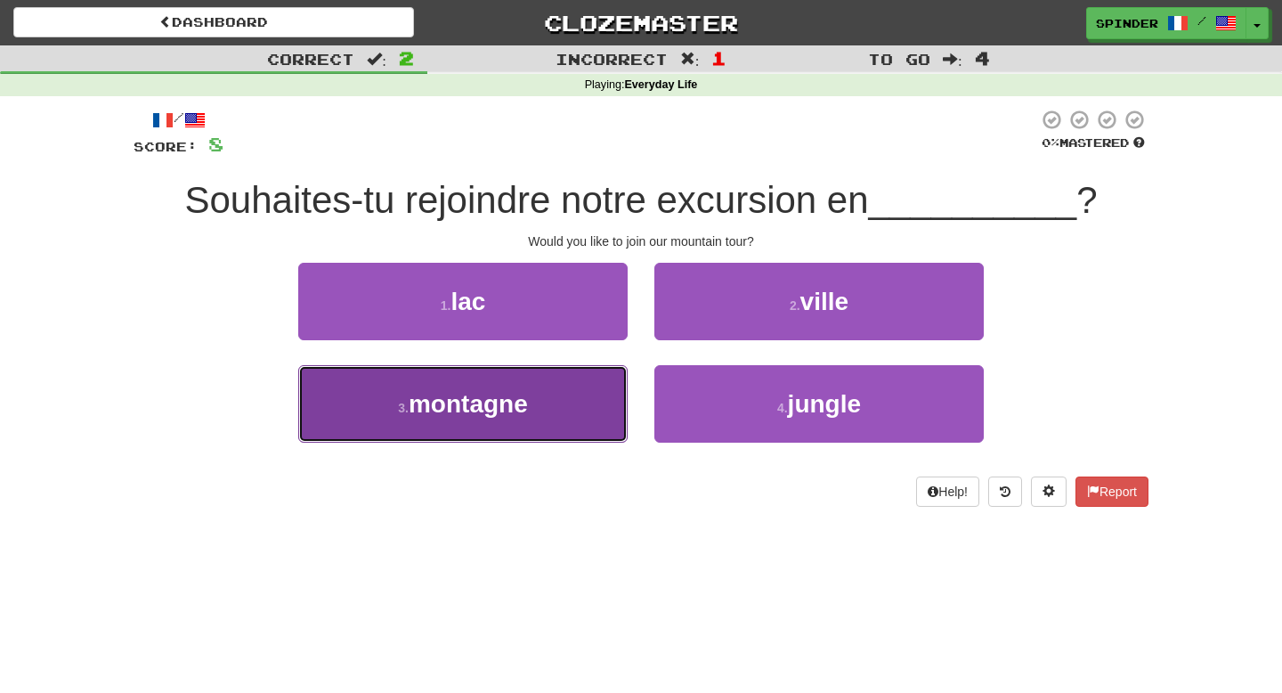
click at [554, 402] on button "3 . montagne" at bounding box center [462, 403] width 329 height 77
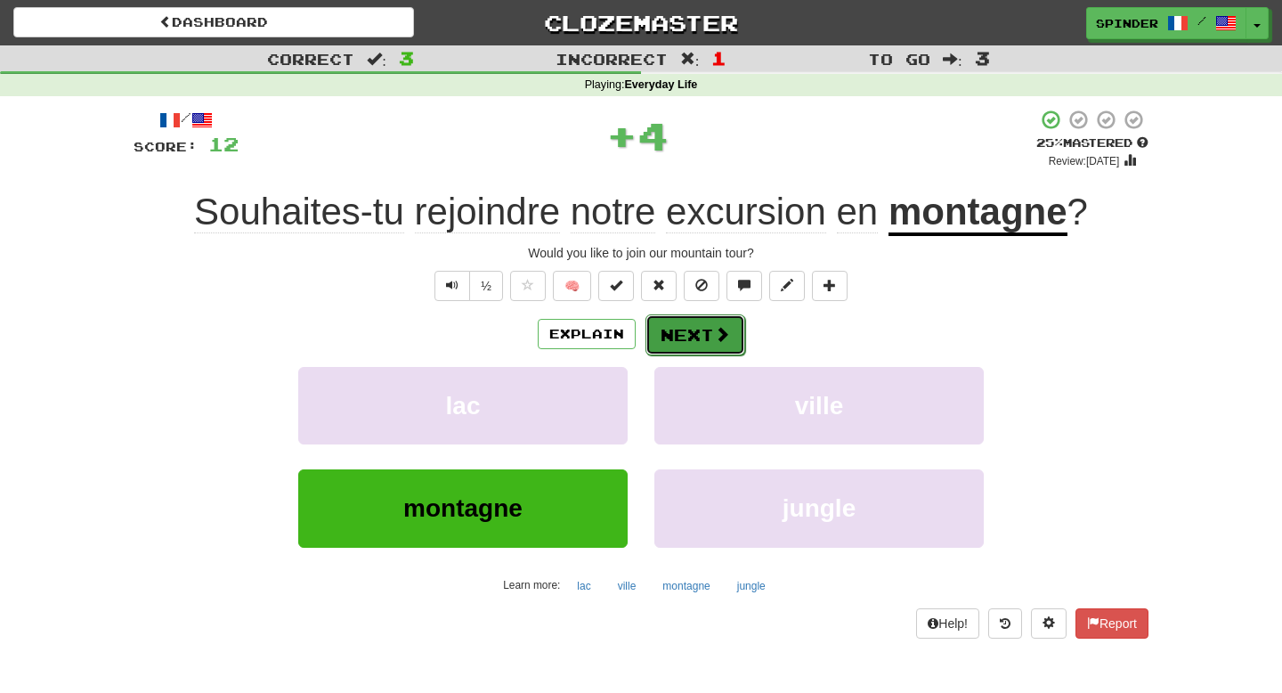
click at [695, 336] on button "Next" at bounding box center [695, 334] width 100 height 41
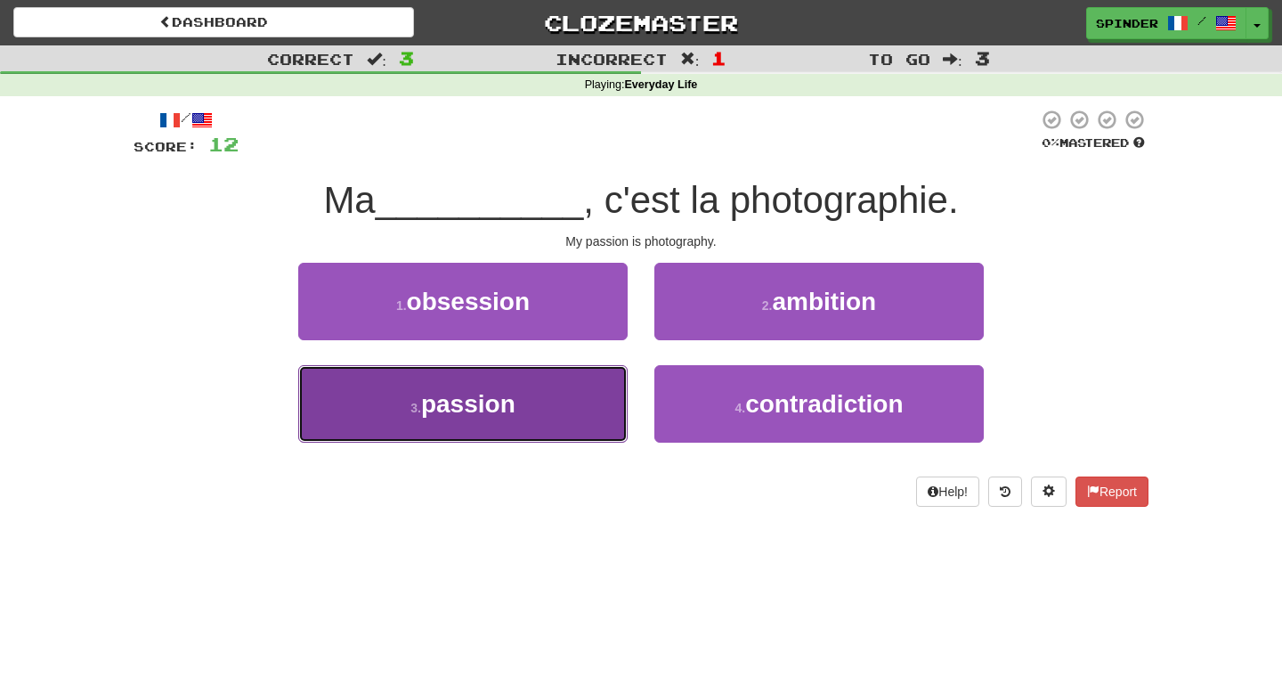
click at [544, 387] on button "3 . passion" at bounding box center [462, 403] width 329 height 77
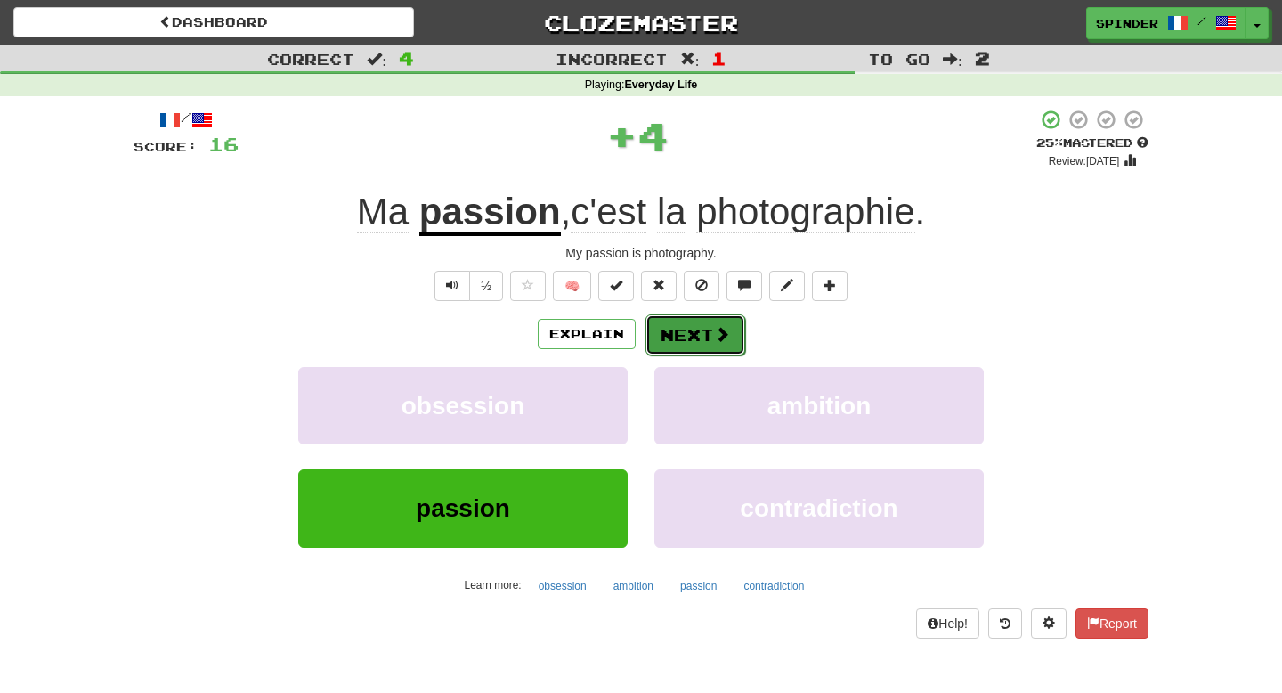
click at [690, 339] on button "Next" at bounding box center [695, 334] width 100 height 41
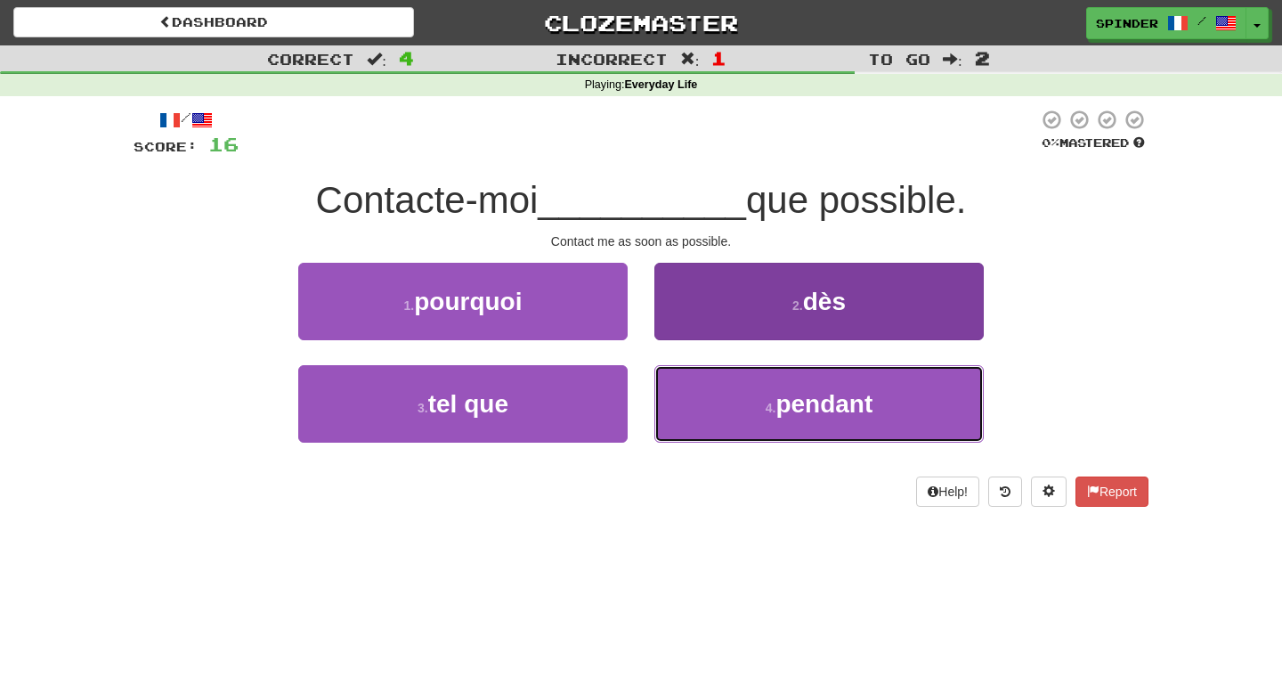
click at [697, 409] on button "4 . pendant" at bounding box center [818, 403] width 329 height 77
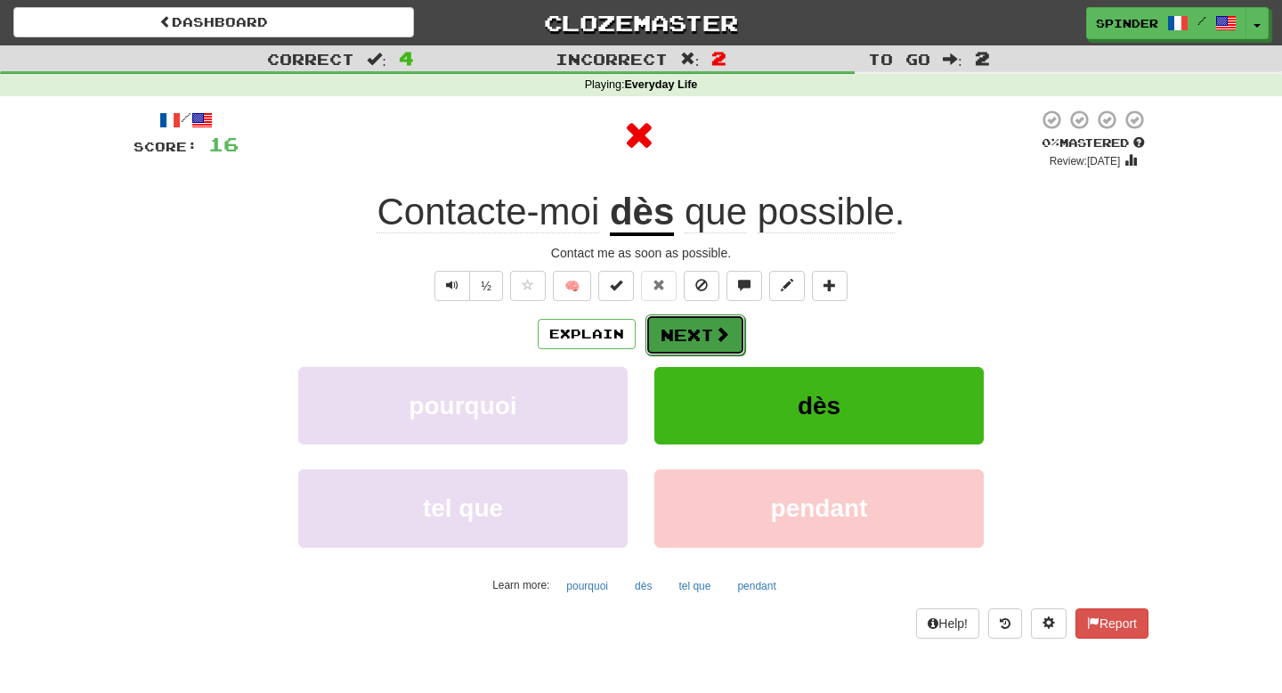
click at [696, 337] on button "Next" at bounding box center [695, 334] width 100 height 41
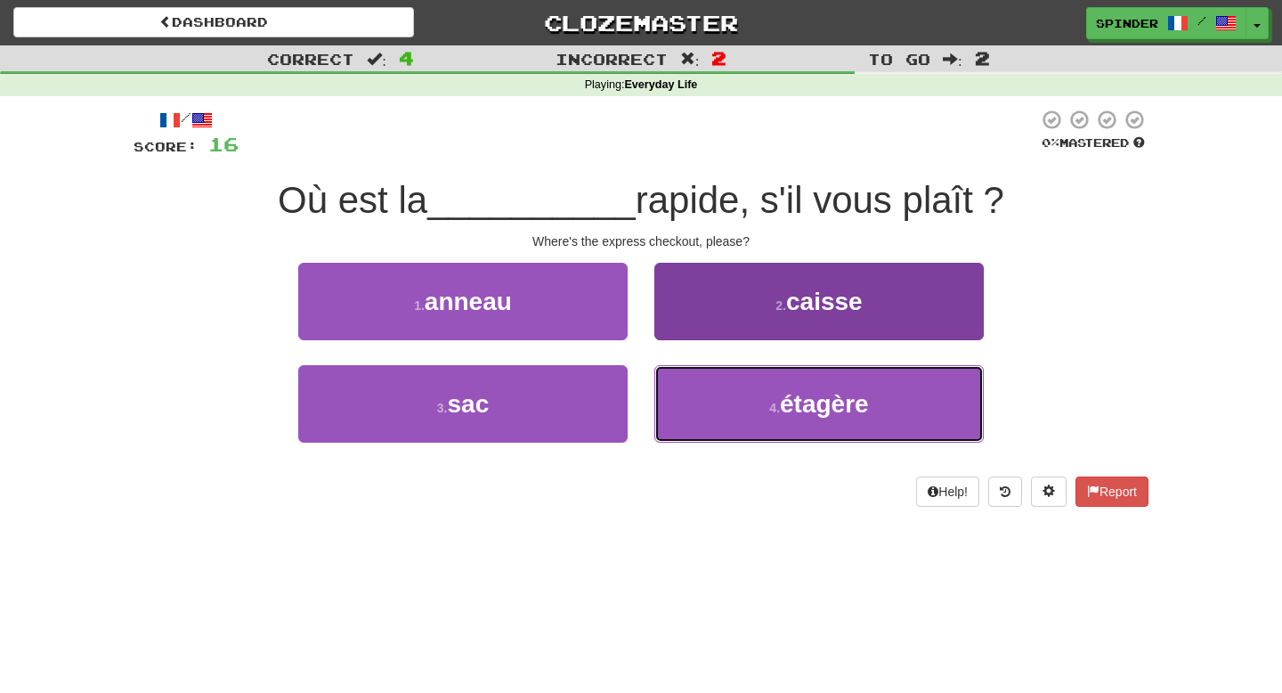
click at [707, 397] on button "4 . étagère" at bounding box center [818, 403] width 329 height 77
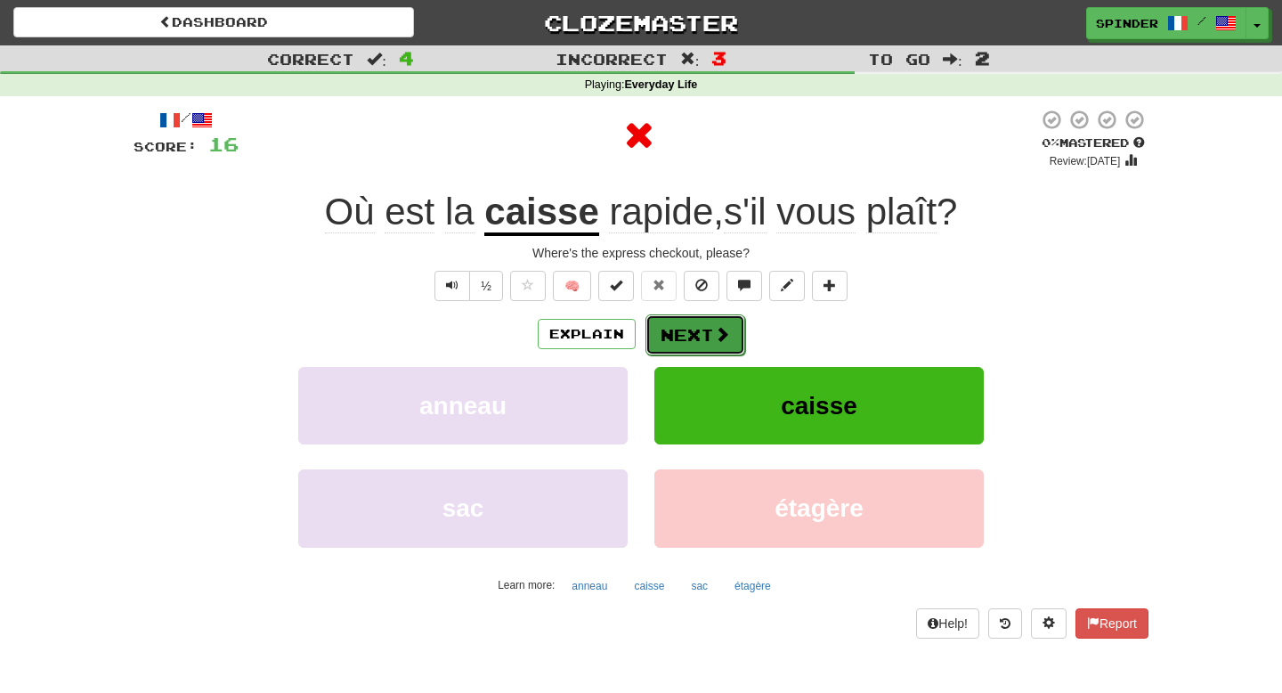
click at [710, 334] on button "Next" at bounding box center [695, 334] width 100 height 41
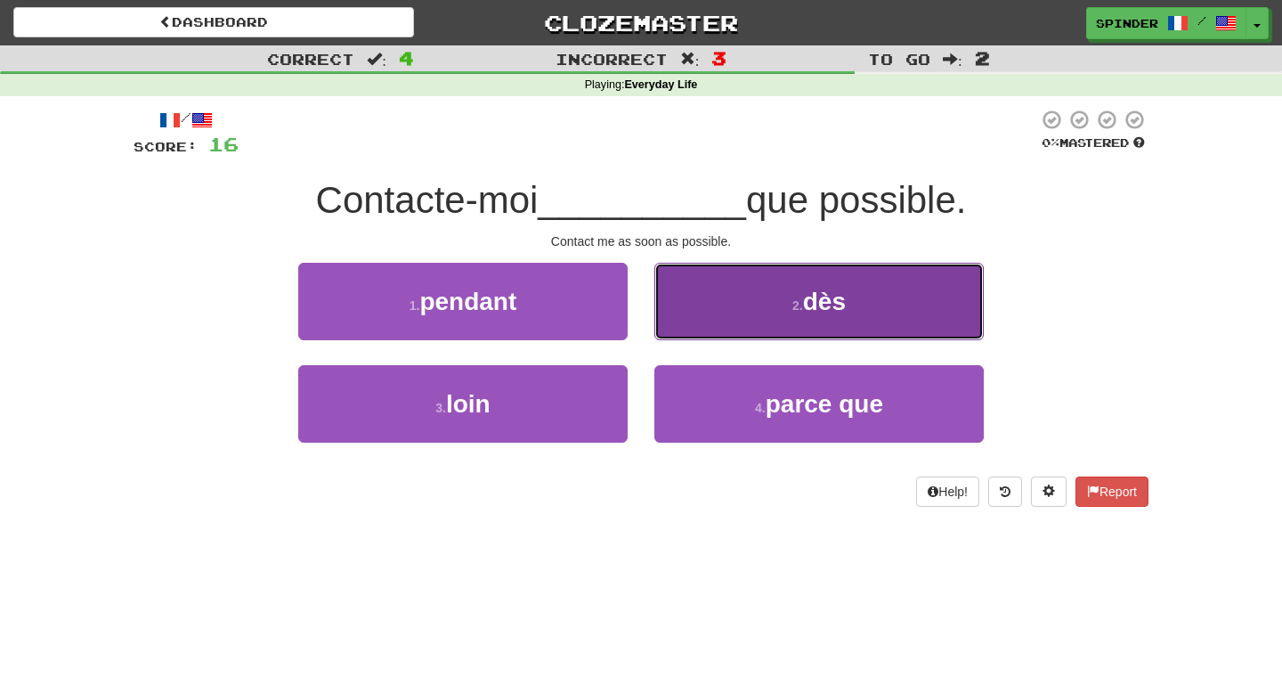
click at [714, 329] on button "2 . dès" at bounding box center [818, 301] width 329 height 77
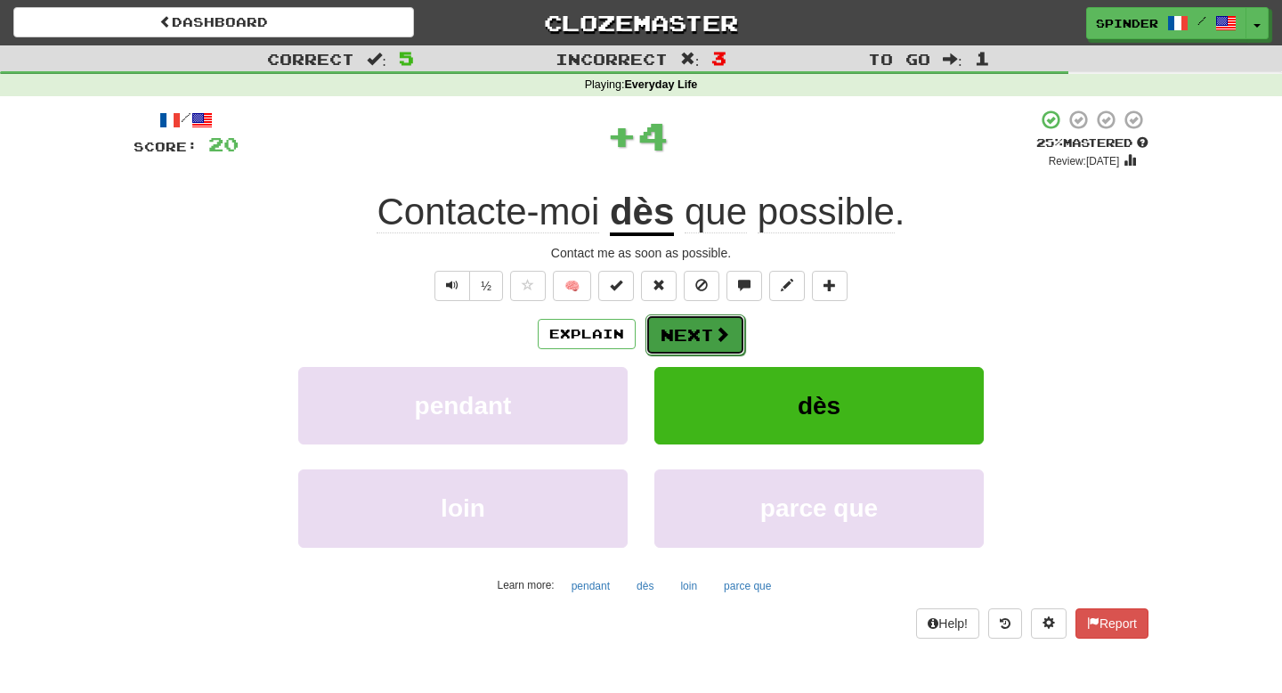
click at [711, 334] on button "Next" at bounding box center [695, 334] width 100 height 41
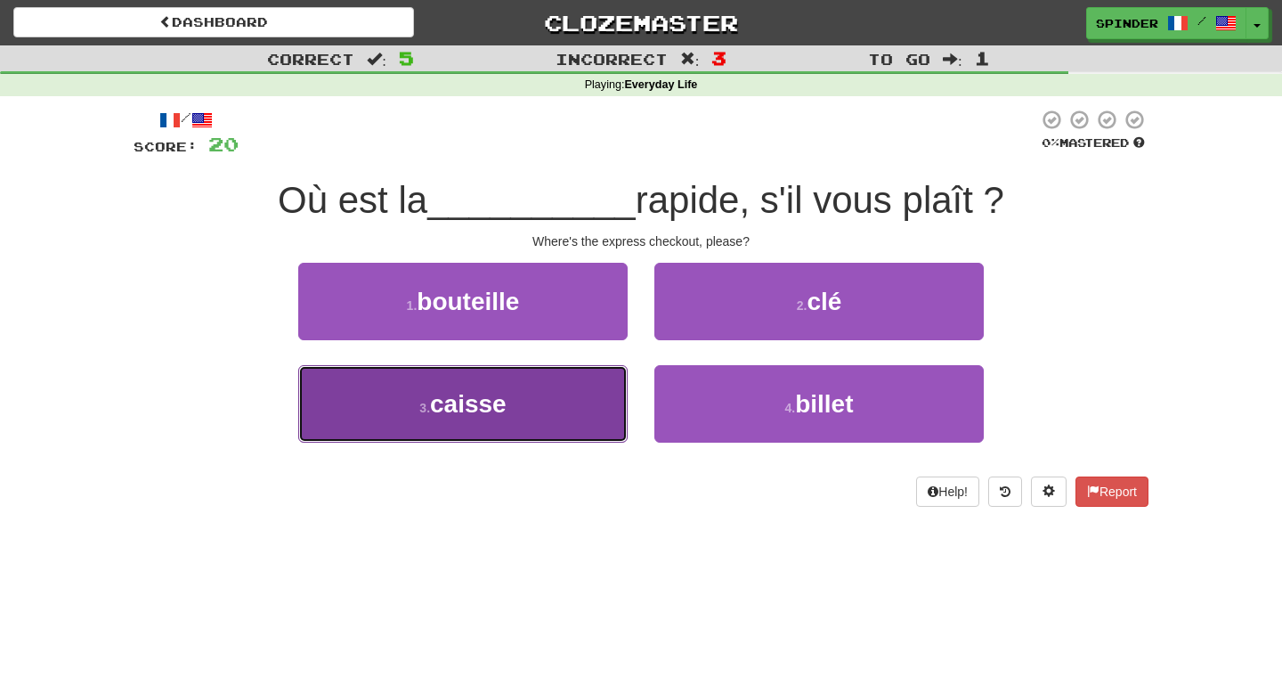
click at [579, 393] on button "3 . caisse" at bounding box center [462, 403] width 329 height 77
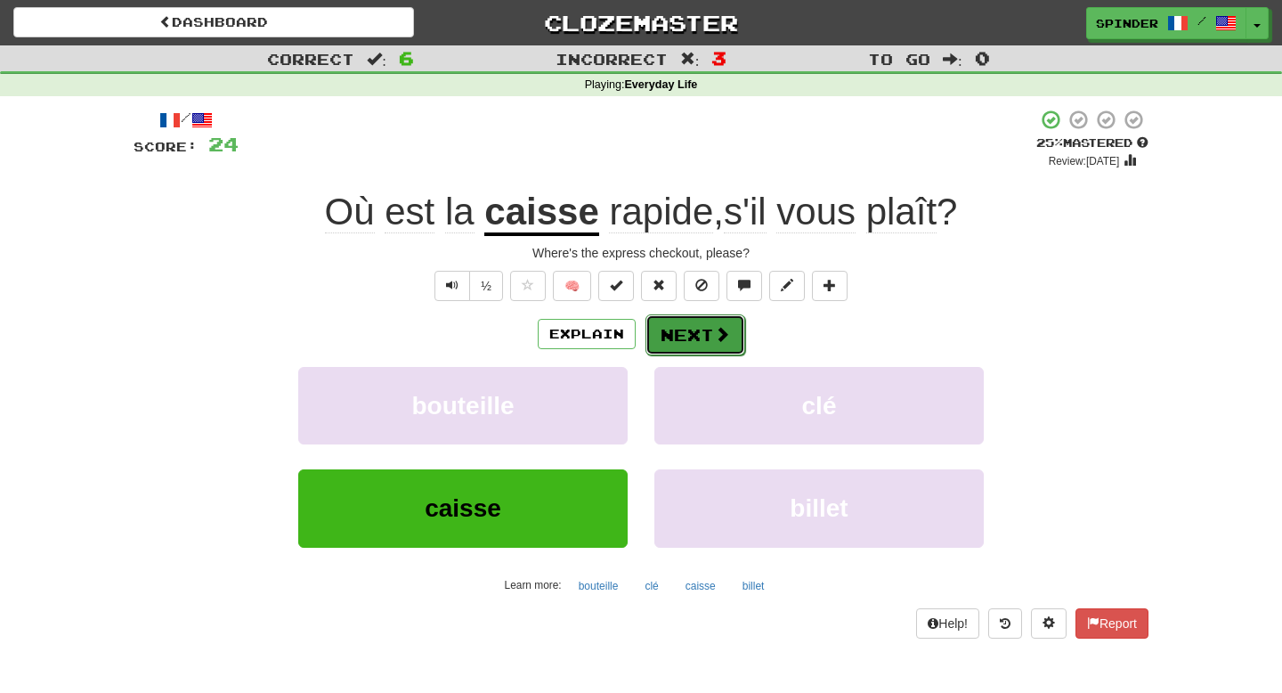
click at [695, 335] on button "Next" at bounding box center [695, 334] width 100 height 41
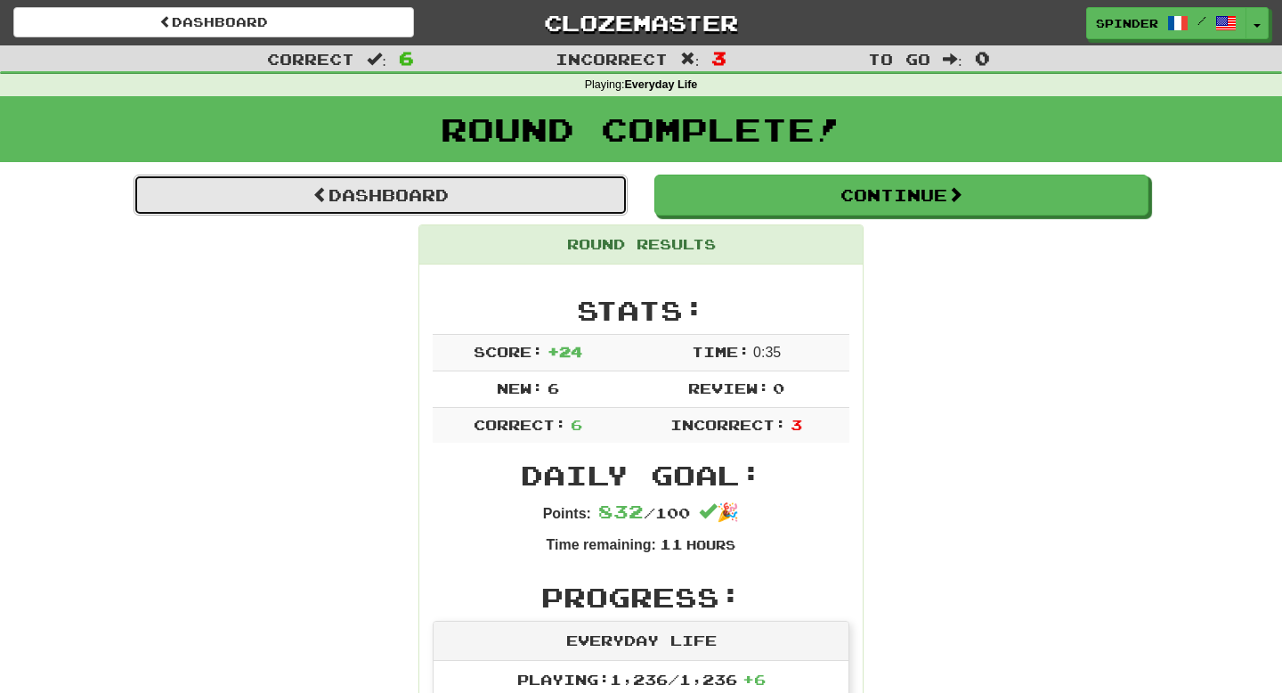
click at [475, 198] on link "Dashboard" at bounding box center [381, 194] width 494 height 41
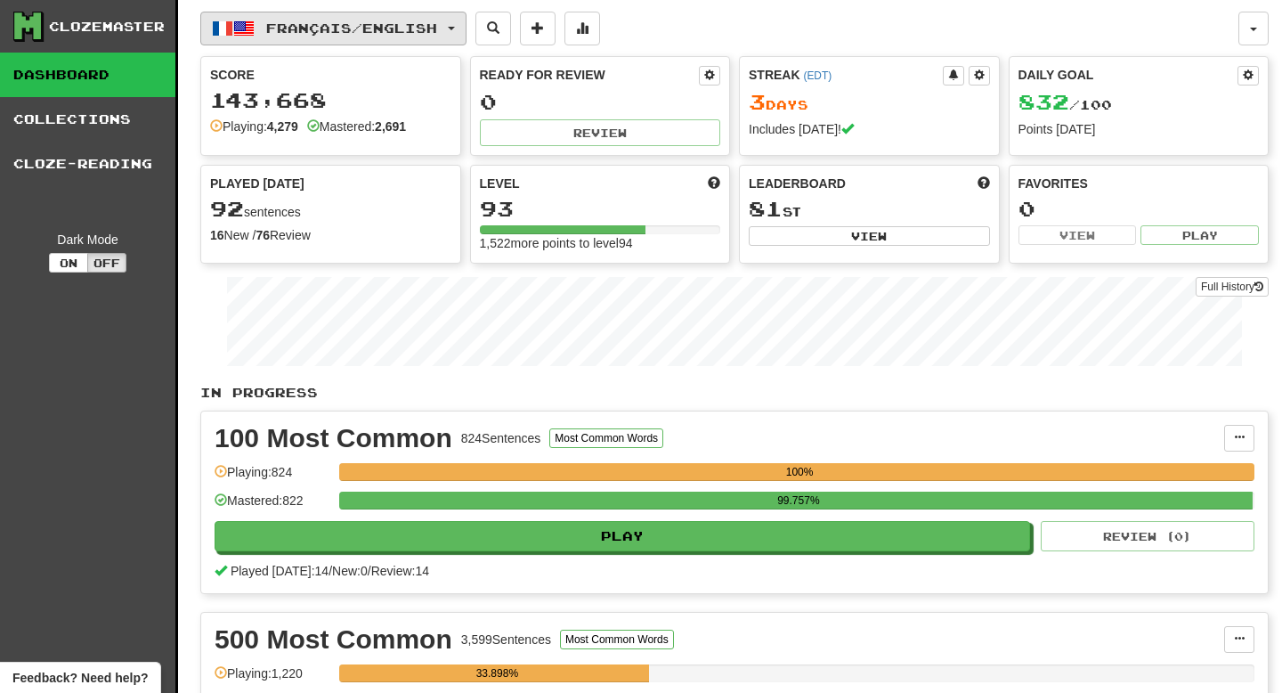
click at [377, 34] on span "Français / English" at bounding box center [351, 27] width 171 height 15
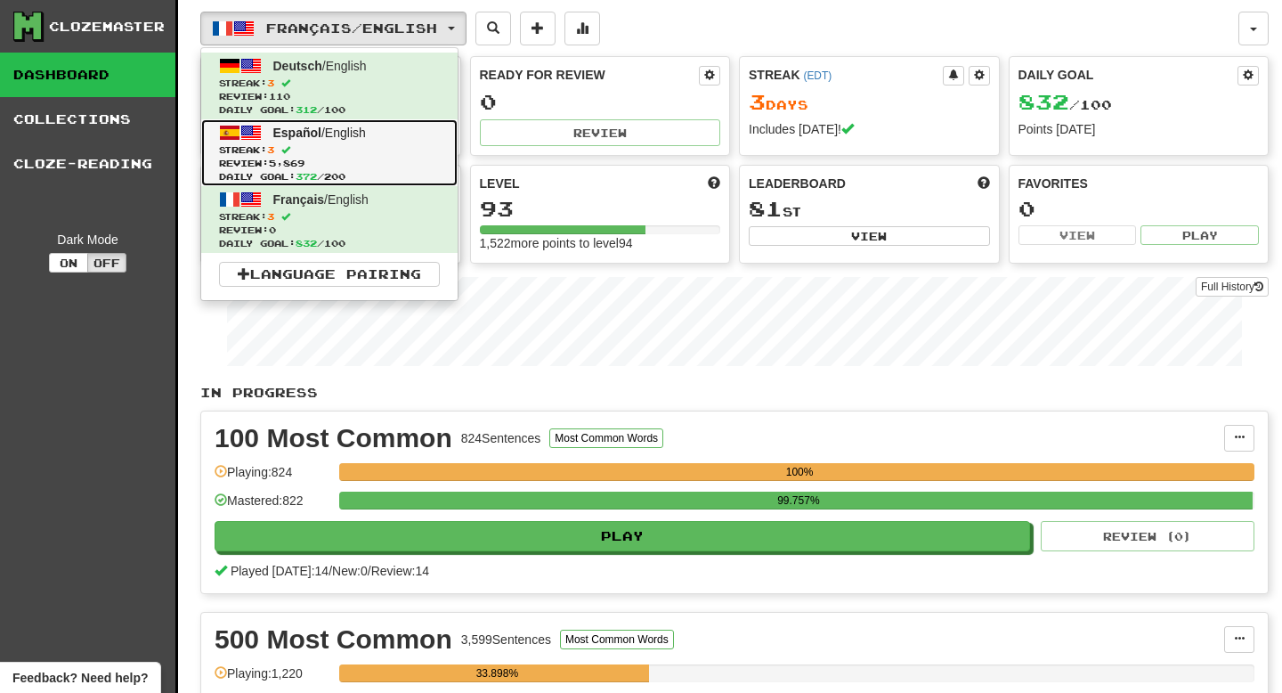
click at [347, 134] on span "Español / English" at bounding box center [319, 133] width 93 height 14
